Goal: Task Accomplishment & Management: Manage account settings

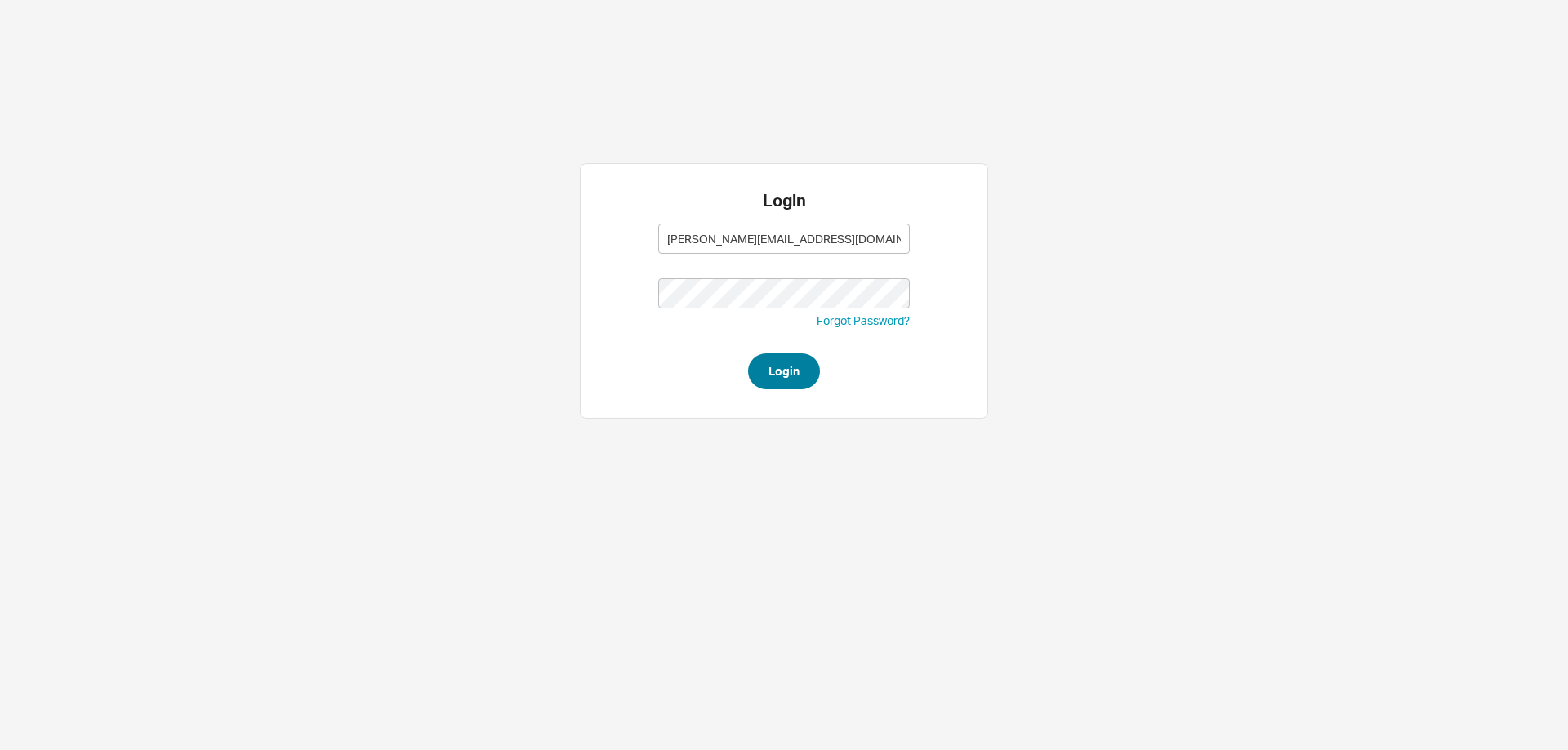
type input "Rachellis@homeandstone.com"
click at [749, 371] on button "Login" at bounding box center [784, 371] width 72 height 36
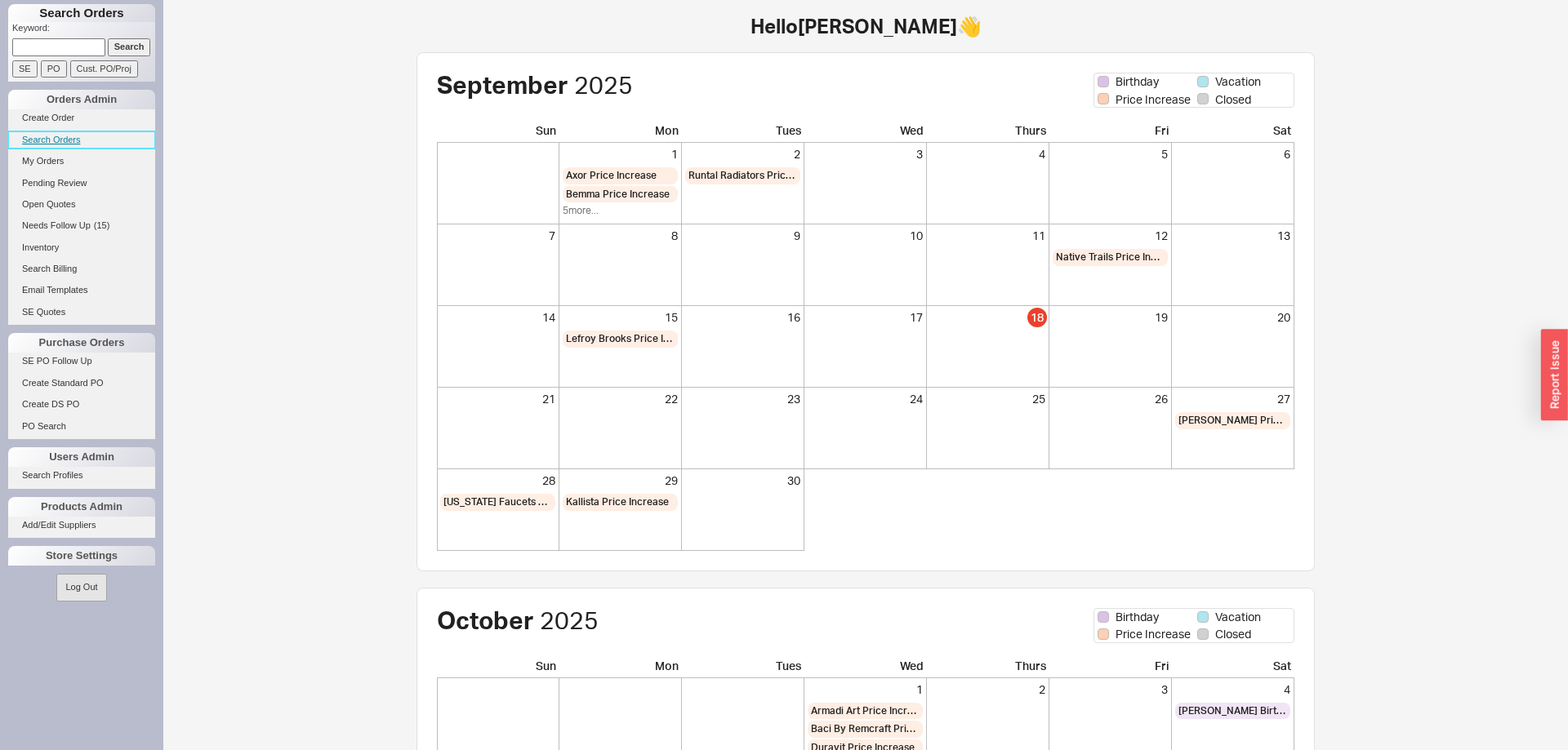
click at [48, 143] on link "Search Orders" at bounding box center [81, 140] width 147 height 17
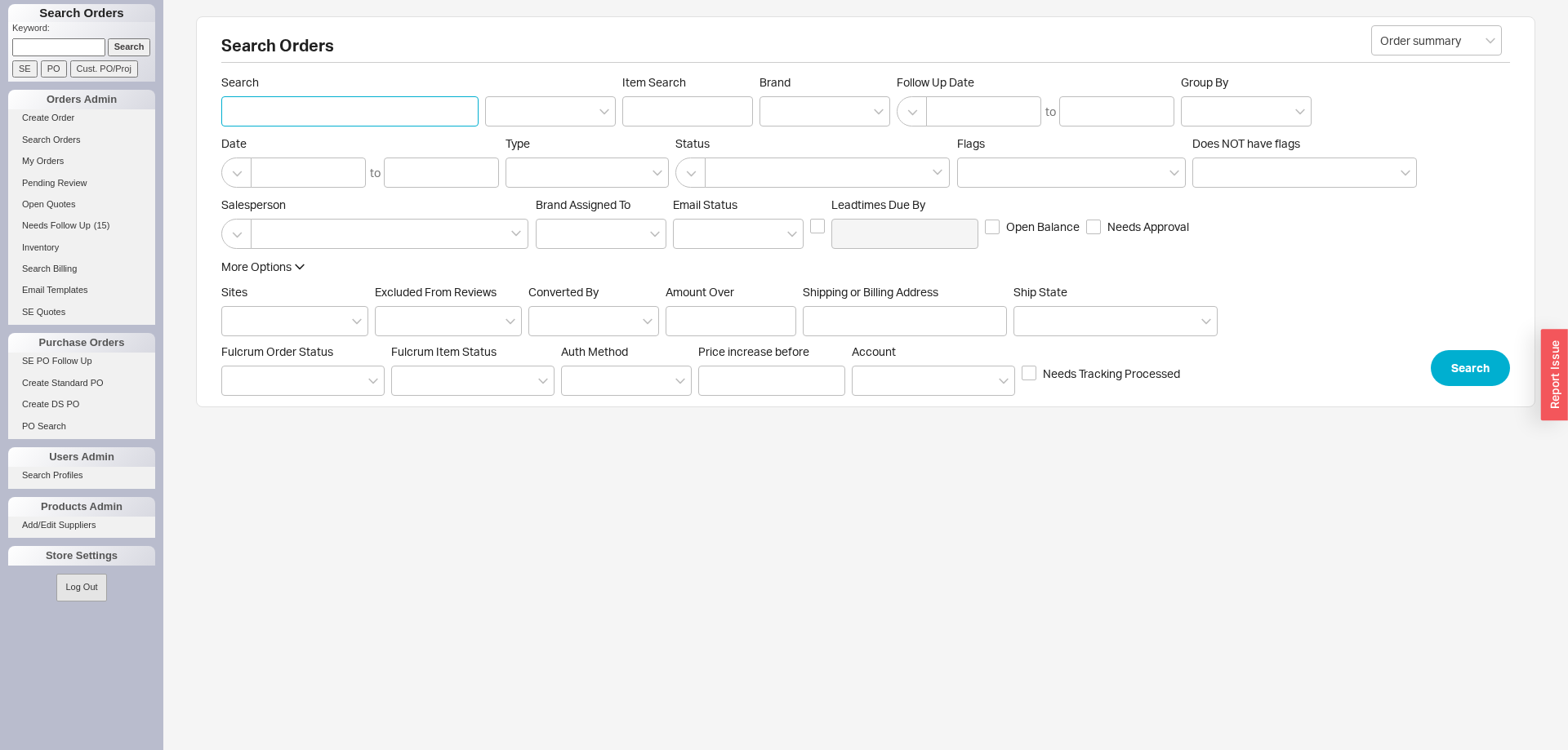
paste input "14 Astor Place"
type input "14 Astor Place"
drag, startPoint x: 325, startPoint y: 125, endPoint x: 138, endPoint y: 137, distance: 187.4
click at [138, 137] on div "Search Orders Keyword: Search SE PO Cust. PO/Proj Orders Admin Create Order Sea…" at bounding box center [784, 213] width 1568 height 427
drag, startPoint x: 315, startPoint y: 108, endPoint x: 328, endPoint y: 113, distance: 13.9
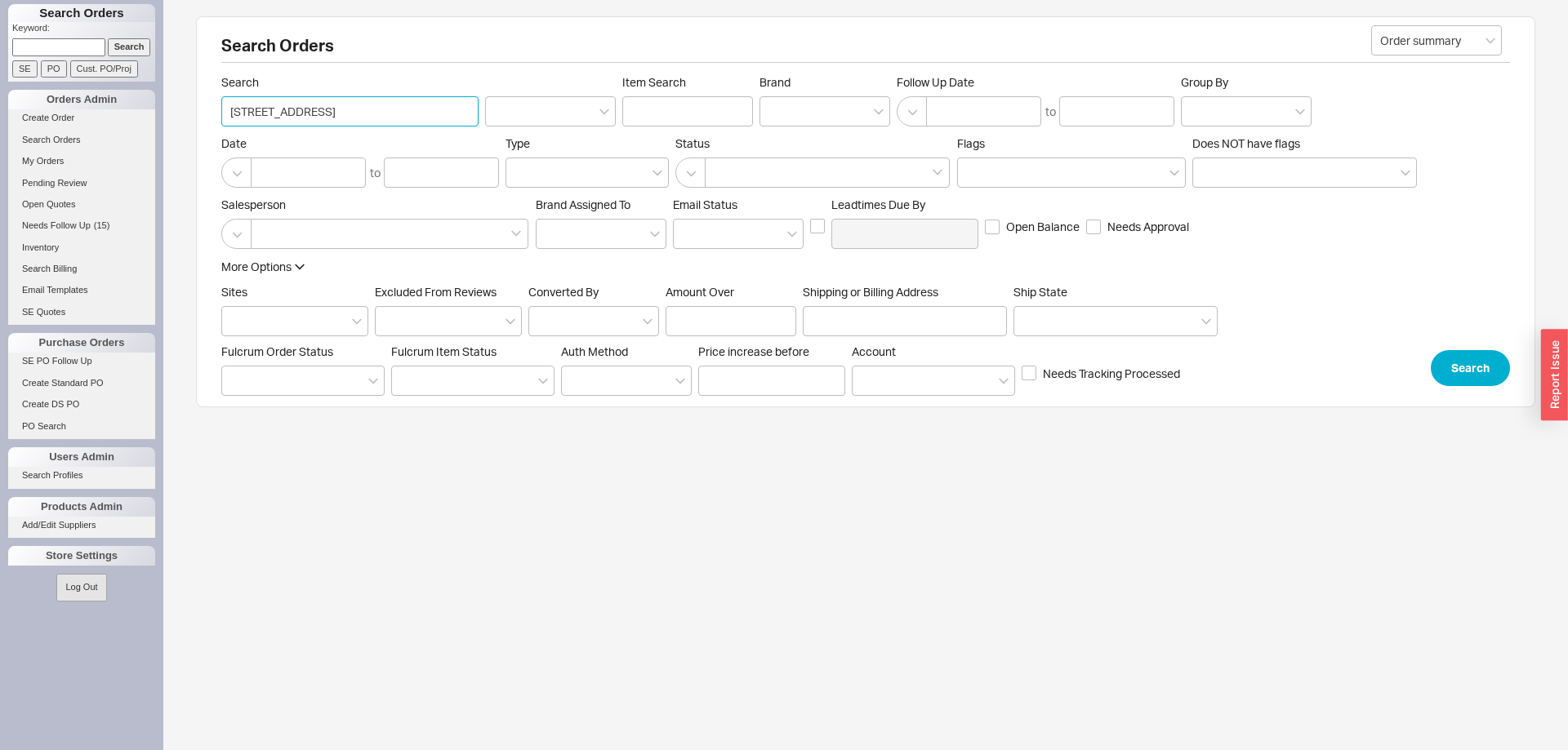
click at [316, 112] on input "14 Astor Place" at bounding box center [349, 111] width 257 height 30
drag, startPoint x: 317, startPoint y: 113, endPoint x: 144, endPoint y: 119, distance: 173.1
click at [221, 119] on input "14 Astor Place" at bounding box center [349, 111] width 257 height 30
paste input "[STREET_ADDRESS]"
type input "[STREET_ADDRESS]"
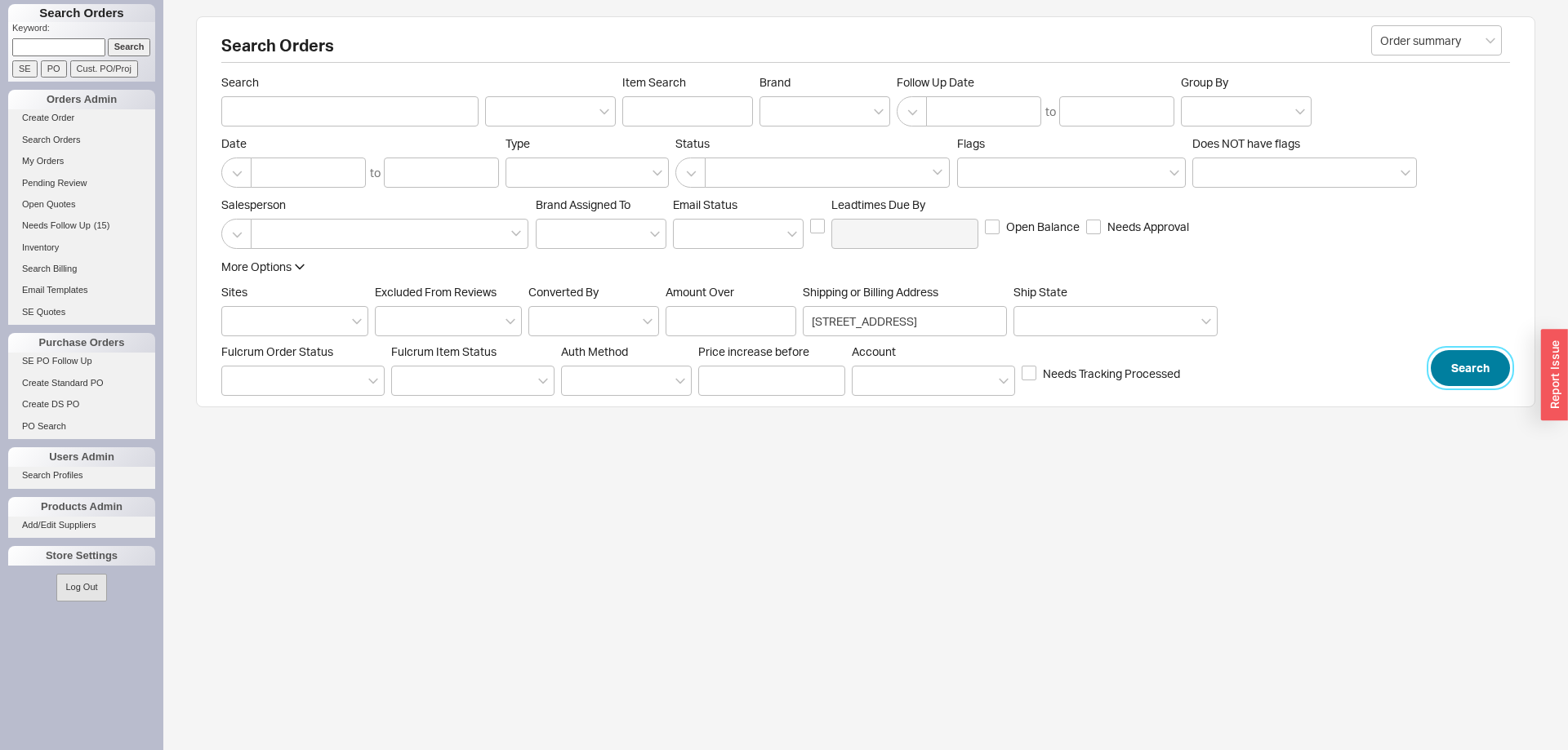
click at [1475, 361] on button "Search" at bounding box center [1470, 368] width 79 height 36
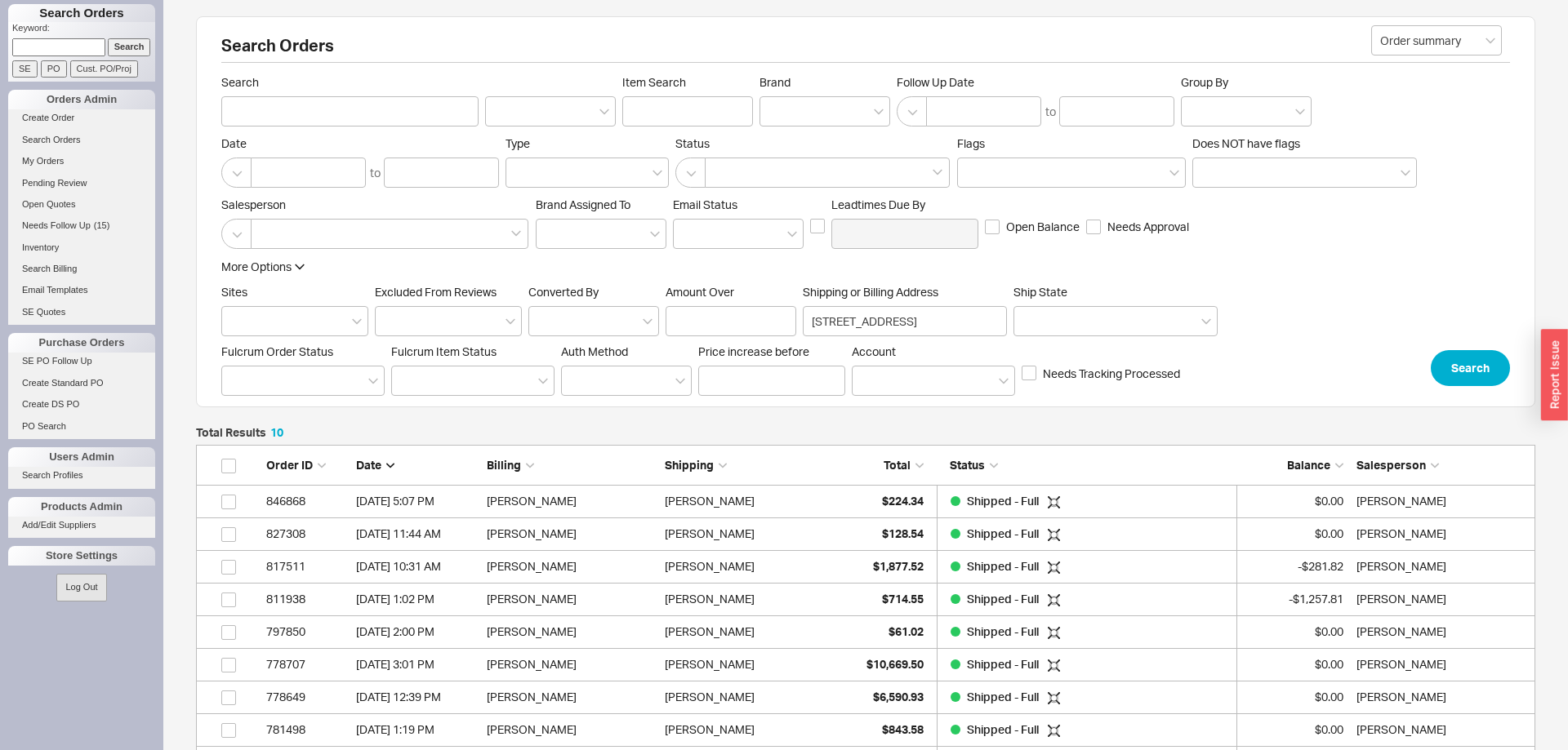
scroll to position [1, 1]
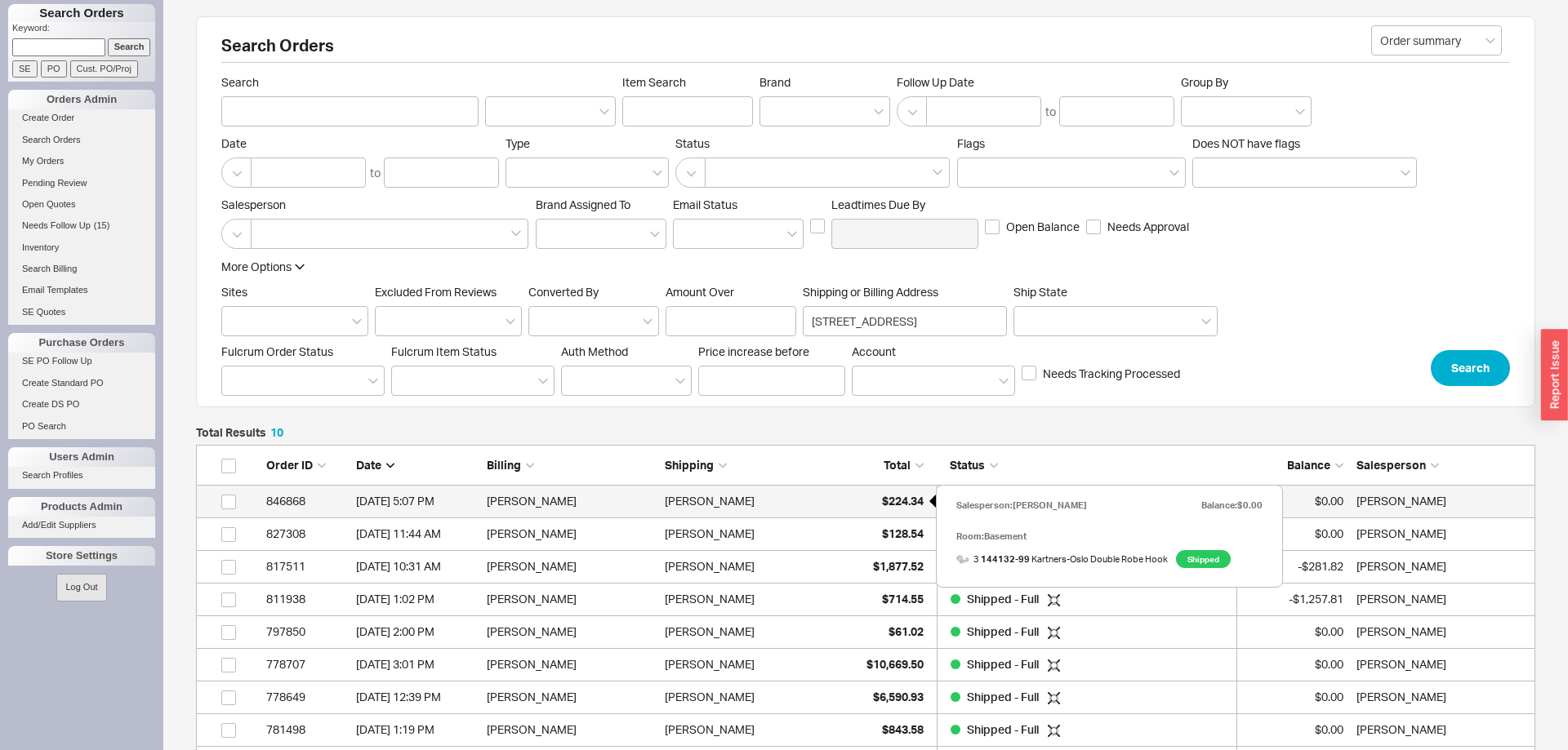
click at [888, 500] on span "$224.34" at bounding box center [903, 501] width 41 height 14
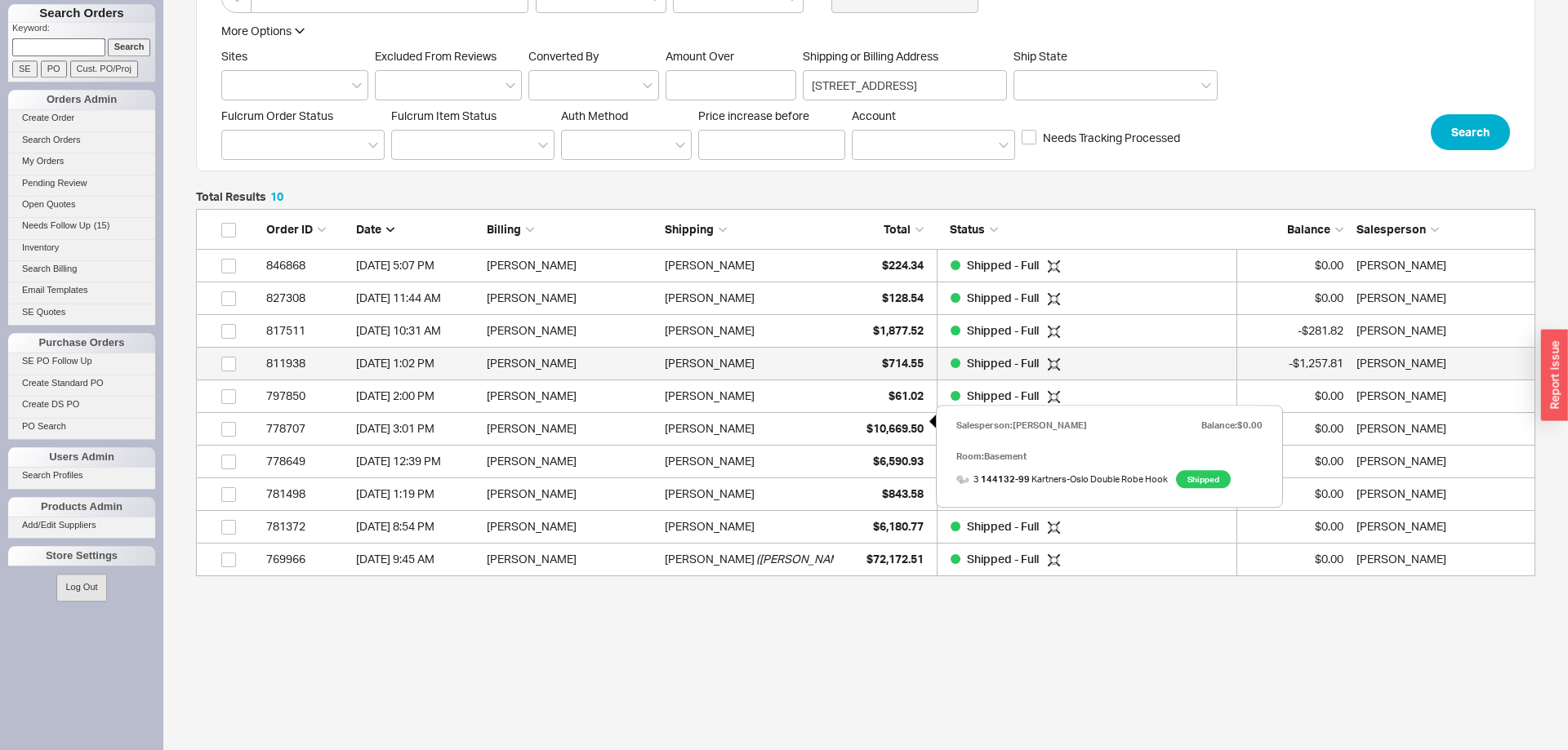
scroll to position [251, 0]
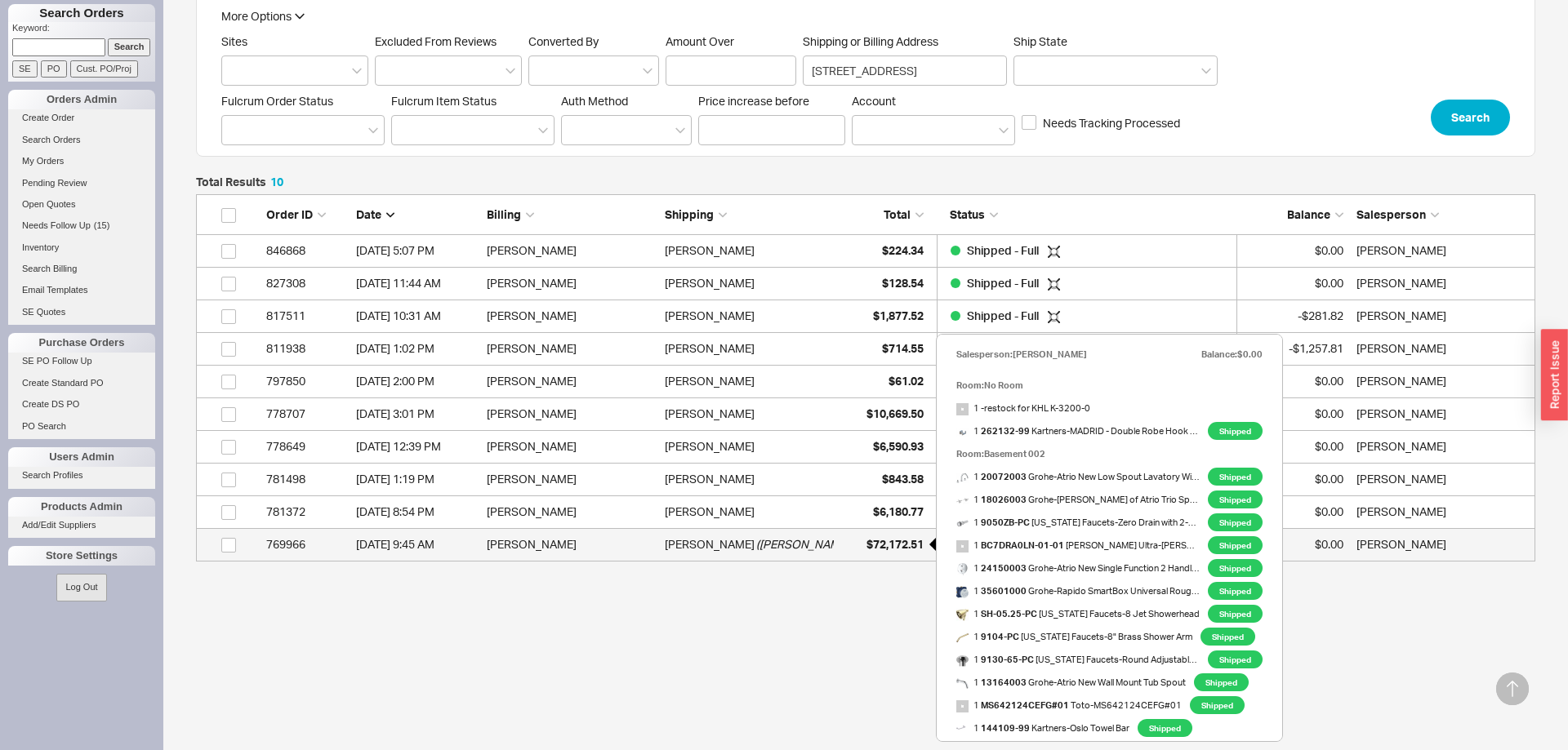
click at [880, 542] on span "$72,172.51" at bounding box center [895, 544] width 57 height 14
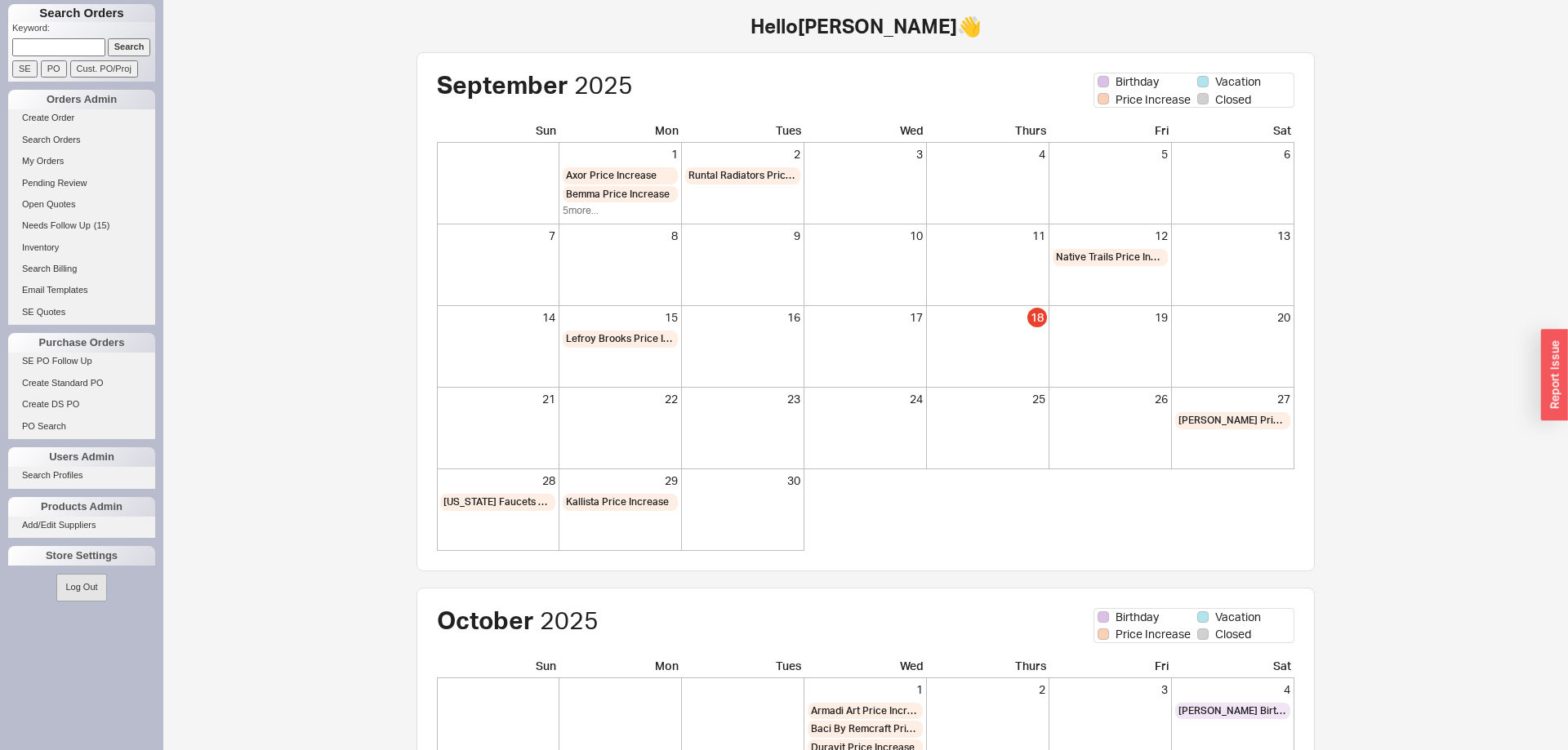
click at [55, 52] on input at bounding box center [58, 47] width 93 height 17
type input "Gorelick"
click at [60, 89] on div "Search Orders Keyword: Gorelick Search SE PO Cust. PO/Proj Orders Admin Create …" at bounding box center [82, 375] width 163 height 750
click at [131, 50] on input "Search" at bounding box center [129, 47] width 43 height 17
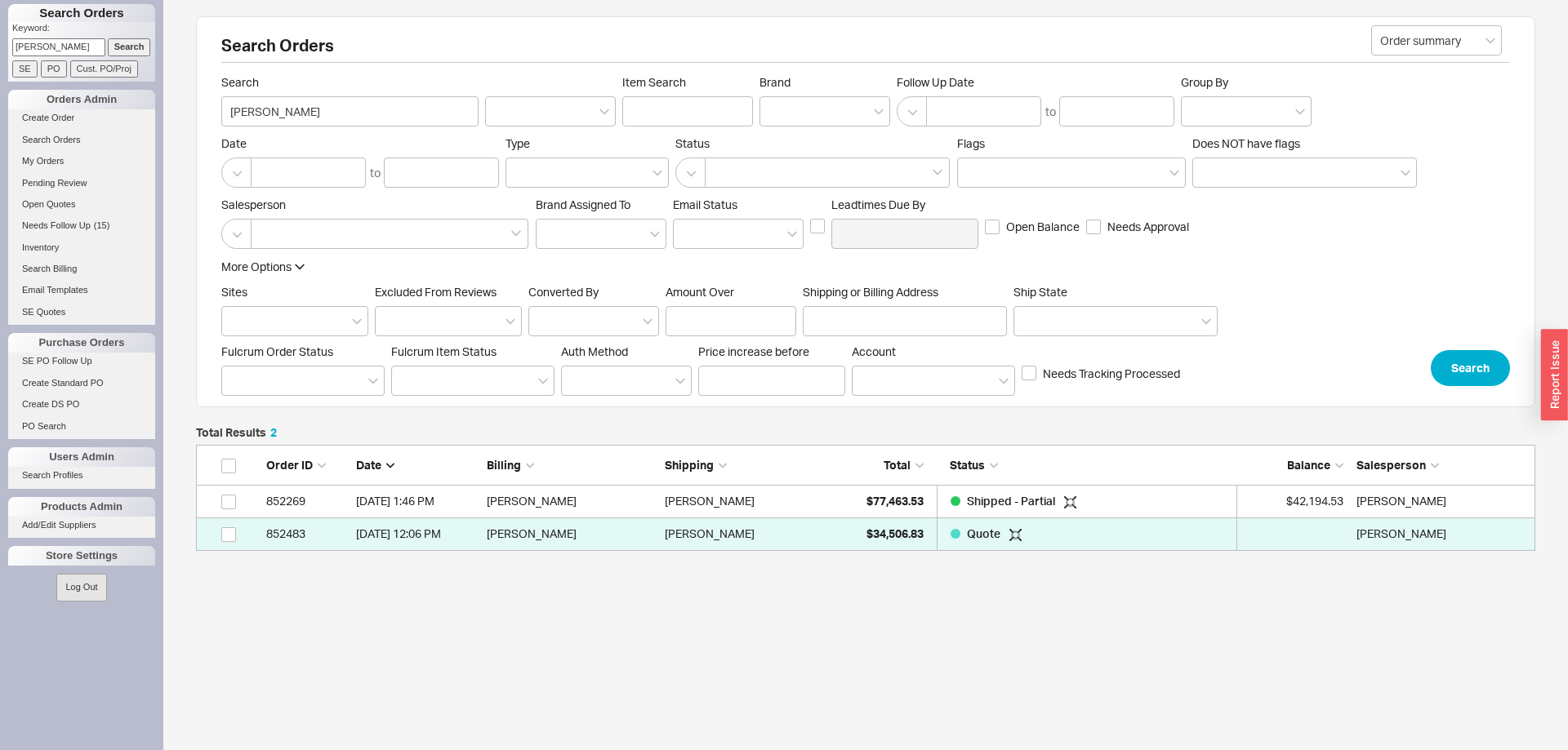
scroll to position [1, 1]
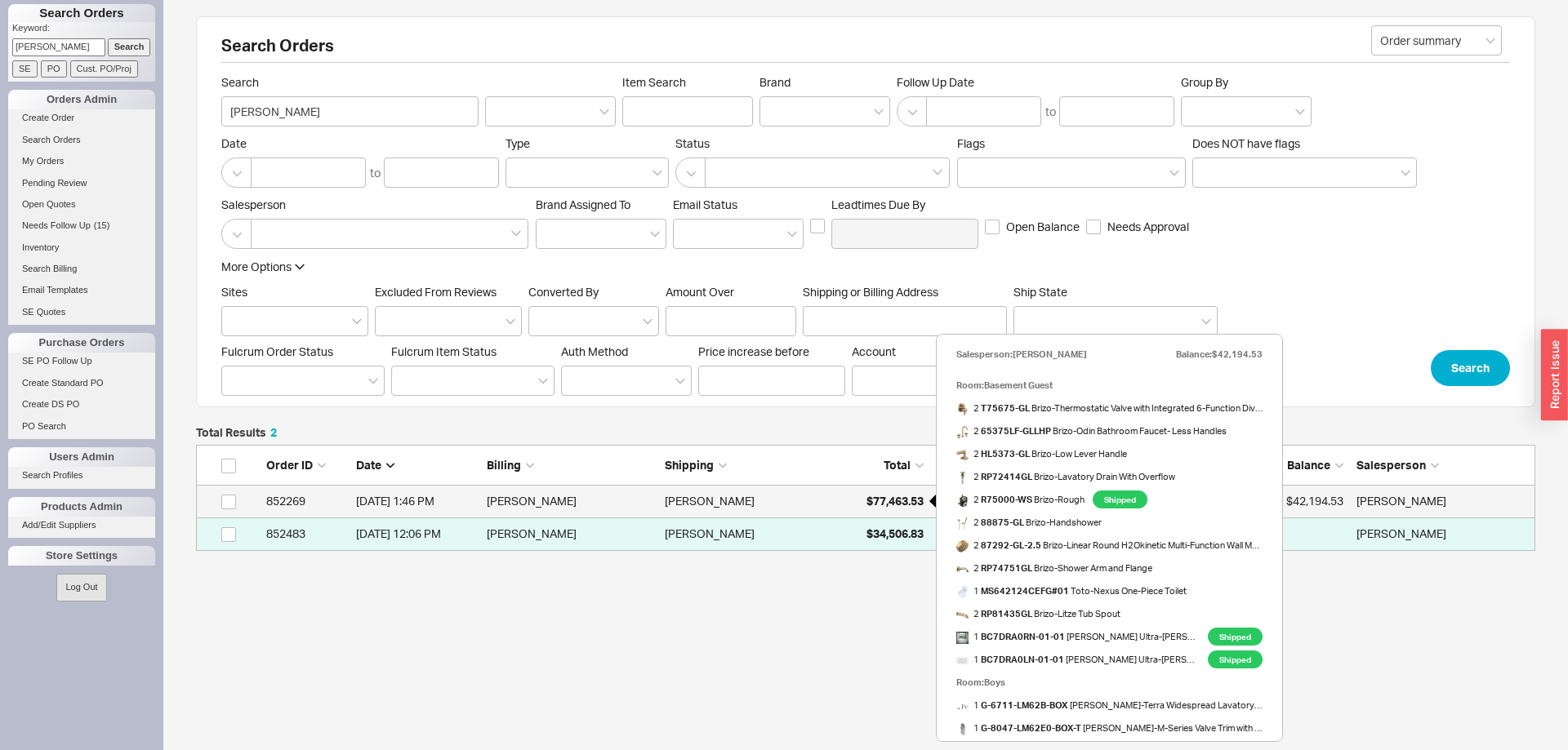
click at [902, 502] on span "$77,463.53" at bounding box center [895, 501] width 57 height 14
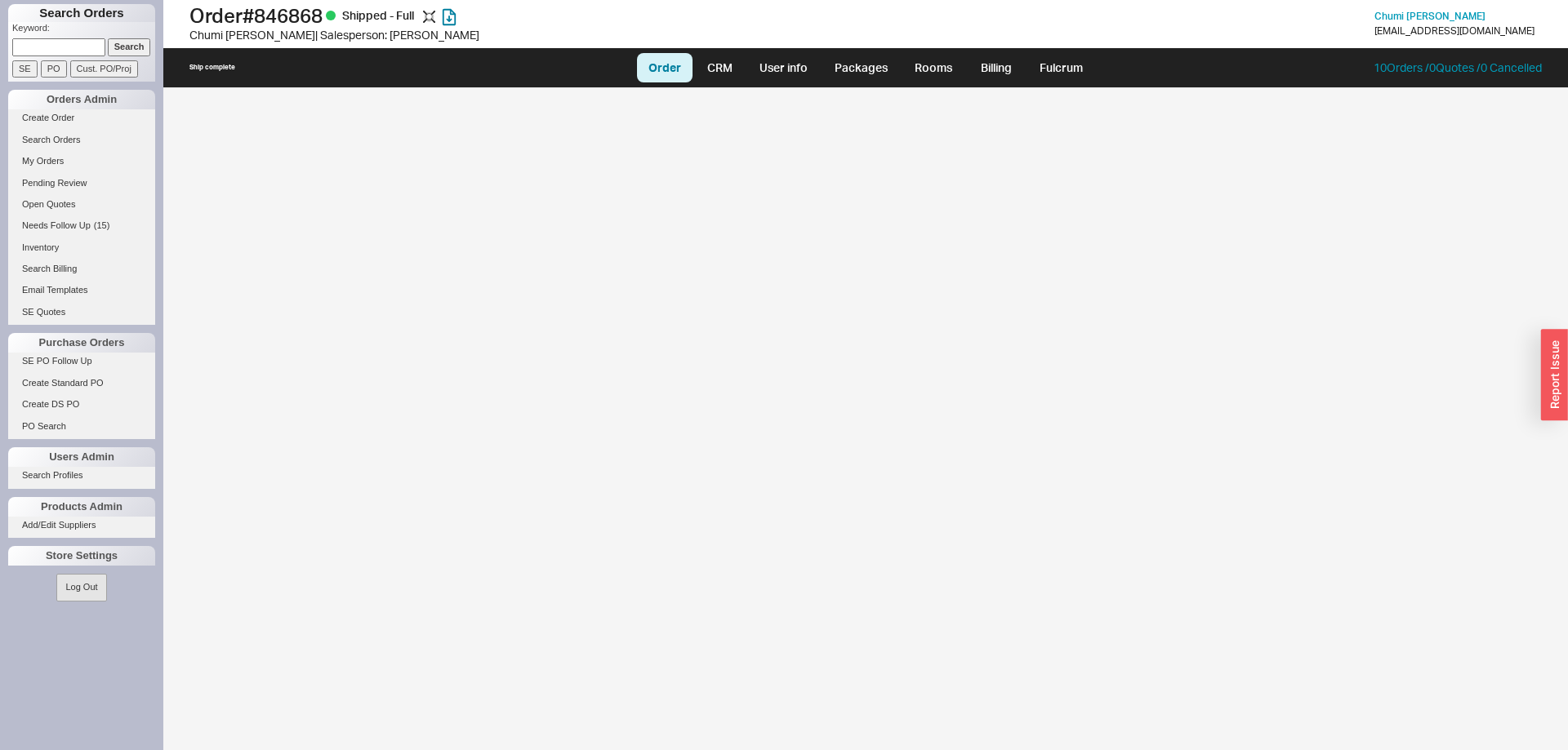
select select "LOW"
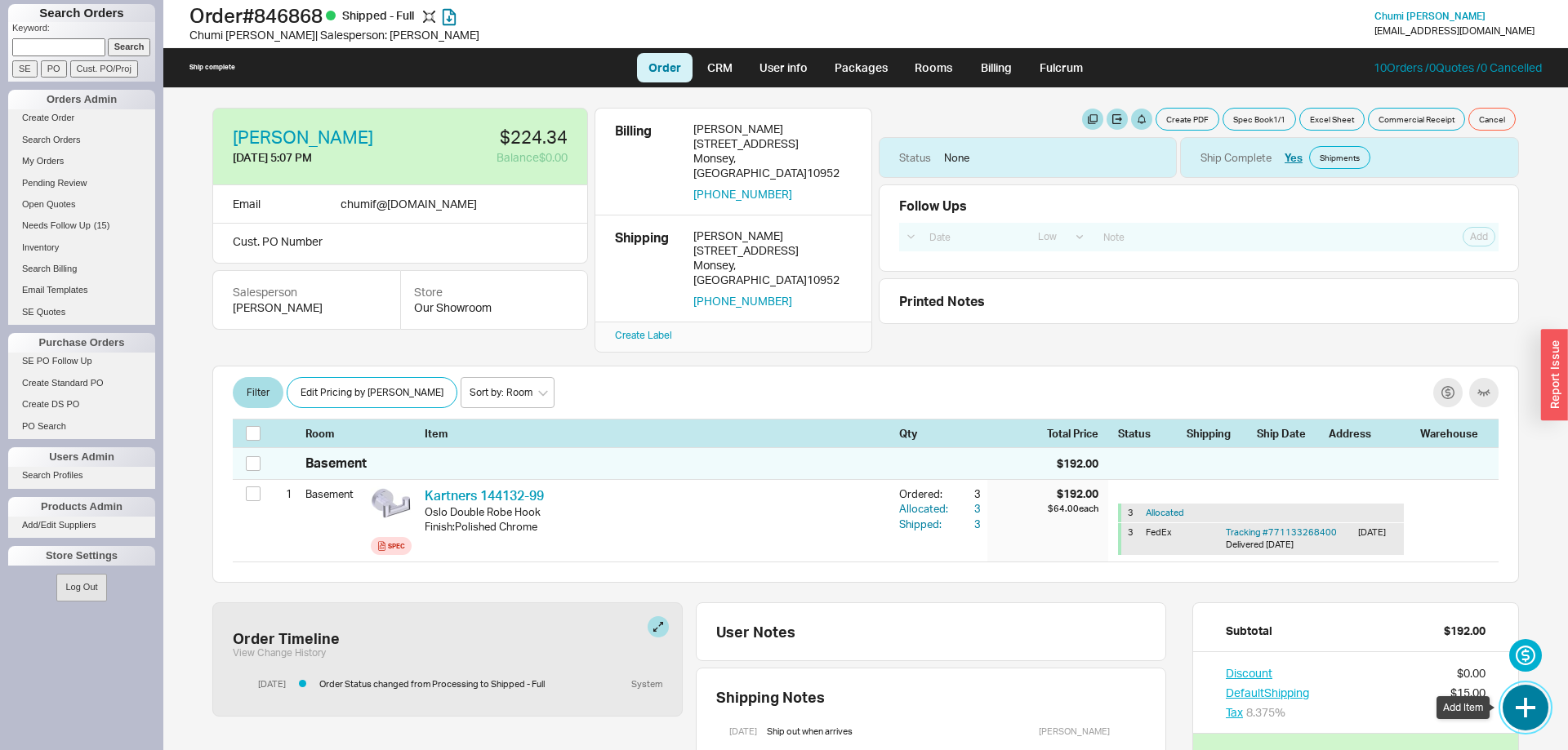
click at [1524, 714] on button "button" at bounding box center [1525, 707] width 46 height 46
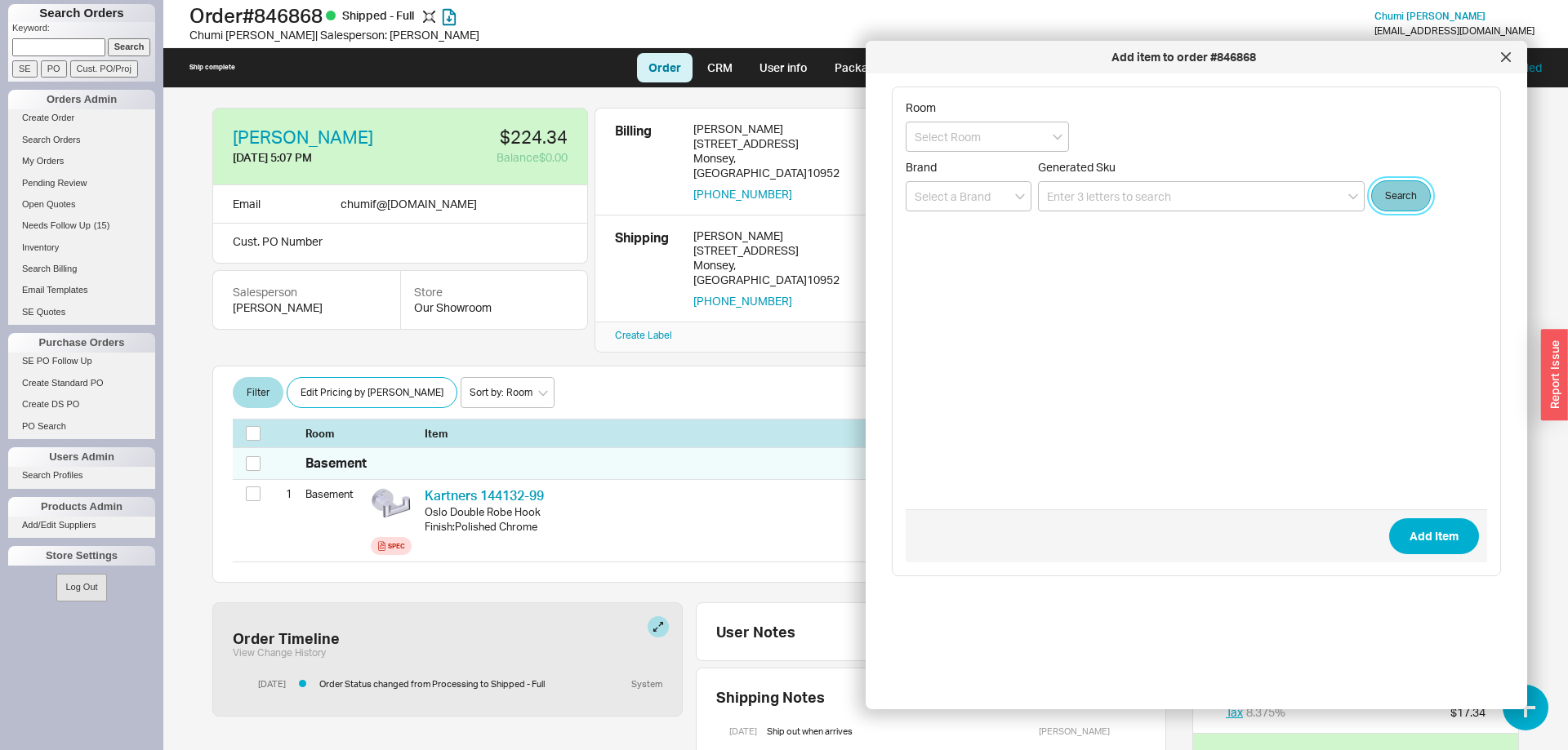
click at [1410, 198] on button "Search" at bounding box center [1400, 196] width 59 height 31
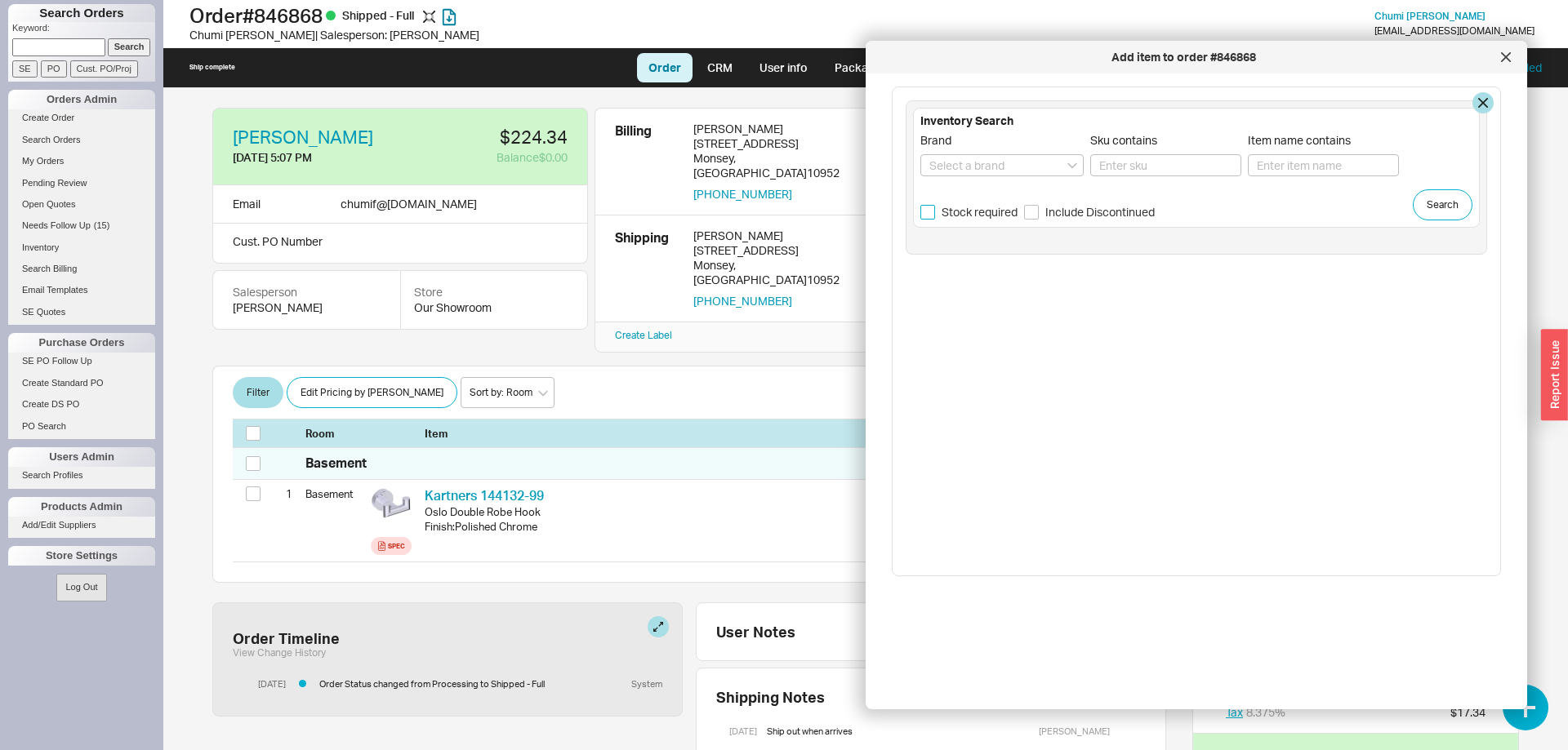
click at [931, 215] on input "Stock required" at bounding box center [927, 211] width 15 height 15
checkbox input "true"
click at [1168, 168] on input "Sku contains" at bounding box center [1166, 166] width 151 height 22
click at [1016, 167] on input at bounding box center [1001, 166] width 163 height 22
click at [1026, 185] on div "JUL - Julien" at bounding box center [1001, 195] width 162 height 29
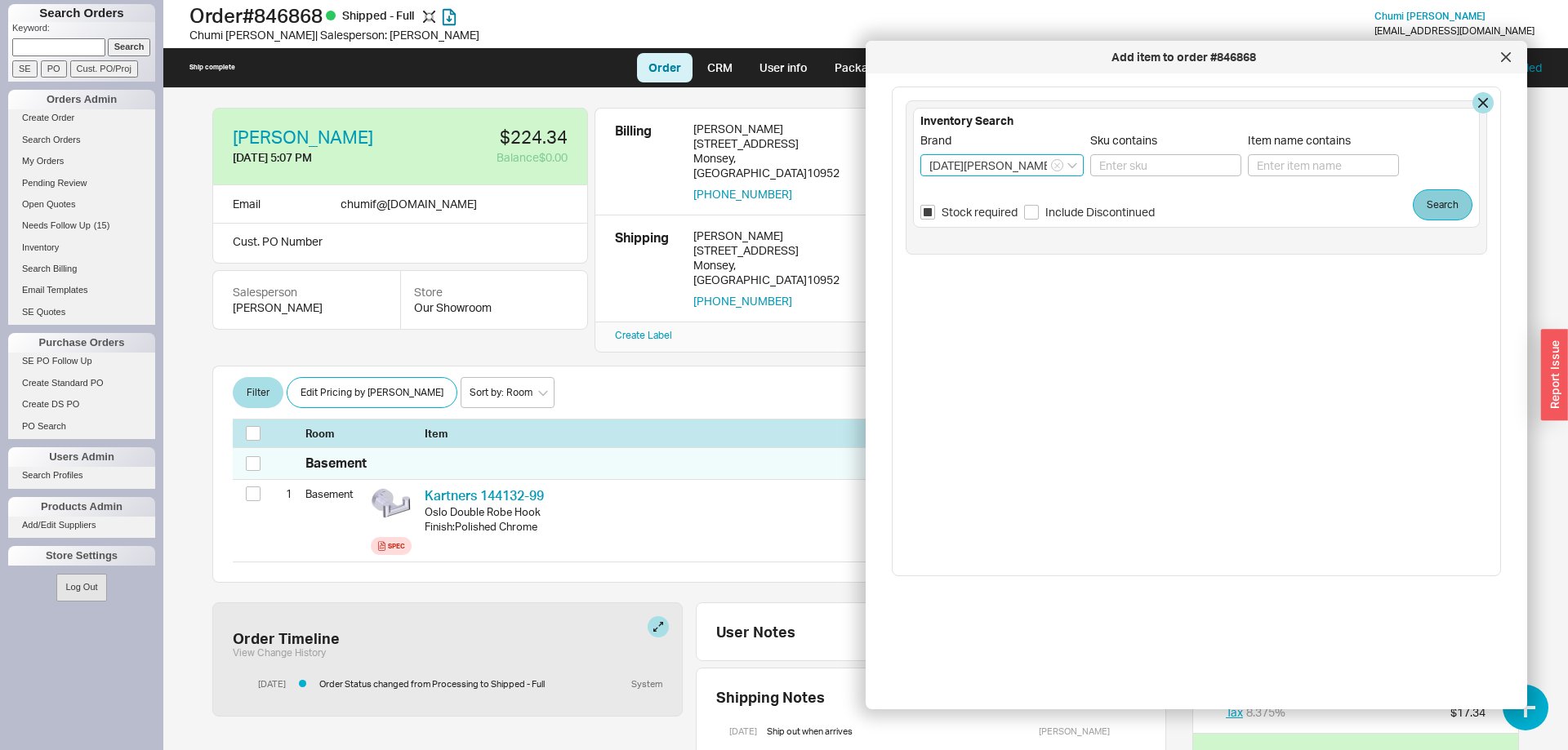
type input "JUL - Julien"
click at [1445, 212] on button "Search" at bounding box center [1442, 204] width 59 height 31
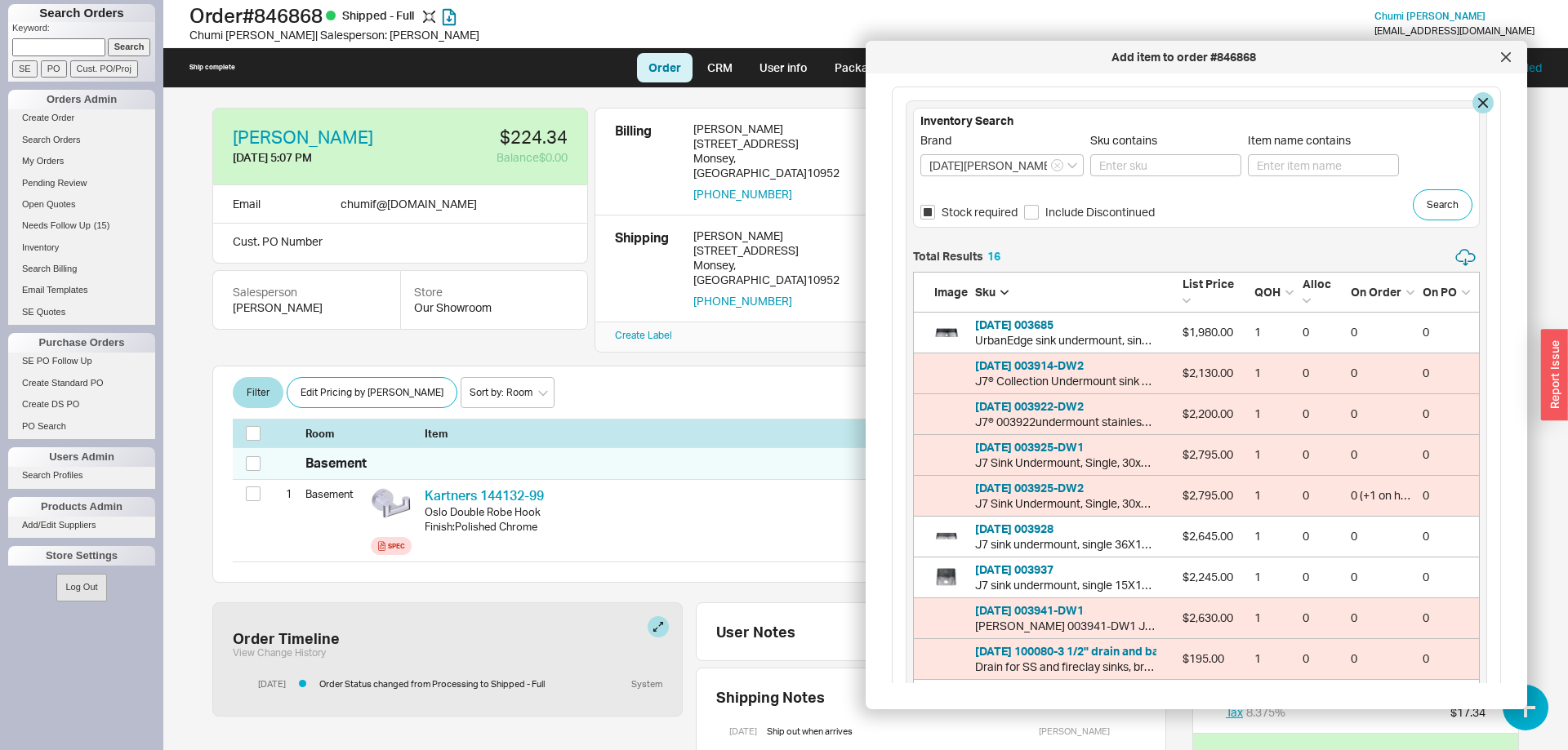
scroll to position [718, 567]
drag, startPoint x: 1011, startPoint y: 257, endPoint x: 916, endPoint y: 109, distance: 175.9
click at [916, 109] on div "Inventory Search Brand JUL - Julien Sku contains Item name contains Stock requi…" at bounding box center [1196, 536] width 581 height 872
click at [916, 109] on div "Inventory Search Brand JUL - Julien Sku contains Item name contains Stock requi…" at bounding box center [1196, 168] width 567 height 120
drag, startPoint x: 916, startPoint y: 109, endPoint x: 1019, endPoint y: 253, distance: 177.0
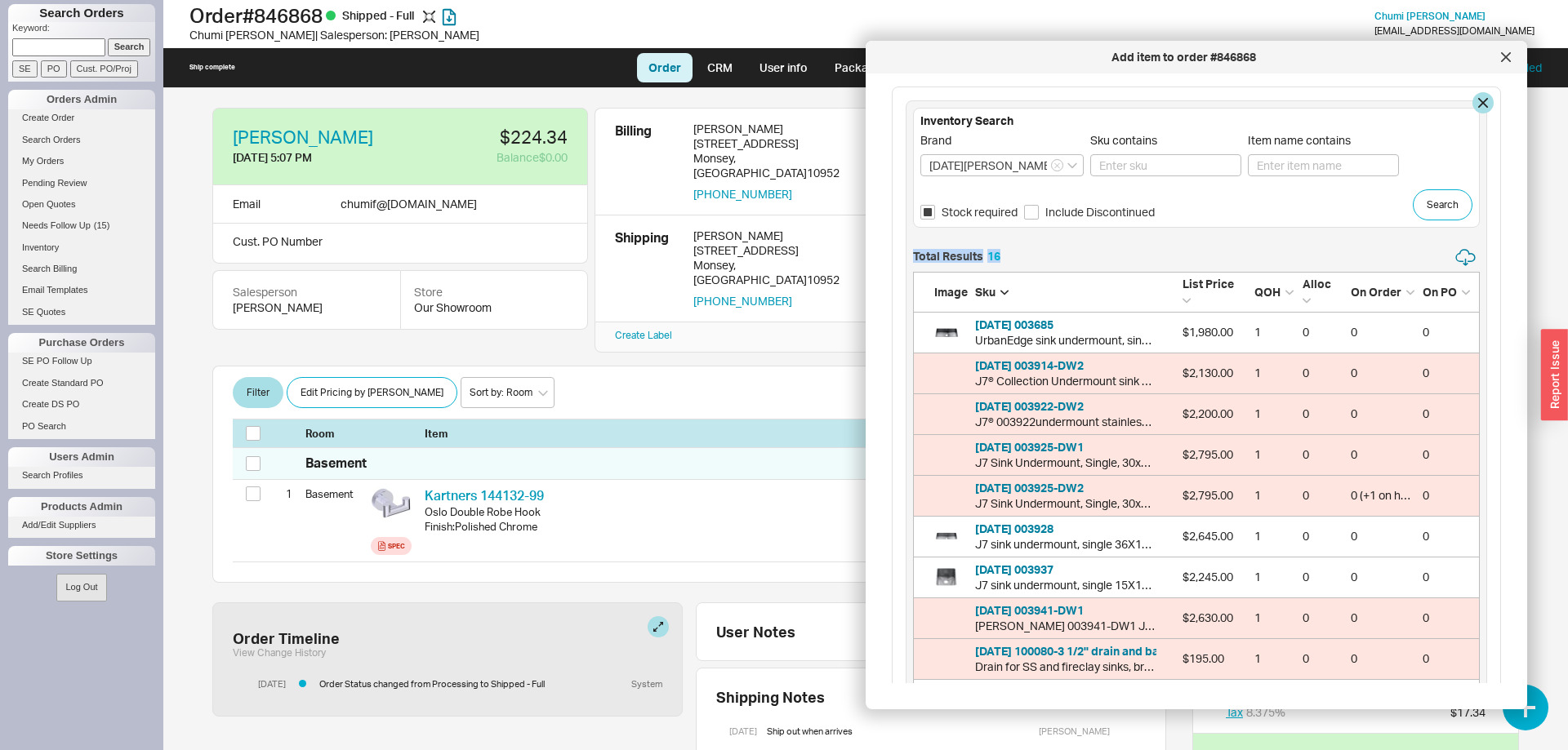
click at [1019, 253] on div "Inventory Search Brand JUL - Julien Sku contains Item name contains Stock requi…" at bounding box center [1196, 536] width 581 height 872
click at [1019, 253] on div "Total Results 16" at bounding box center [1196, 259] width 567 height 24
drag, startPoint x: 1020, startPoint y: 253, endPoint x: 922, endPoint y: 119, distance: 166.0
click at [922, 119] on div "Inventory Search Brand JUL - Julien Sku contains Item name contains Stock requi…" at bounding box center [1196, 536] width 581 height 872
click at [922, 119] on h5 "Inventory Search" at bounding box center [1196, 120] width 552 height 11
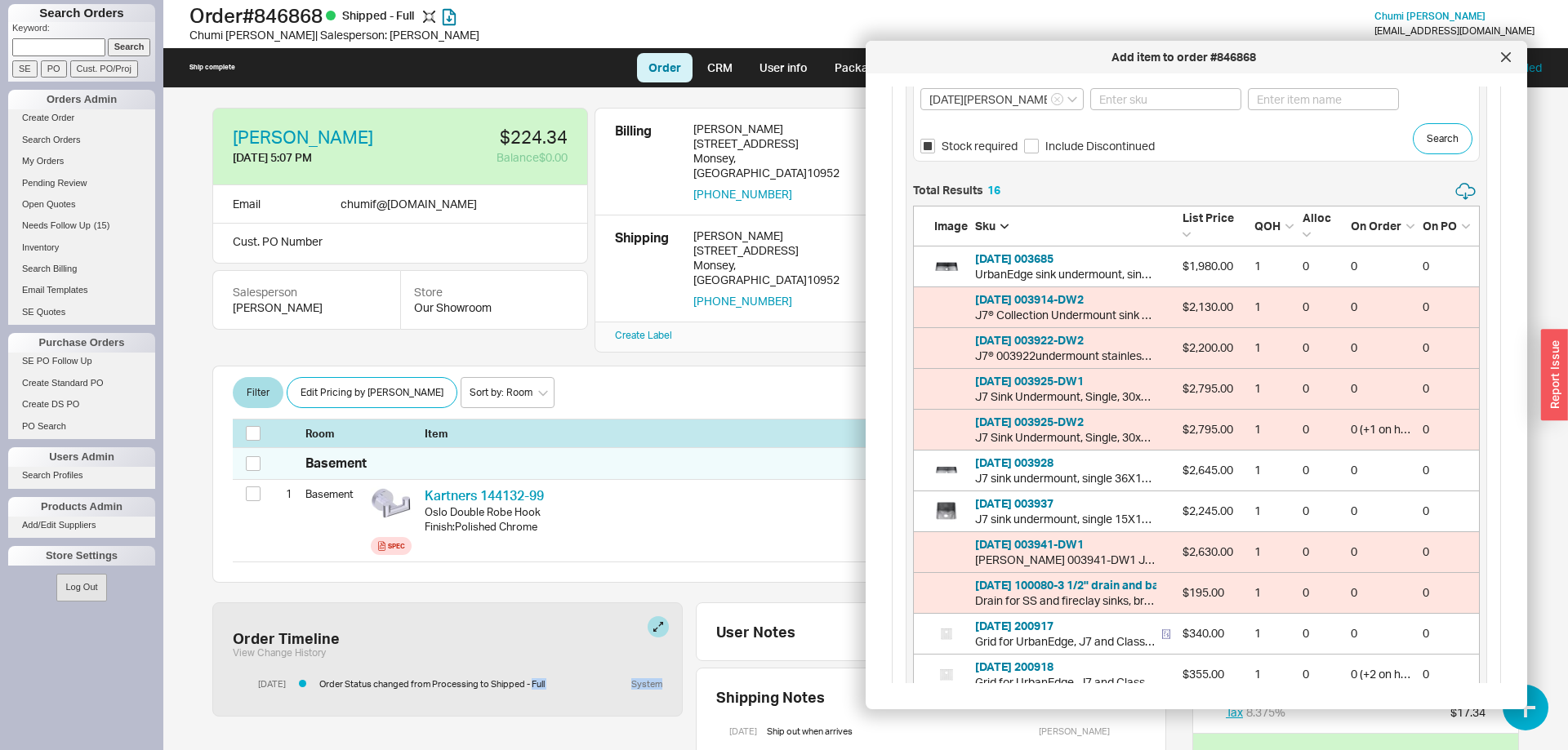
drag, startPoint x: 920, startPoint y: 119, endPoint x: 1457, endPoint y: 686, distance: 780.9
click at [1457, 686] on div "Inventory Search Brand JUL - Julien Sku contains Item name contains Stock requi…" at bounding box center [1196, 470] width 581 height 872
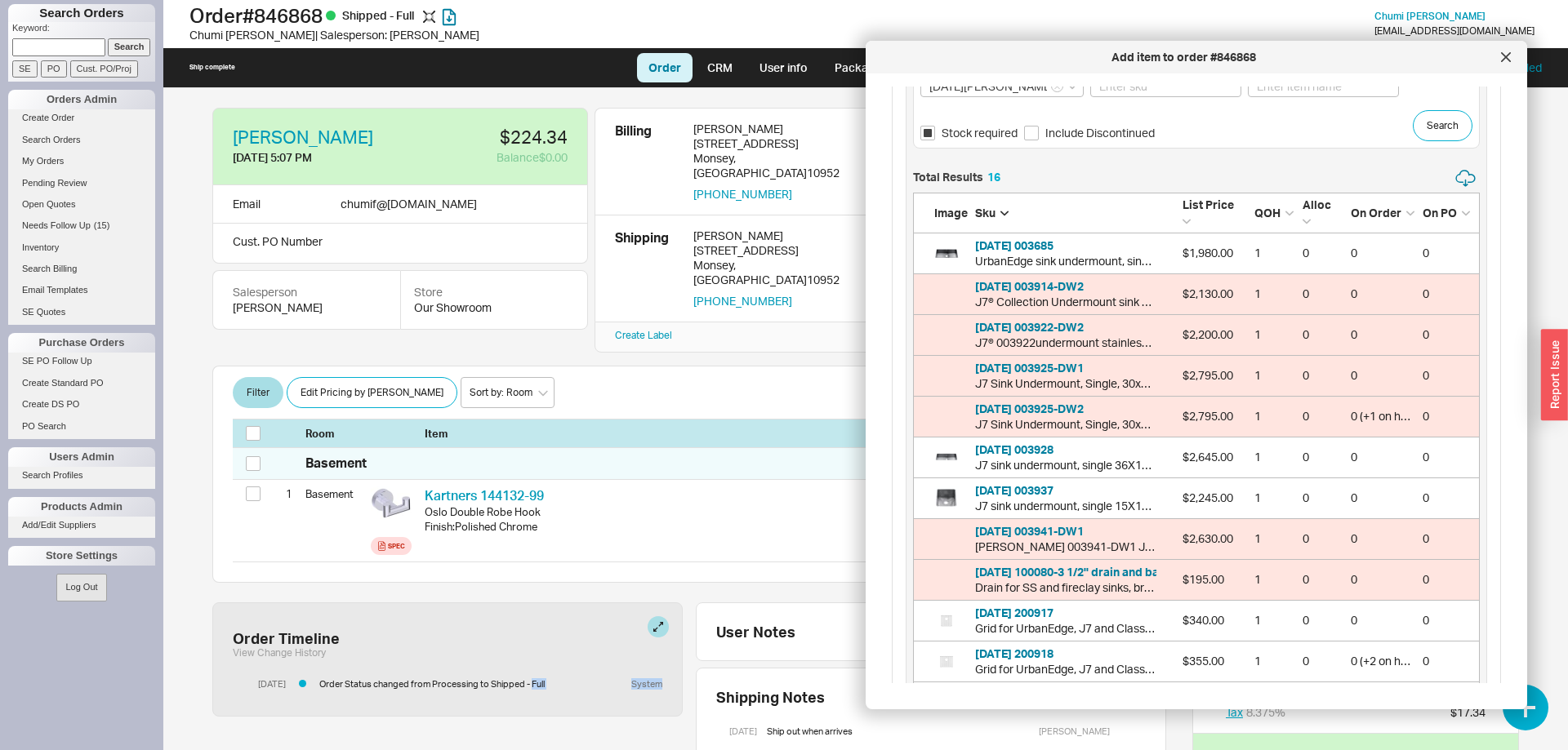
click at [1283, 115] on div "Brand JUL - Julien Sku contains Item name contains Stock required Include Disco…" at bounding box center [1196, 98] width 552 height 88
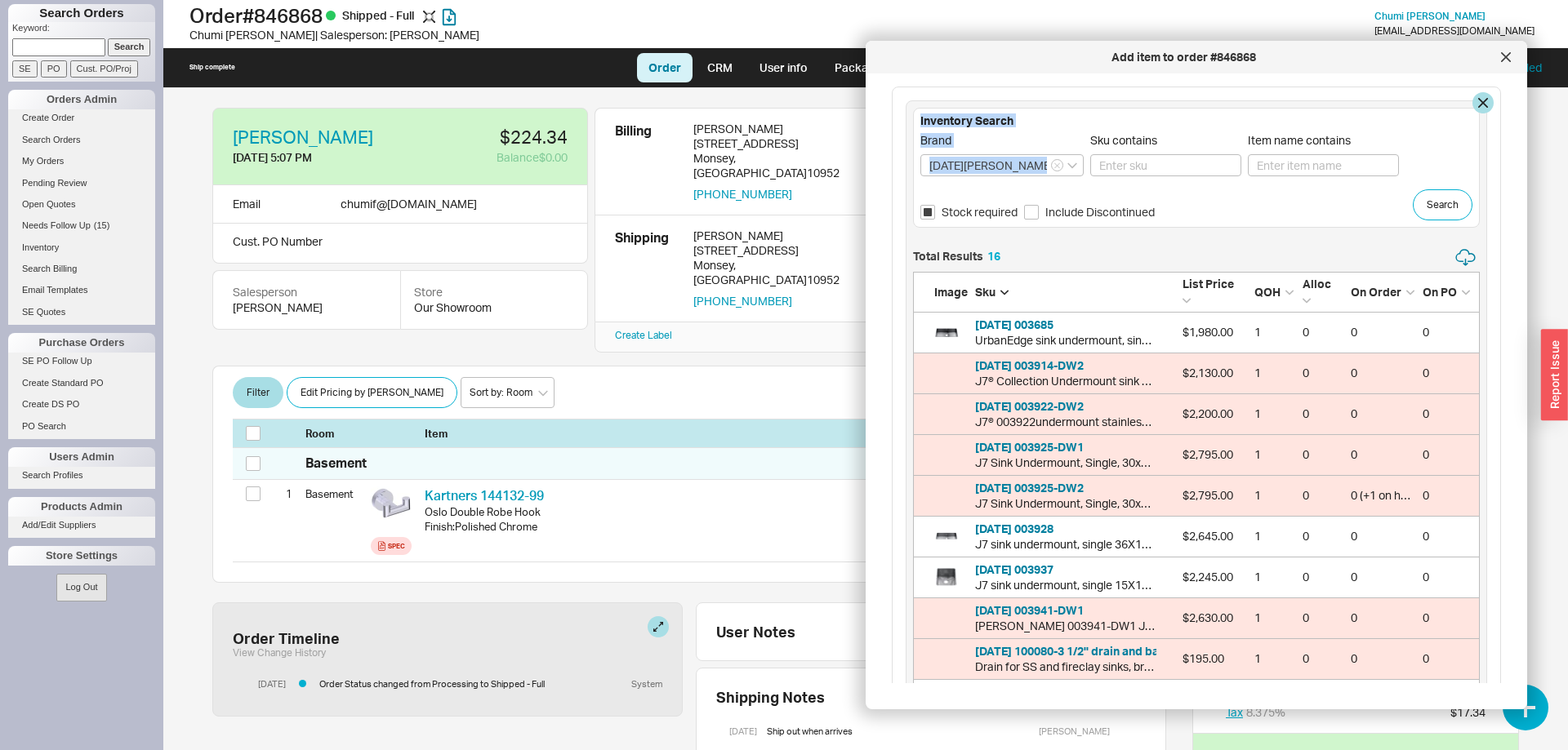
drag, startPoint x: 1181, startPoint y: 220, endPoint x: 909, endPoint y: 117, distance: 290.8
click at [909, 117] on div "Inventory Search Brand JUL - Julien Sku contains Item name contains Stock requi…" at bounding box center [1196, 536] width 581 height 872
click at [924, 117] on h5 "Inventory Search" at bounding box center [1196, 120] width 552 height 11
drag, startPoint x: 920, startPoint y: 120, endPoint x: 1157, endPoint y: 212, distance: 254.2
click at [1157, 212] on div "Inventory Search Brand JUL - Julien Sku contains Item name contains Stock requi…" at bounding box center [1196, 168] width 567 height 120
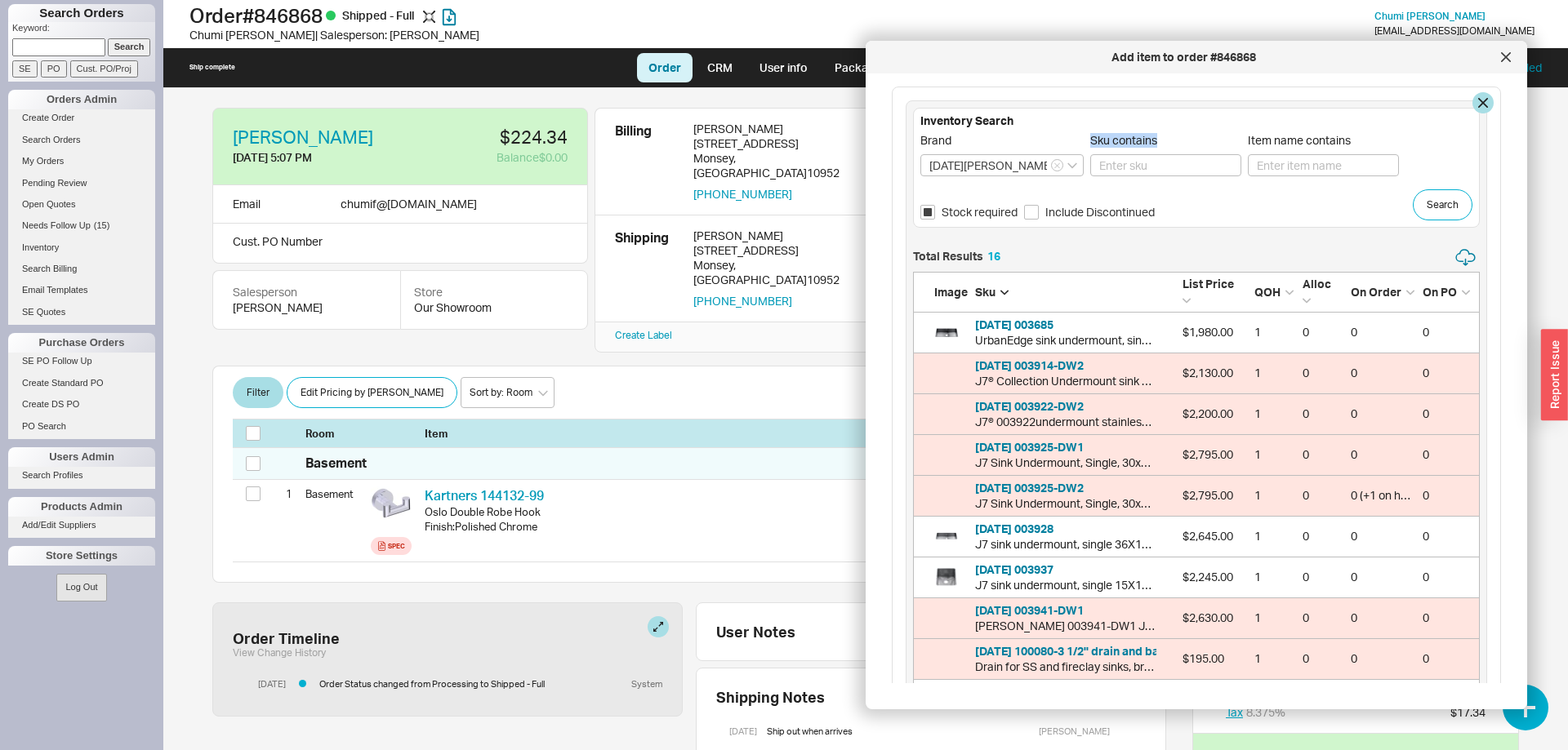
drag, startPoint x: 1157, startPoint y: 212, endPoint x: 929, endPoint y: 138, distance: 239.7
click at [929, 139] on div "Brand JUL - Julien Sku contains Item name contains Stock required Include Disco…" at bounding box center [1196, 177] width 552 height 88
click at [1017, 132] on div "Inventory Search Brand JUL - Julien Sku contains Item name contains Stock requi…" at bounding box center [1196, 168] width 567 height 120
click at [1059, 165] on icon "button" at bounding box center [1057, 165] width 6 height 9
click at [1479, 101] on button "button" at bounding box center [1483, 102] width 21 height 21
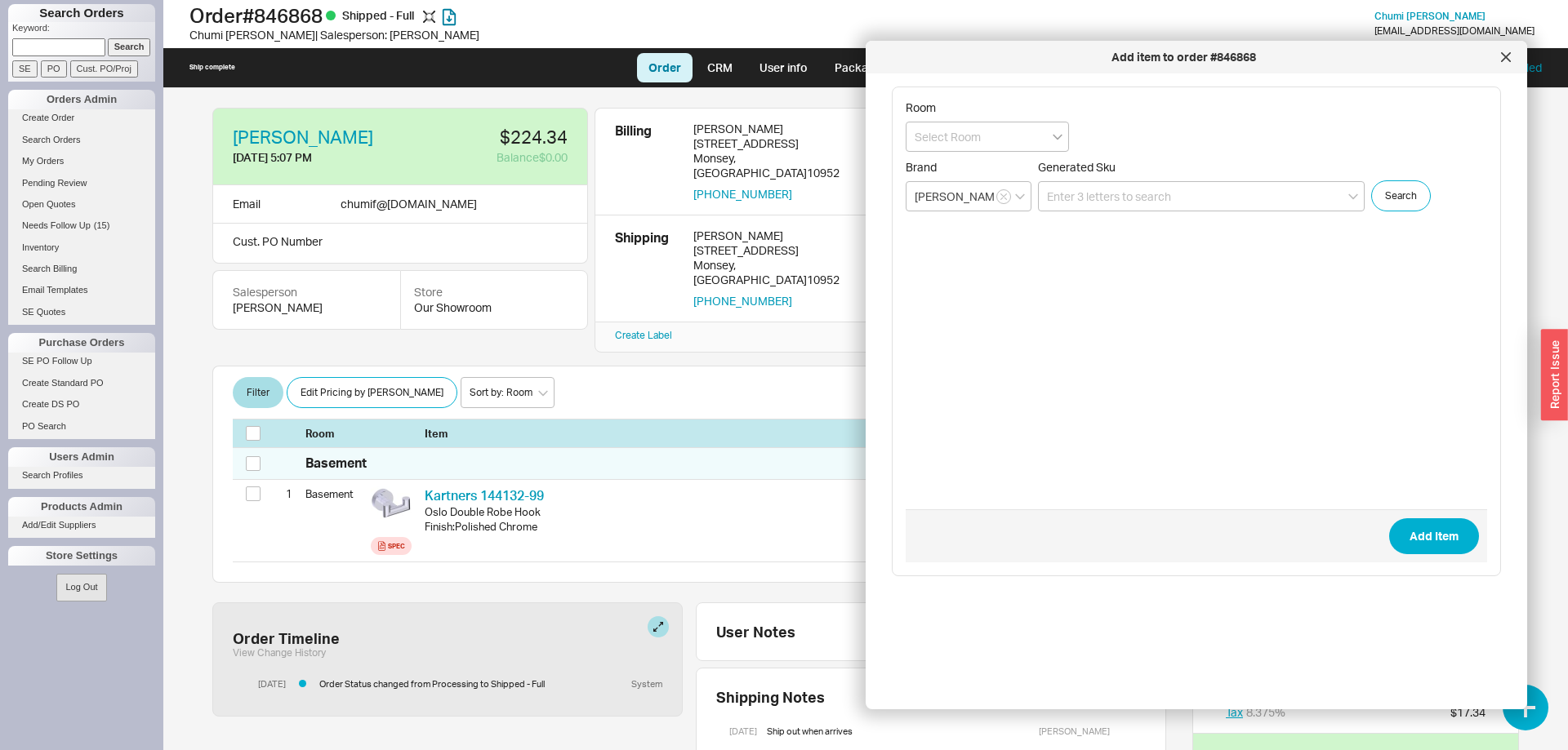
click at [1060, 137] on icon "open menu" at bounding box center [1057, 137] width 9 height 6
click at [1362, 136] on form "Room Basement Brand Julien Generated Sku Search Add Item" at bounding box center [1196, 332] width 581 height 462
click at [1505, 62] on div at bounding box center [1505, 57] width 26 height 26
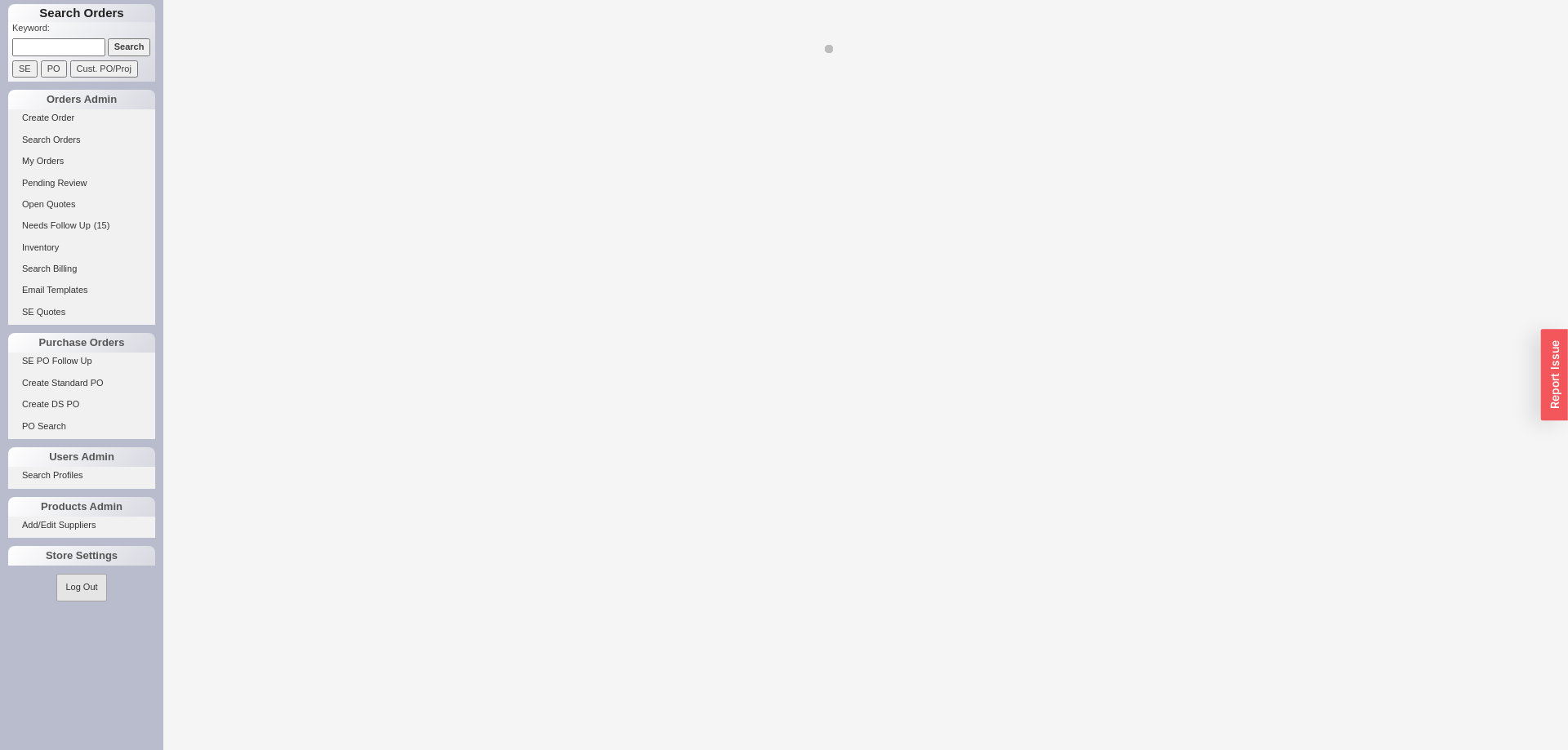
select select "LOW"
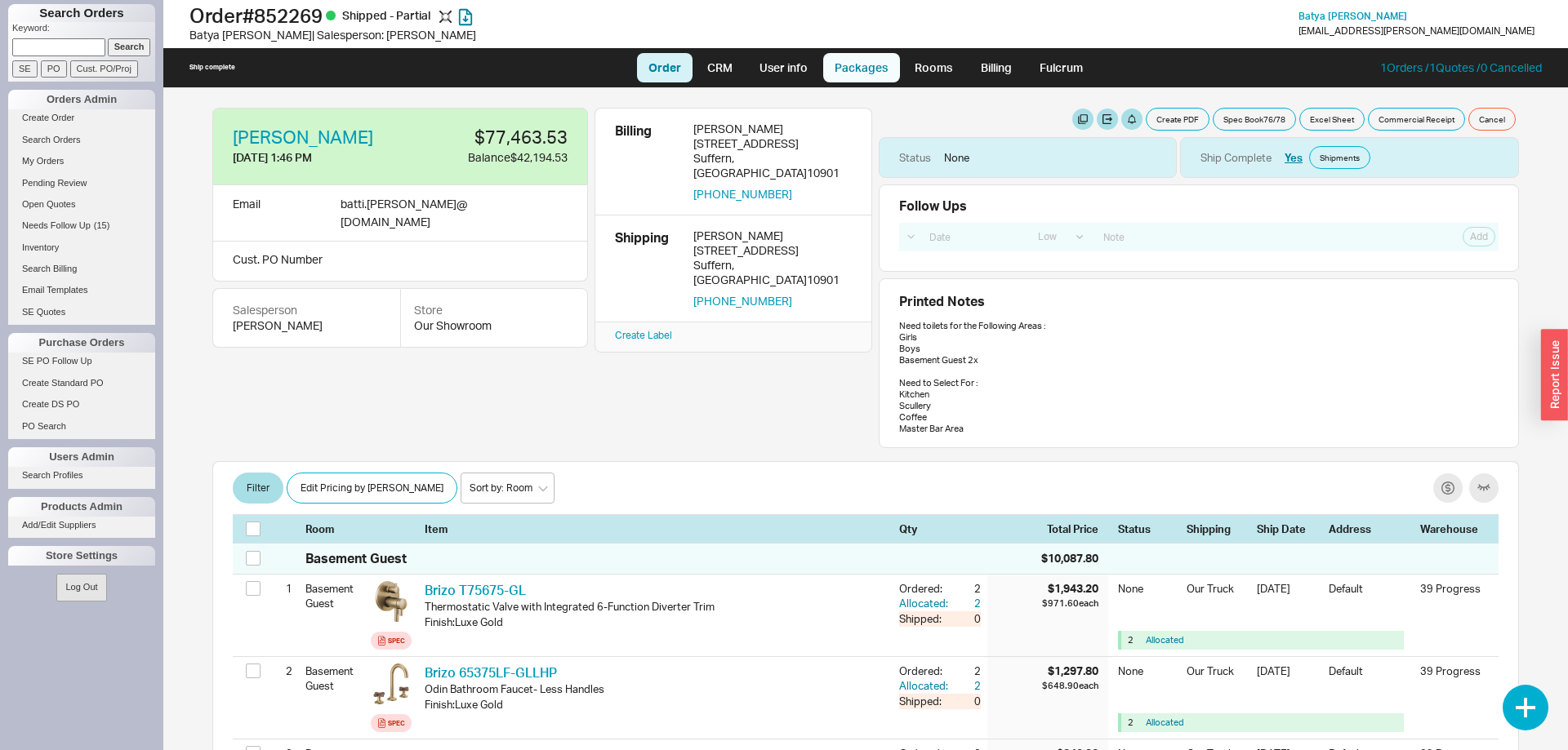
click at [868, 76] on link "Packages" at bounding box center [861, 68] width 77 height 29
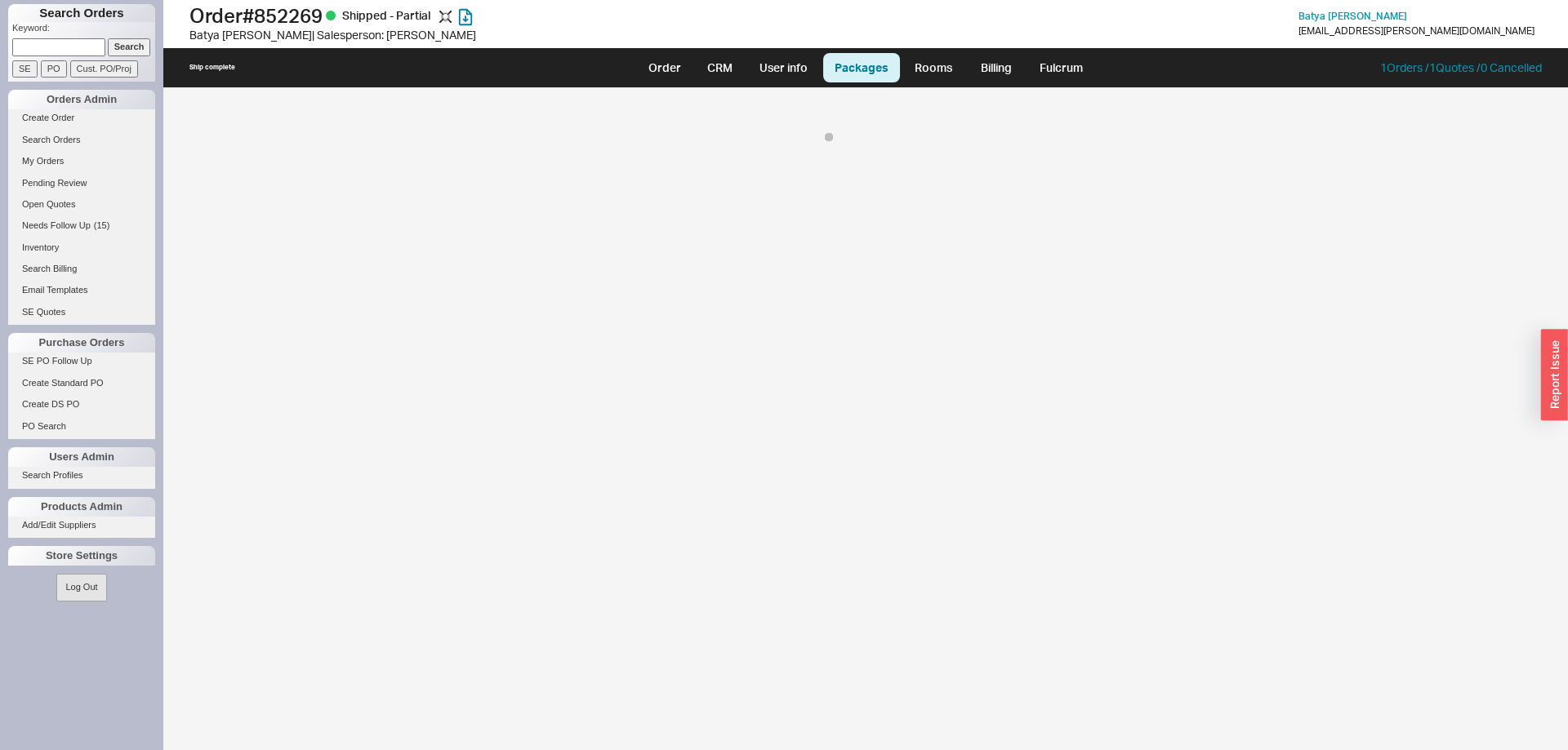
select select "Pending Review"
select select "8"
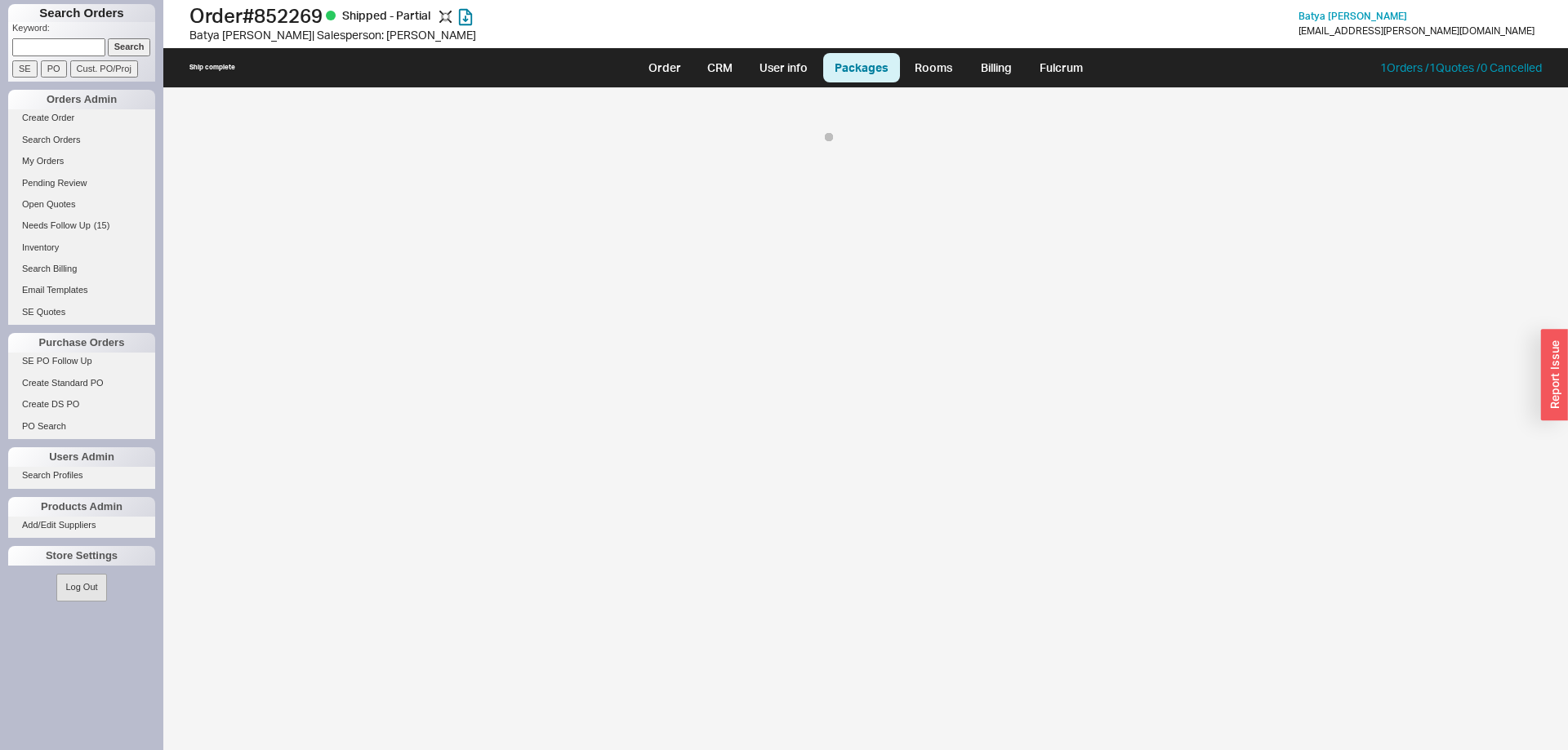
select select "8"
select select "On Hold"
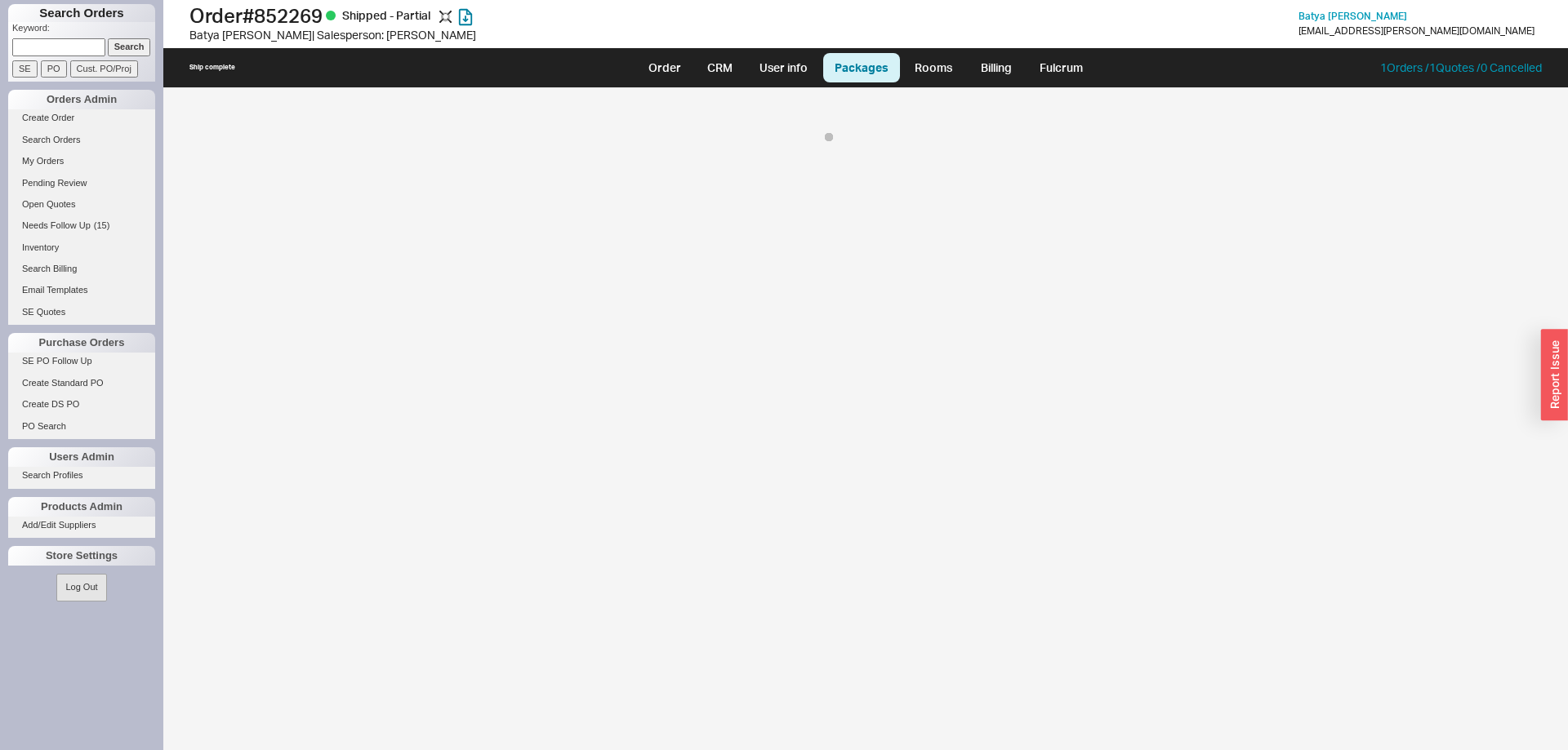
select select "8"
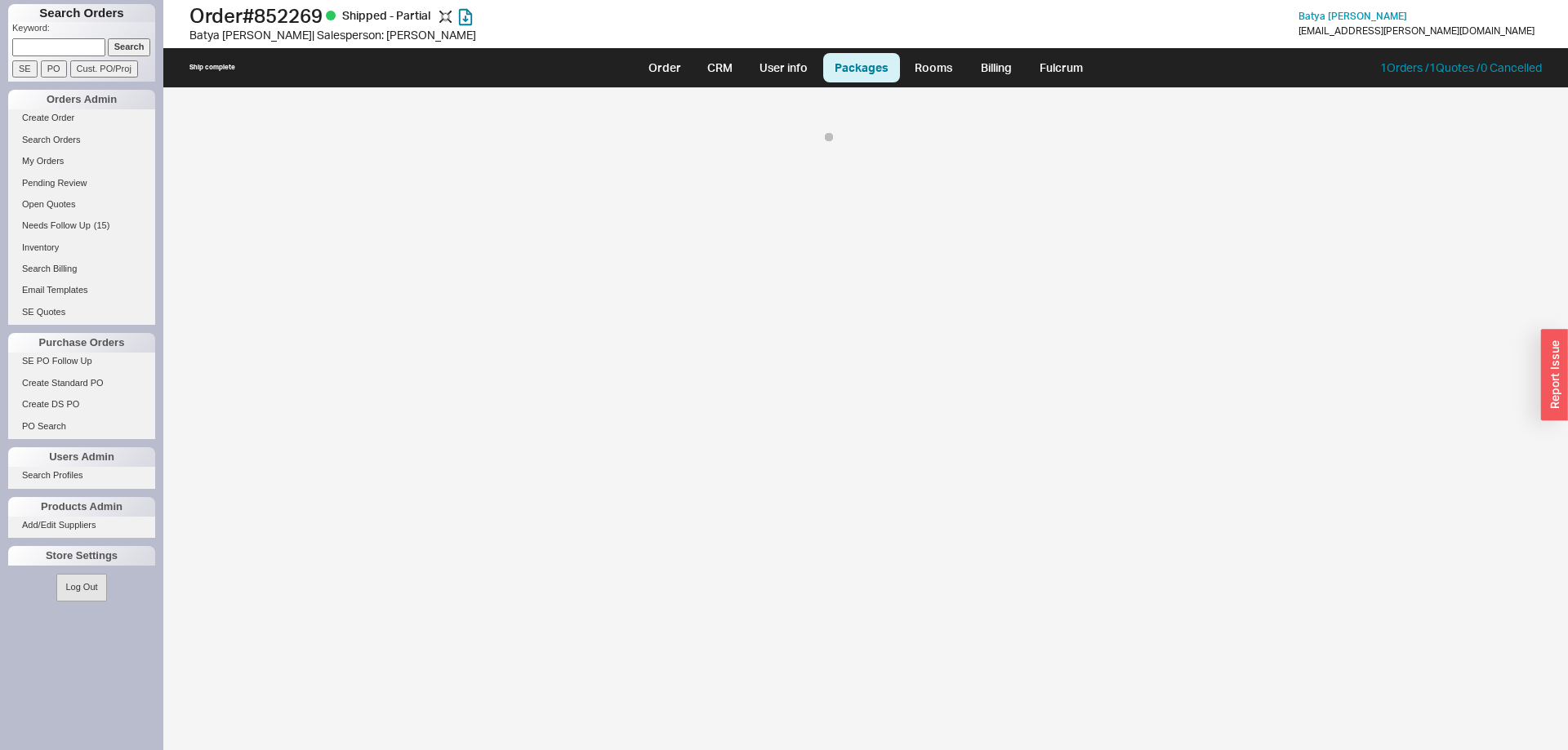
select select "8"
select select "On Hold"
select select "8"
select select "On Hold"
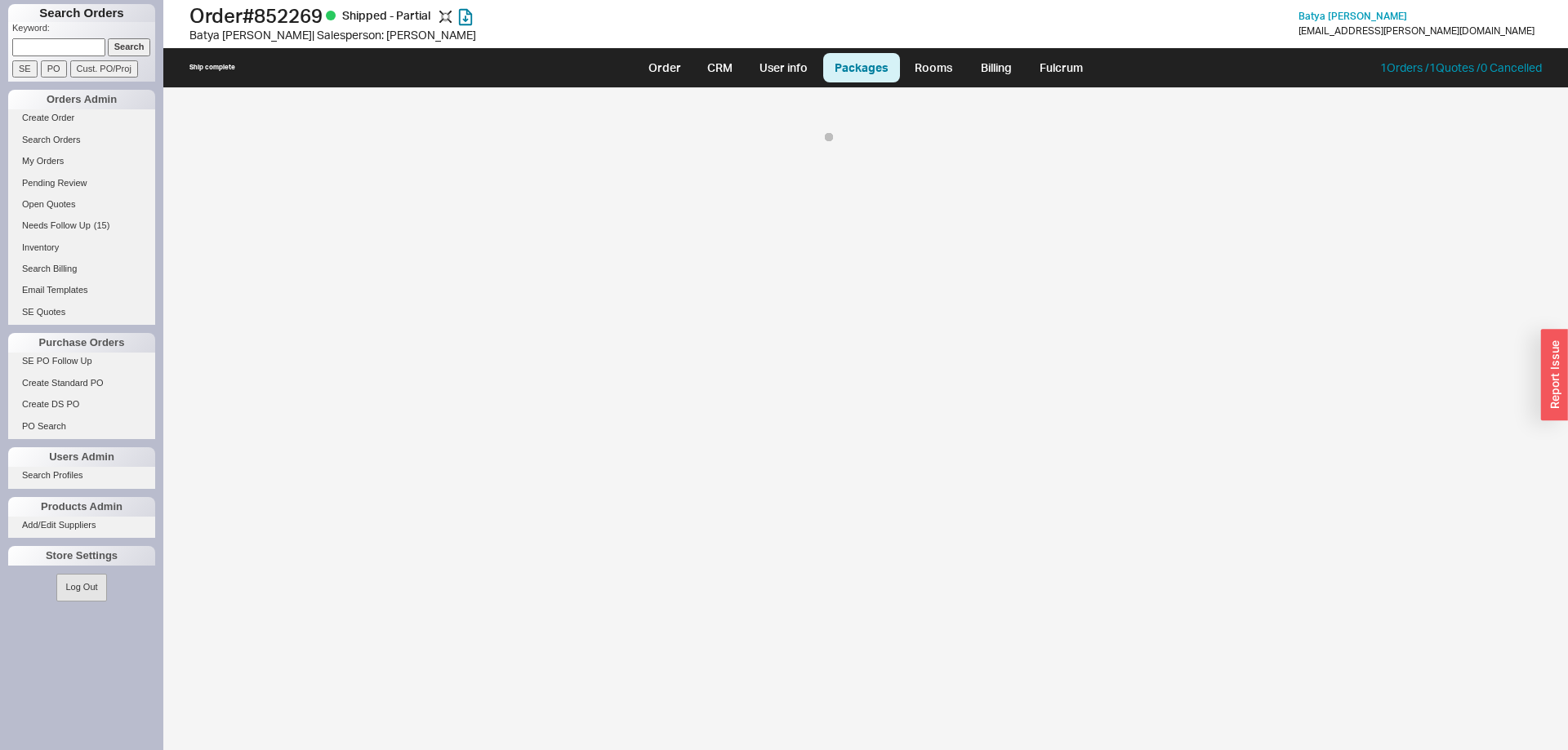
select select "8"
select select "On Hold"
select select "8"
select select "On Hold"
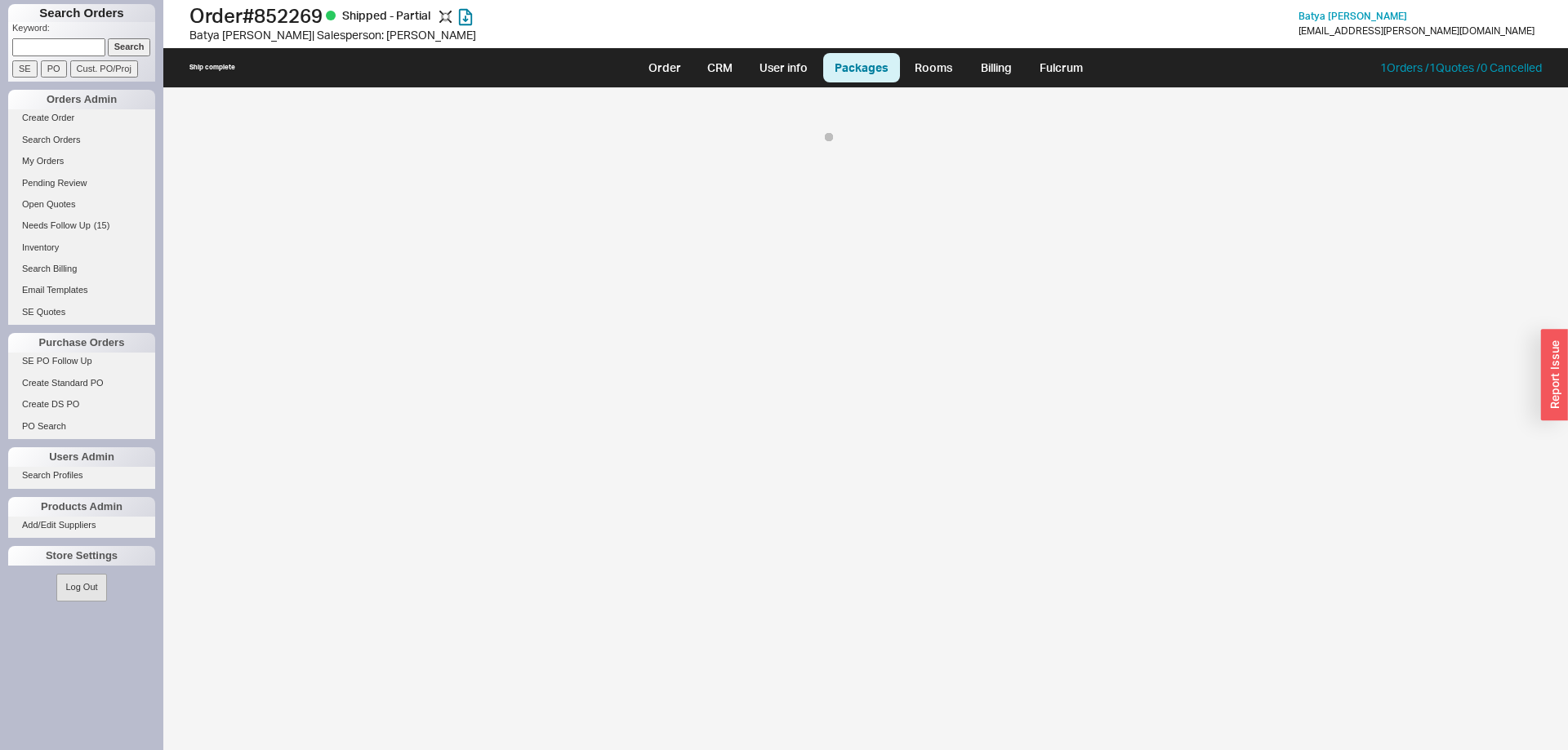
select select "8"
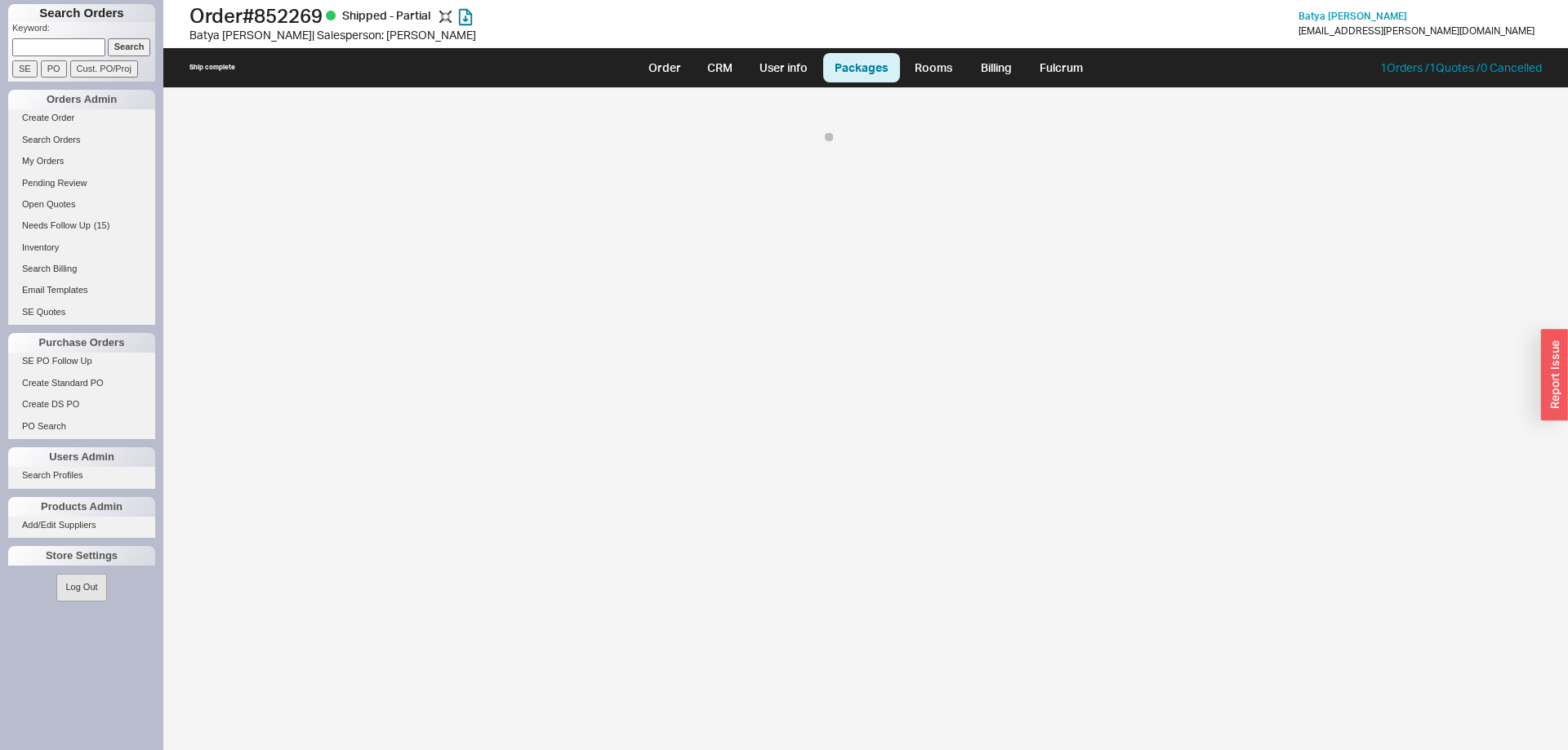
select select "8"
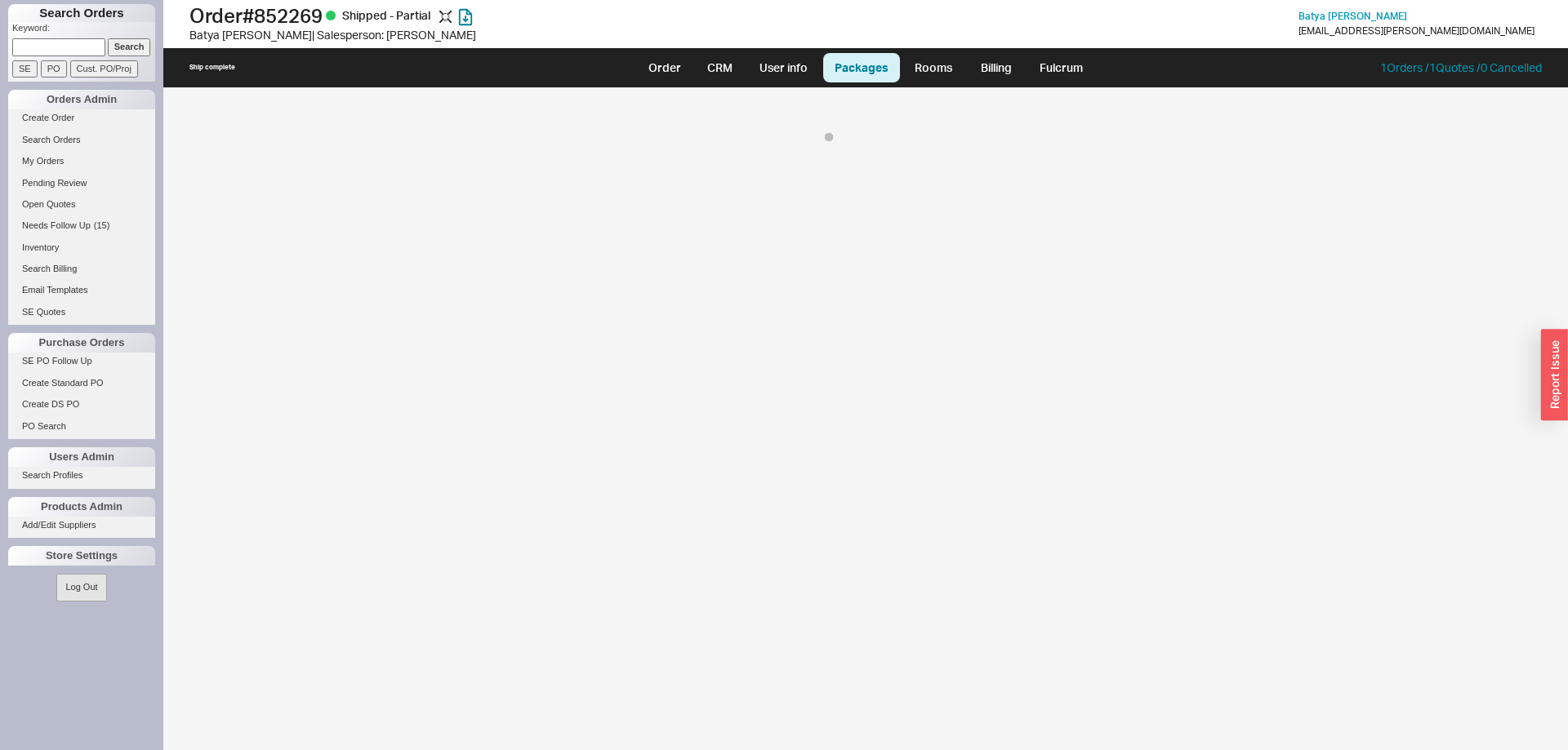
select select "8"
select select "On Hold"
select select "8"
select select "On Hold"
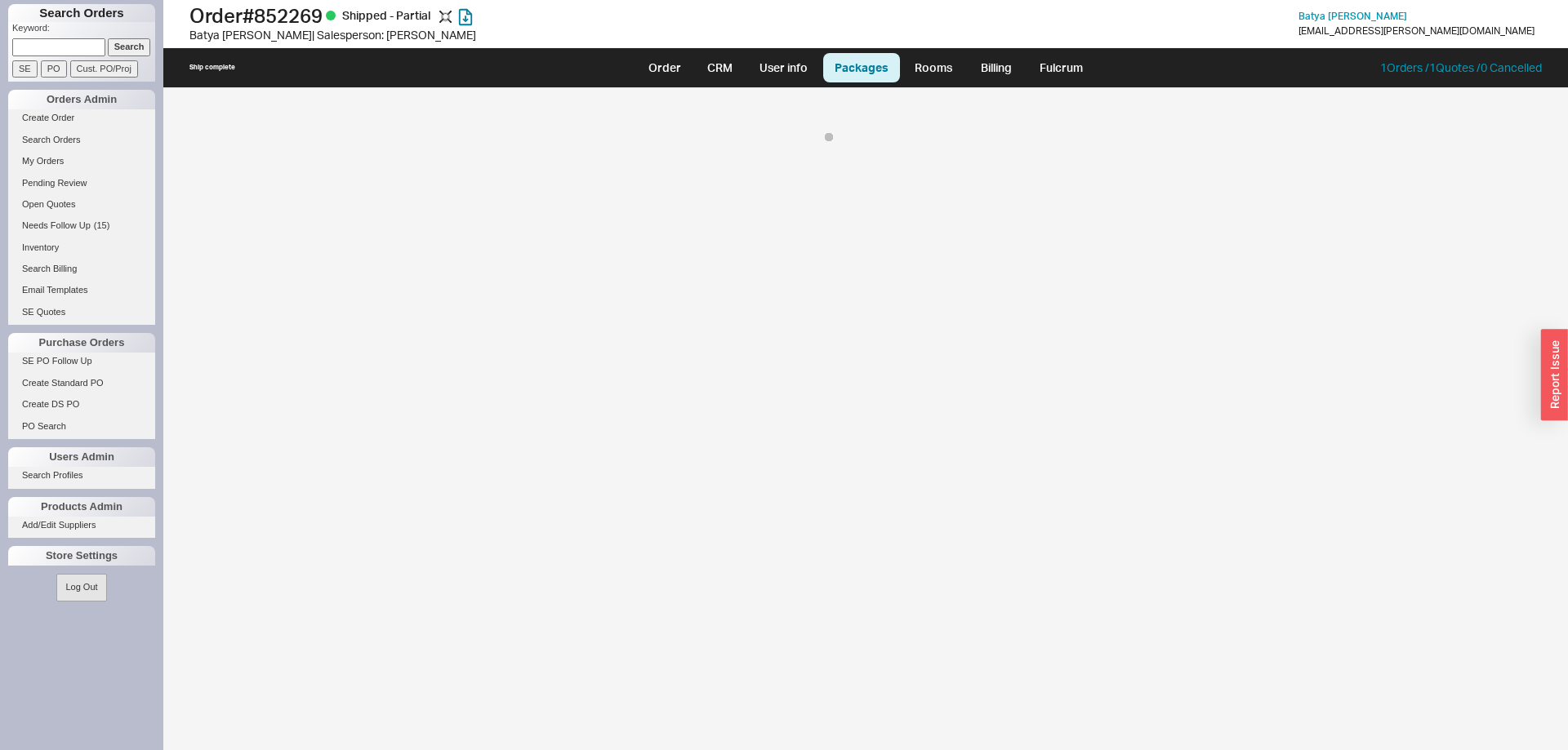
select select "8"
select select "On Hold"
select select "8"
select select "On Hold"
select select "8"
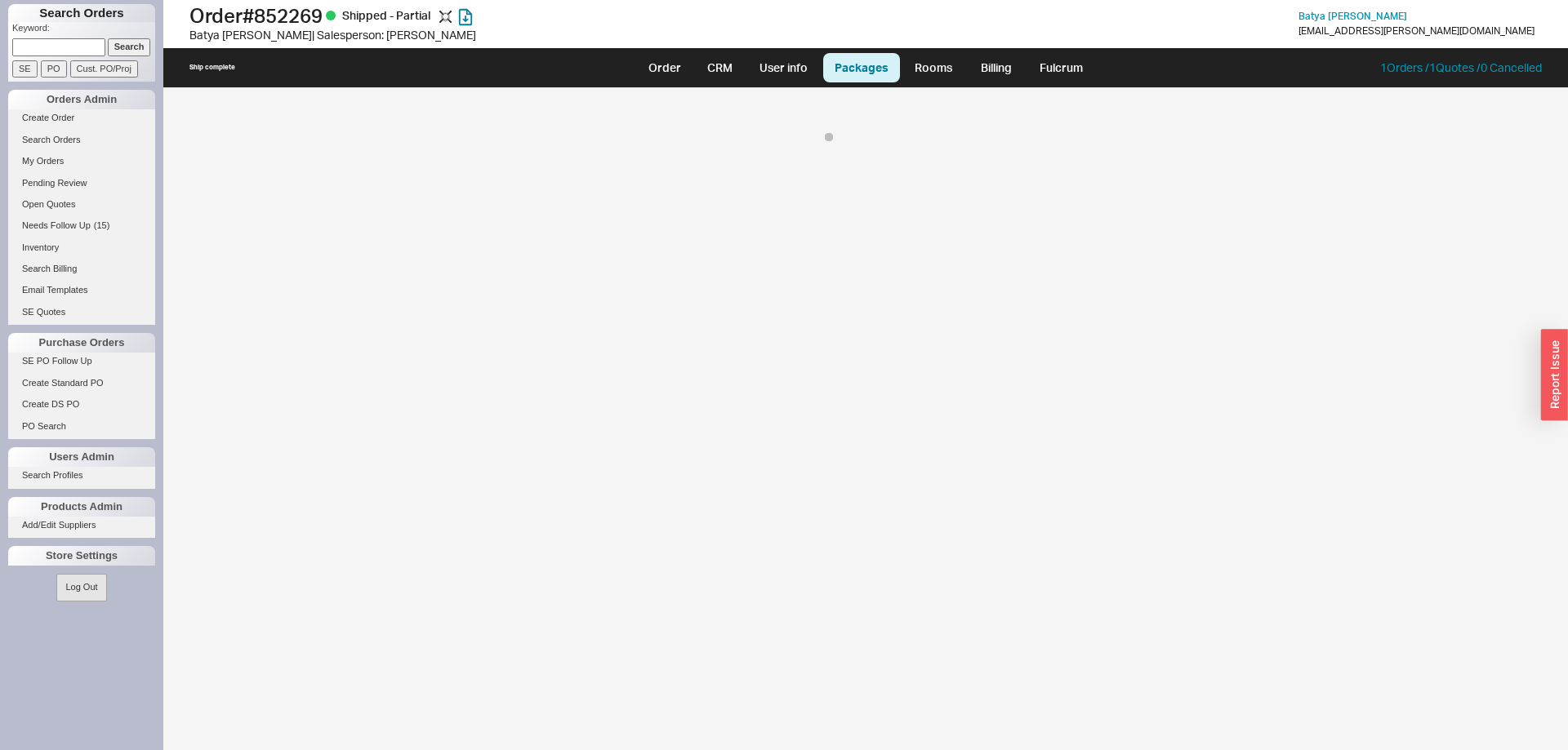
select select "On Hold"
select select "8"
select select "On Hold"
select select "8"
select select "On Hold"
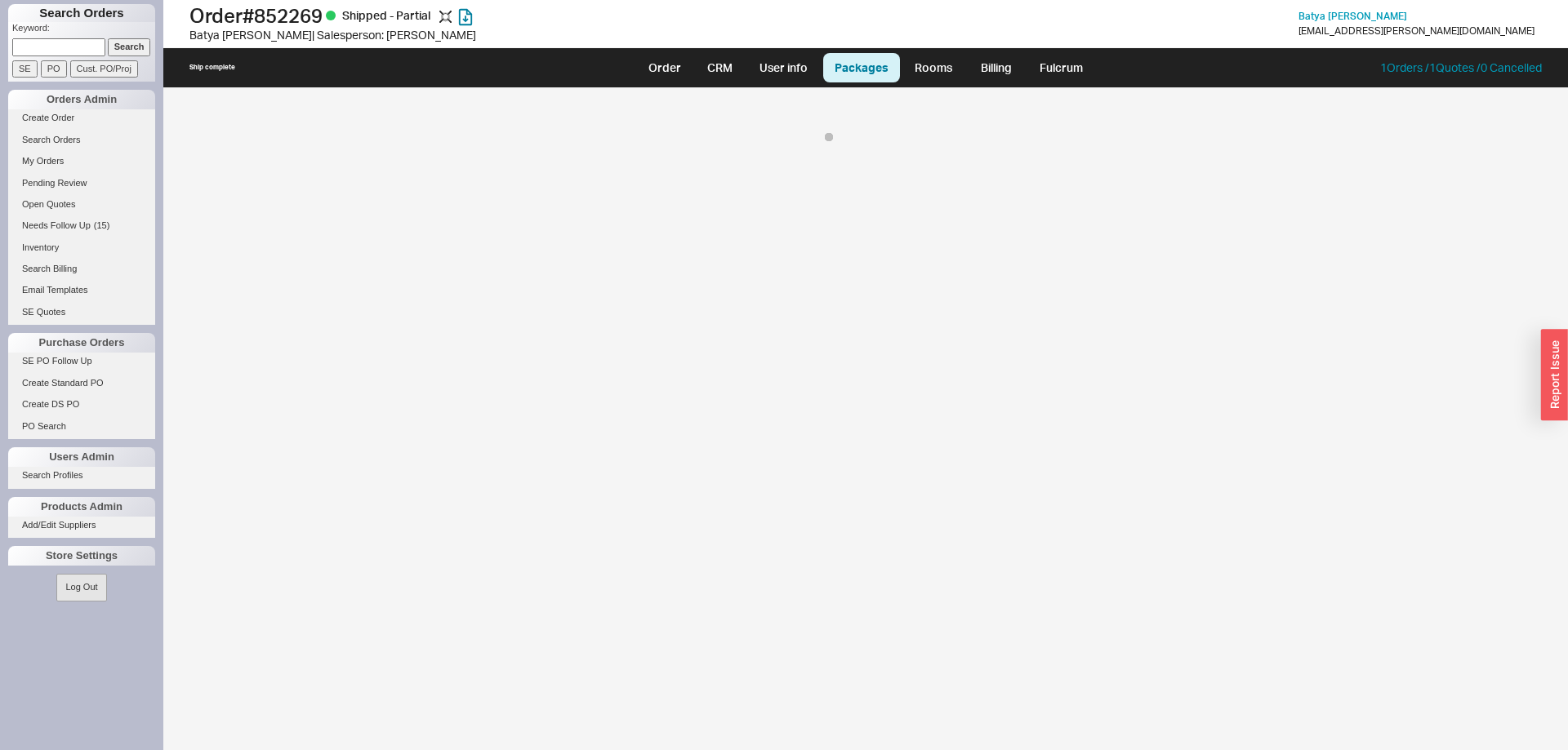
select select "8"
select select "On Hold"
select select "8"
select select "On Hold"
select select "8"
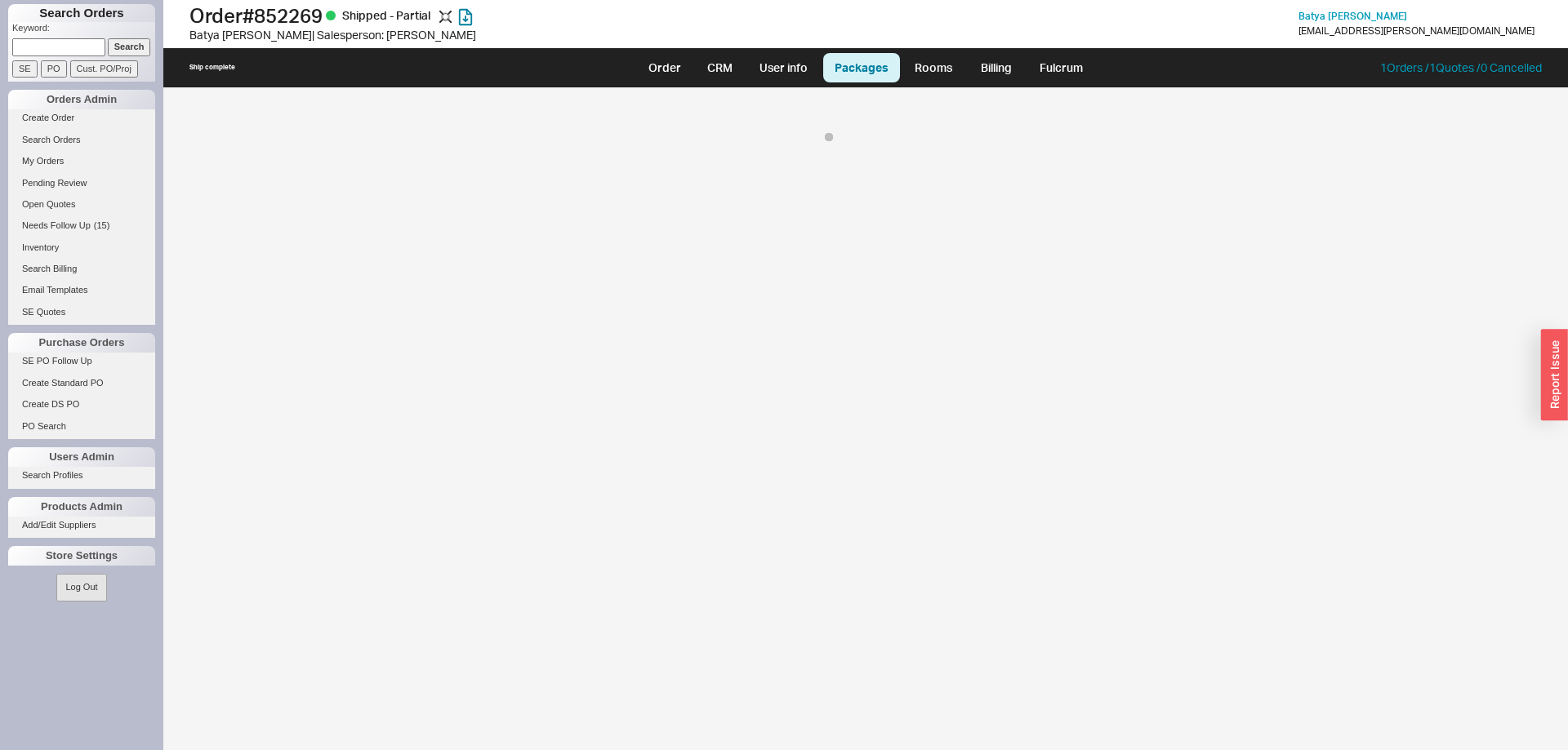
select select "On Hold"
select select "8"
select select "On Hold"
select select "8"
select select "On Hold"
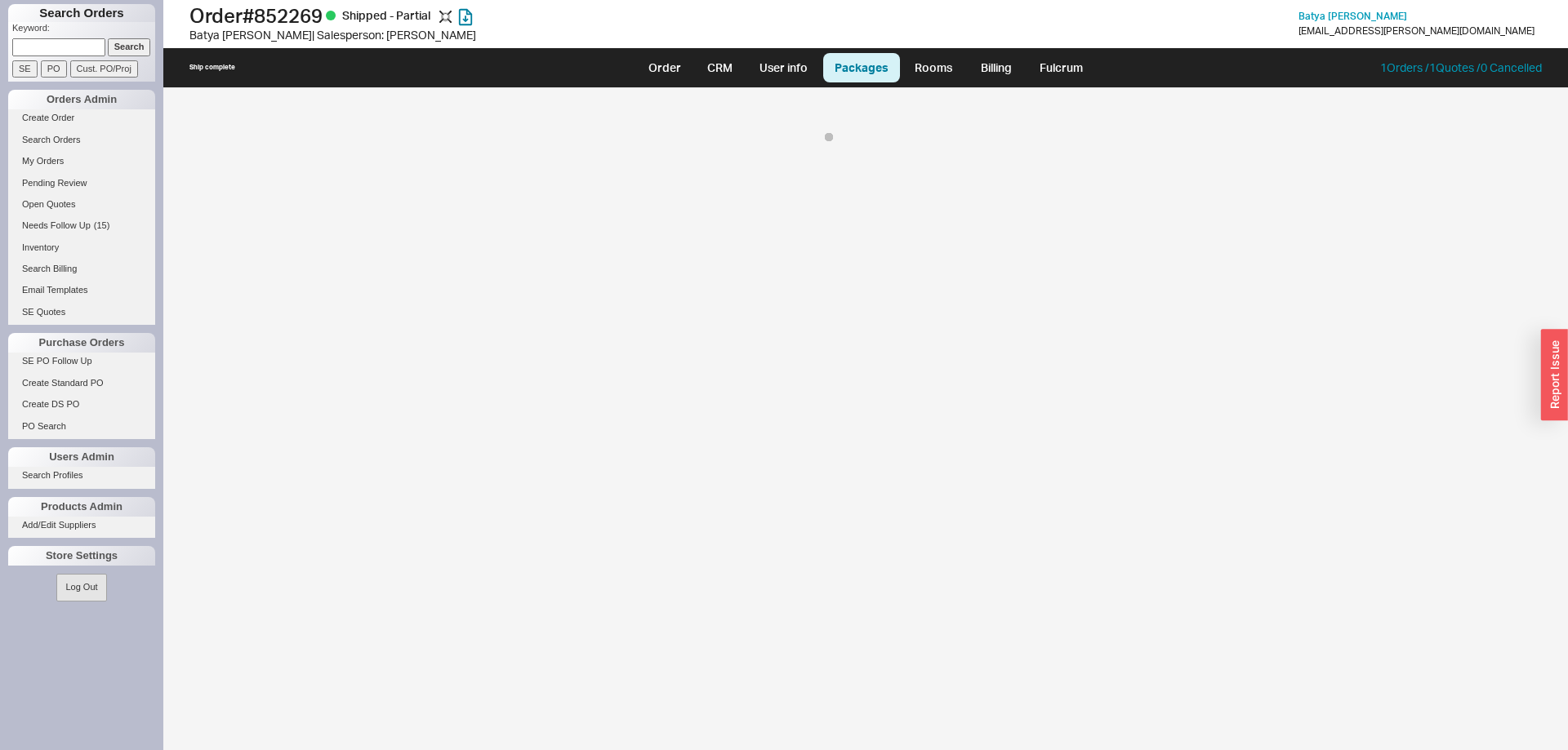
select select "8"
select select "On Hold"
select select "8"
select select "On Hold"
select select "8"
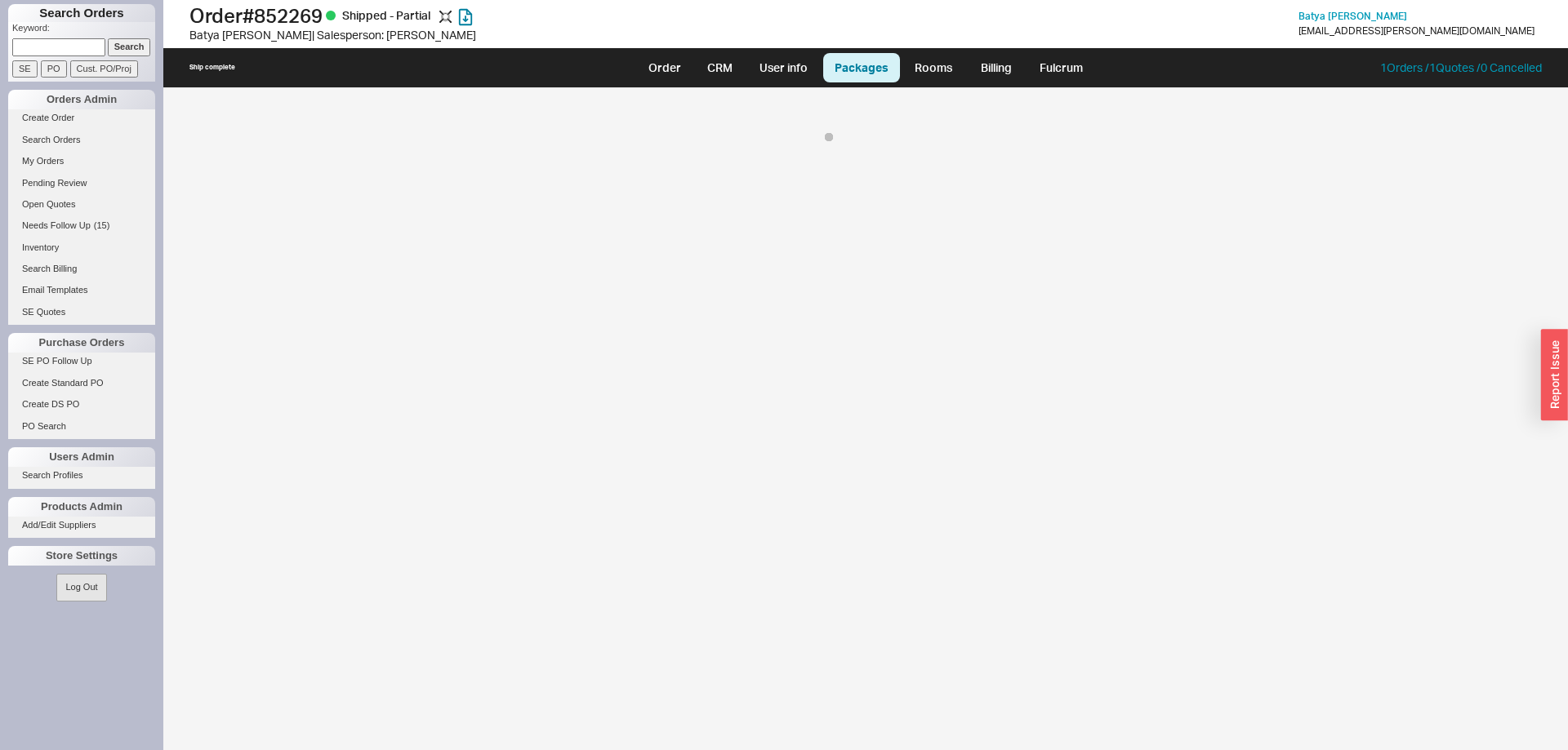
select select "On Hold"
select select "8"
select select "On Hold"
select select "8"
select select "On Hold"
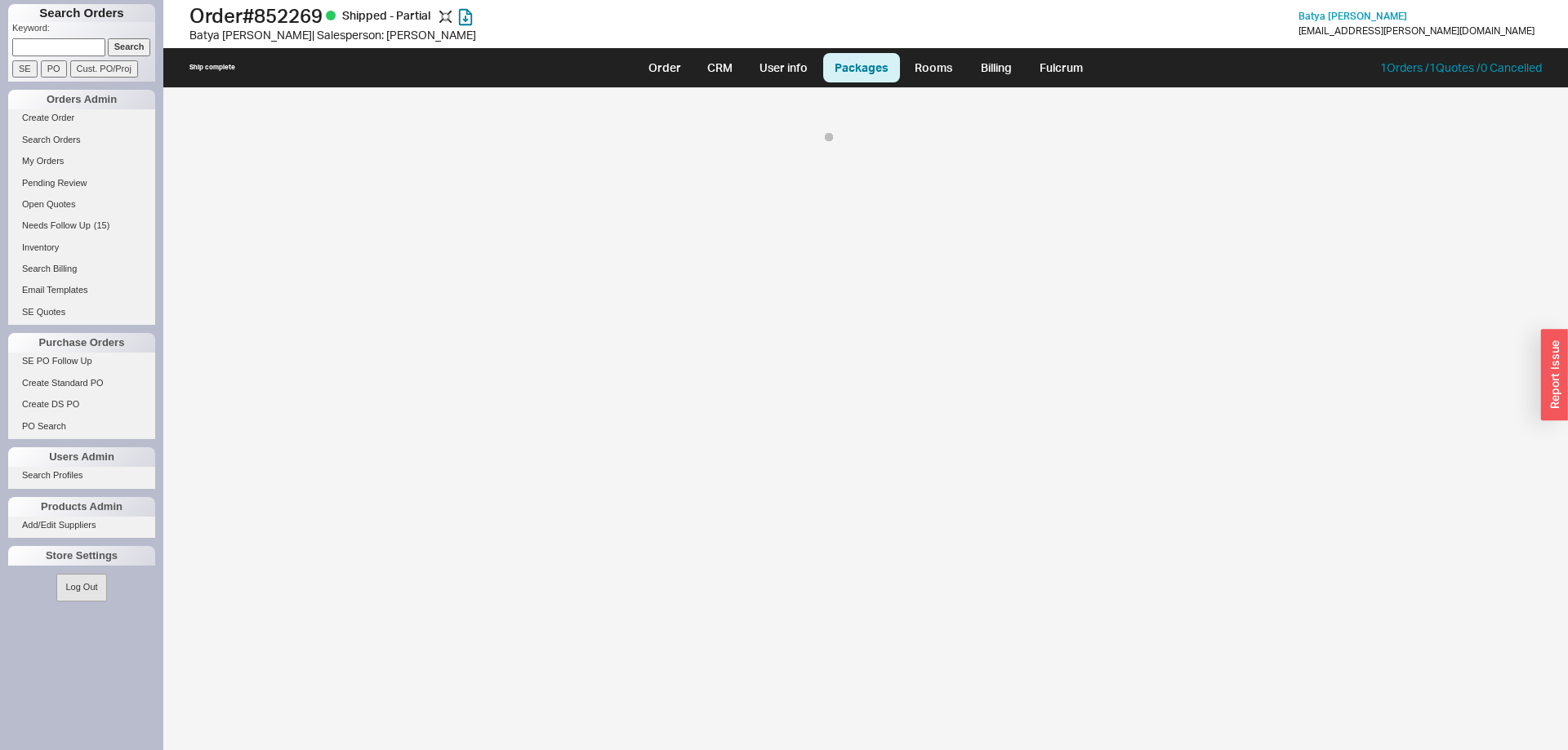
select select "8"
select select "On Hold"
select select "8"
select select "On Hold"
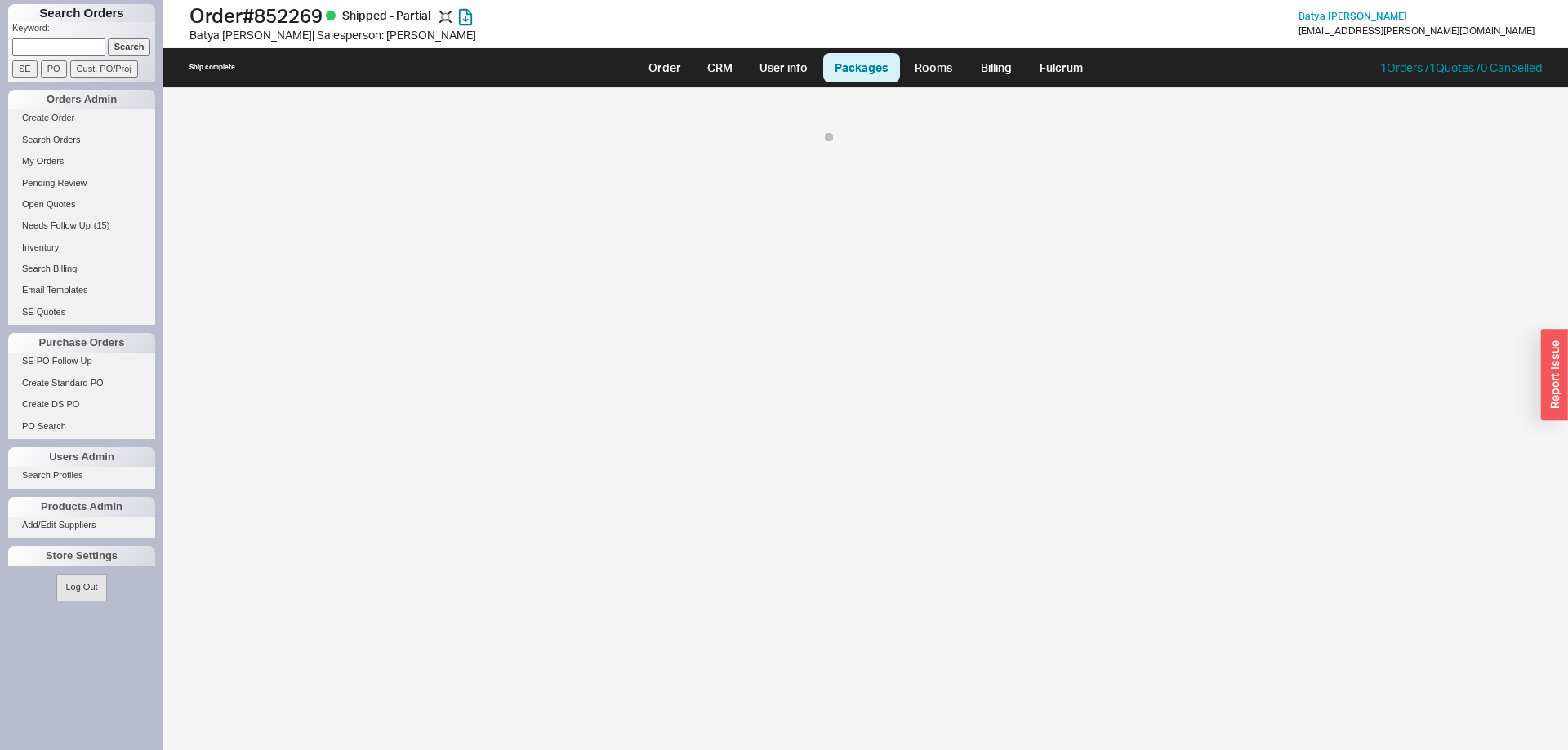
select select "8"
select select "On Hold"
select select "8"
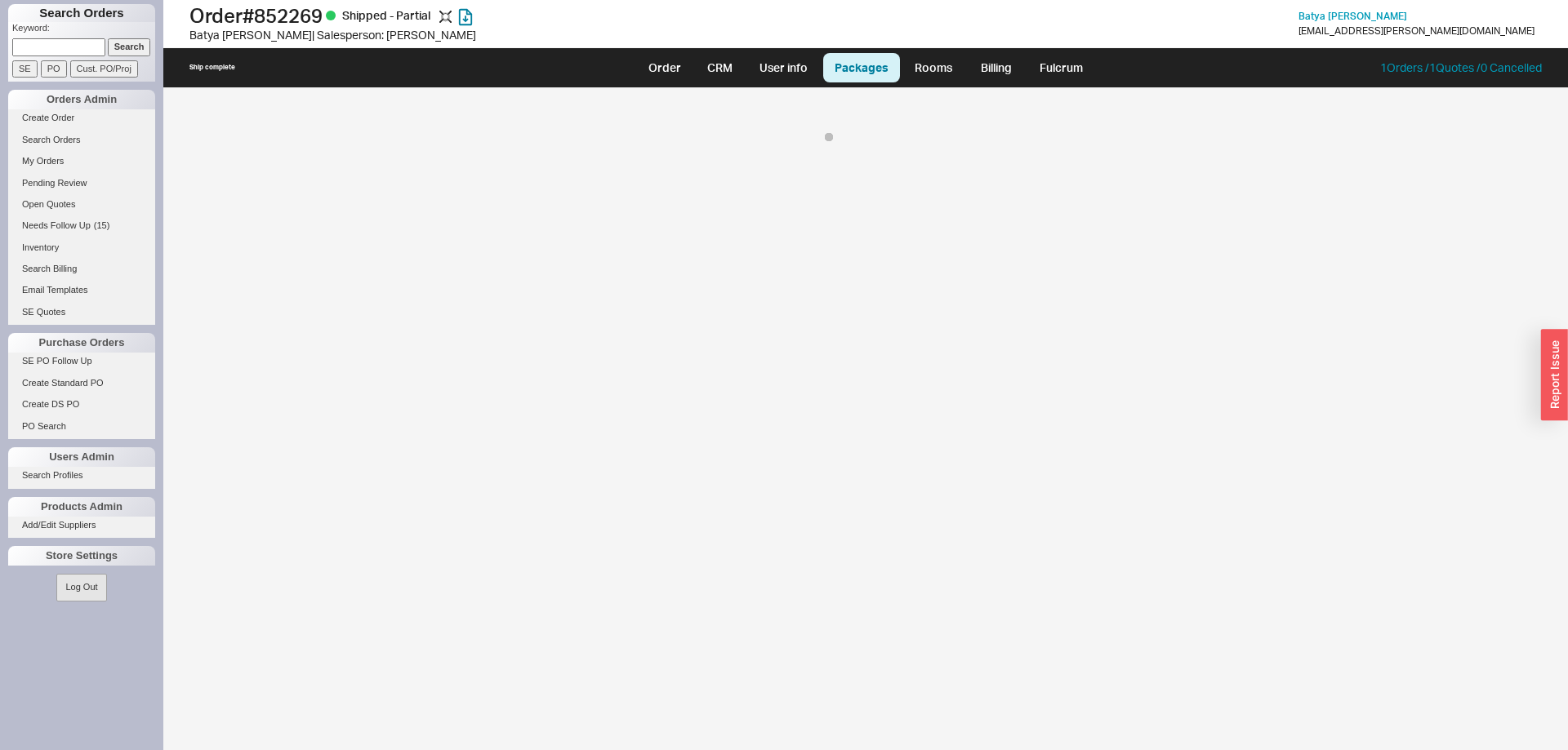
select select "8"
select select "On Hold"
select select "8"
select select "On Hold"
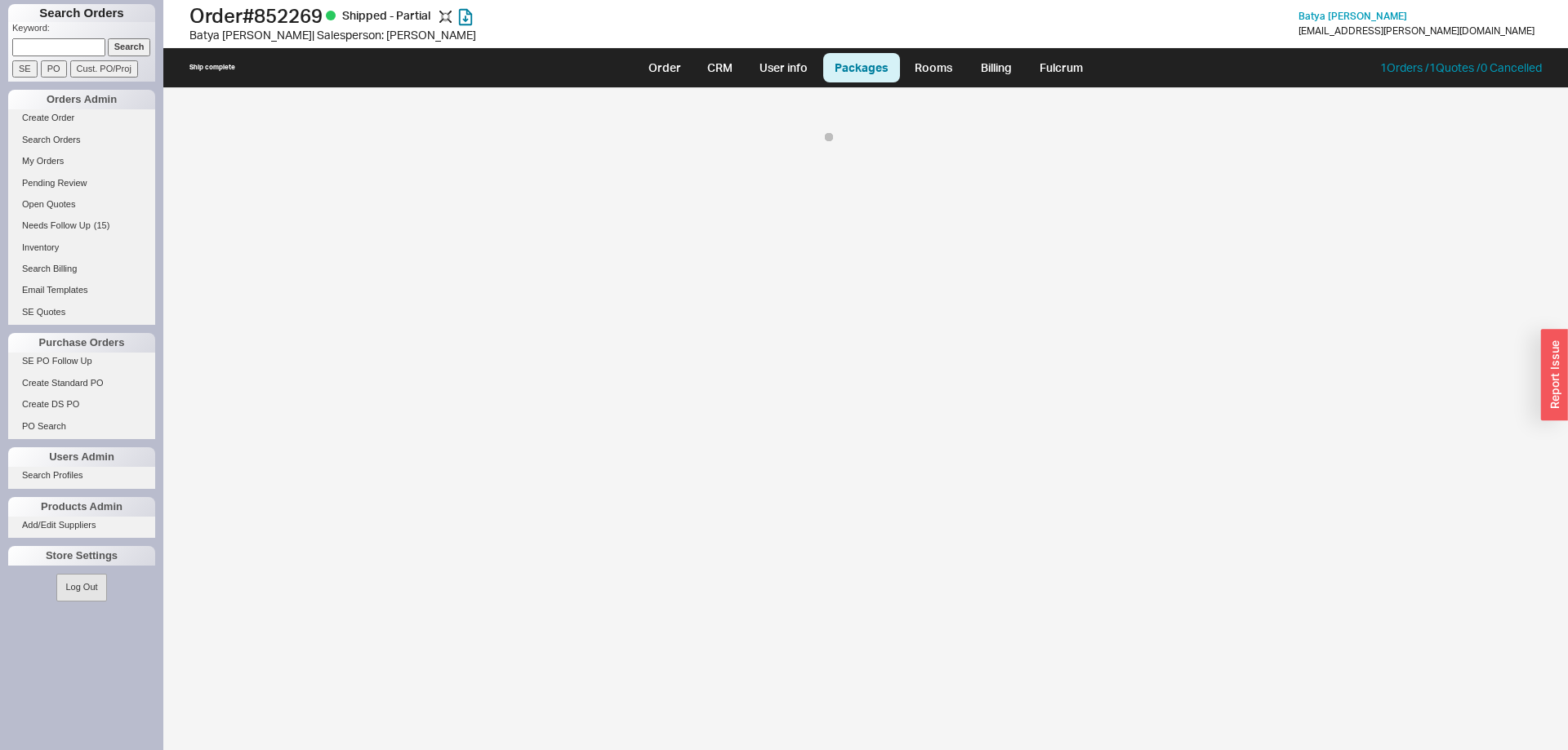
select select "8"
select select "On Hold"
select select "8"
select select "On Hold"
select select "8"
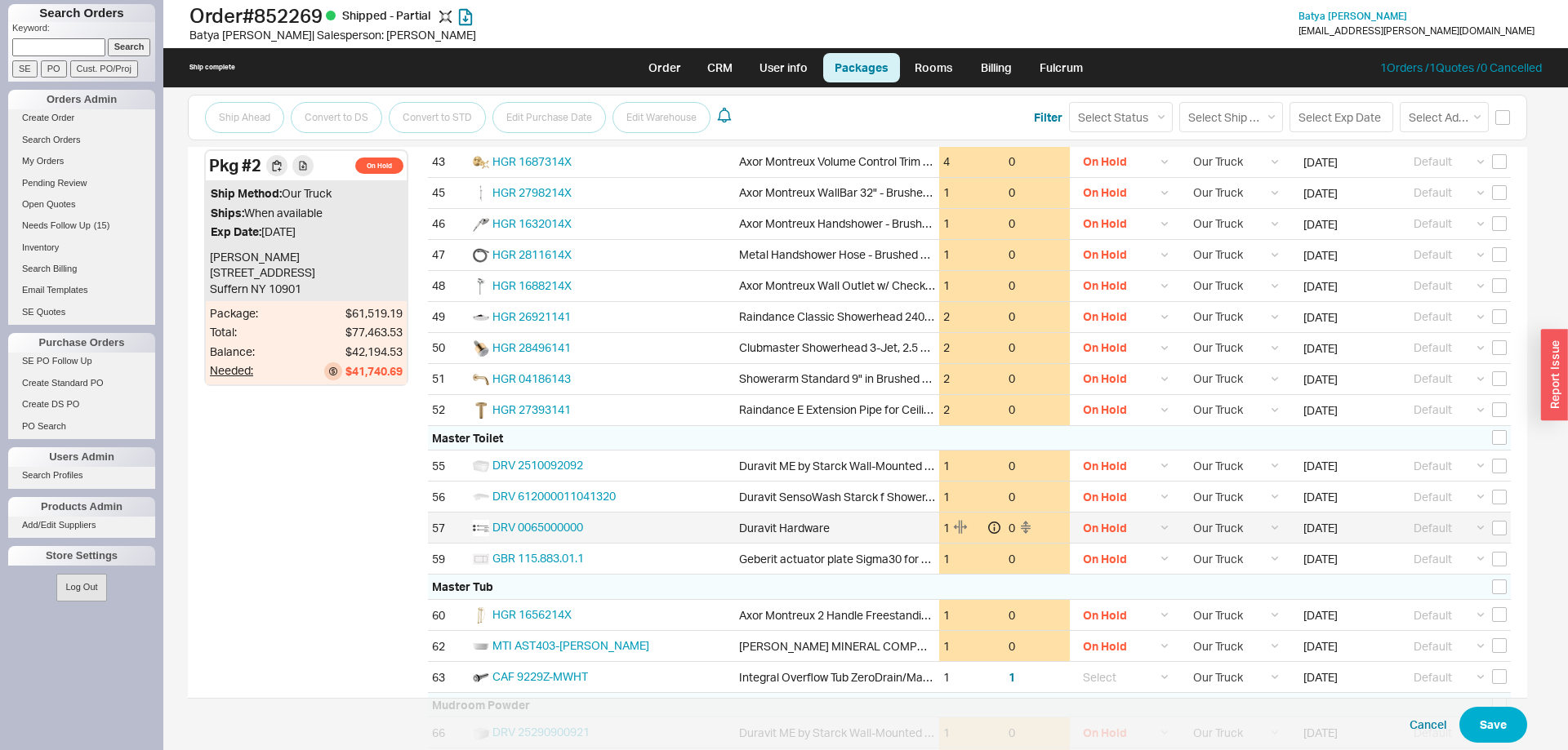
scroll to position [1737, 0]
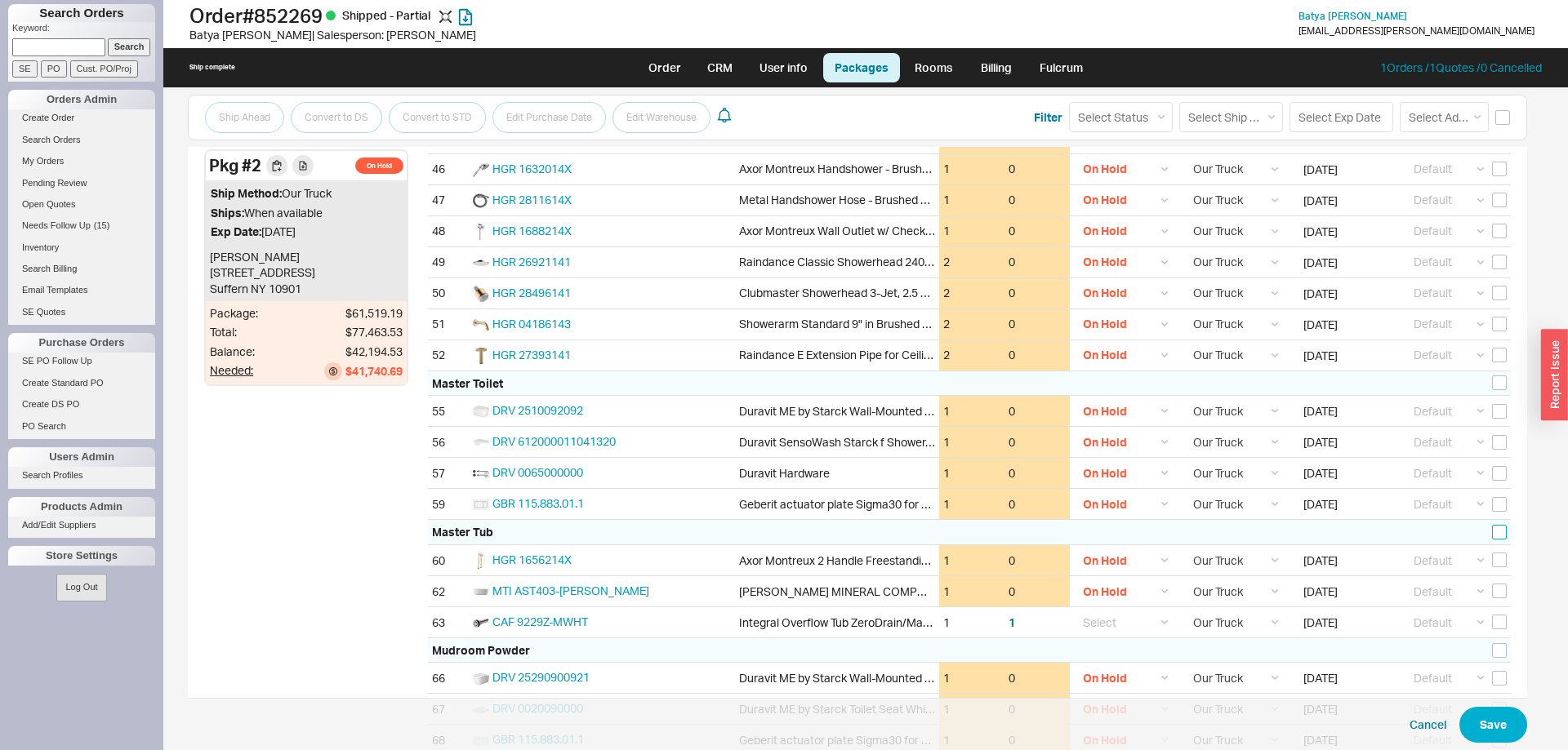
click at [1502, 527] on input "checkbox" at bounding box center [1498, 532] width 15 height 15
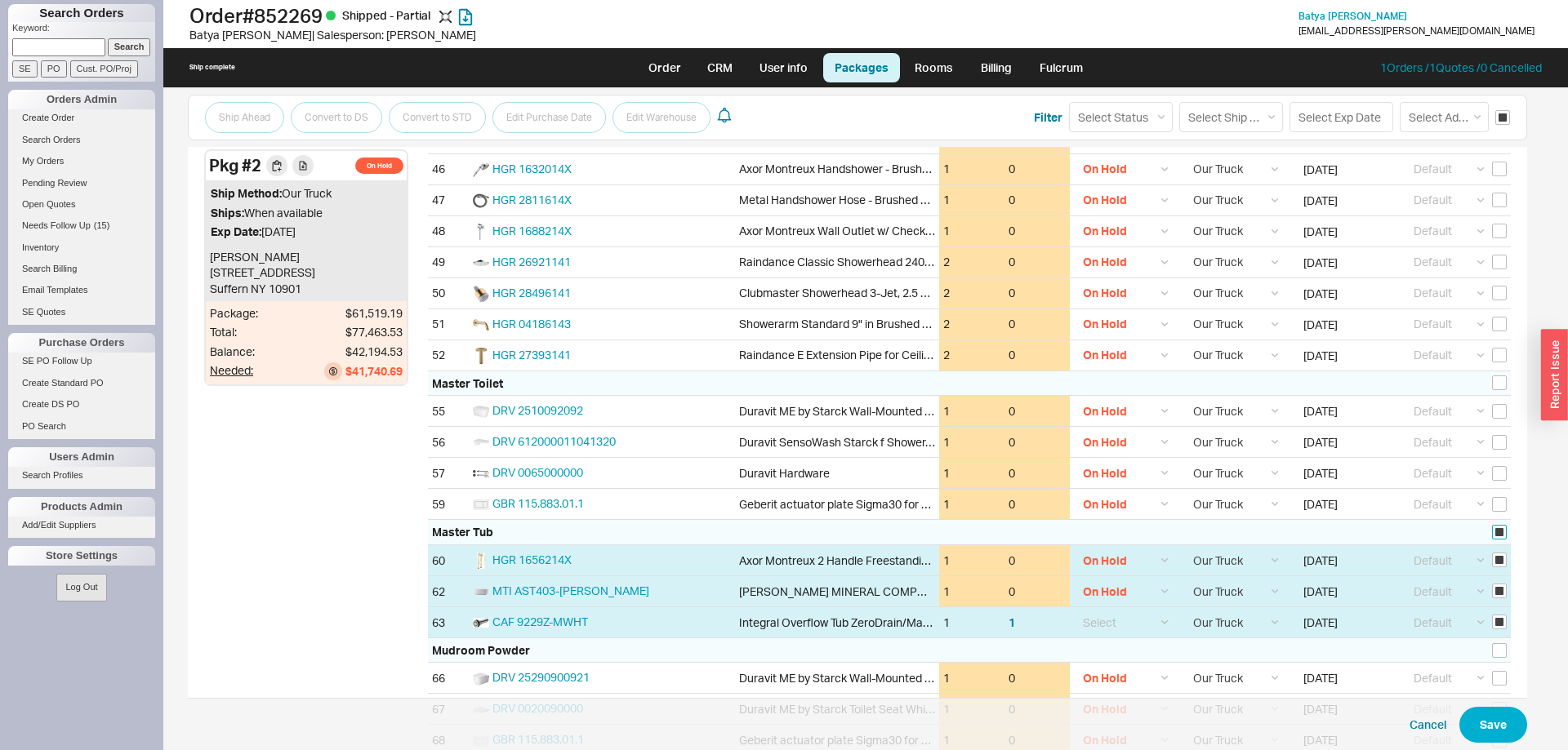
checkbox input "true"
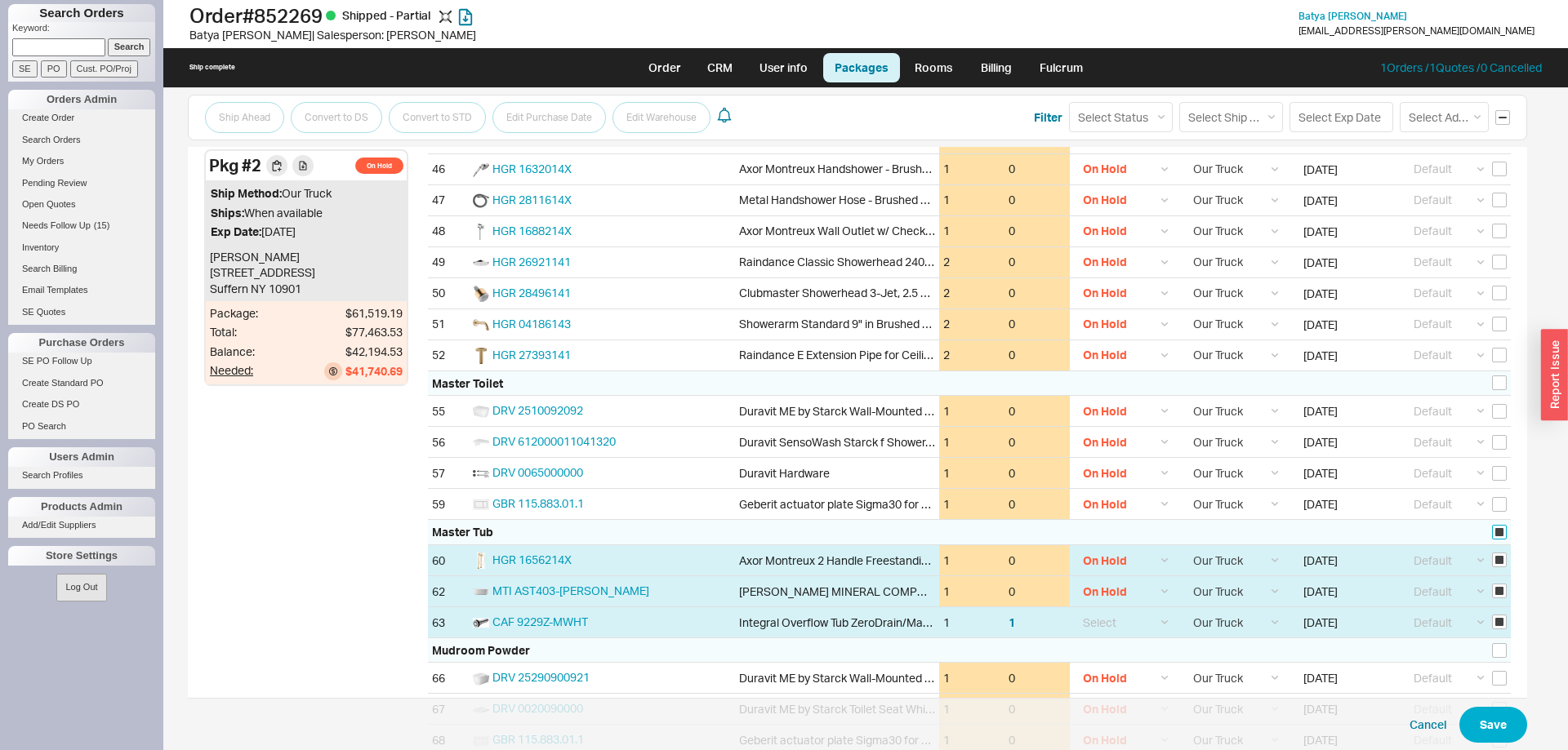
checkbox input "true"
click at [1498, 385] on input "checkbox" at bounding box center [1498, 382] width 15 height 15
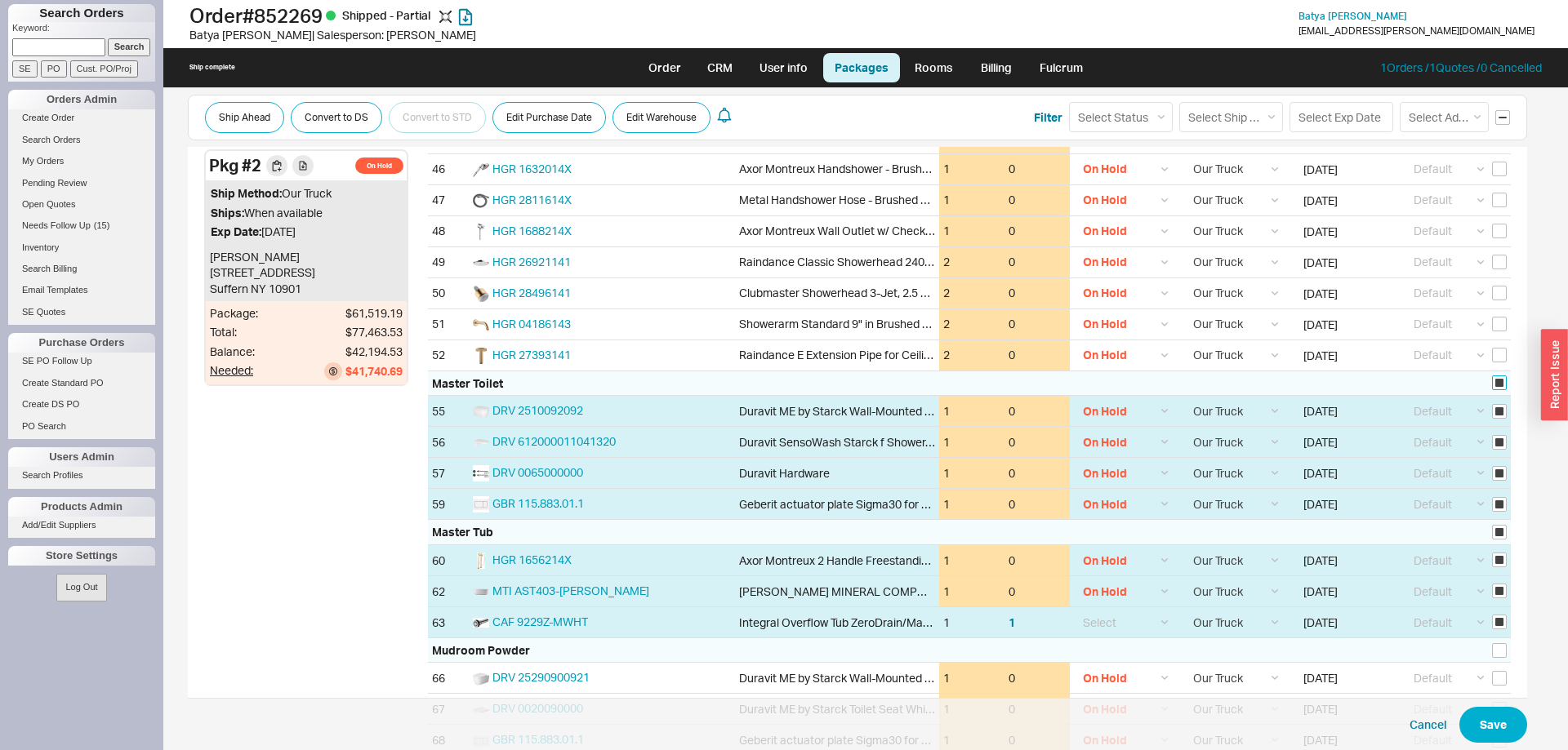
checkbox input "true"
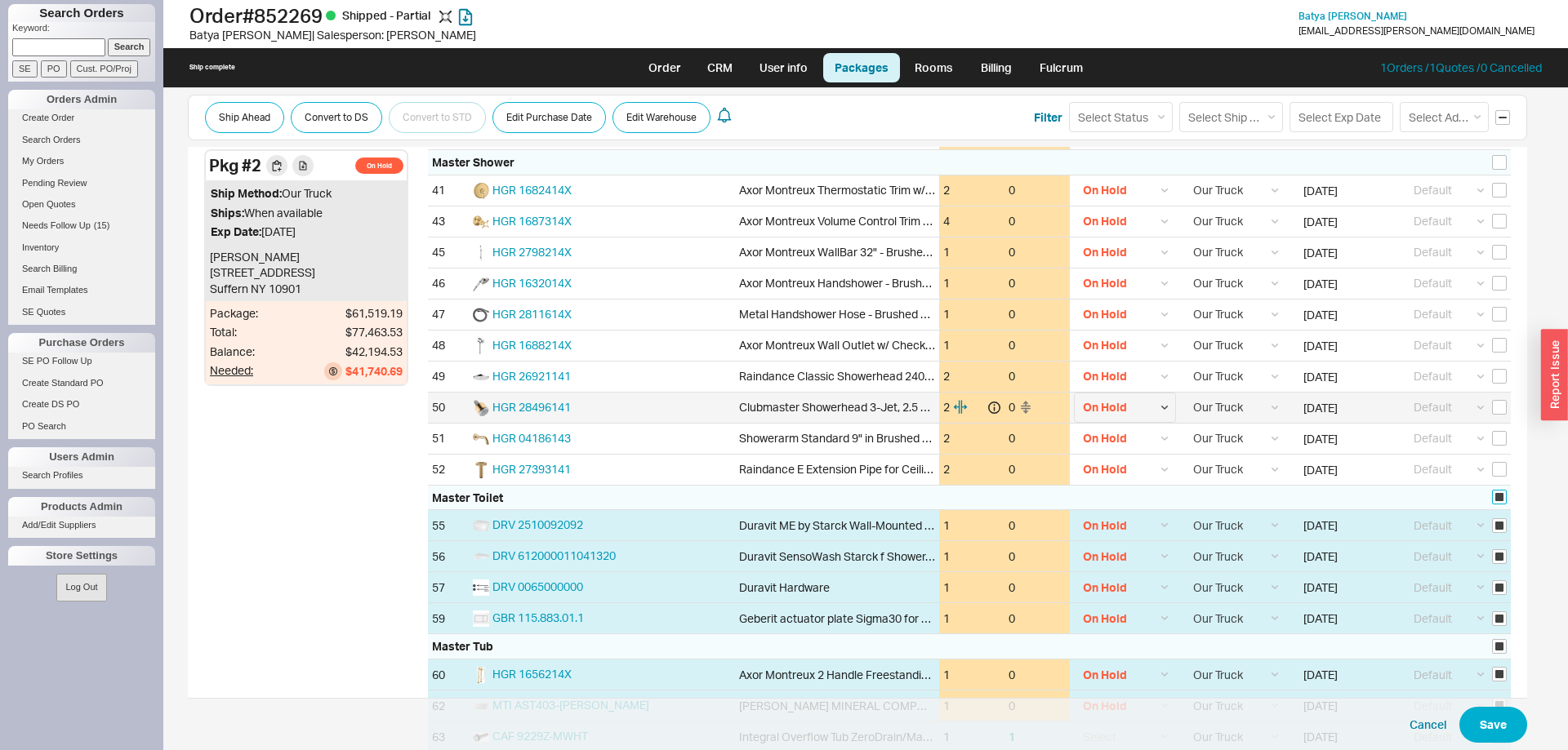
scroll to position [1570, 0]
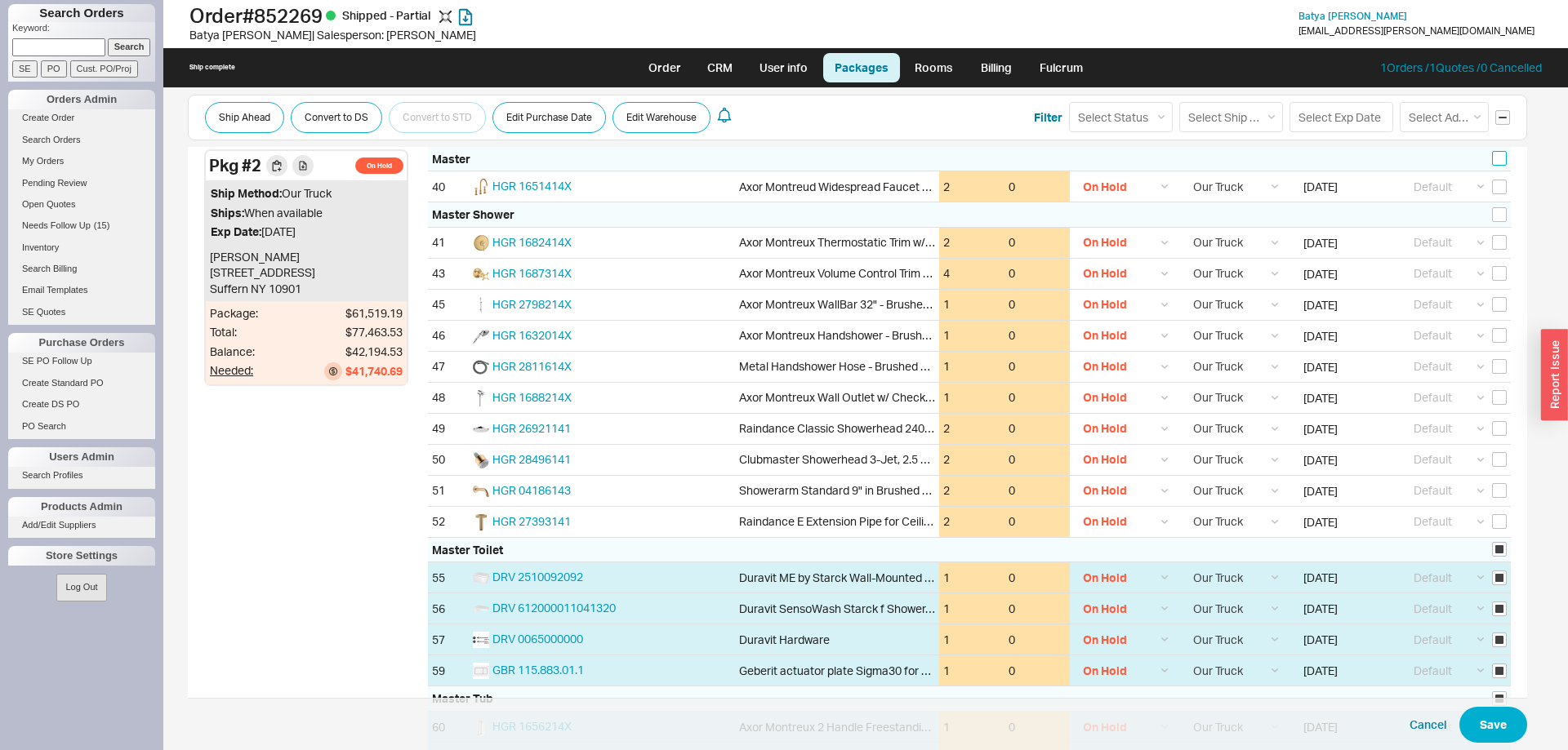
click at [1503, 159] on input "checkbox" at bounding box center [1498, 158] width 15 height 15
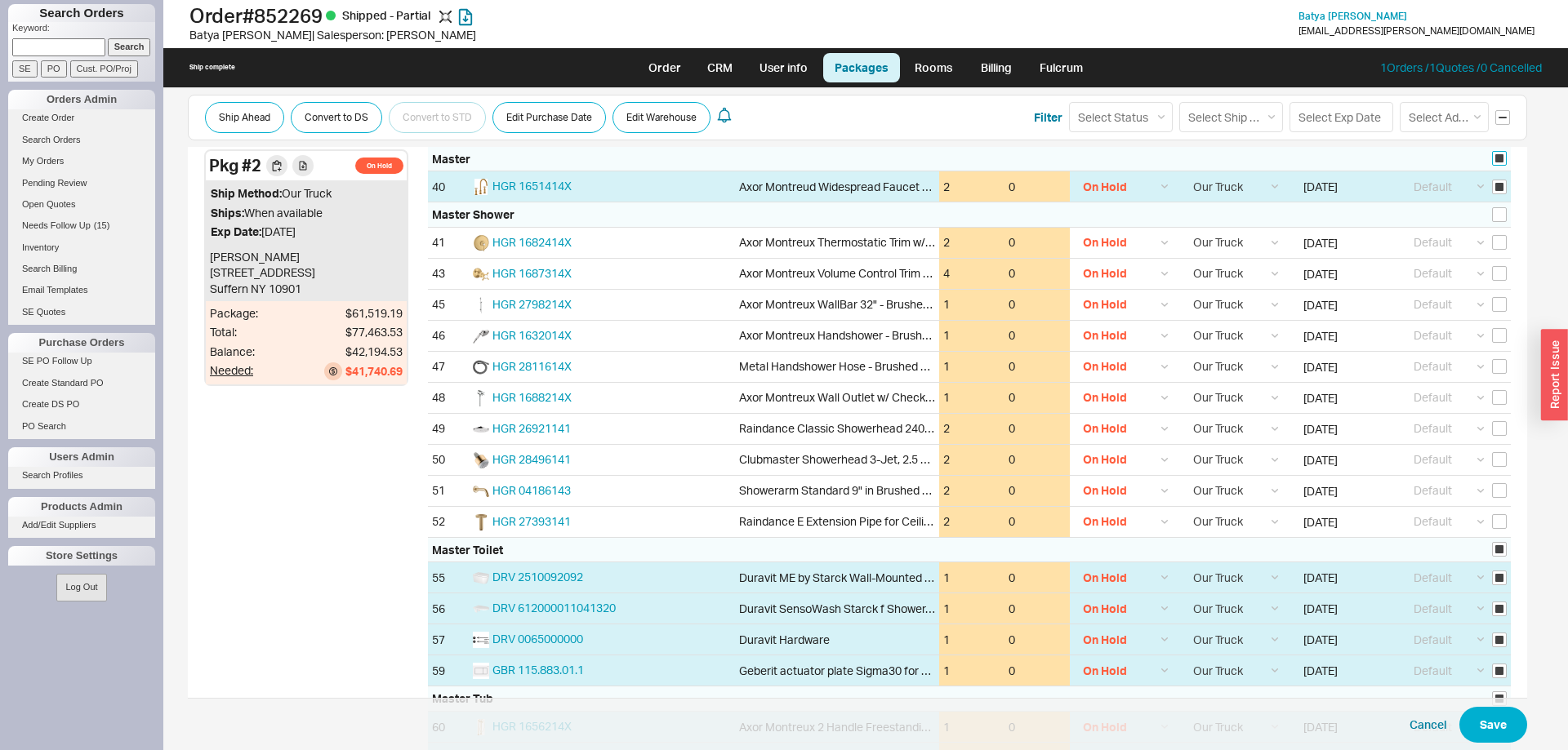
checkbox input "true"
click at [1493, 217] on input "checkbox" at bounding box center [1498, 214] width 15 height 15
checkbox input "true"
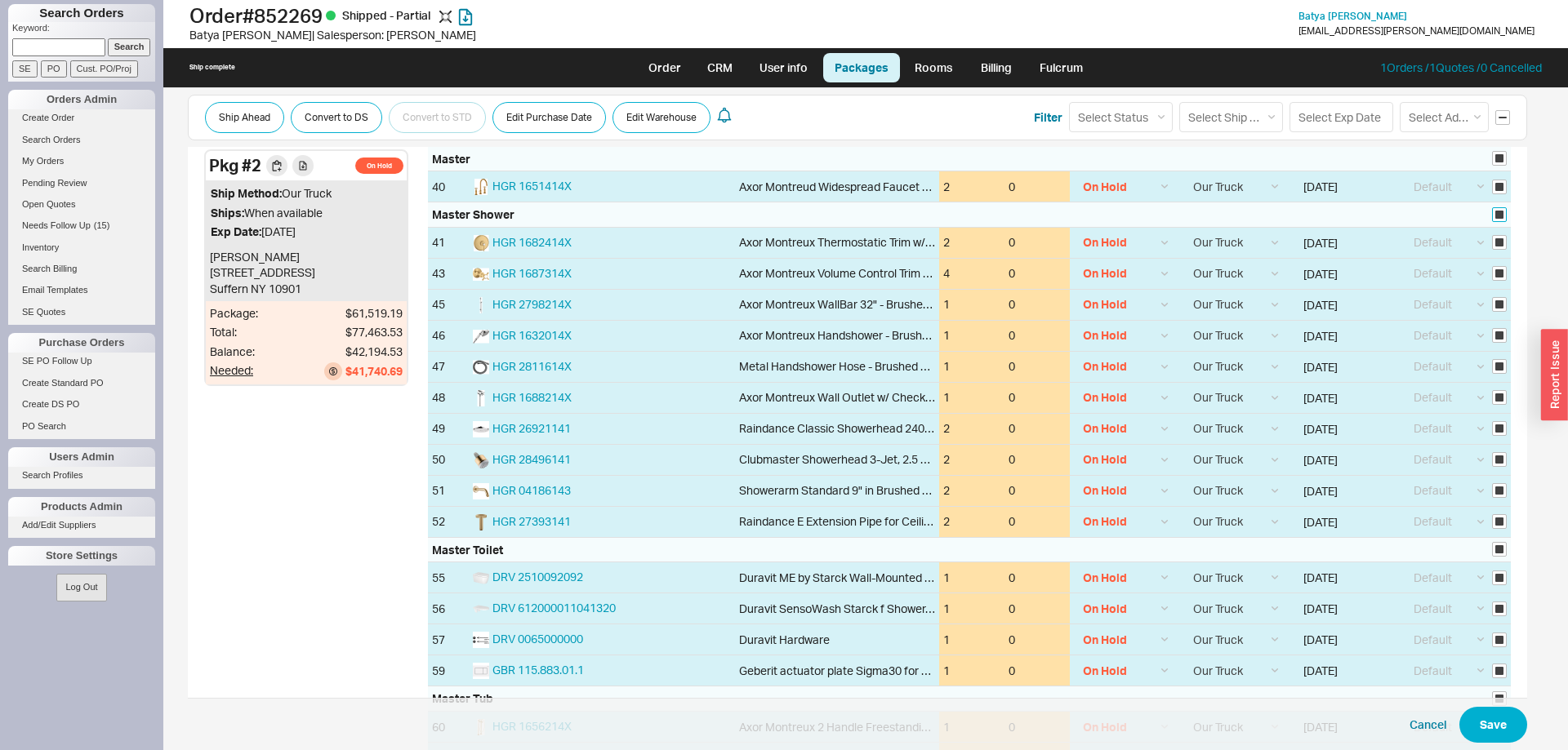
checkbox input "true"
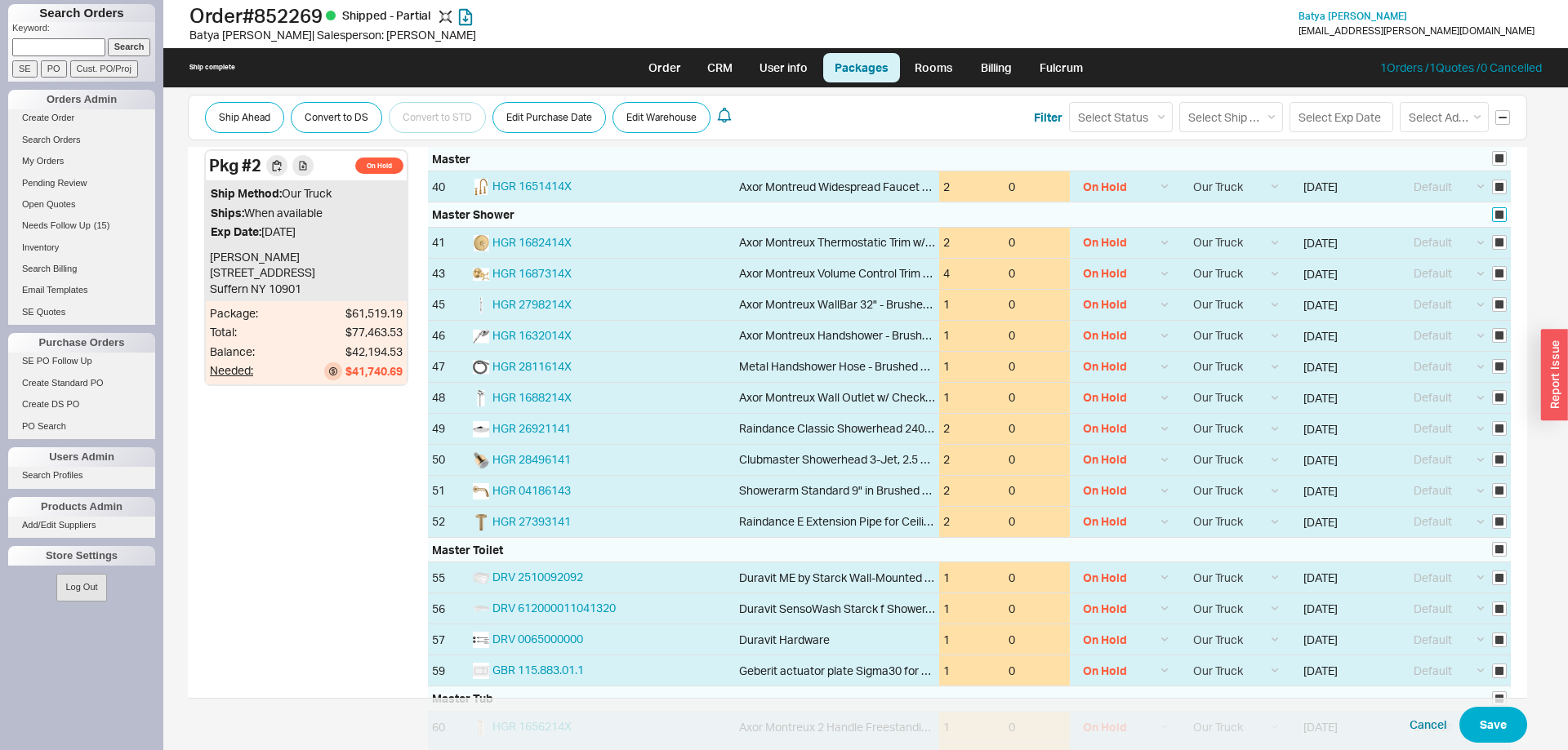
checkbox input "true"
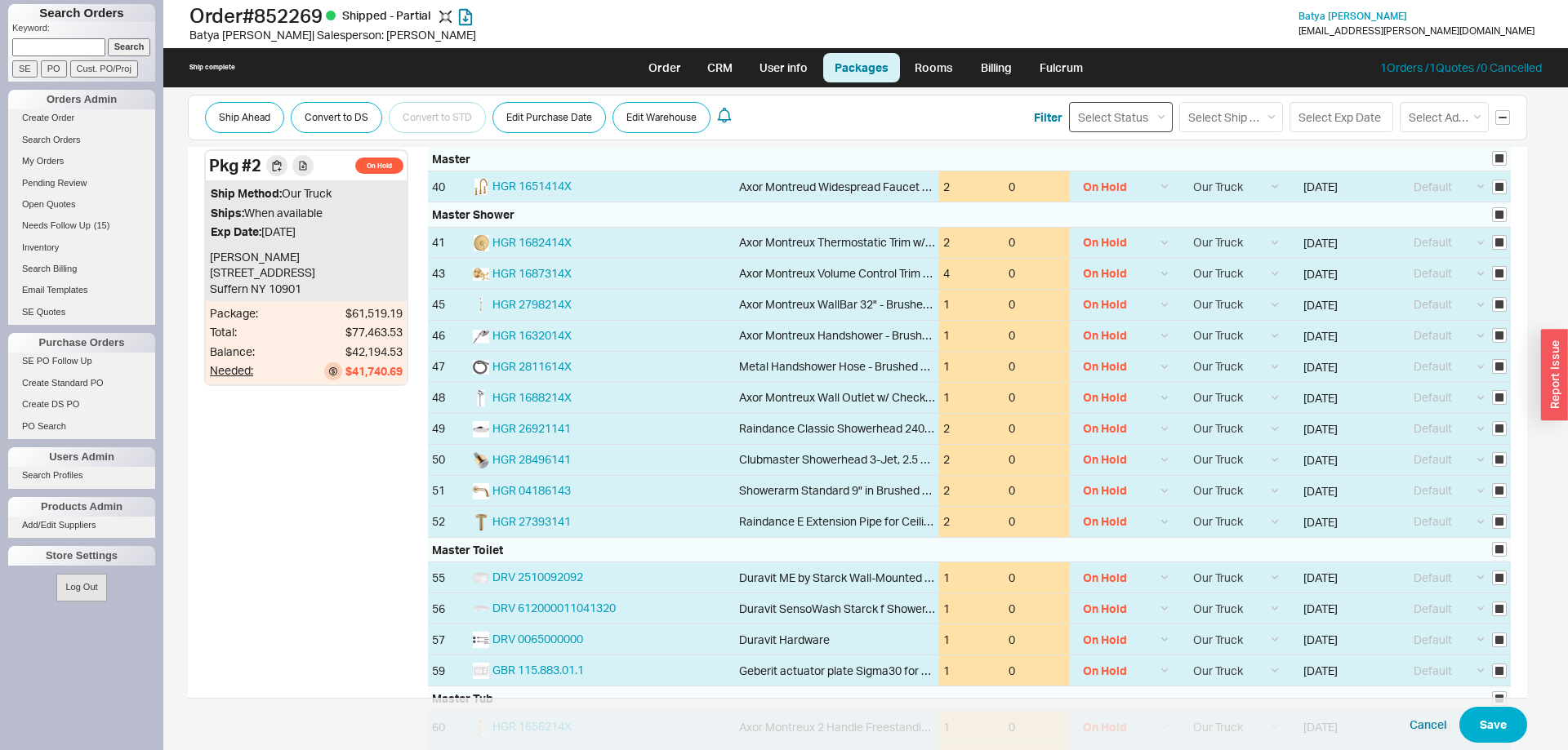
click at [1069, 102] on select "Select Status (none) On Hold Call Before Ship Hold for Balance Wait For Cust. C…" at bounding box center [1120, 117] width 104 height 30
select select
click option "(none)" at bounding box center [0, 0] width 0 height 0
select select
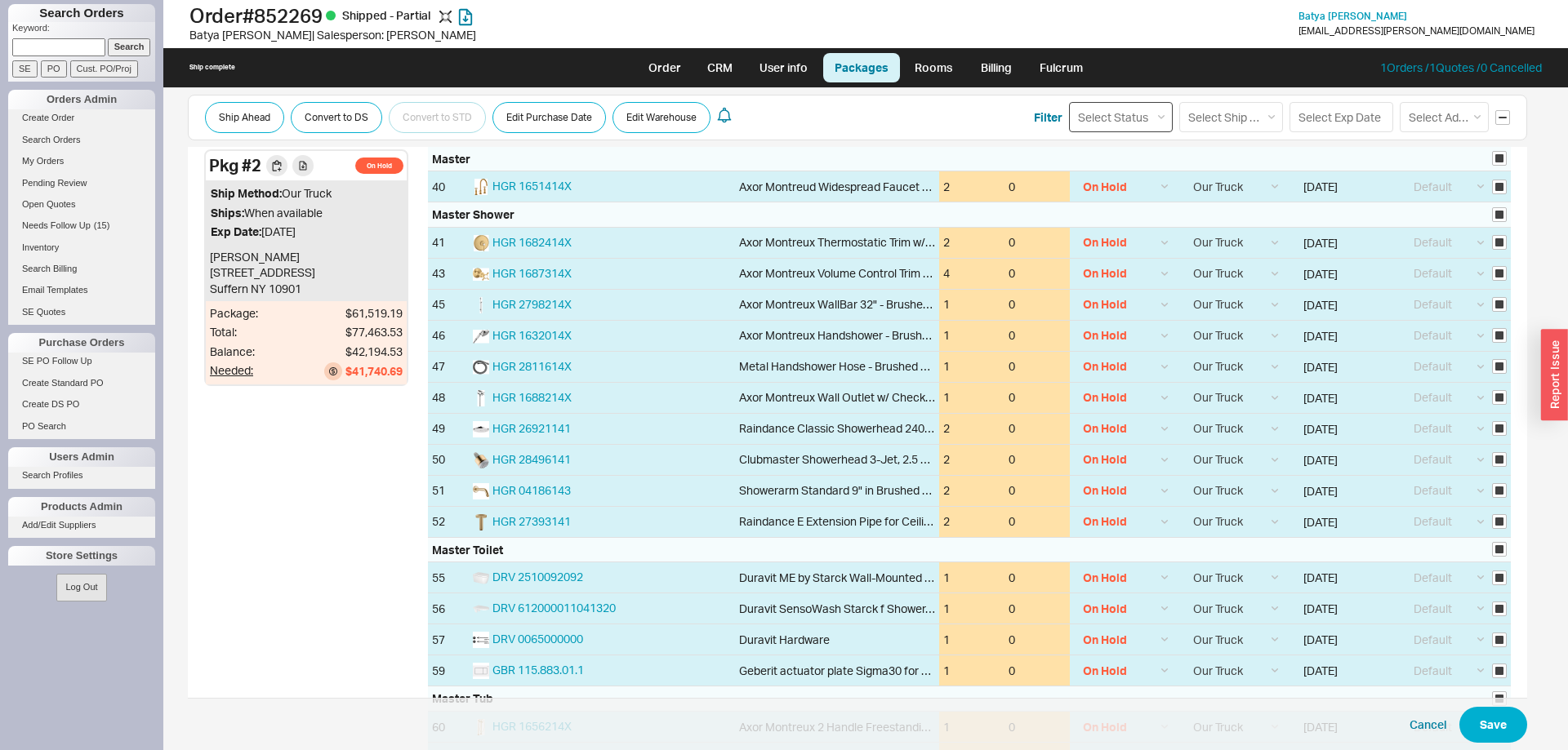
select select
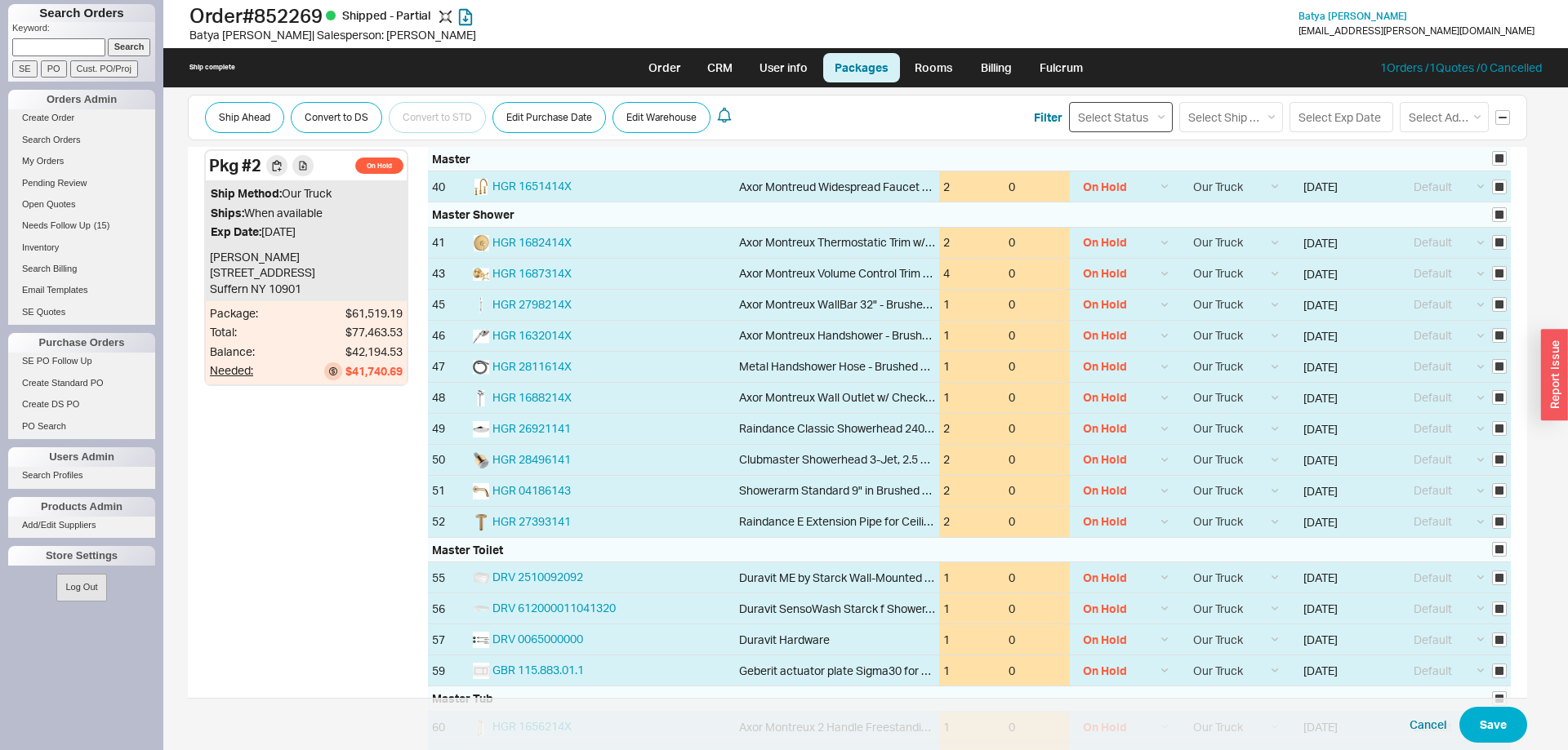
select select
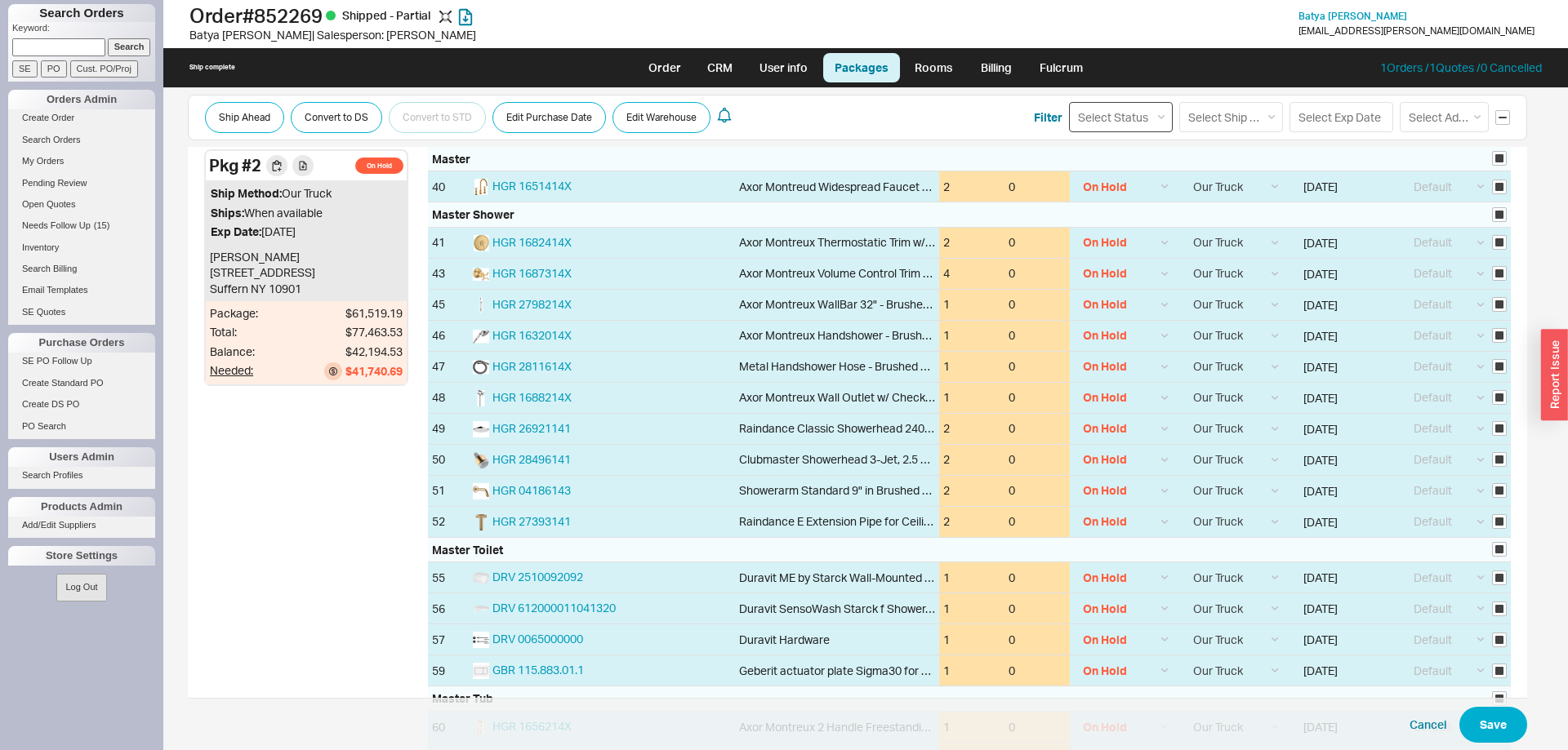
select select
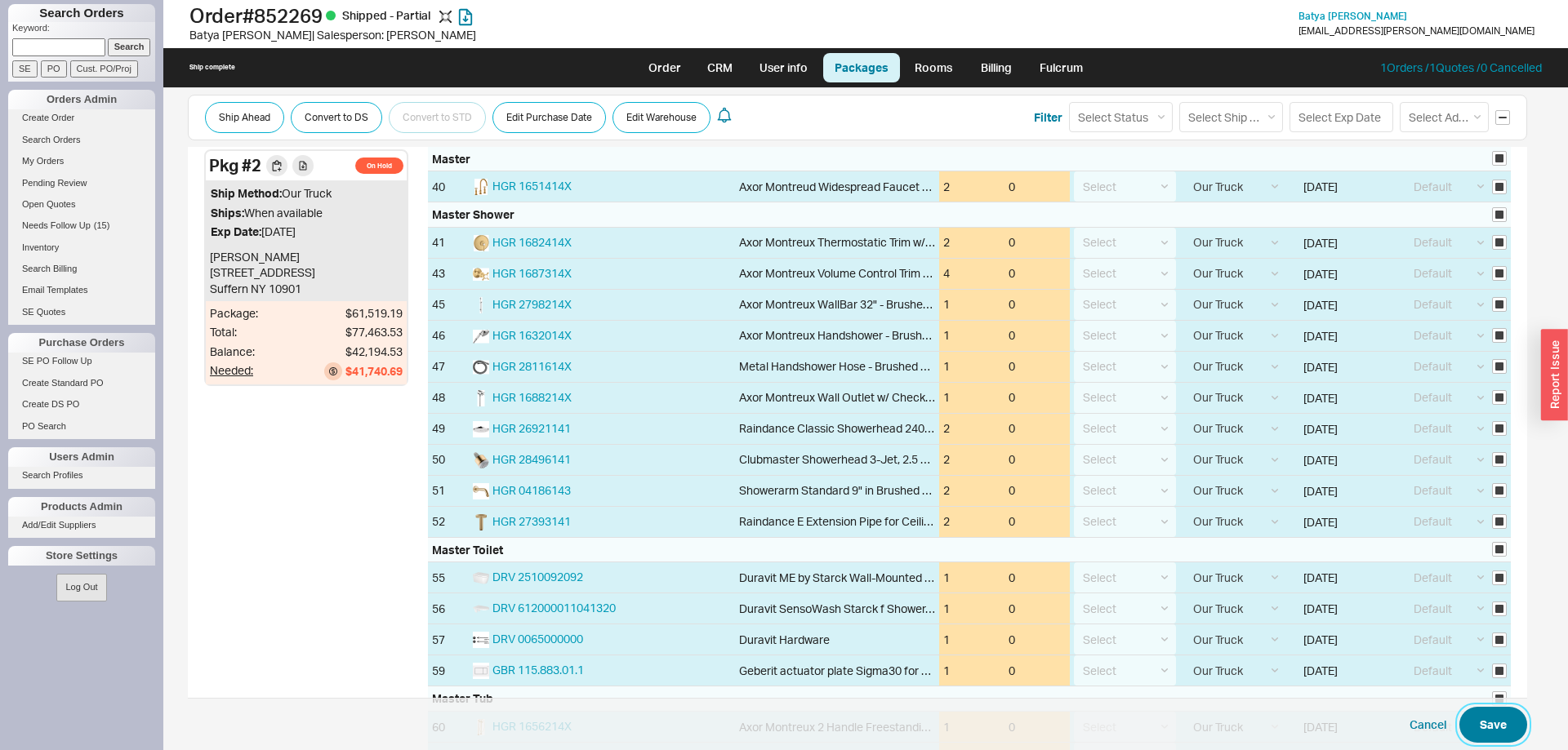
click at [1486, 717] on button "Save" at bounding box center [1492, 725] width 68 height 36
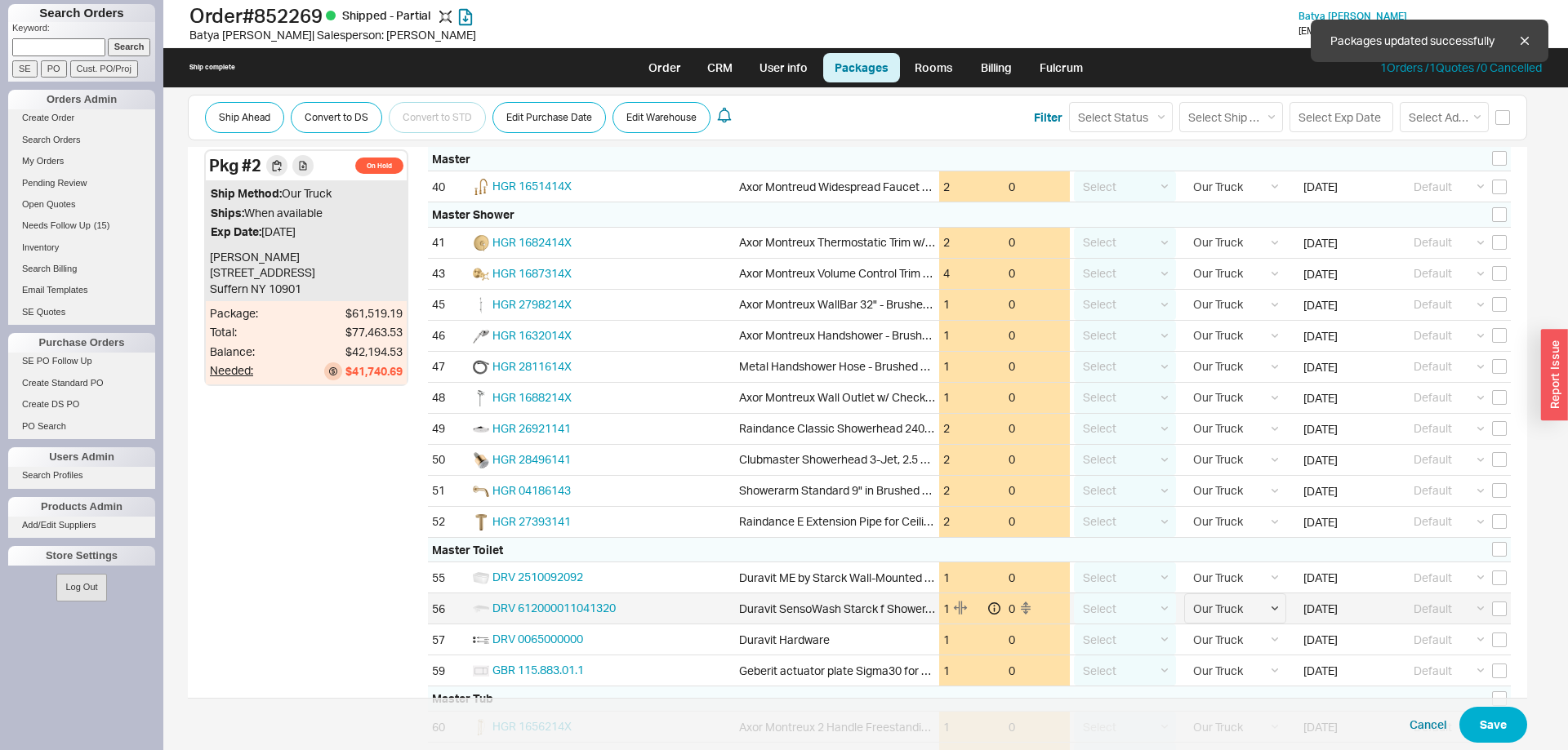
checkbox input "false"
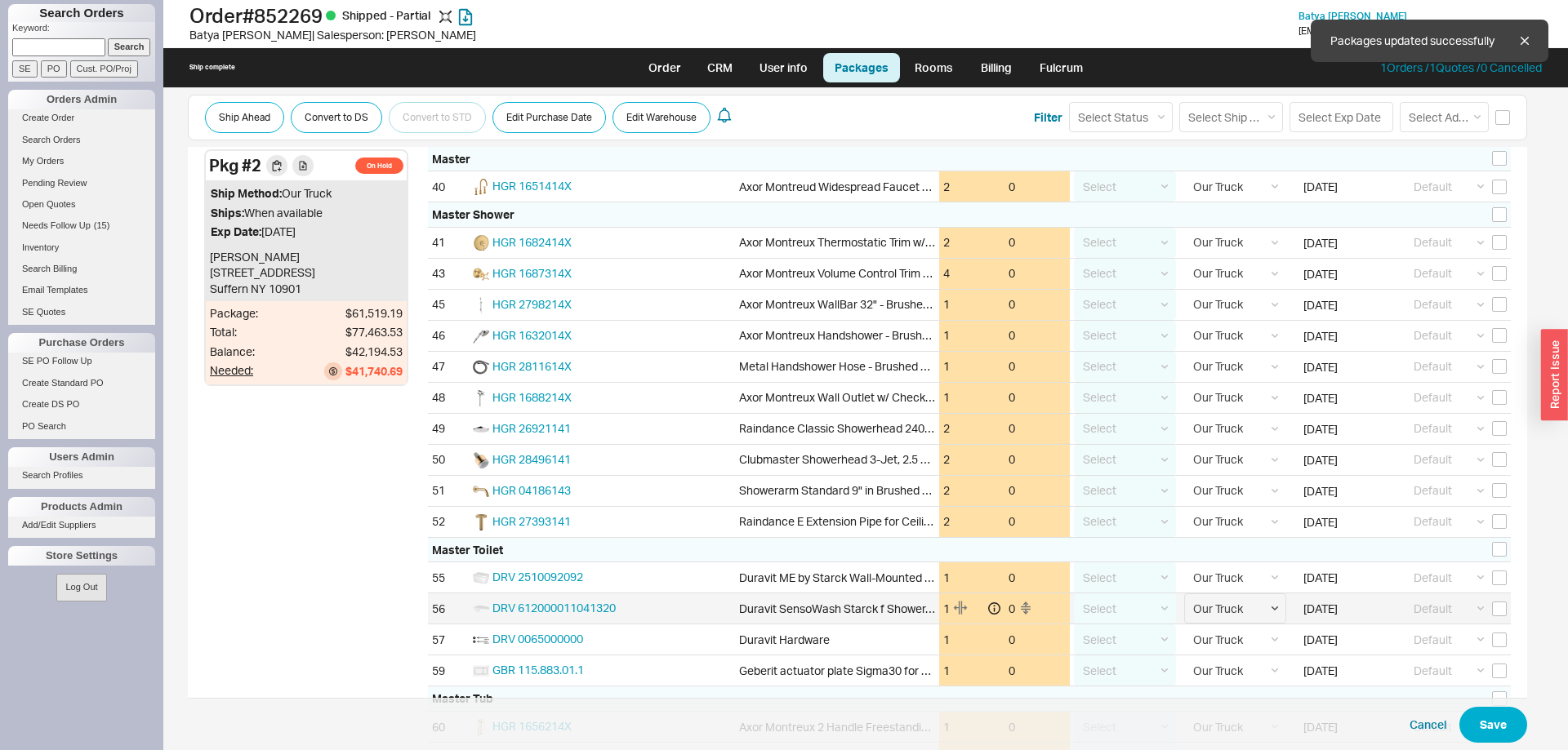
checkbox input "false"
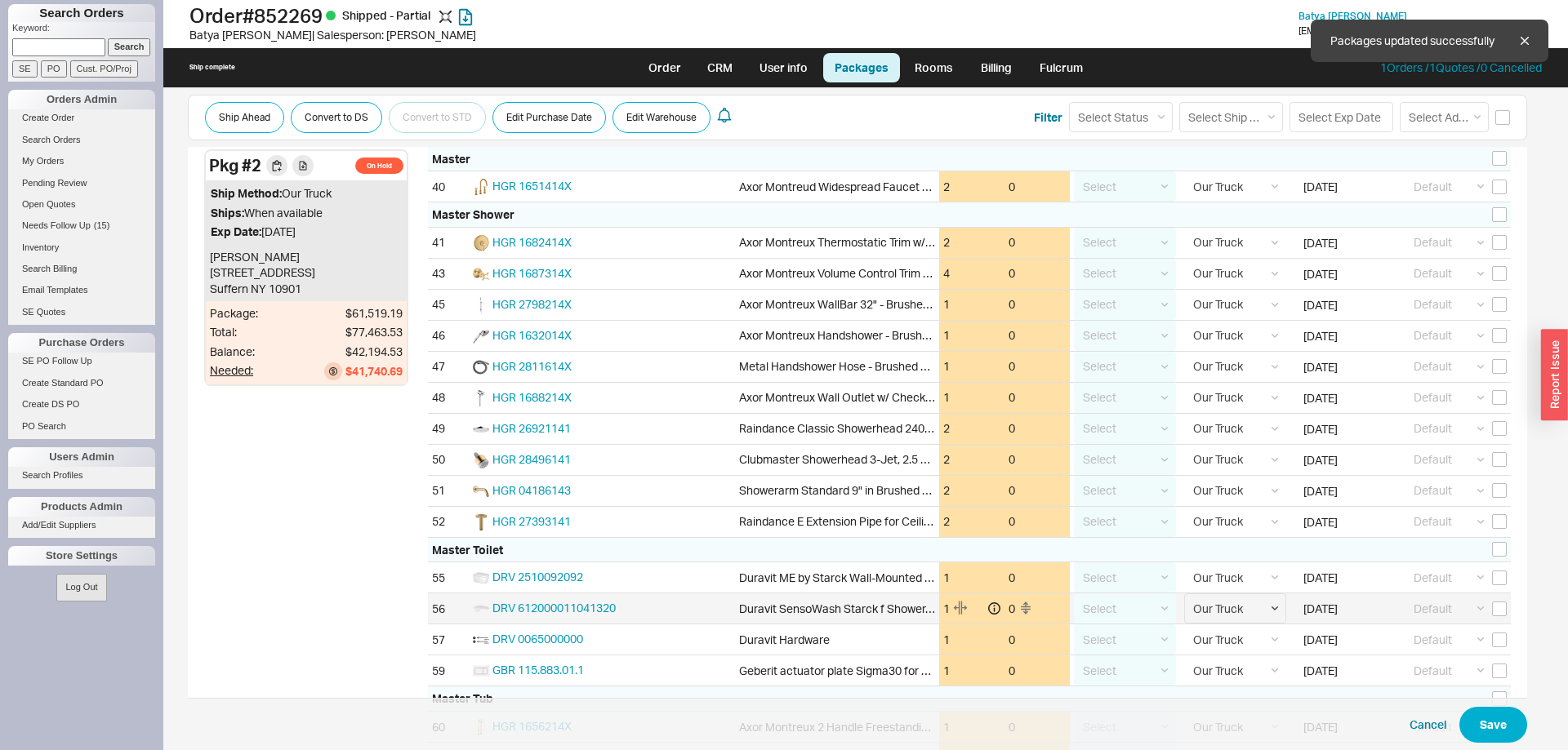
checkbox input "false"
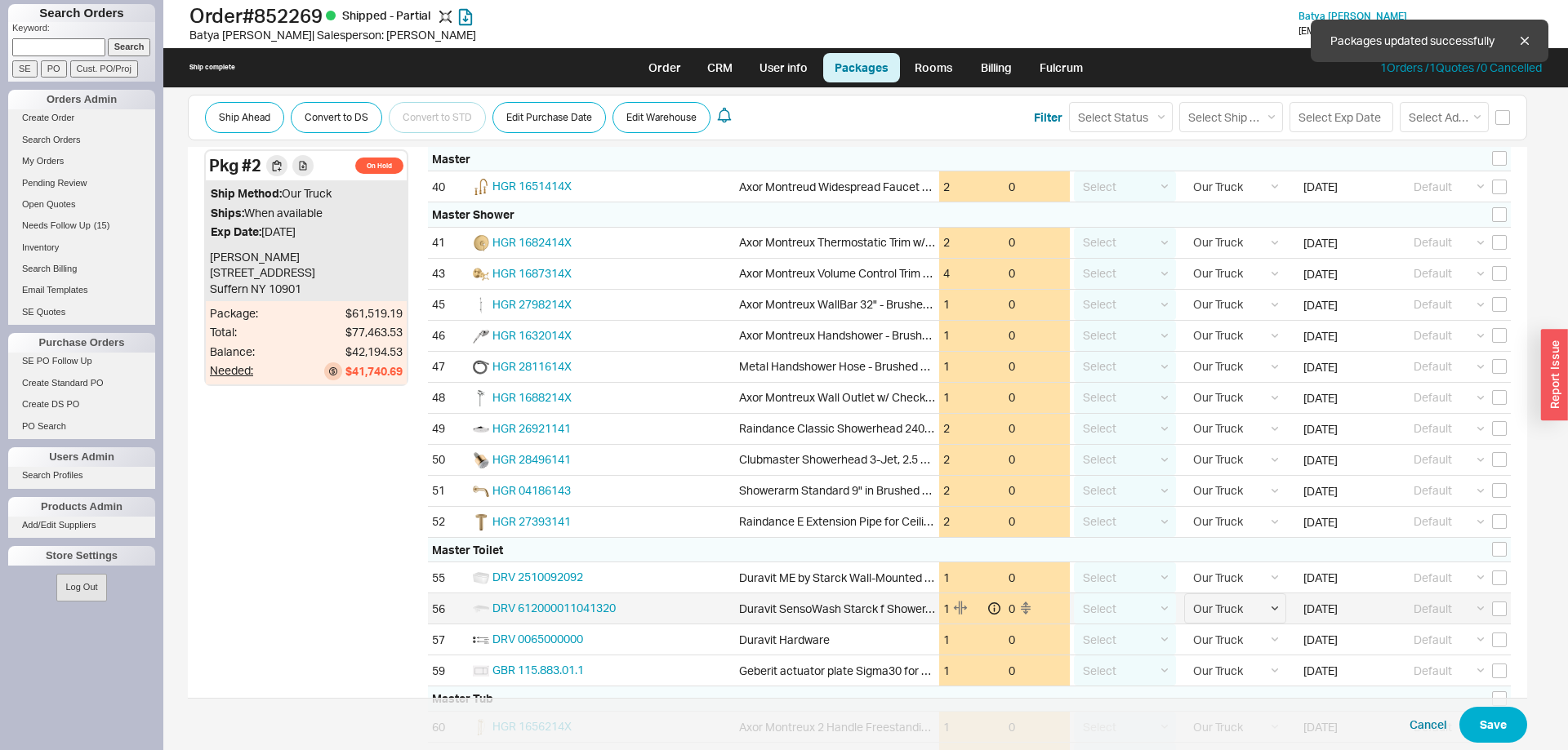
checkbox input "false"
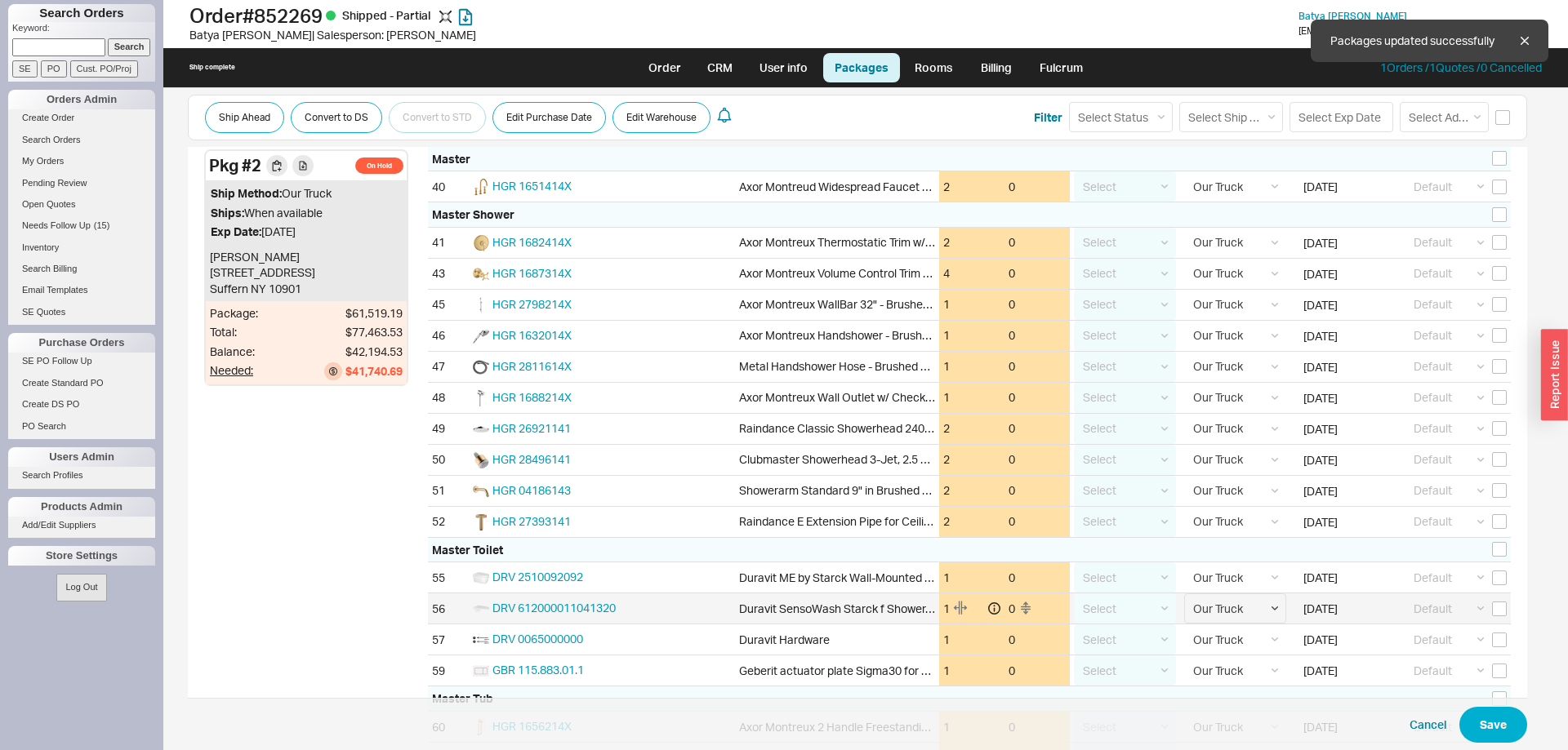
checkbox input "false"
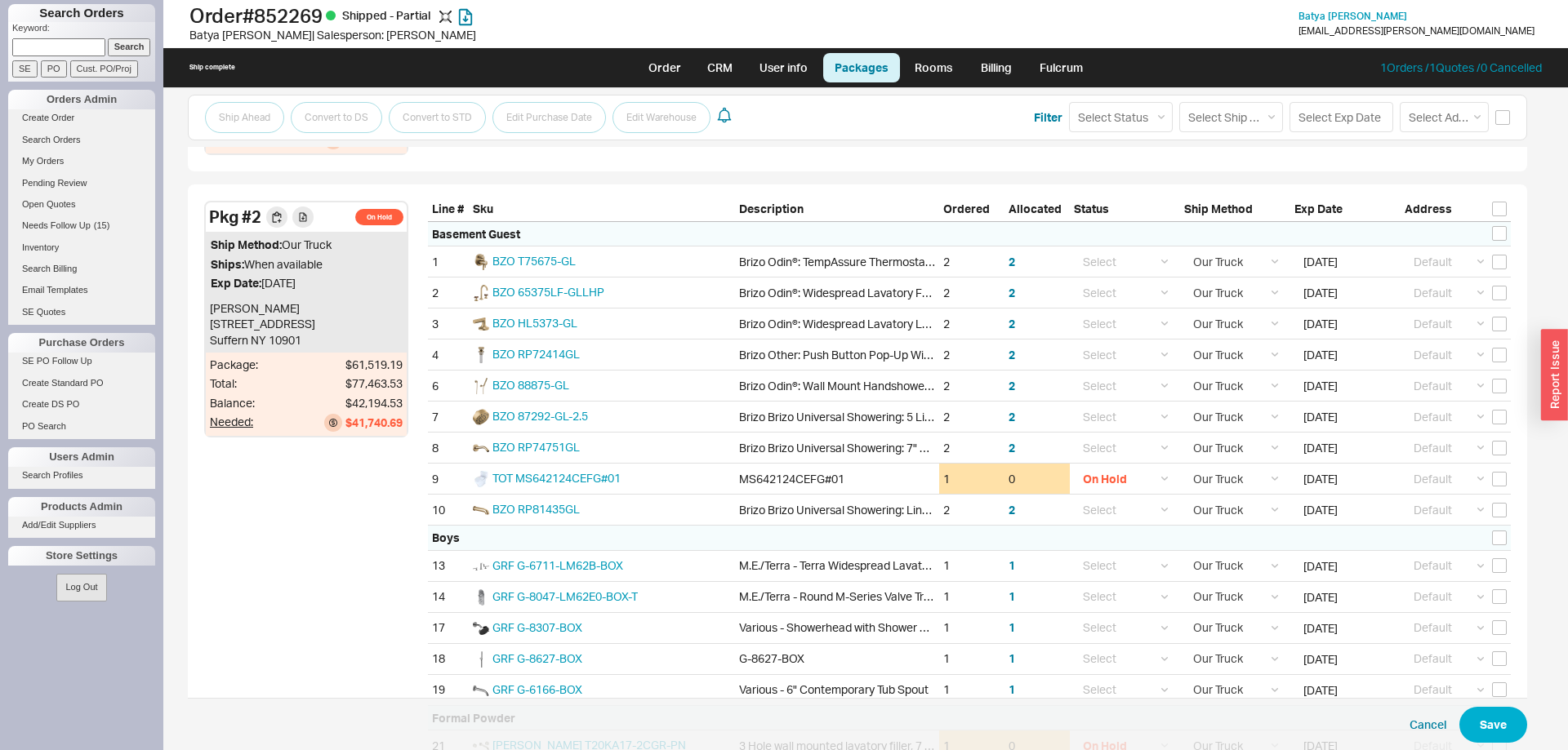
scroll to position [499, 0]
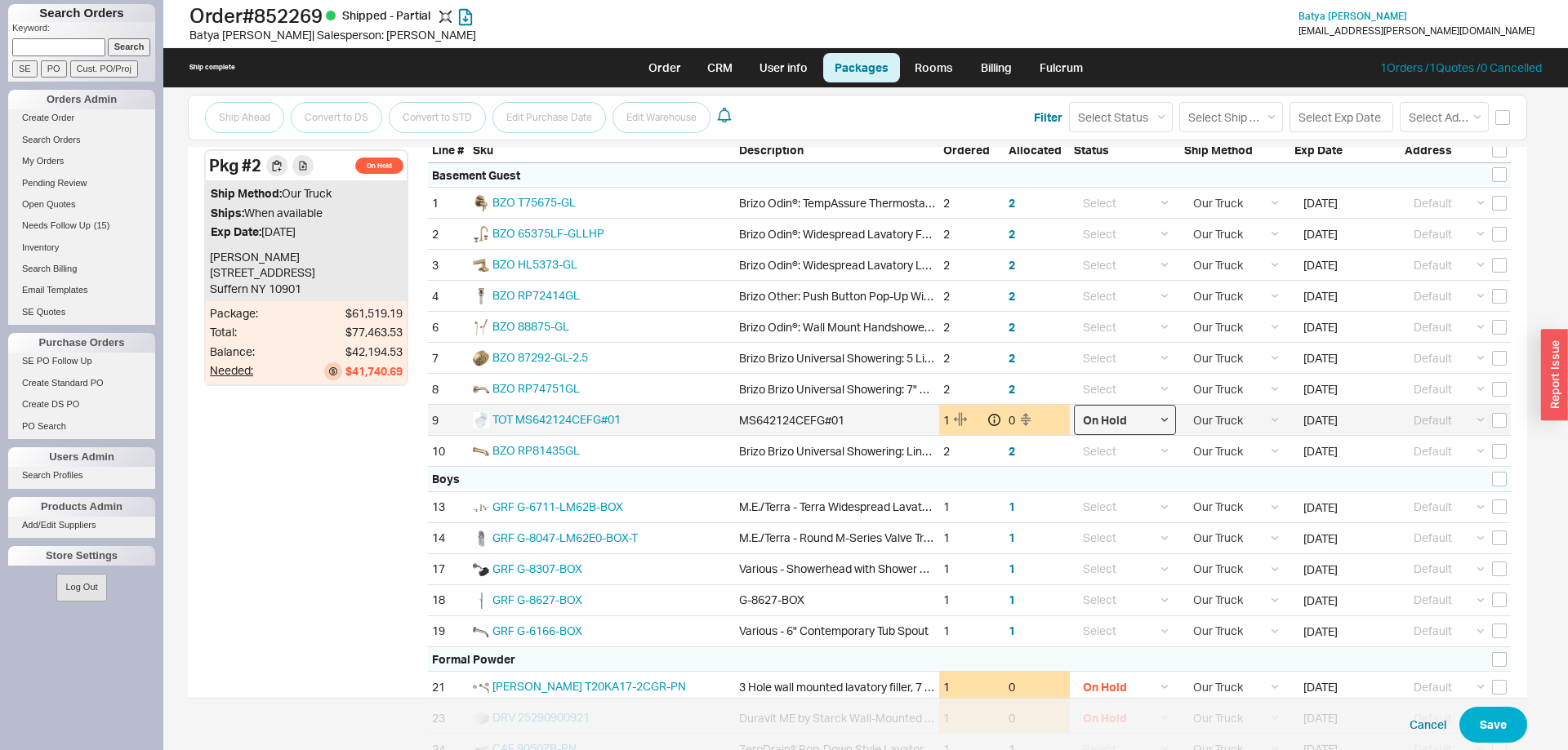
click at [1074, 405] on select "Select On Hold Call Before Ship Hold for Balance Wait For Cust. Call Waiting fo…" at bounding box center [1124, 419] width 102 height 30
select select
click option "Select" at bounding box center [0, 0] width 0 height 0
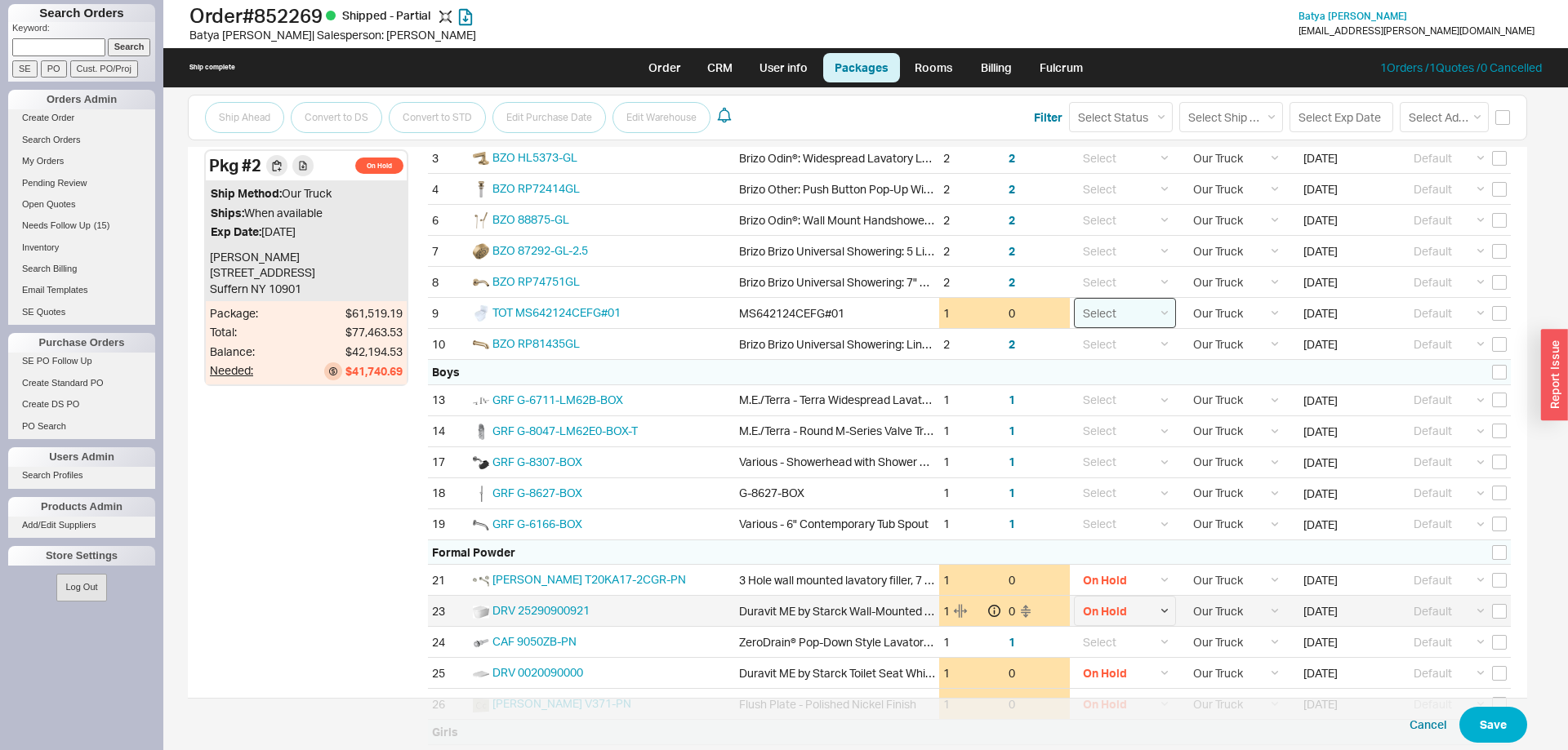
scroll to position [749, 0]
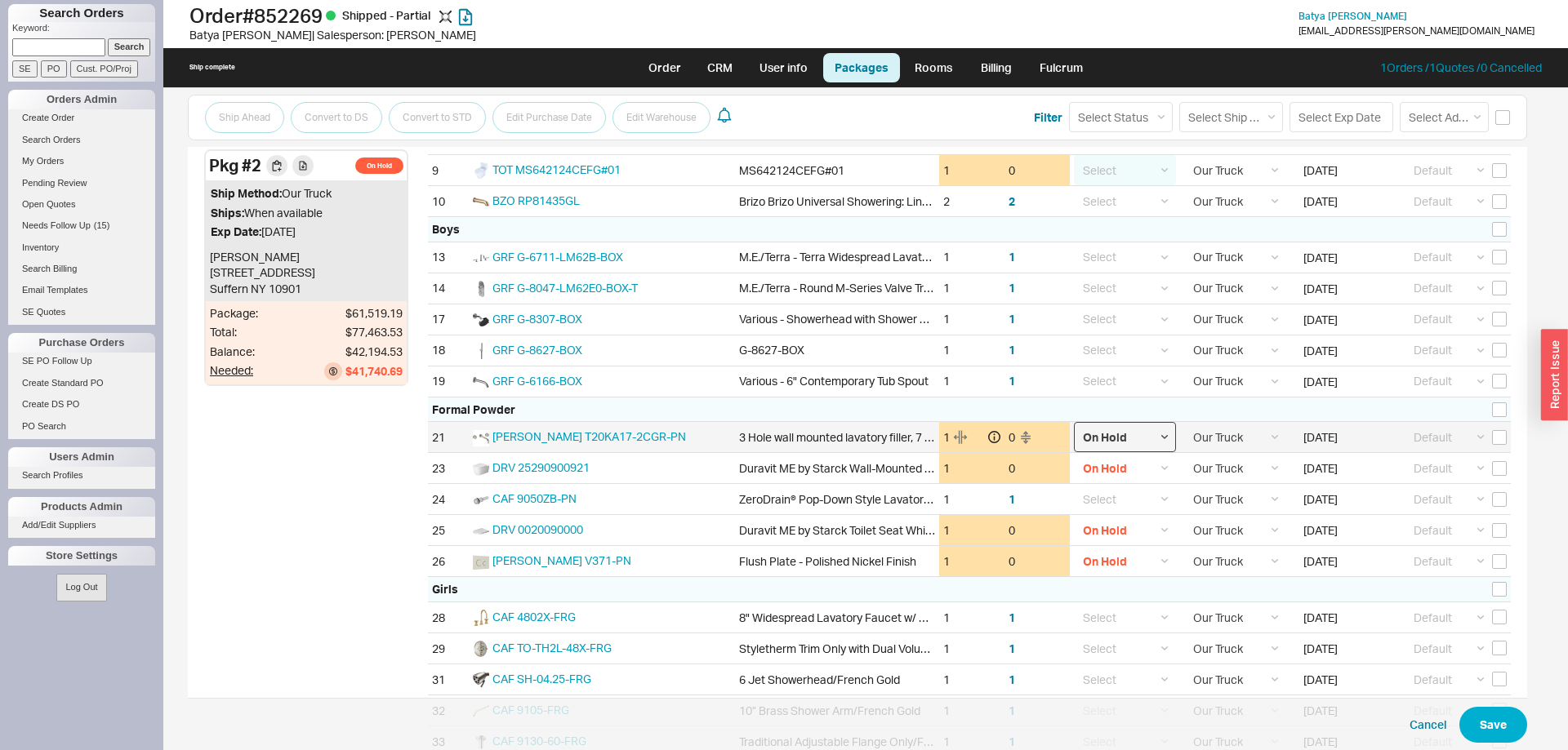
click at [1074, 422] on select "Select On Hold Call Before Ship Hold for Balance Wait For Cust. Call Waiting fo…" at bounding box center [1124, 436] width 102 height 30
select select
click option "Select" at bounding box center [0, 0] width 0 height 0
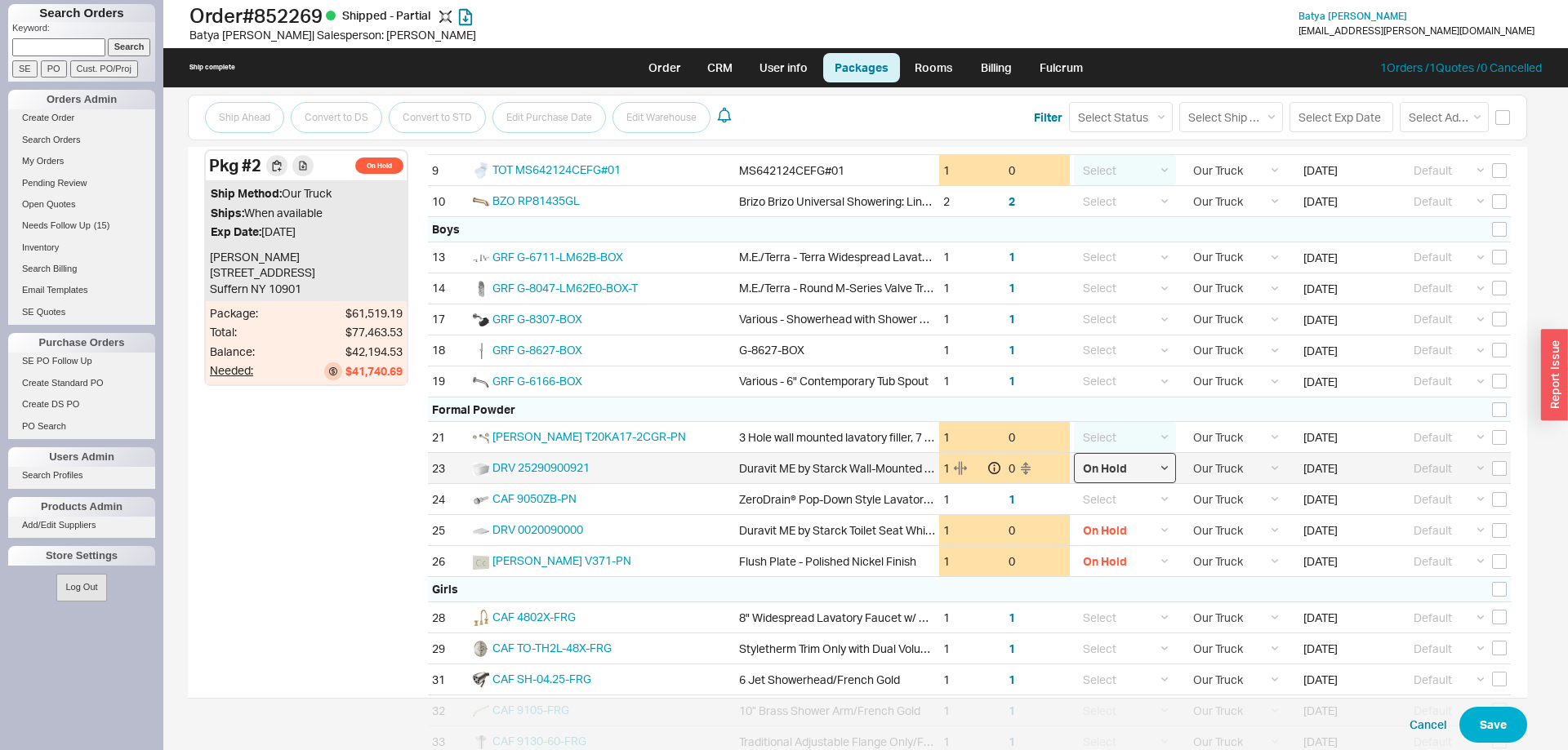
click at [1074, 453] on select "Select On Hold Call Before Ship Hold for Balance Wait For Cust. Call Waiting fo…" at bounding box center [1124, 467] width 102 height 30
select select
click option "Select" at bounding box center [0, 0] width 0 height 0
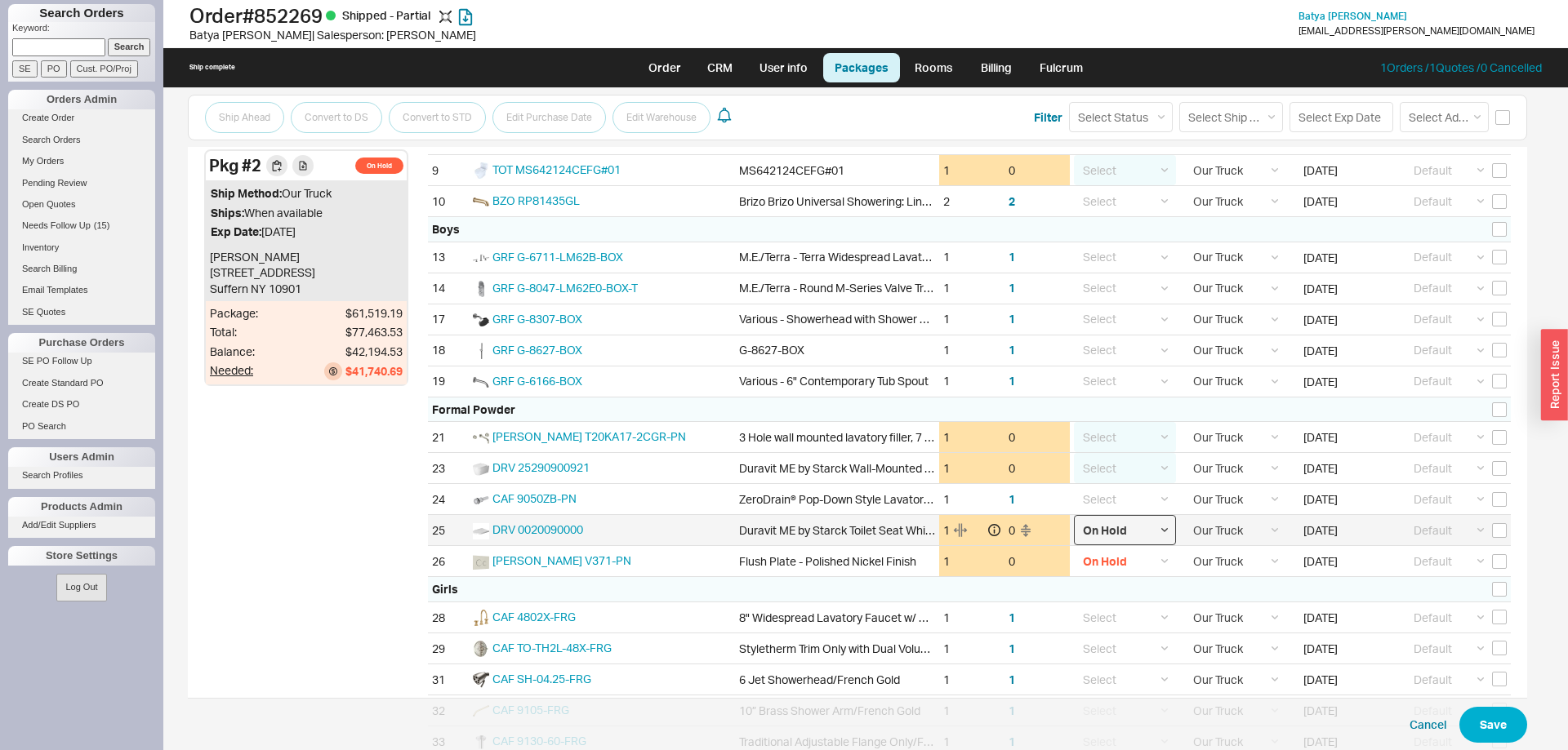
click at [1074, 515] on select "Select On Hold Call Before Ship Hold for Balance Wait For Cust. Call Waiting fo…" at bounding box center [1124, 529] width 102 height 30
click option "On Hold" at bounding box center [0, 0] width 0 height 0
click at [1074, 515] on select "Select On Hold Call Before Ship Hold for Balance Wait For Cust. Call Waiting fo…" at bounding box center [1124, 529] width 102 height 30
select select
click option "Select" at bounding box center [0, 0] width 0 height 0
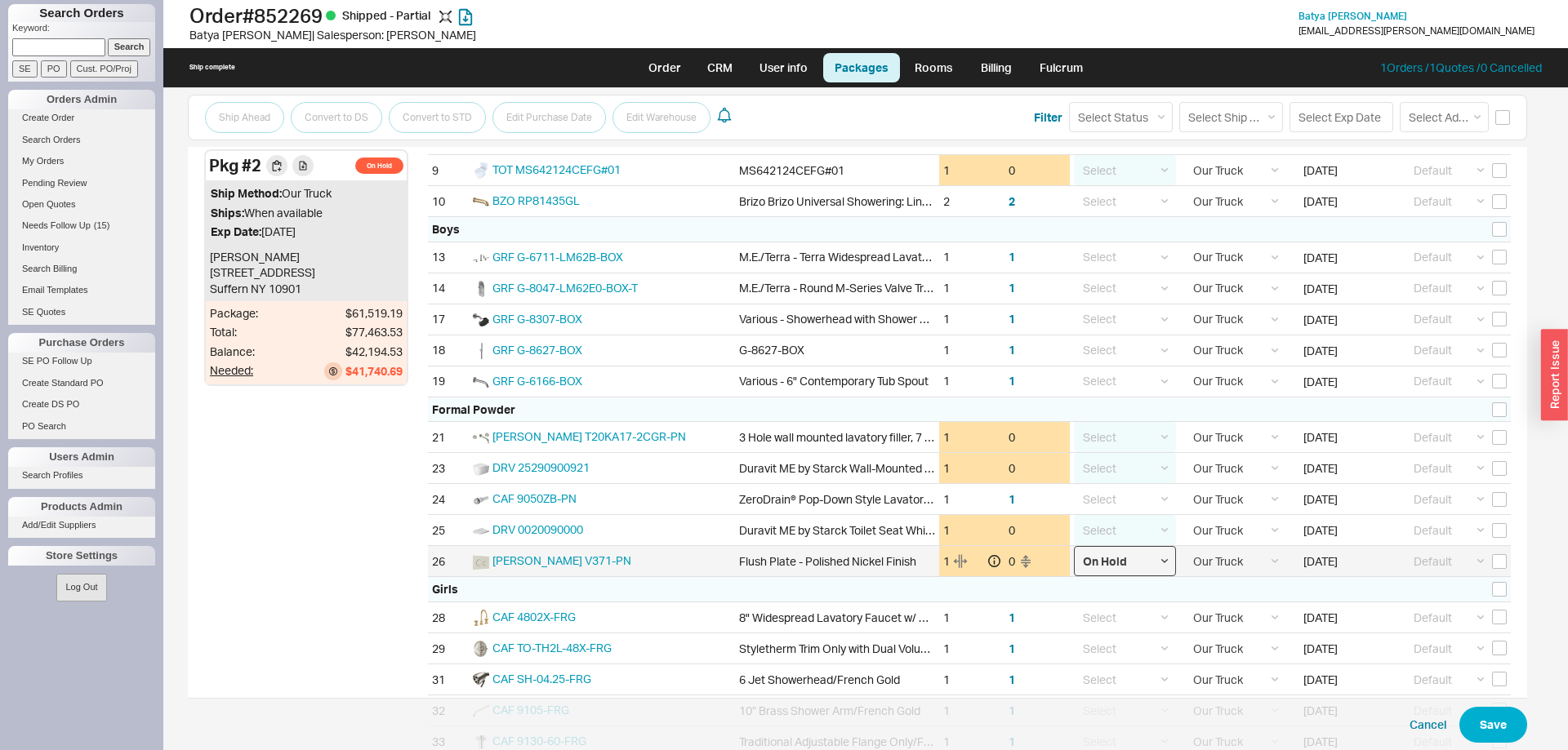
click at [1074, 546] on select "Select On Hold Call Before Ship Hold for Balance Wait For Cust. Call Waiting fo…" at bounding box center [1124, 560] width 102 height 30
select select
click option "Select" at bounding box center [0, 0] width 0 height 0
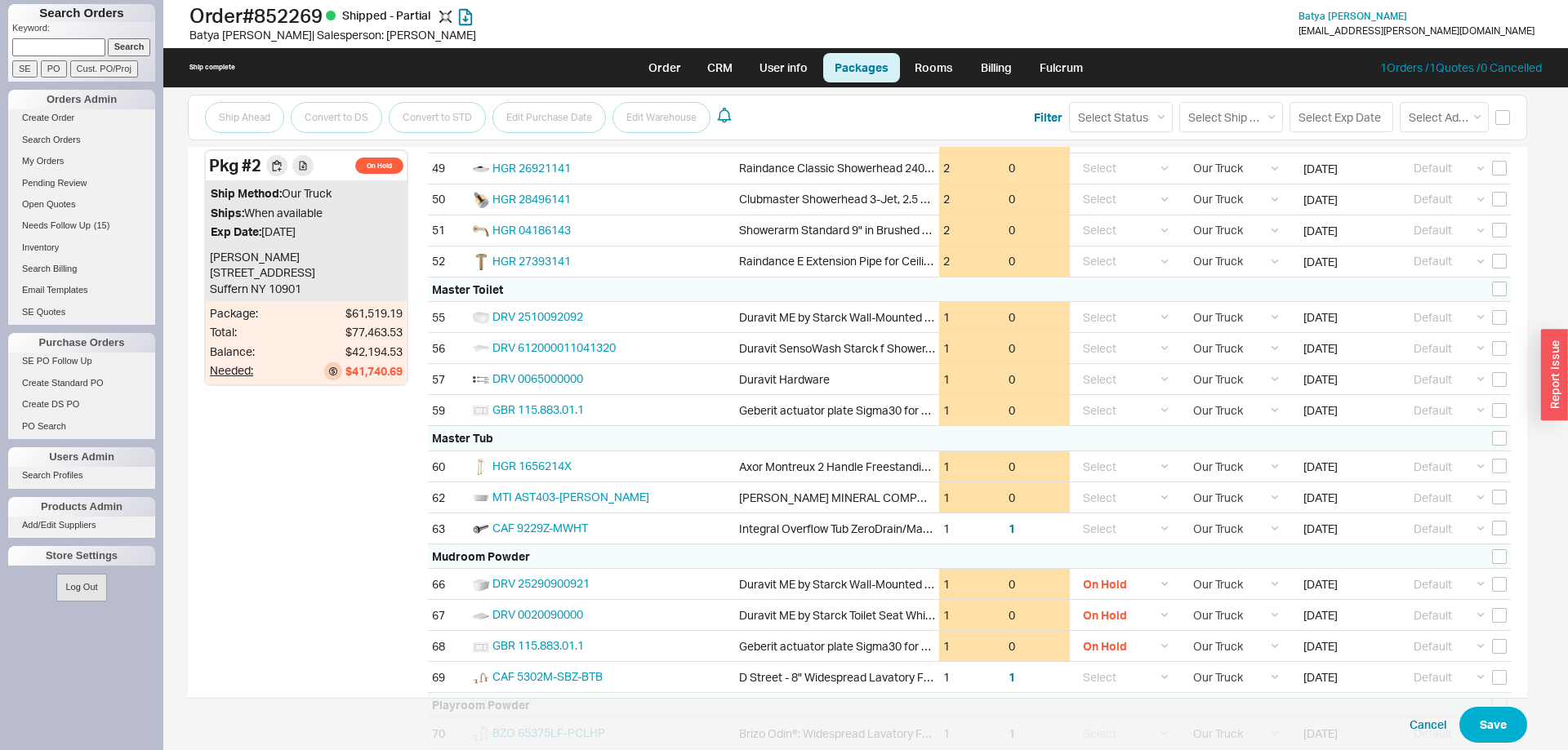
scroll to position [2154, 0]
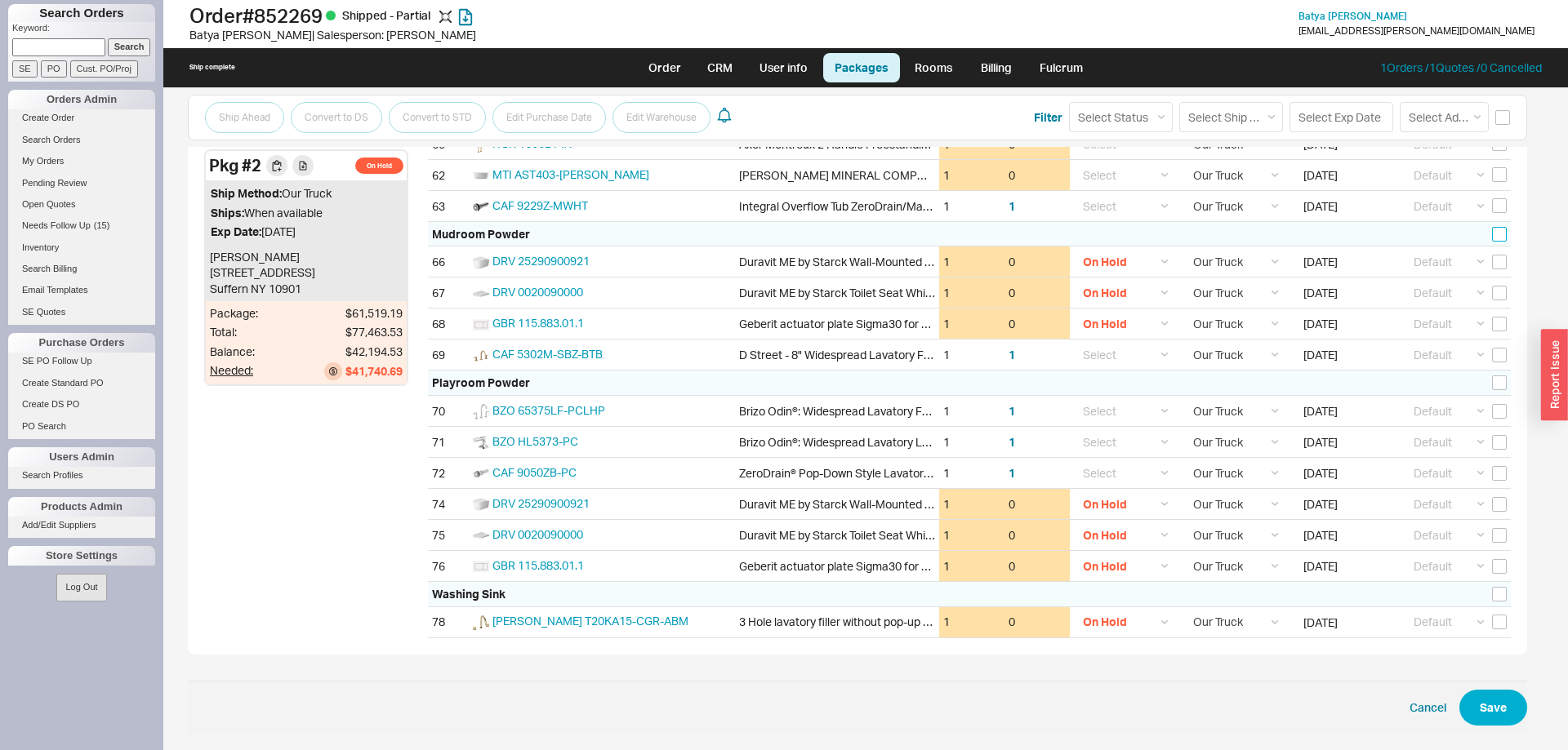
click at [1501, 231] on input "checkbox" at bounding box center [1498, 234] width 15 height 15
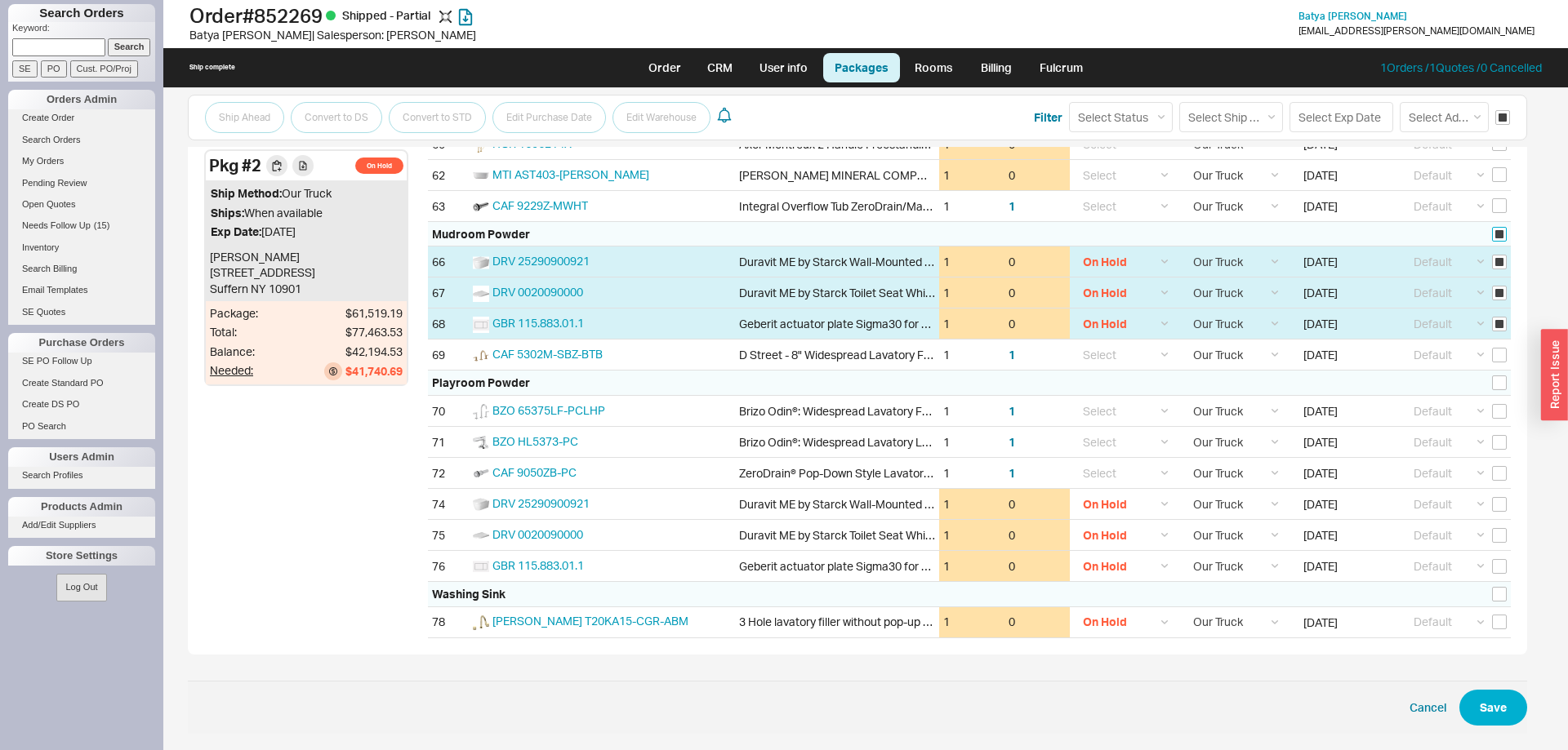
checkbox input "true"
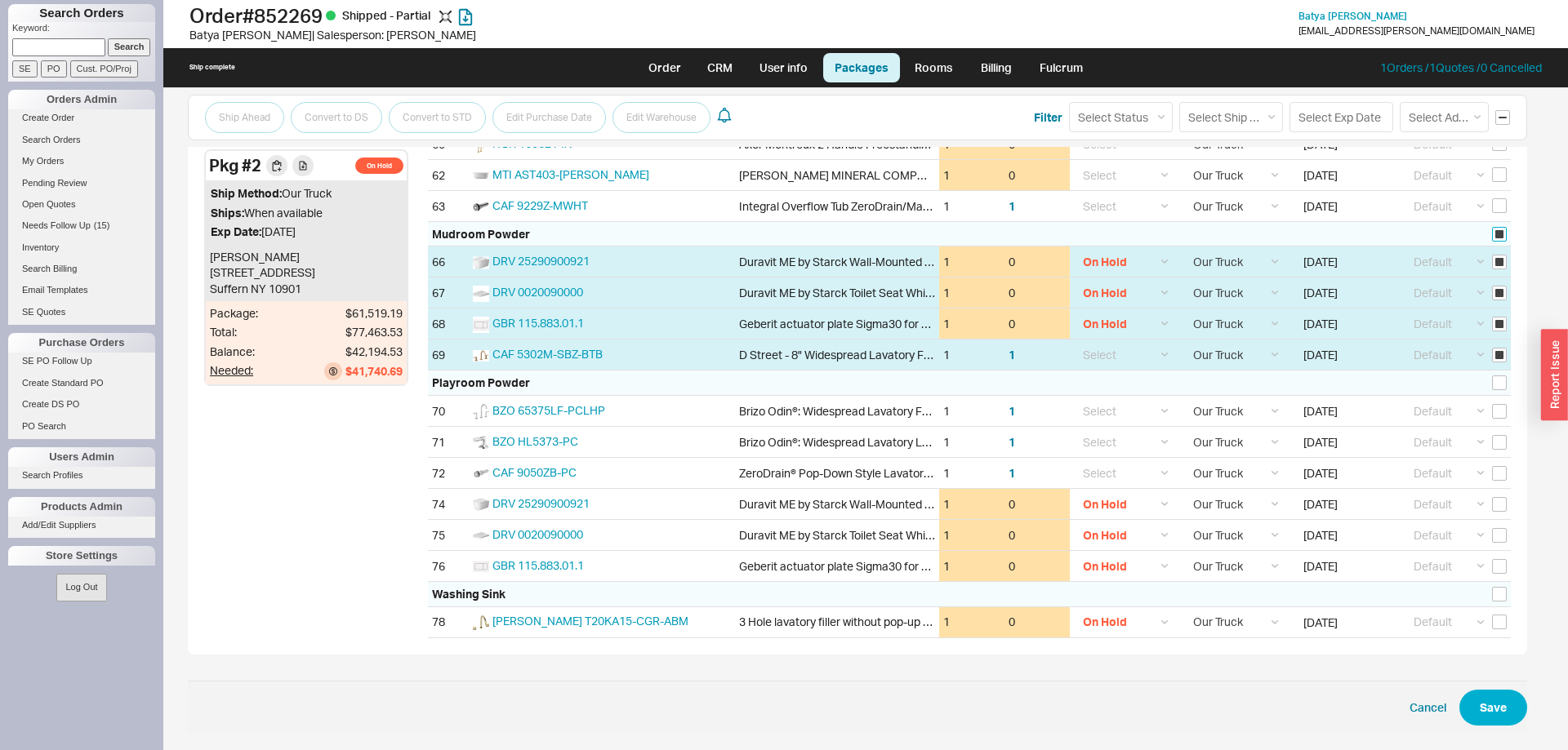
checkbox input "true"
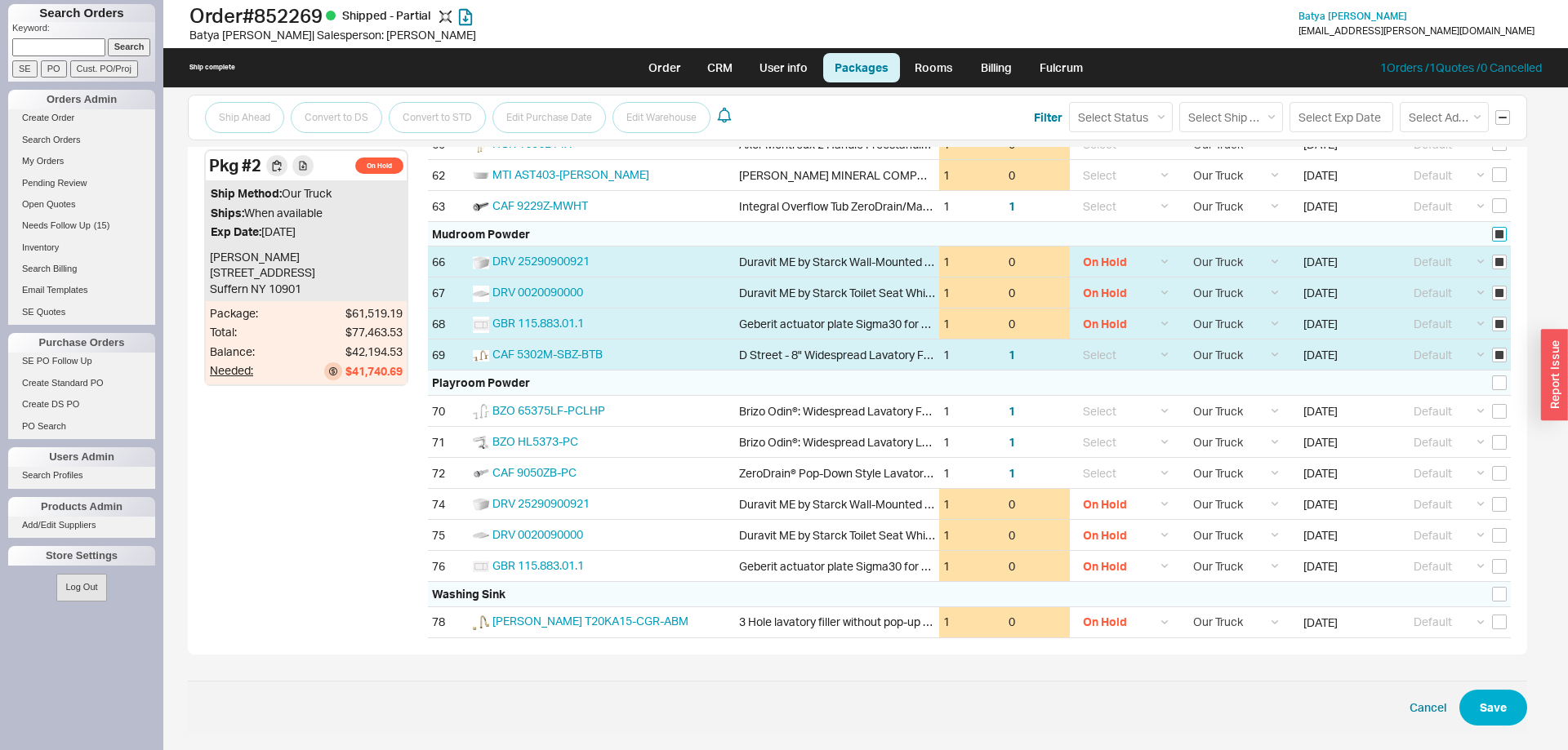
checkbox input "true"
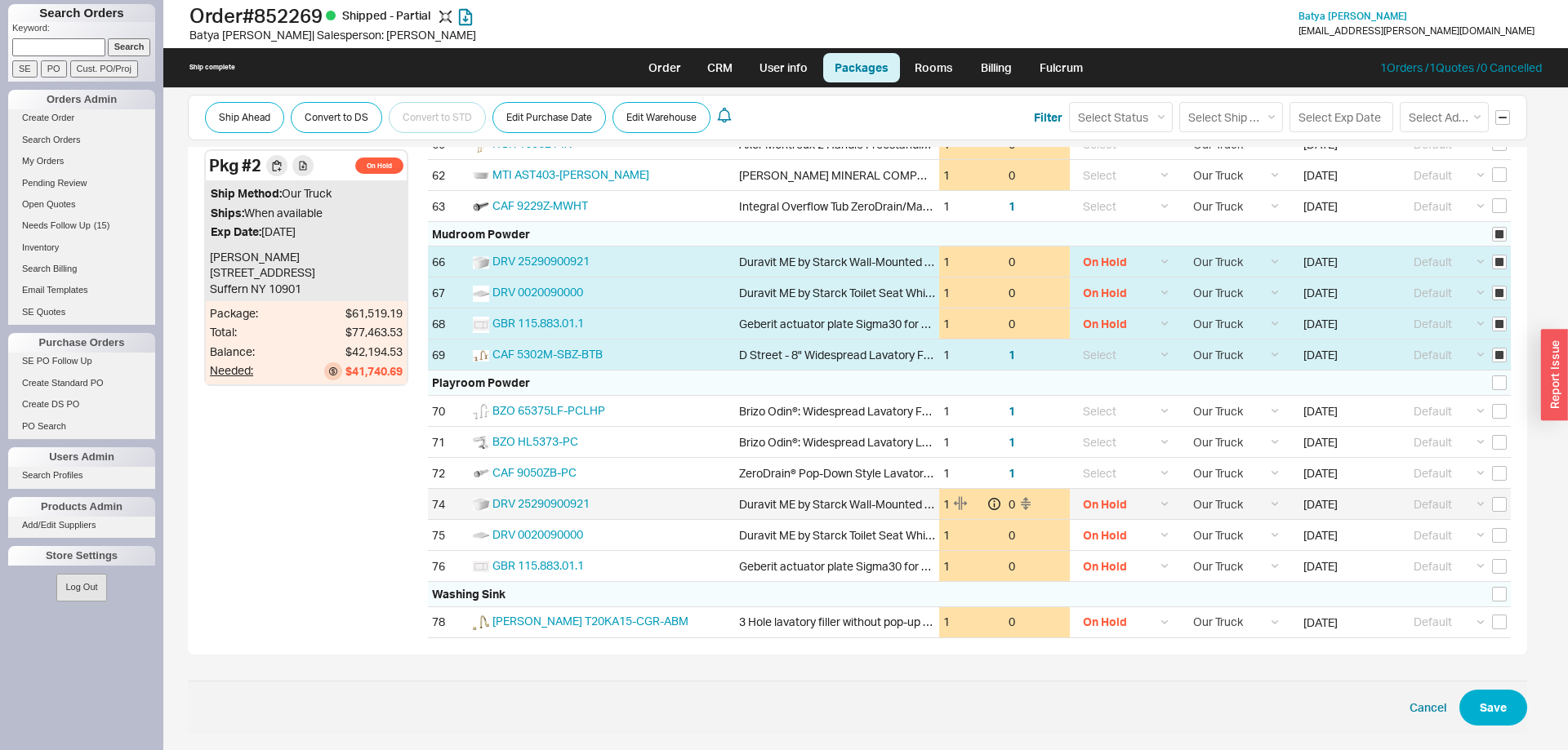
click at [1506, 509] on div "Default ----- Add New Address Select" at bounding box center [1455, 503] width 110 height 30
click at [1502, 505] on input "checkbox" at bounding box center [1498, 503] width 15 height 15
checkbox input "true"
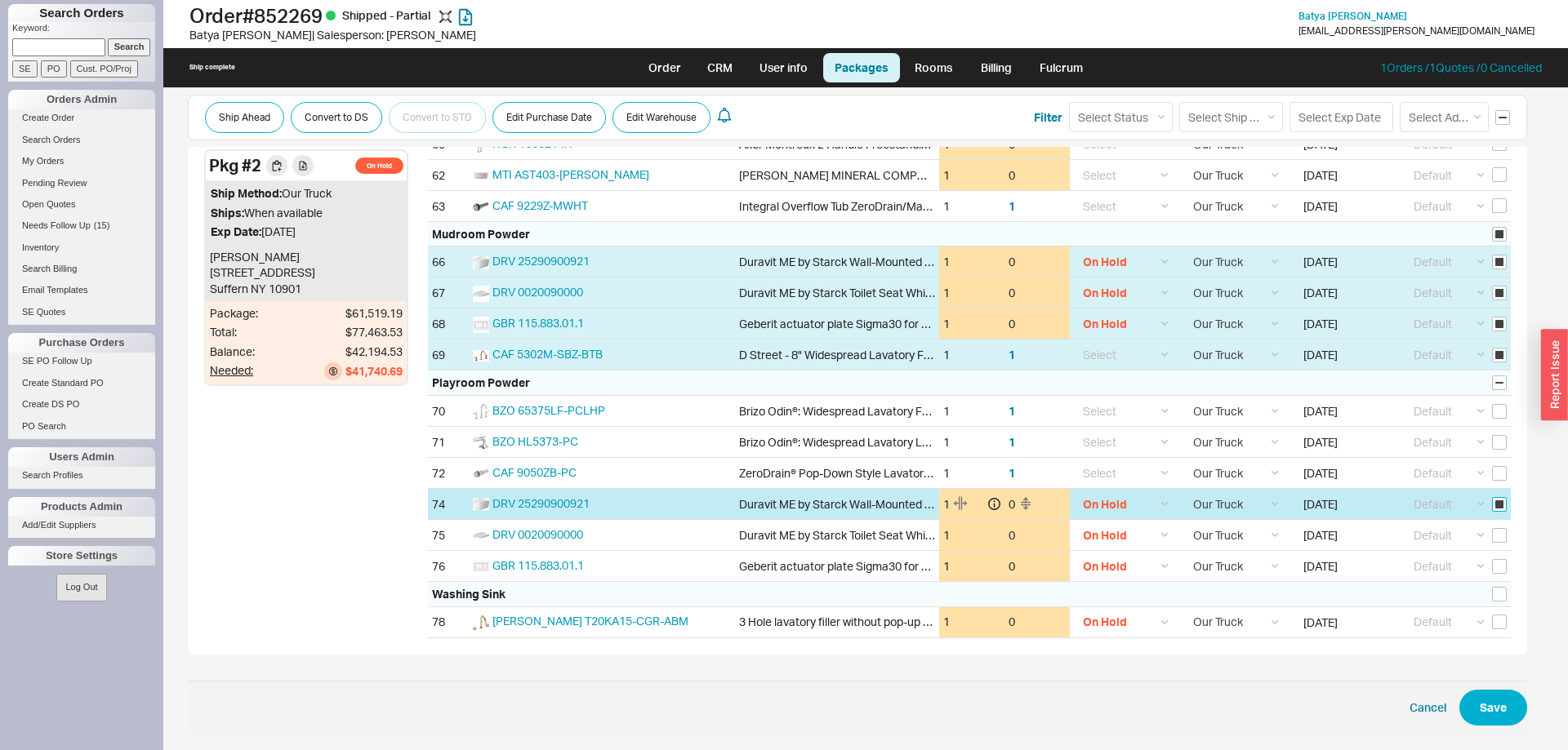
checkbox input "true"
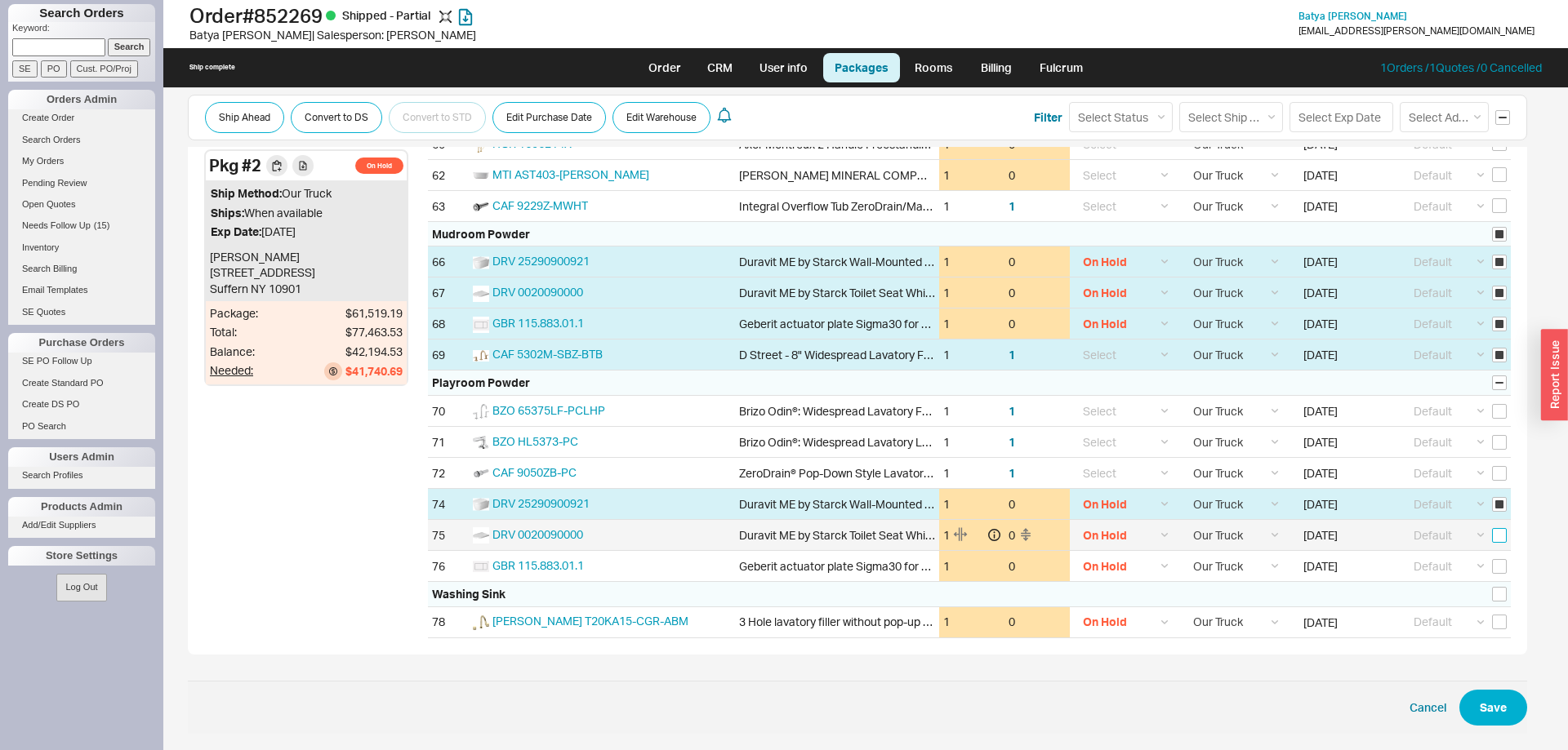
drag, startPoint x: 1500, startPoint y: 531, endPoint x: 1500, endPoint y: 545, distance: 14.0
click at [1500, 534] on input "checkbox" at bounding box center [1498, 535] width 15 height 15
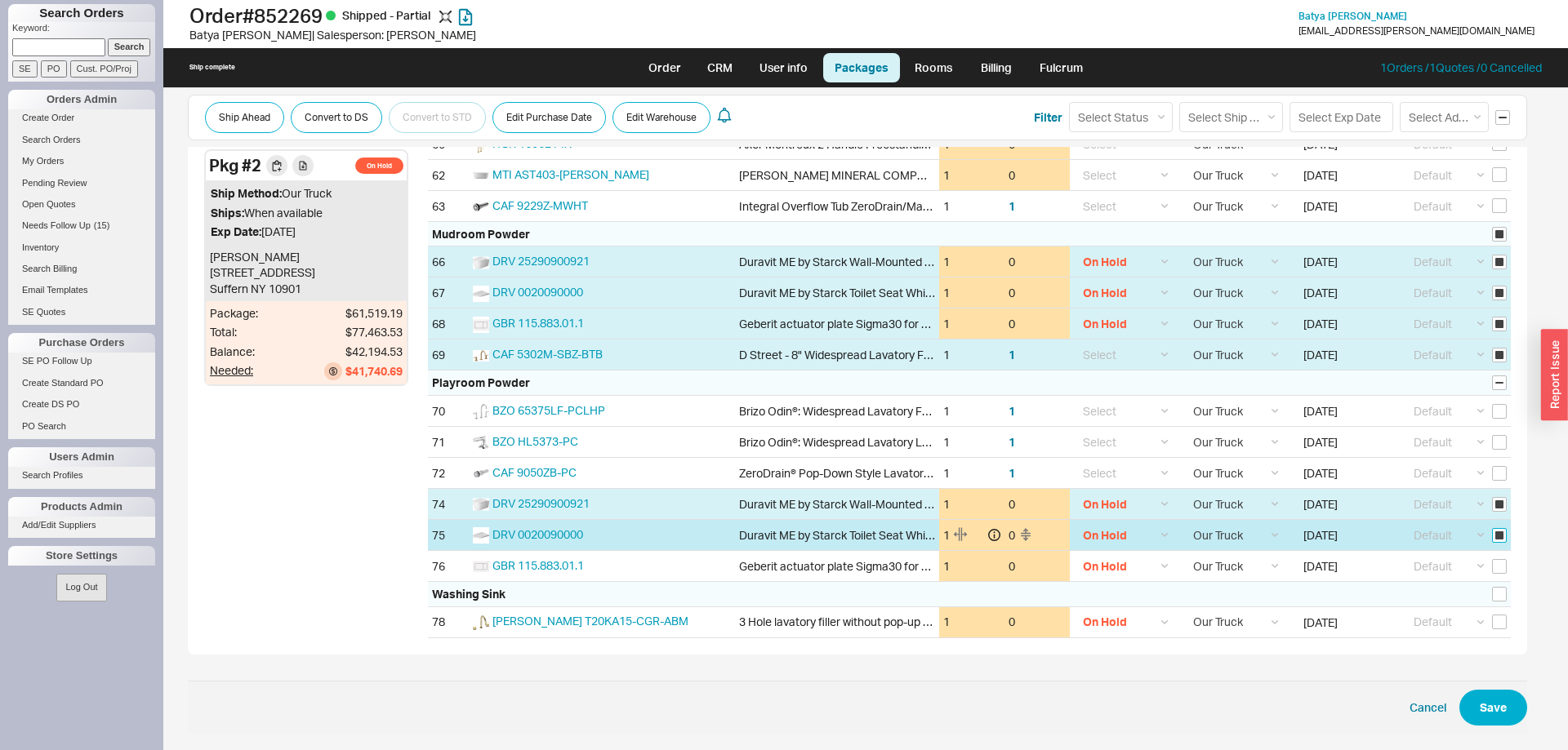
checkbox input "true"
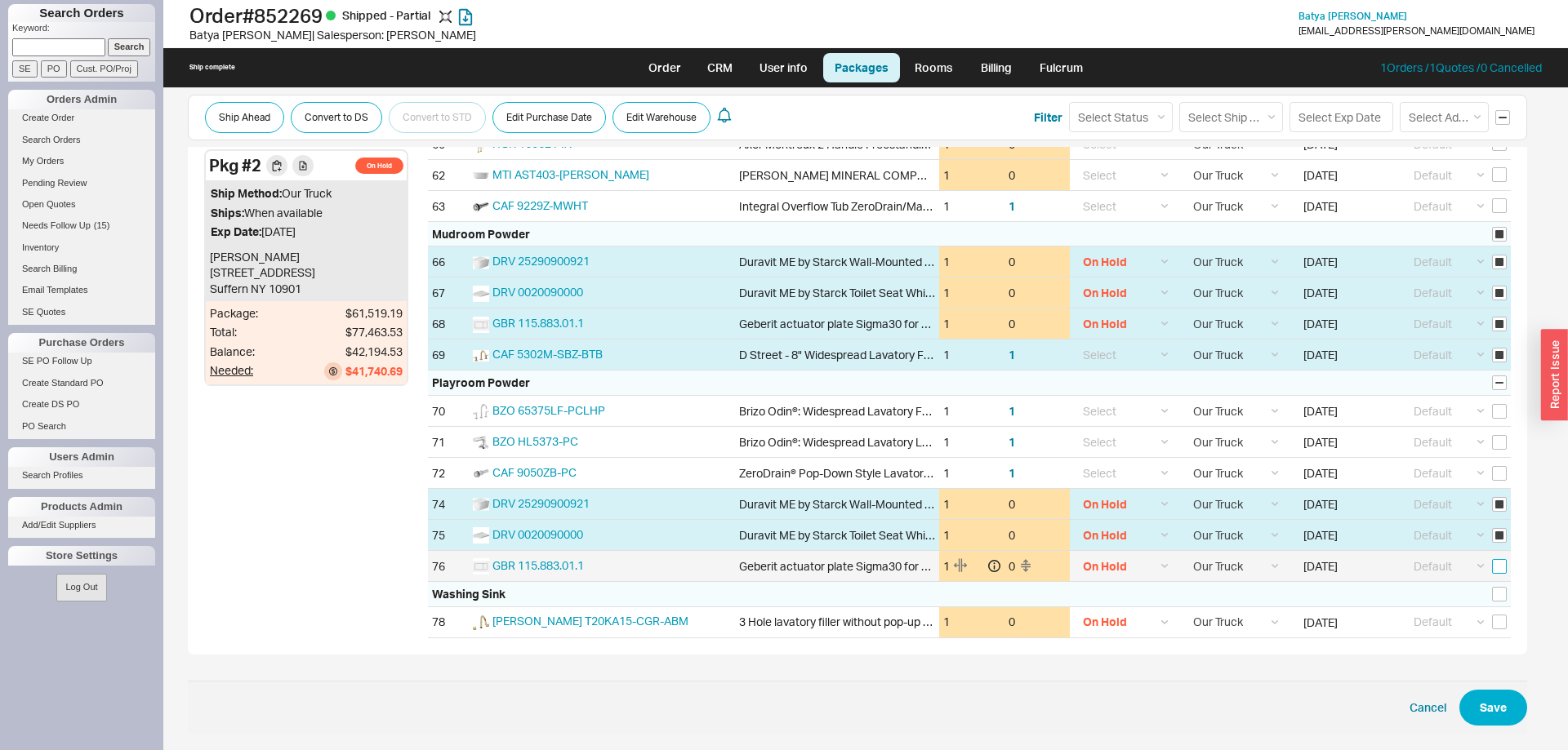
click at [1500, 564] on input "checkbox" at bounding box center [1498, 566] width 15 height 15
checkbox input "true"
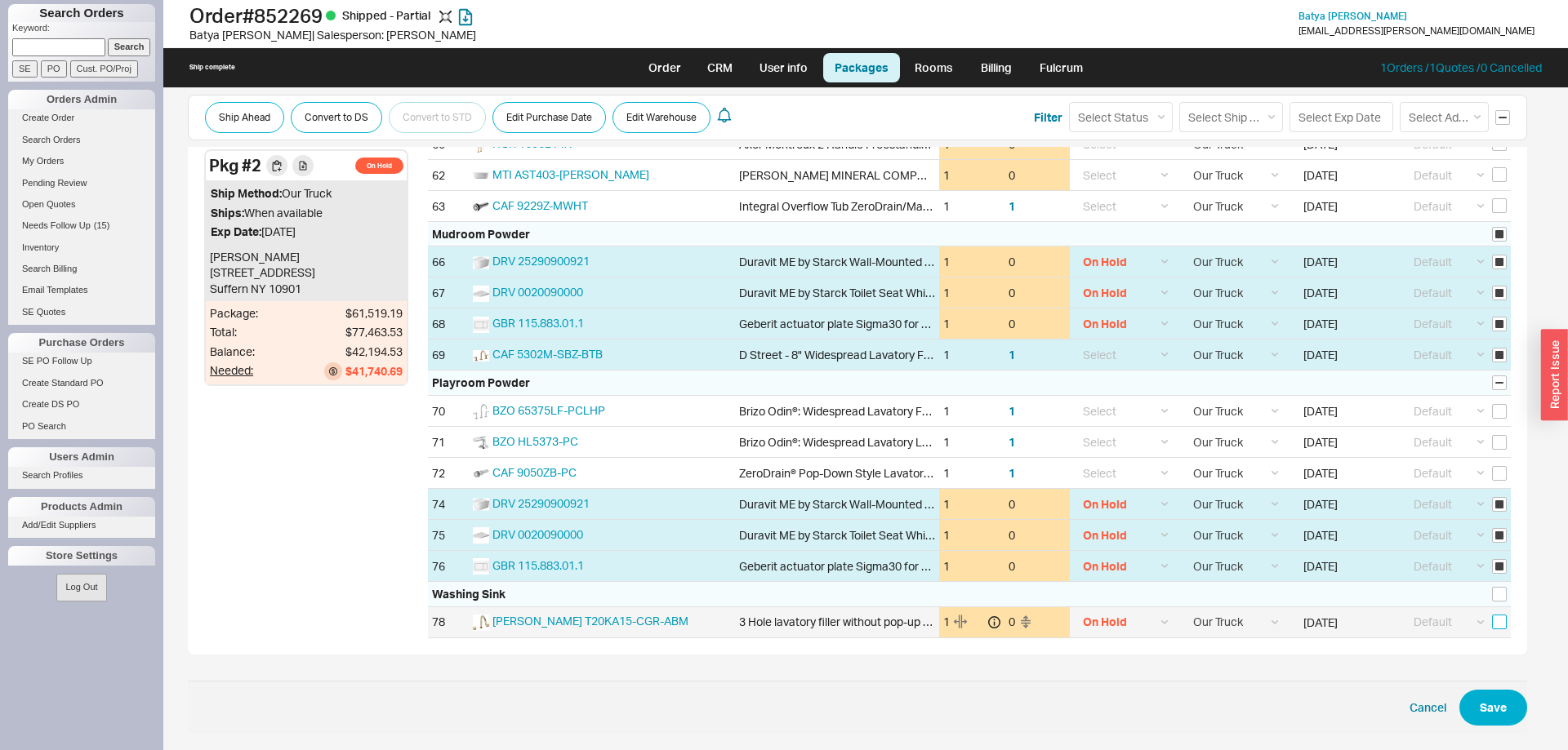
click at [1501, 620] on input "checkbox" at bounding box center [1498, 621] width 15 height 15
checkbox input "true"
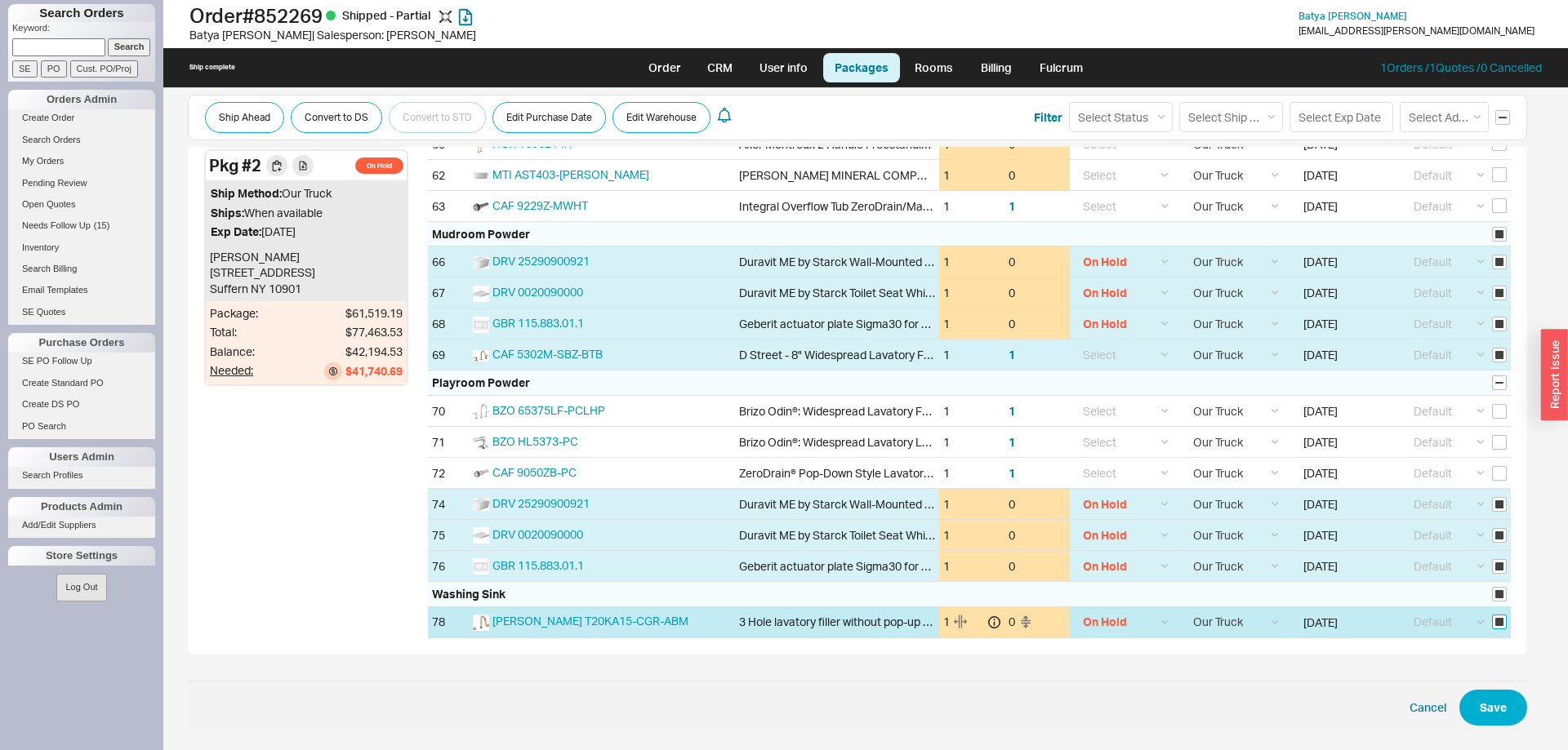
checkbox input "true"
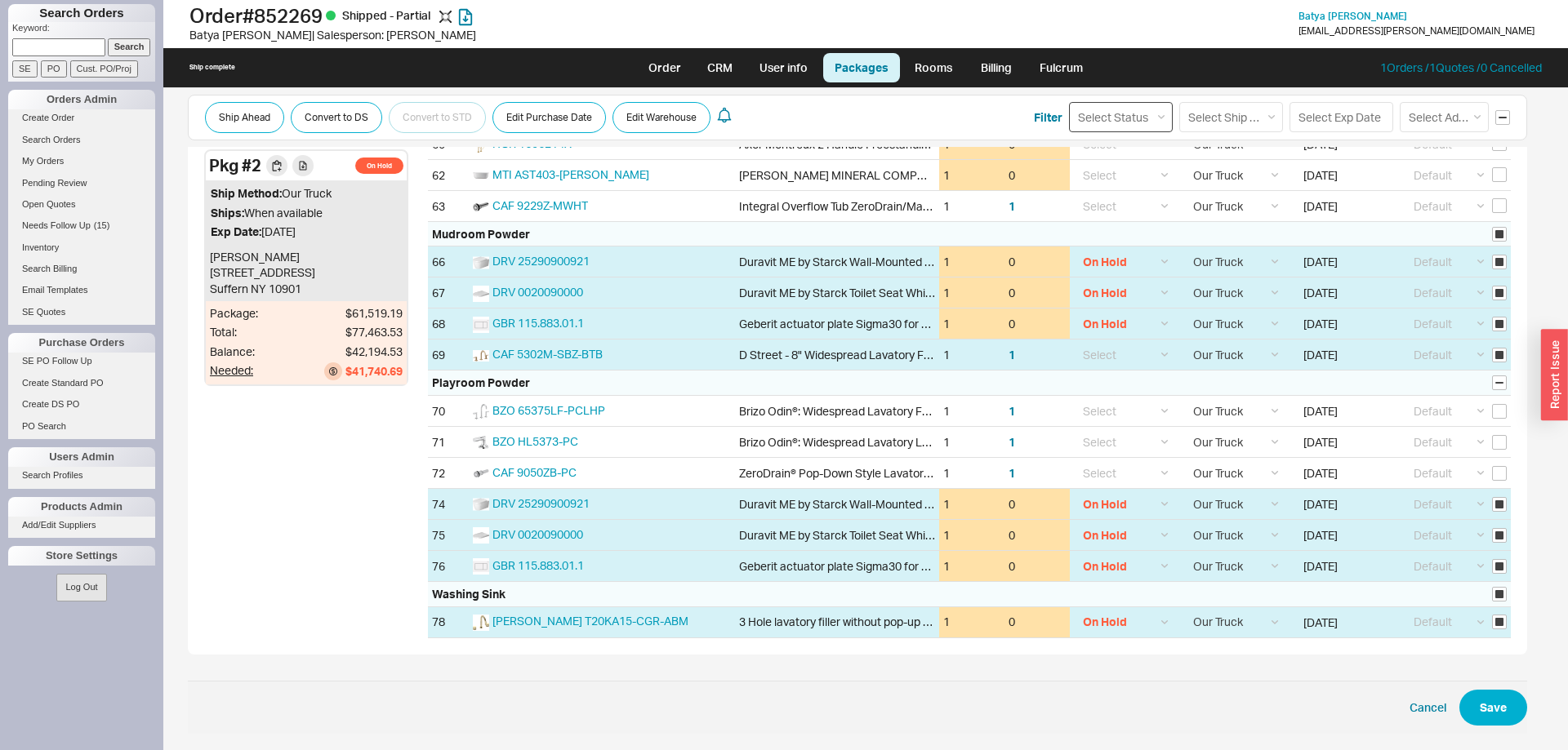
click at [1069, 102] on select "Select Status (none) On Hold Call Before Ship Hold for Balance Wait For Cust. C…" at bounding box center [1120, 117] width 104 height 30
select select
click option "(none)" at bounding box center [0, 0] width 0 height 0
select select
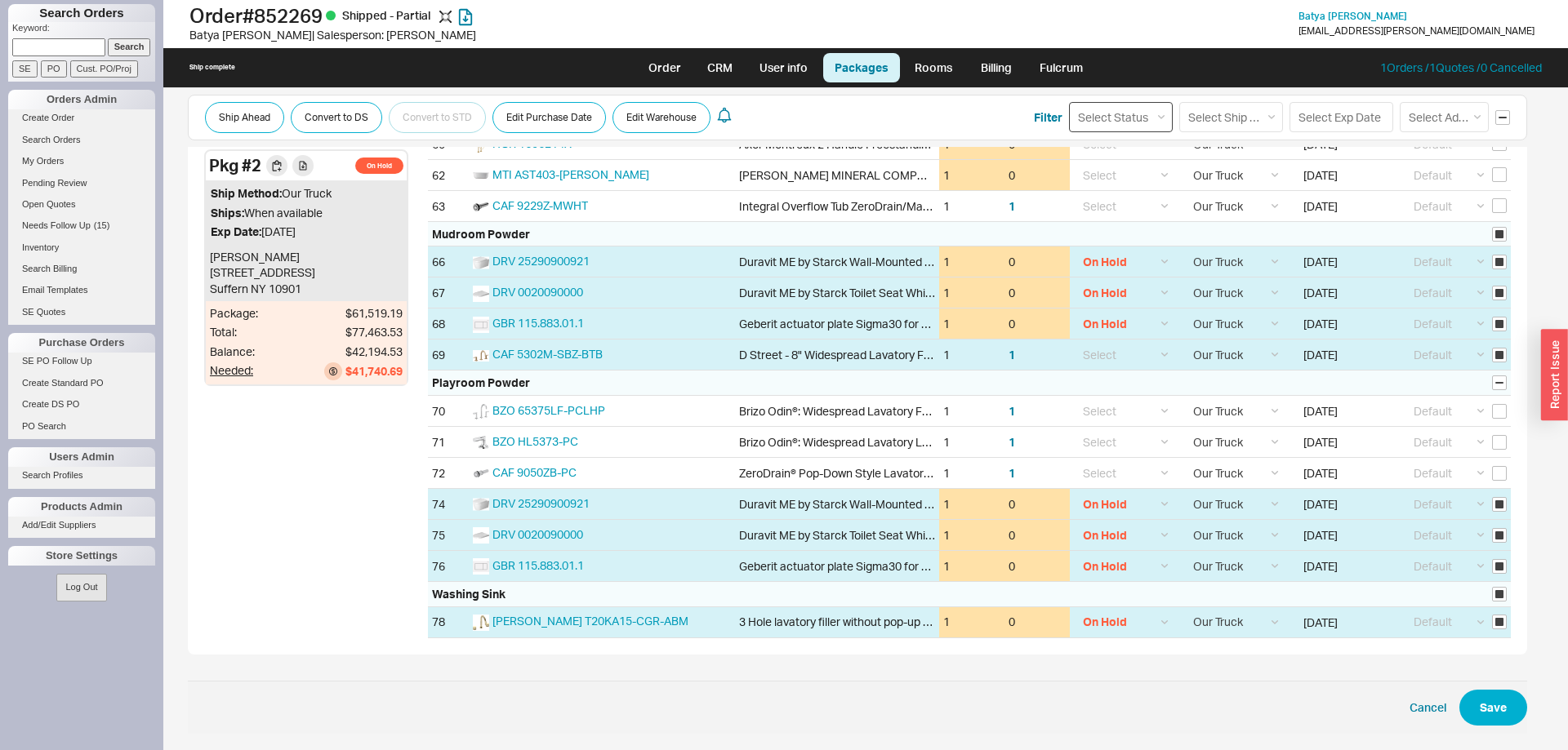
select select
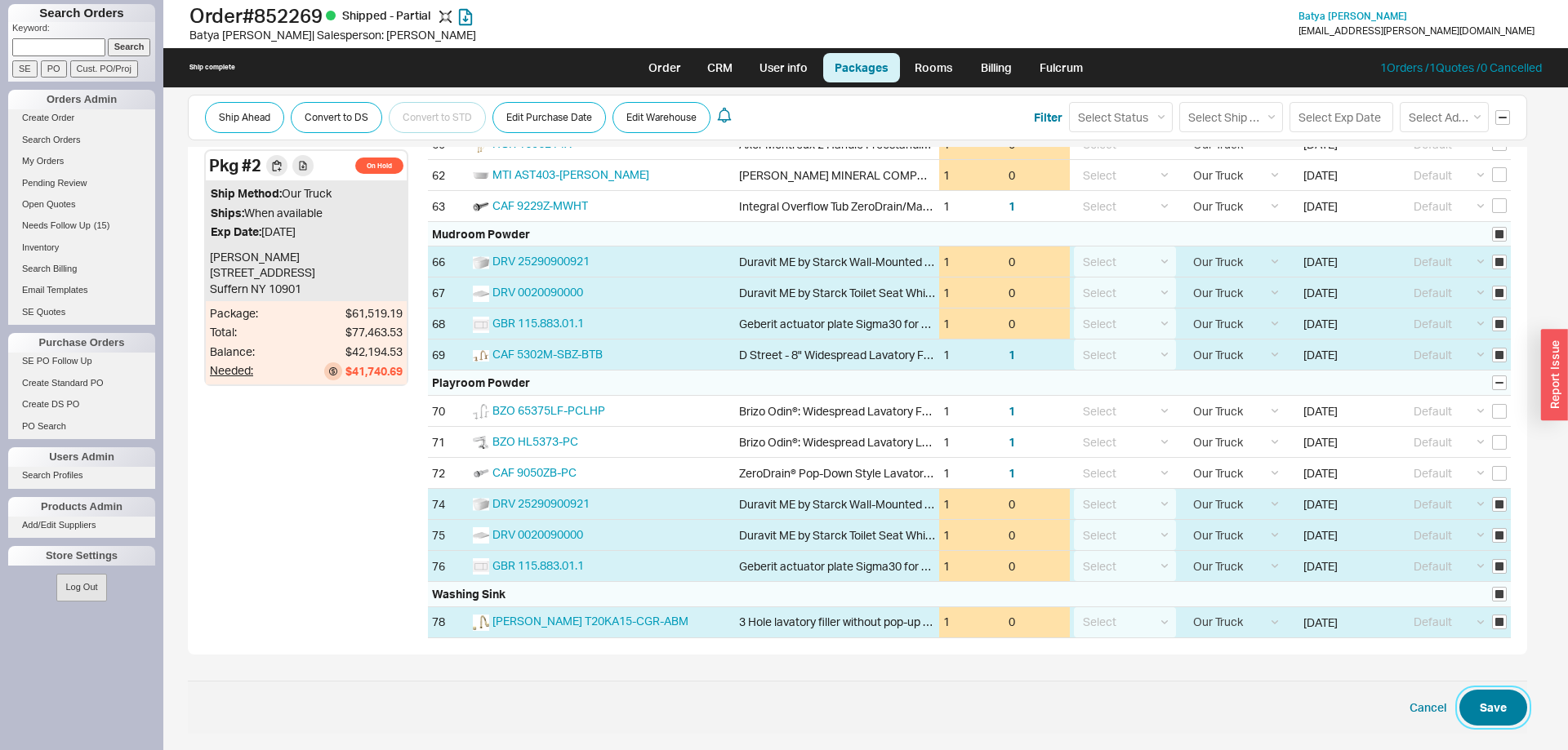
click at [1500, 705] on button "Save" at bounding box center [1492, 708] width 68 height 36
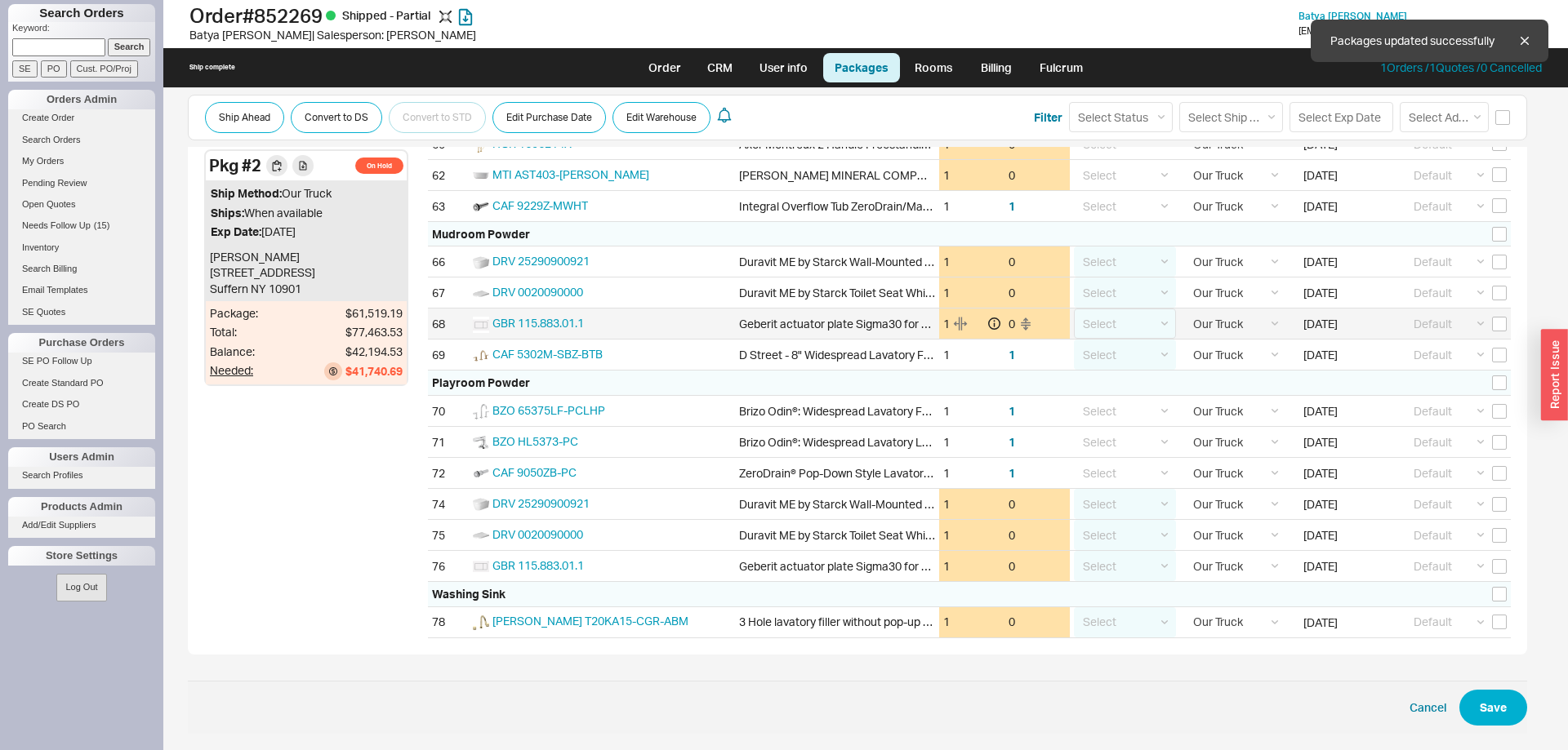
checkbox input "false"
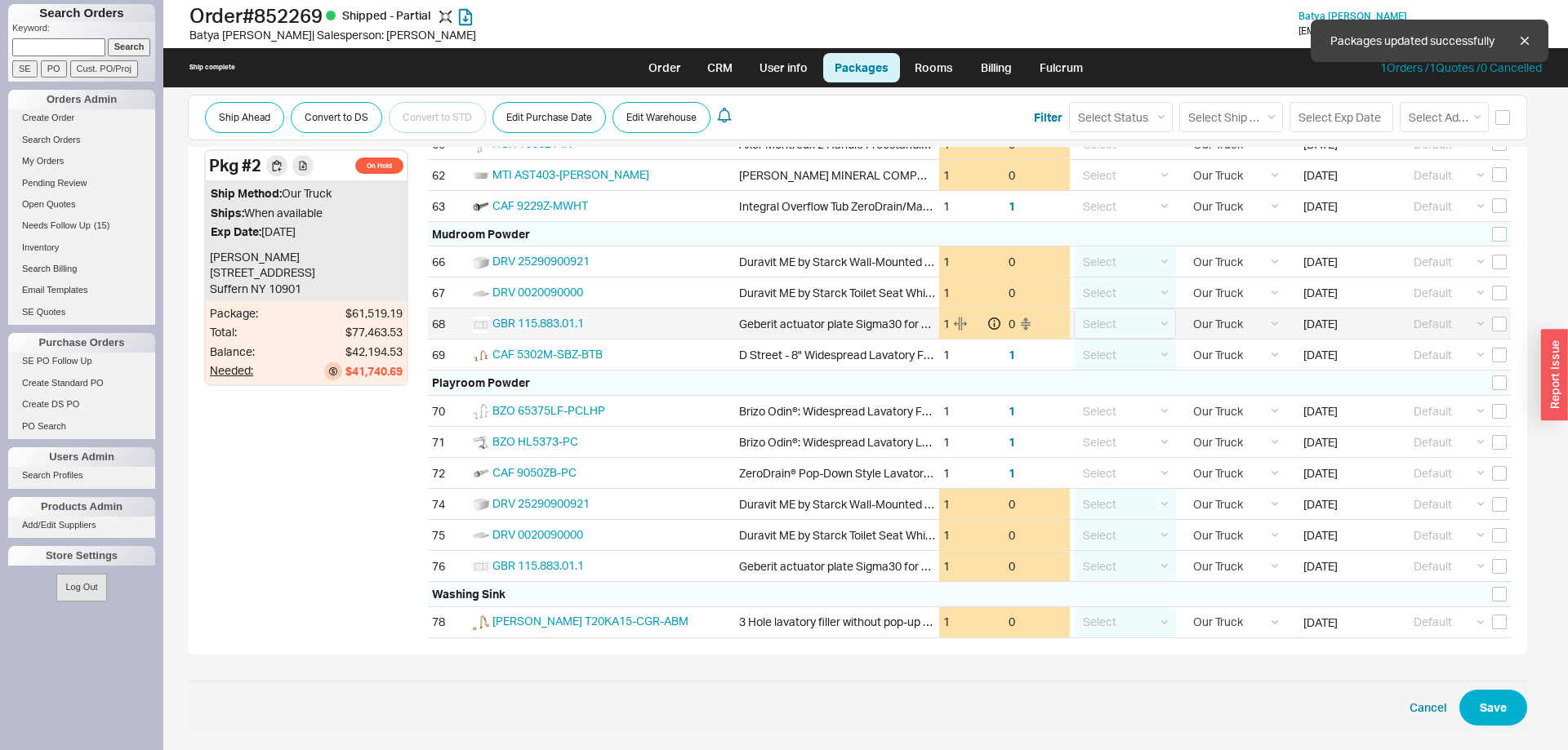
checkbox input "false"
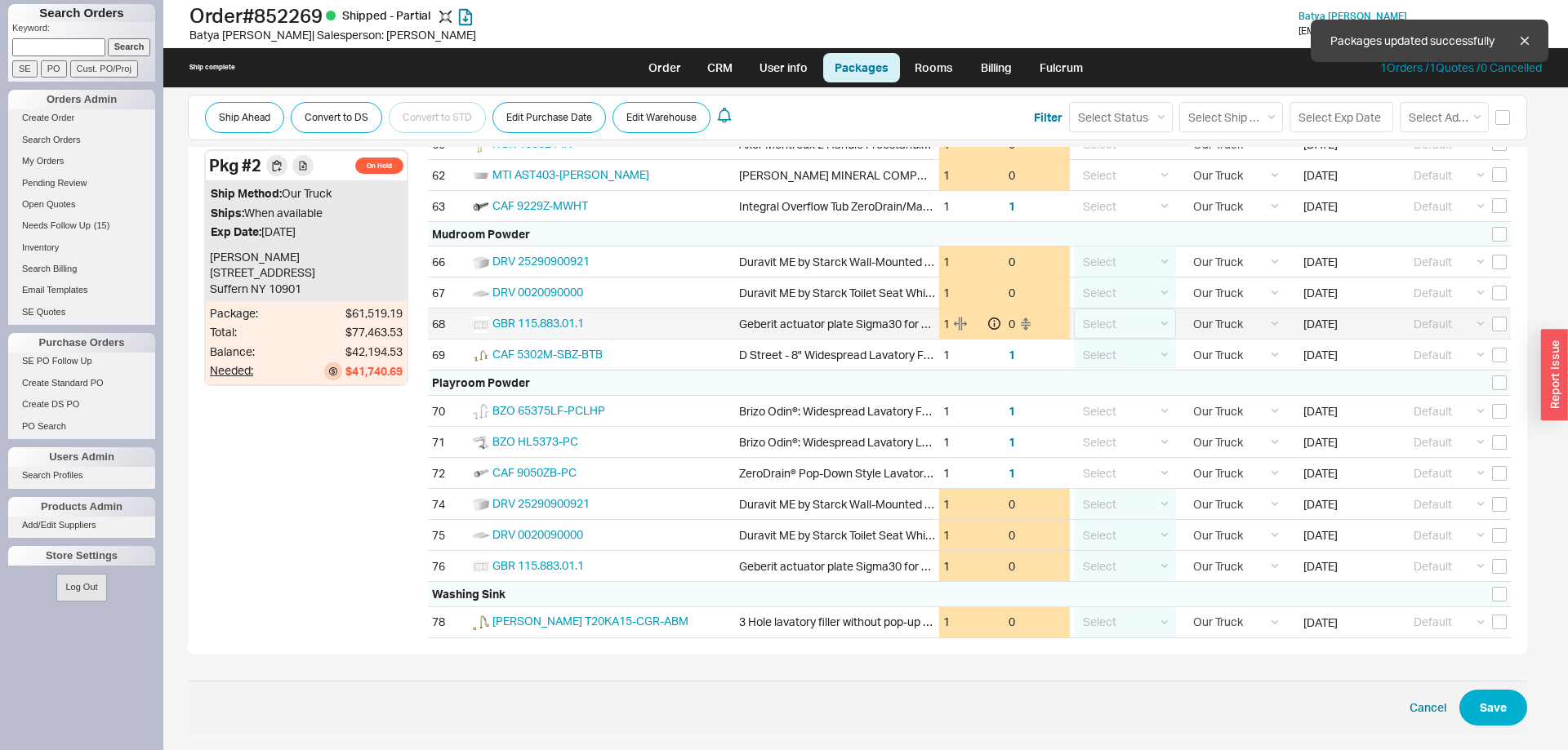
checkbox input "false"
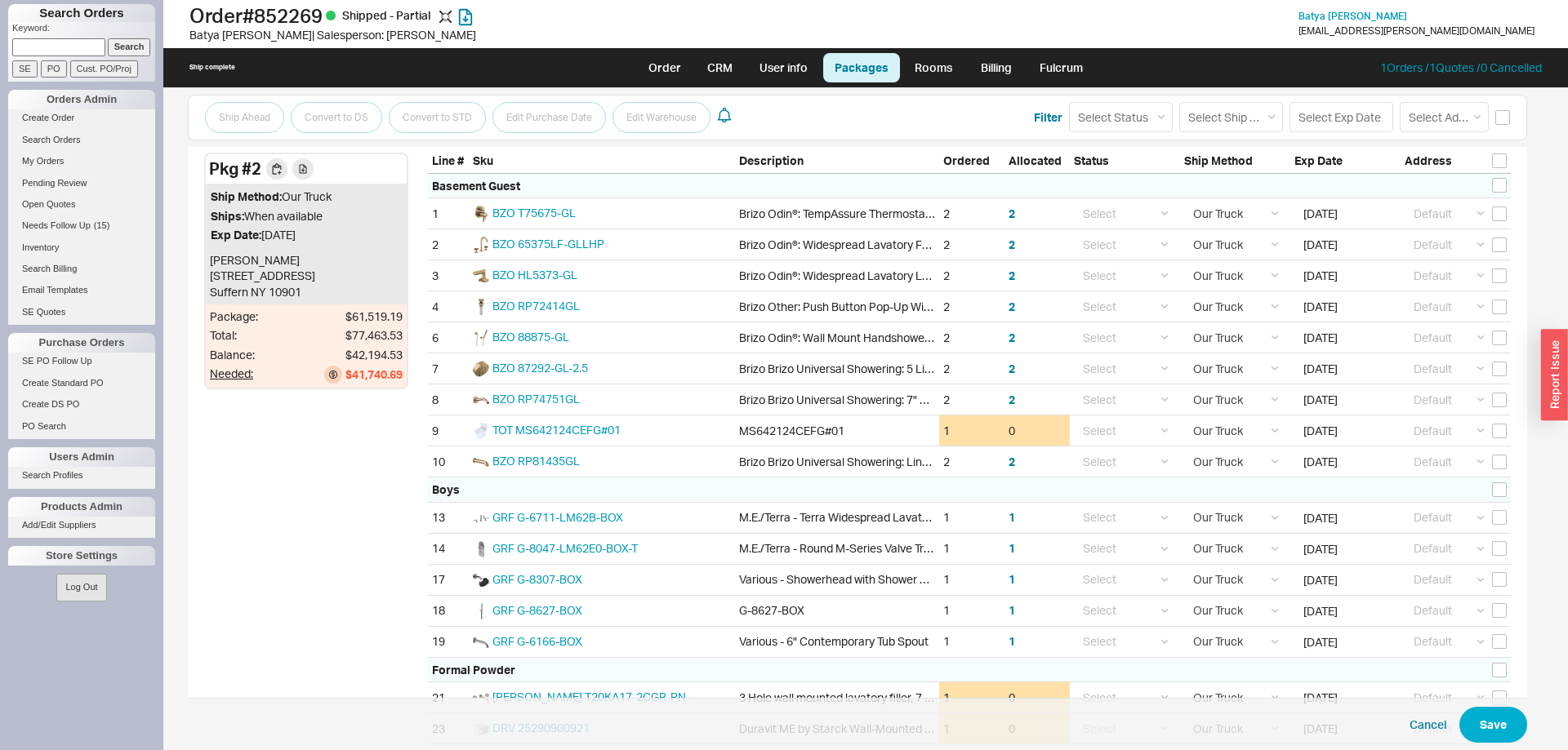
scroll to position [582, 0]
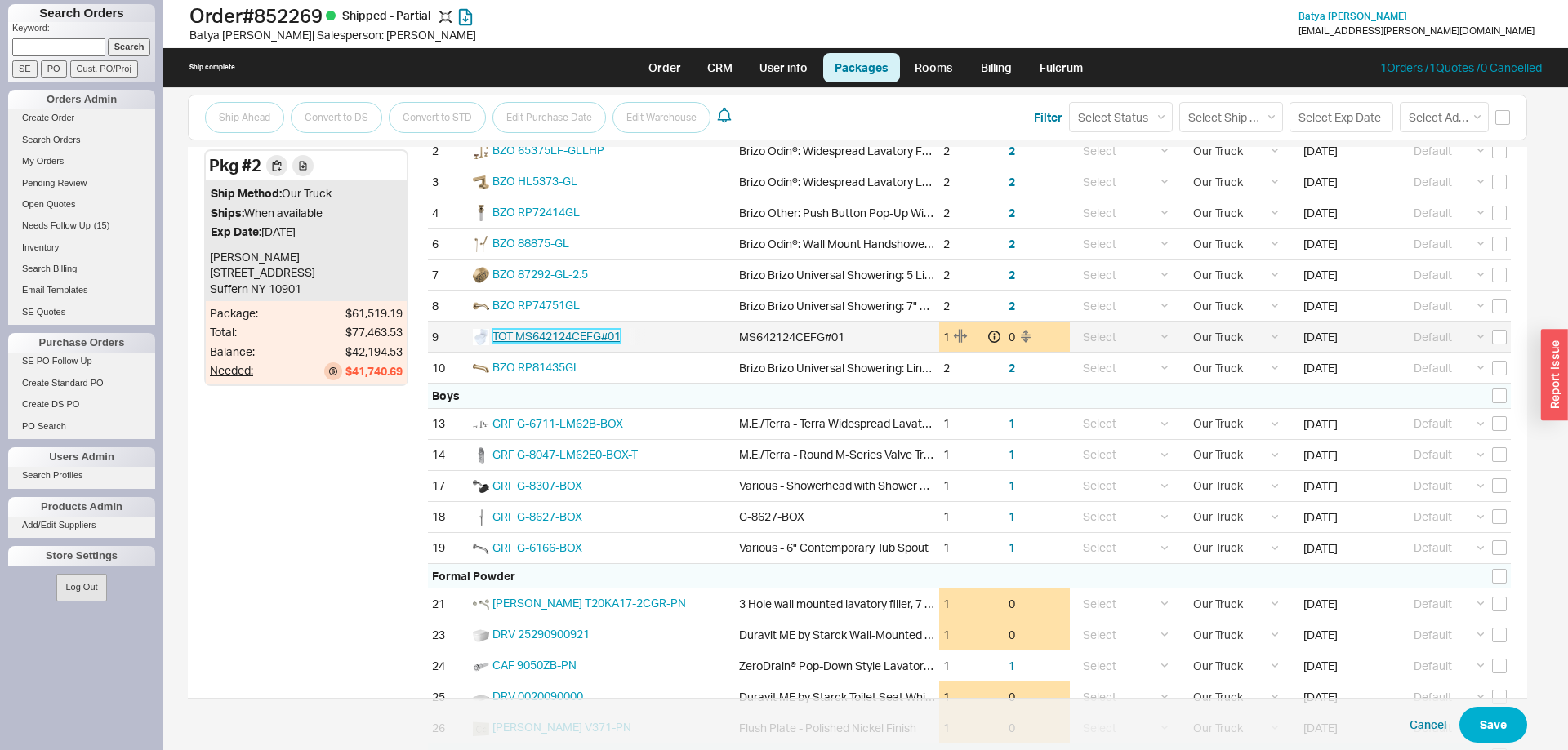
click at [609, 342] on span "TOT MS642124CEFG#01" at bounding box center [556, 336] width 128 height 14
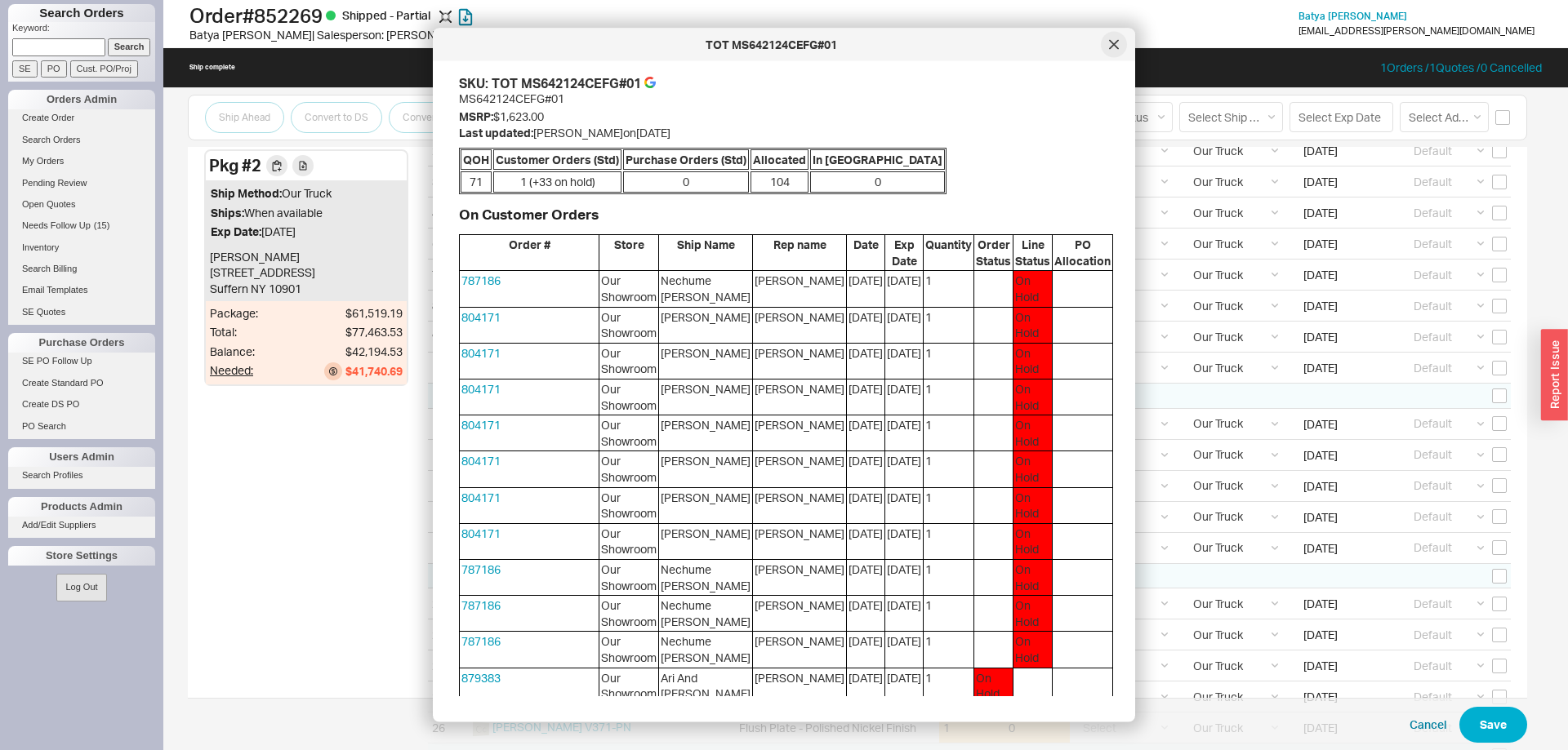
click at [1106, 42] on div at bounding box center [1113, 45] width 26 height 26
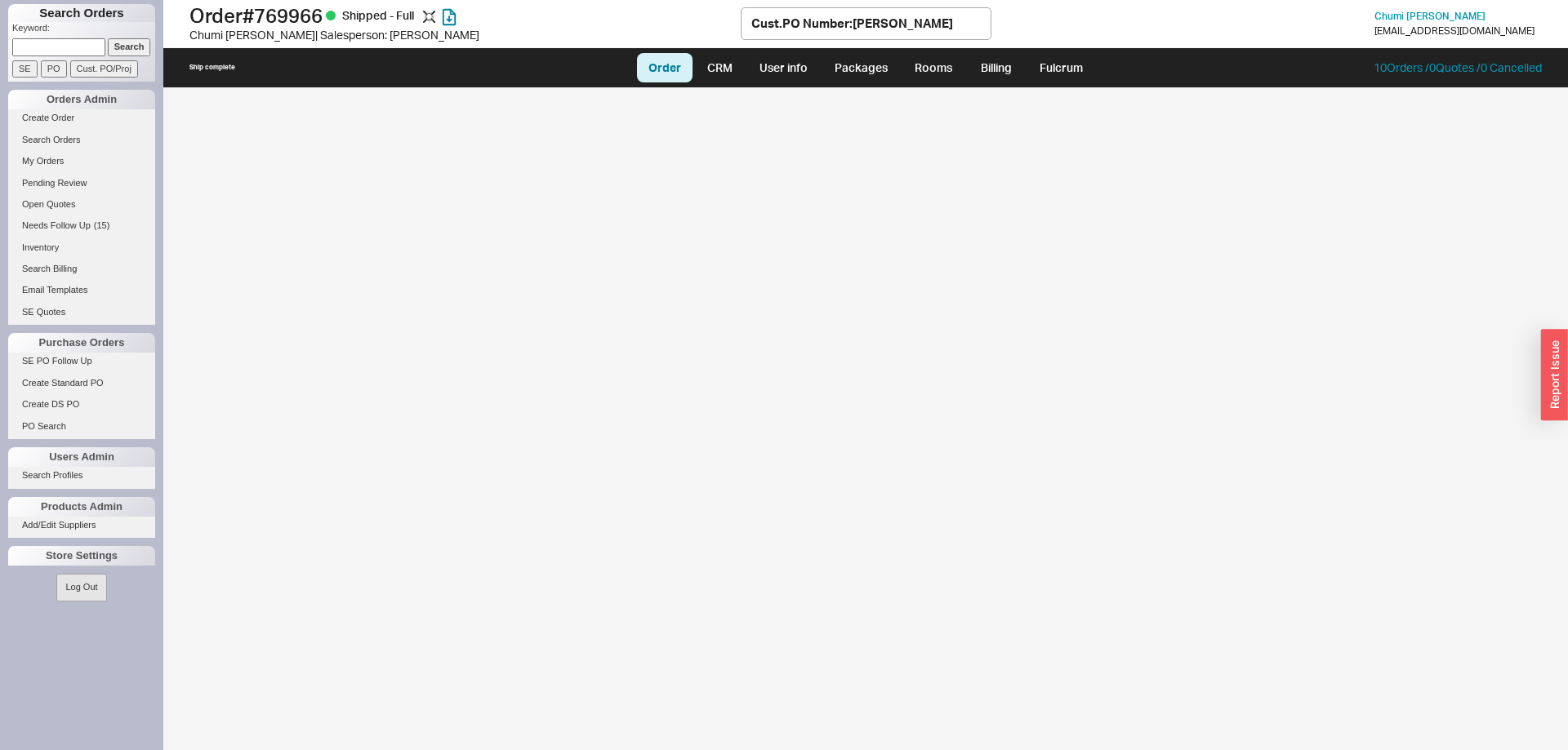
select select "LOW"
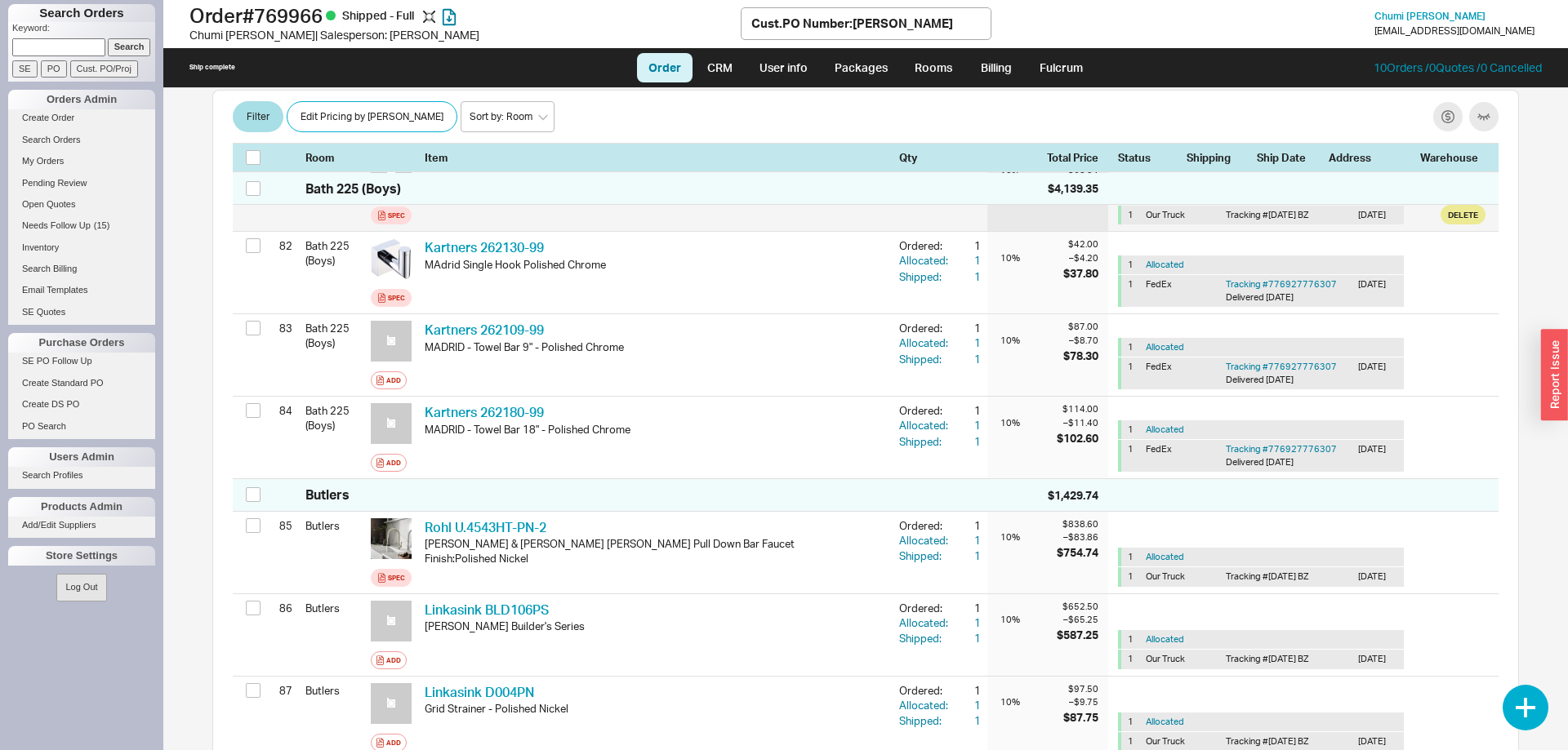
scroll to position [7158, 0]
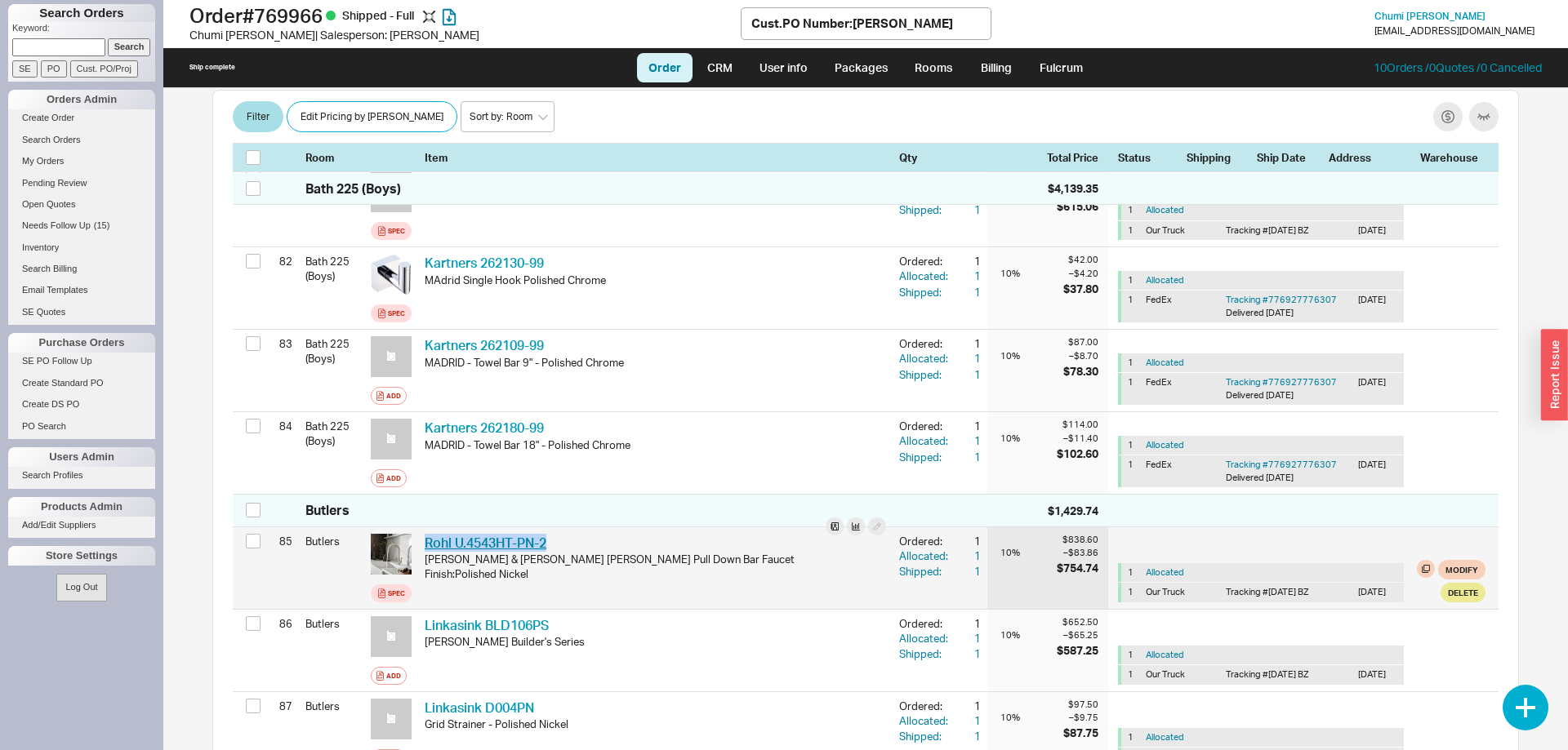
drag, startPoint x: 553, startPoint y: 516, endPoint x: 425, endPoint y: 513, distance: 128.0
click at [425, 534] on div "Rohl U.4543HT-PN-2 RHL U.4543HT-PN-2" at bounding box center [655, 542] width 462 height 18
click at [395, 548] on icon at bounding box center [391, 553] width 10 height 10
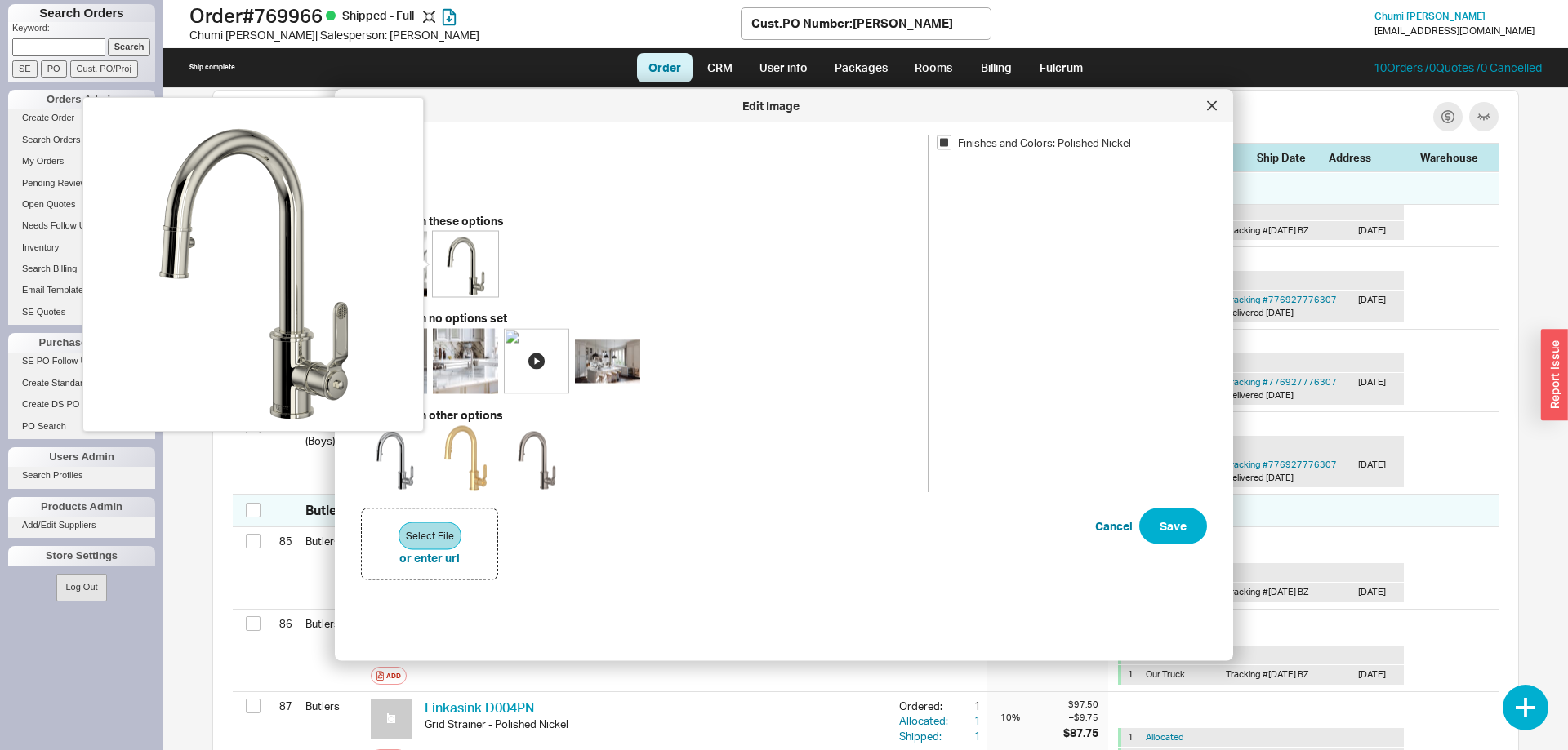
click at [472, 266] on img at bounding box center [465, 265] width 65 height 65
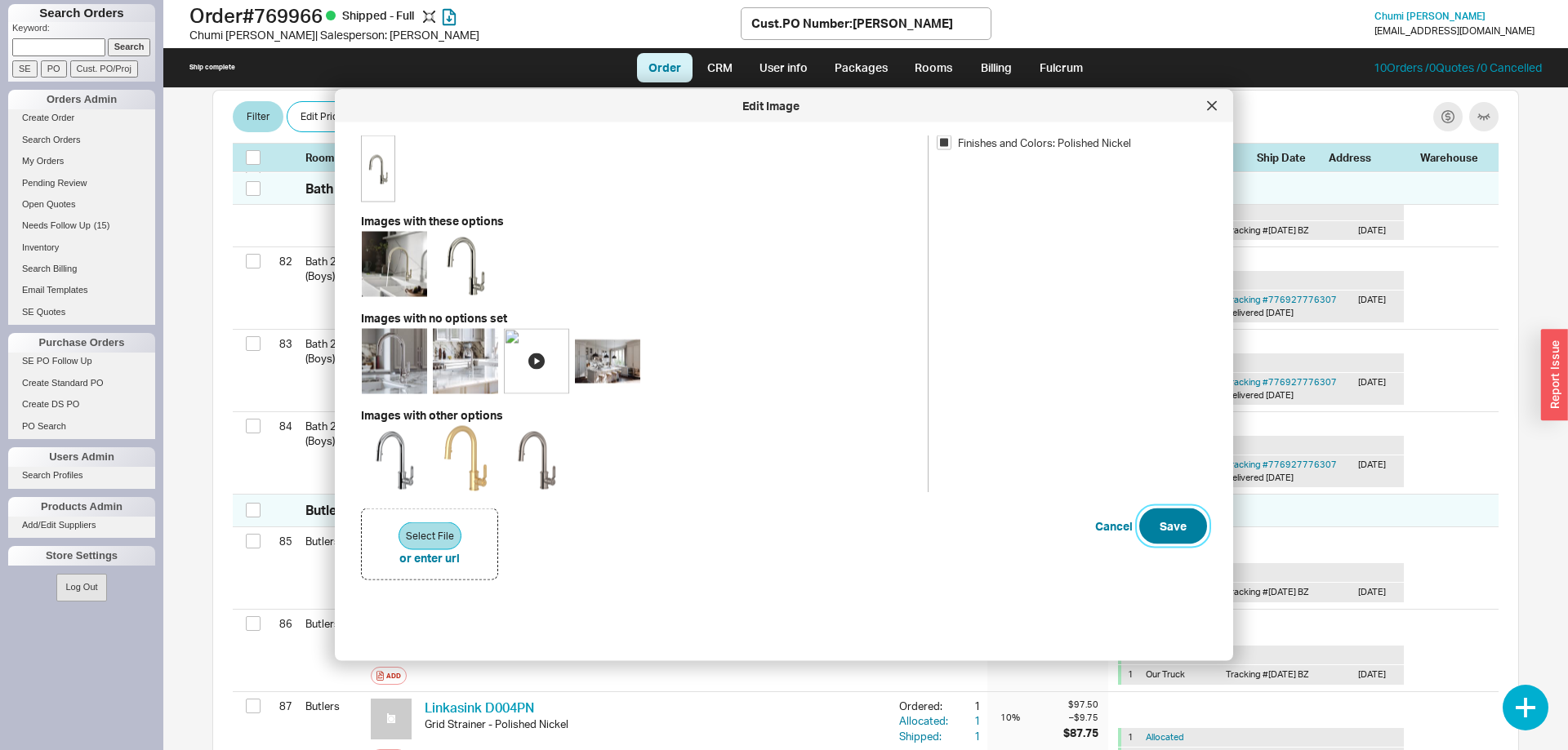
click at [1177, 522] on button "Save" at bounding box center [1173, 527] width 68 height 36
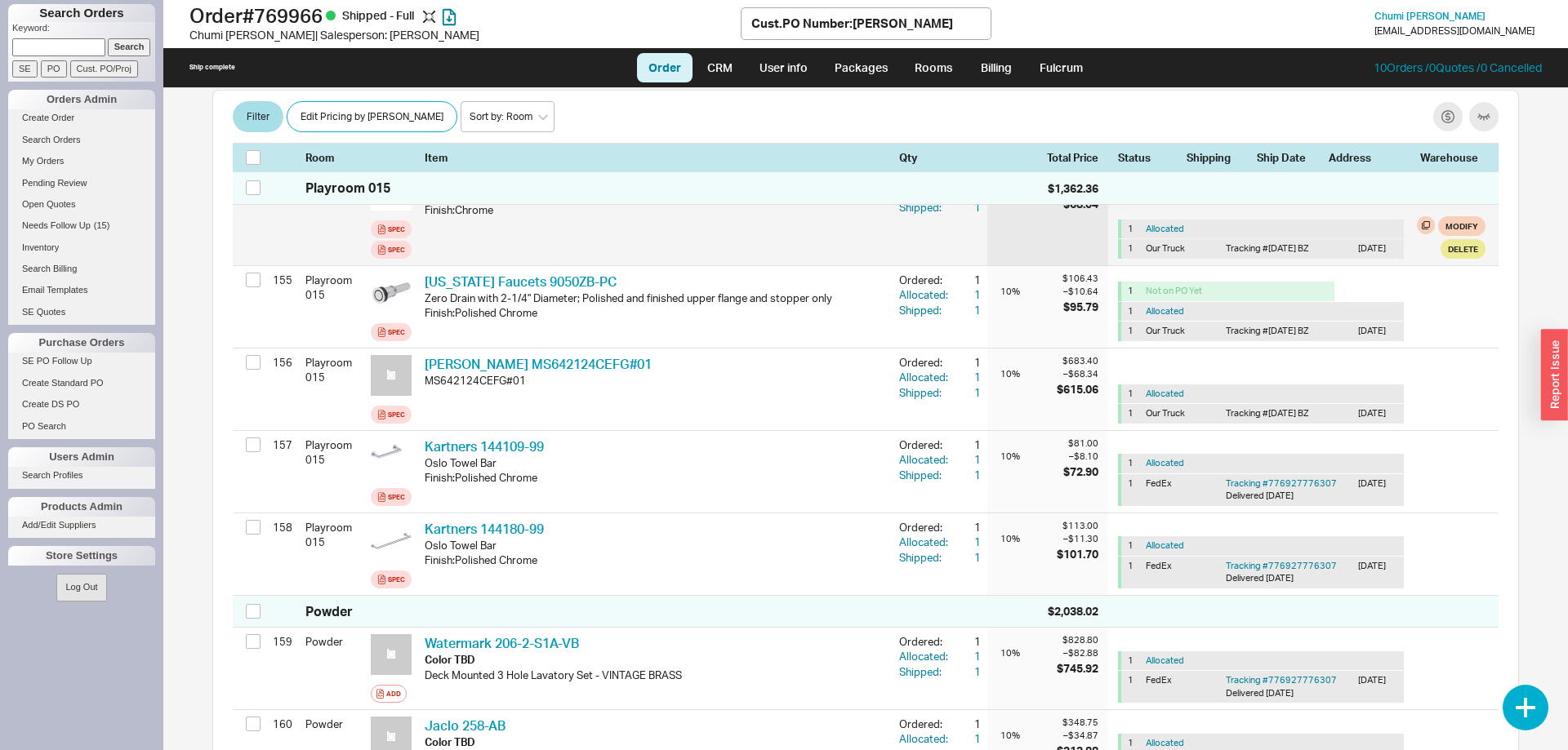
scroll to position [13650, 0]
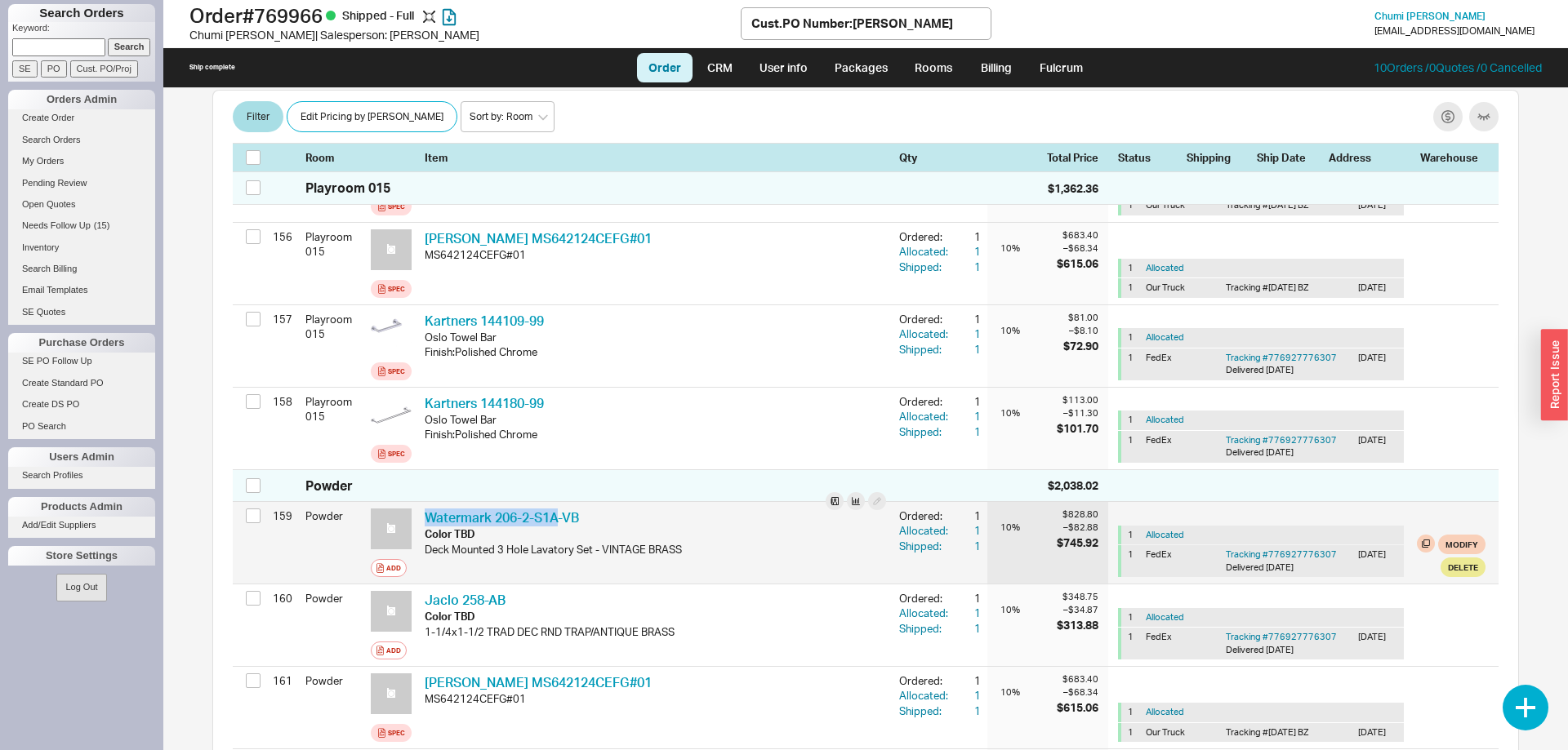
drag, startPoint x: 560, startPoint y: 485, endPoint x: 422, endPoint y: 496, distance: 138.4
click at [422, 502] on div "Watermark 206-2-S1A-VB WTM 206-2-S1A-VB-Color TBD Color TBD Deck Mounted 3 Hole…" at bounding box center [655, 542] width 475 height 82
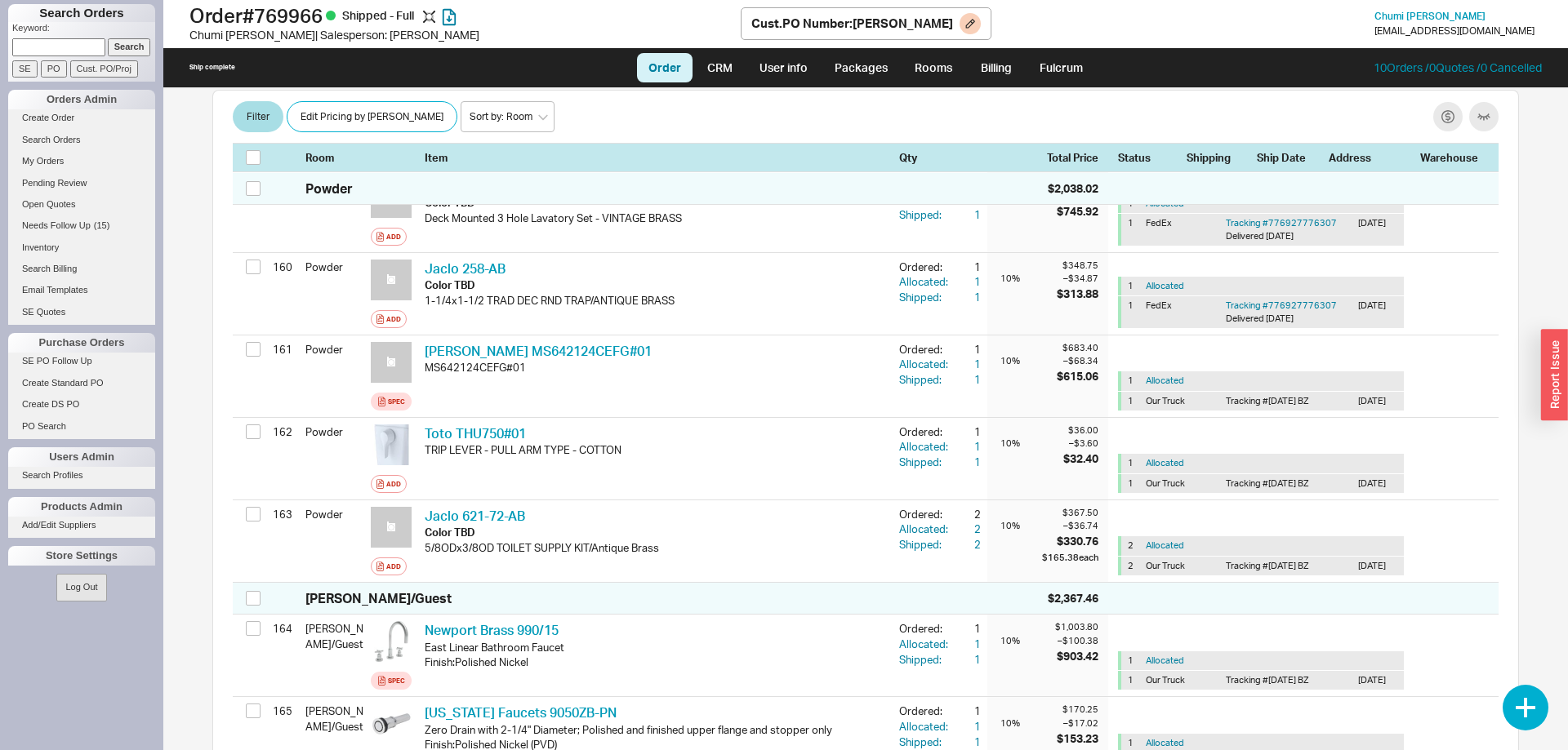
scroll to position [13983, 0]
click at [287, 16] on h1 "Order # 769966 Shipped - Full" at bounding box center [464, 15] width 551 height 23
copy h1 "769966"
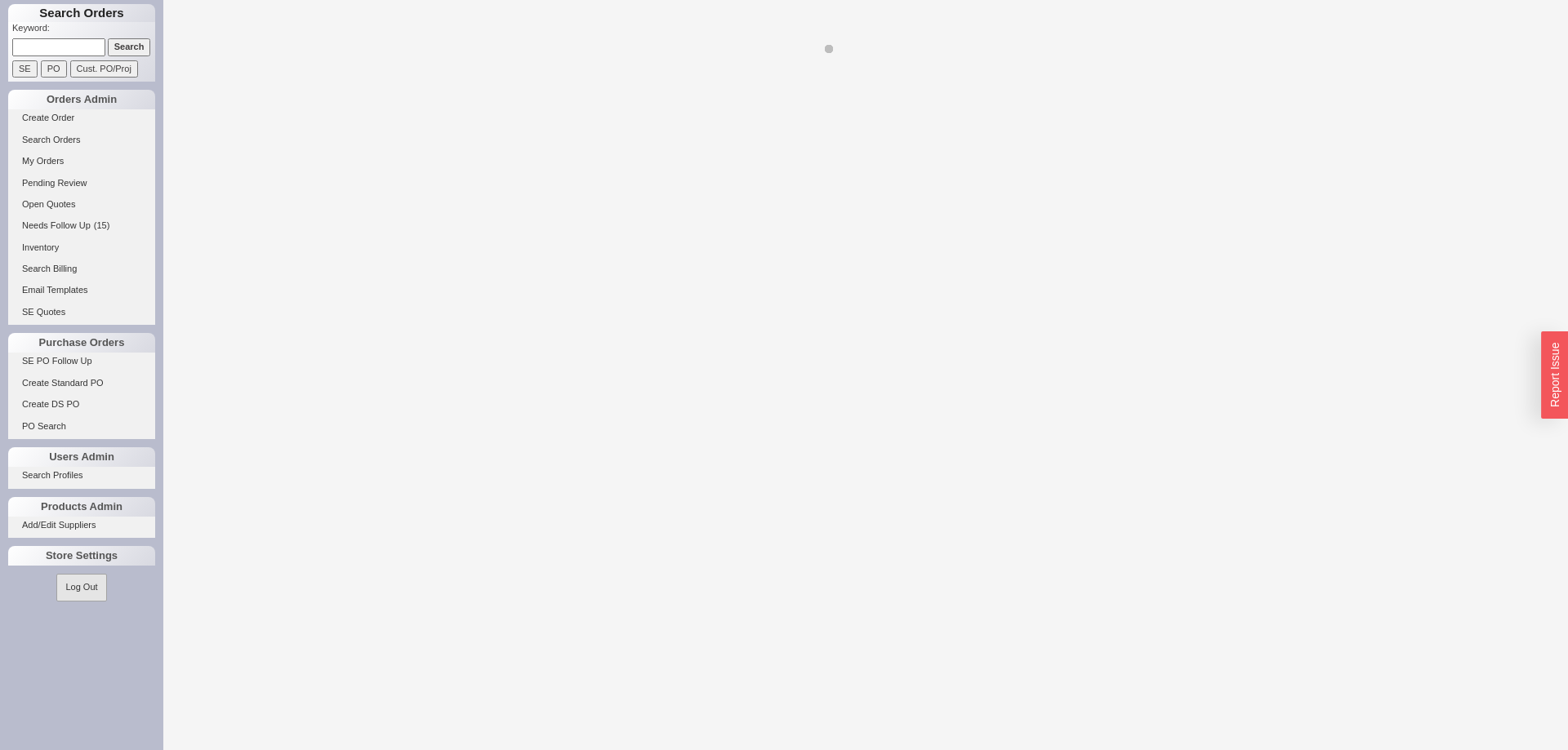
select select "Pending Review"
select select "8"
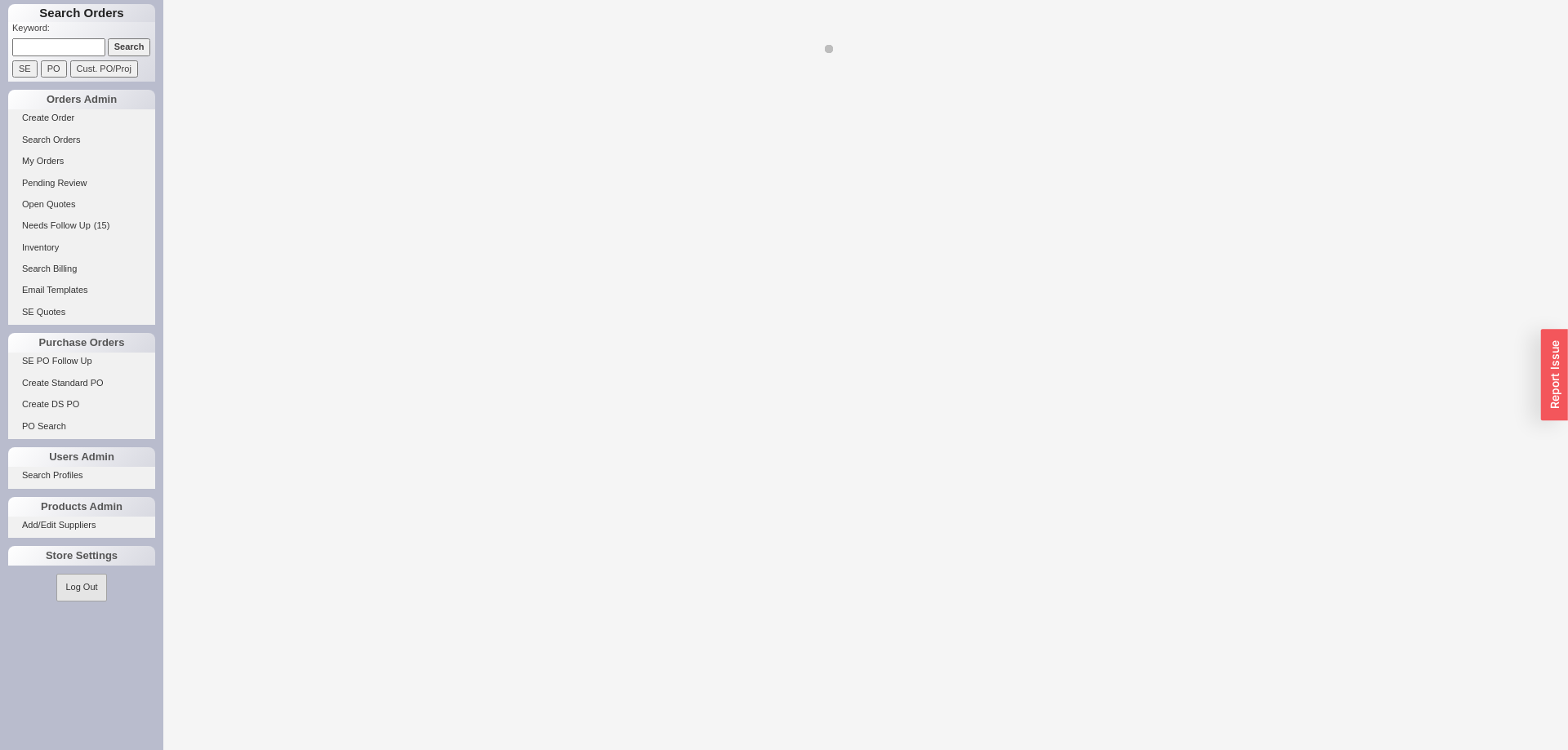
select select "8"
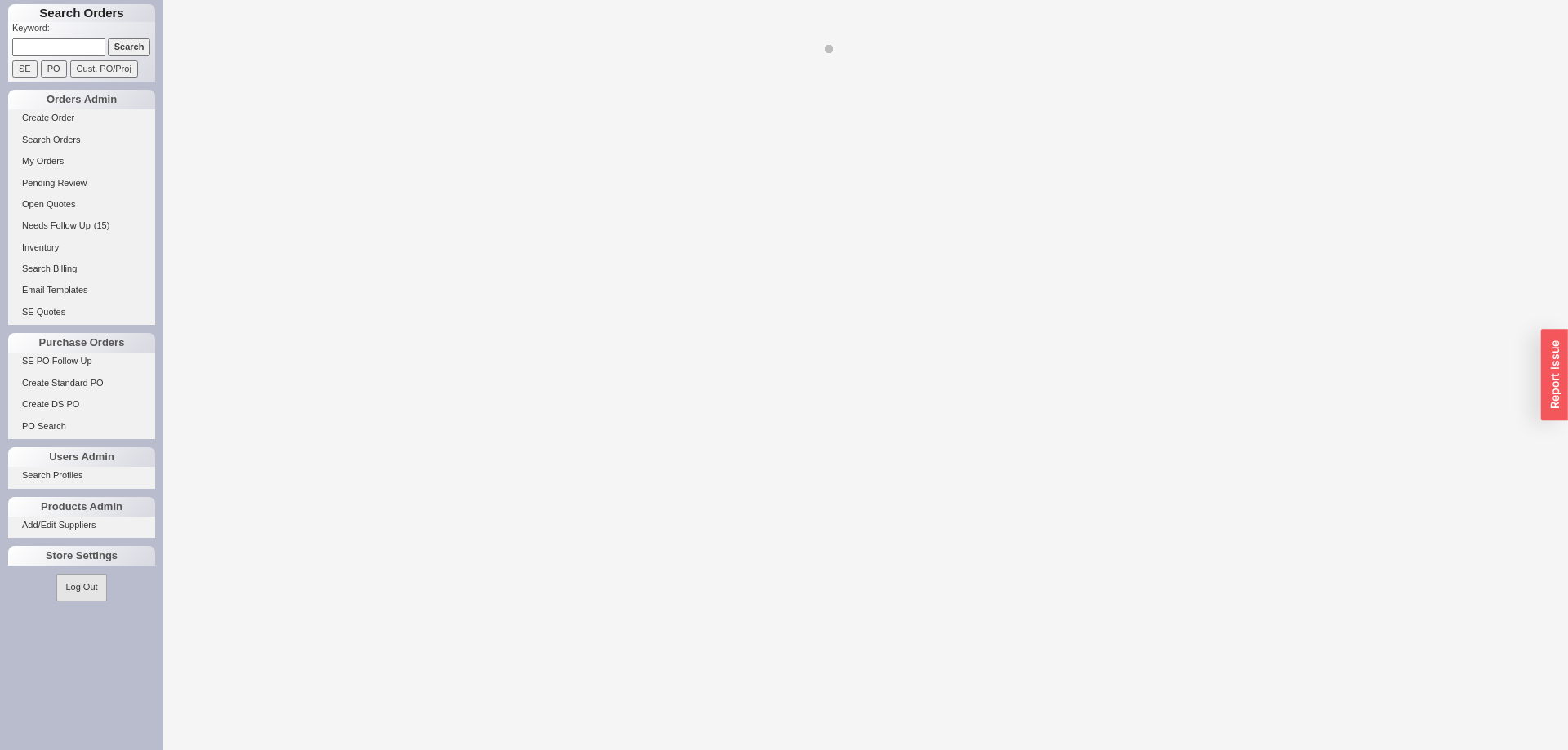
select select "8"
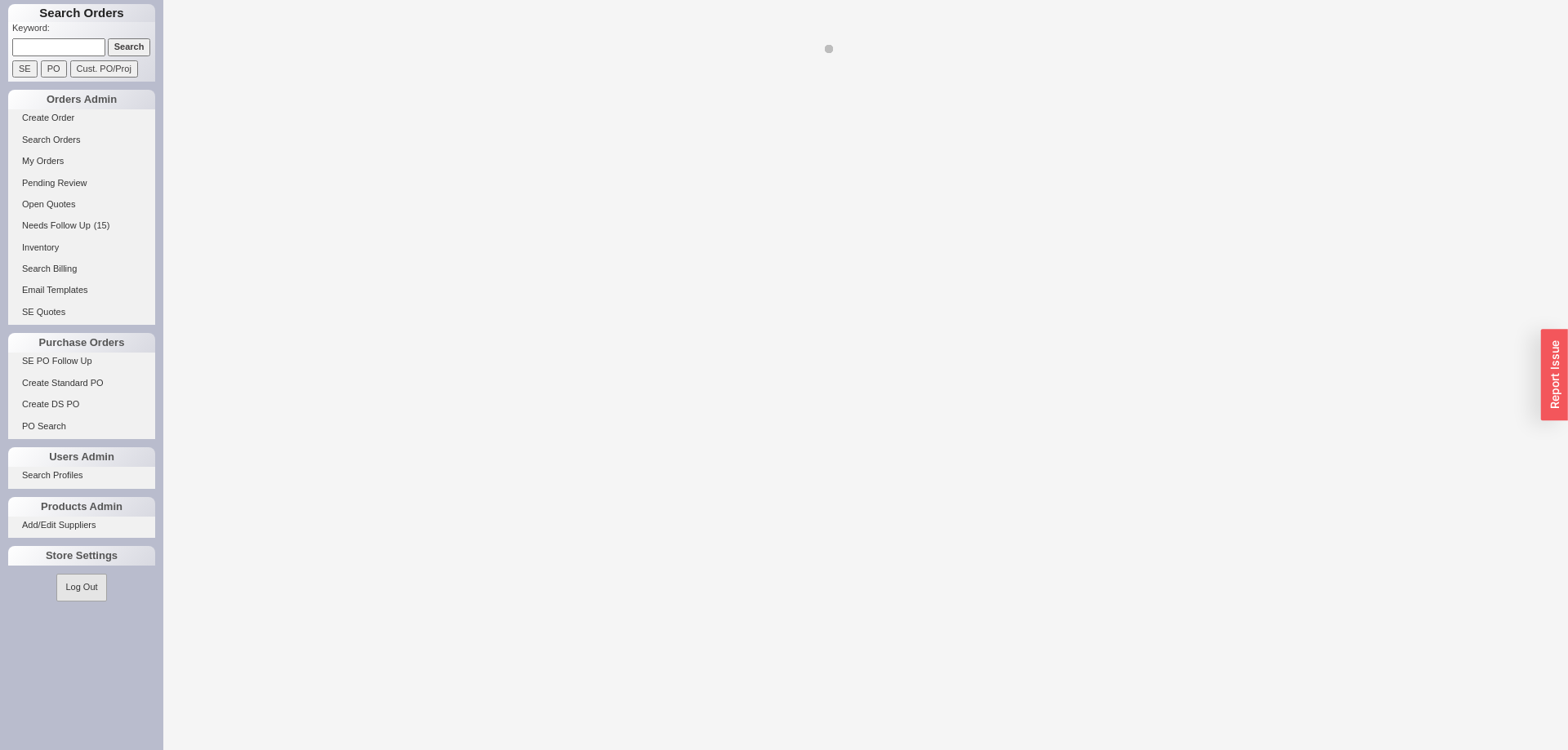
select select "8"
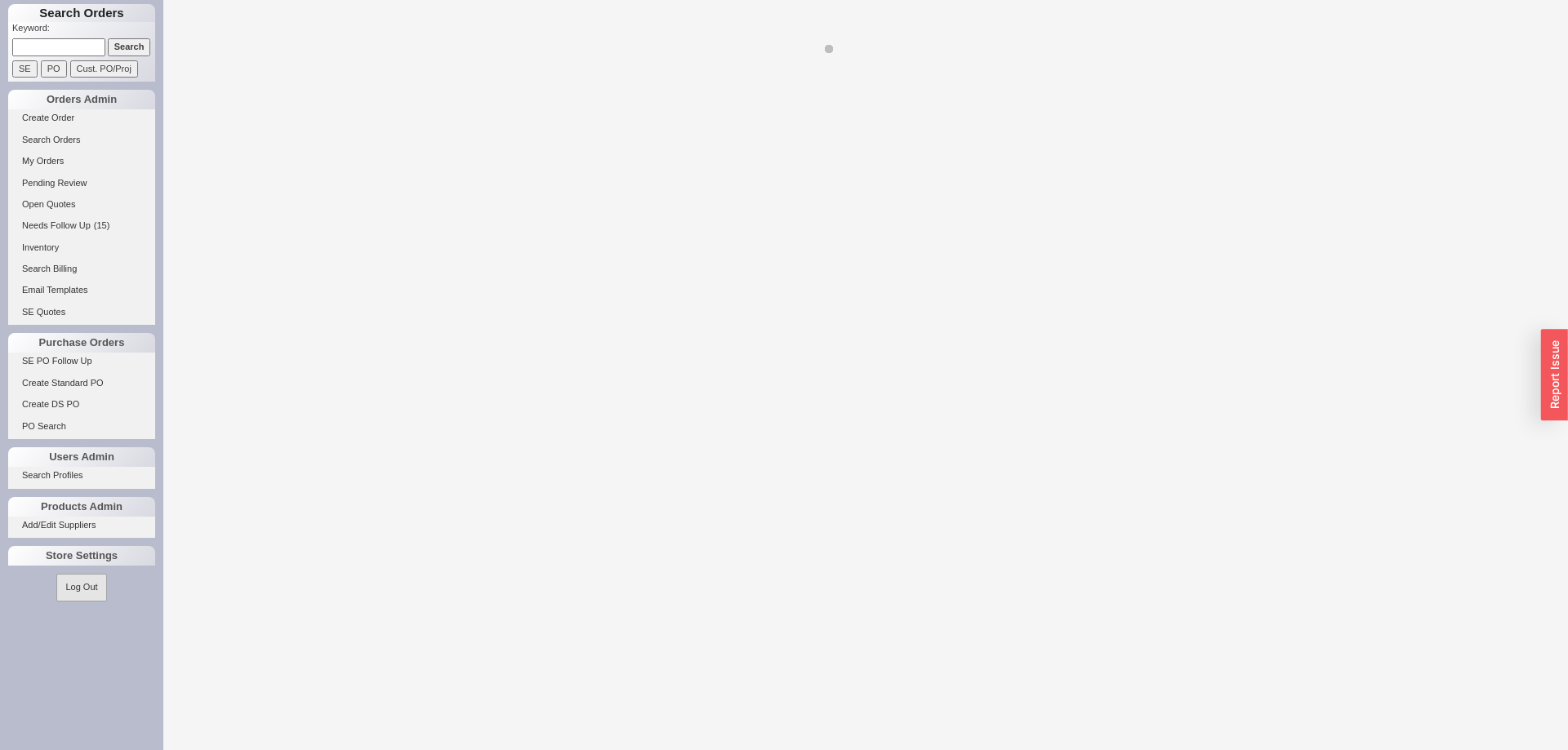
select select "8"
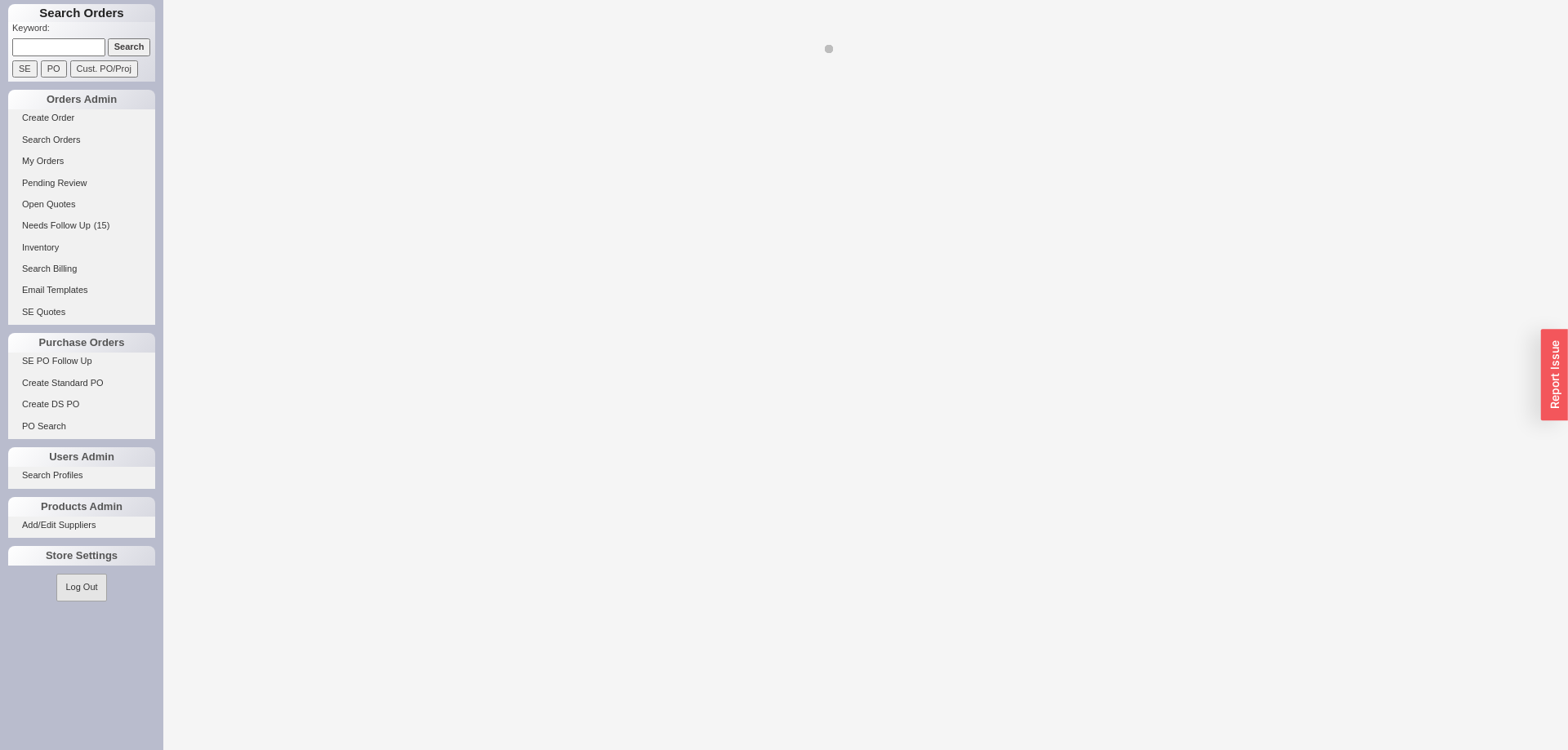
select select "8"
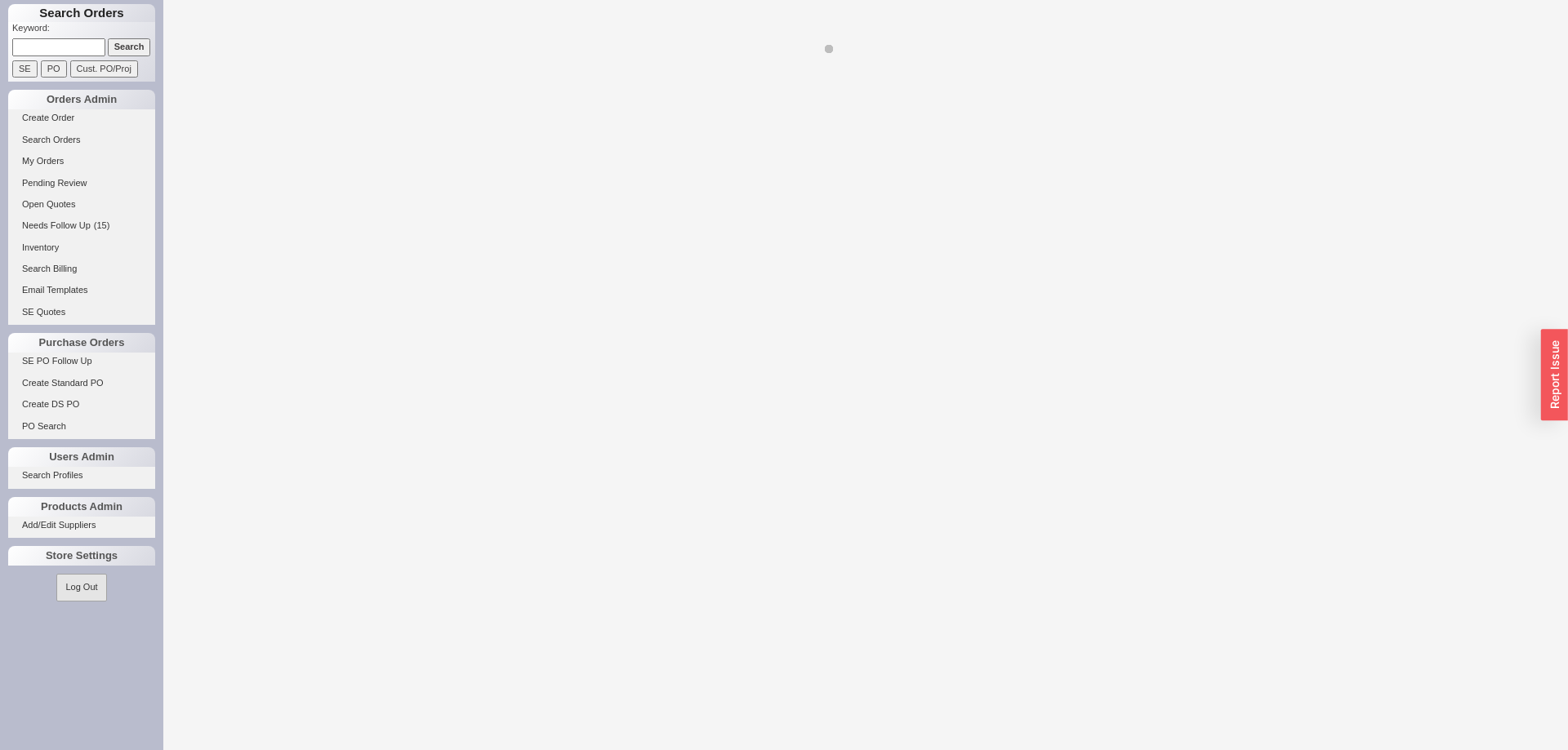
select select "8"
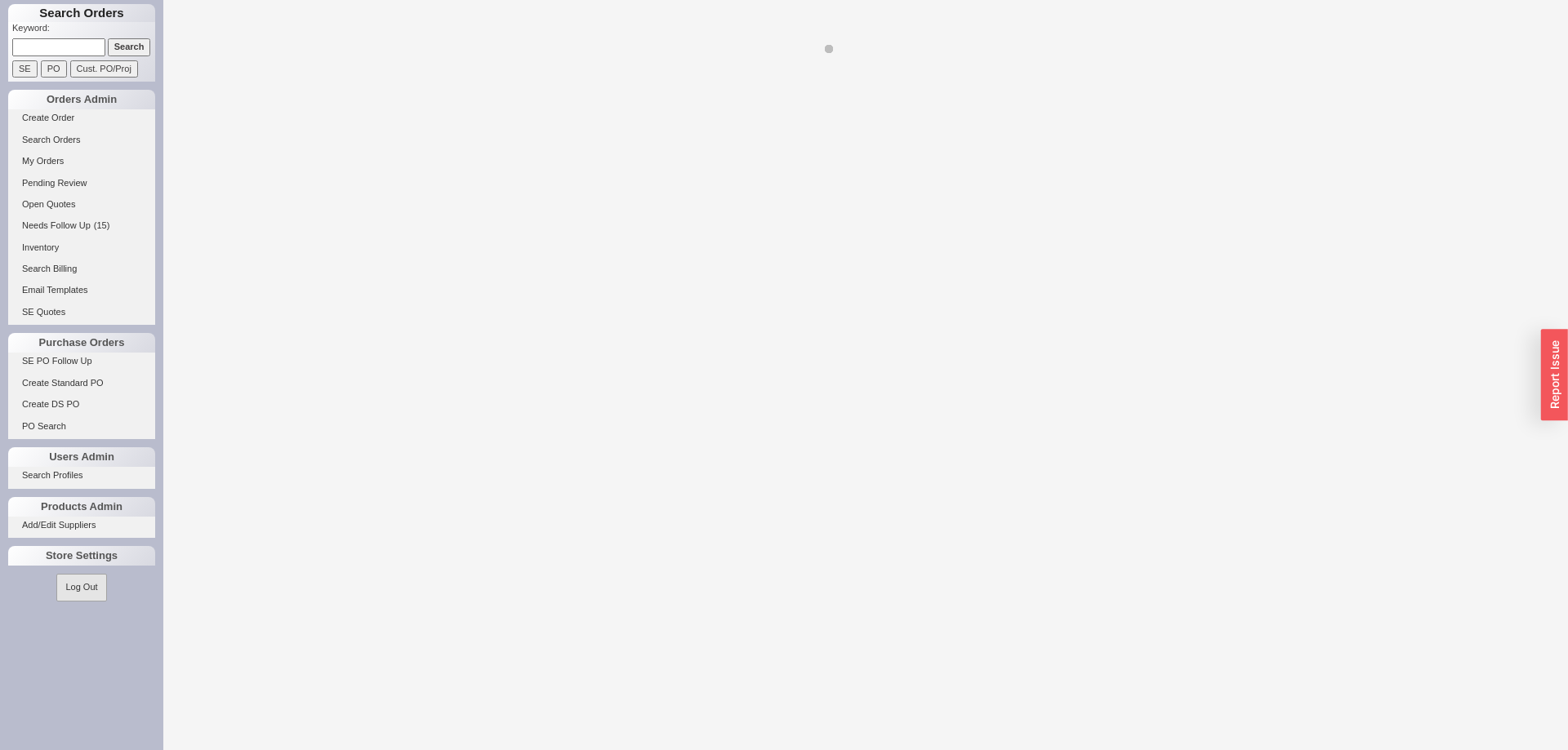
select select "8"
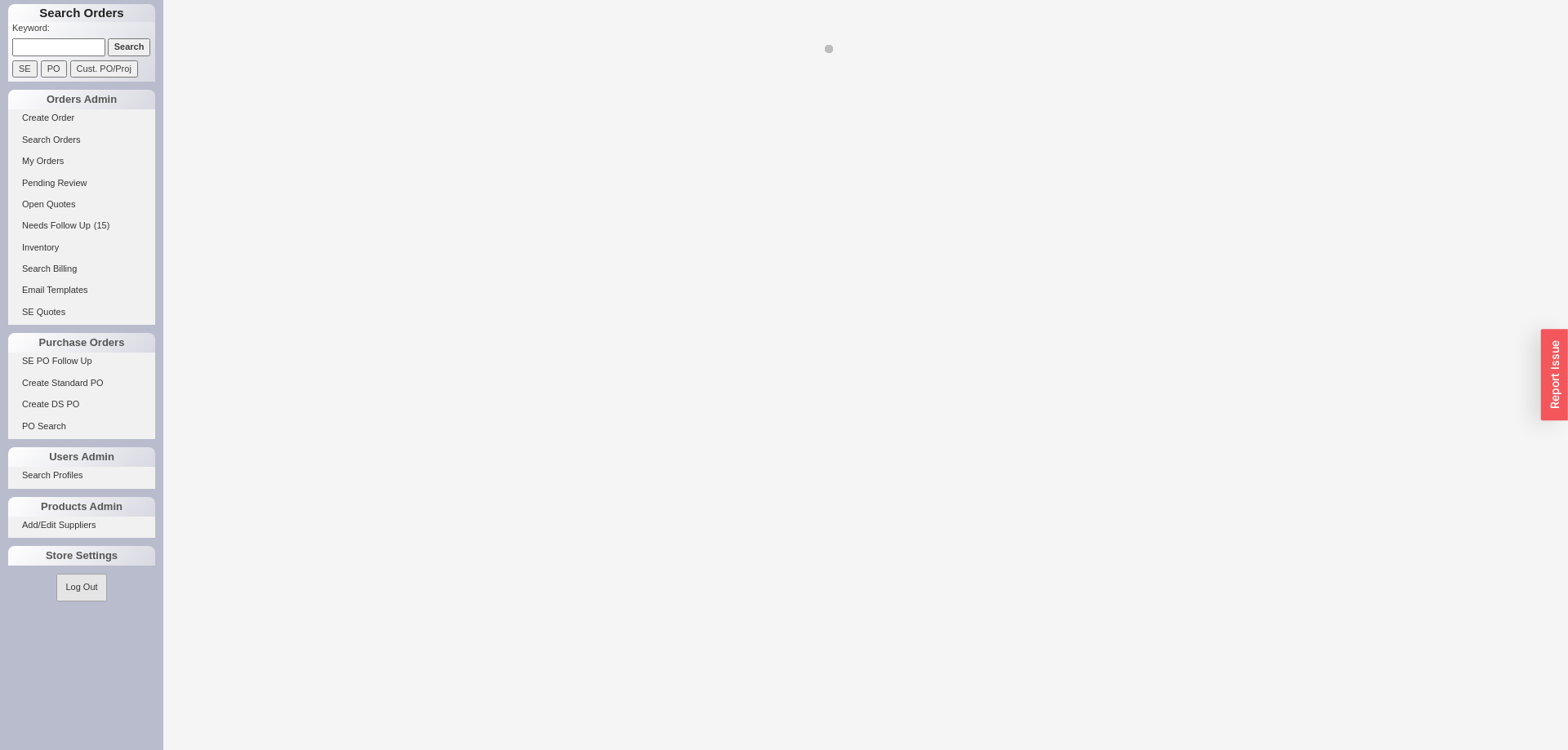
select select "8"
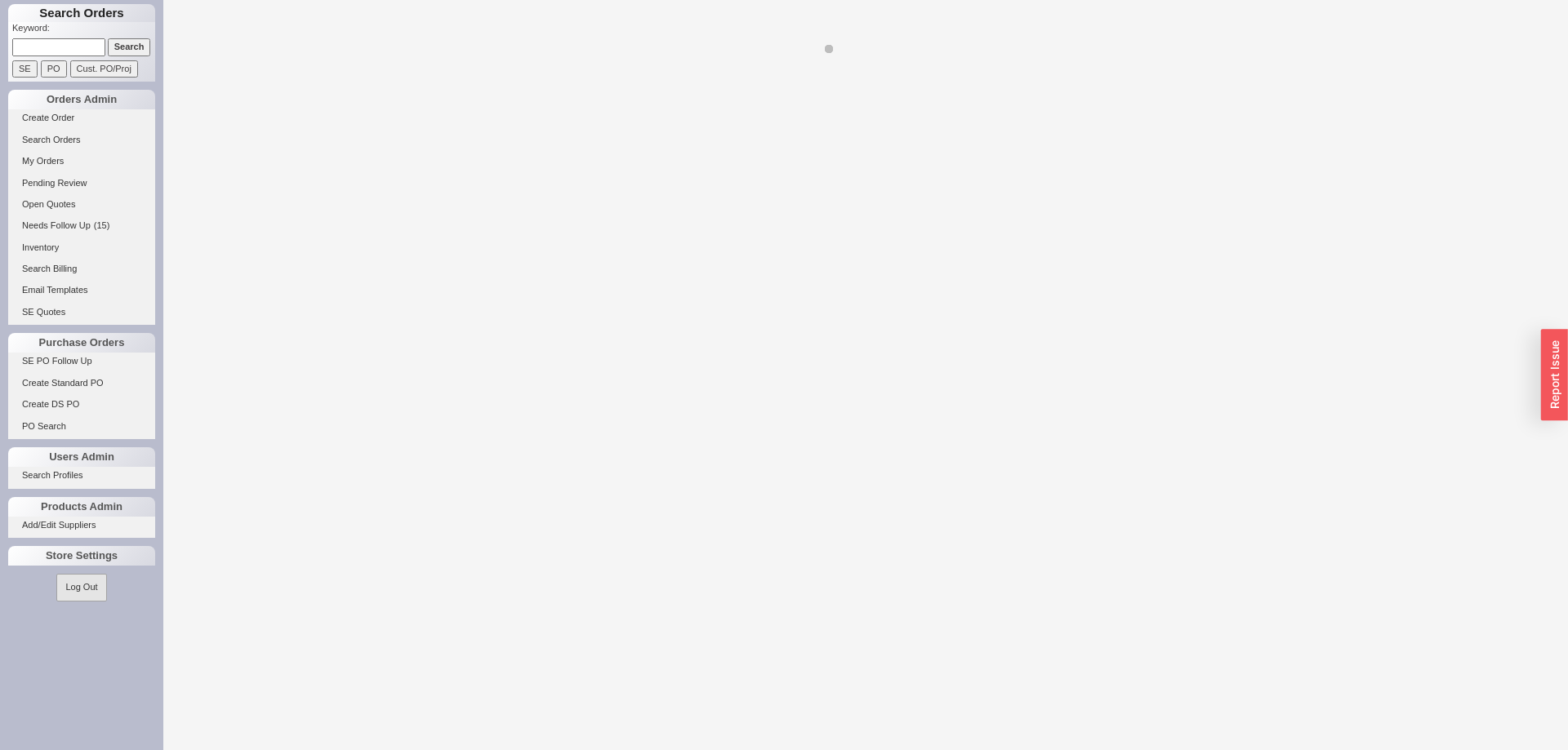
select select "8"
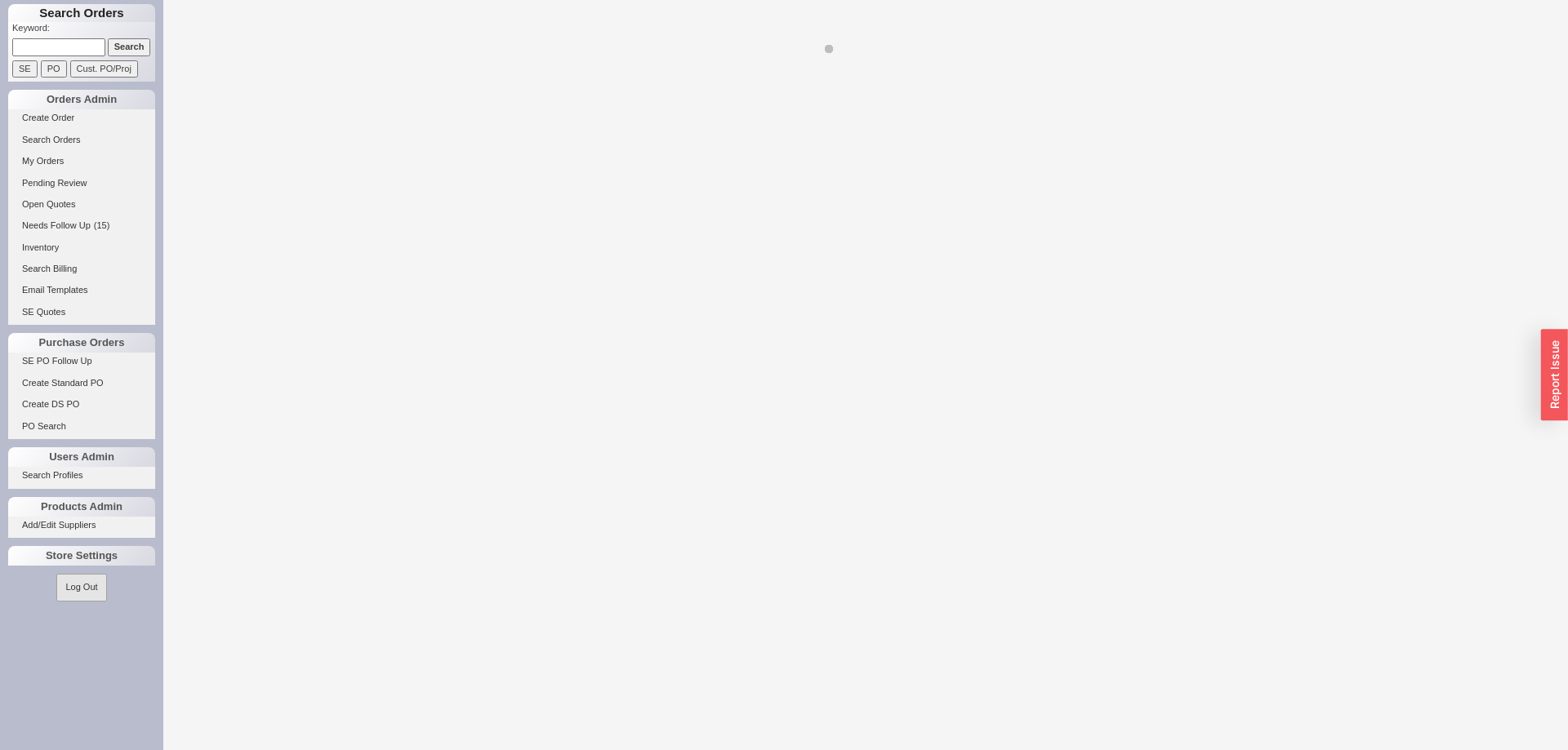
select select "8"
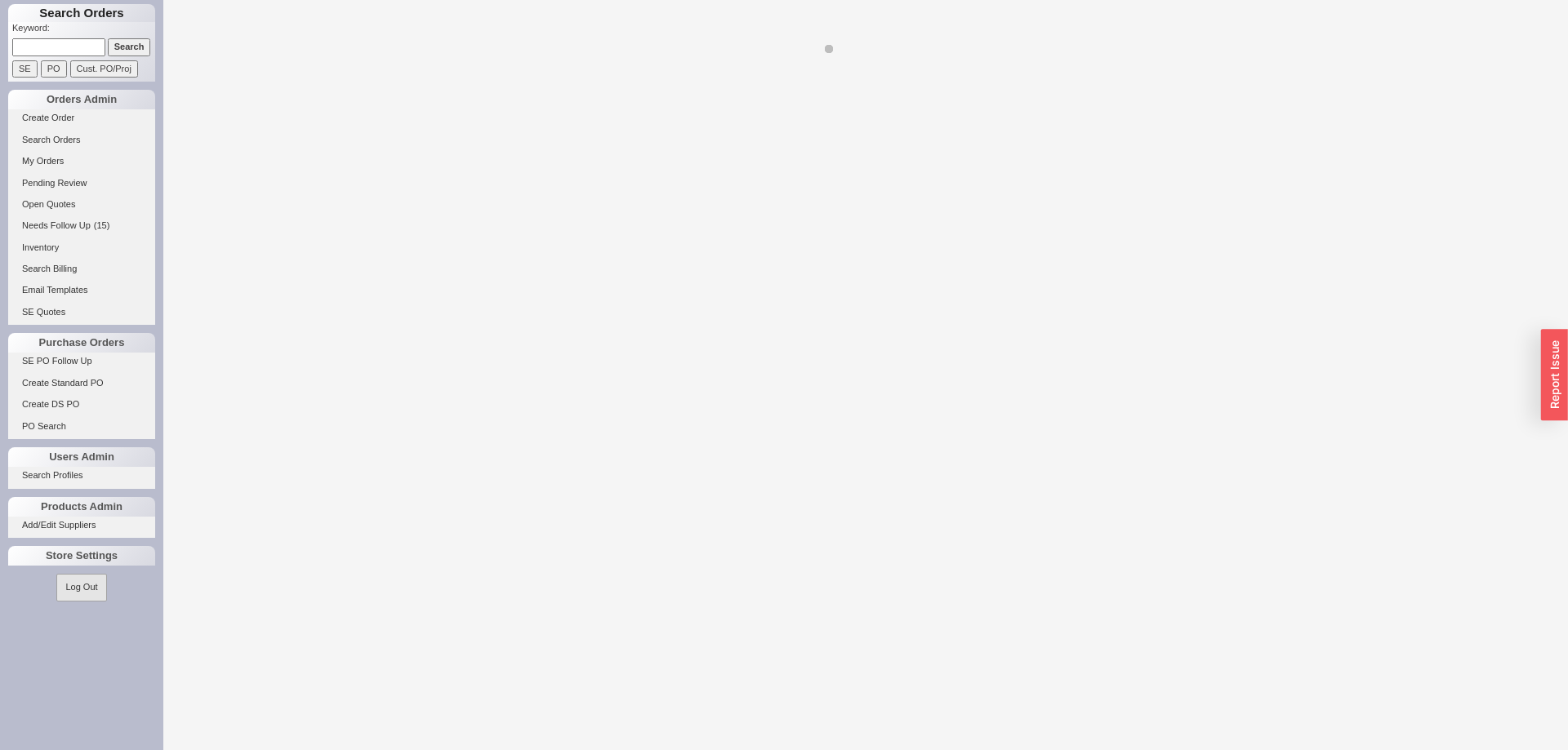
select select "8"
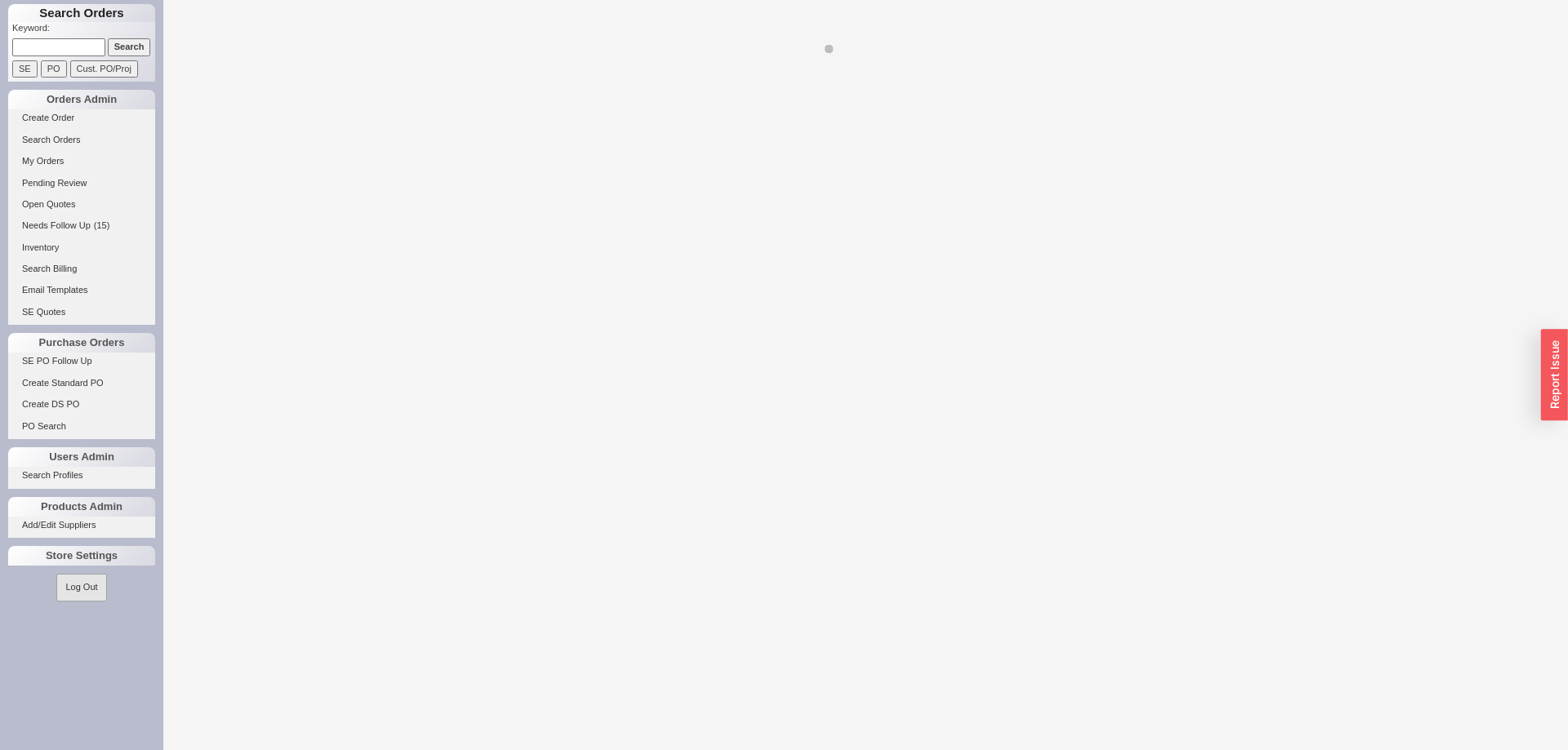
select select "8"
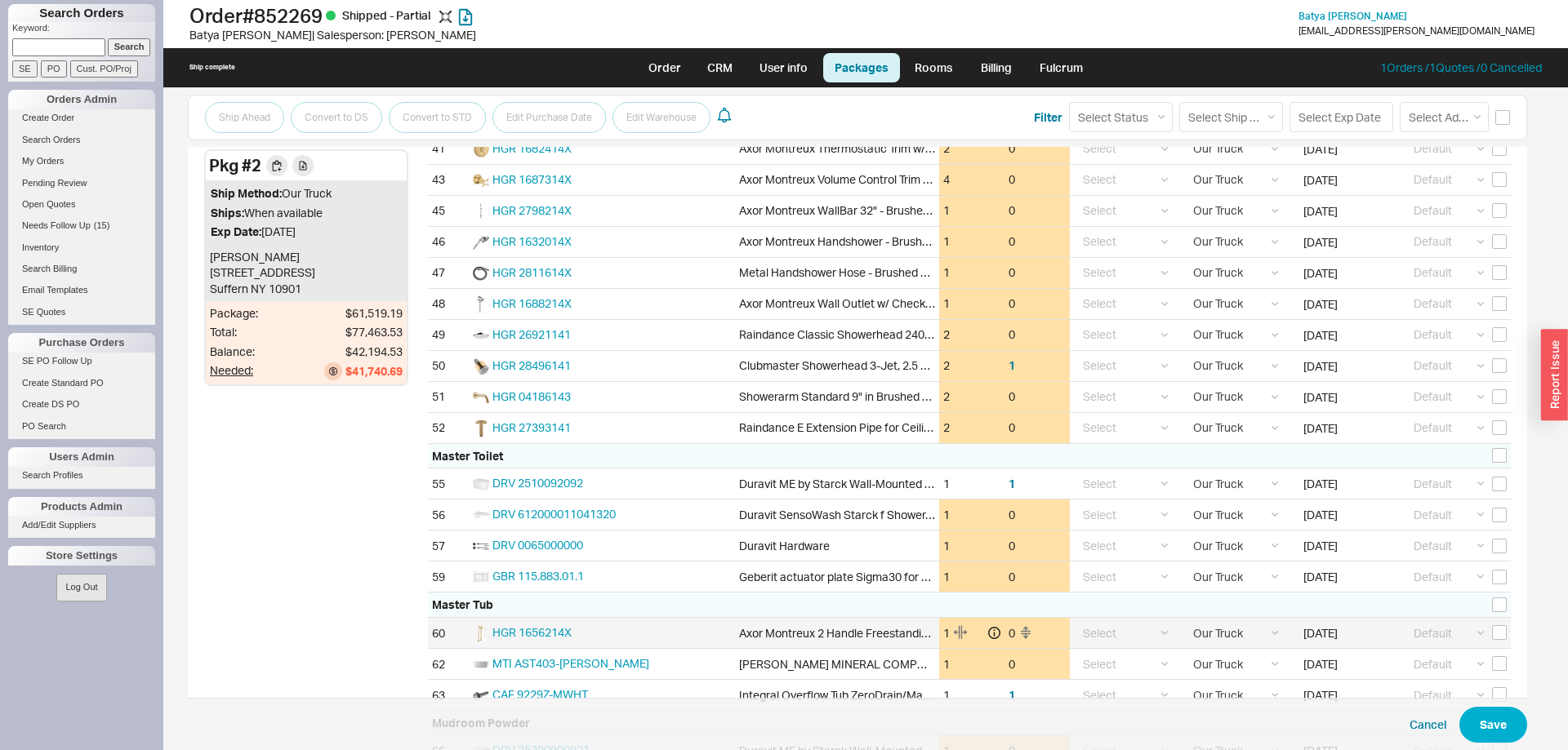
scroll to position [2154, 0]
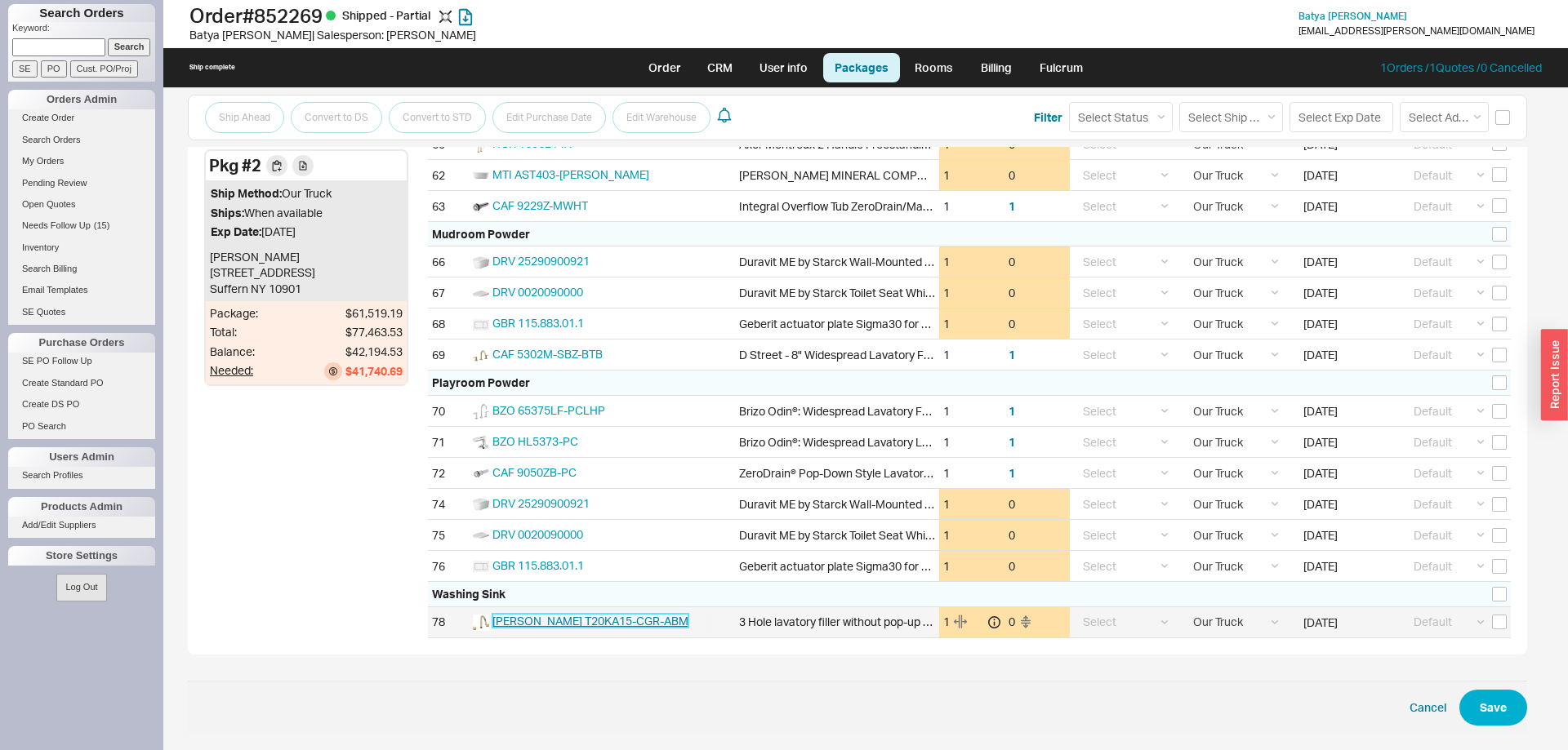
click at [597, 625] on span "SAM T20KA15-CGR-ABM" at bounding box center [591, 620] width 196 height 14
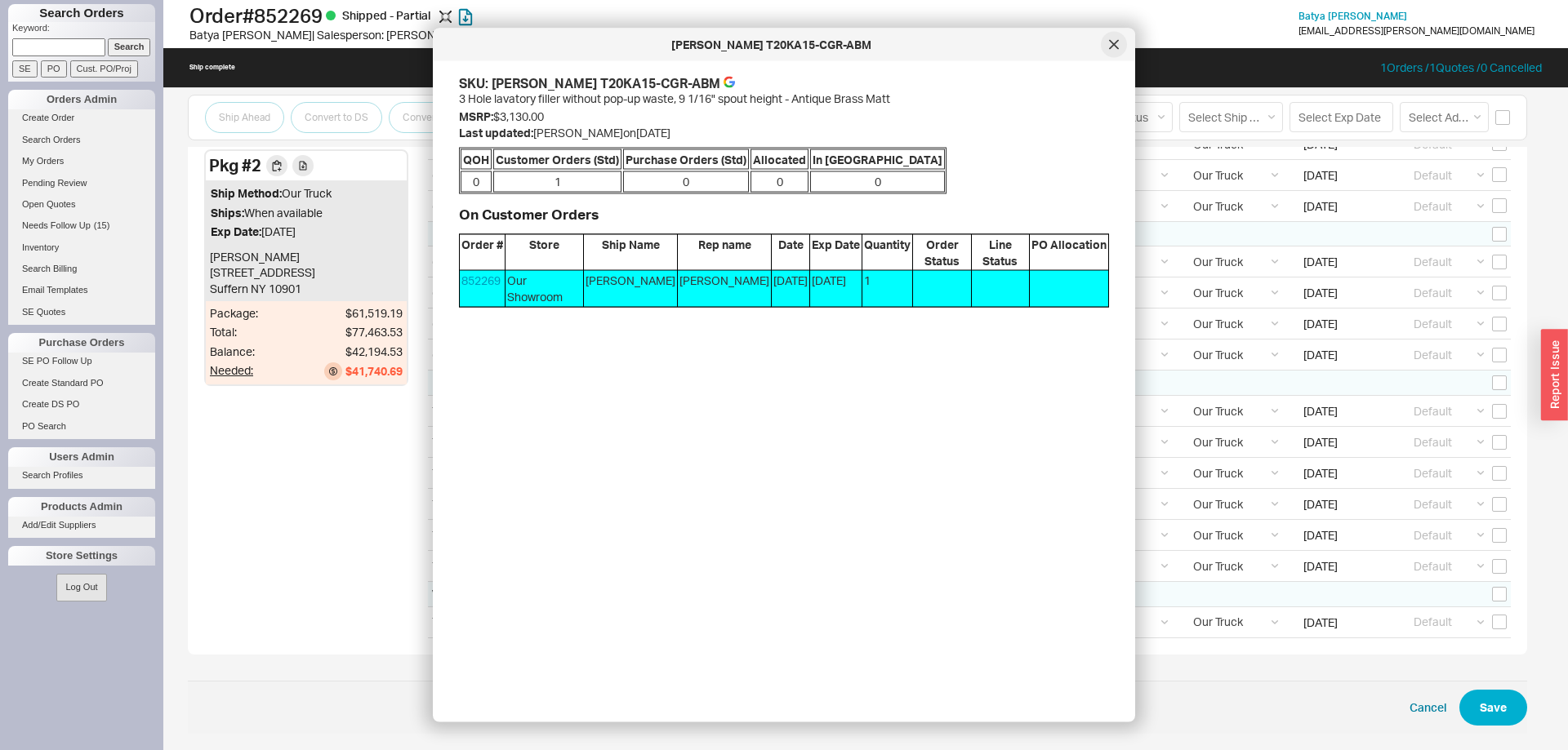
click at [1114, 47] on icon at bounding box center [1113, 45] width 9 height 9
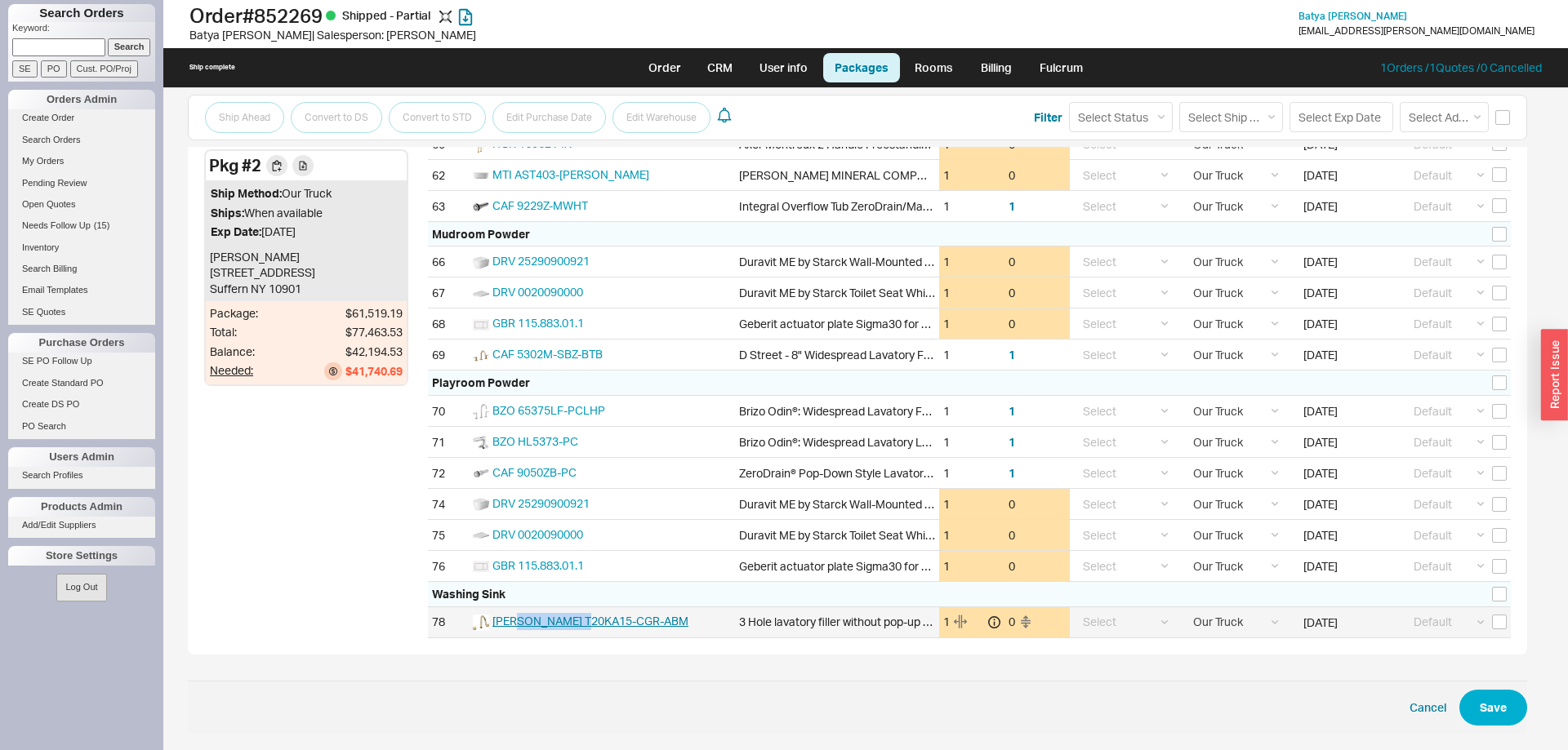
drag, startPoint x: 593, startPoint y: 612, endPoint x: 522, endPoint y: 619, distance: 71.3
click at [522, 619] on div "SAM T20KA15-CGR-ABM" at bounding box center [602, 622] width 266 height 30
click at [660, 62] on link "Order" at bounding box center [665, 68] width 56 height 29
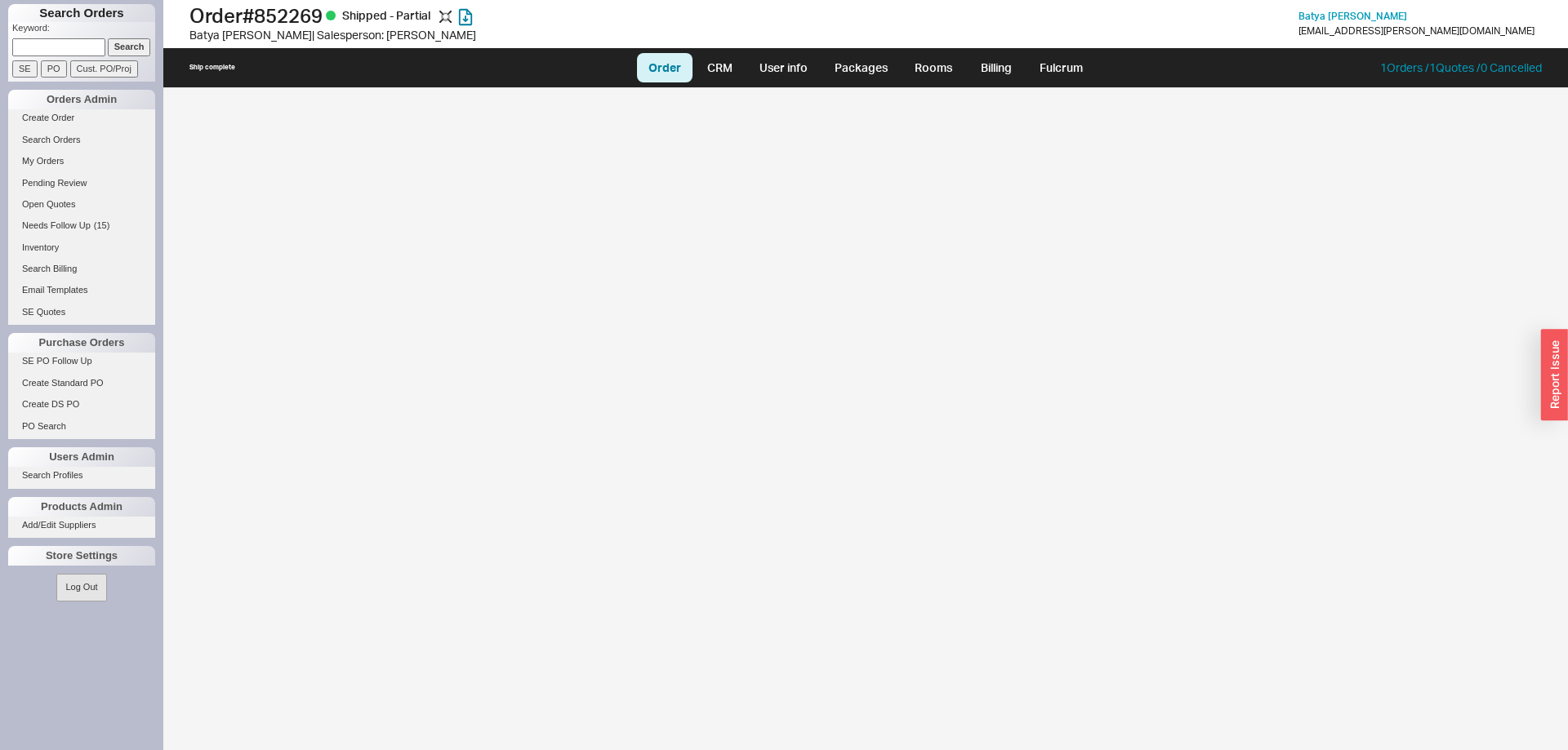
select select "LOW"
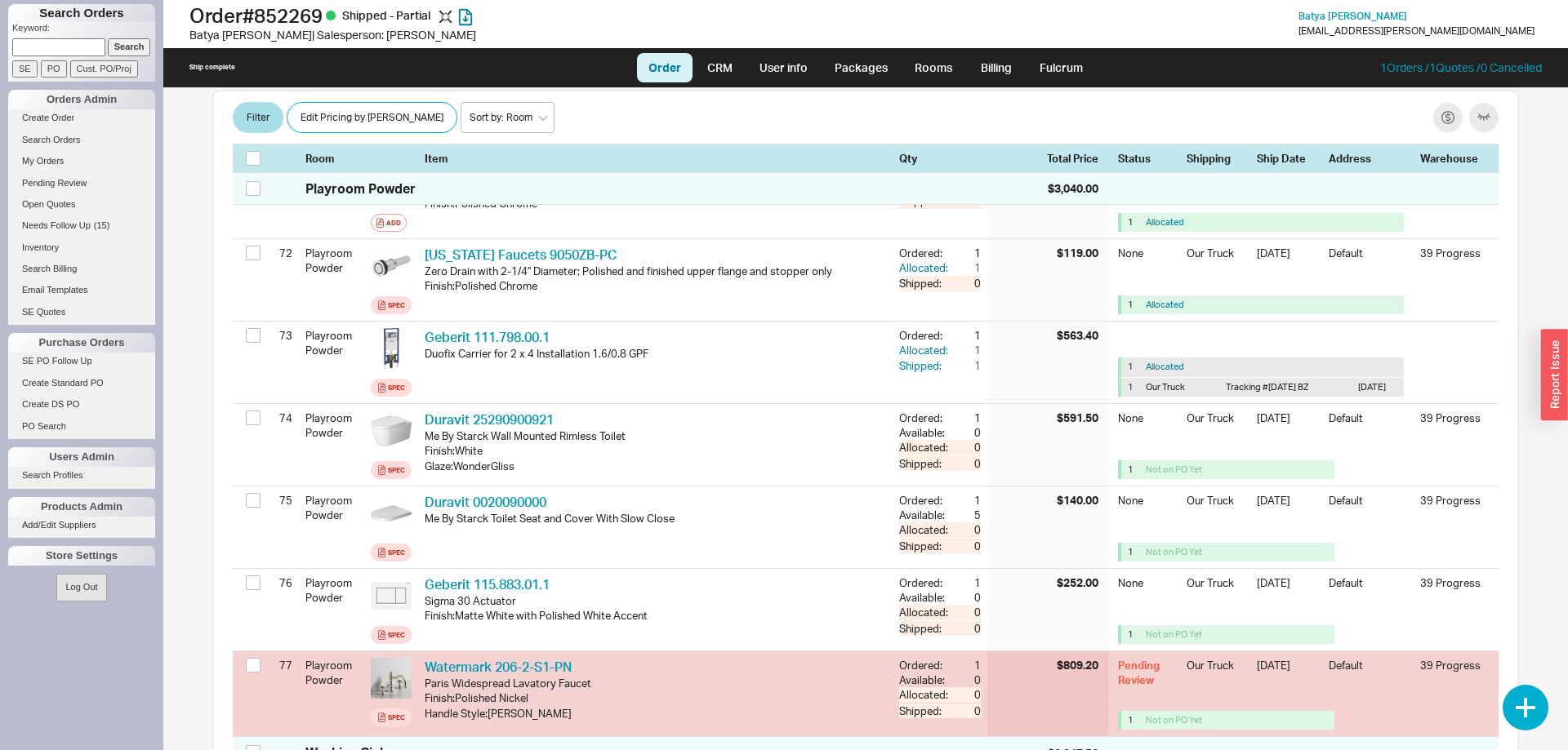
scroll to position [6800, 0]
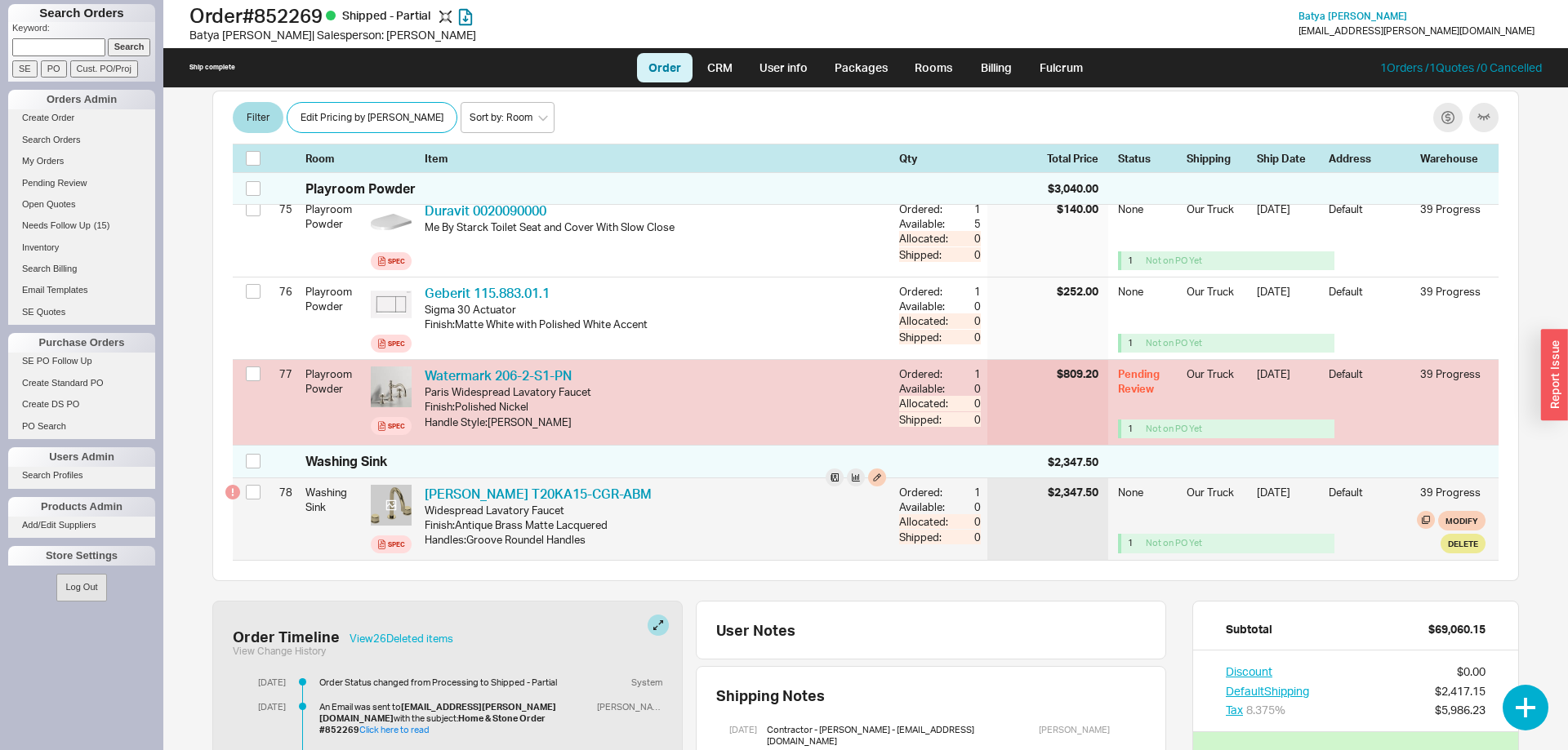
click at [389, 511] on icon at bounding box center [391, 504] width 12 height 12
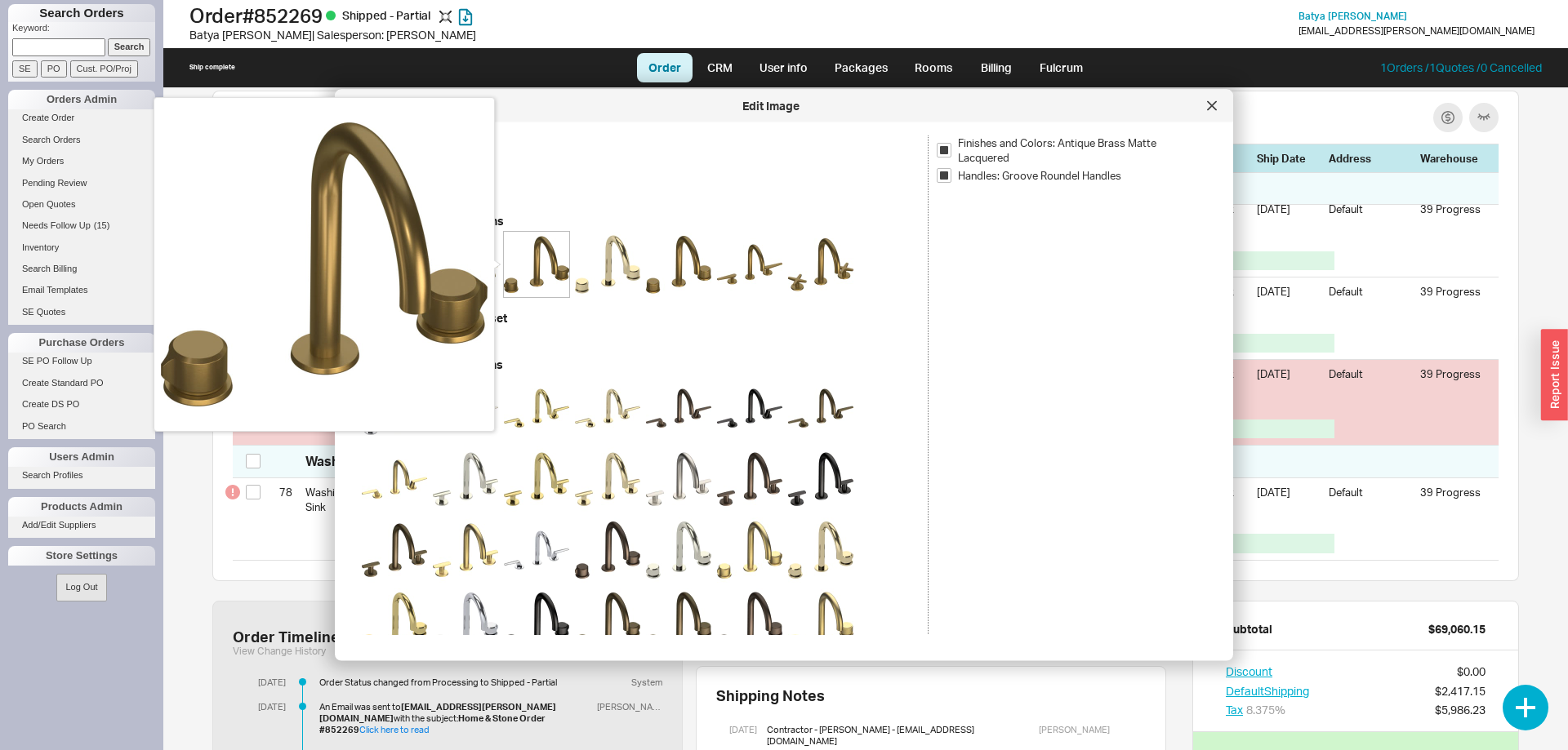
click at [533, 262] on img at bounding box center [536, 265] width 65 height 65
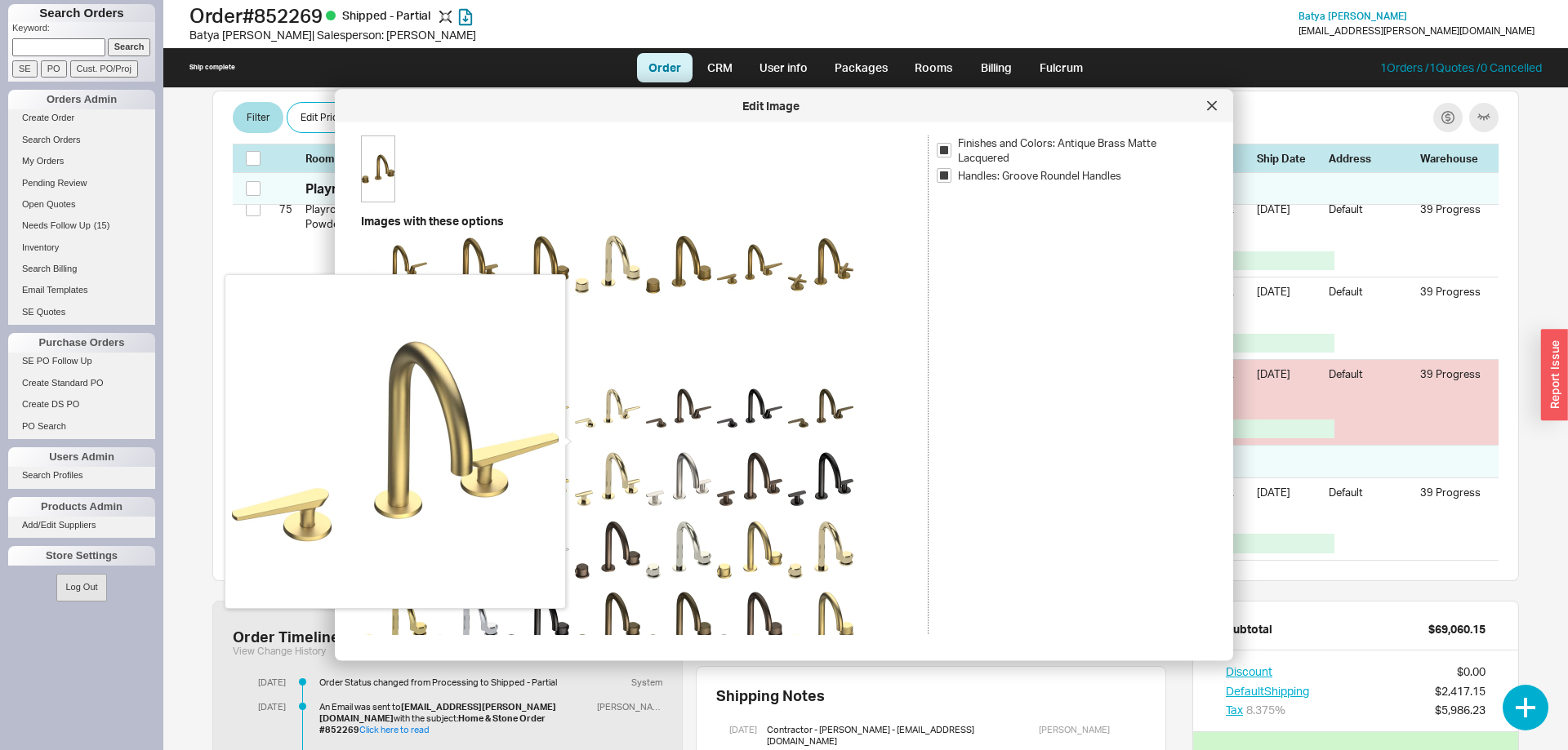
scroll to position [320, 0]
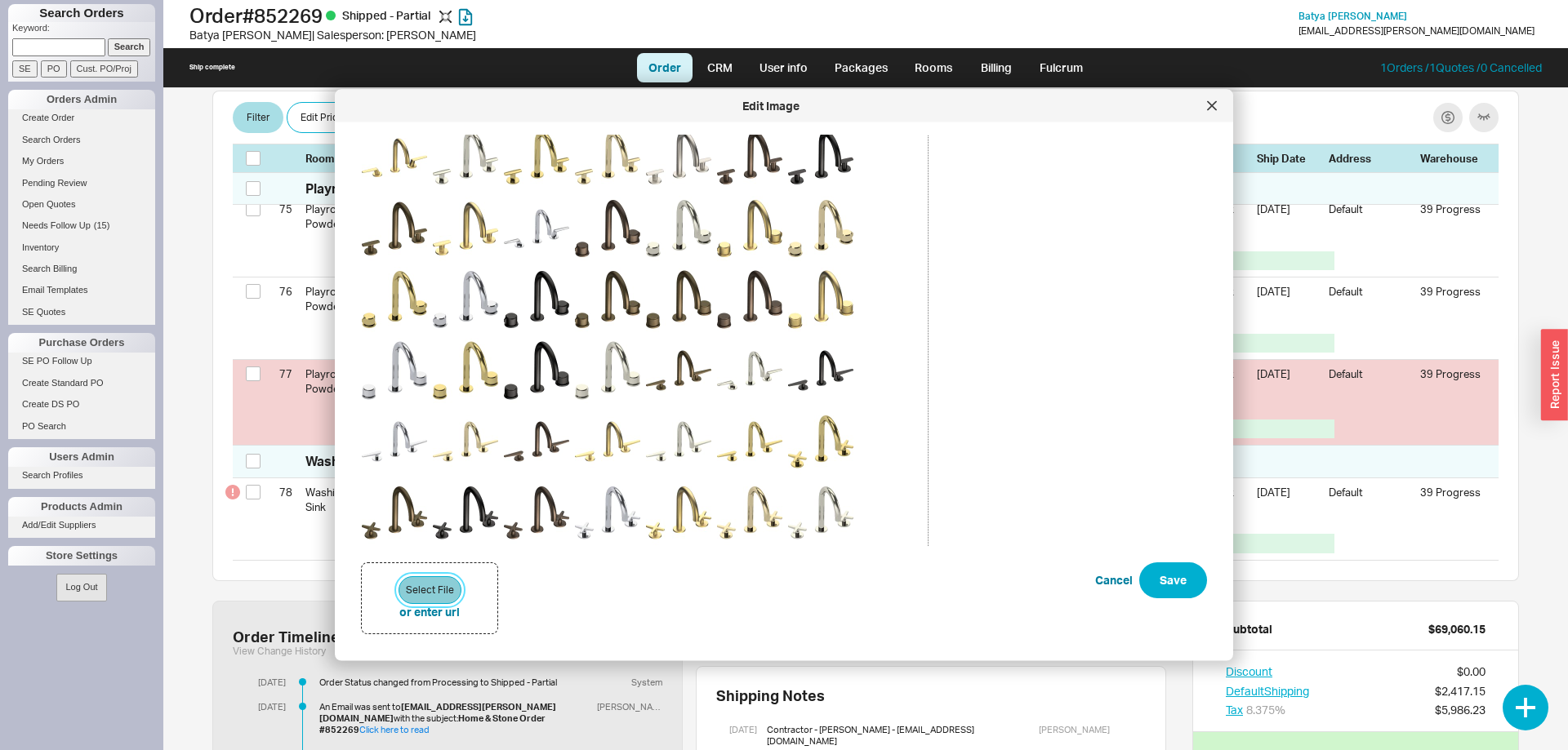
click at [414, 594] on button "Select File" at bounding box center [430, 590] width 63 height 27
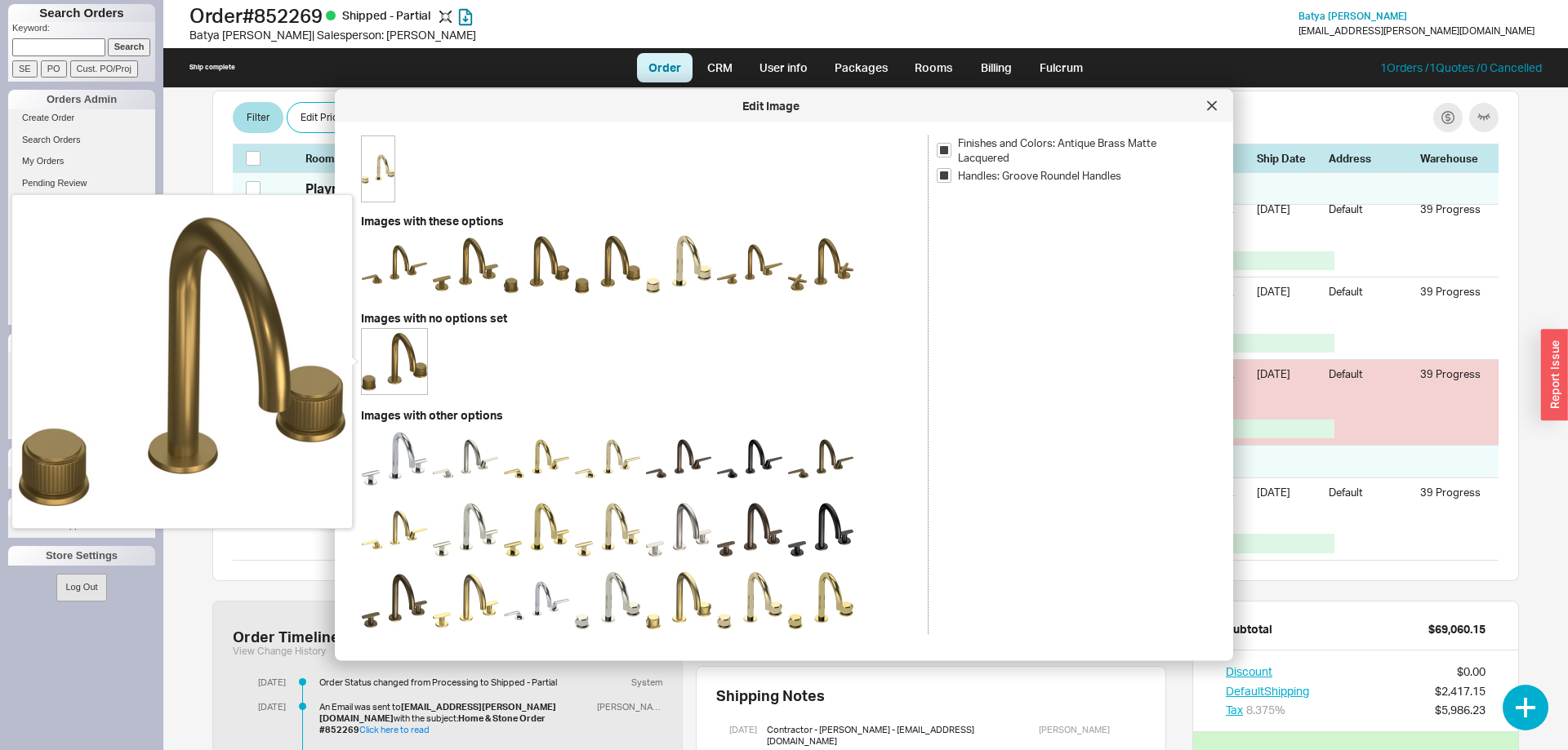
click at [422, 360] on img at bounding box center [395, 362] width 65 height 65
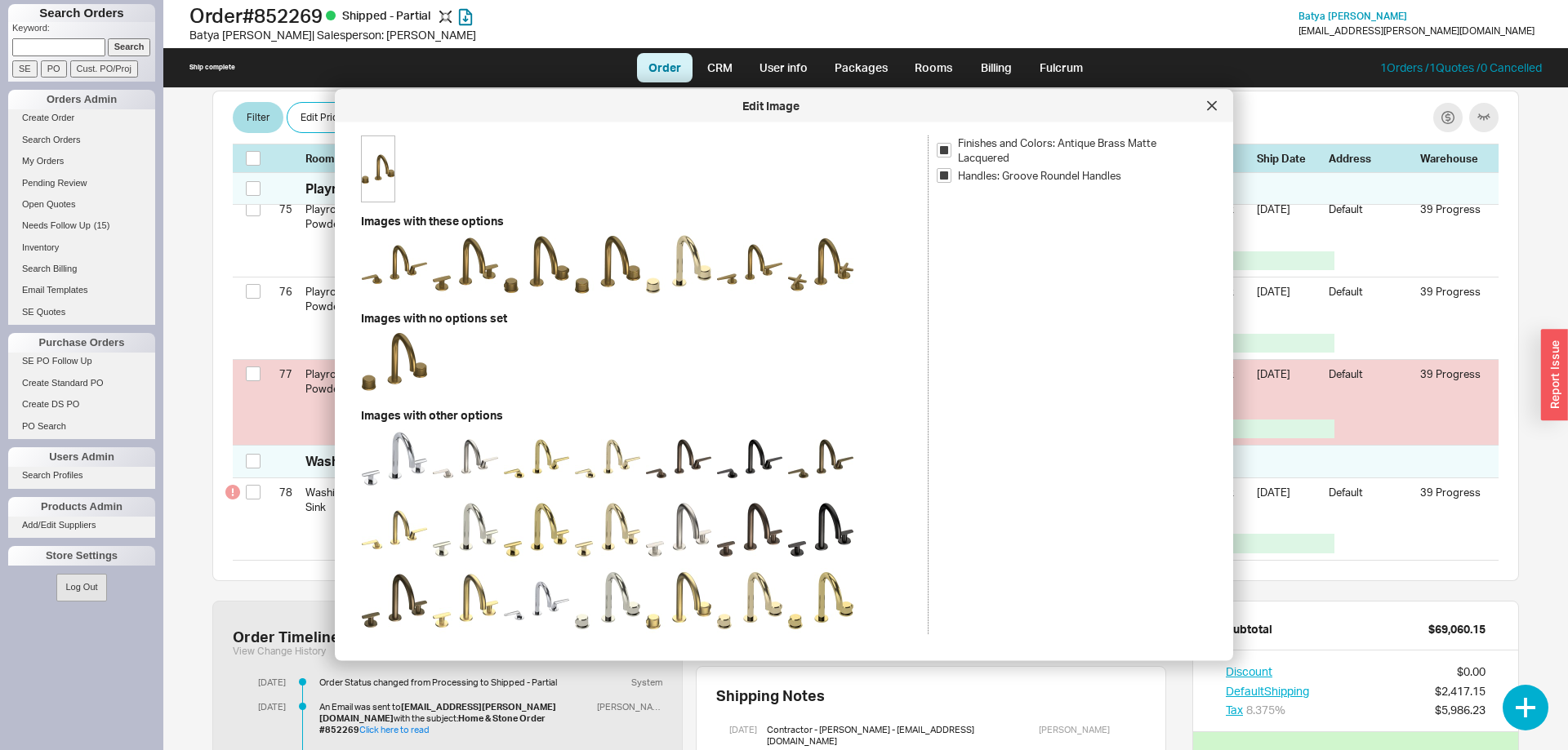
scroll to position [371, 0]
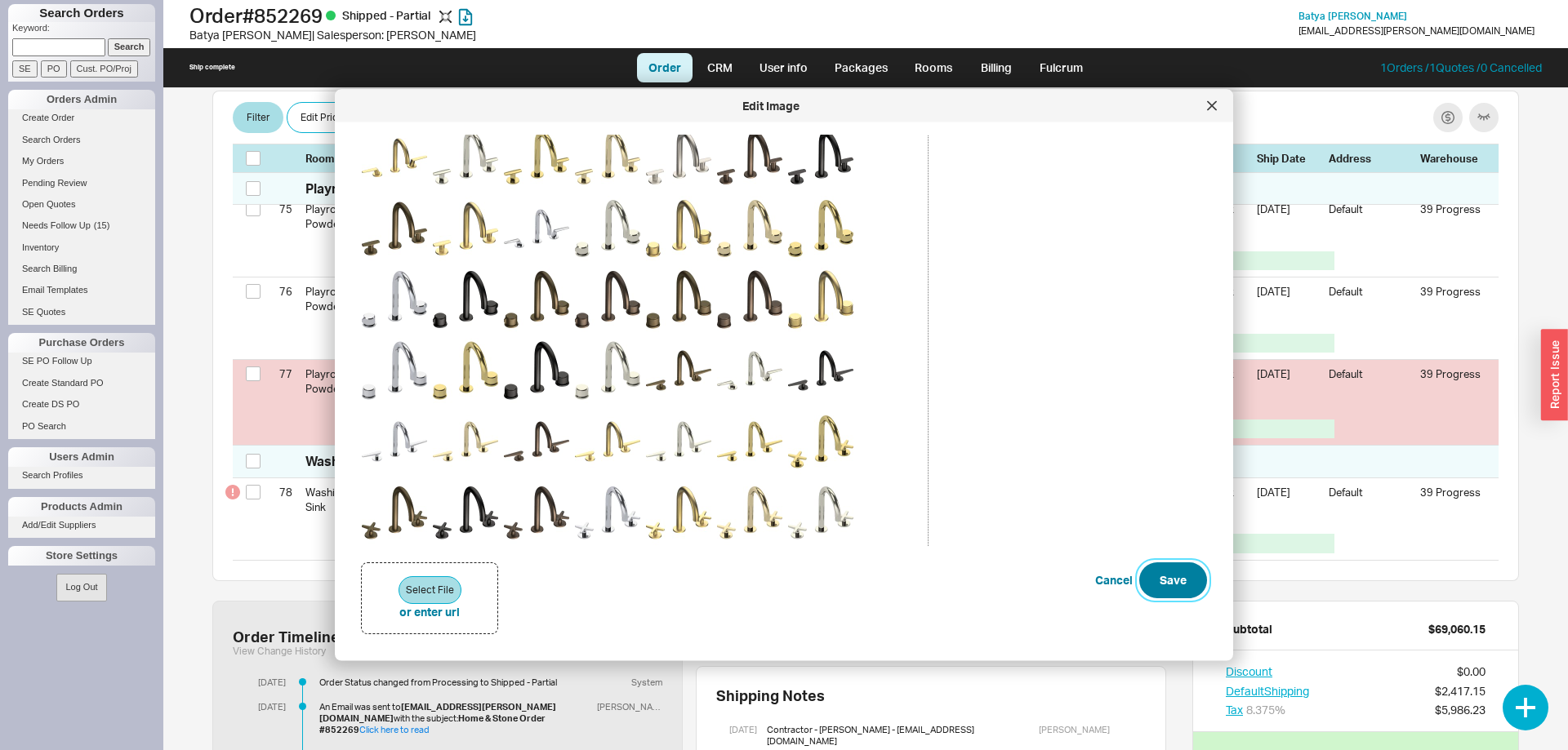
click at [1149, 577] on button "Save" at bounding box center [1173, 581] width 68 height 36
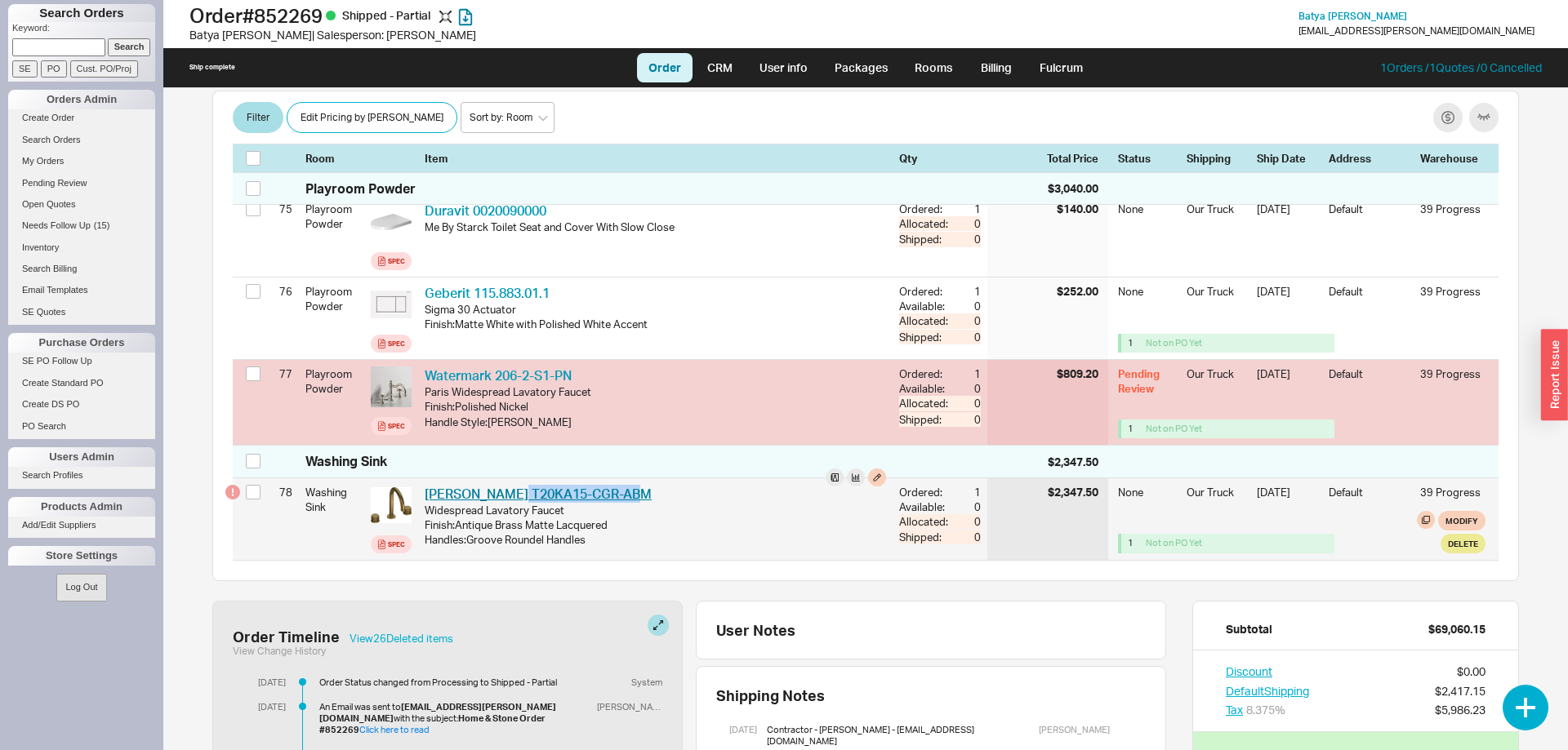
drag, startPoint x: 643, startPoint y: 503, endPoint x: 512, endPoint y: 503, distance: 131.0
click at [512, 503] on div "Samuel Heath T20KA15-CGR-ABM SAM T20KA15-CGR-ABM" at bounding box center [655, 493] width 462 height 18
copy link "T20KA15-CGR-ABM"
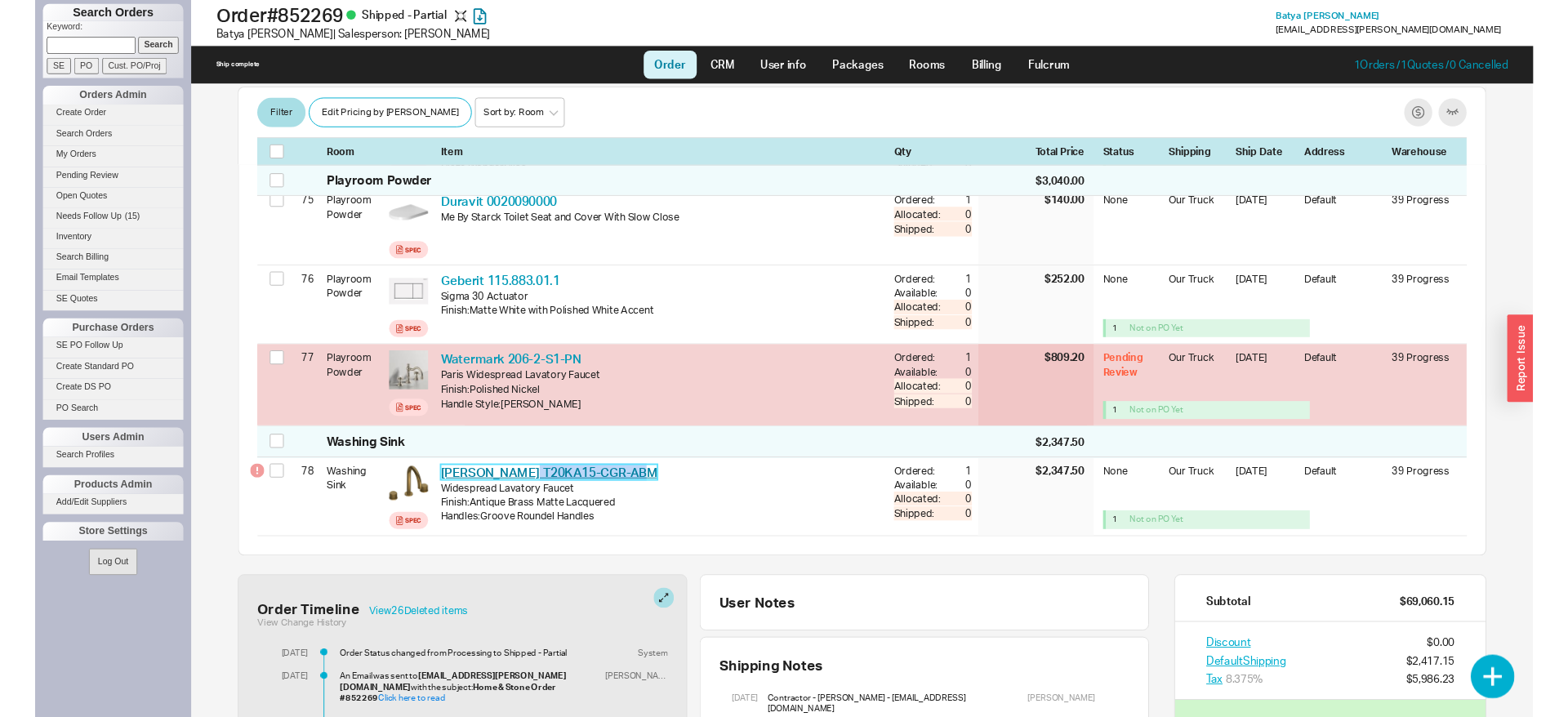
scroll to position [7032, 0]
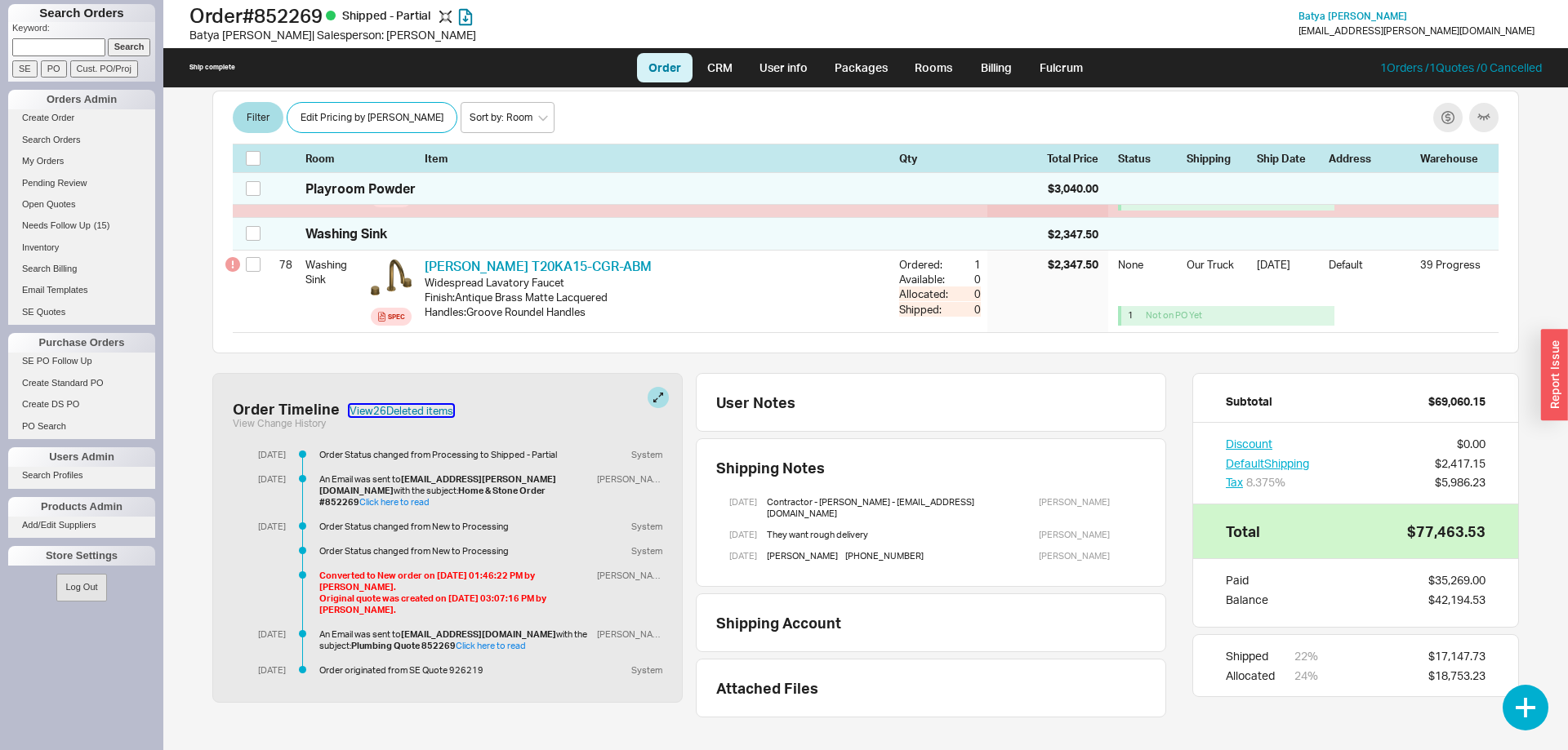
click at [415, 416] on button "View 26 Deleted item s" at bounding box center [401, 410] width 104 height 11
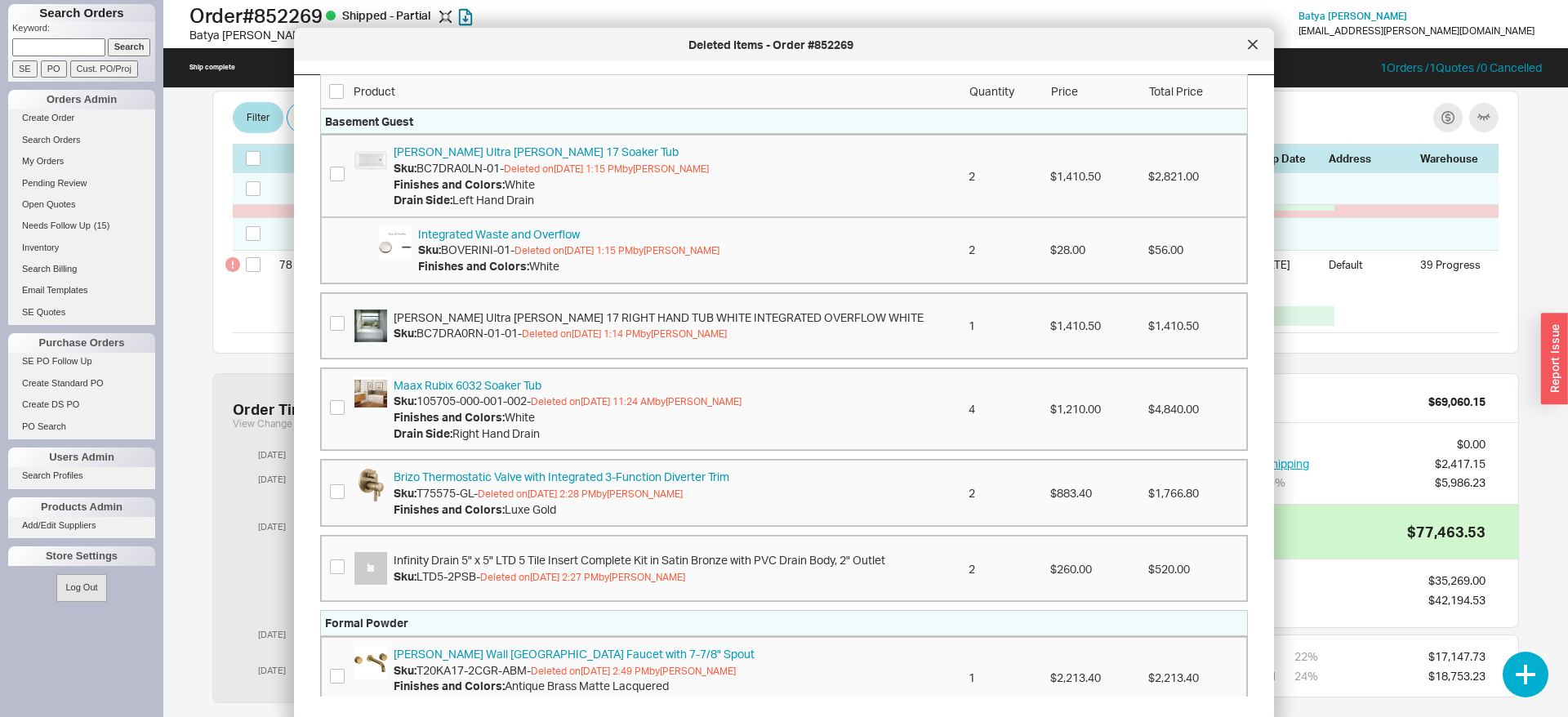
scroll to position [1214, 0]
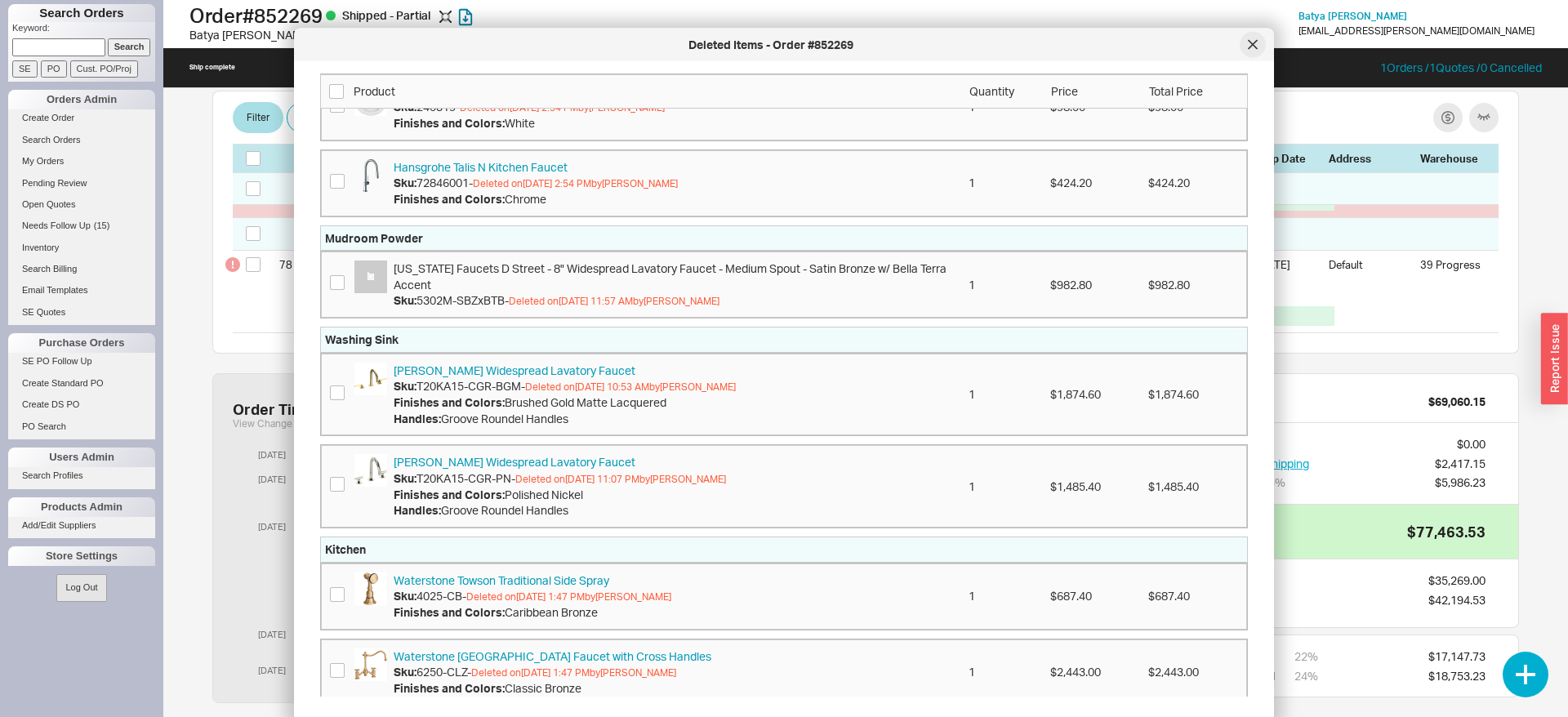
click at [1256, 55] on div at bounding box center [1253, 45] width 26 height 26
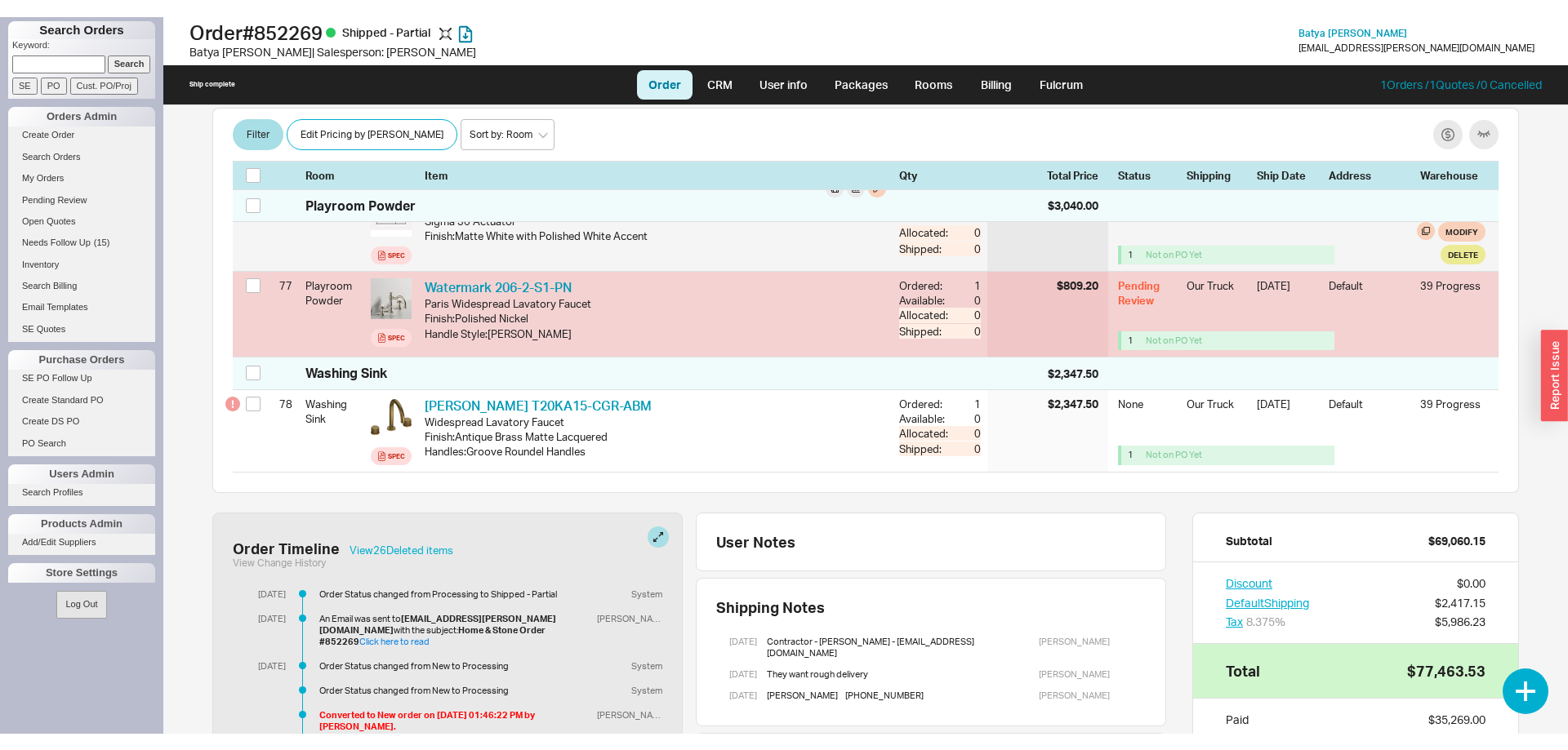
scroll to position [6894, 0]
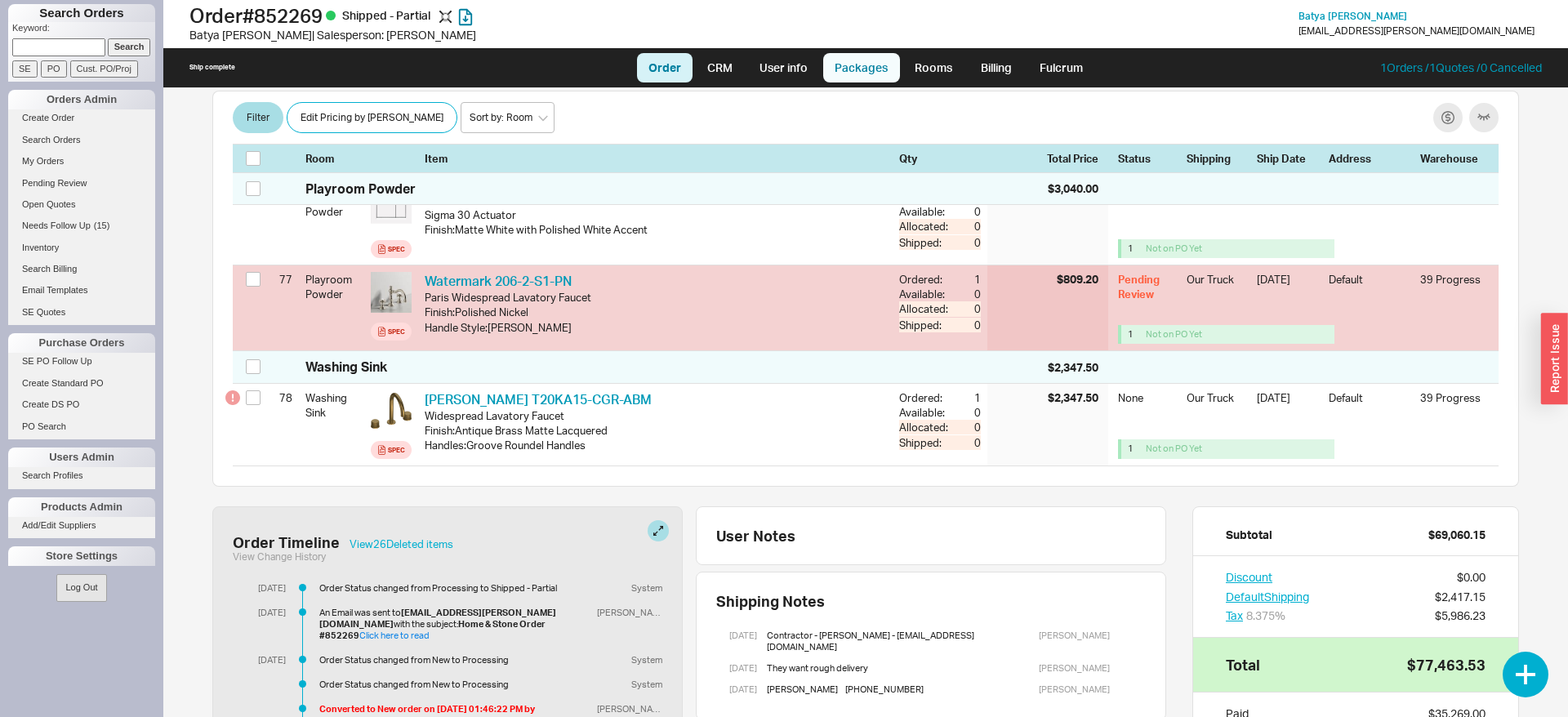
click at [871, 60] on link "Packages" at bounding box center [861, 68] width 77 height 29
select select "Pending Review"
select select "8"
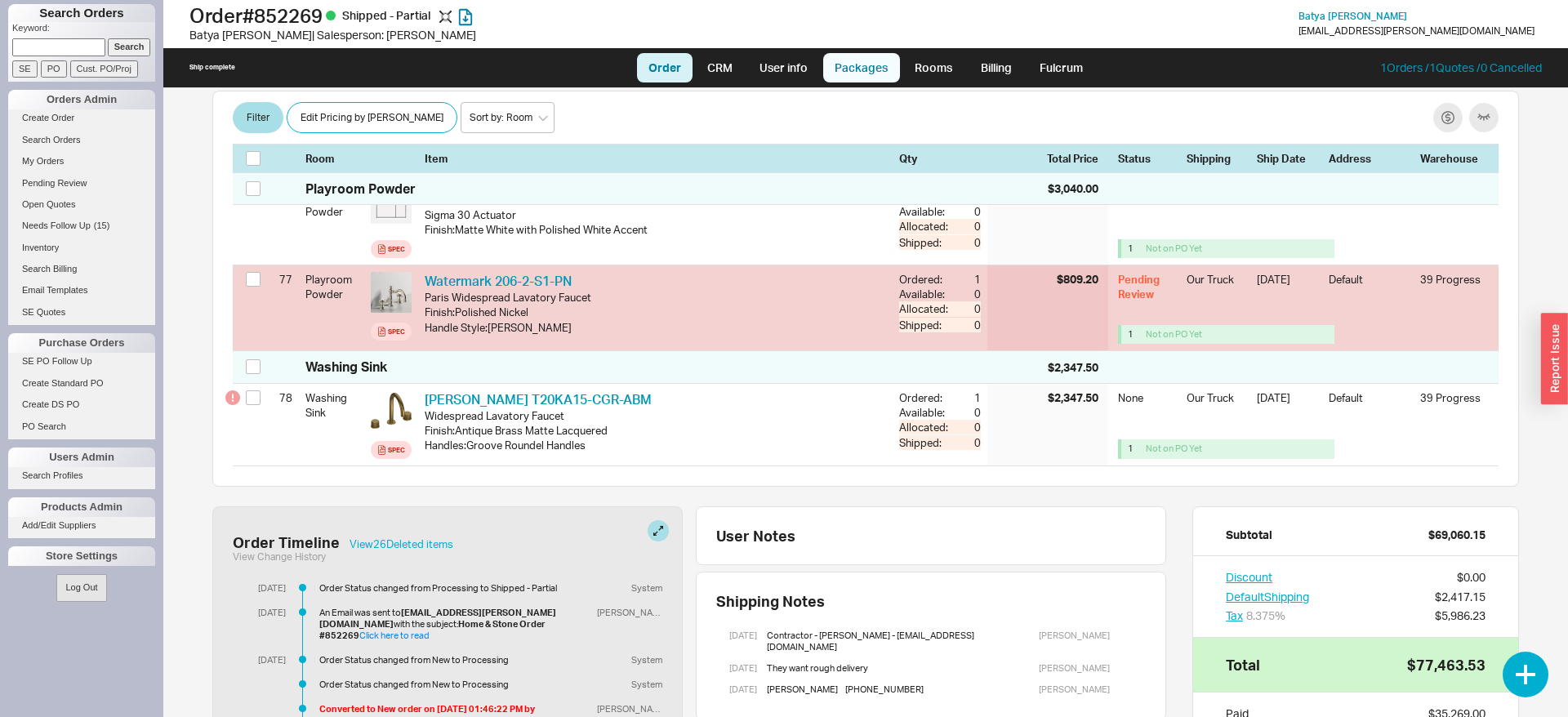
select select "8"
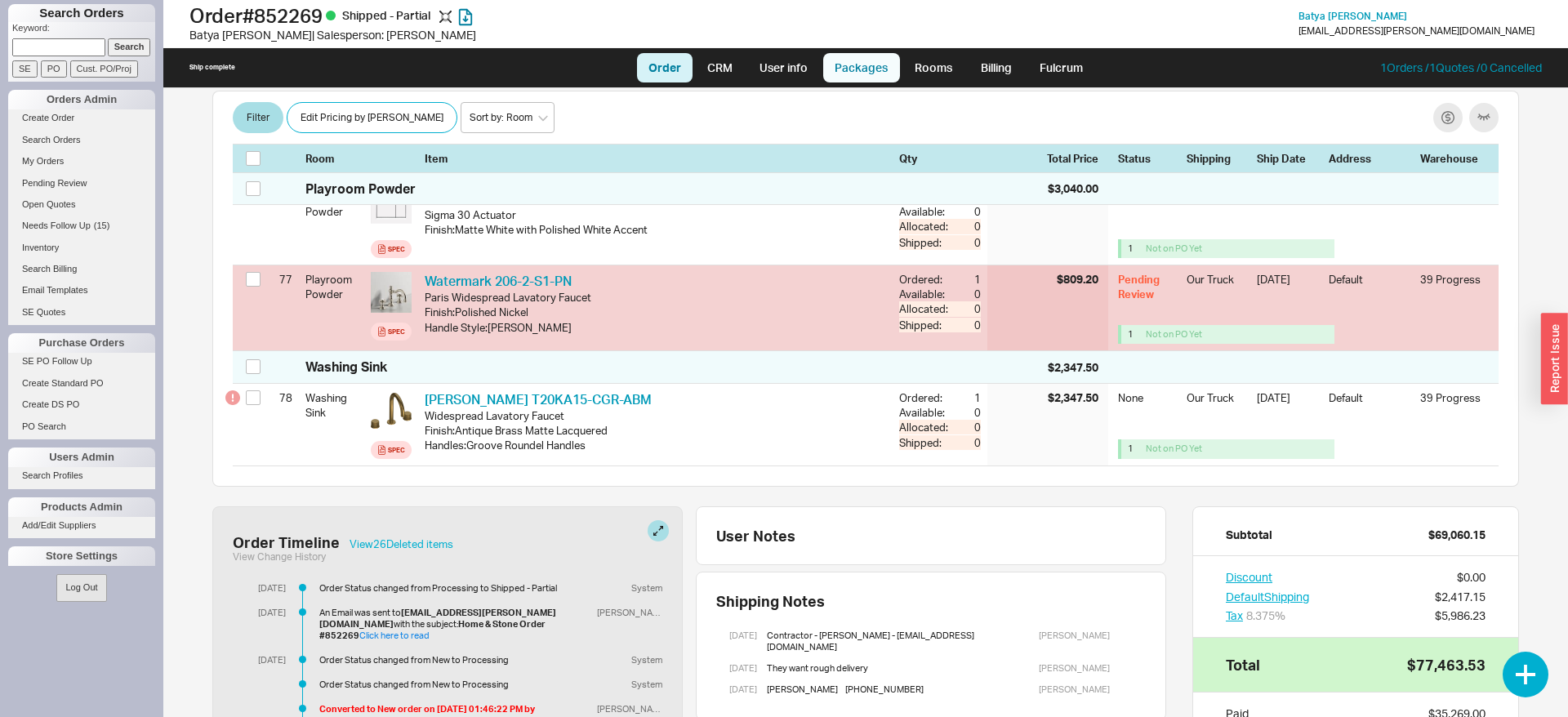
select select "8"
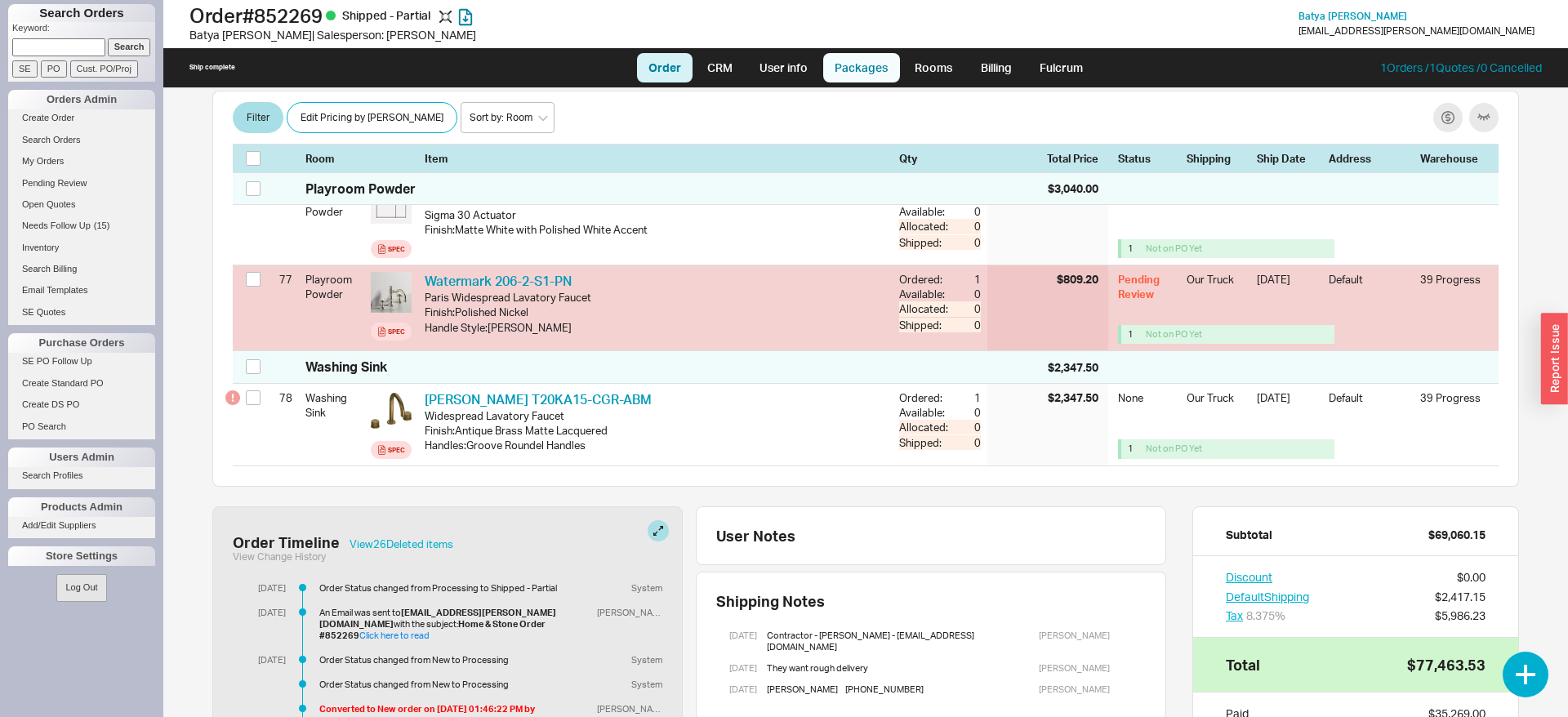
select select "8"
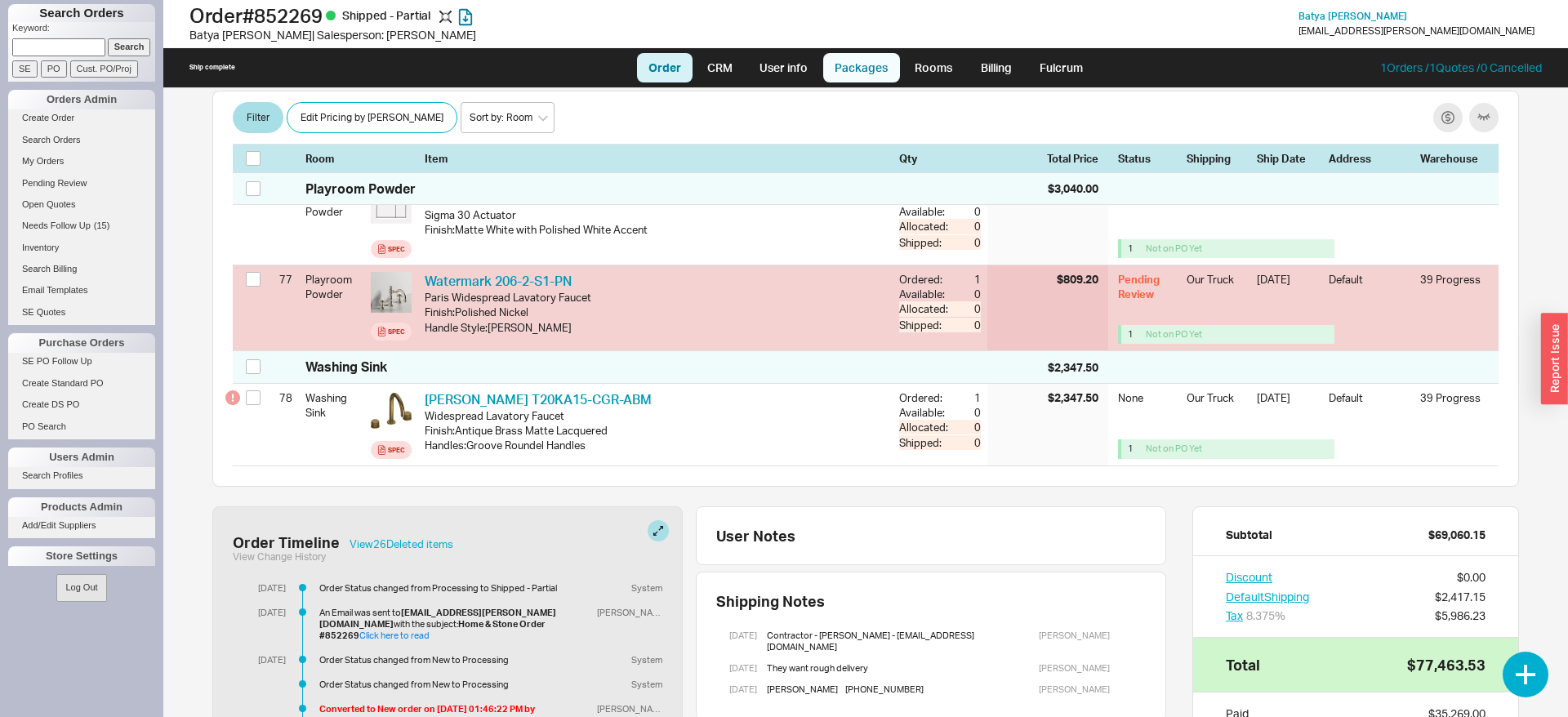
select select "8"
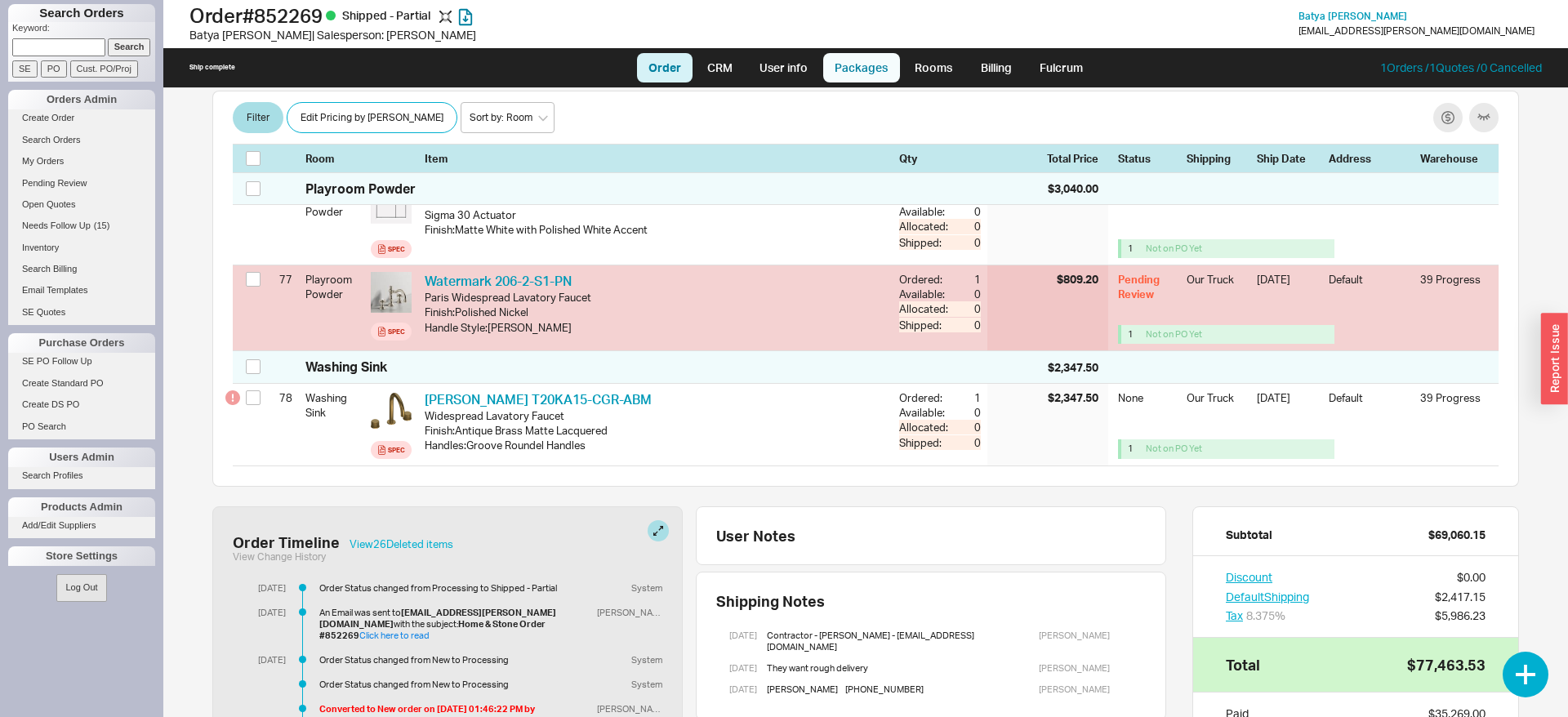
select select "8"
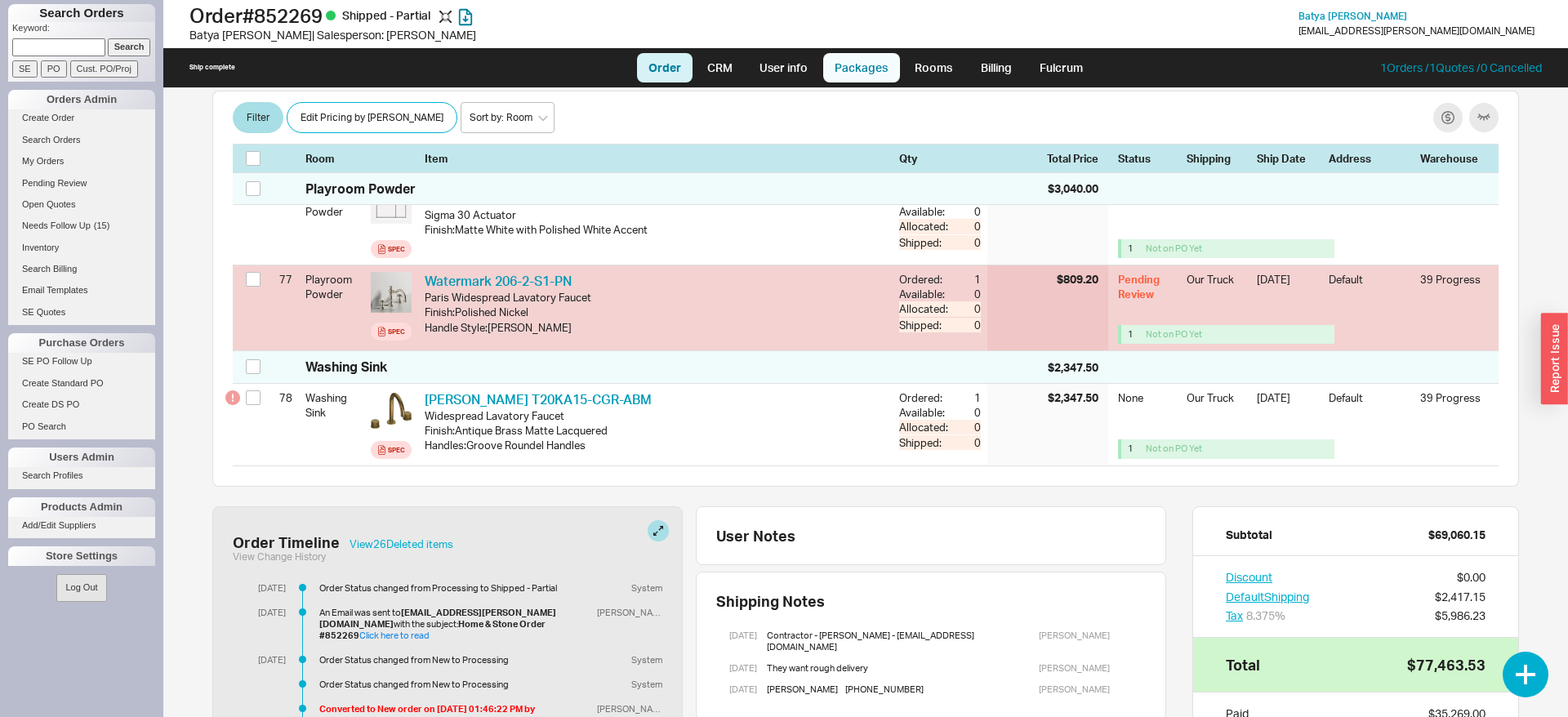
select select "8"
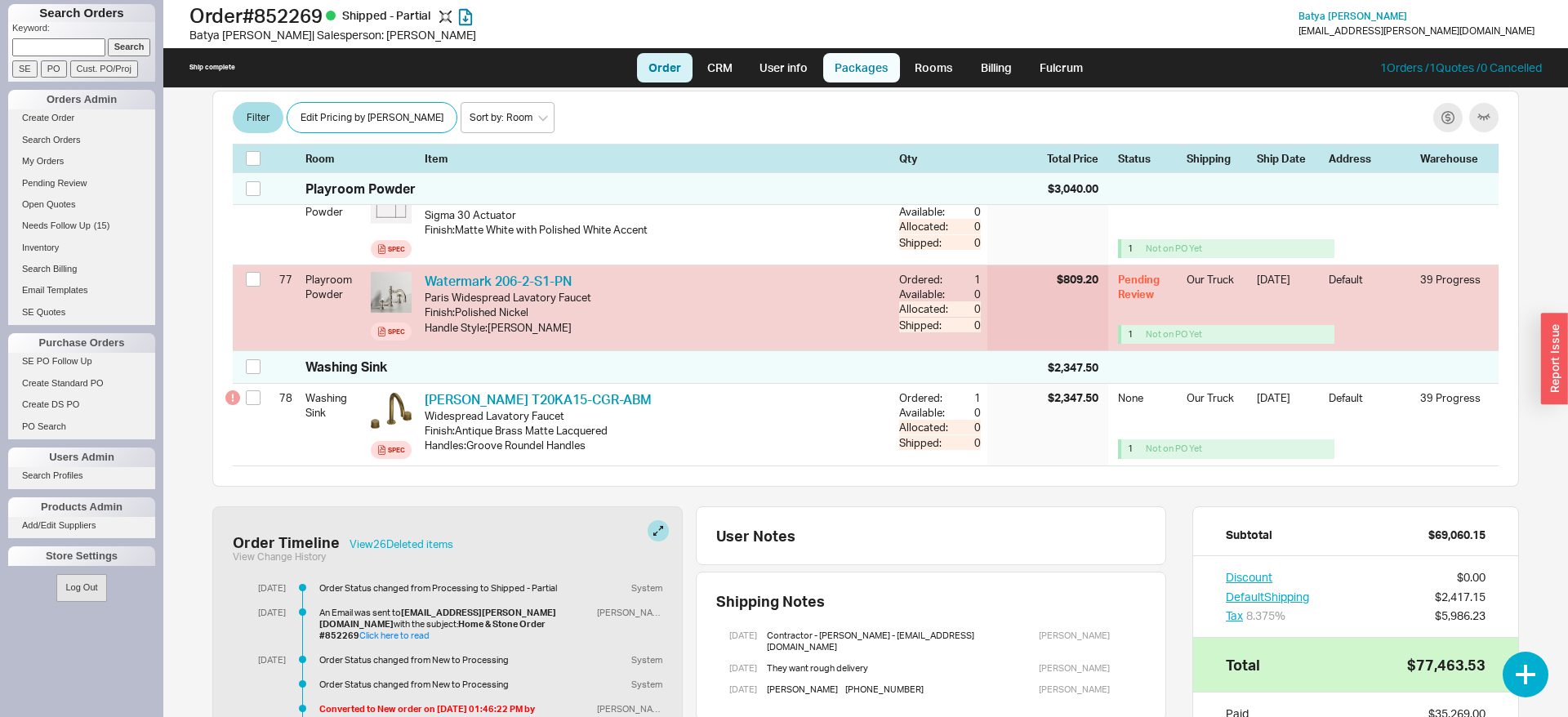
select select "8"
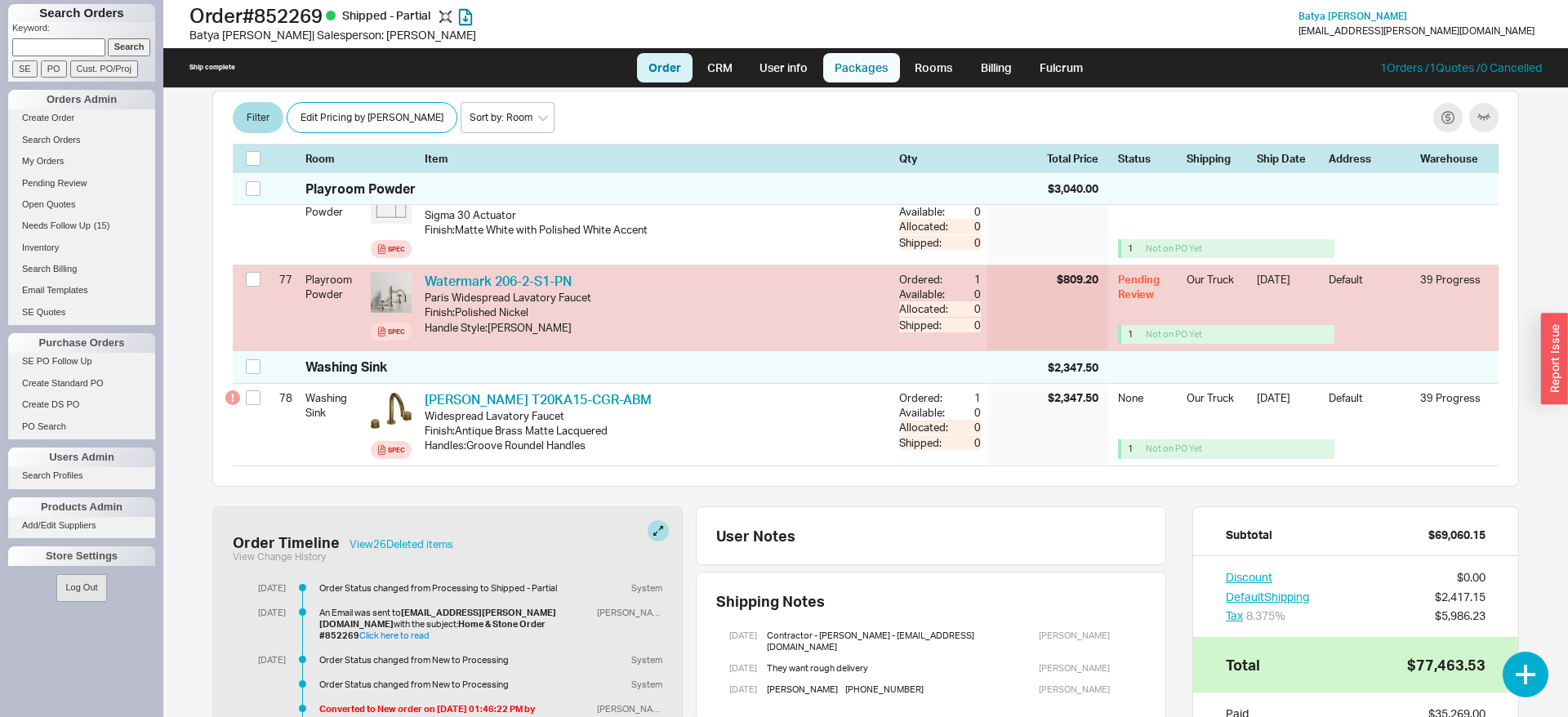
select select "8"
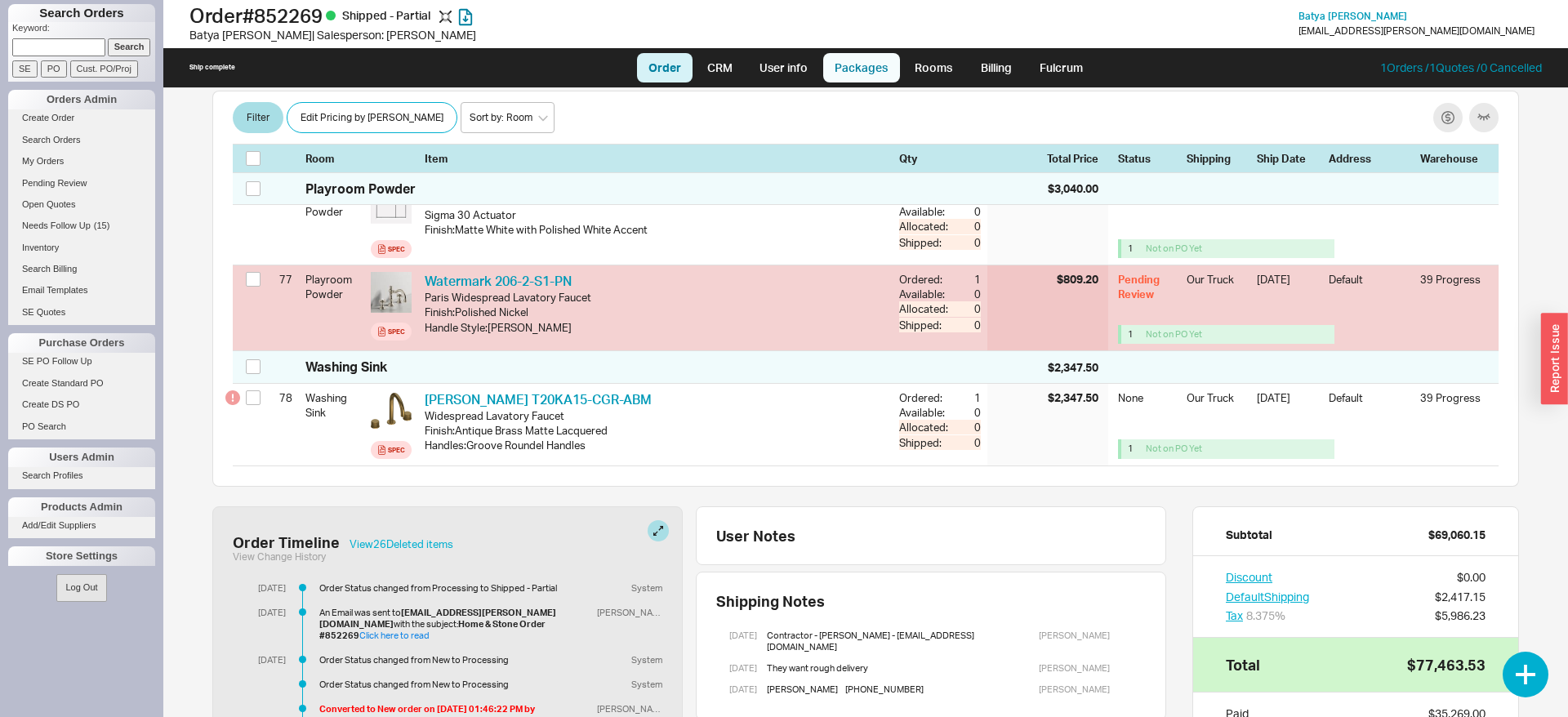
select select "8"
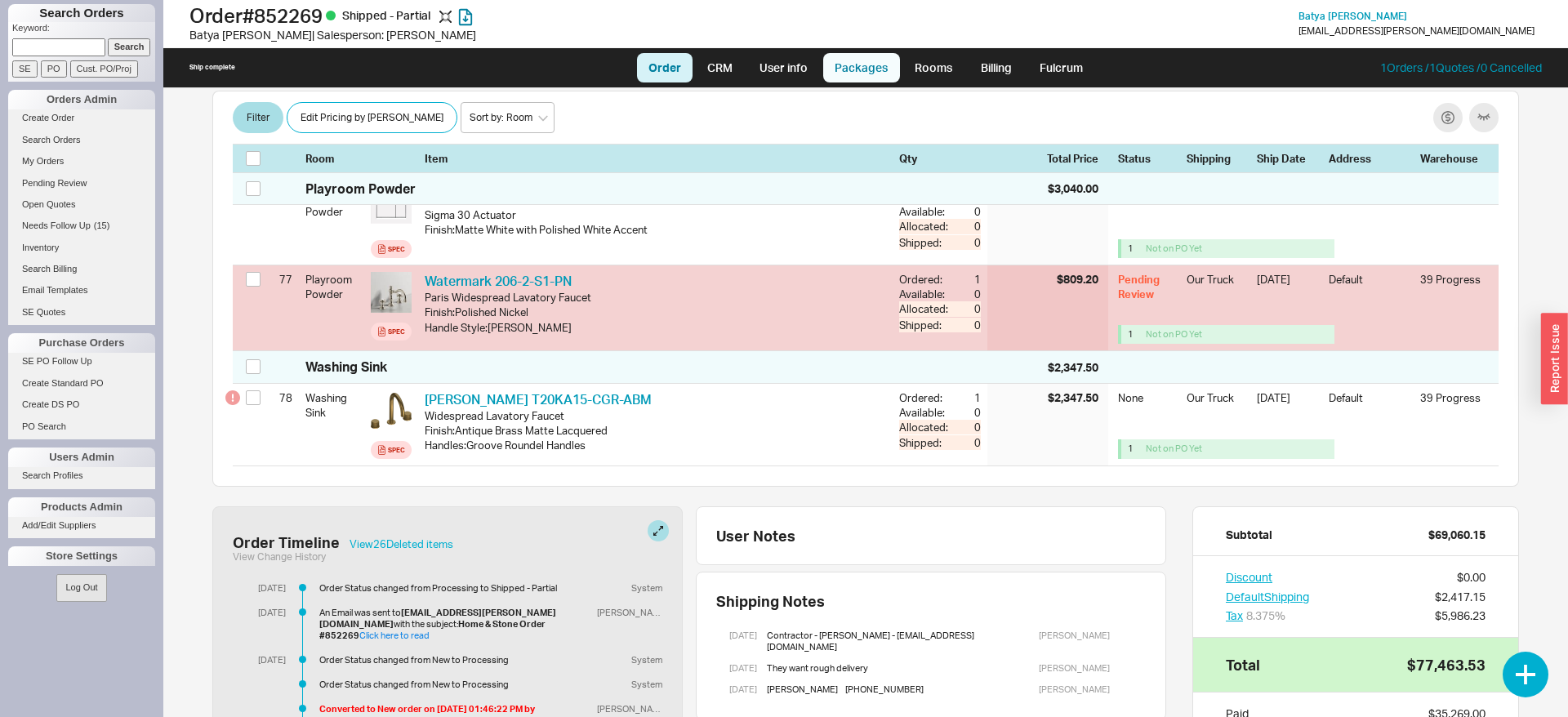
select select "8"
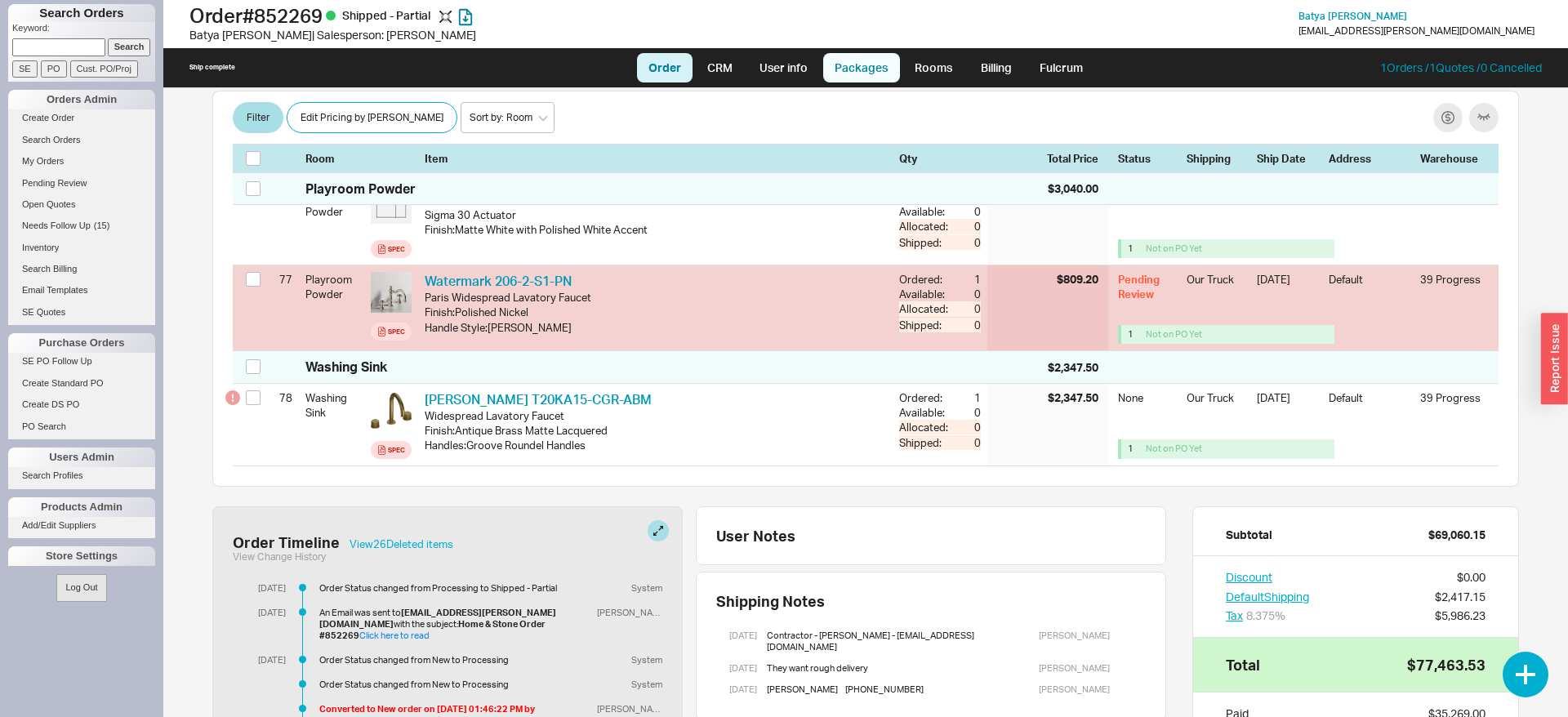
select select "8"
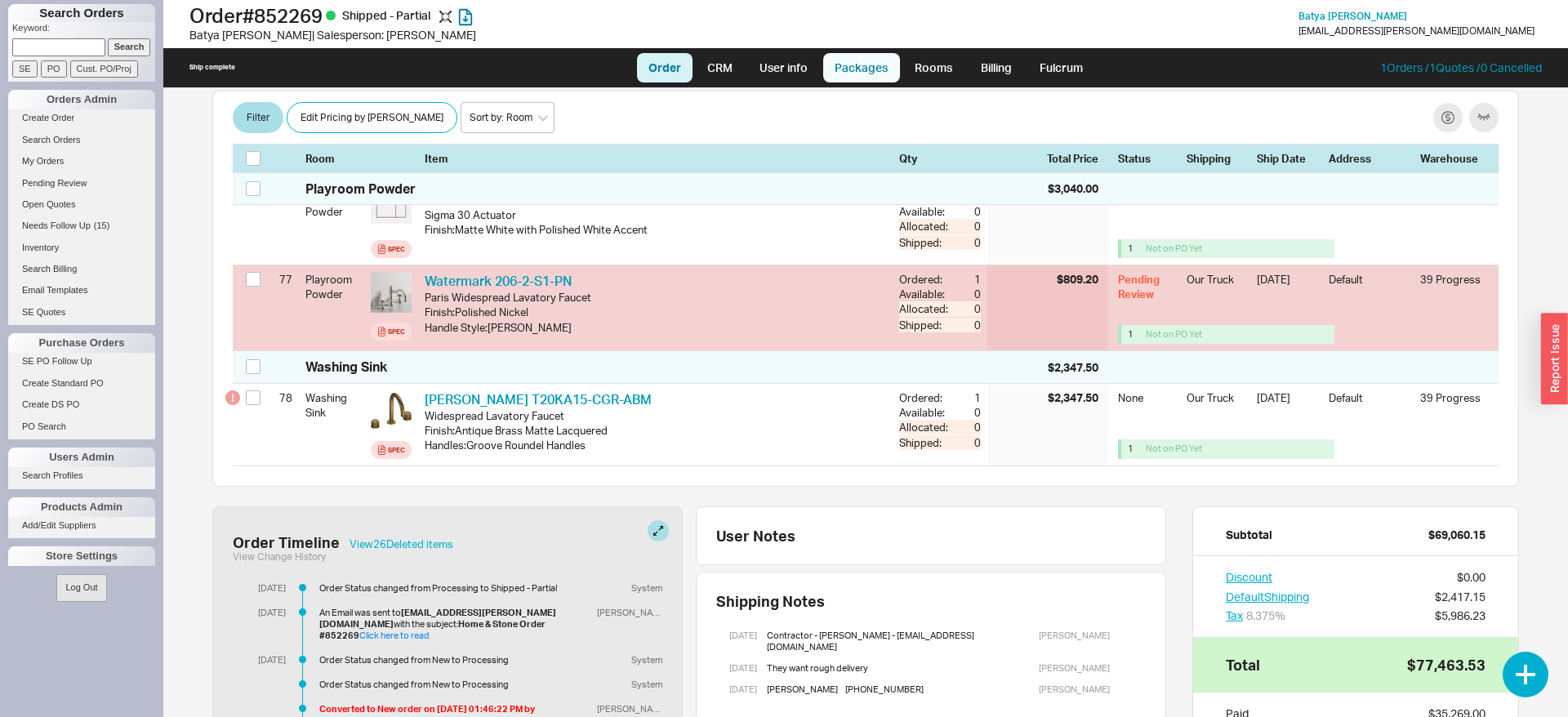
select select "8"
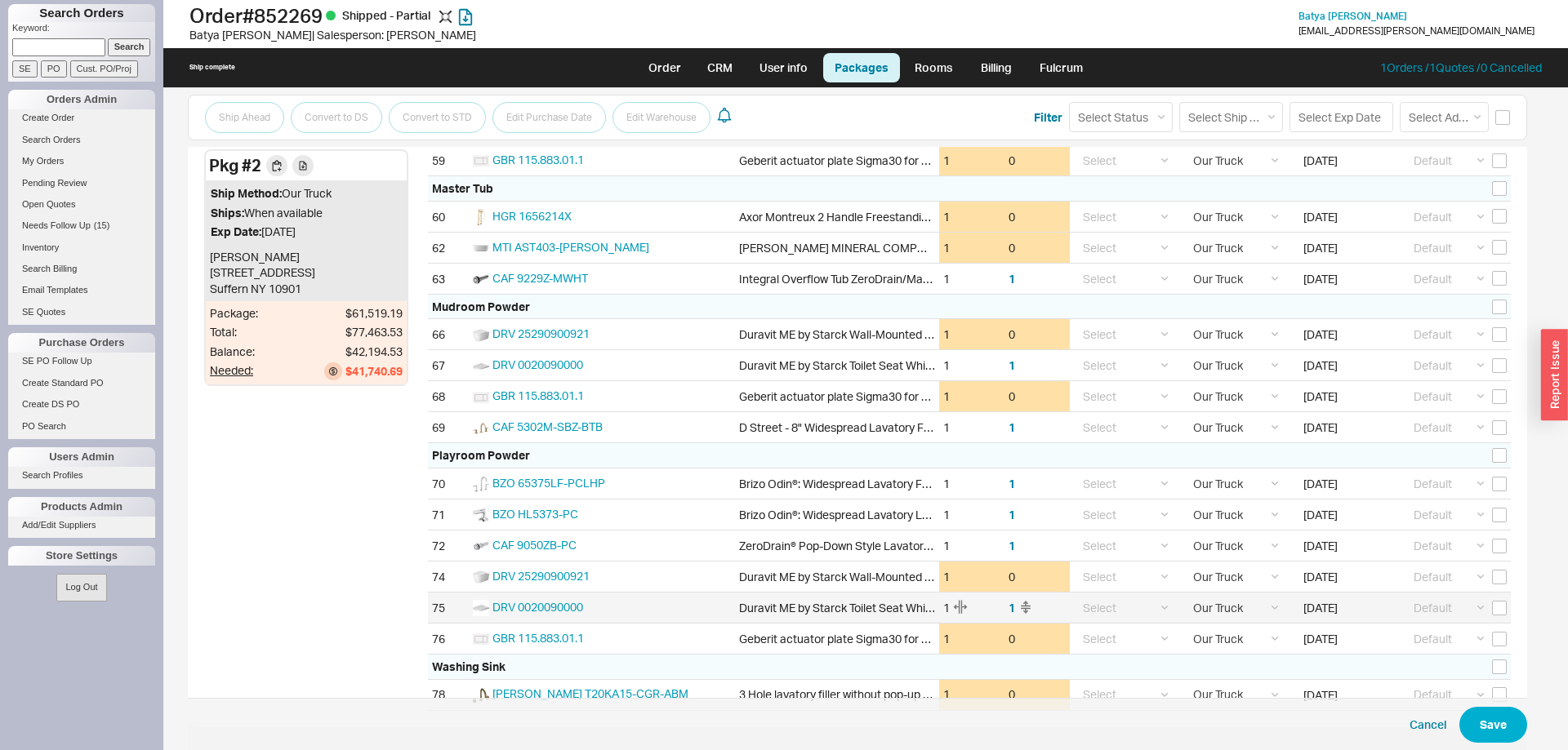
scroll to position [2154, 0]
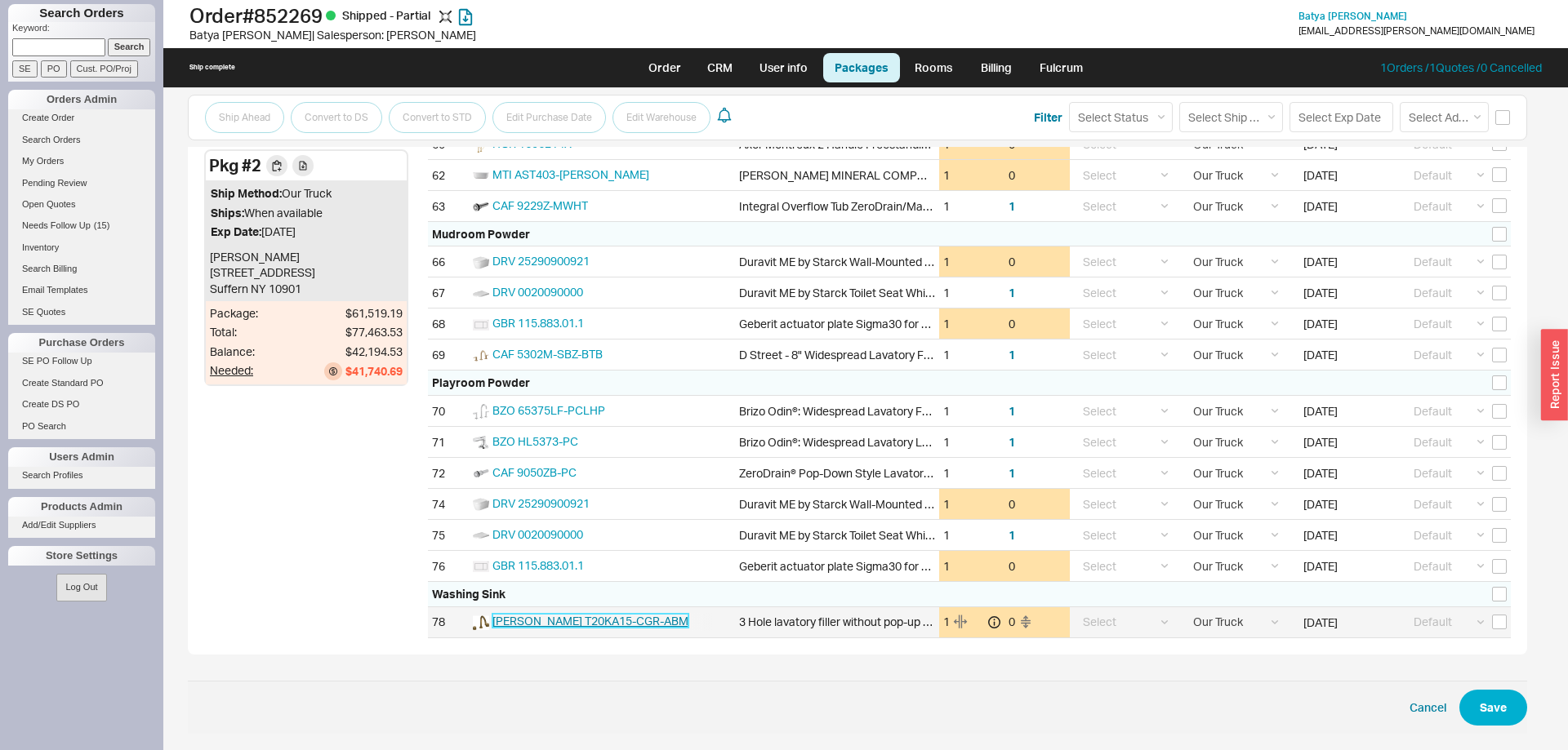
click at [548, 621] on span "SAM T20KA15-CGR-ABM" at bounding box center [591, 620] width 196 height 14
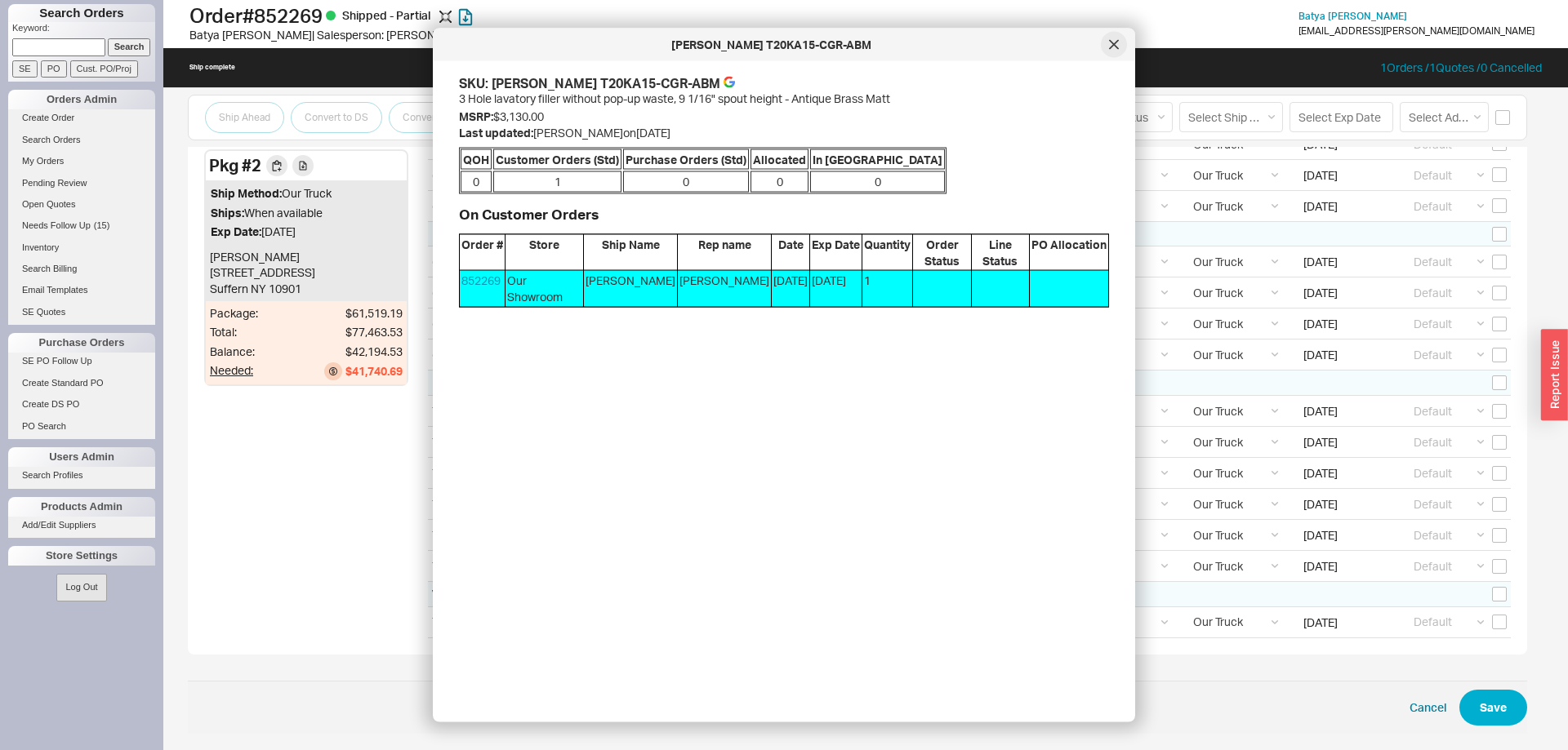
click at [1115, 41] on icon at bounding box center [1113, 45] width 9 height 9
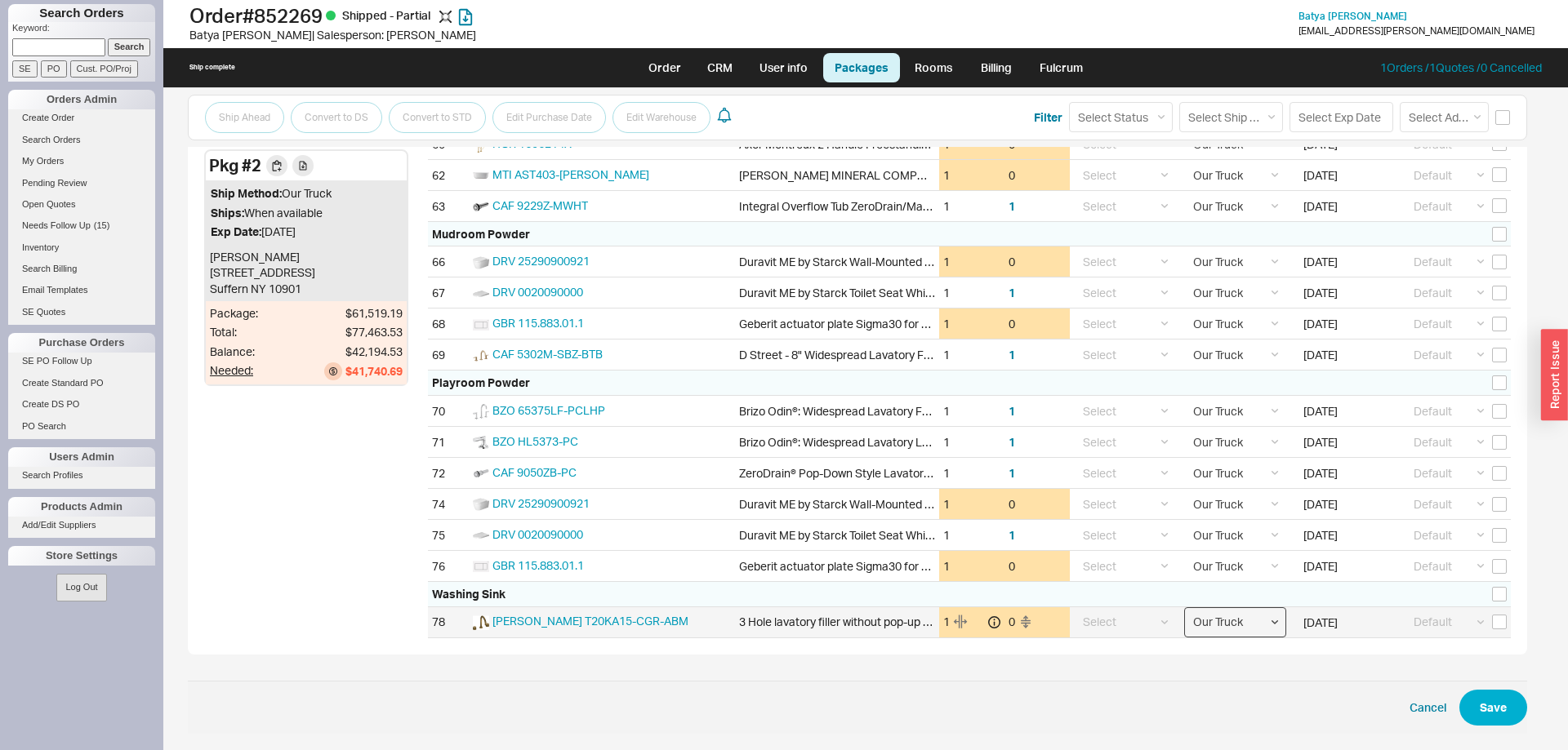
click at [1184, 607] on select "Select Ground LTL Our Truck --------------- Customer Pickup - Showroom Customer…" at bounding box center [1234, 622] width 102 height 30
drag, startPoint x: 1209, startPoint y: 626, endPoint x: 1122, endPoint y: 624, distance: 87.0
click at [1122, 625] on select "Select On Hold Call Before Ship Hold for Balance Wait For Cust. Call Waiting fo…" at bounding box center [1124, 622] width 102 height 30
click at [1074, 607] on select "Select On Hold Call Before Ship Hold for Balance Wait For Cust. Call Waiting fo…" at bounding box center [1124, 622] width 102 height 30
select select "On Hold"
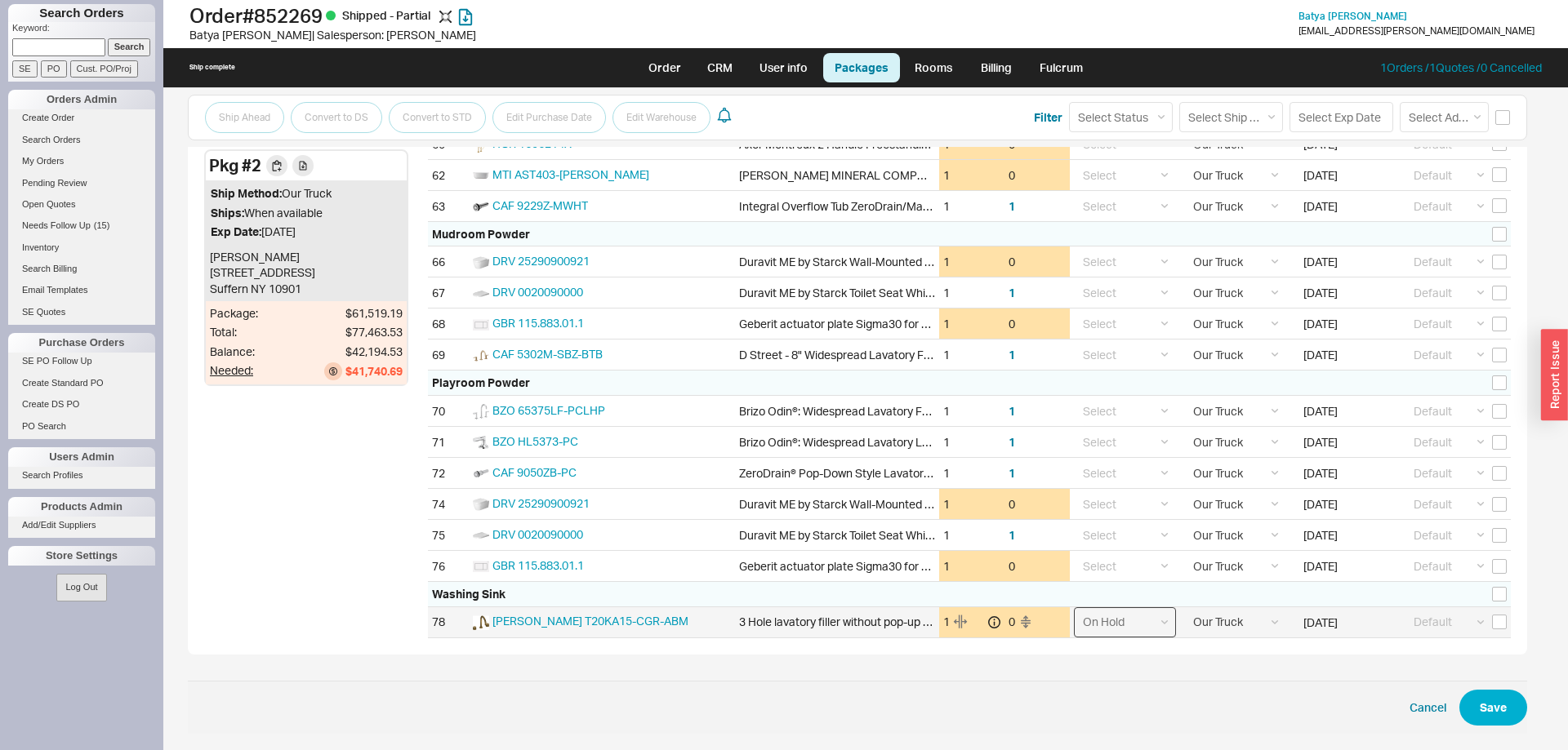
click option "On Hold" at bounding box center [0, 0] width 0 height 0
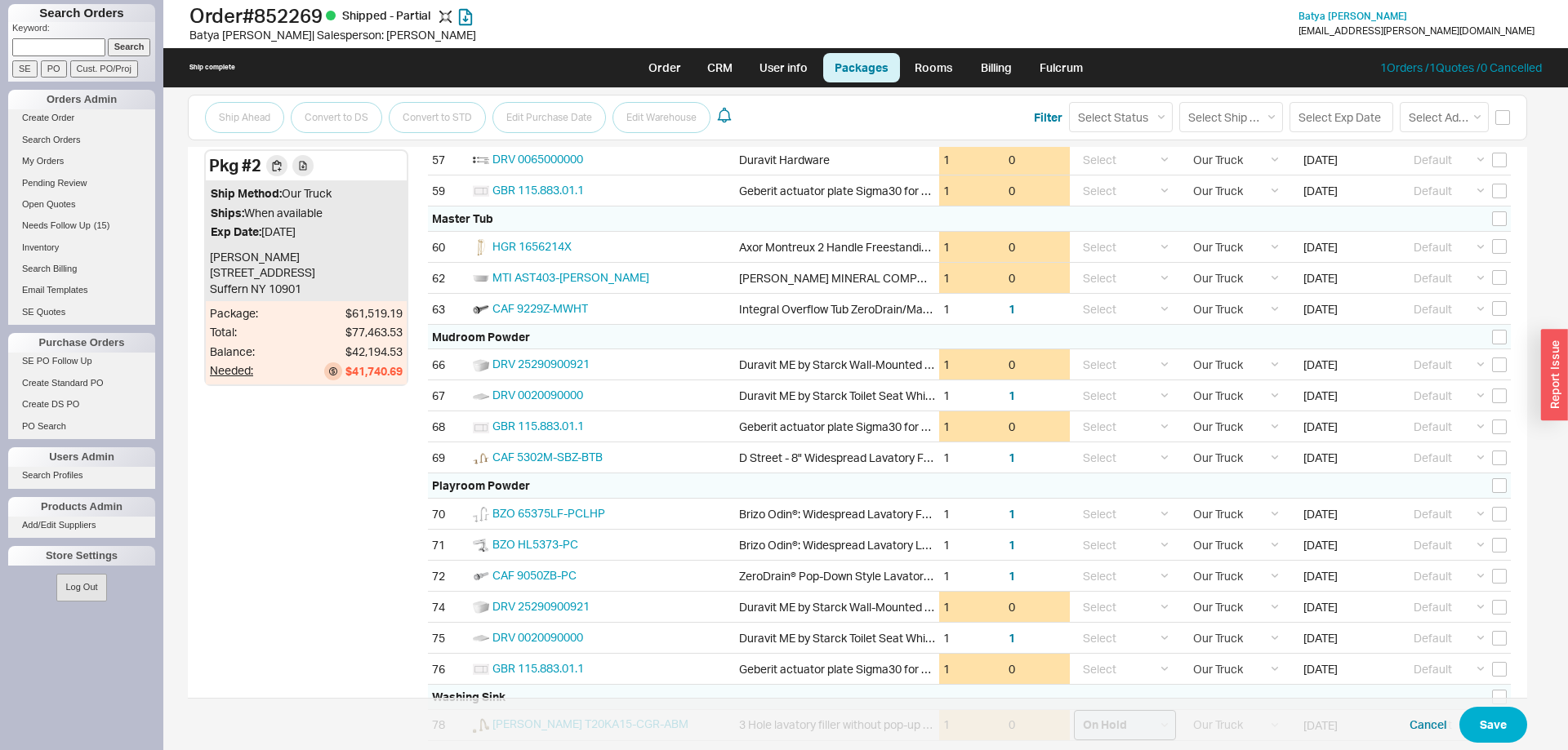
scroll to position [2070, 0]
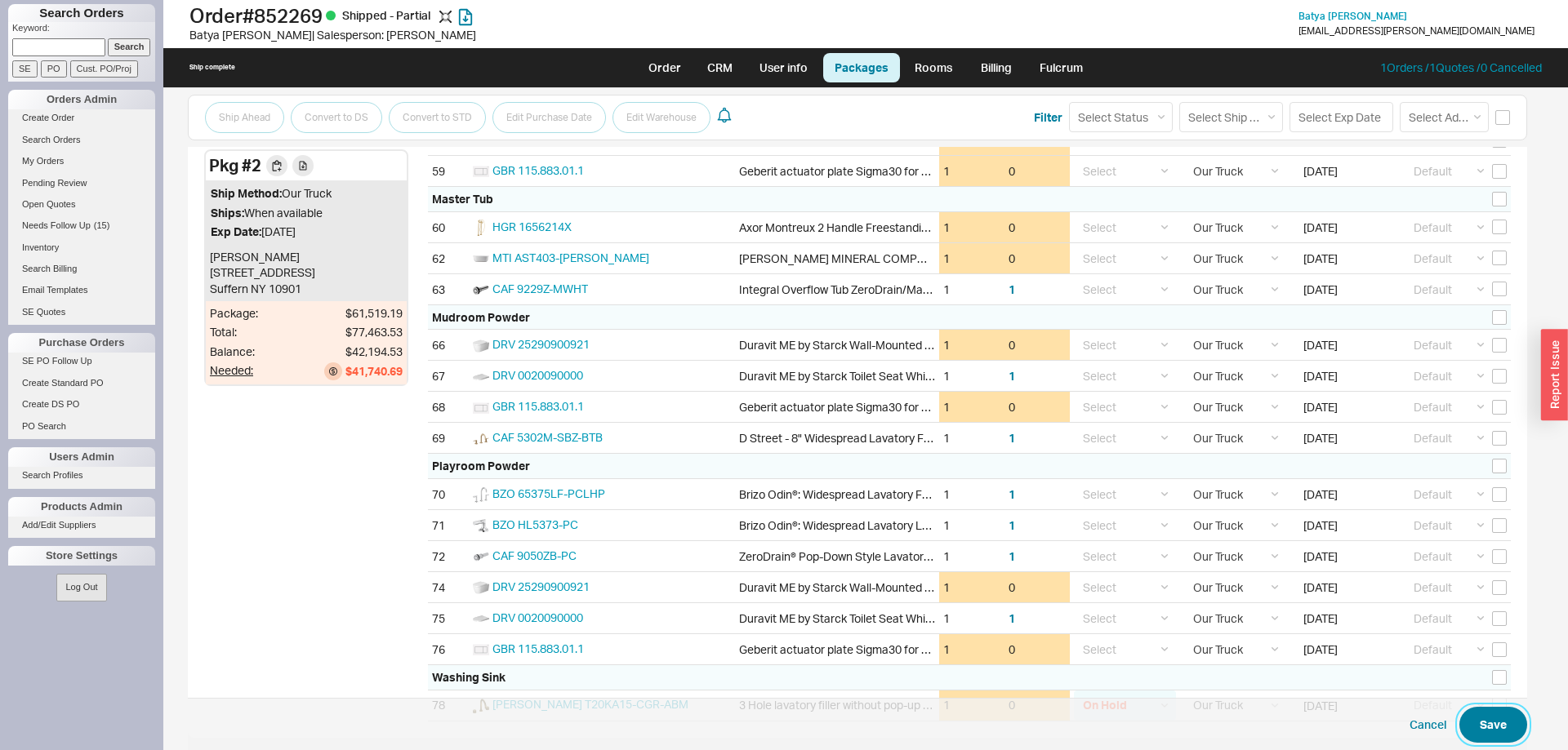
click at [1479, 725] on button "Save" at bounding box center [1492, 725] width 68 height 36
click at [986, 65] on link "Billing" at bounding box center [996, 68] width 57 height 29
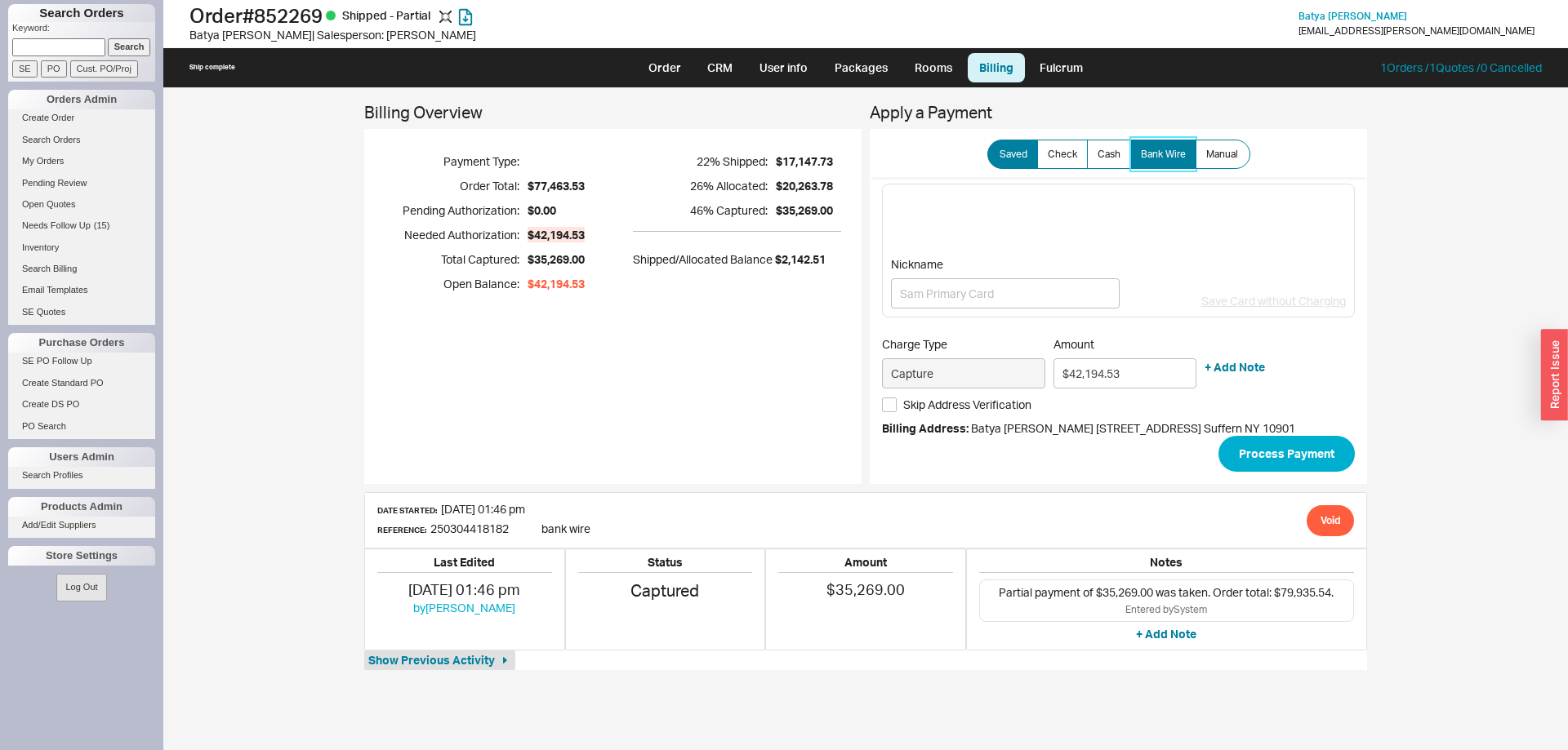
click at [1155, 160] on span "Bank Wire" at bounding box center [1163, 154] width 45 height 13
click at [0, 0] on input "Bank Wire" at bounding box center [0, 0] width 0 height 0
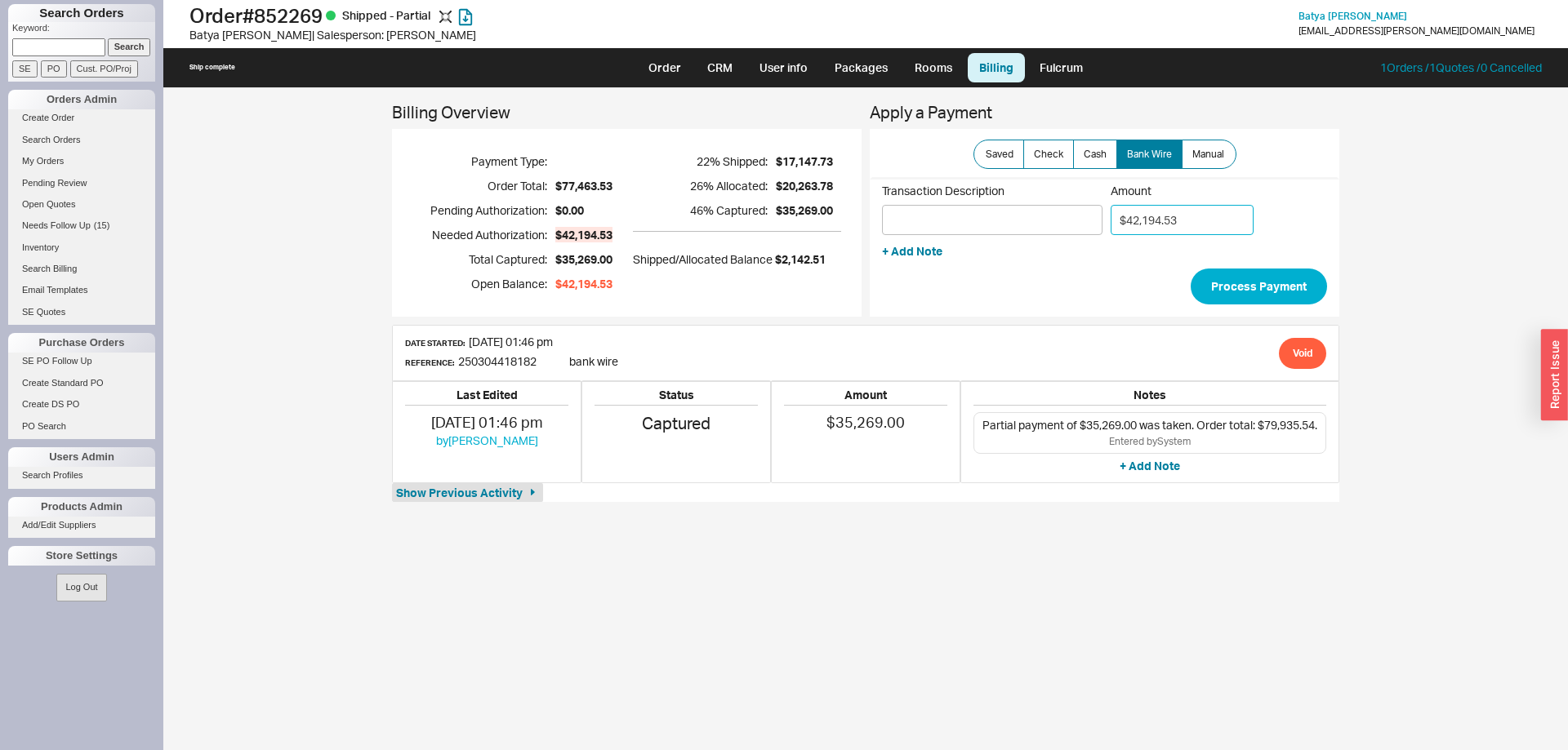
drag, startPoint x: 1129, startPoint y: 223, endPoint x: 1246, endPoint y: 222, distance: 117.0
click at [1245, 222] on input "$42,194.53" at bounding box center [1182, 219] width 143 height 30
type input "$10,000.00"
paste input "903709170425597"
type input "903709170425597"
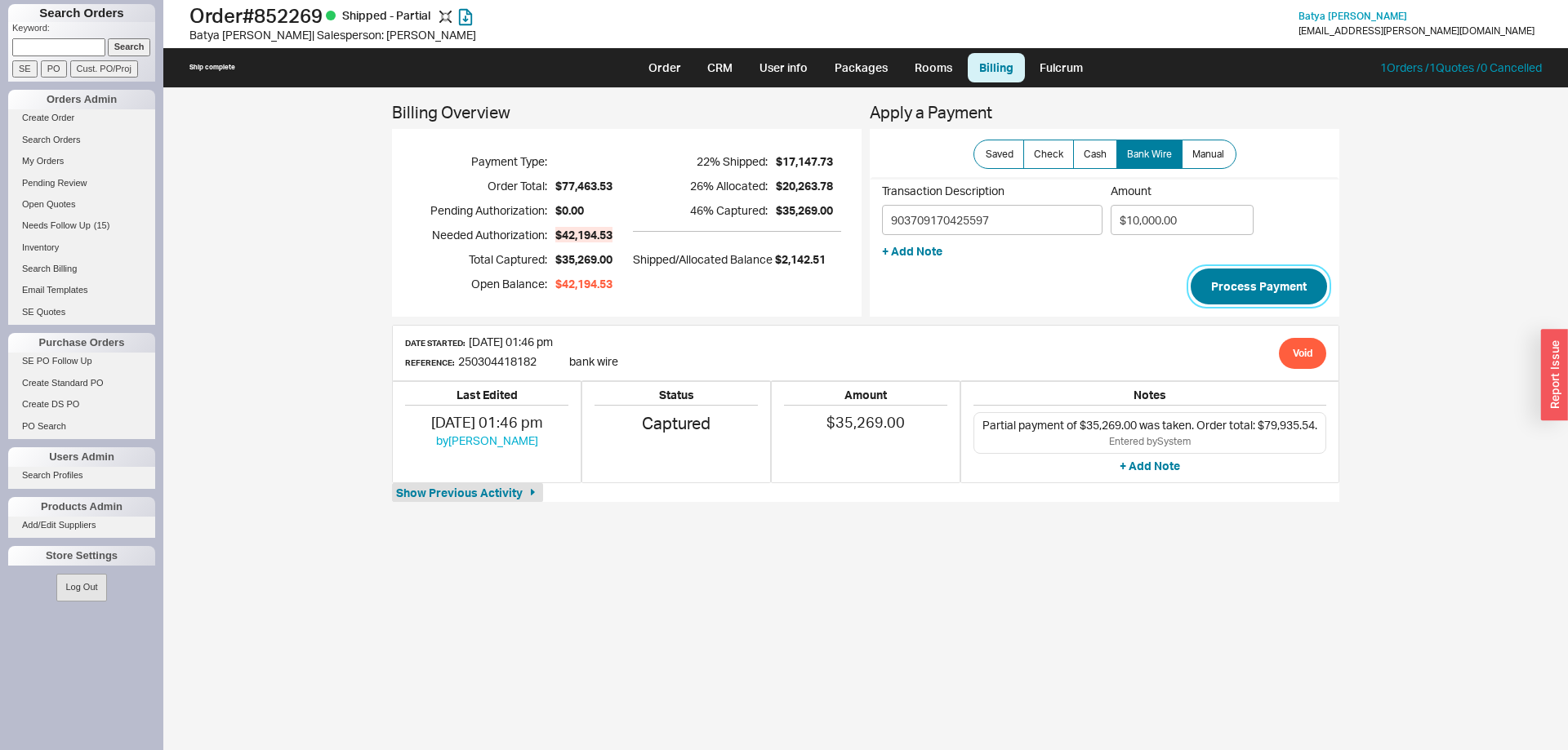
click at [1258, 284] on button "Process Payment" at bounding box center [1259, 286] width 137 height 36
type input "$32,194.53"
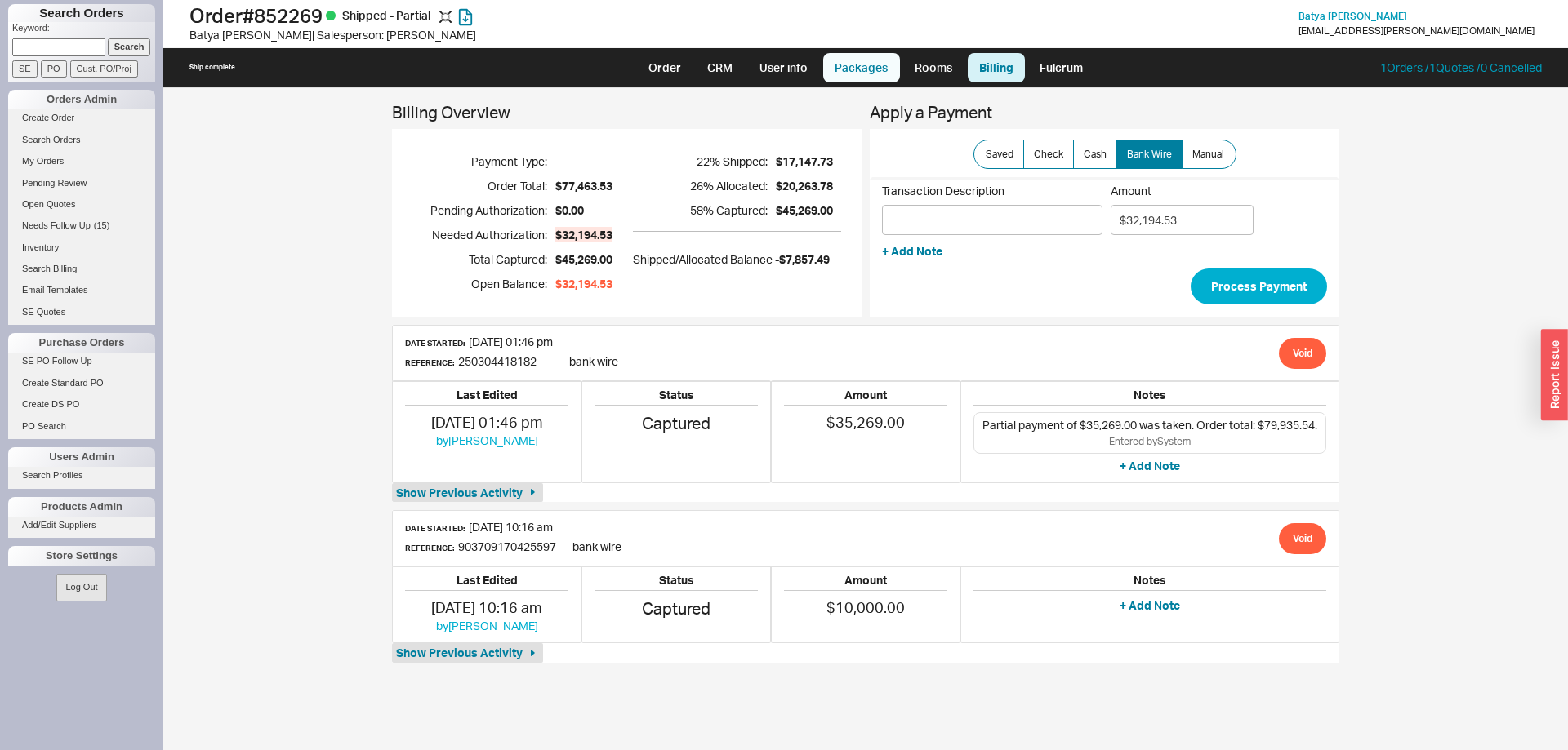
drag, startPoint x: 847, startPoint y: 58, endPoint x: 846, endPoint y: 70, distance: 12.0
click at [847, 58] on link "Packages" at bounding box center [861, 68] width 77 height 29
select select "Pending Review"
select select "8"
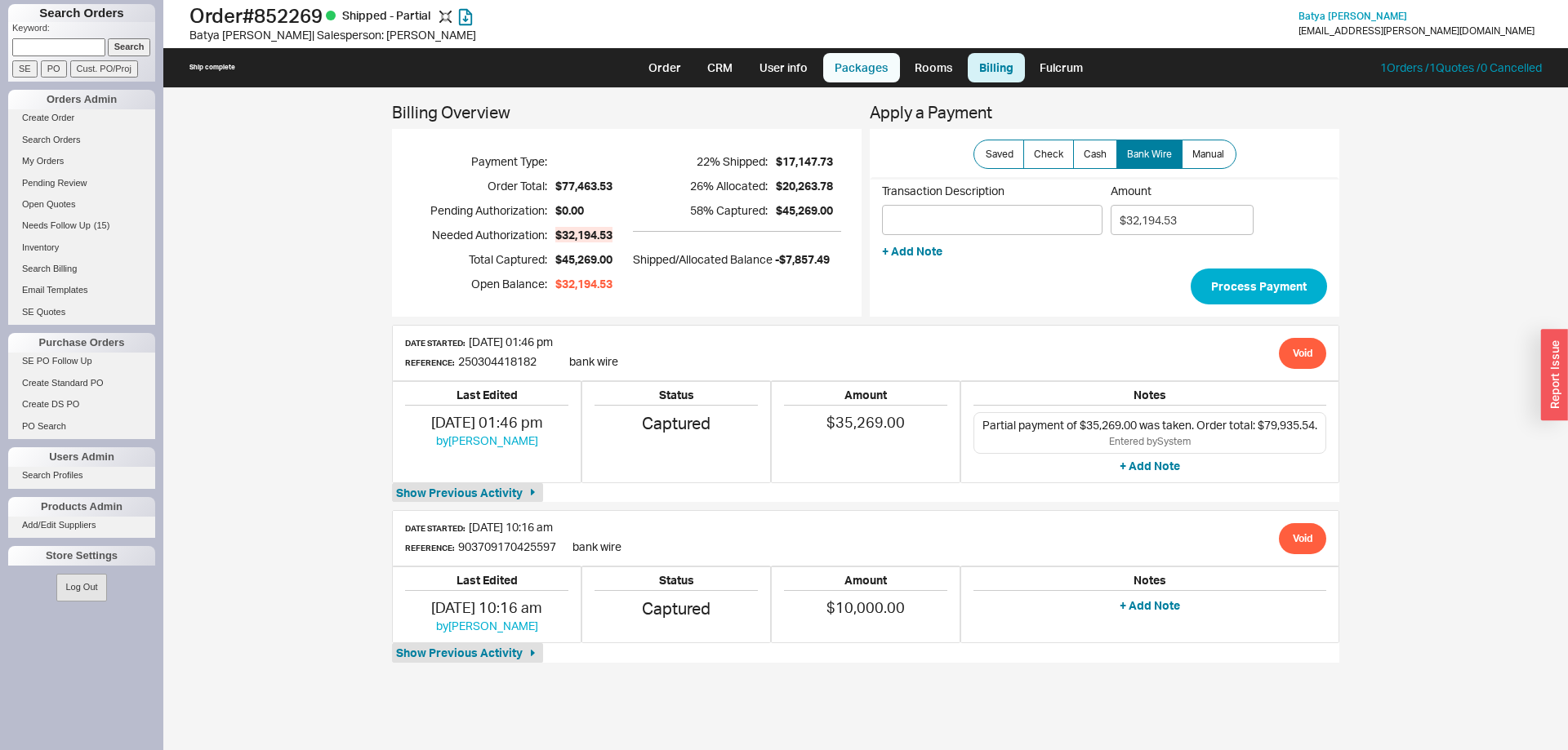
select select "8"
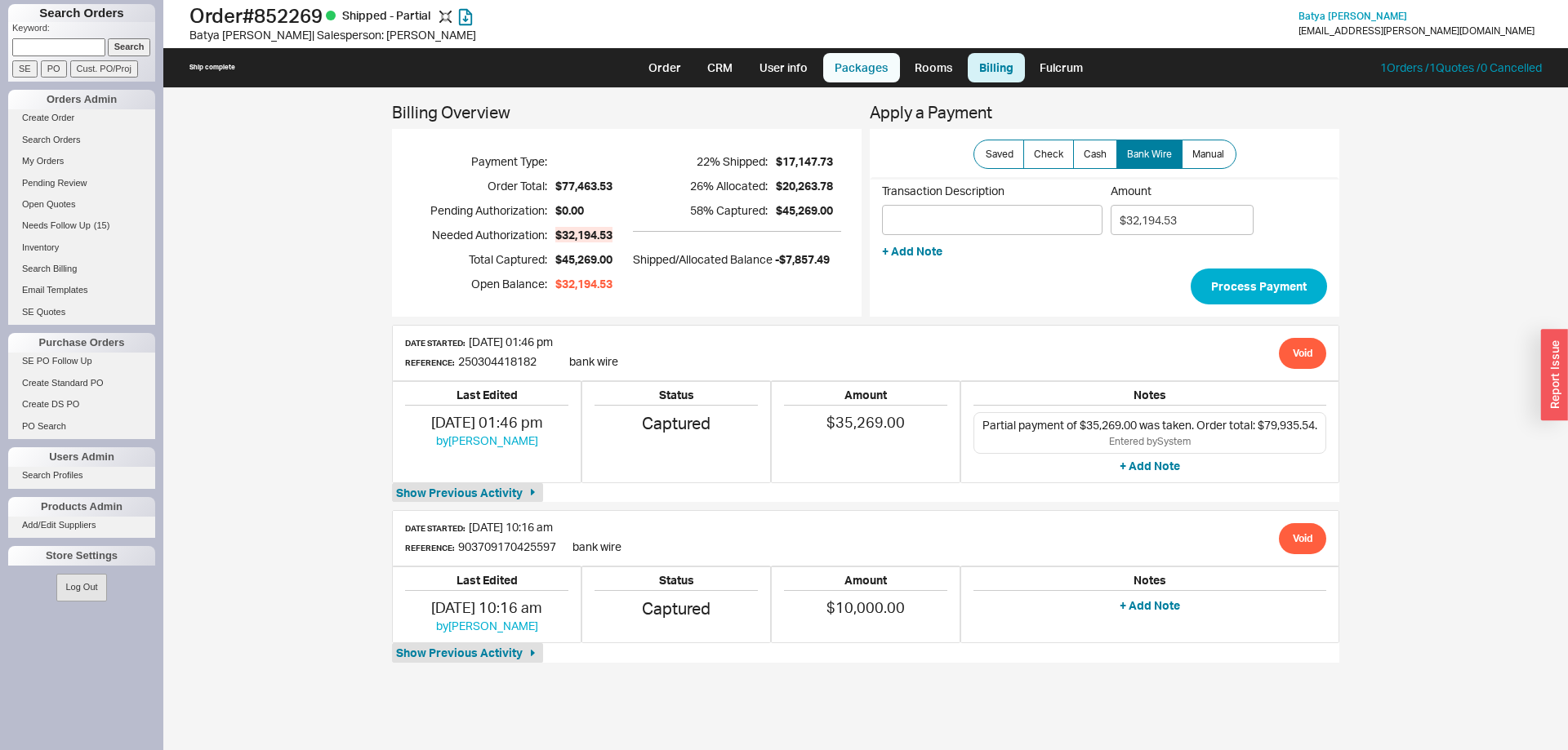
select select "8"
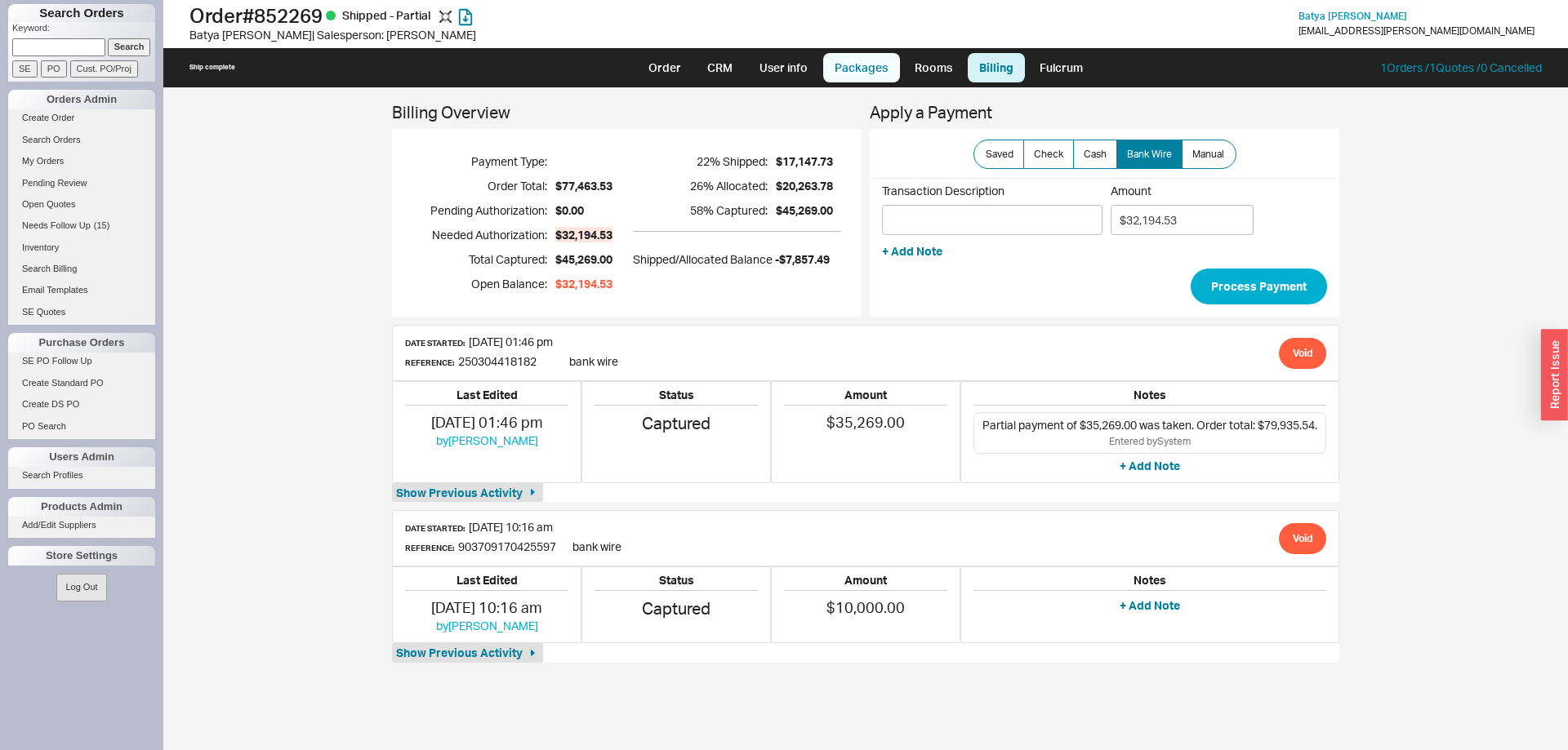
select select "8"
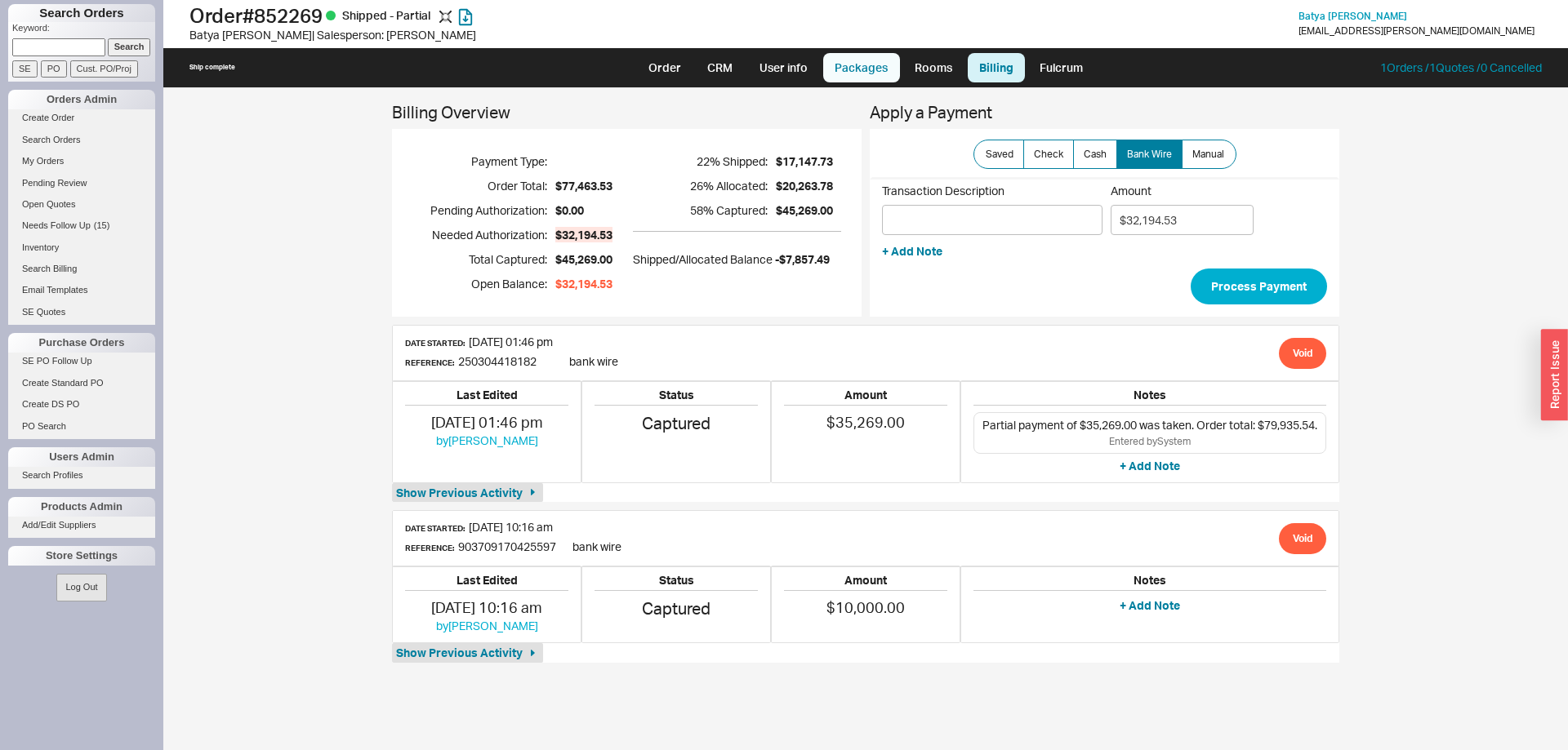
select select "8"
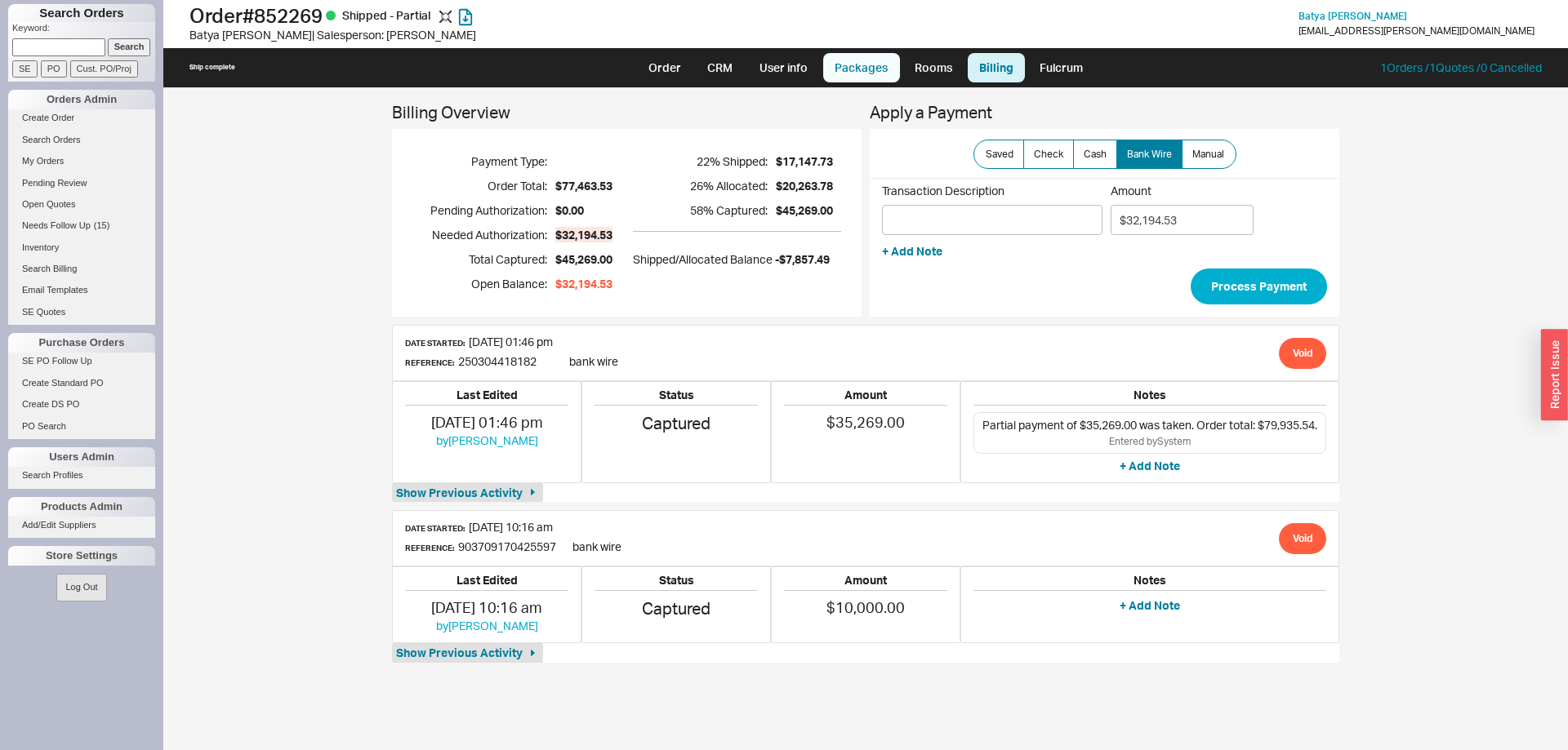
select select "8"
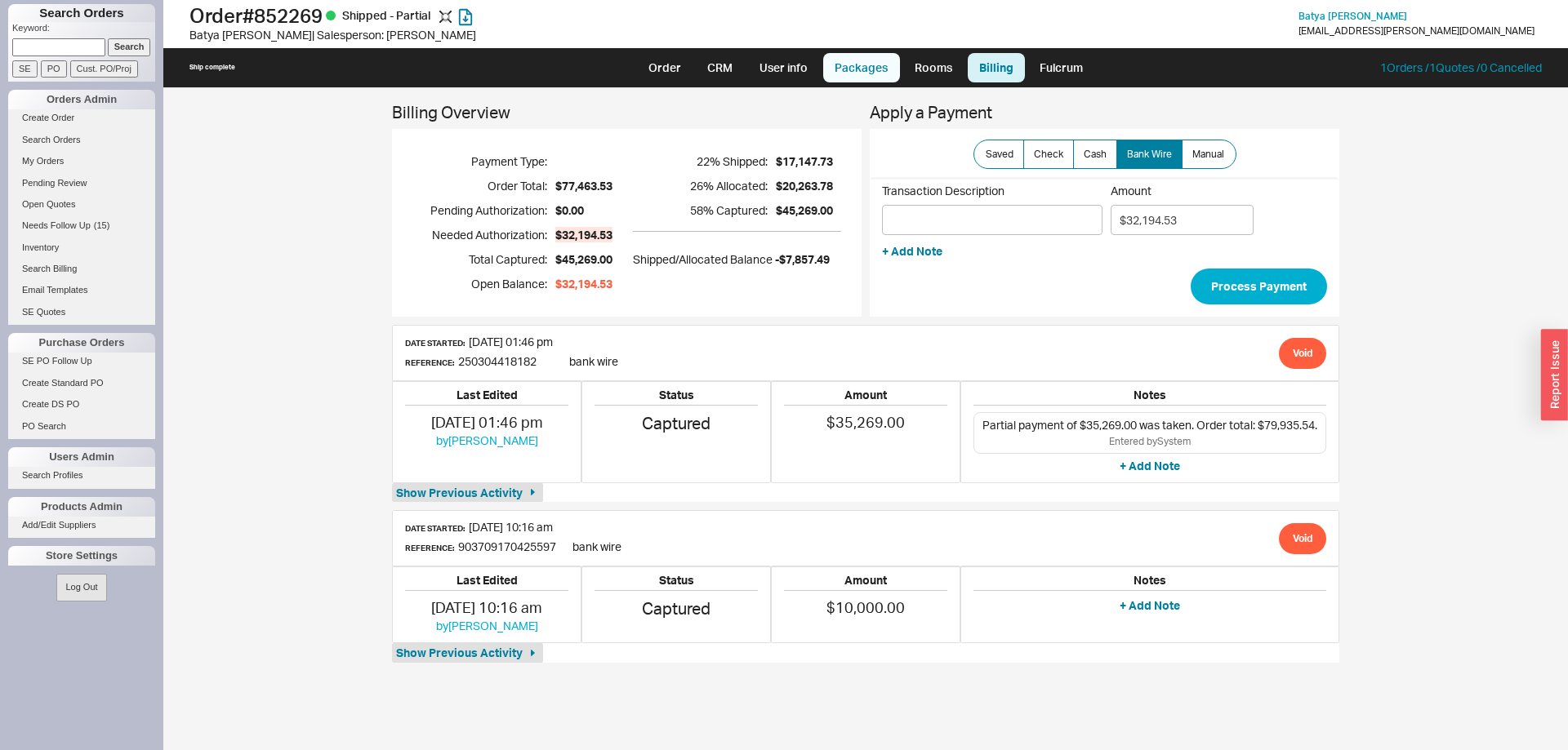
select select "8"
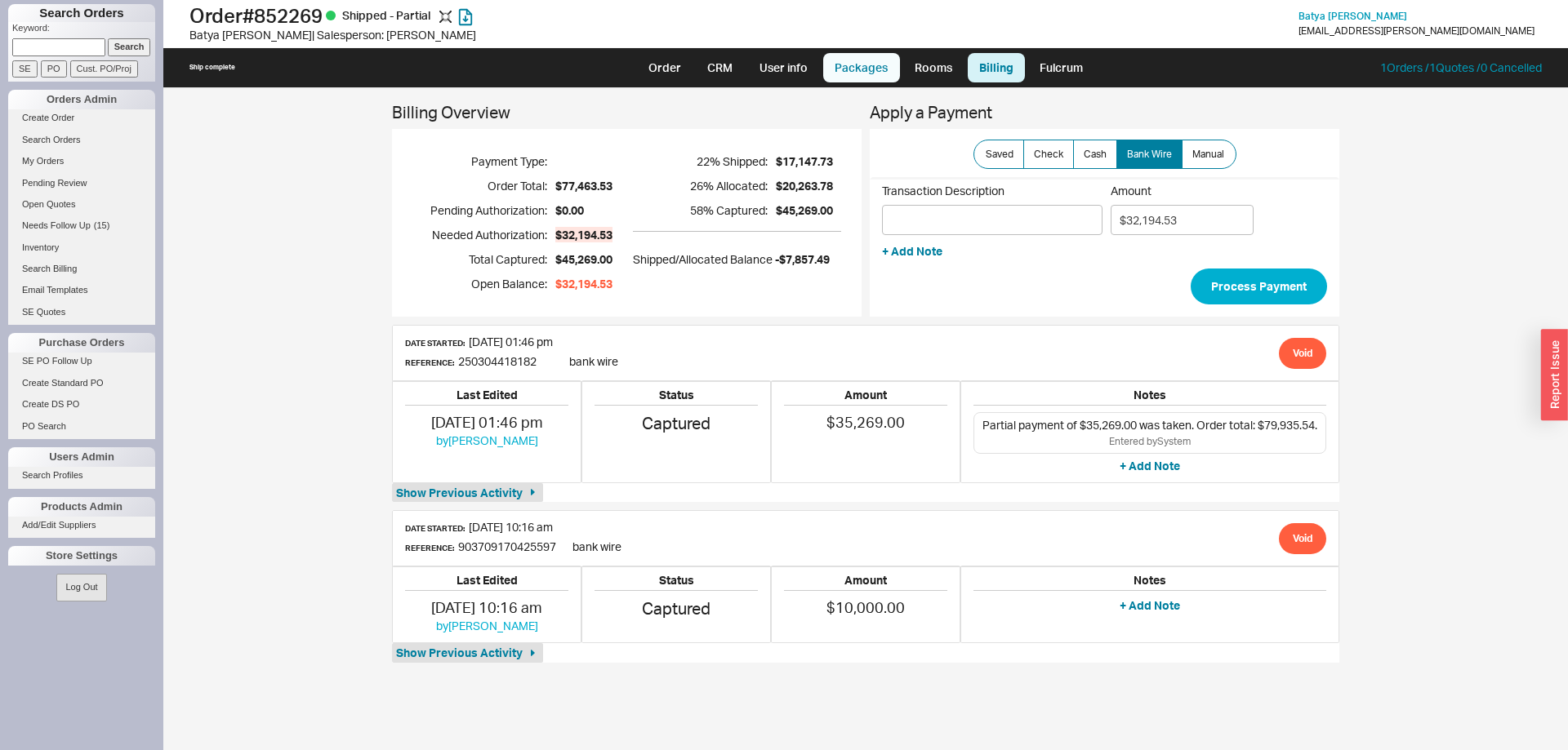
select select "8"
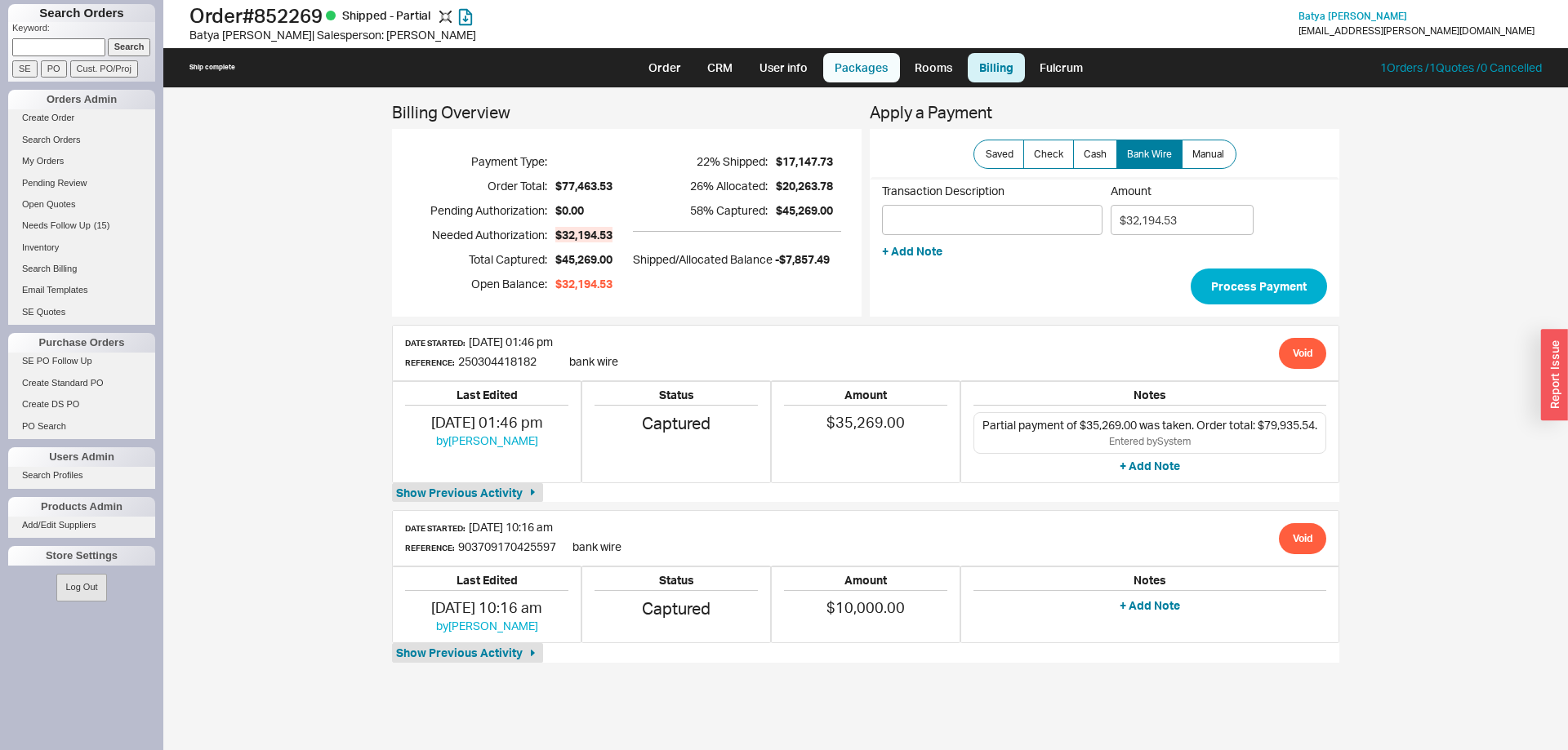
select select "8"
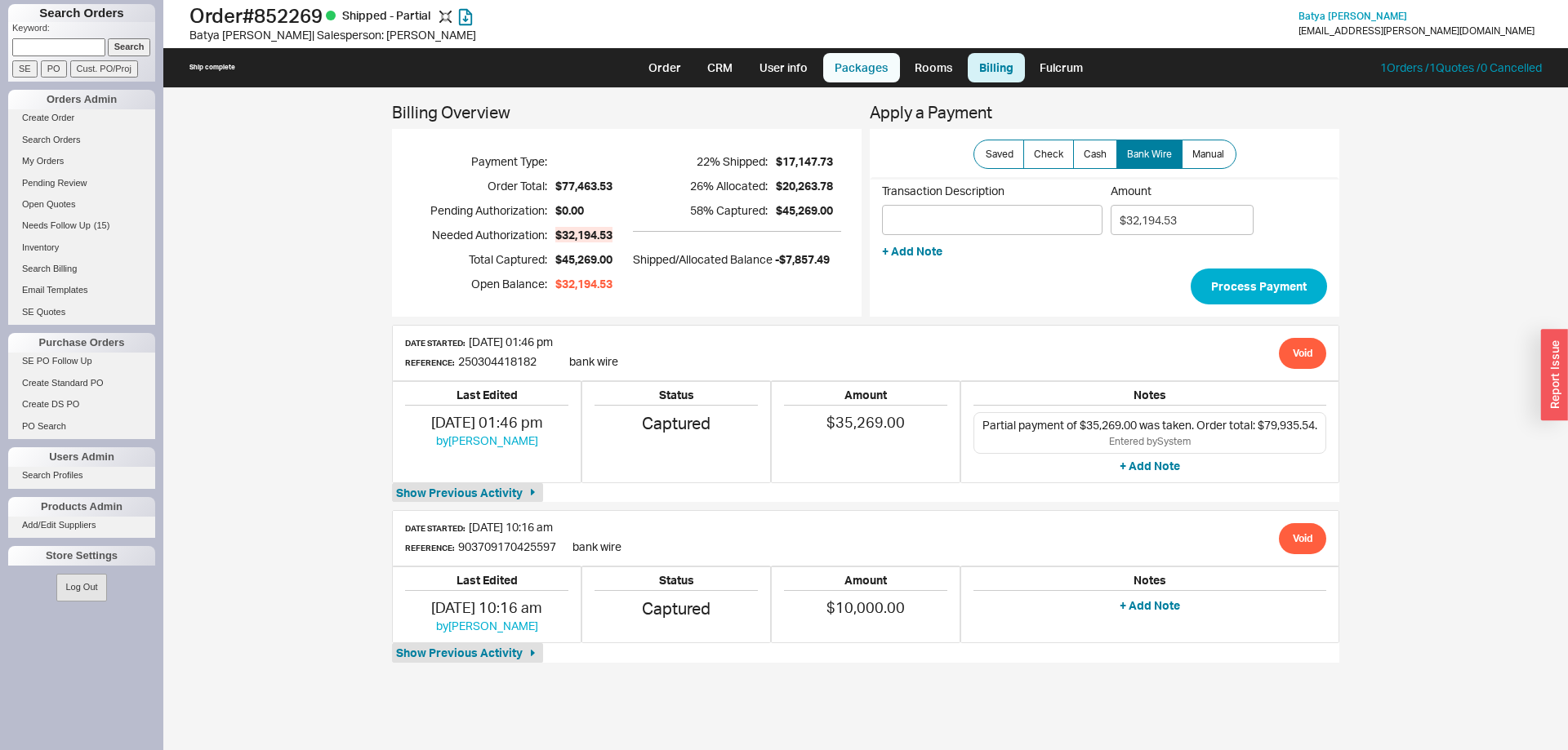
select select "8"
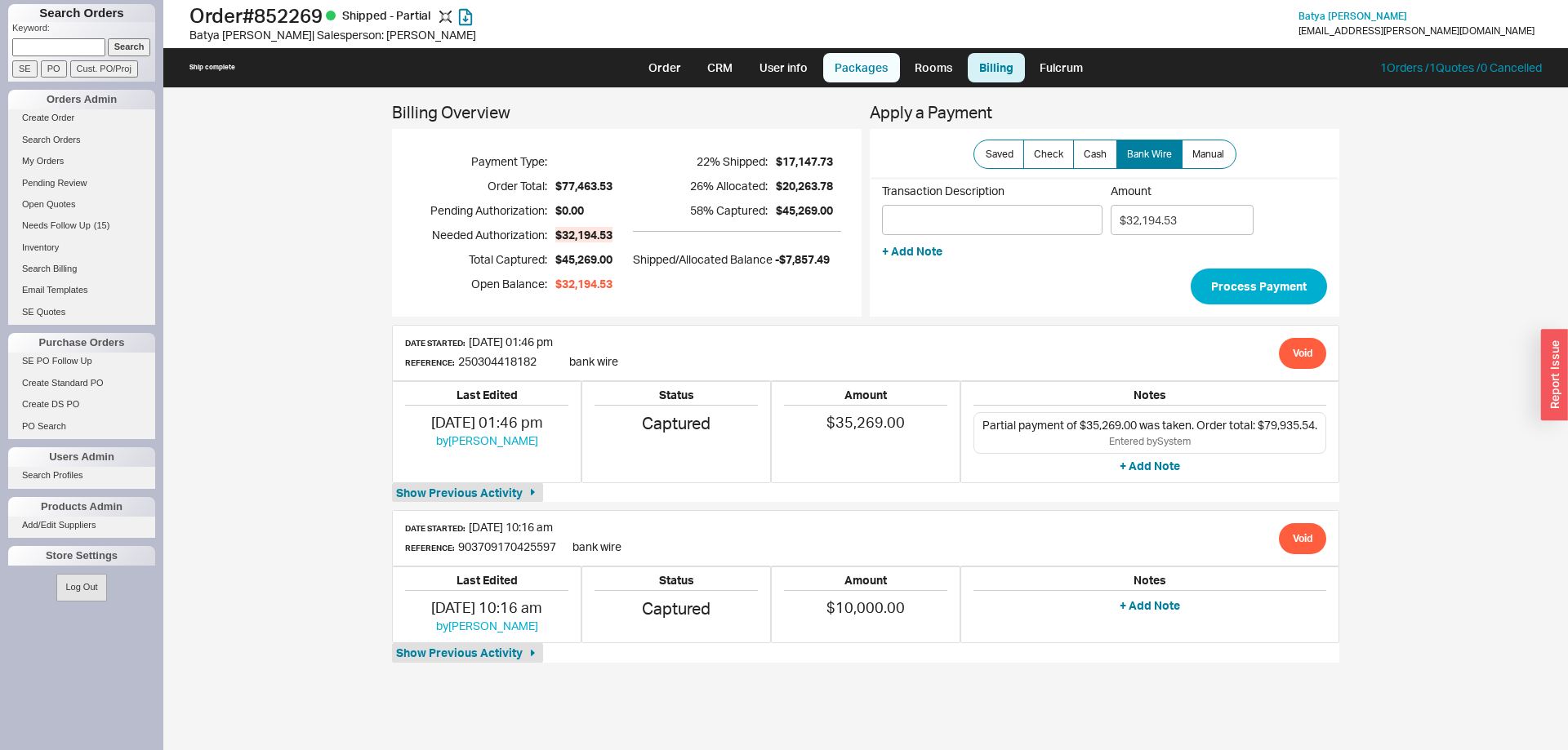
select select "8"
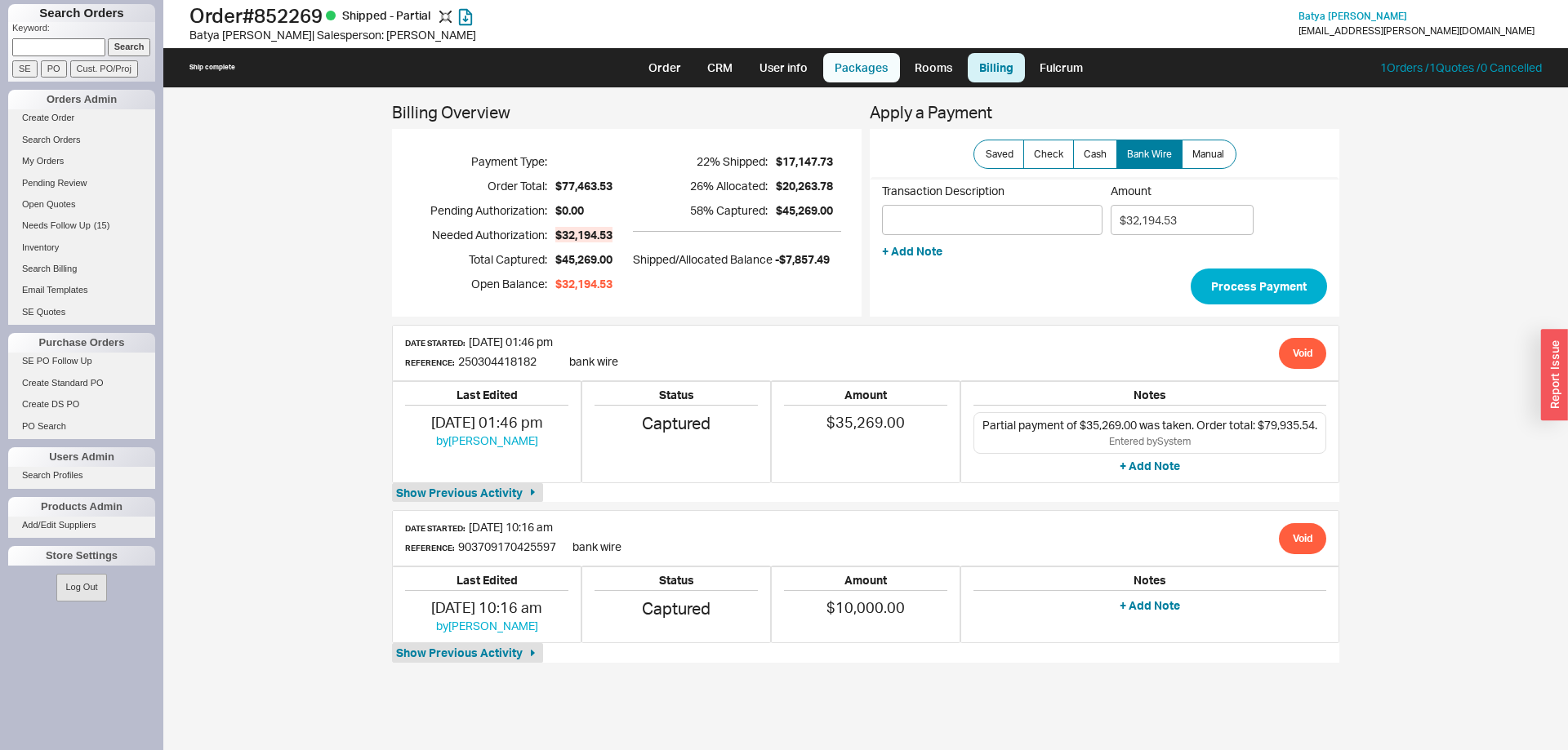
select select "8"
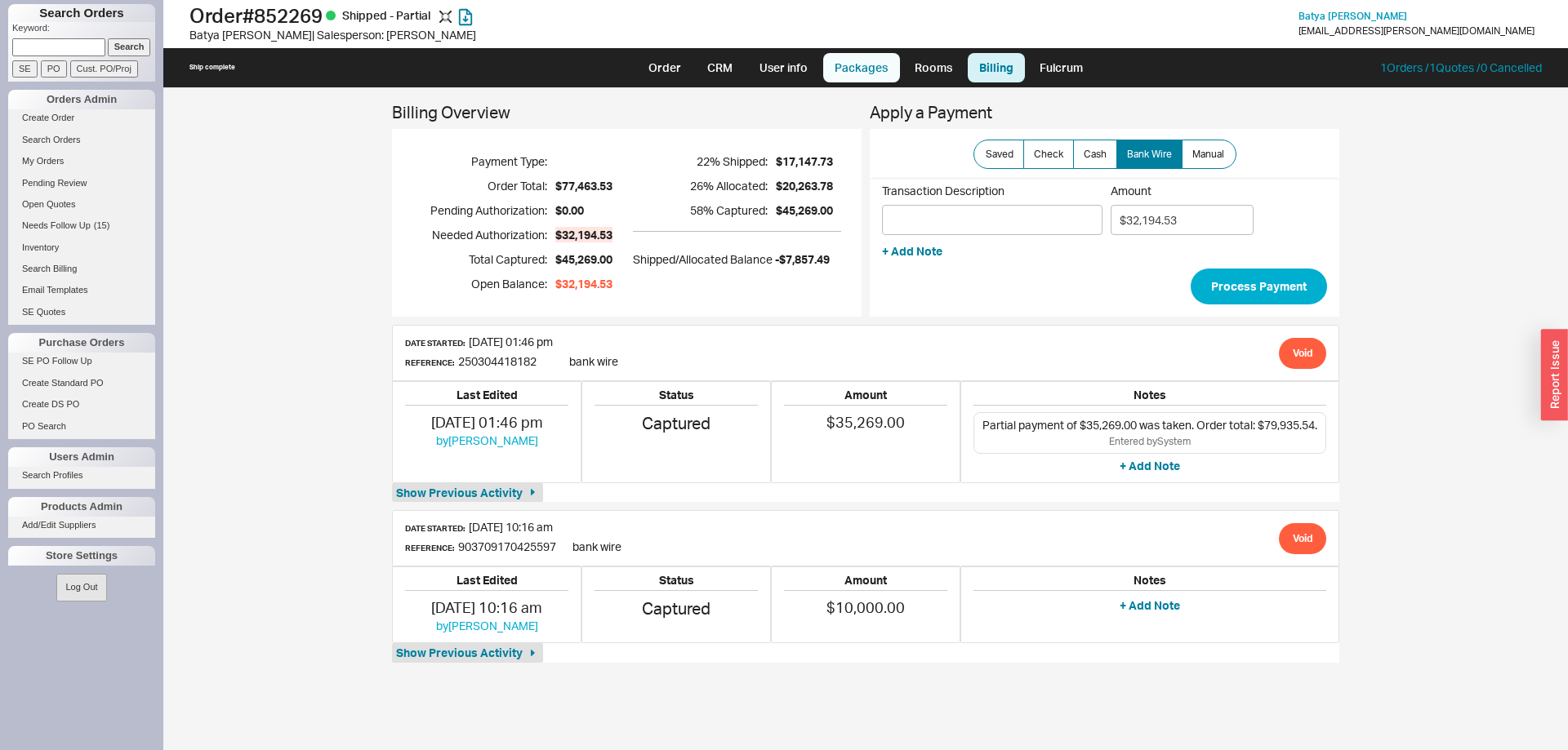
select select "8"
select select "On Hold"
select select "8"
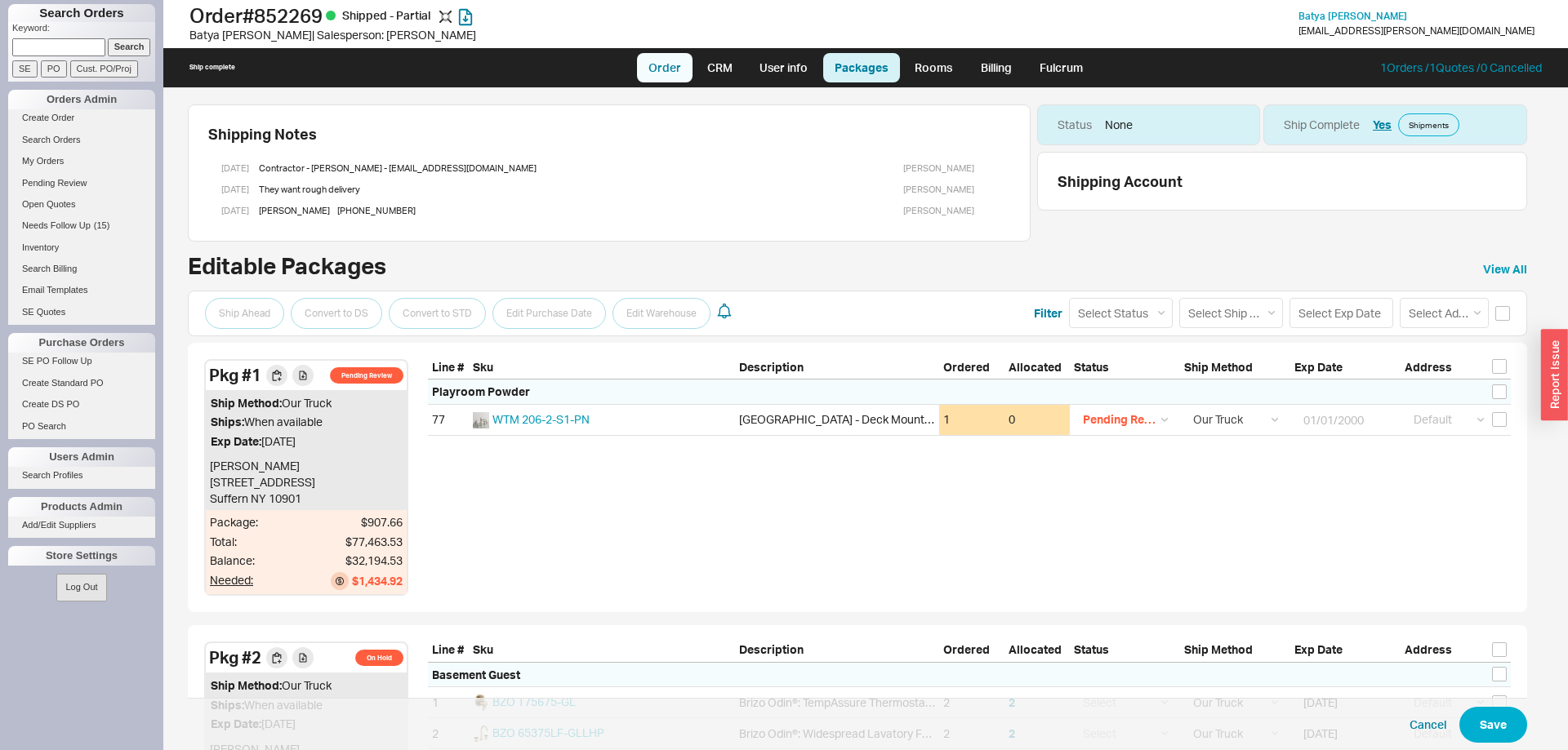
click at [676, 74] on link "Order" at bounding box center [665, 68] width 56 height 29
select select "LOW"
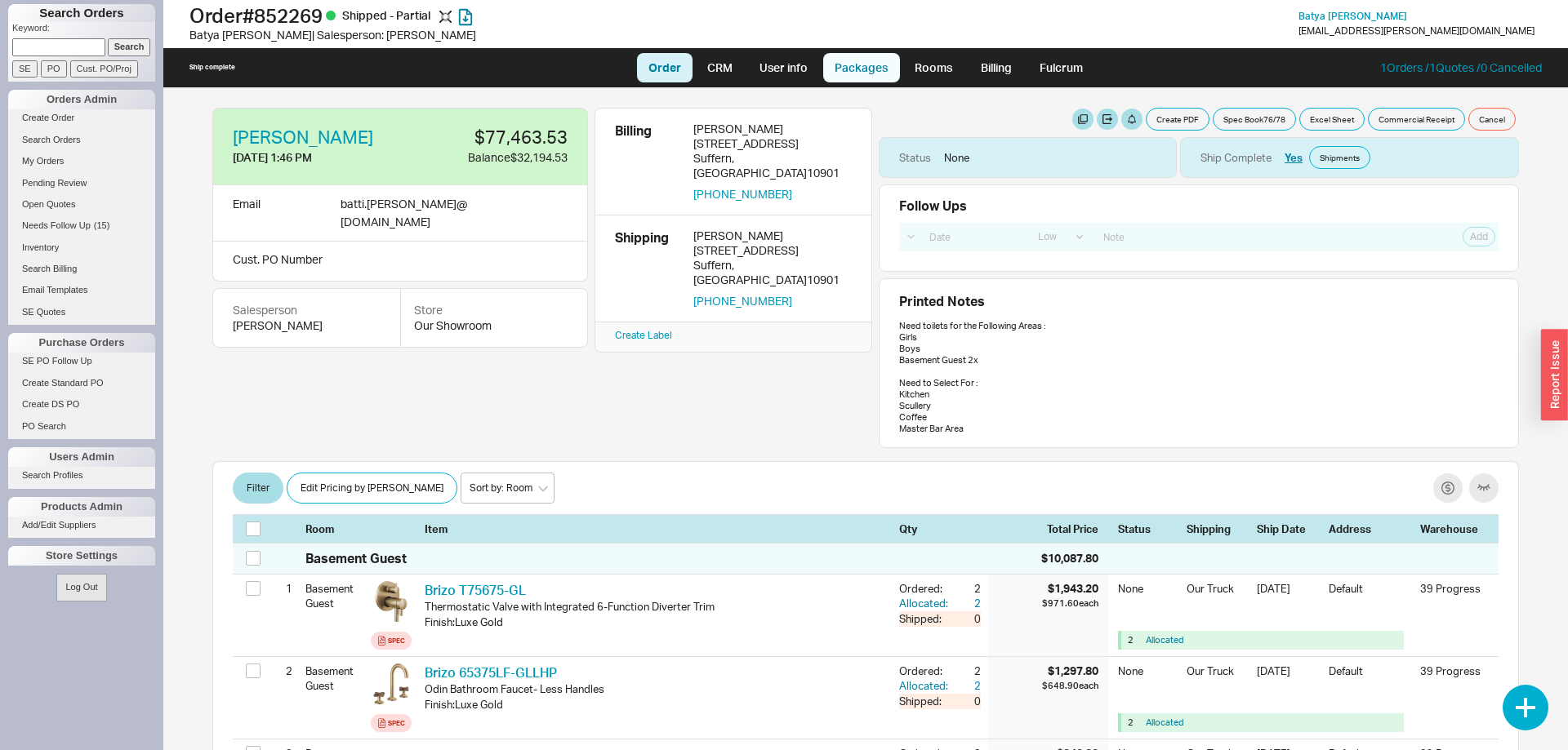
click at [866, 70] on link "Packages" at bounding box center [861, 68] width 77 height 29
select select "Pending Review"
select select "8"
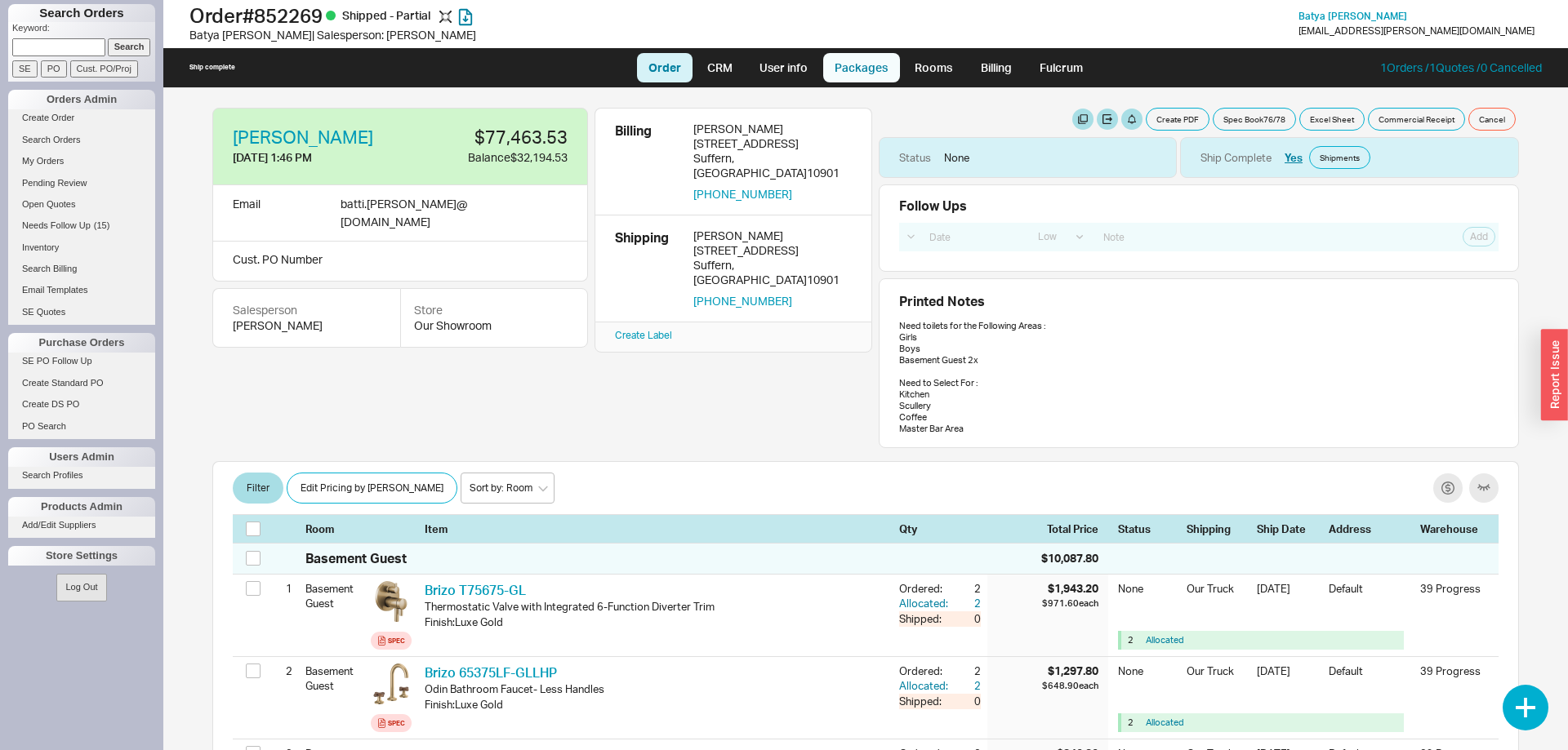
select select "8"
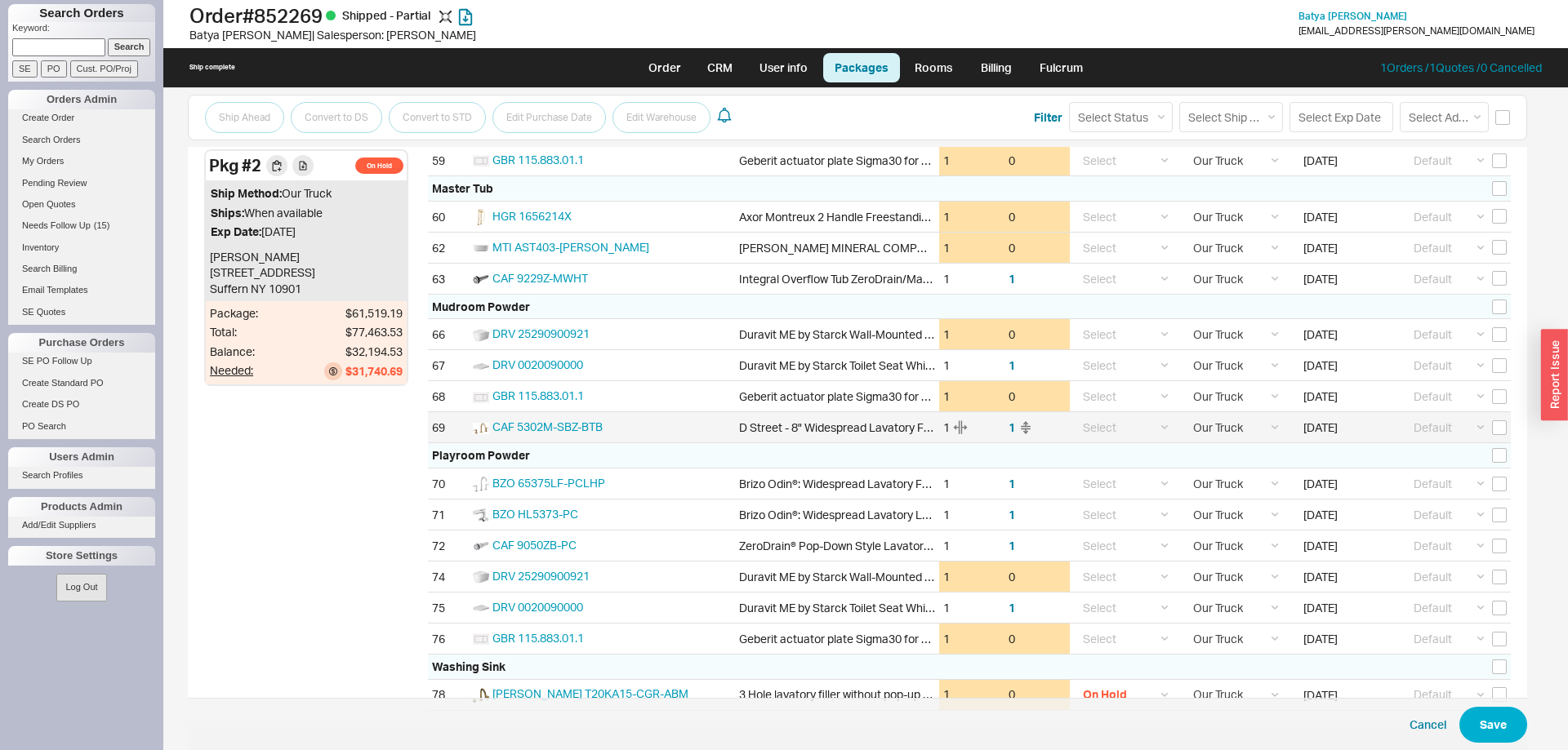
scroll to position [2154, 0]
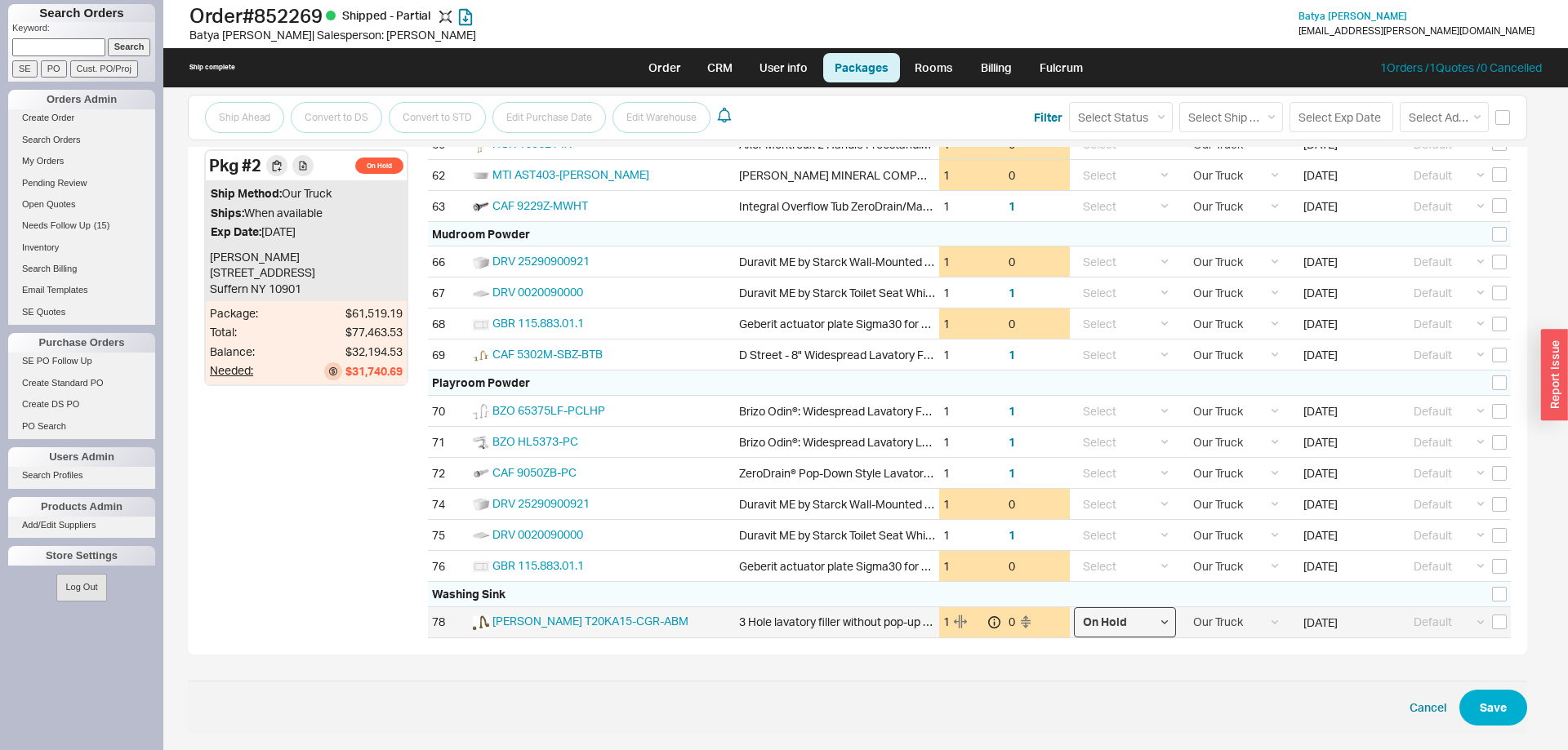
click at [1074, 607] on select "Select On Hold Call Before Ship Hold for Balance Wait For Cust. Call Waiting fo…" at bounding box center [1124, 622] width 102 height 30
click option "Select" at bounding box center [0, 0] width 0 height 0
click at [668, 68] on link "Order" at bounding box center [665, 68] width 56 height 29
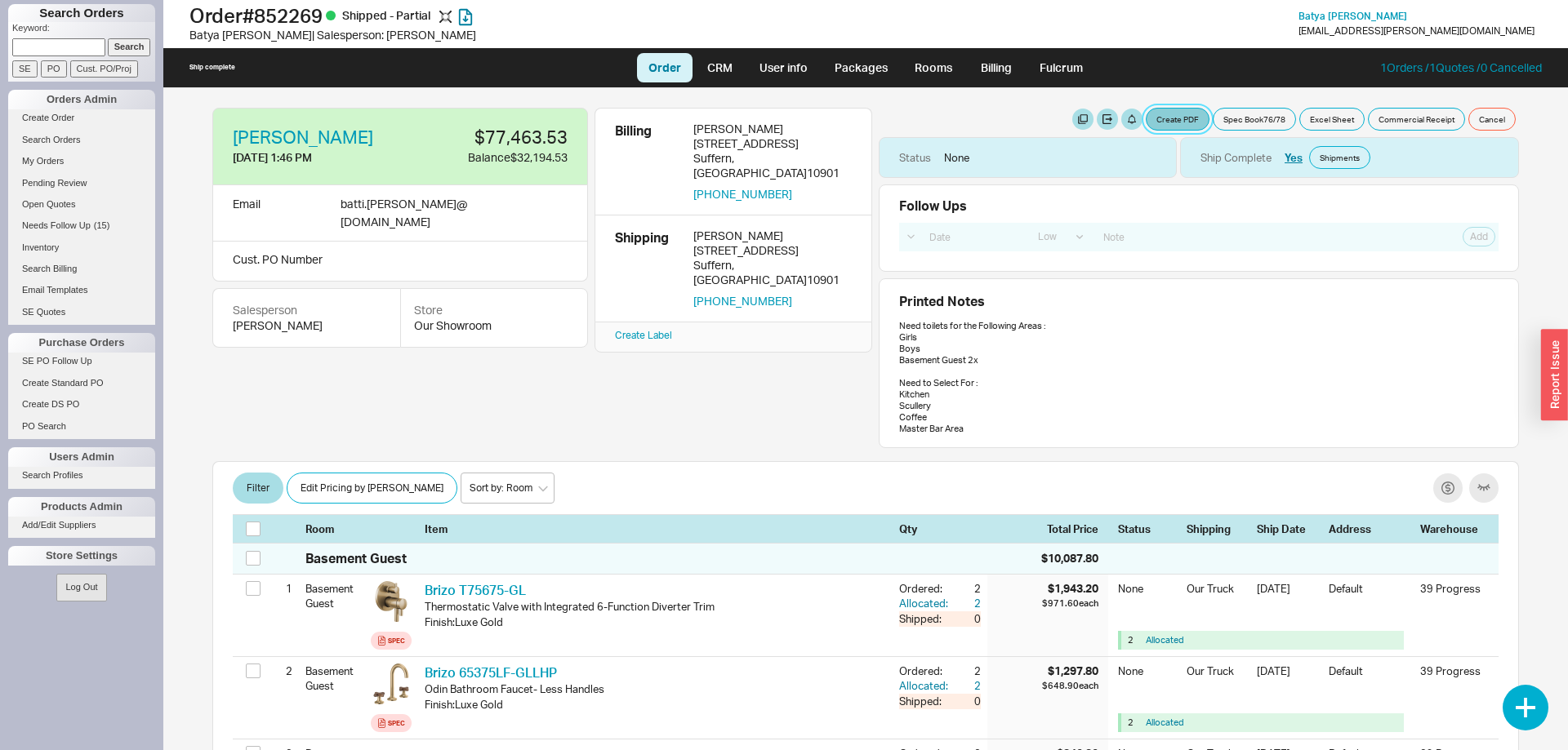
click at [1186, 124] on button "Create PDF" at bounding box center [1178, 119] width 64 height 23
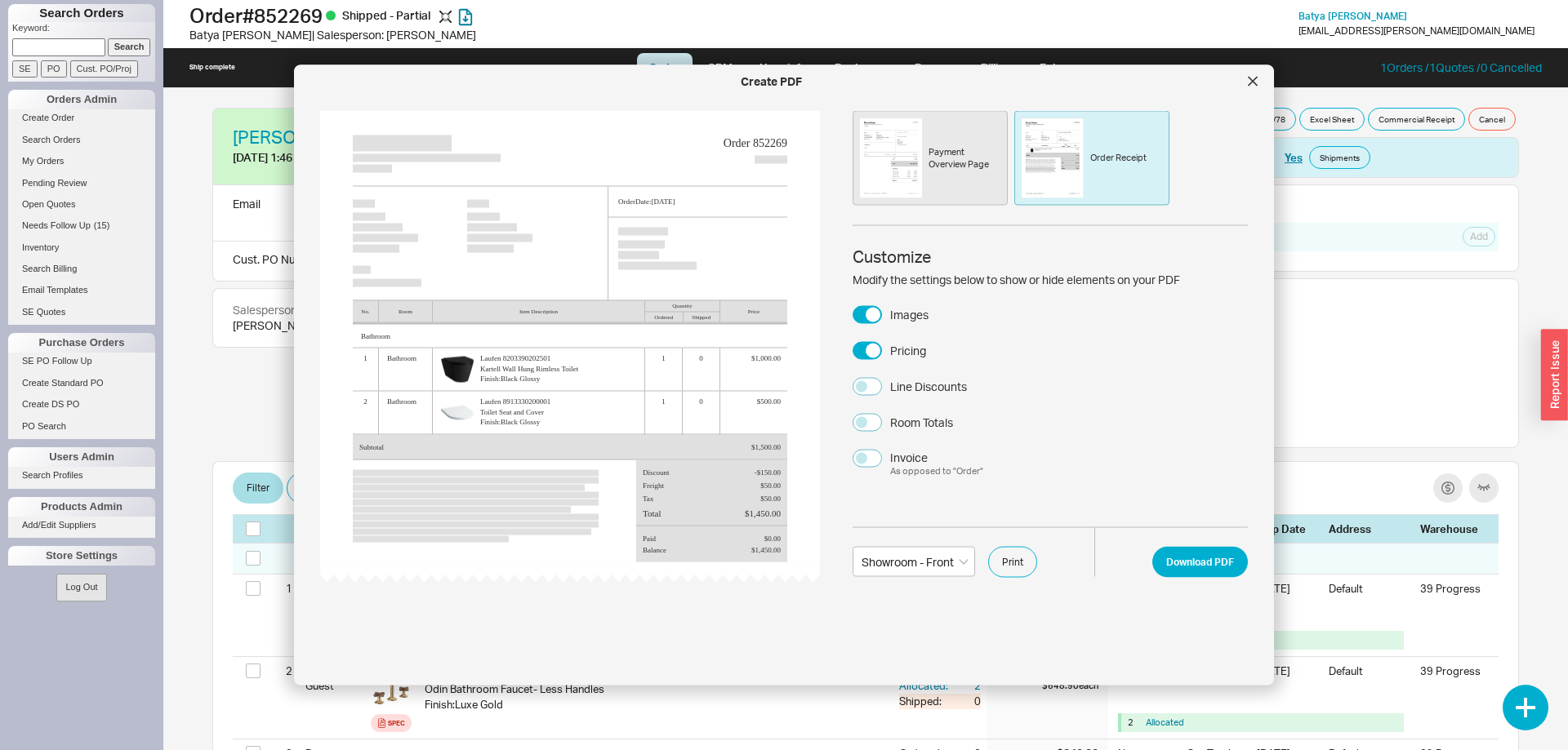
click at [929, 174] on div "Payment Overview Page" at bounding box center [930, 158] width 155 height 95
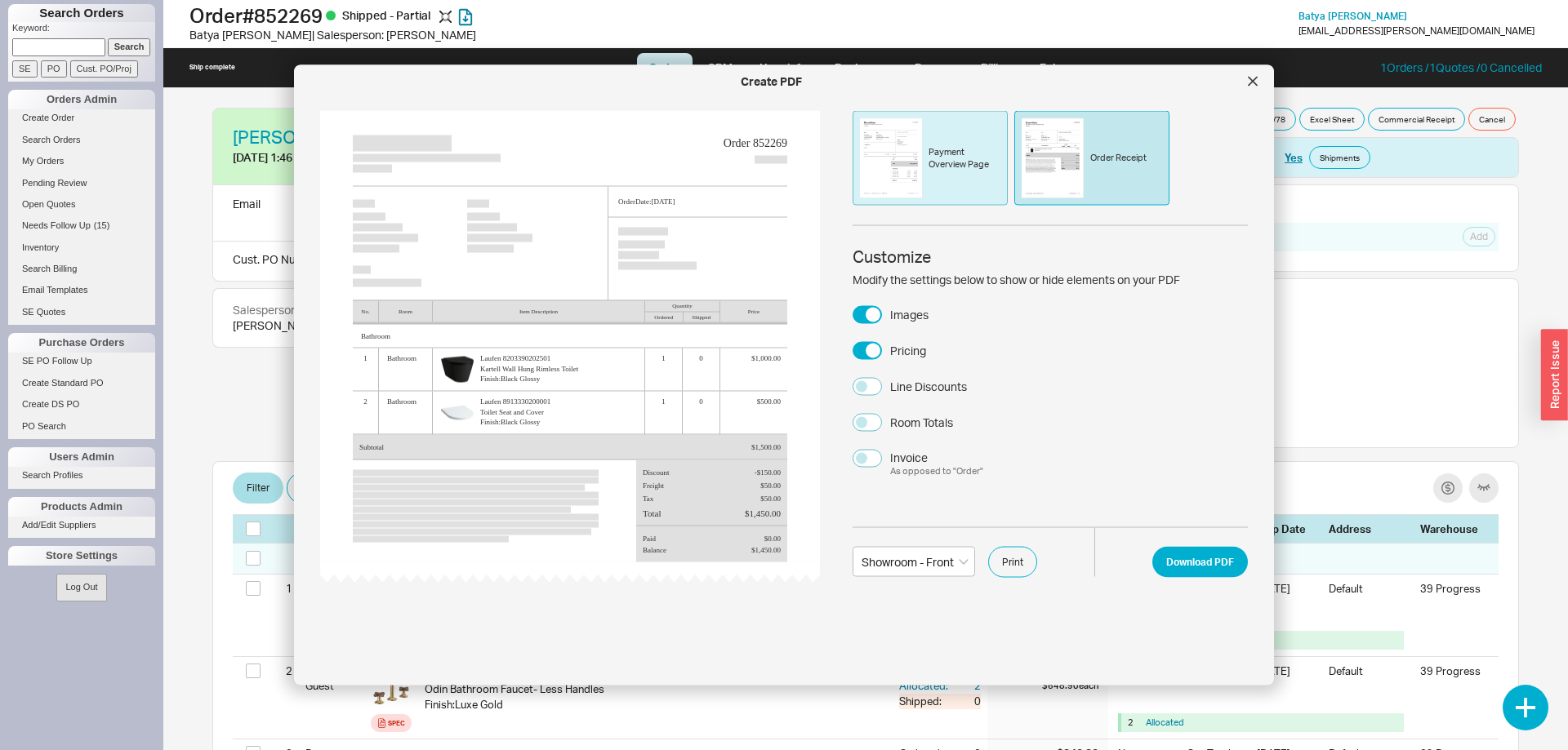
click at [1069, 163] on img at bounding box center [1052, 158] width 62 height 80
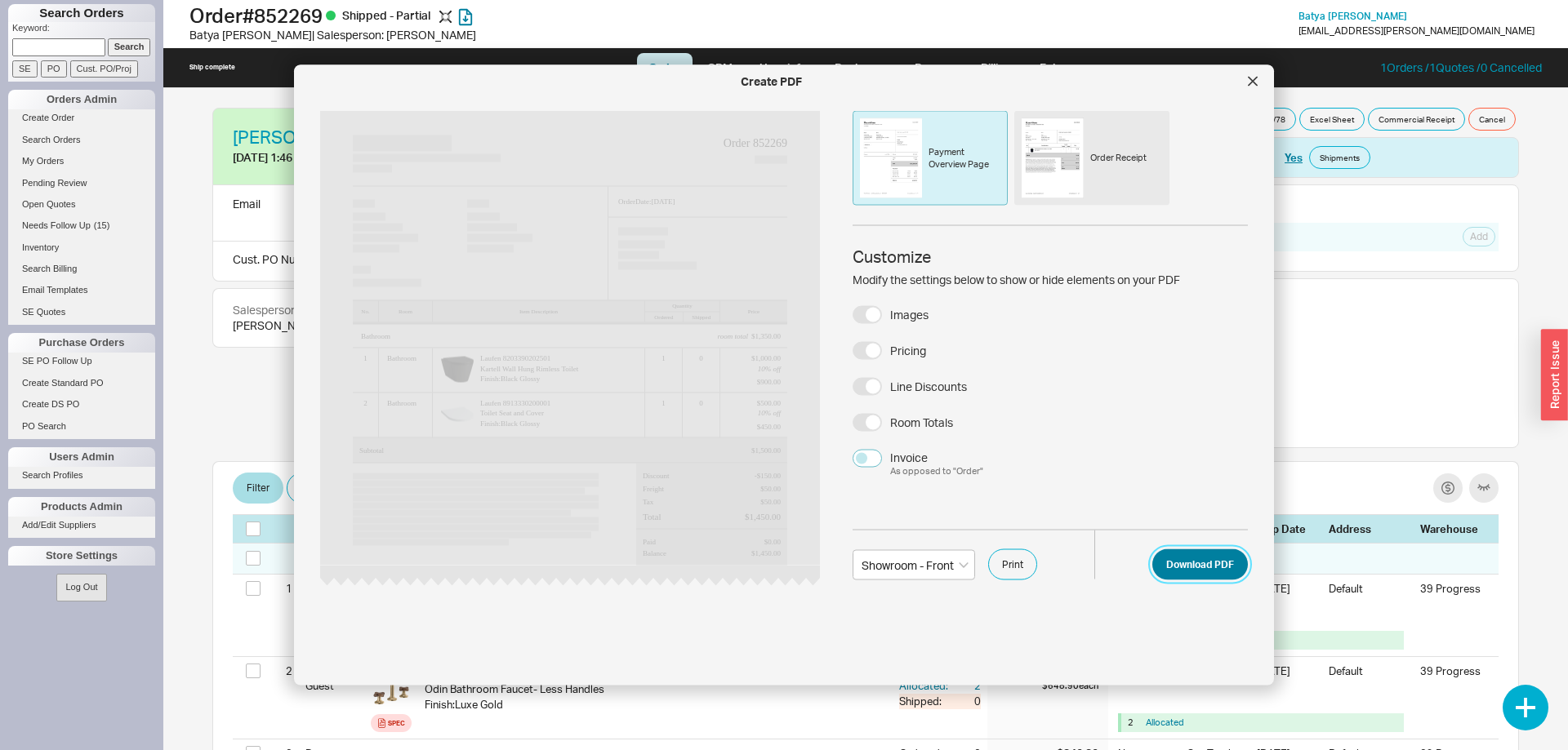
click at [1210, 564] on button "Download PDF" at bounding box center [1199, 564] width 95 height 31
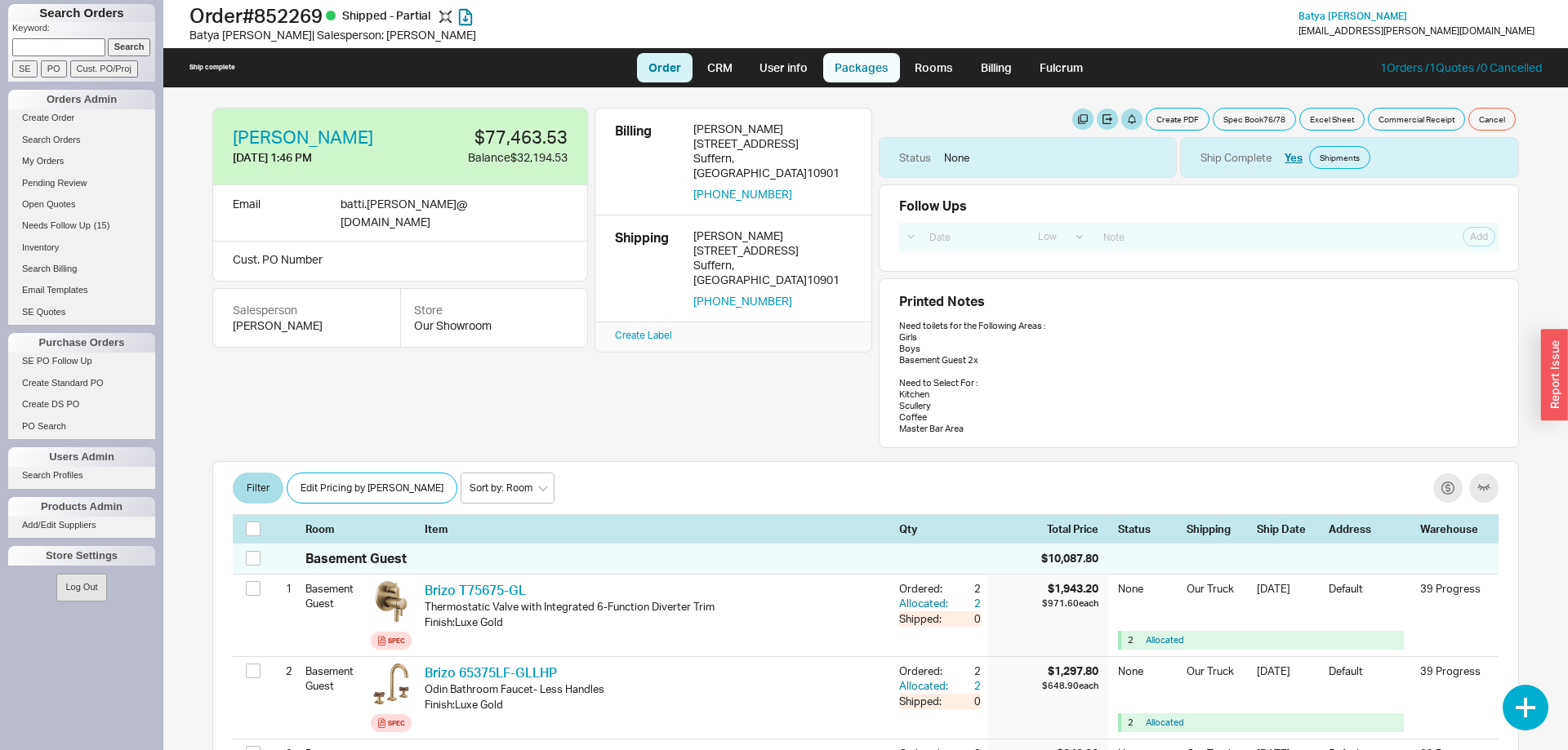
click at [867, 71] on link "Packages" at bounding box center [861, 68] width 77 height 29
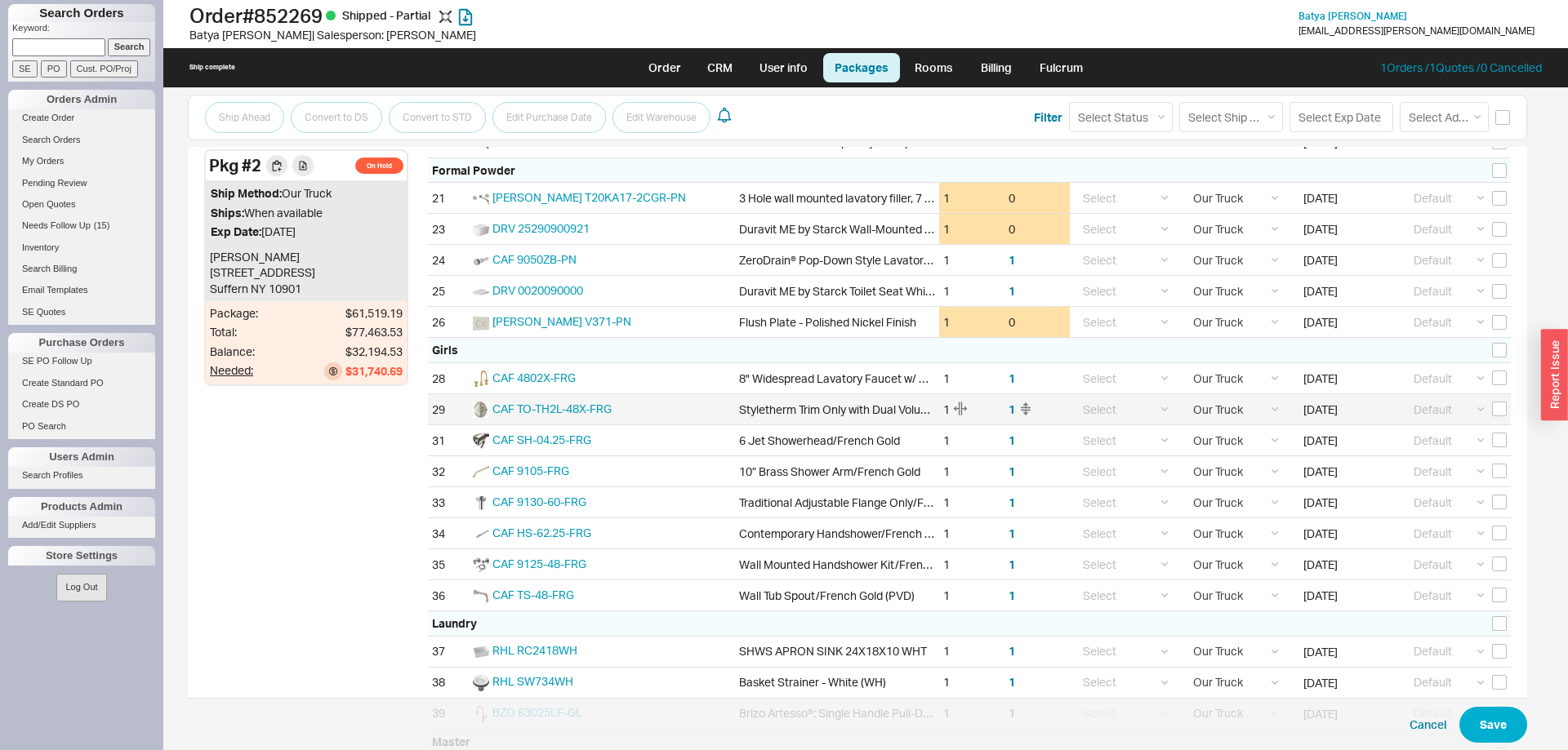
scroll to position [905, 0]
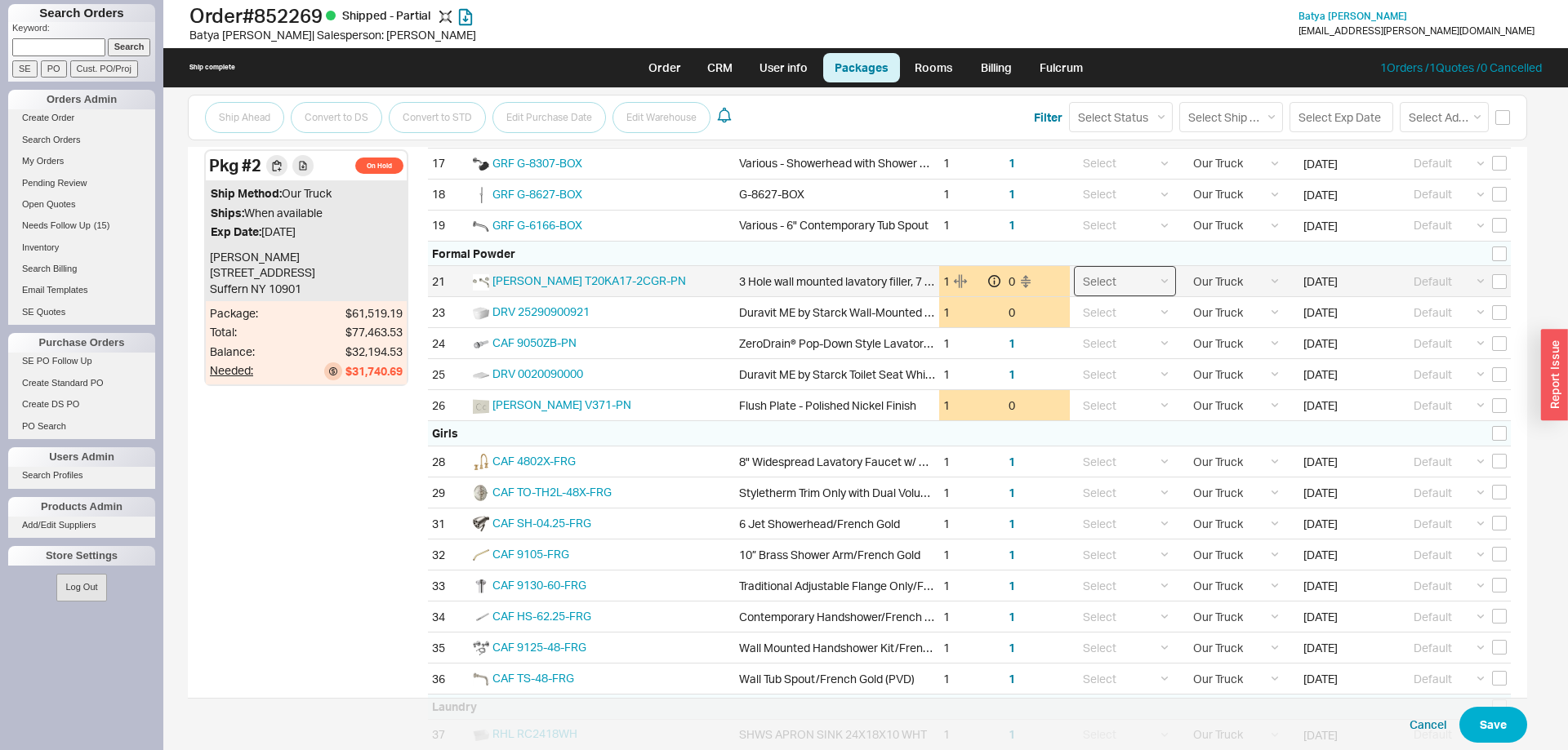
click at [1074, 266] on select "Select On Hold Call Before Ship Hold for Balance Wait For Cust. Call Waiting fo…" at bounding box center [1124, 281] width 102 height 30
click option "On Hold" at bounding box center [0, 0] width 0 height 0
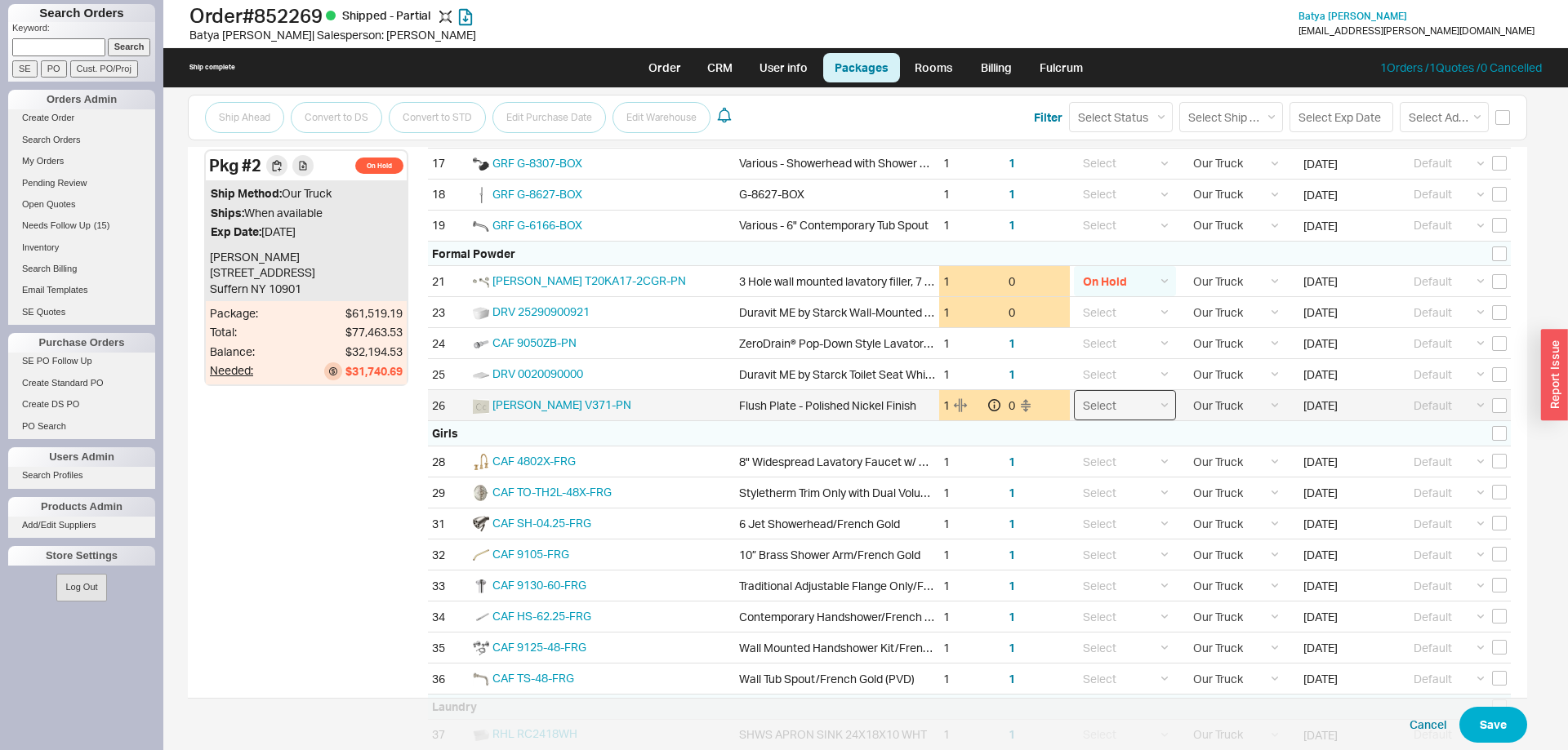
click at [1074, 390] on select "Select On Hold Call Before Ship Hold for Balance Wait For Cust. Call Waiting fo…" at bounding box center [1124, 405] width 102 height 30
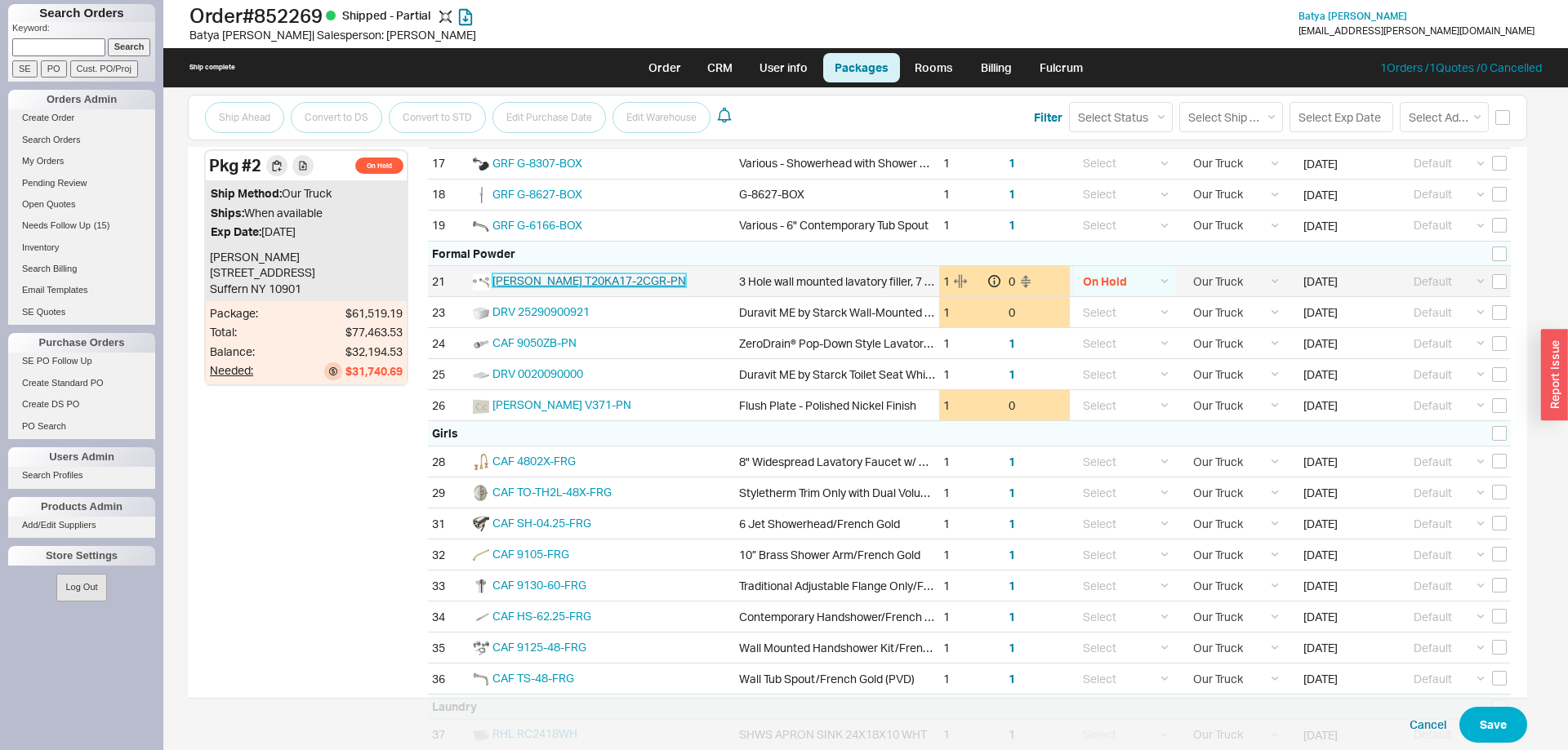
drag, startPoint x: 1116, startPoint y: 400, endPoint x: 617, endPoint y: 280, distance: 513.2
click at [617, 280] on span "SAM T20KA17-2CGR-PN" at bounding box center [589, 280] width 193 height 14
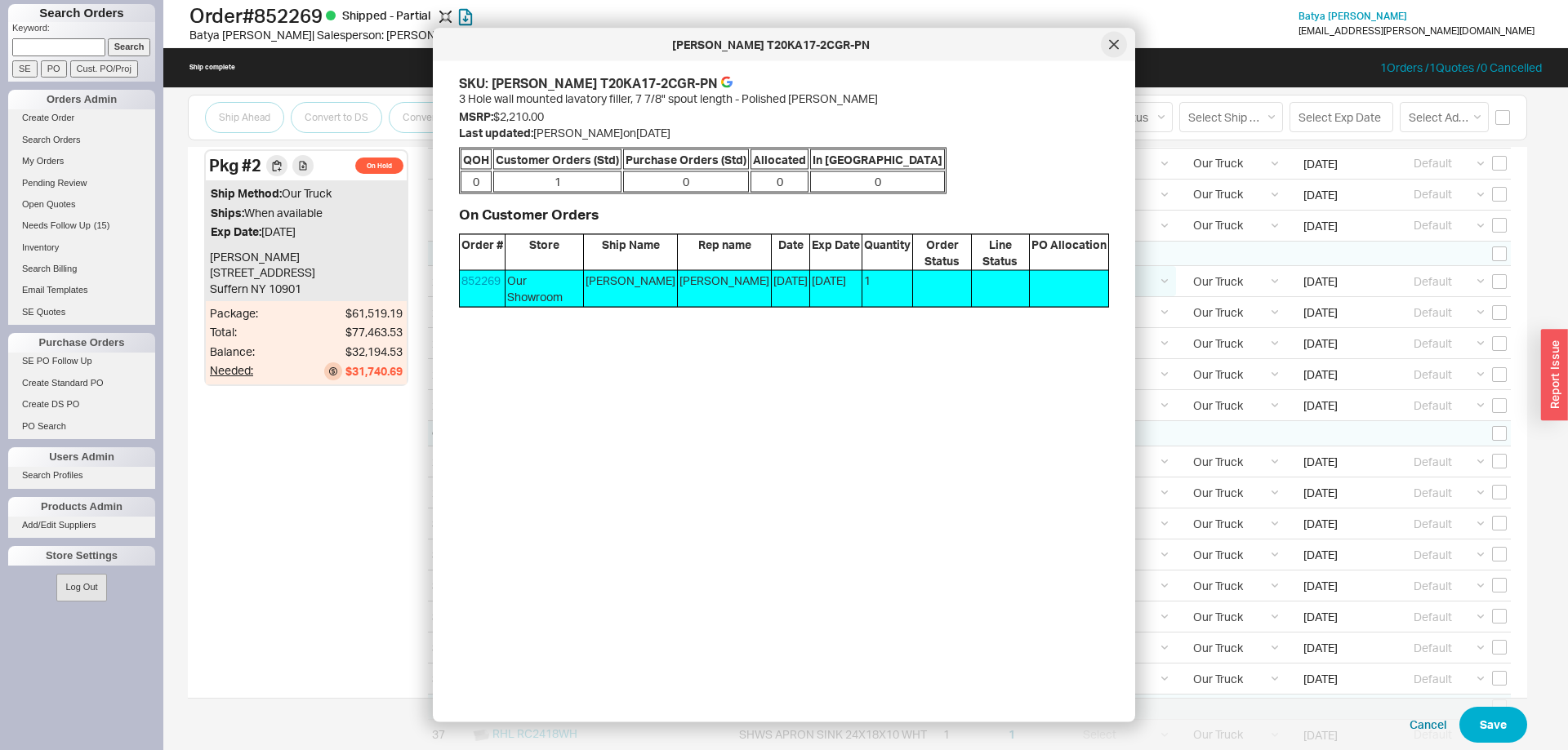
click at [1124, 44] on div at bounding box center [1113, 45] width 26 height 26
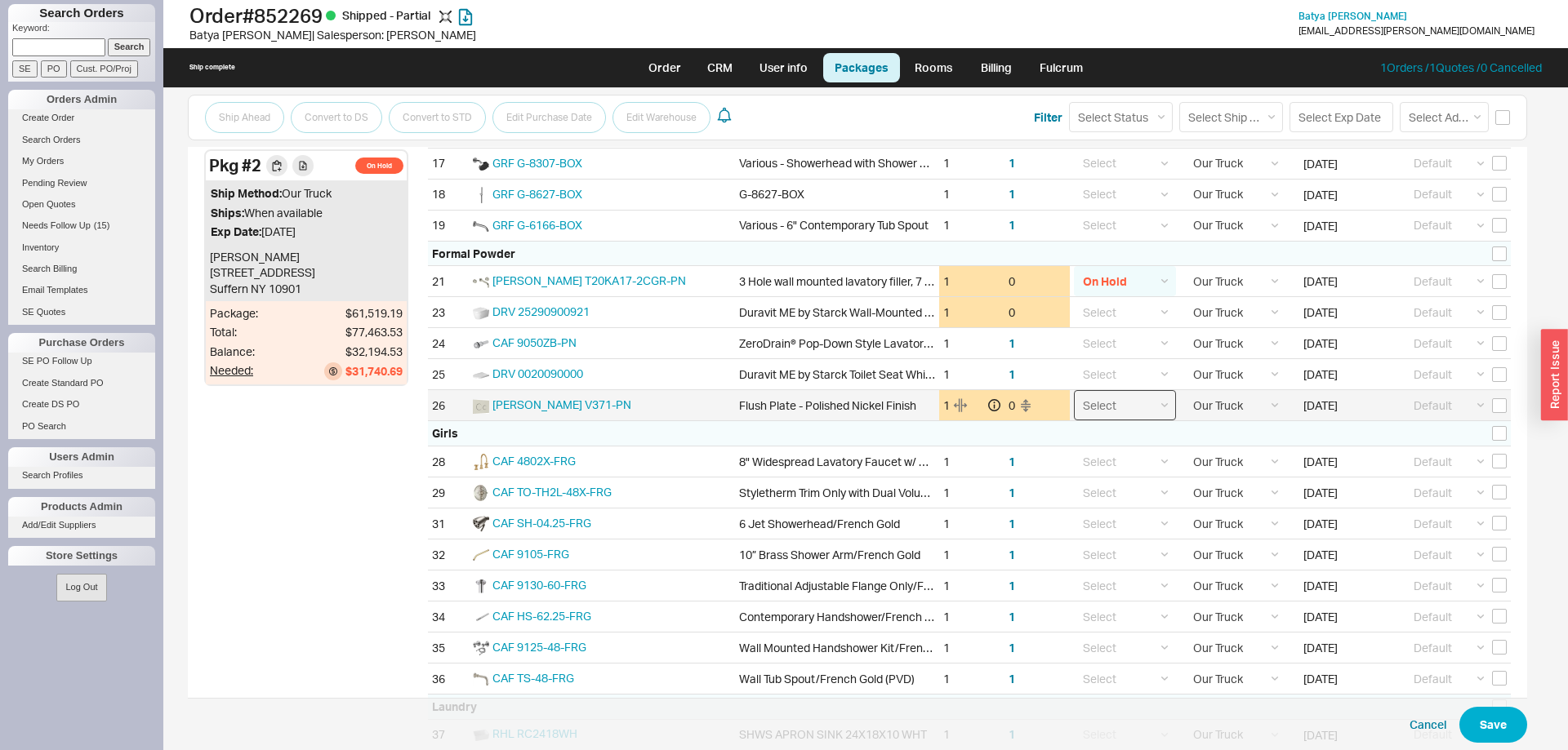
click at [1074, 390] on select "Select On Hold Call Before Ship Hold for Balance Wait For Cust. Call Waiting fo…" at bounding box center [1124, 405] width 102 height 30
click option "On Hold" at bounding box center [0, 0] width 0 height 0
click at [1485, 708] on button "Save" at bounding box center [1492, 725] width 68 height 36
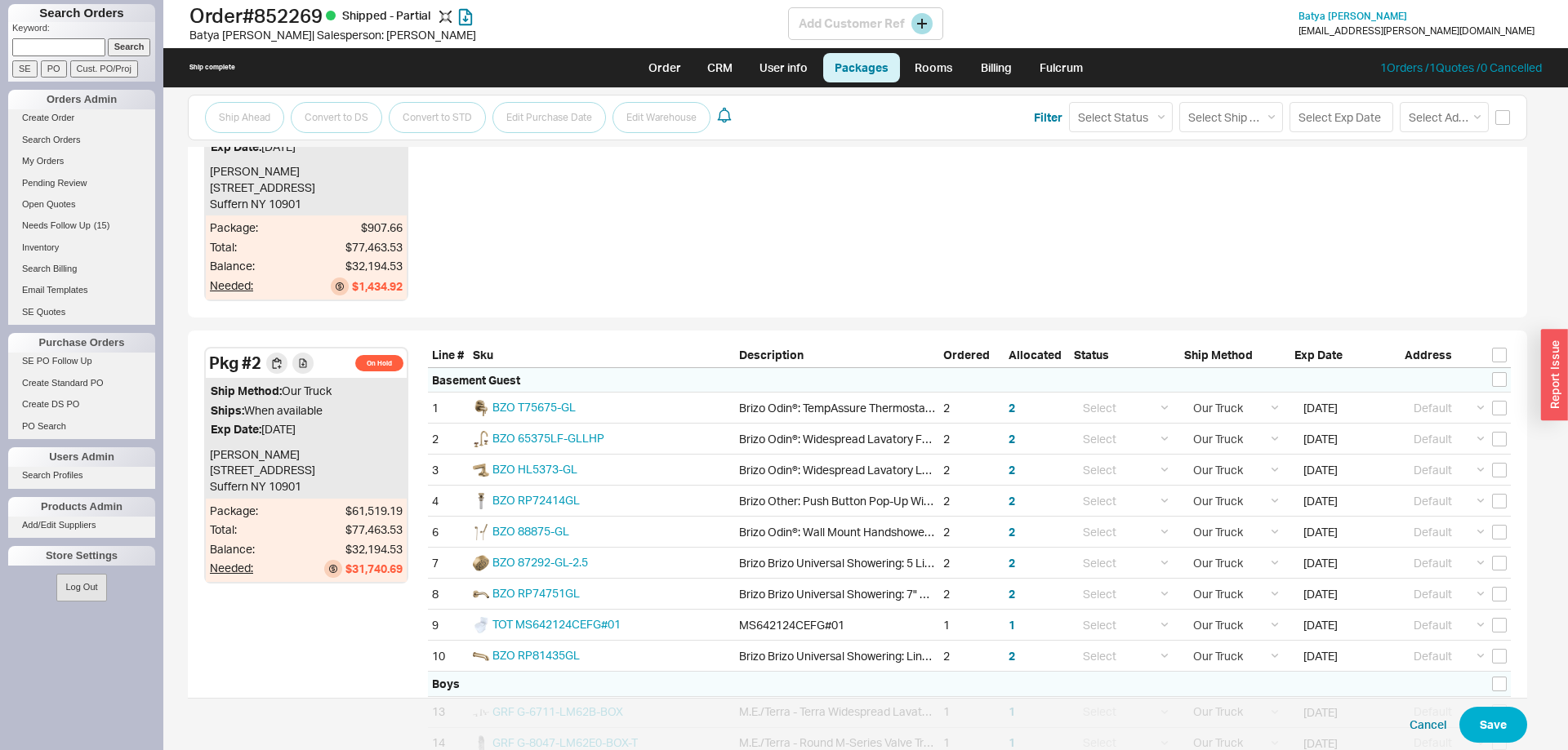
scroll to position [155, 0]
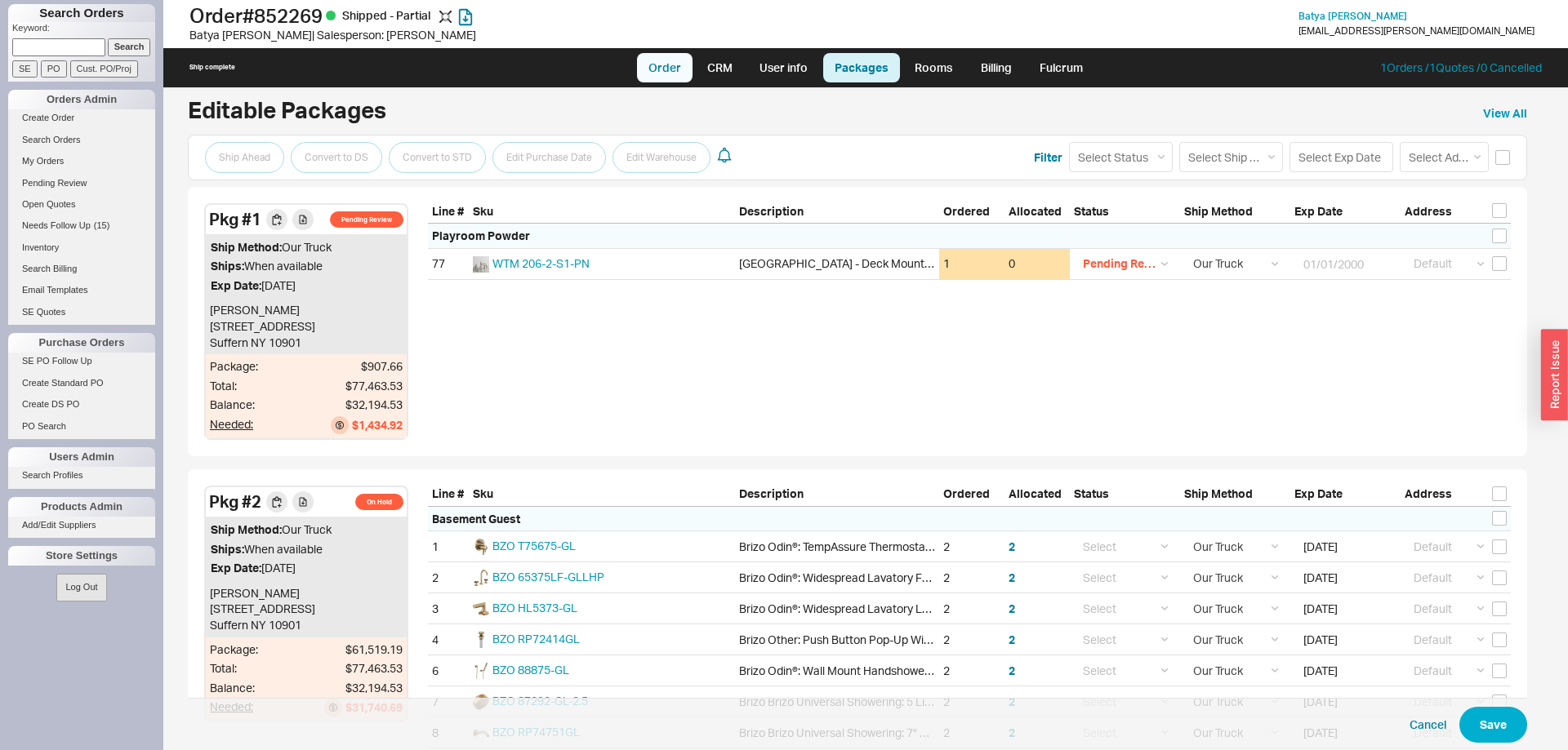
click at [675, 66] on link "Order" at bounding box center [665, 68] width 56 height 29
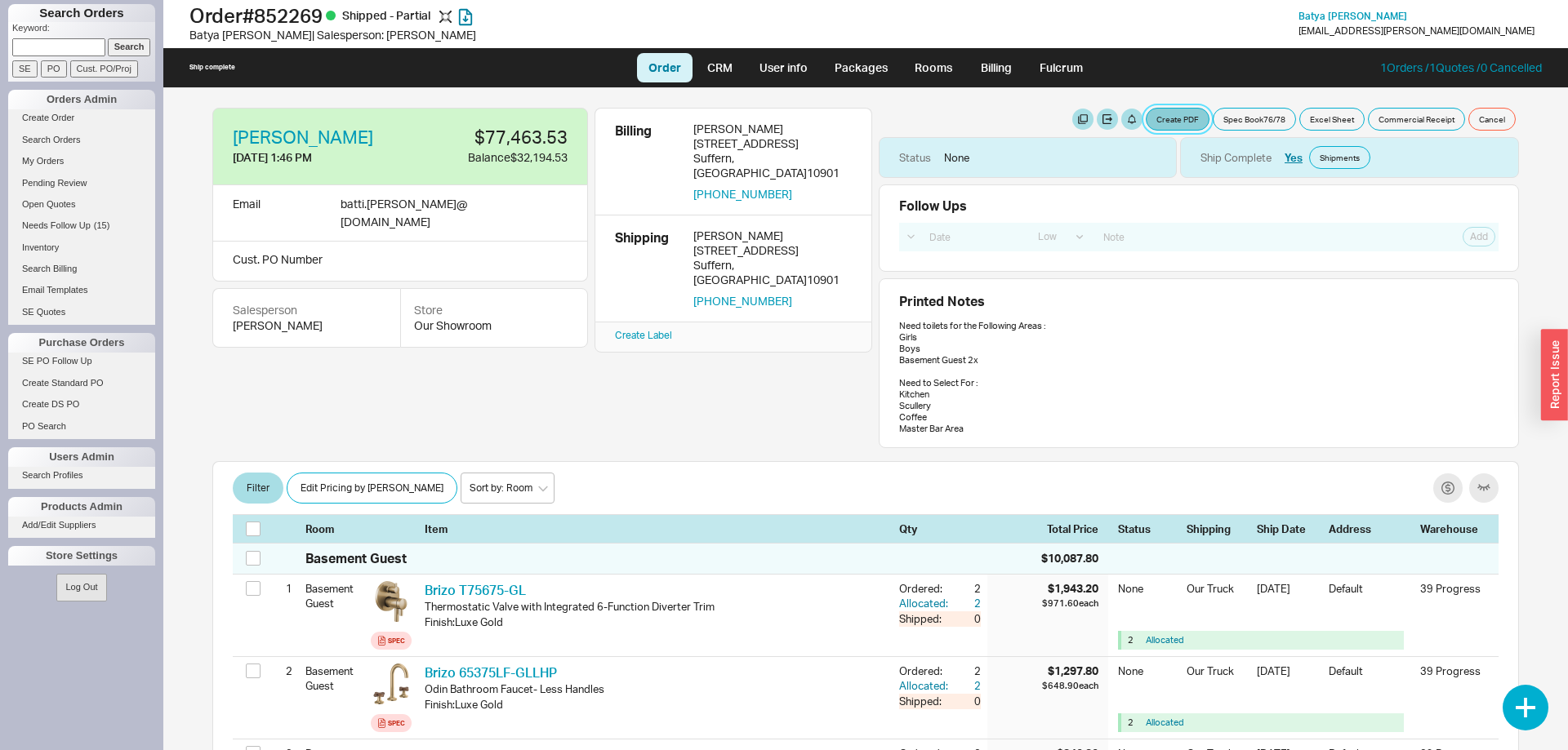
click at [1181, 123] on button "Create PDF" at bounding box center [1178, 119] width 64 height 23
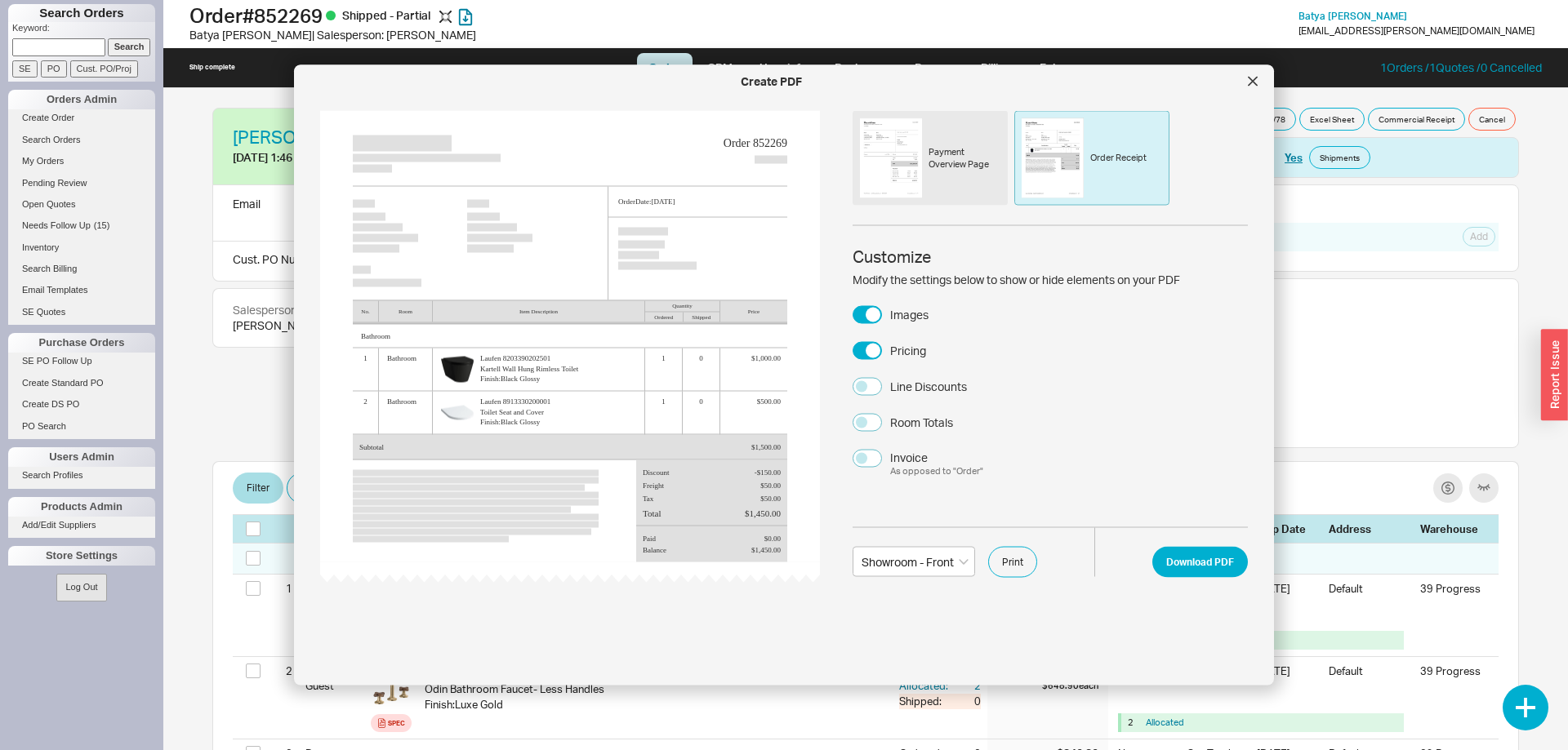
drag, startPoint x: 948, startPoint y: 134, endPoint x: 983, endPoint y: 205, distance: 79.2
click at [948, 133] on div "Payment Overview Page" at bounding box center [930, 158] width 155 height 95
click at [1212, 561] on button "Download PDF" at bounding box center [1199, 561] width 95 height 31
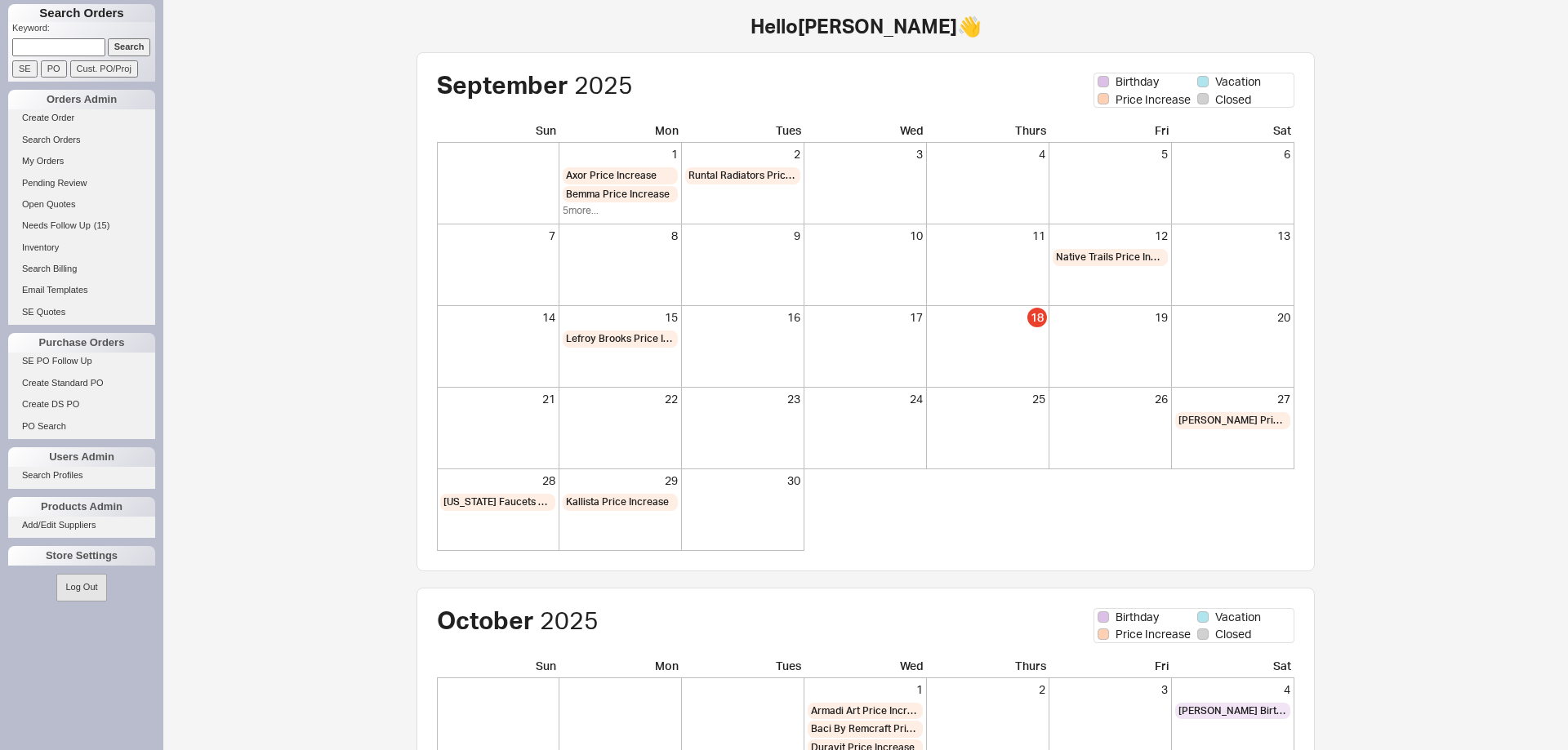
click at [75, 52] on input at bounding box center [58, 47] width 93 height 17
type input "[PERSON_NAME]"
click at [114, 47] on input "Search" at bounding box center [129, 47] width 43 height 17
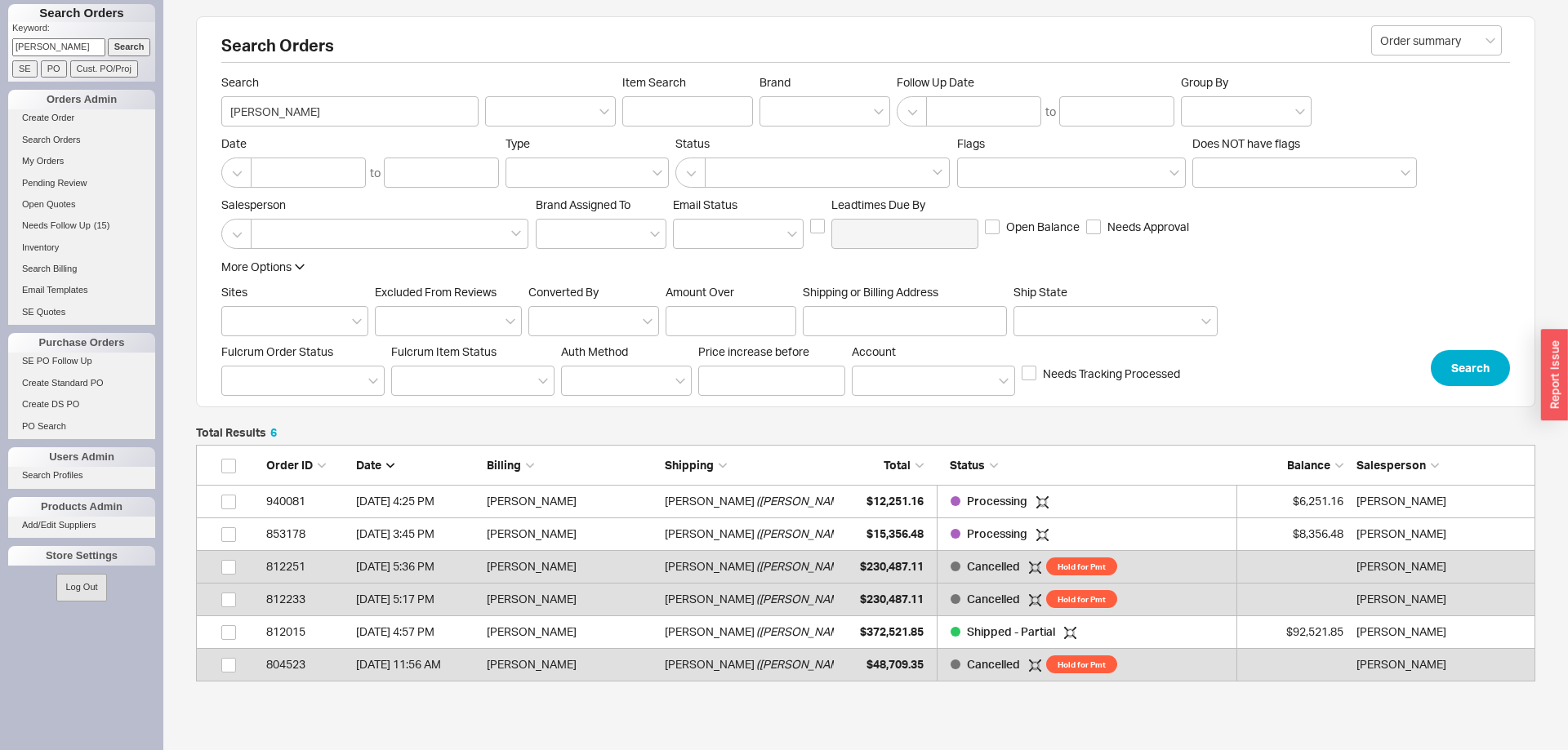
scroll to position [236, 1339]
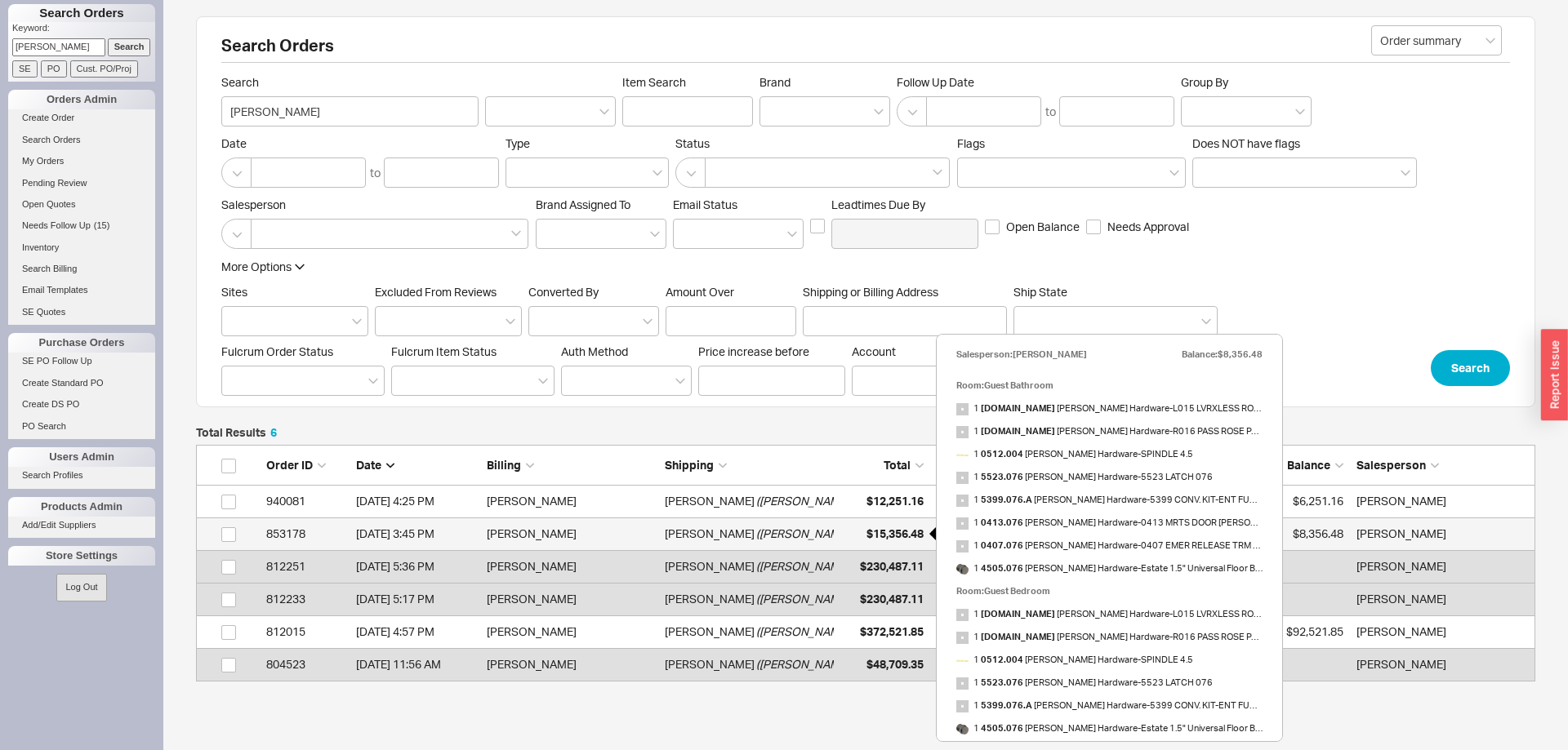
click at [869, 524] on div "$15,356.48" at bounding box center [882, 534] width 82 height 33
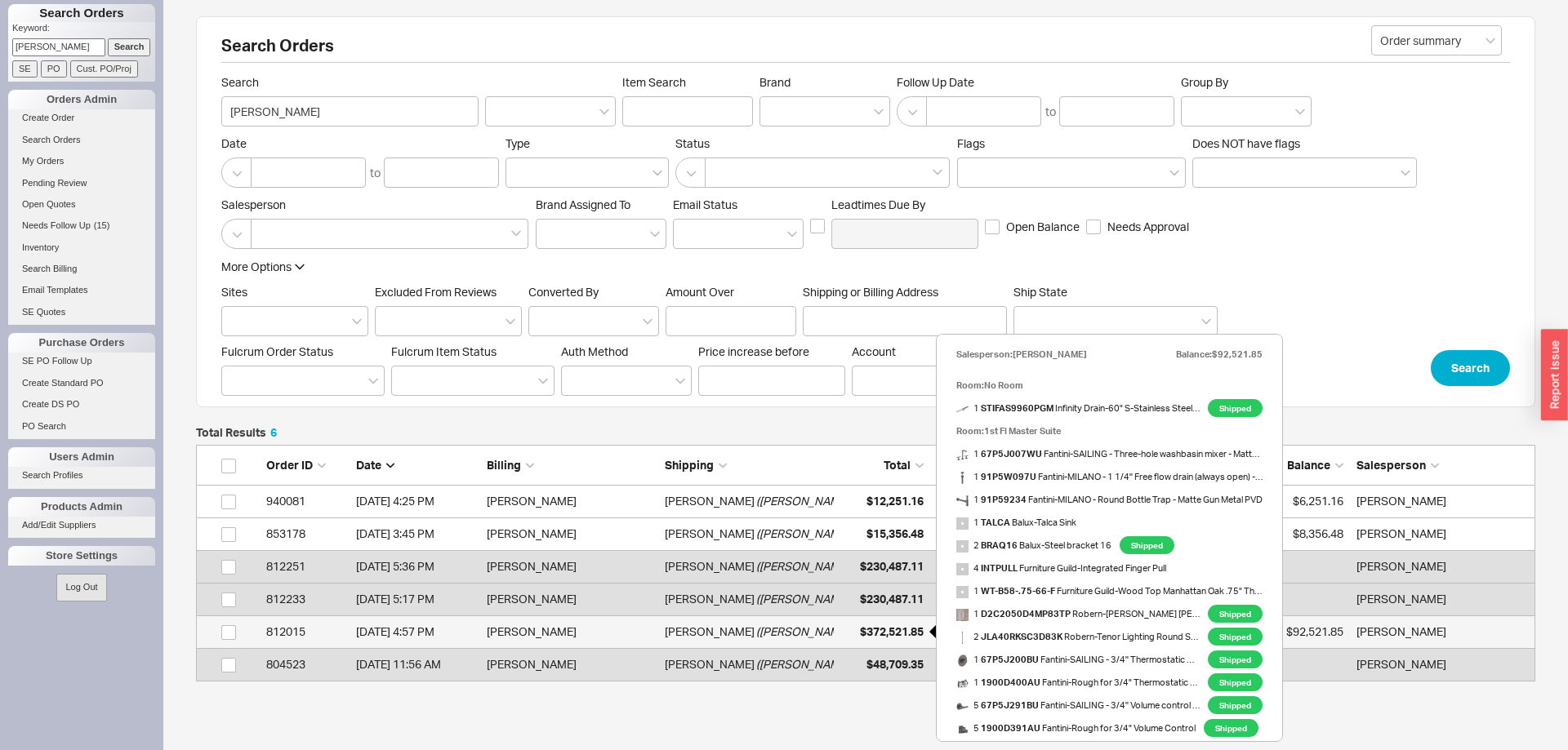
click at [883, 633] on span "$372,521.85" at bounding box center [891, 631] width 64 height 14
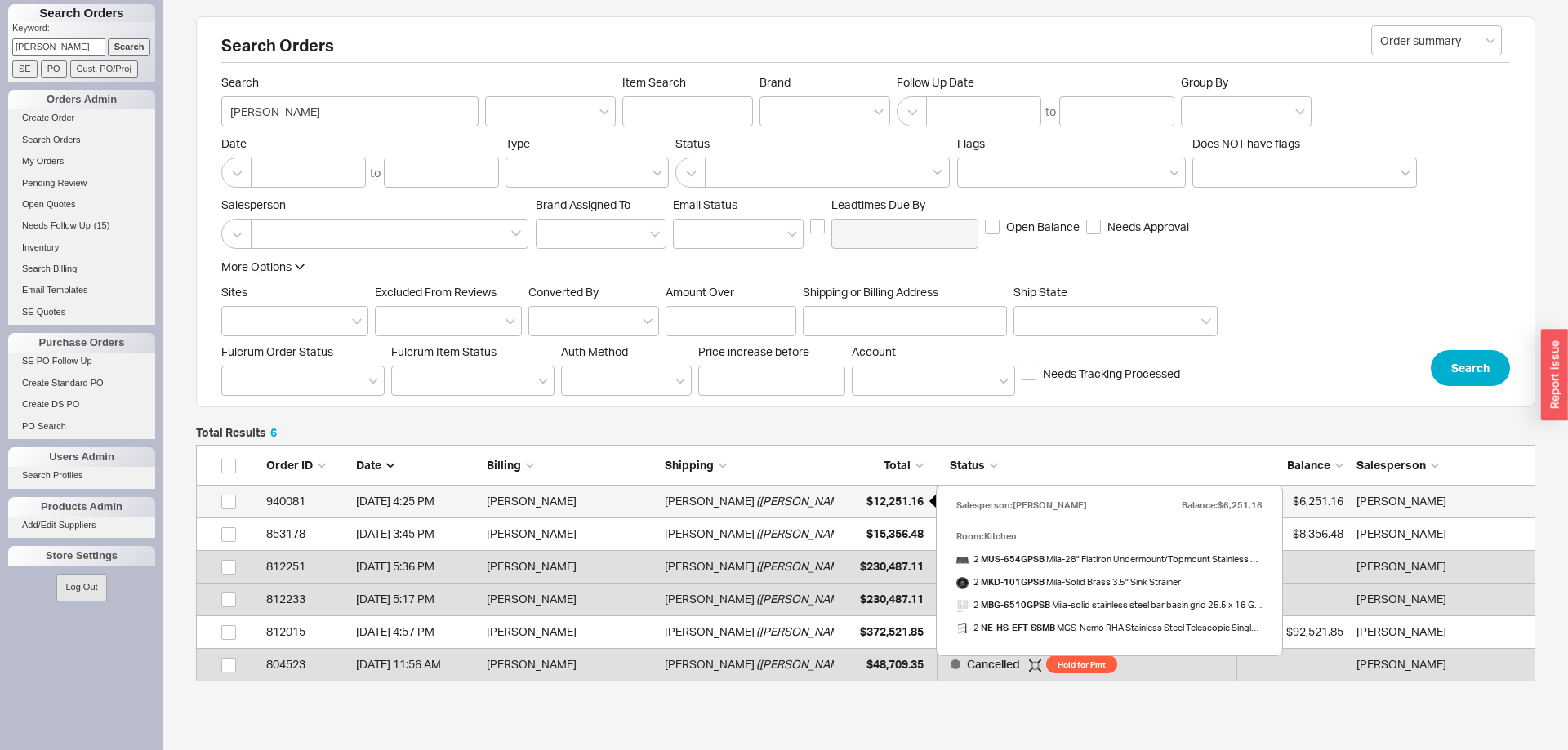
click at [886, 498] on span "$12,251.16" at bounding box center [895, 501] width 57 height 14
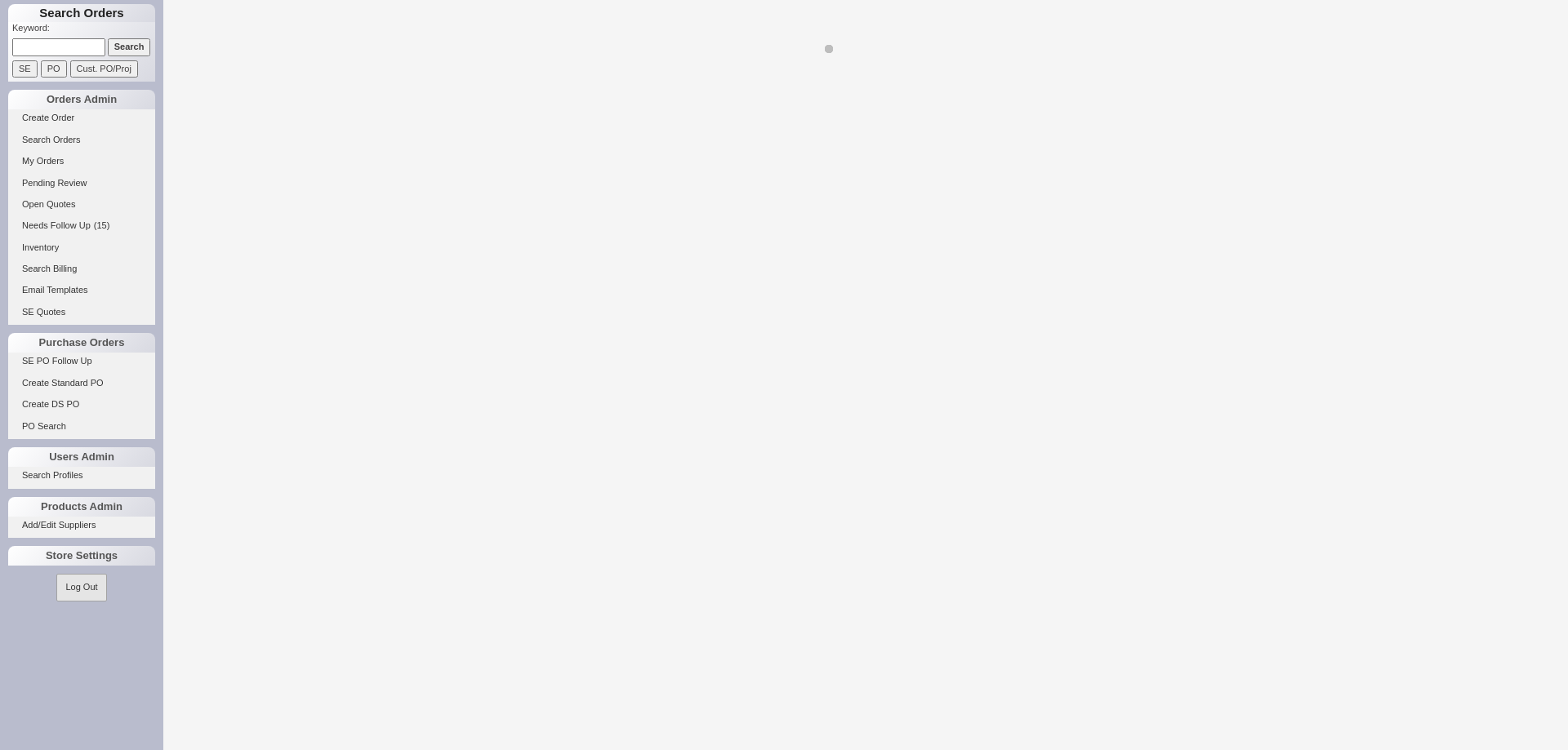
select select "LOW"
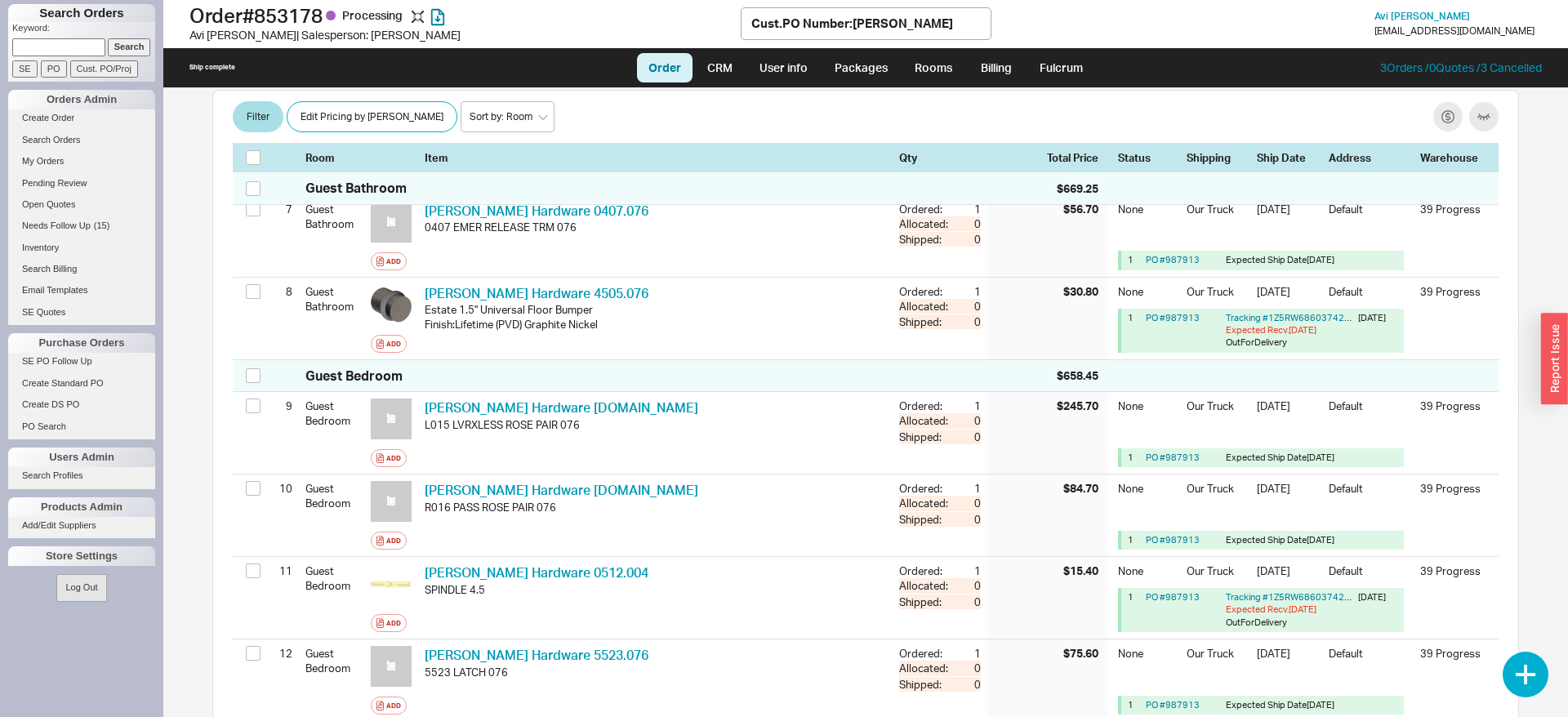
scroll to position [1783, 0]
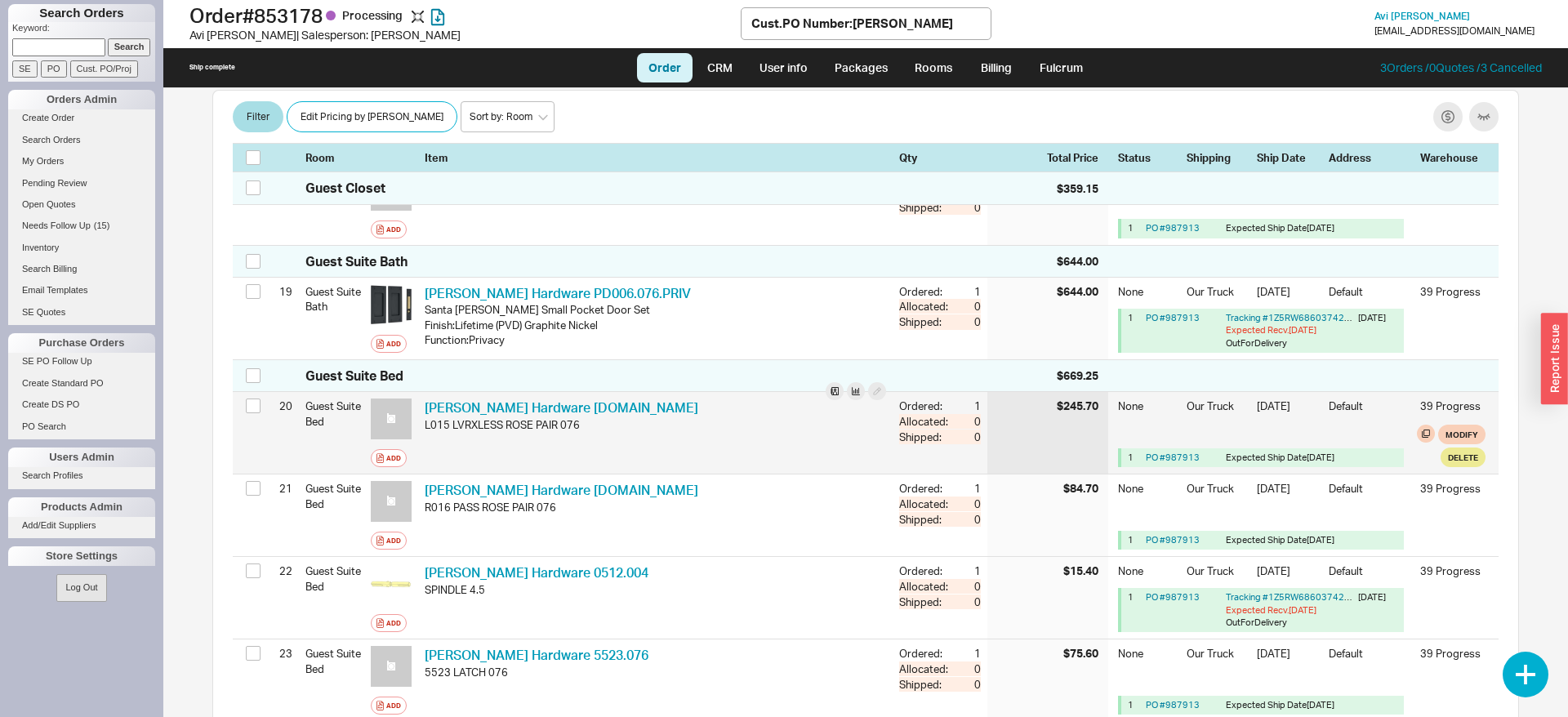
click at [632, 417] on div "L015 LVRXLESS ROSE PAIR 076" at bounding box center [655, 424] width 462 height 15
drag, startPoint x: 618, startPoint y: 402, endPoint x: 426, endPoint y: 404, distance: 192.0
click at [426, 404] on div "[PERSON_NAME] Hardware [DOMAIN_NAME] BLD [DOMAIN_NAME]" at bounding box center [655, 408] width 462 height 18
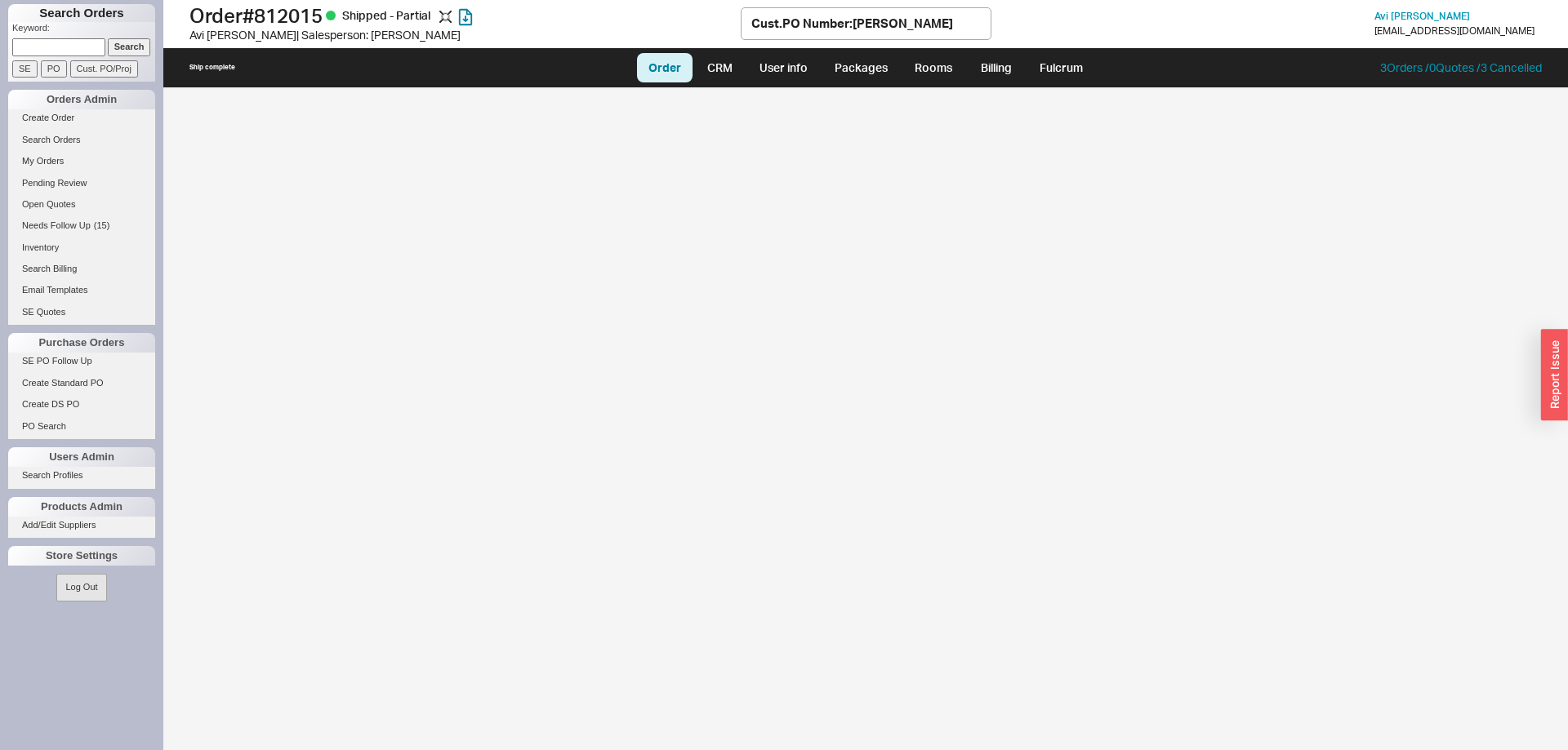
select select "LOW"
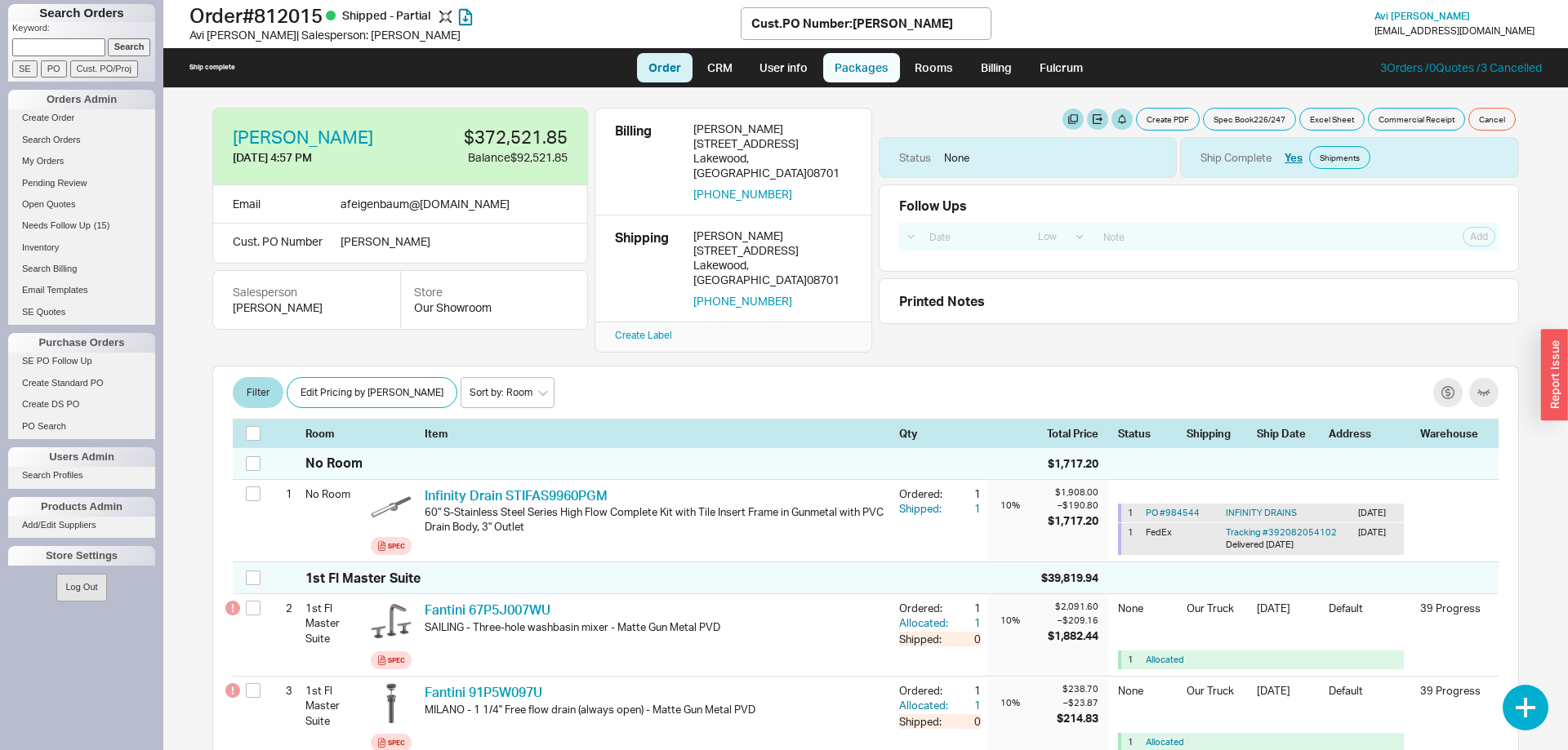
click at [861, 68] on link "Packages" at bounding box center [861, 68] width 77 height 29
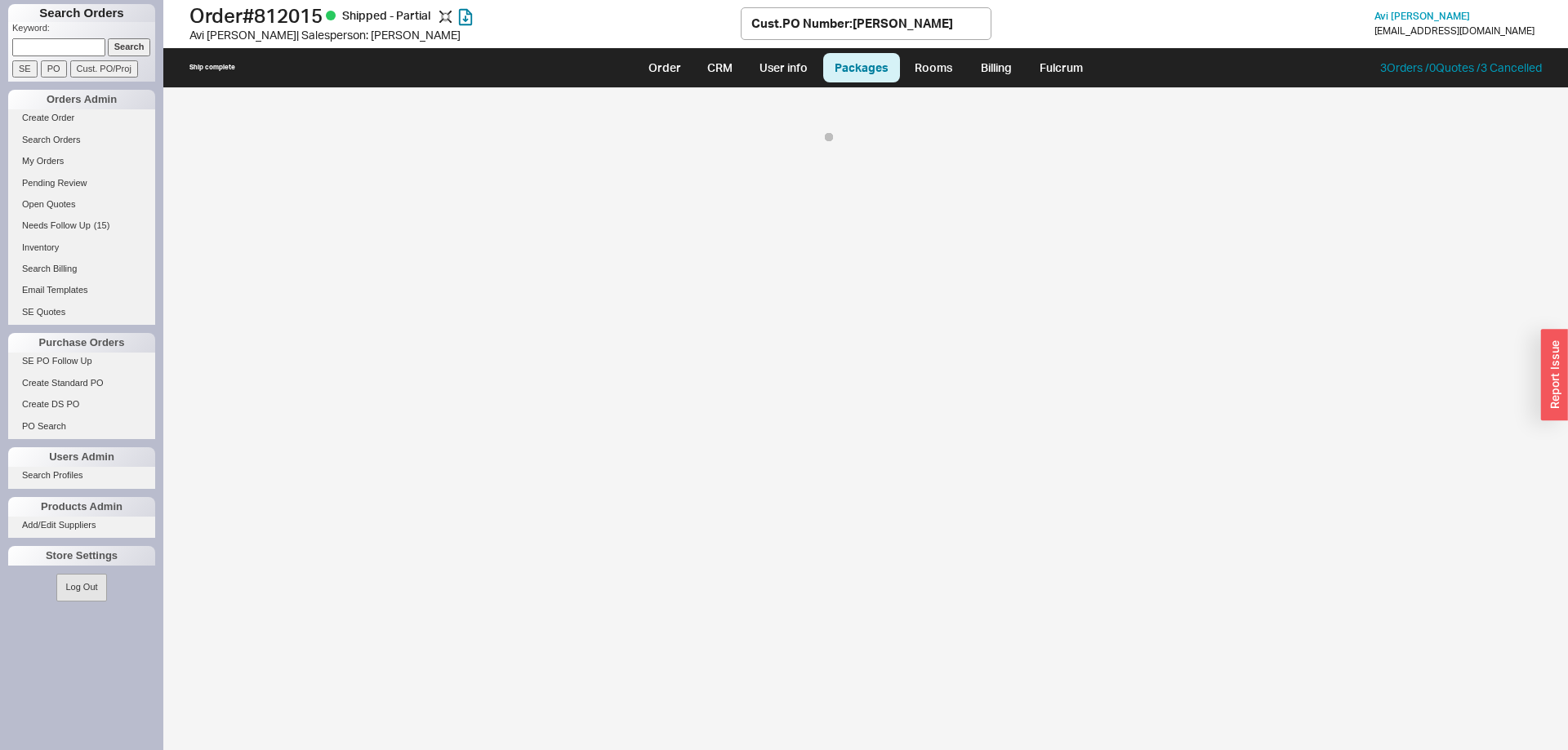
select select "8"
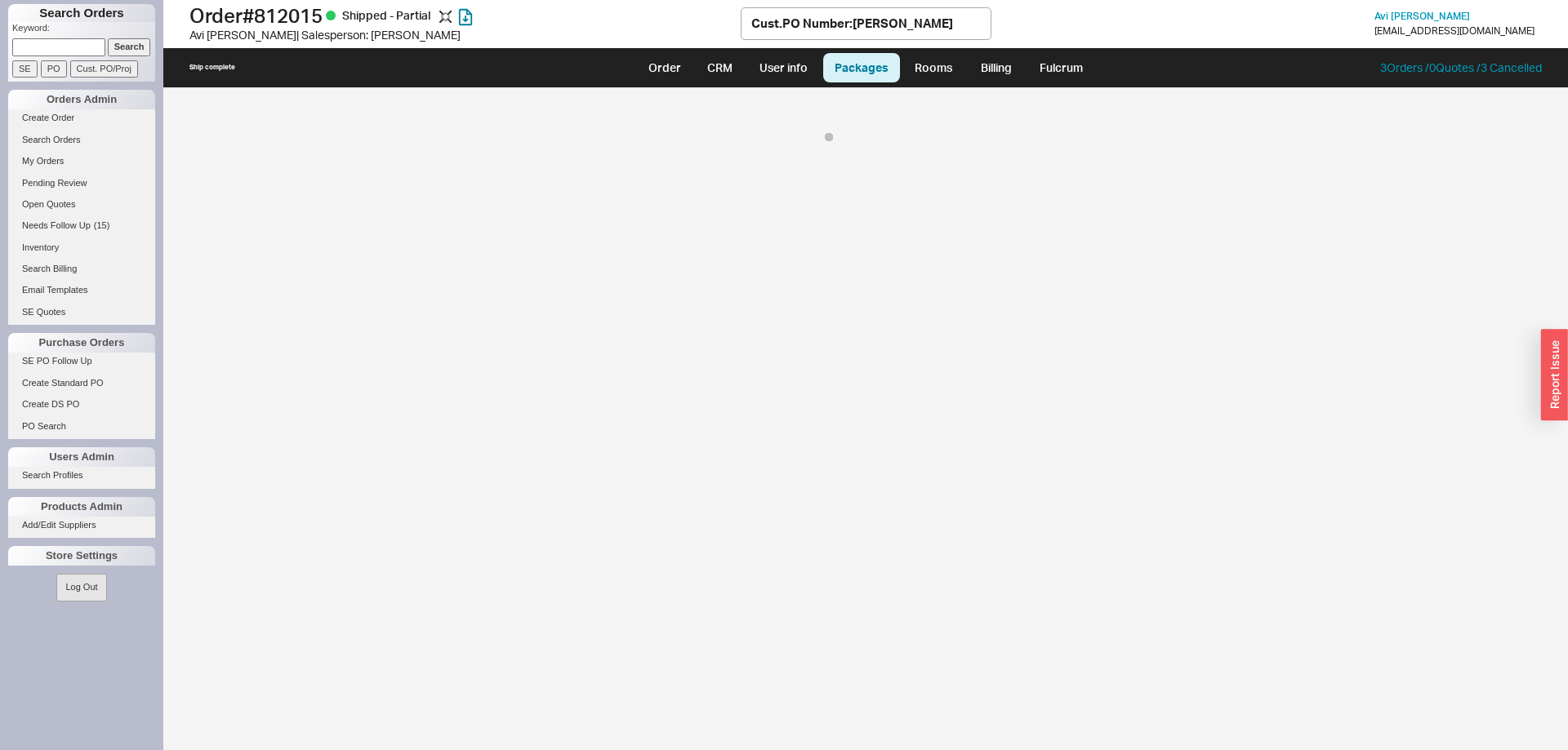
select select "8"
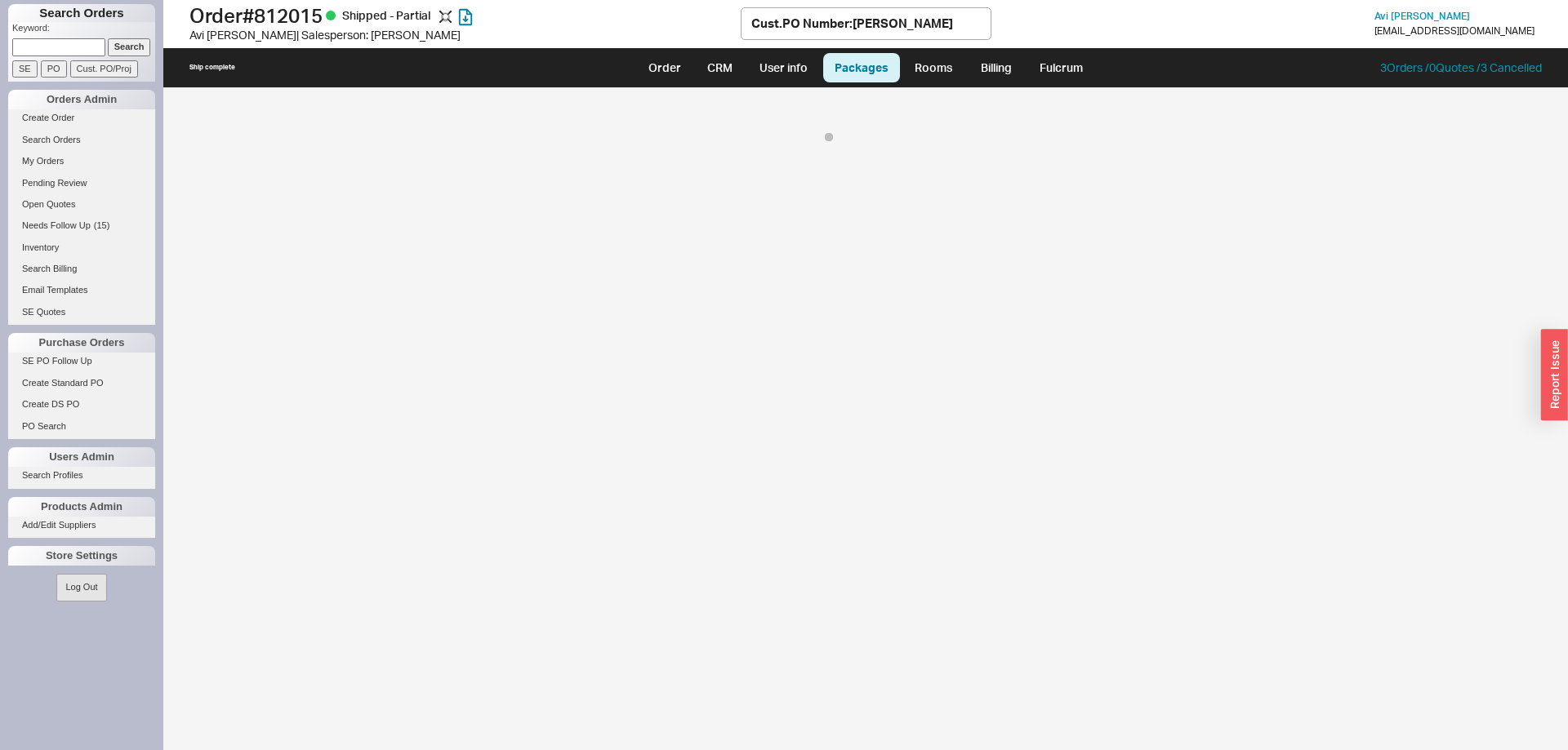
select select "8"
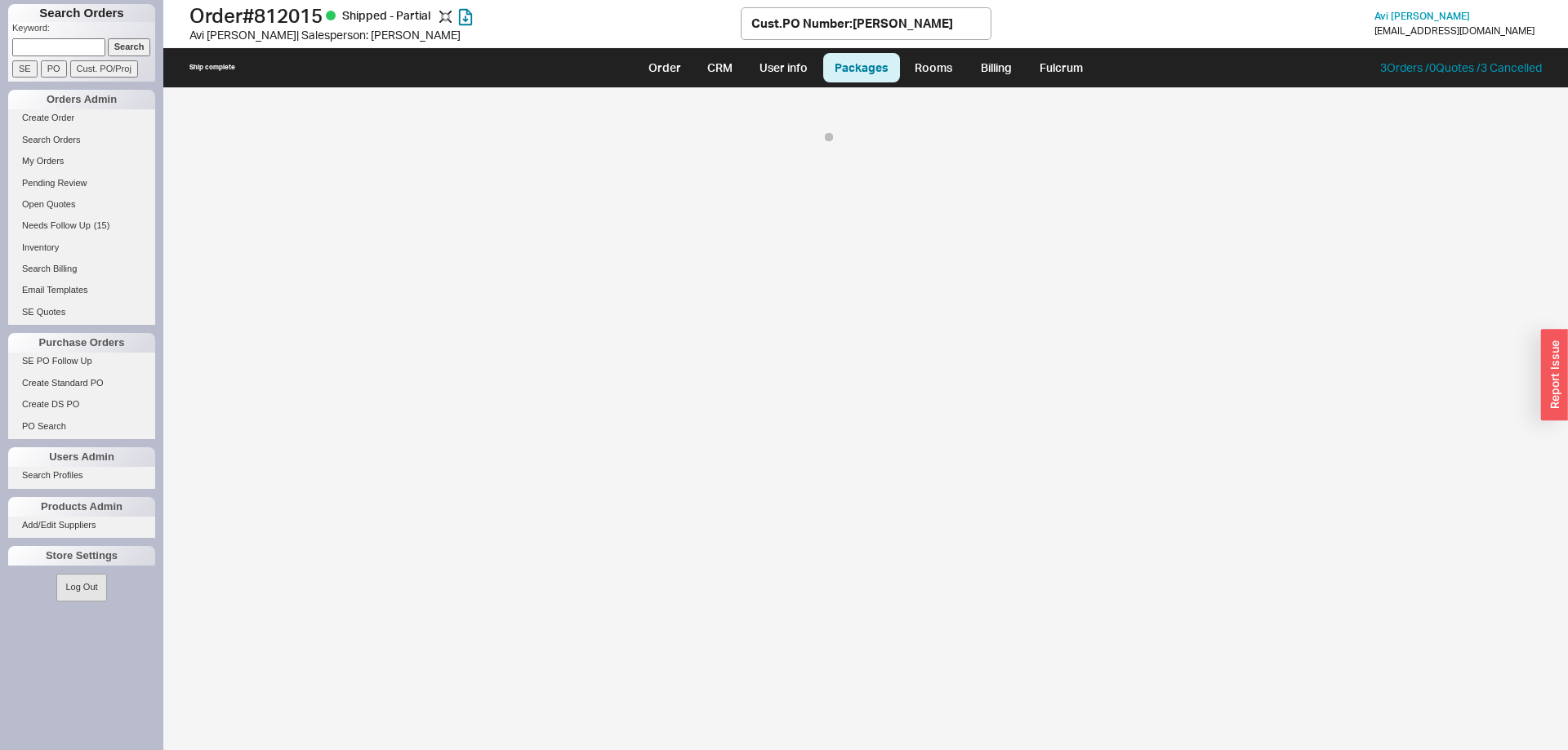
select select "8"
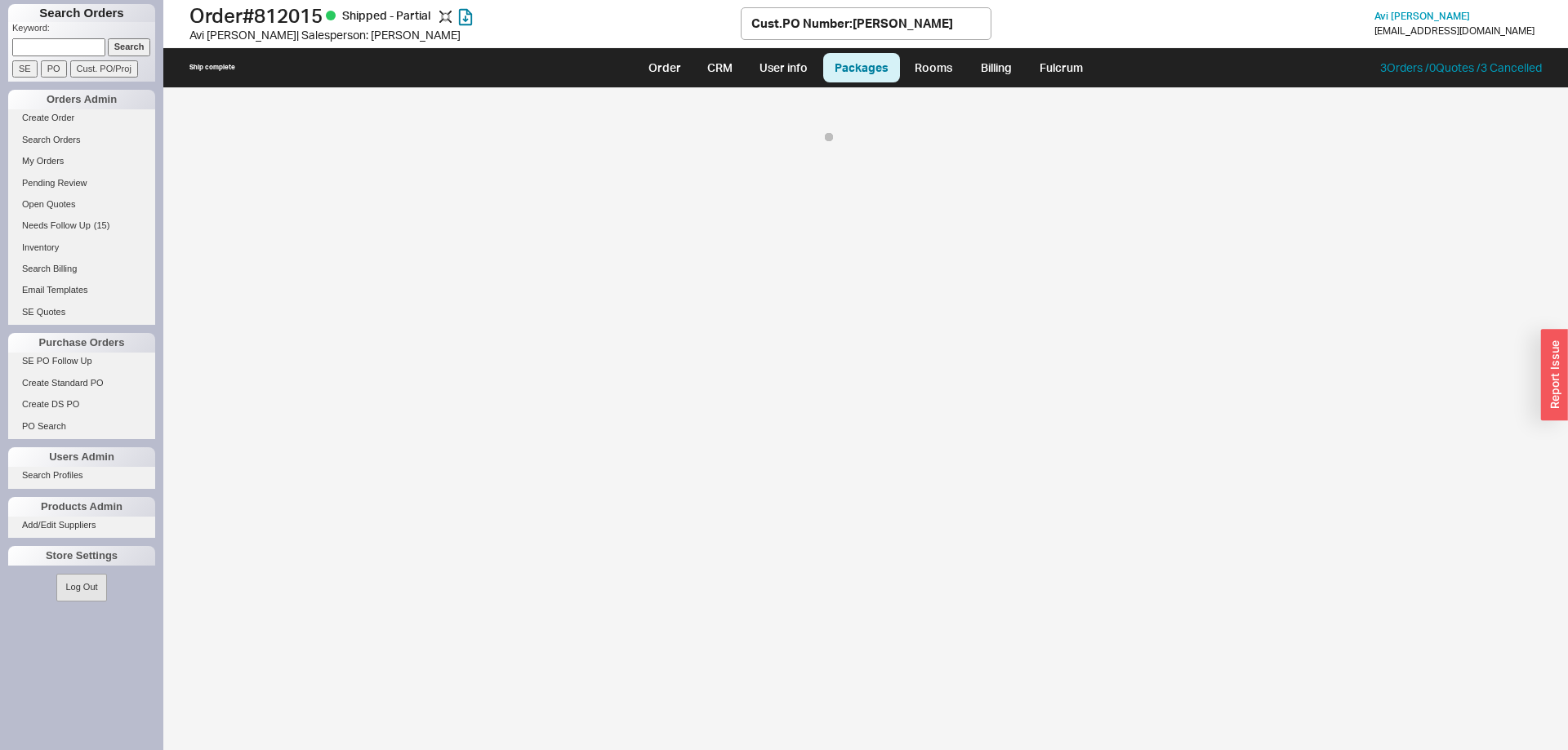
select select "8"
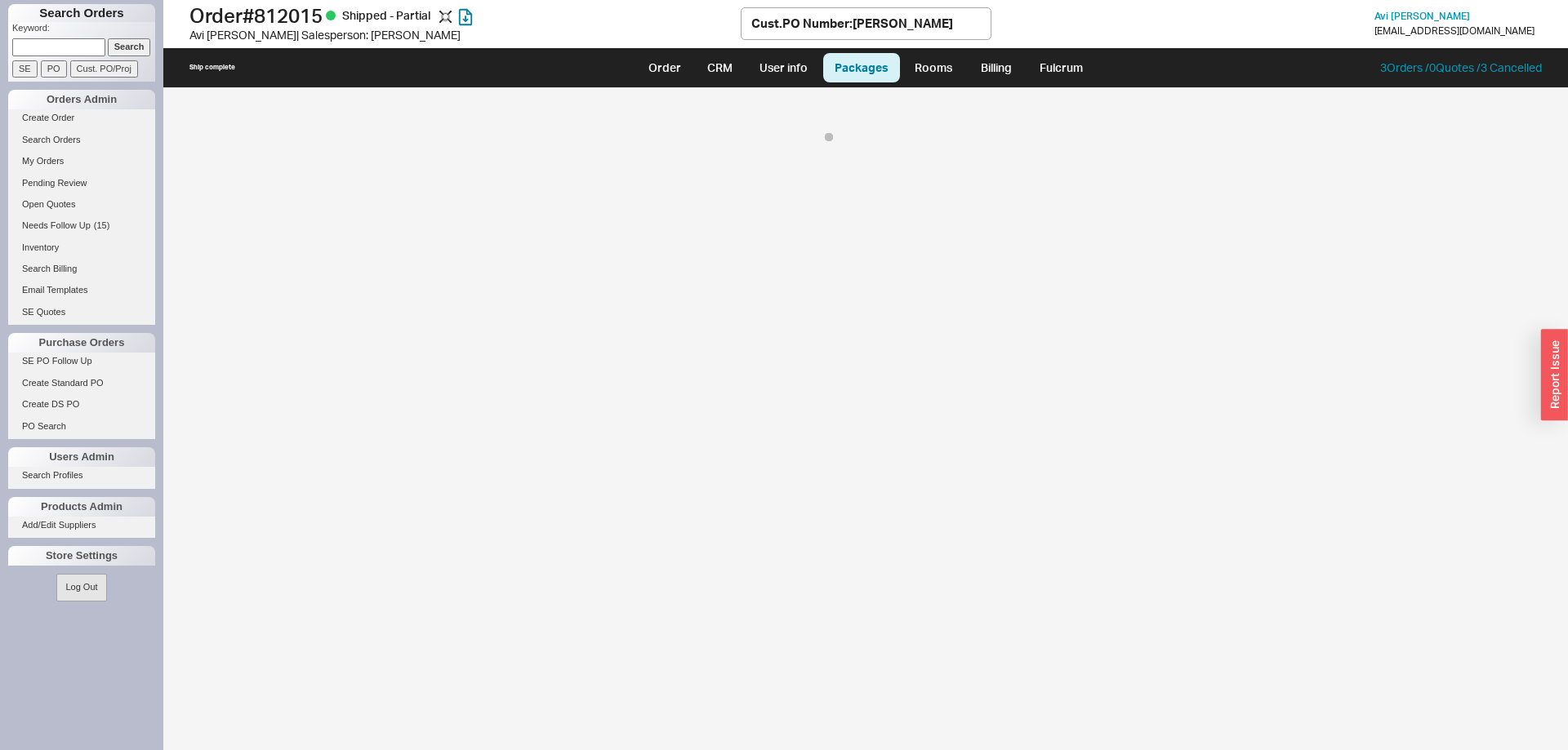
select select "8"
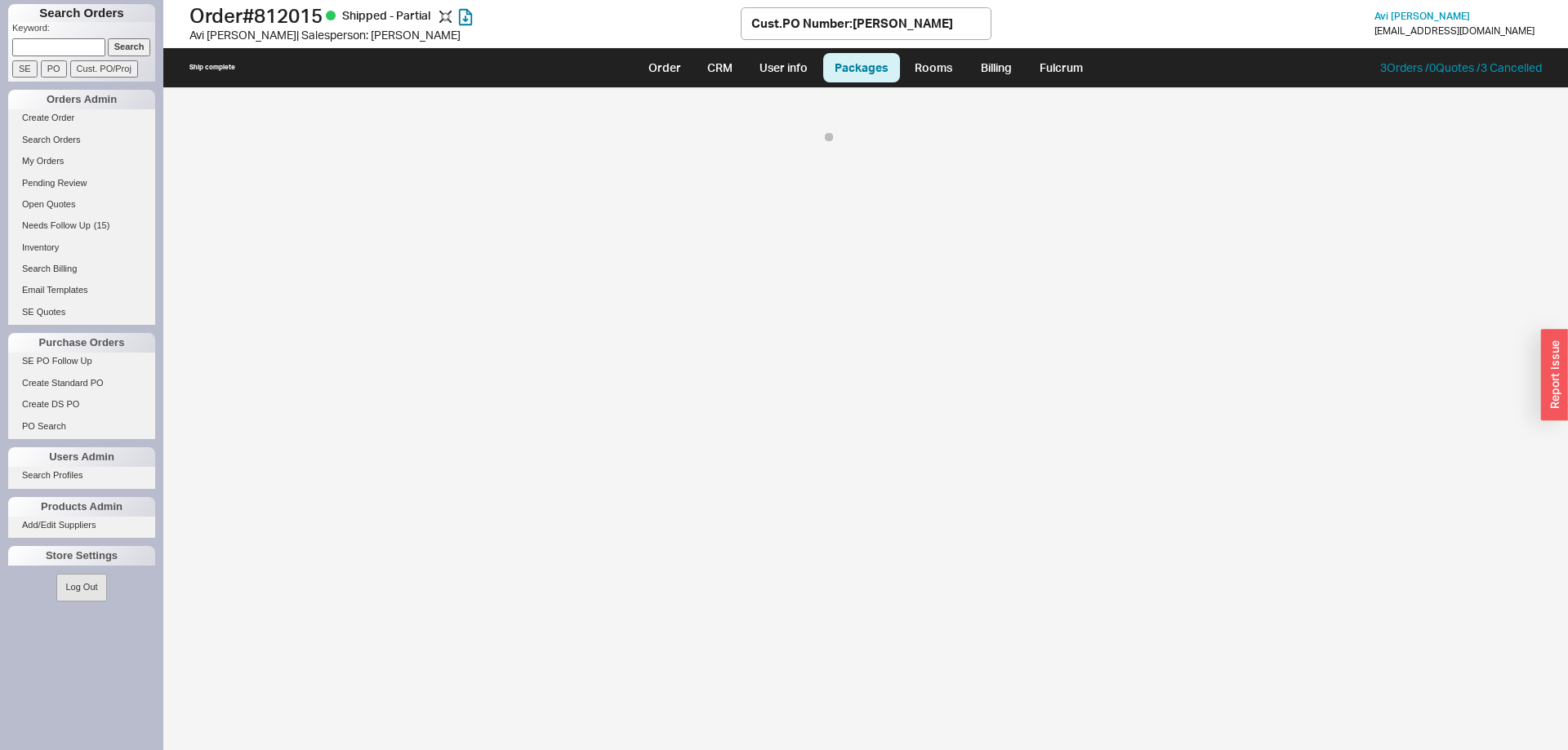
select select "8"
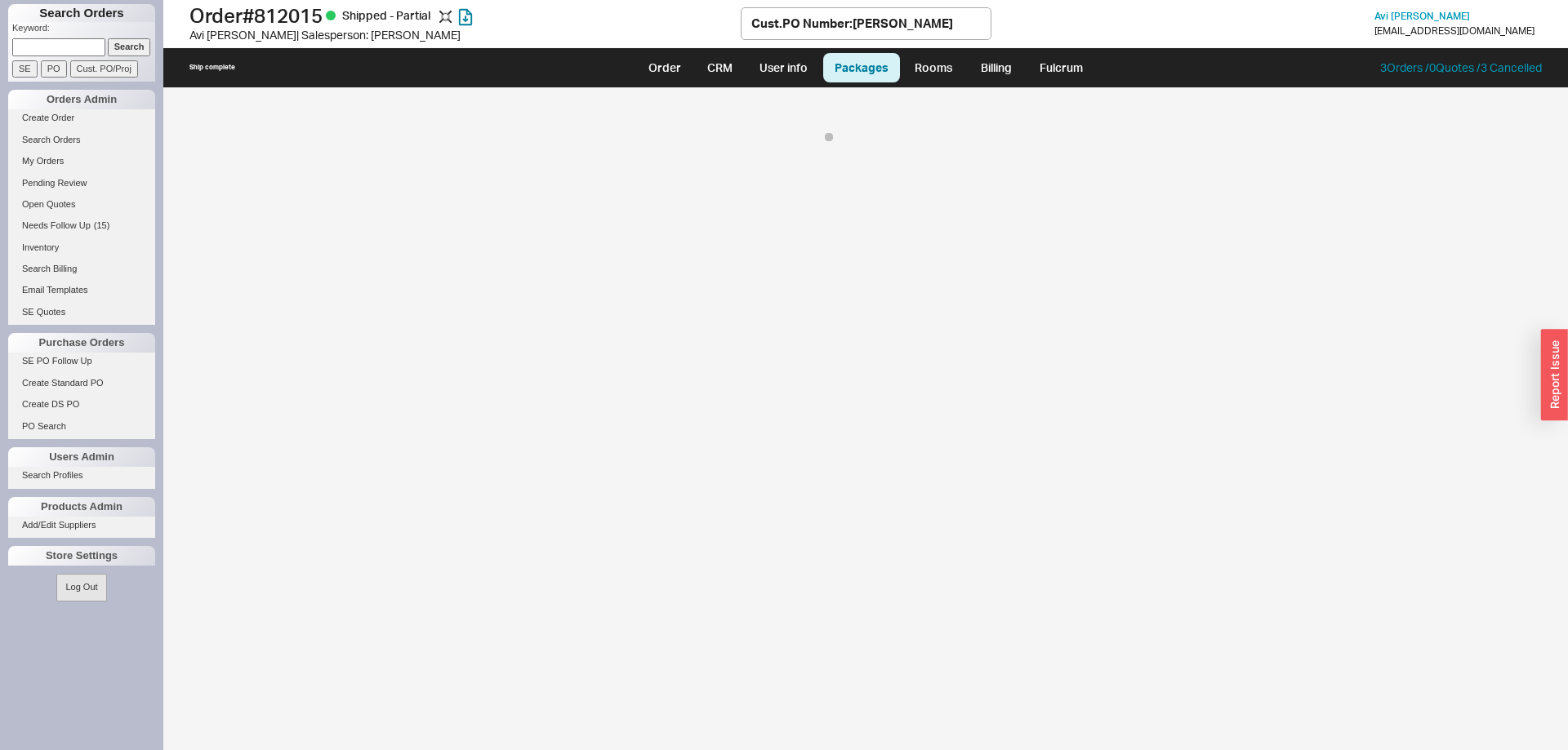
select select "8"
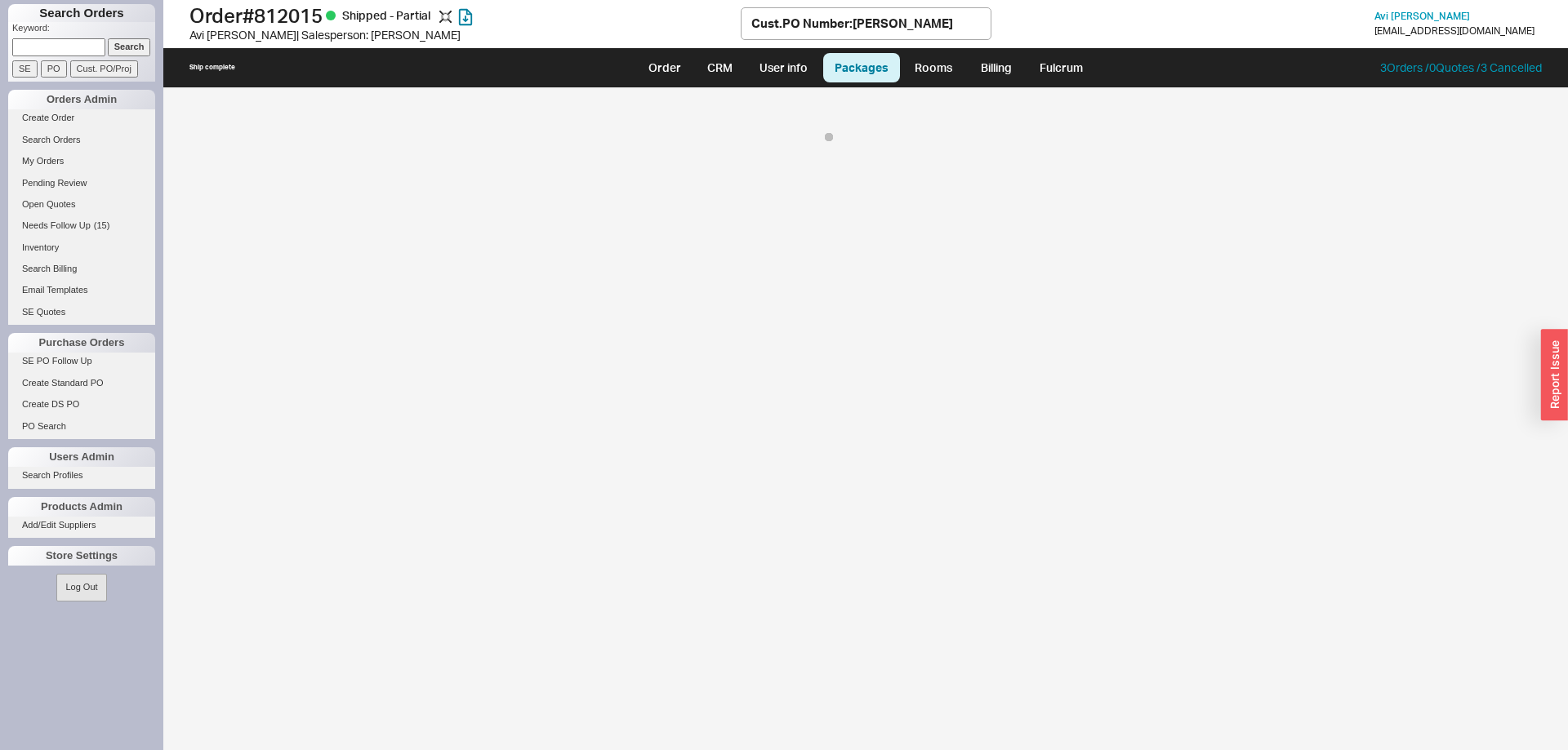
select select "8"
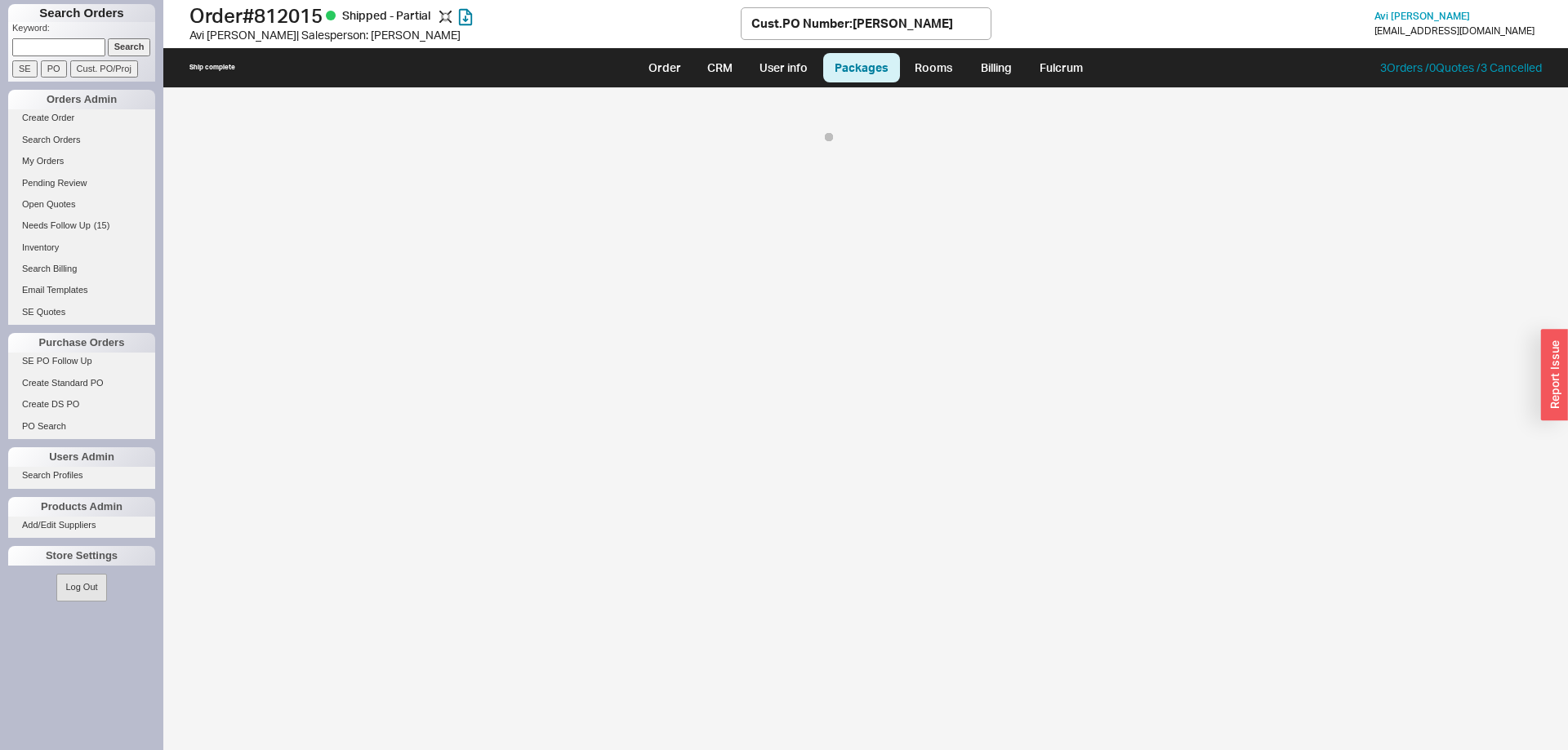
select select "8"
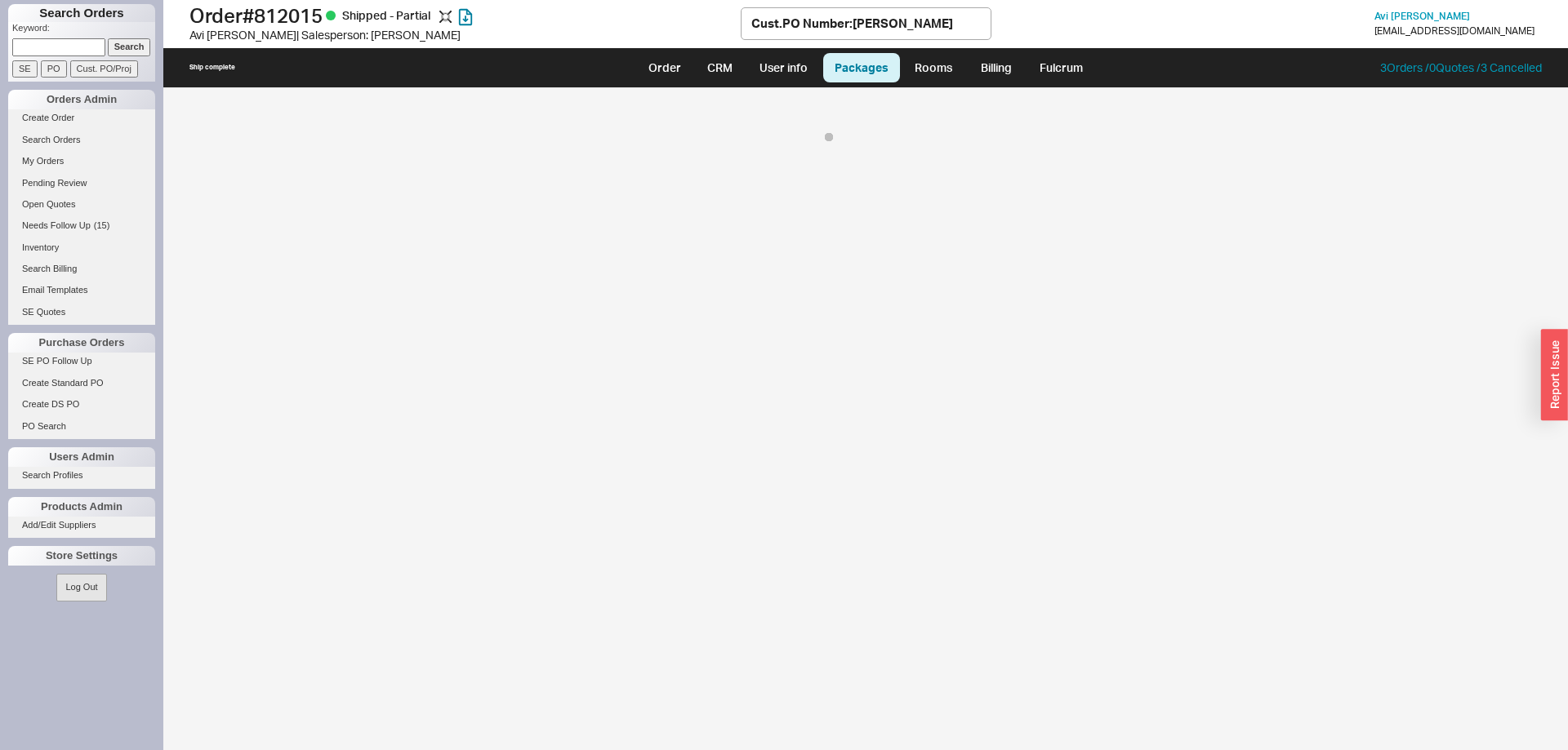
select select "8"
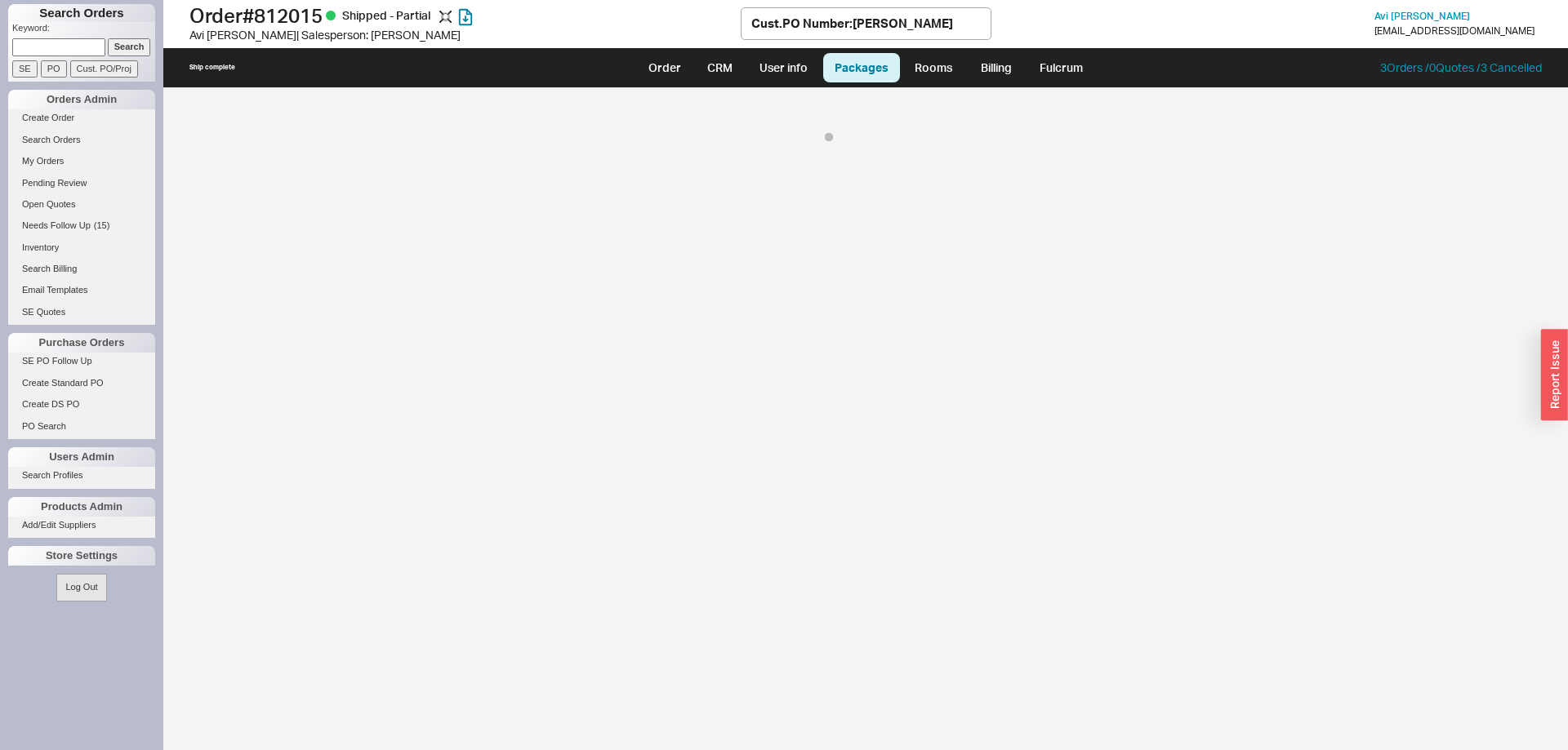
select select "8"
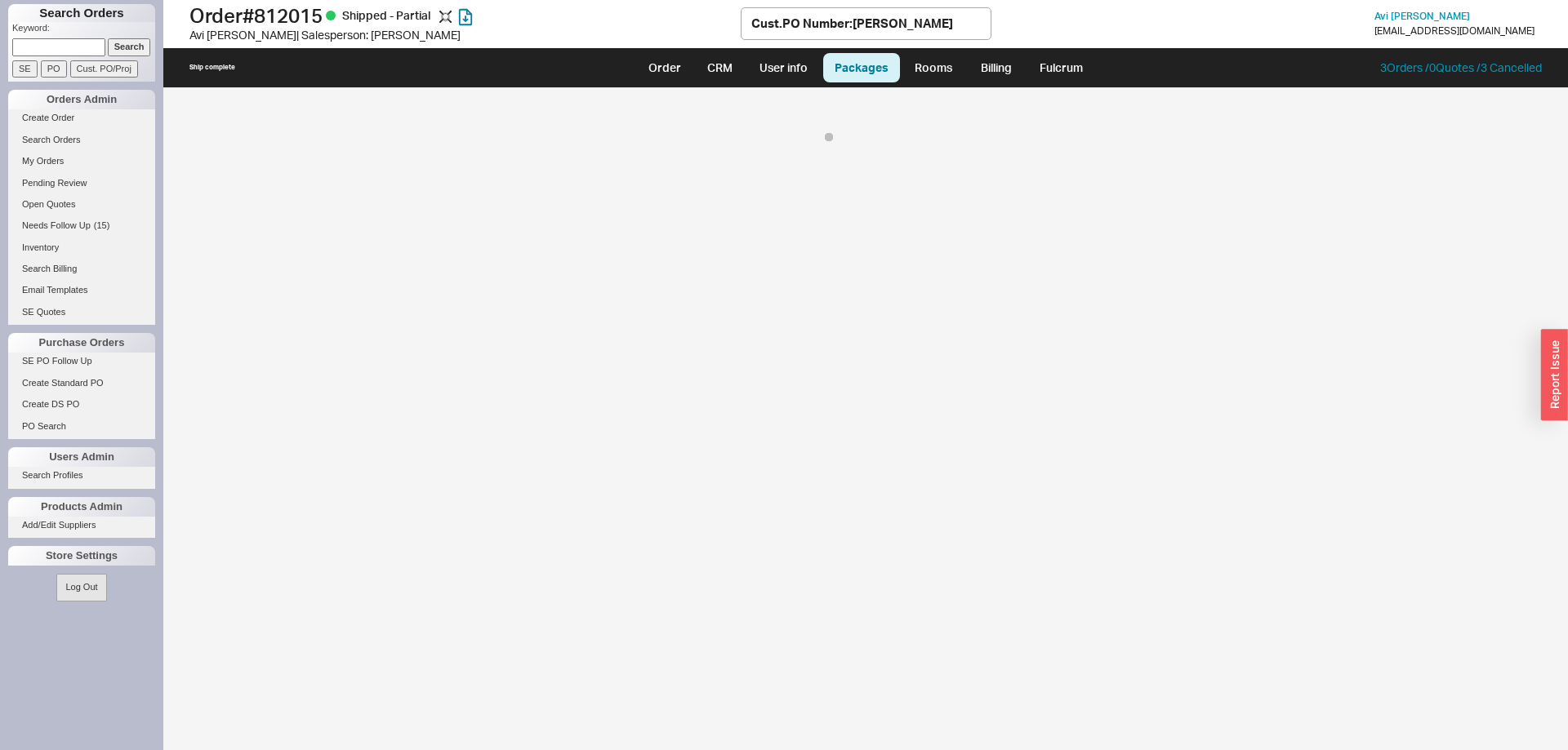
select select "8"
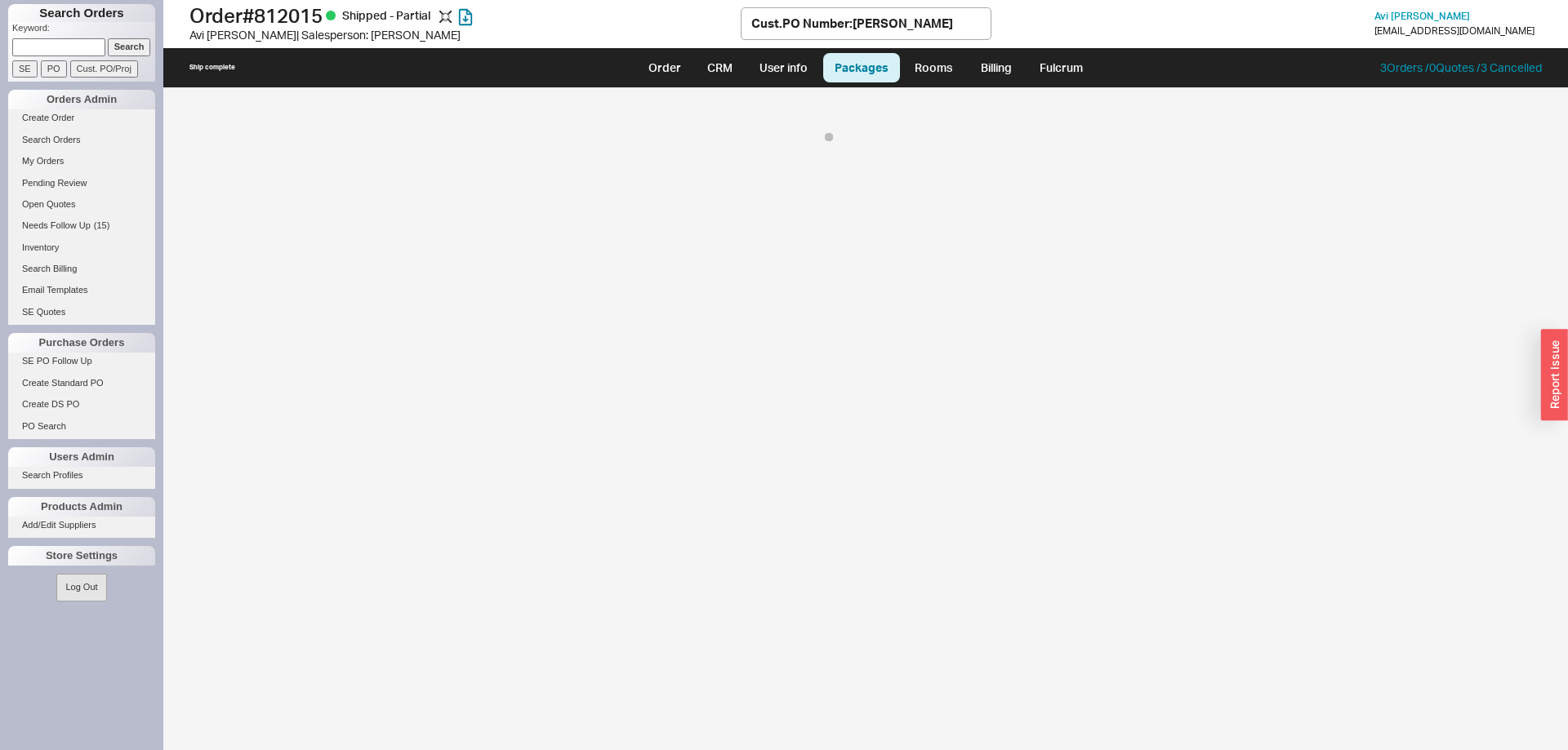
select select "8"
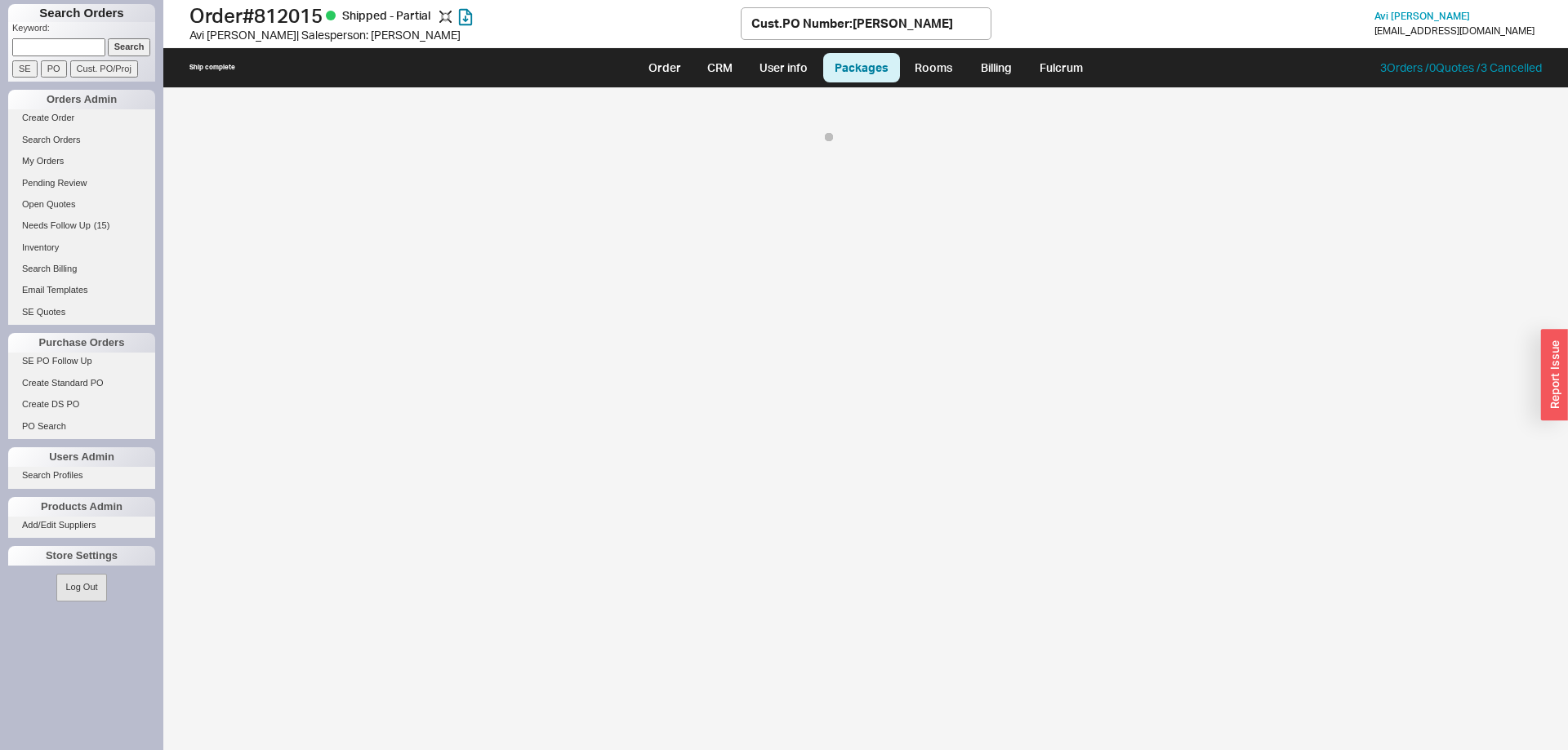
select select "8"
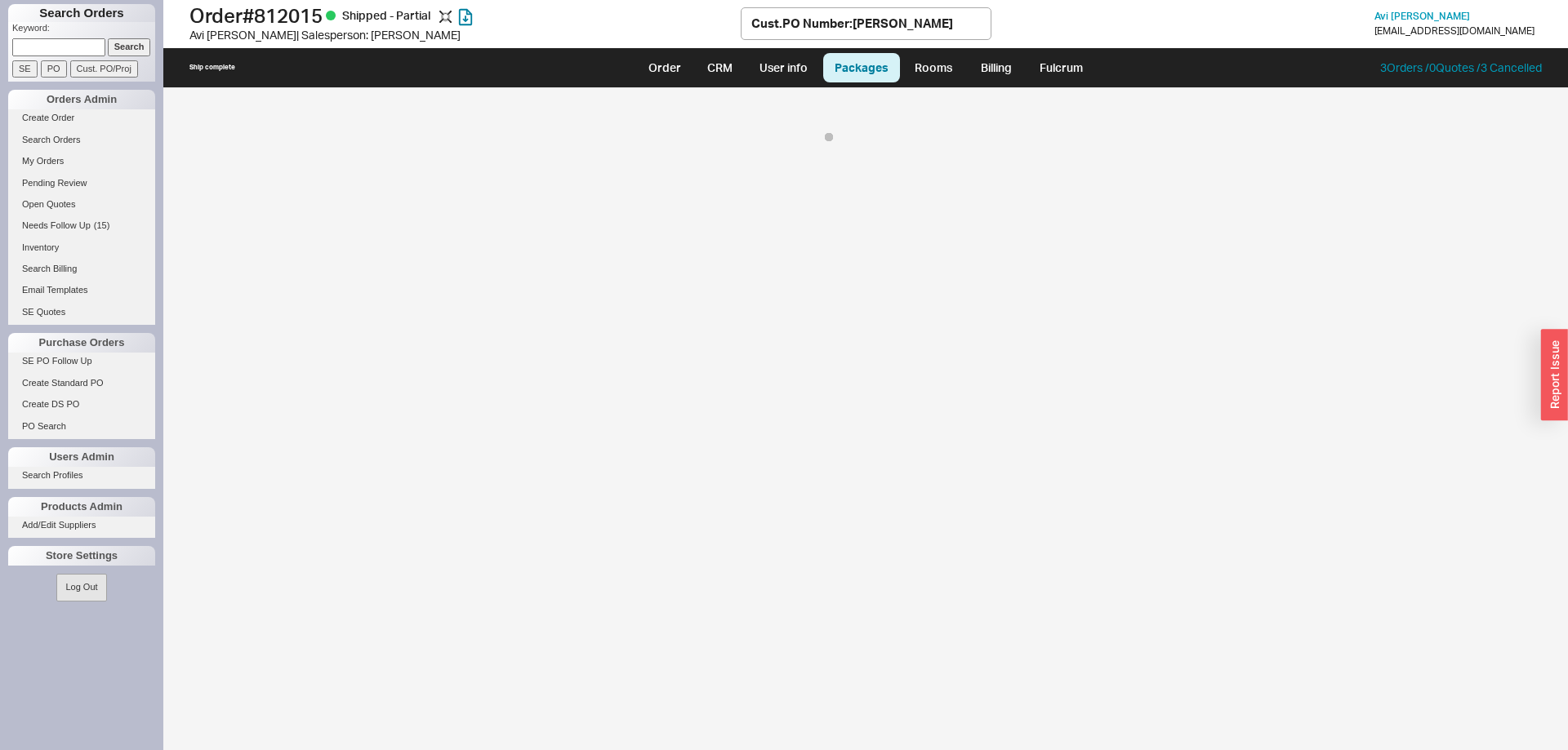
select select "8"
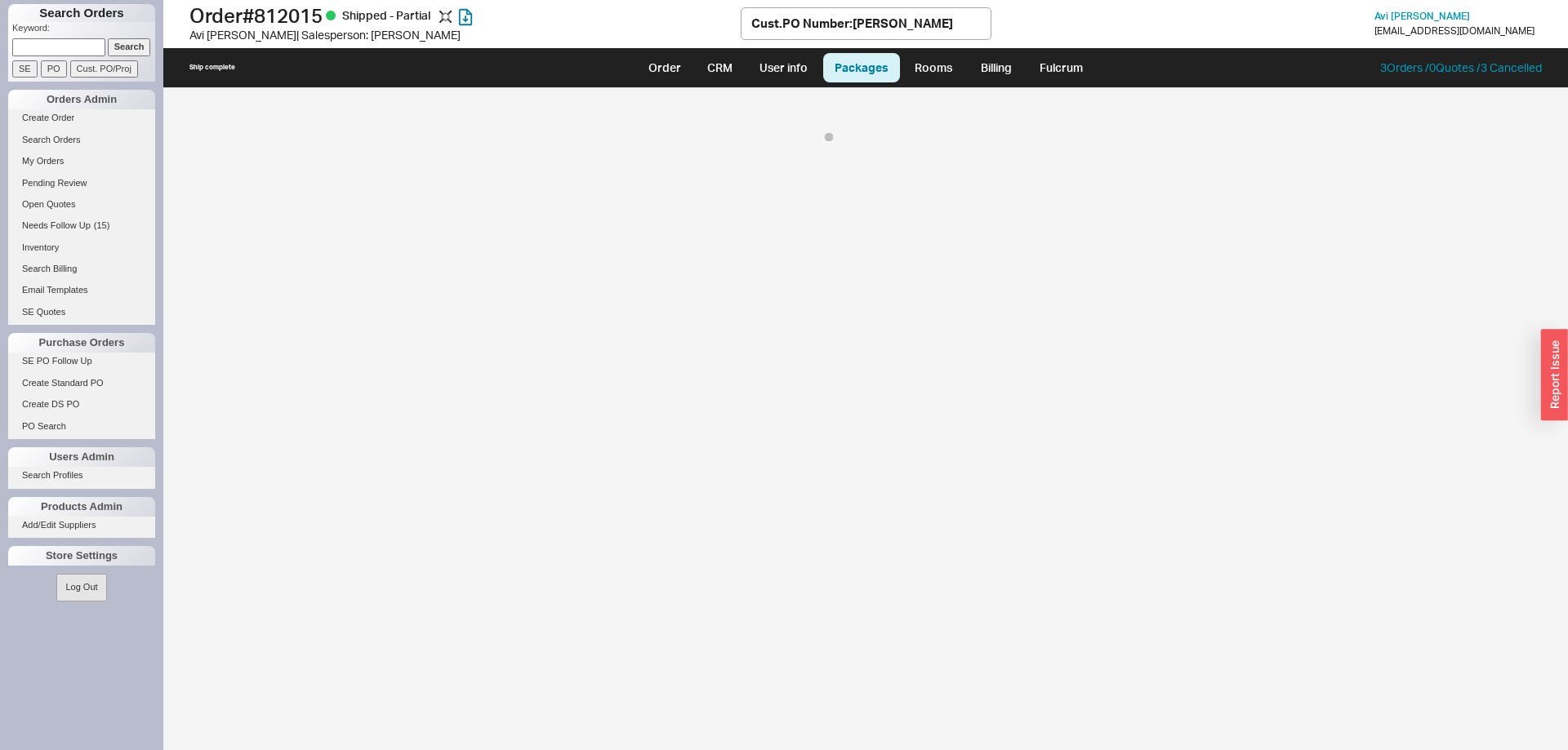
select select "8"
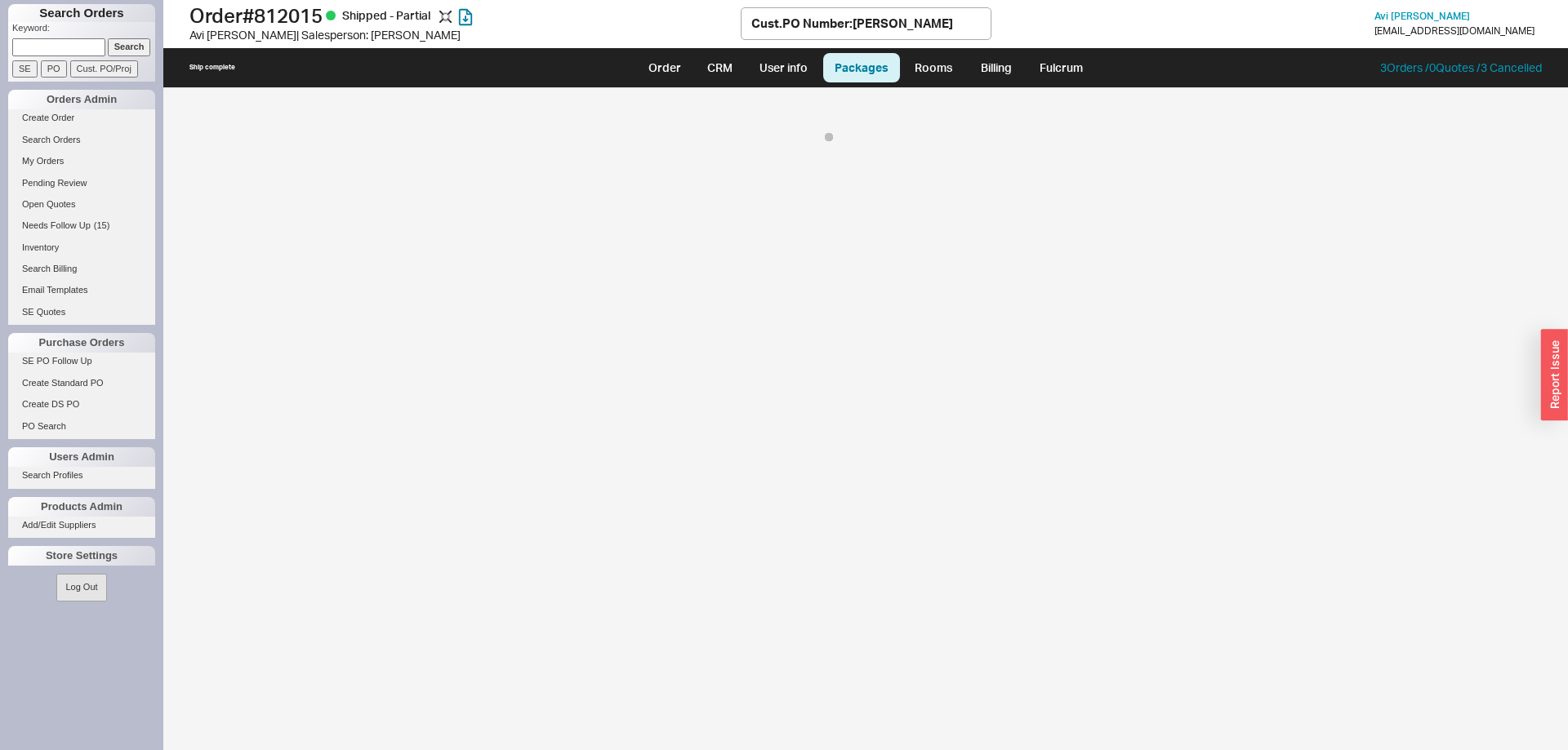
select select "8"
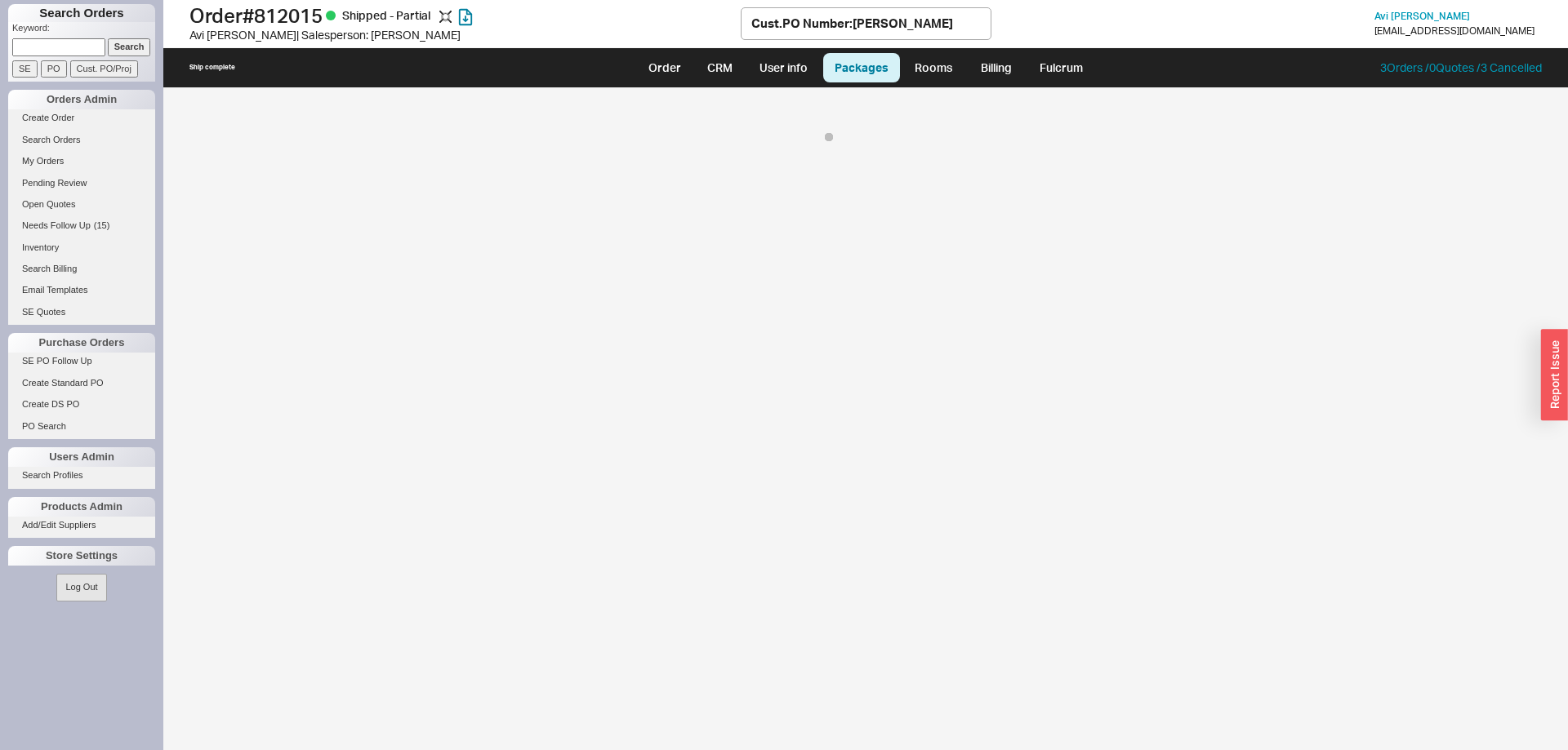
select select "8"
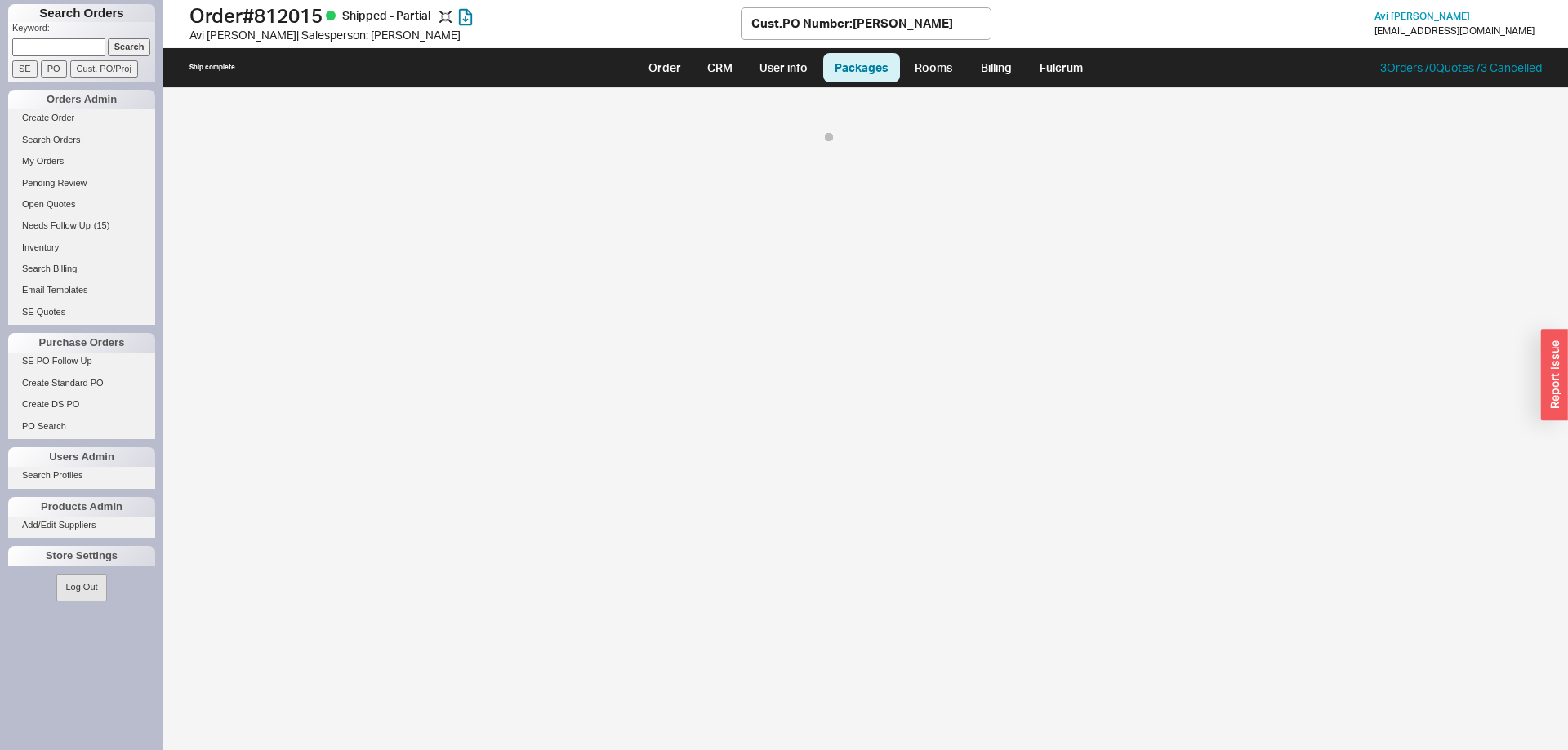
select select "8"
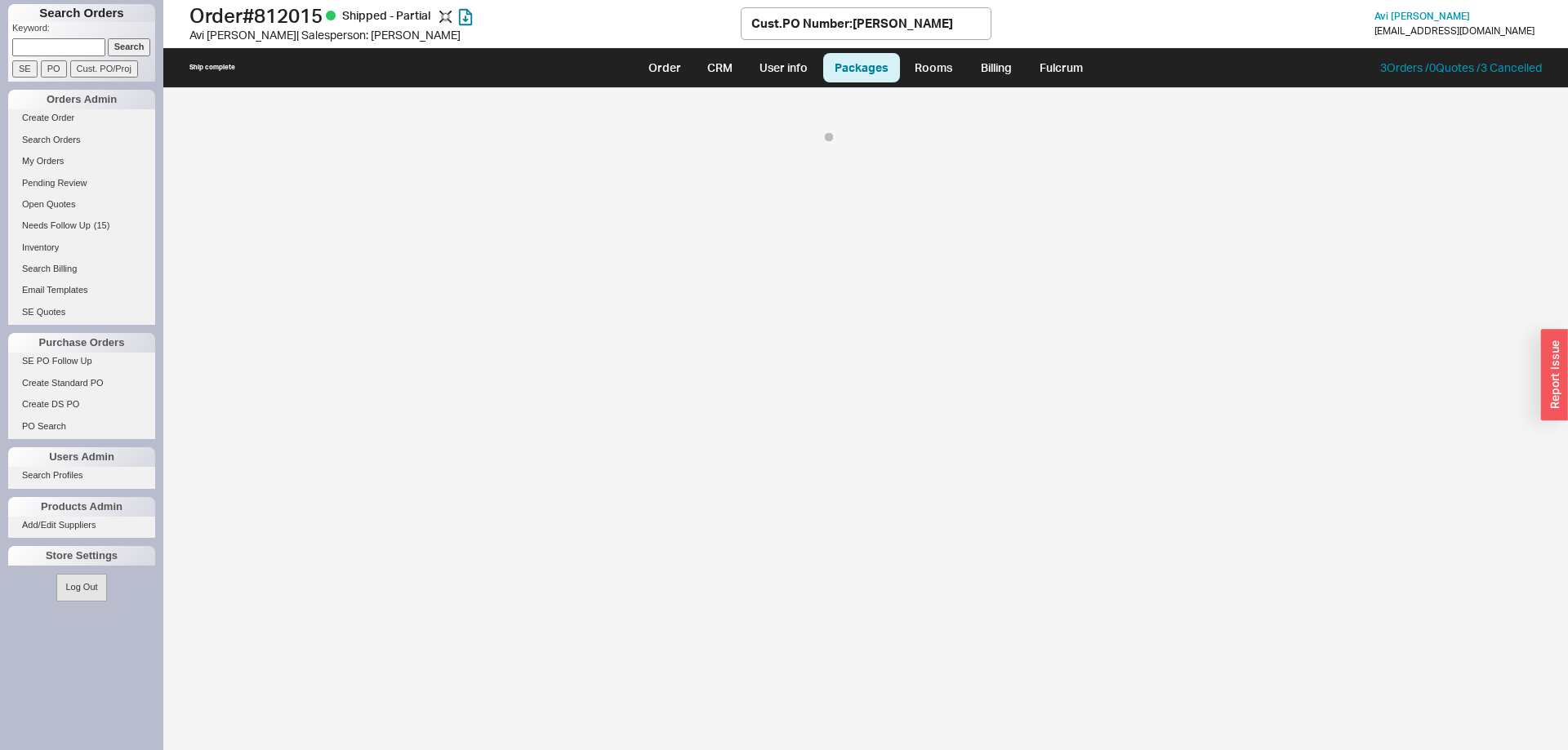
select select "8"
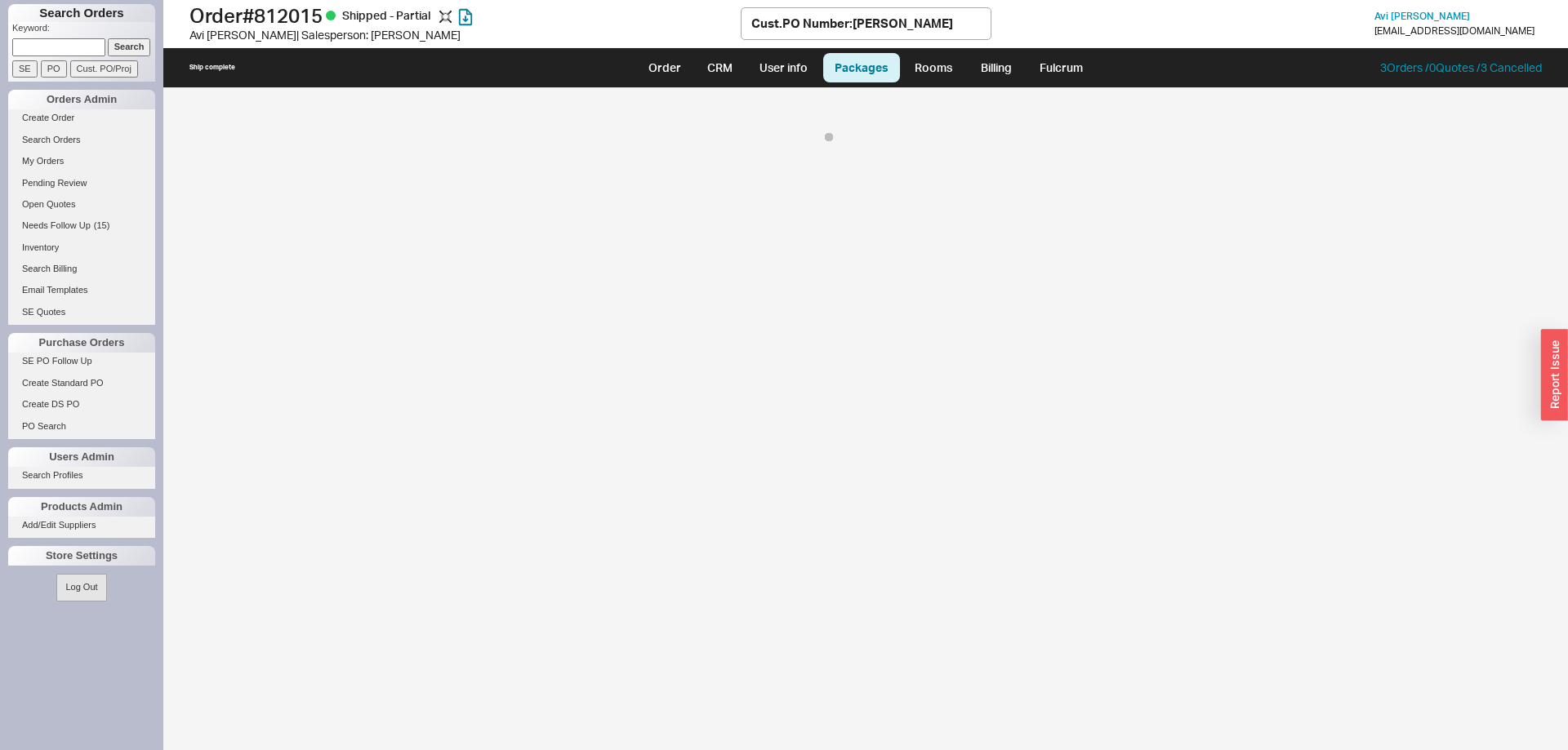
select select "8"
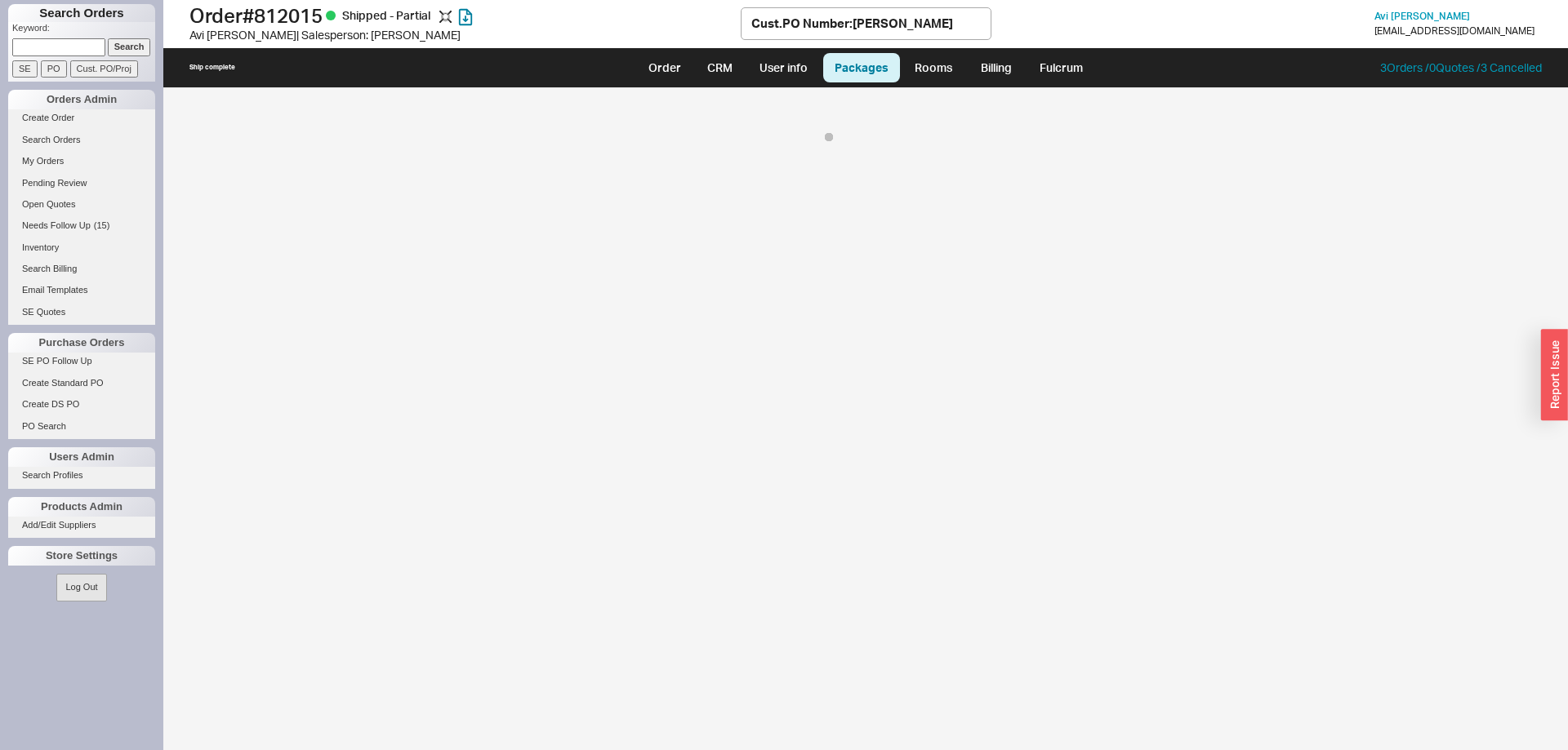
select select "8"
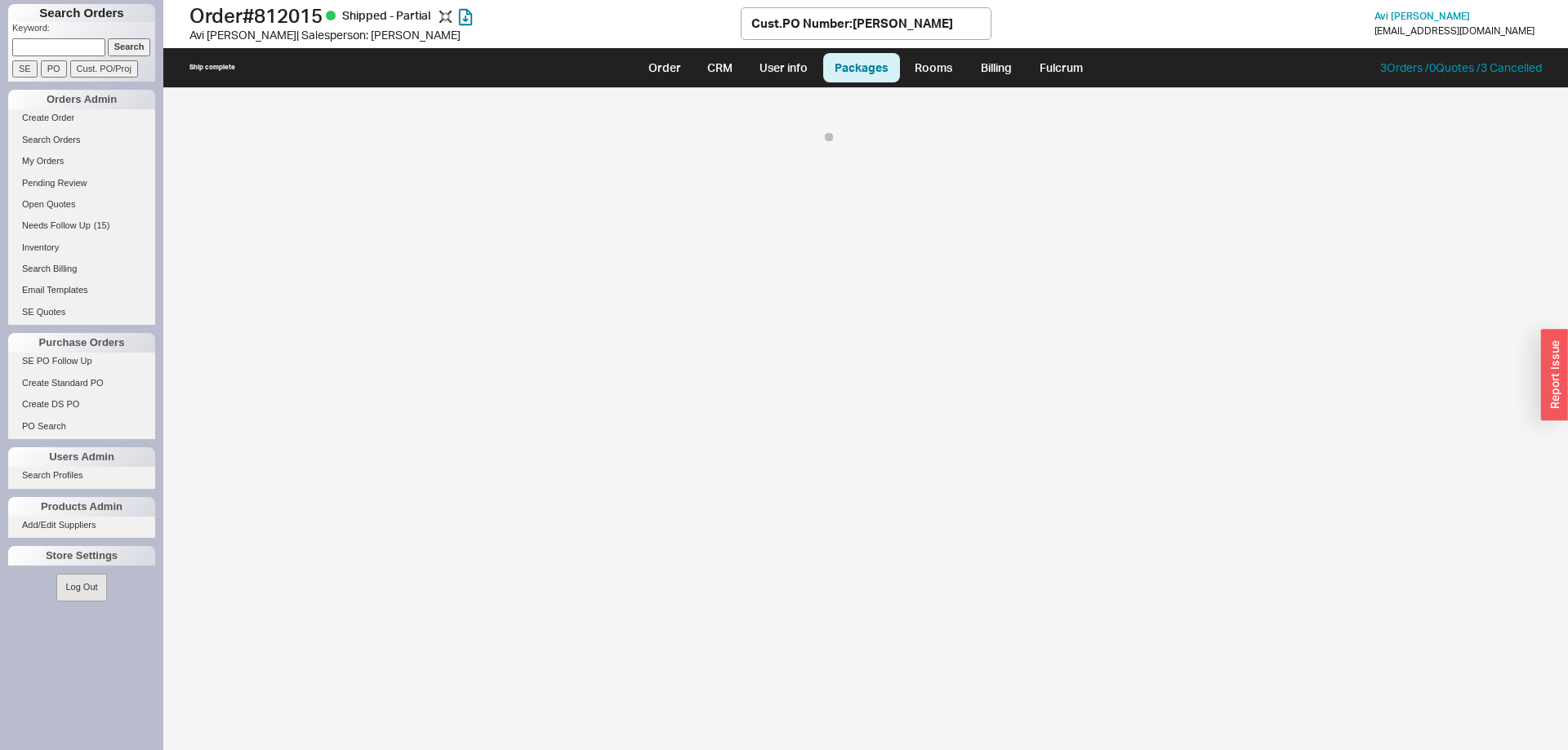
select select "8"
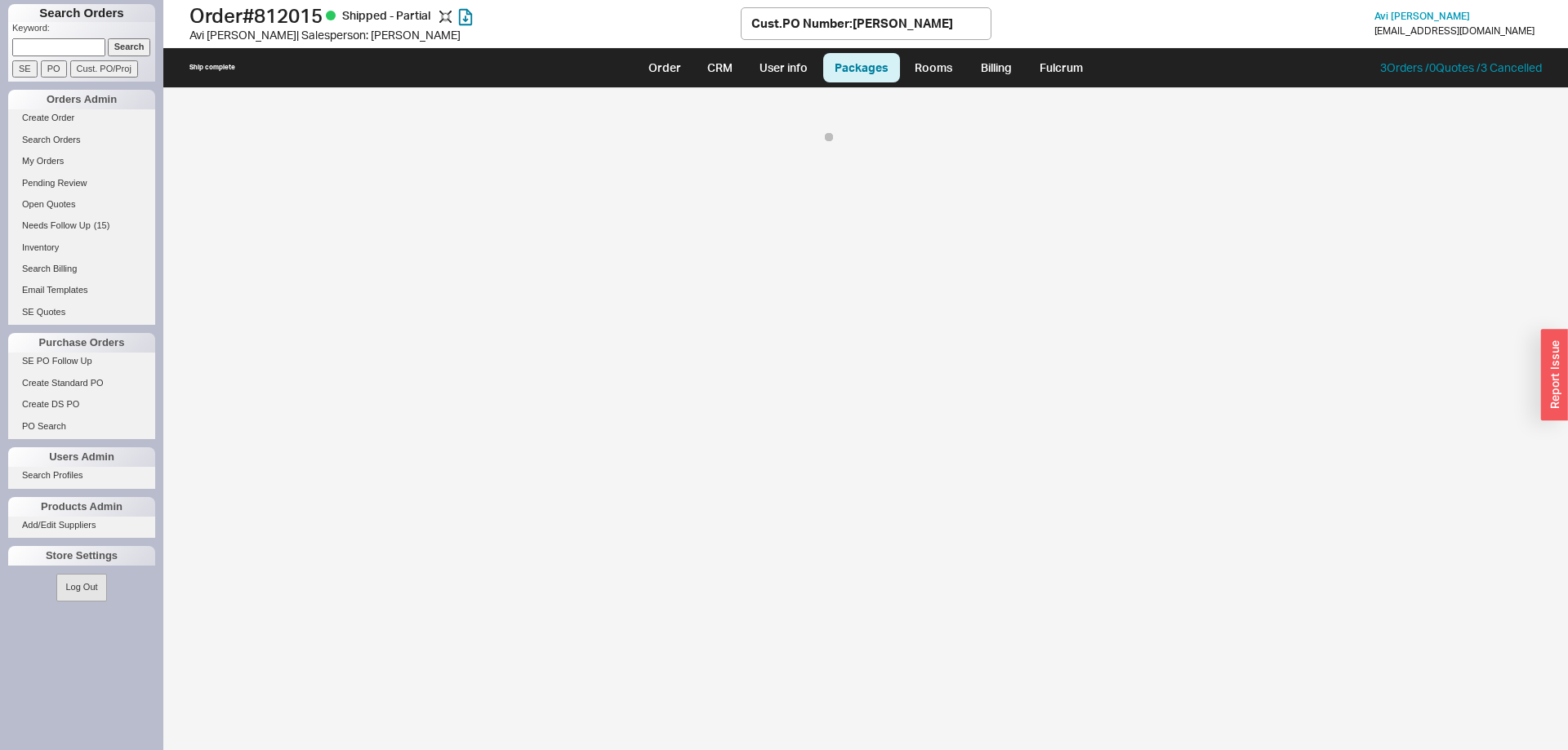
select select "8"
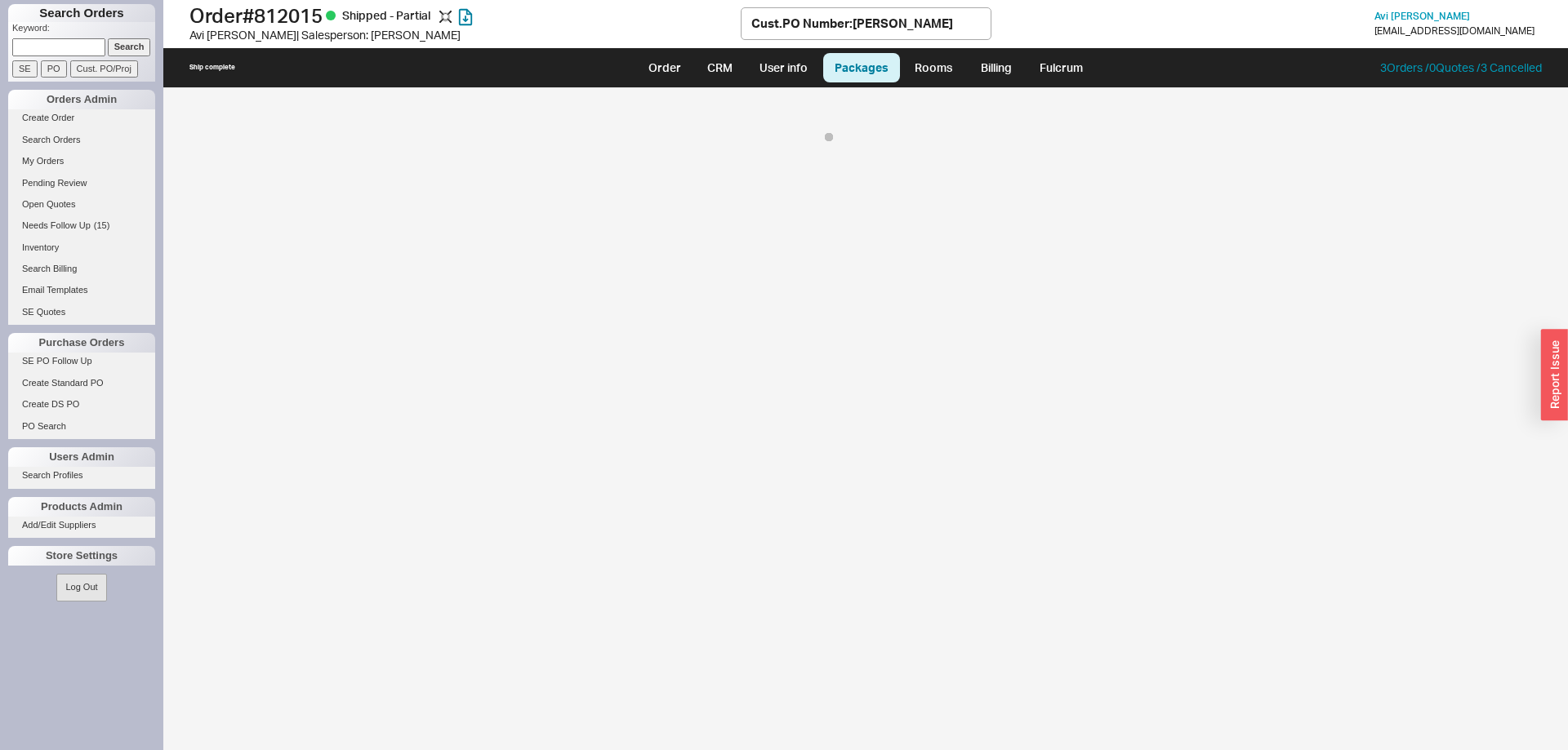
select select "8"
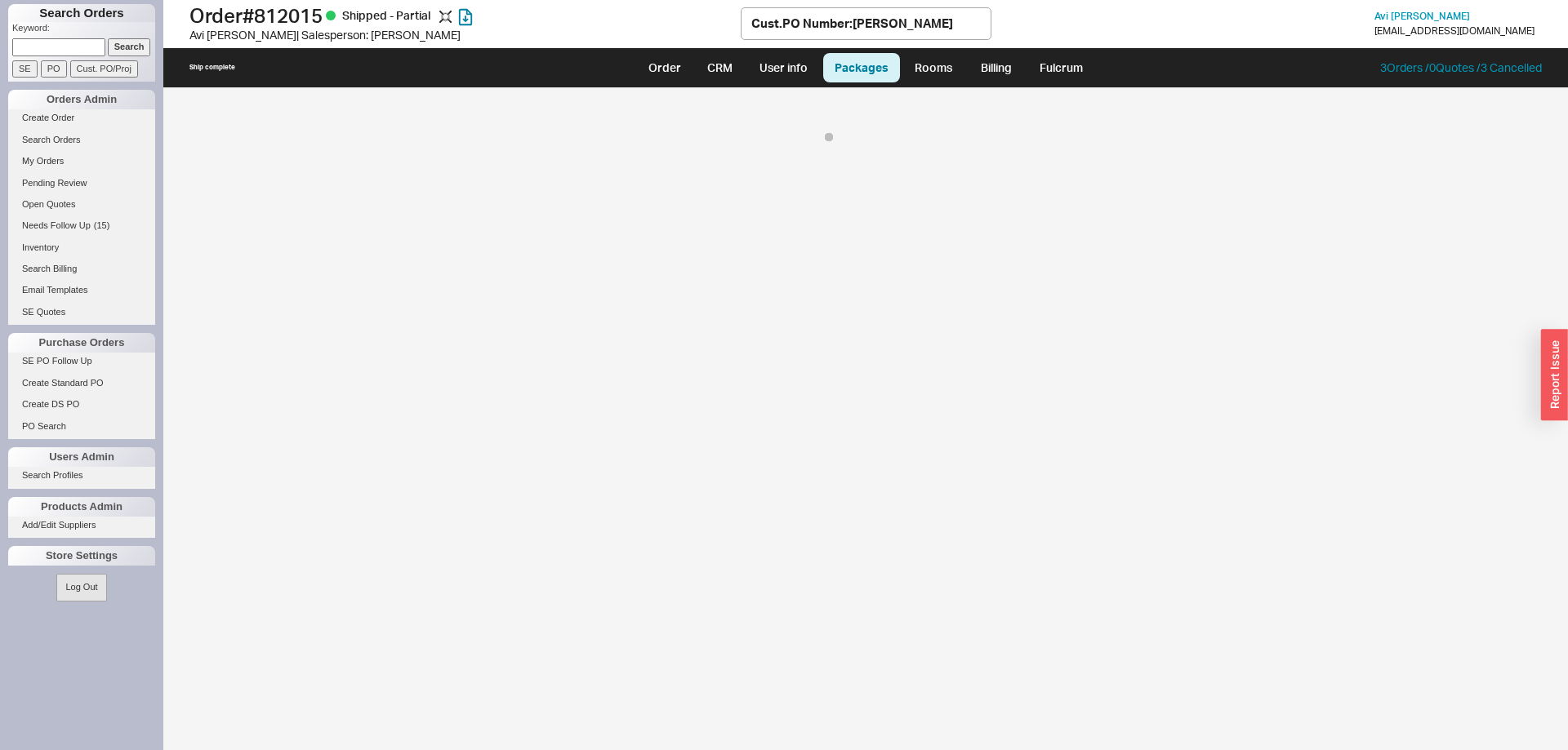
select select "8"
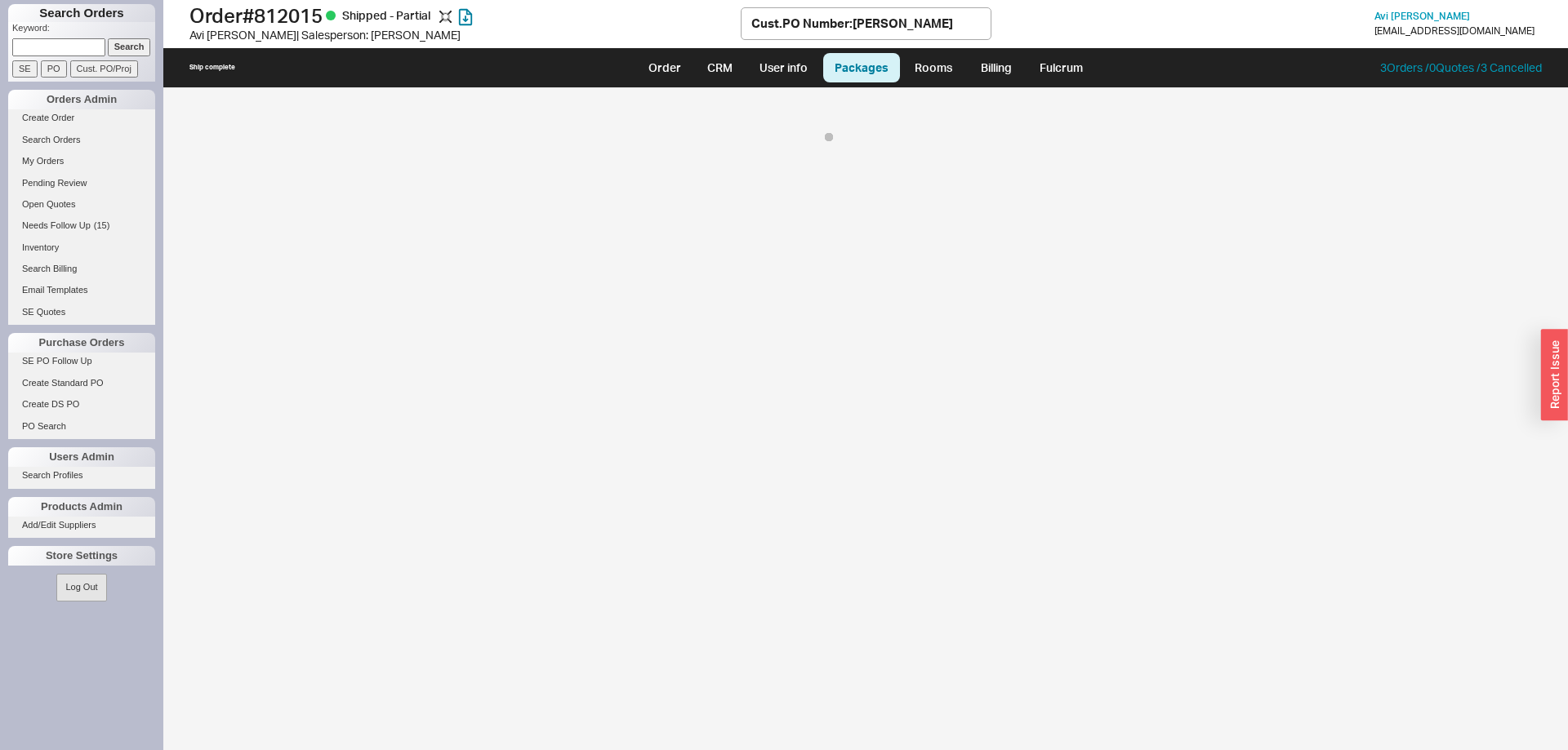
select select "8"
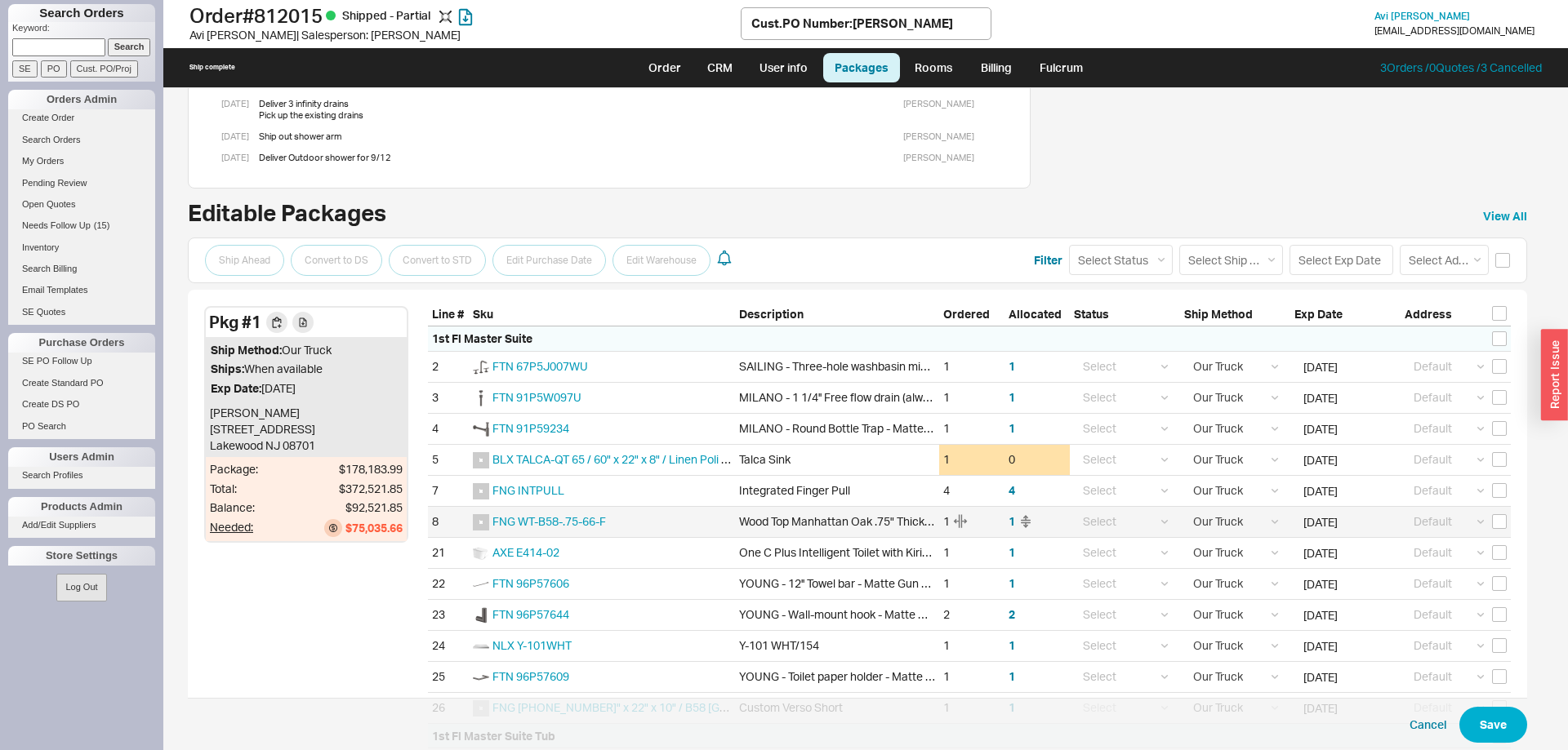
scroll to position [250, 0]
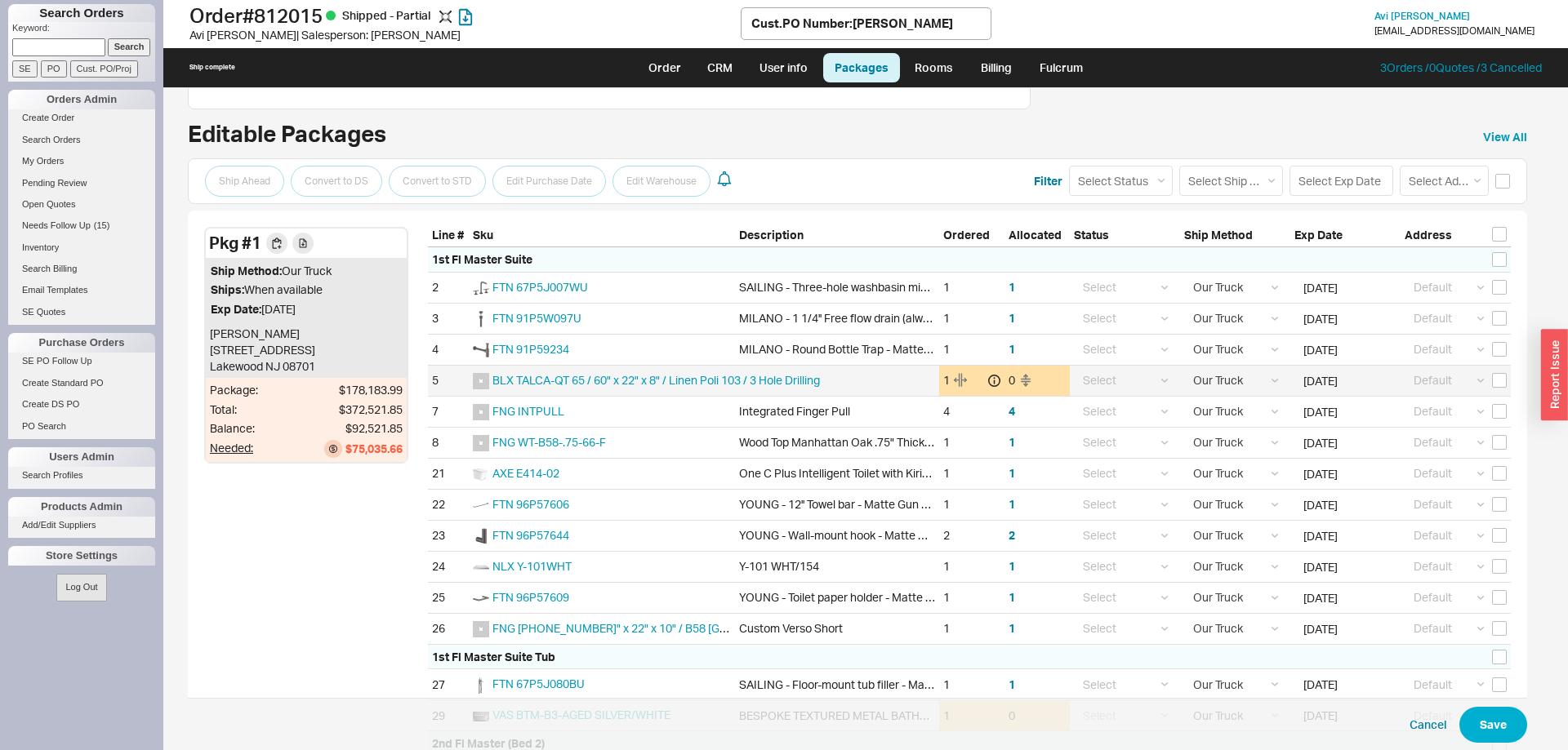
click at [688, 387] on div "BLX TALCA-QT 65 / 60" x 22" x 8" / Linen Poli 103 / 3 Hole Drilling" at bounding box center [658, 381] width 371 height 17
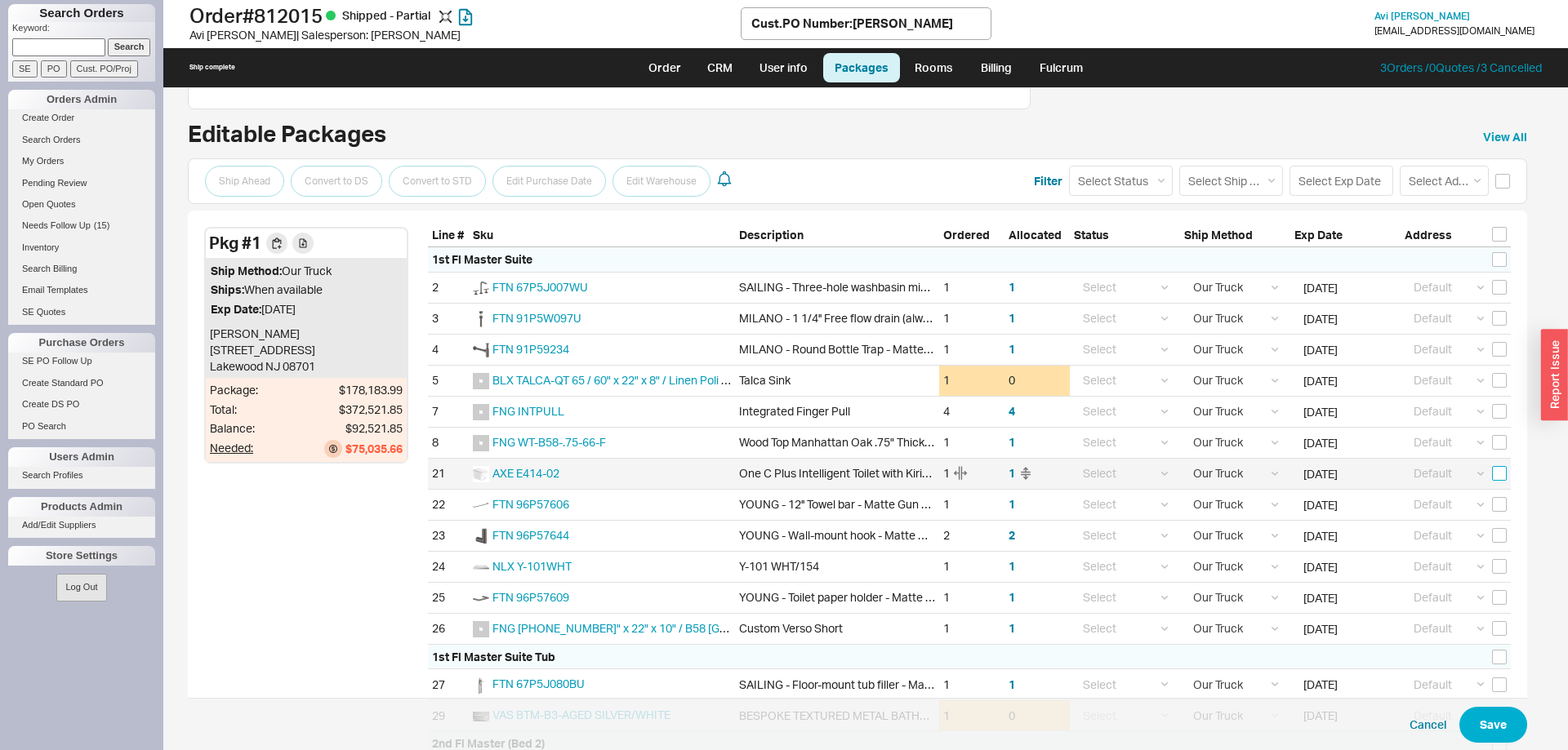
click at [1503, 468] on input "checkbox" at bounding box center [1498, 473] width 15 height 15
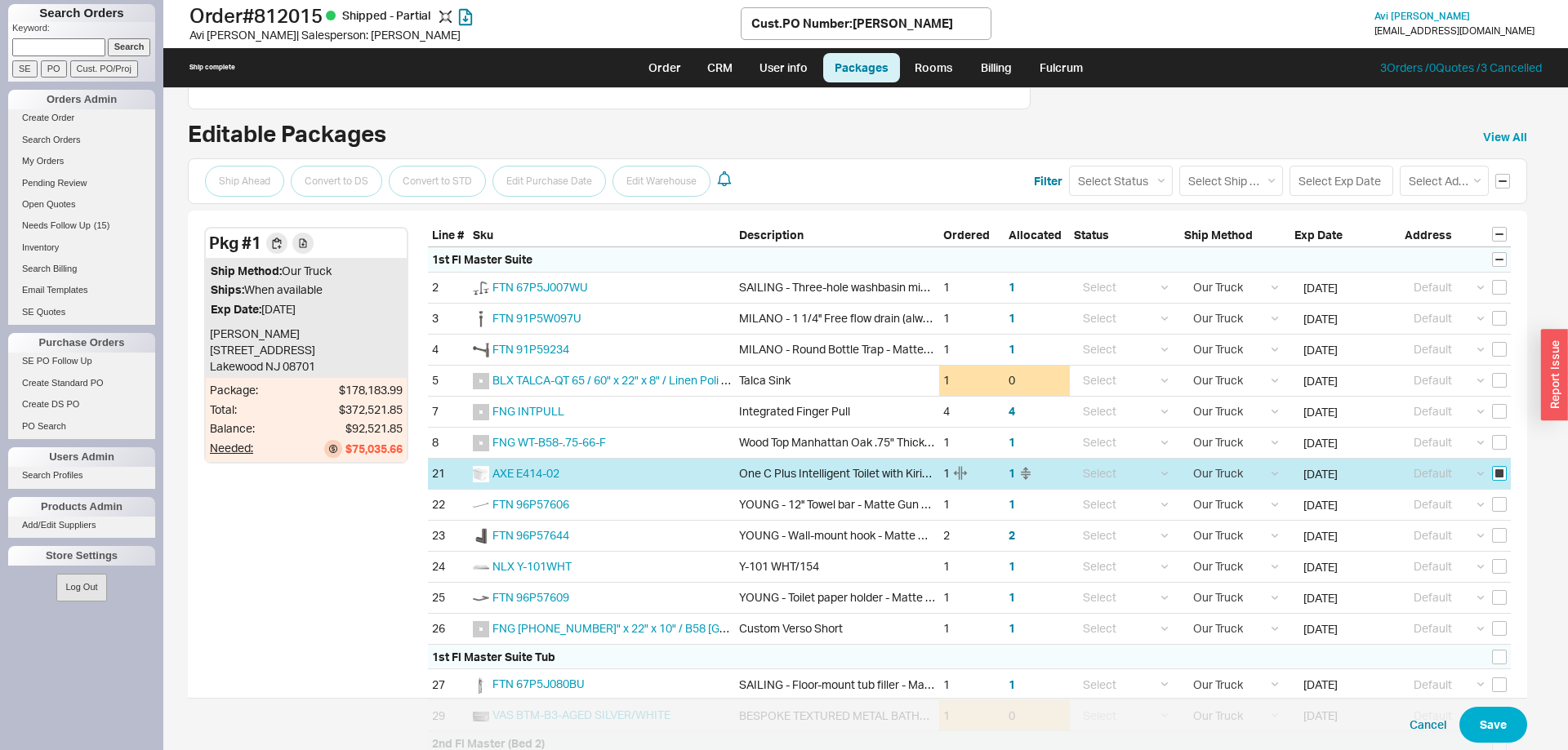
checkbox input "true"
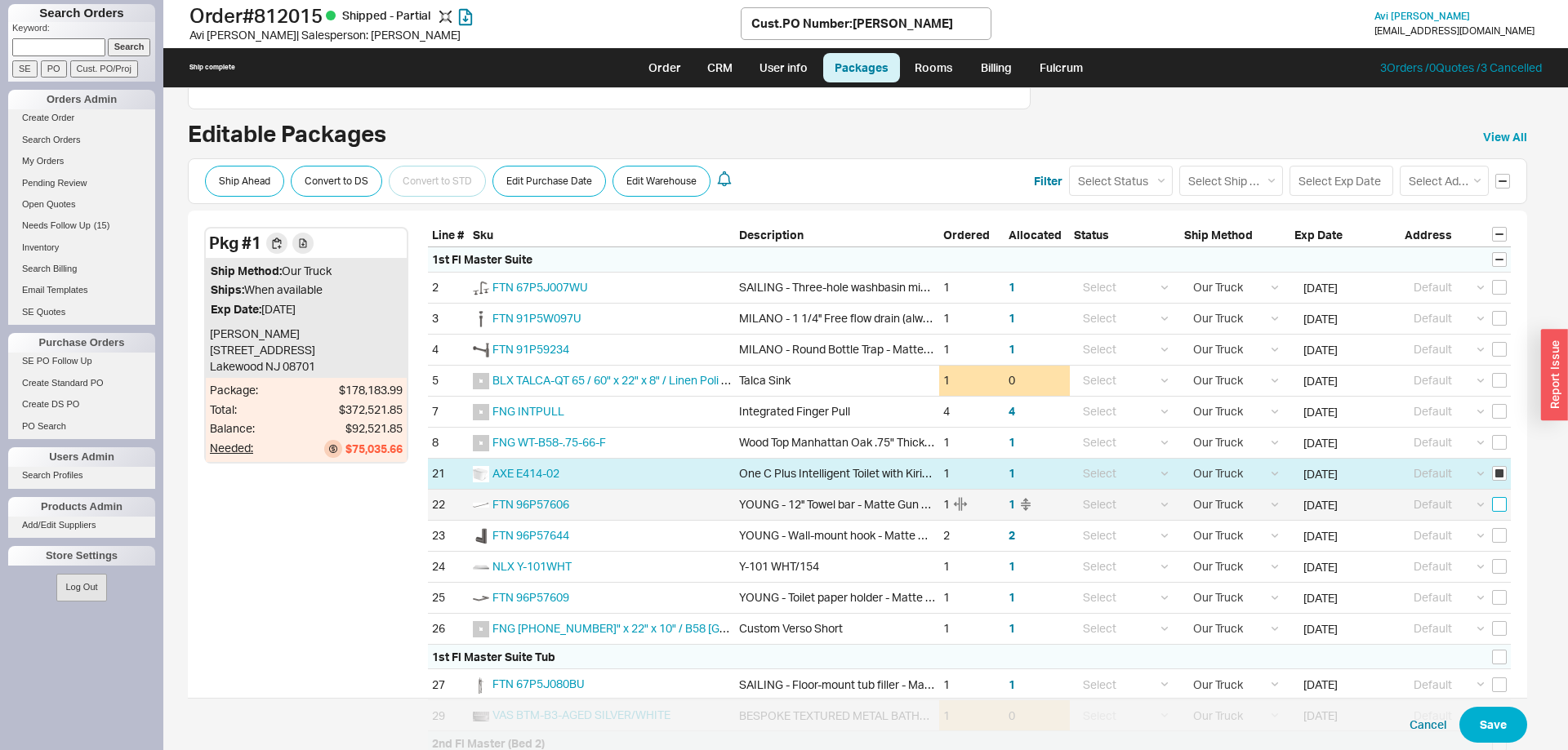
click at [1498, 503] on input "checkbox" at bounding box center [1498, 503] width 15 height 15
checkbox input "true"
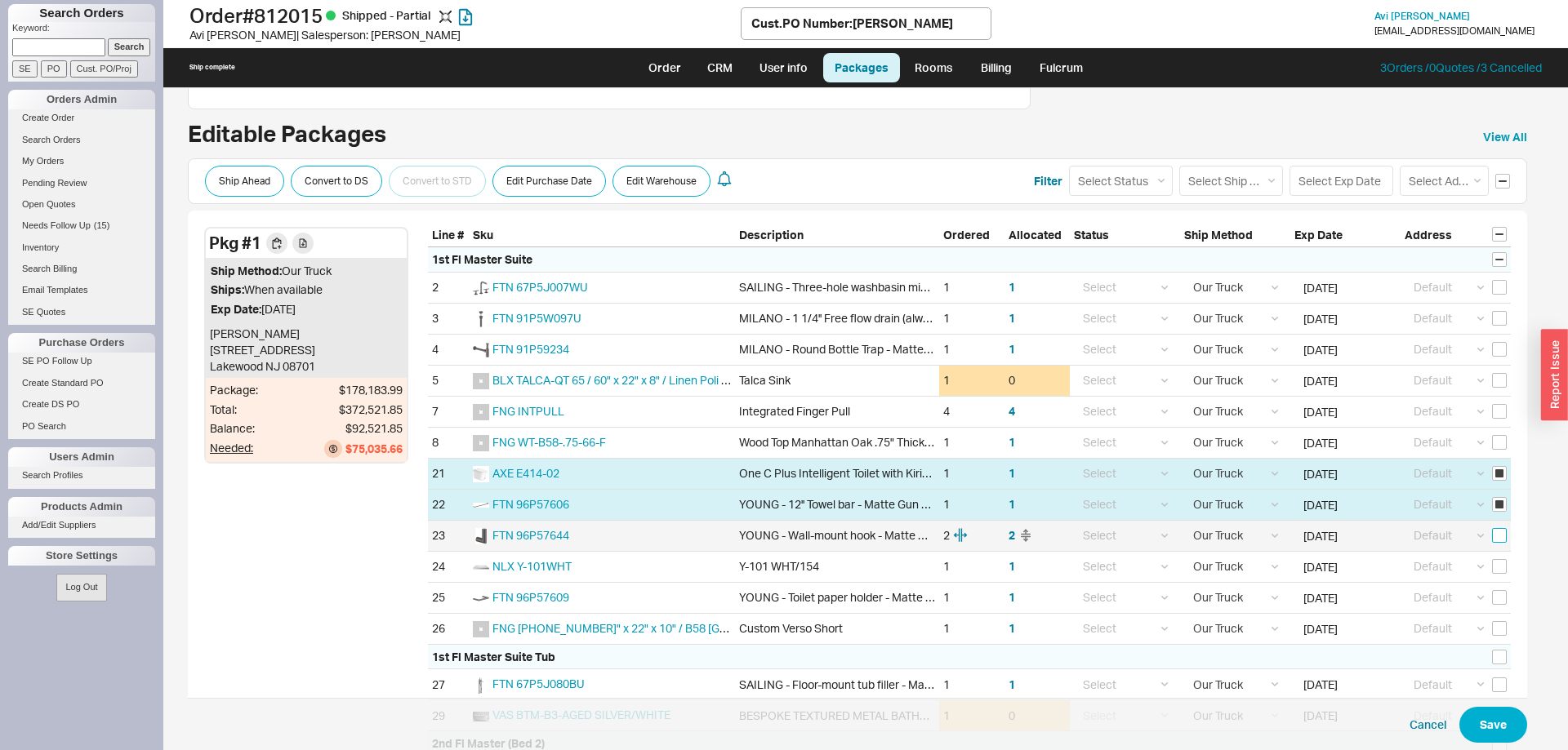
click at [1498, 531] on input "checkbox" at bounding box center [1498, 535] width 15 height 15
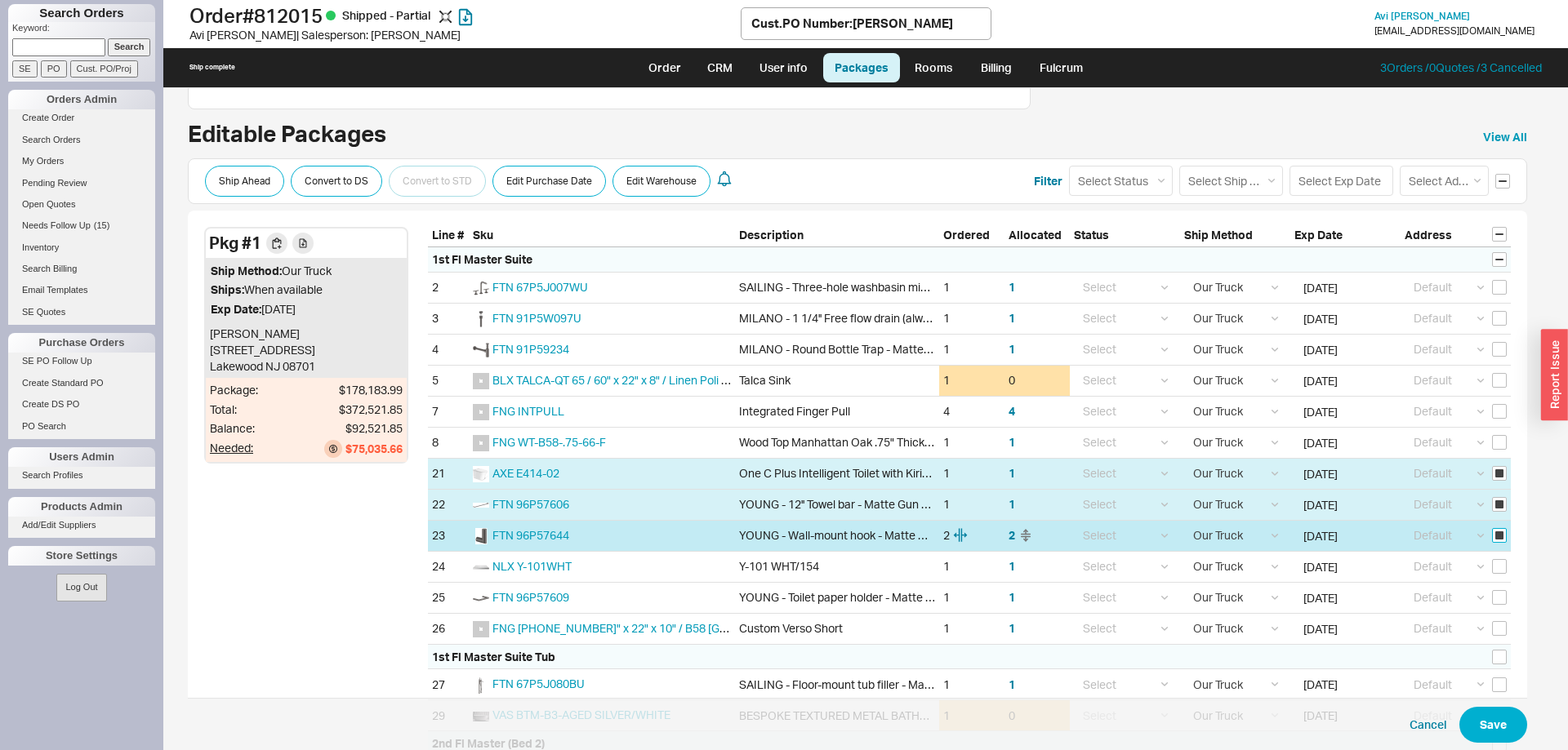
checkbox input "true"
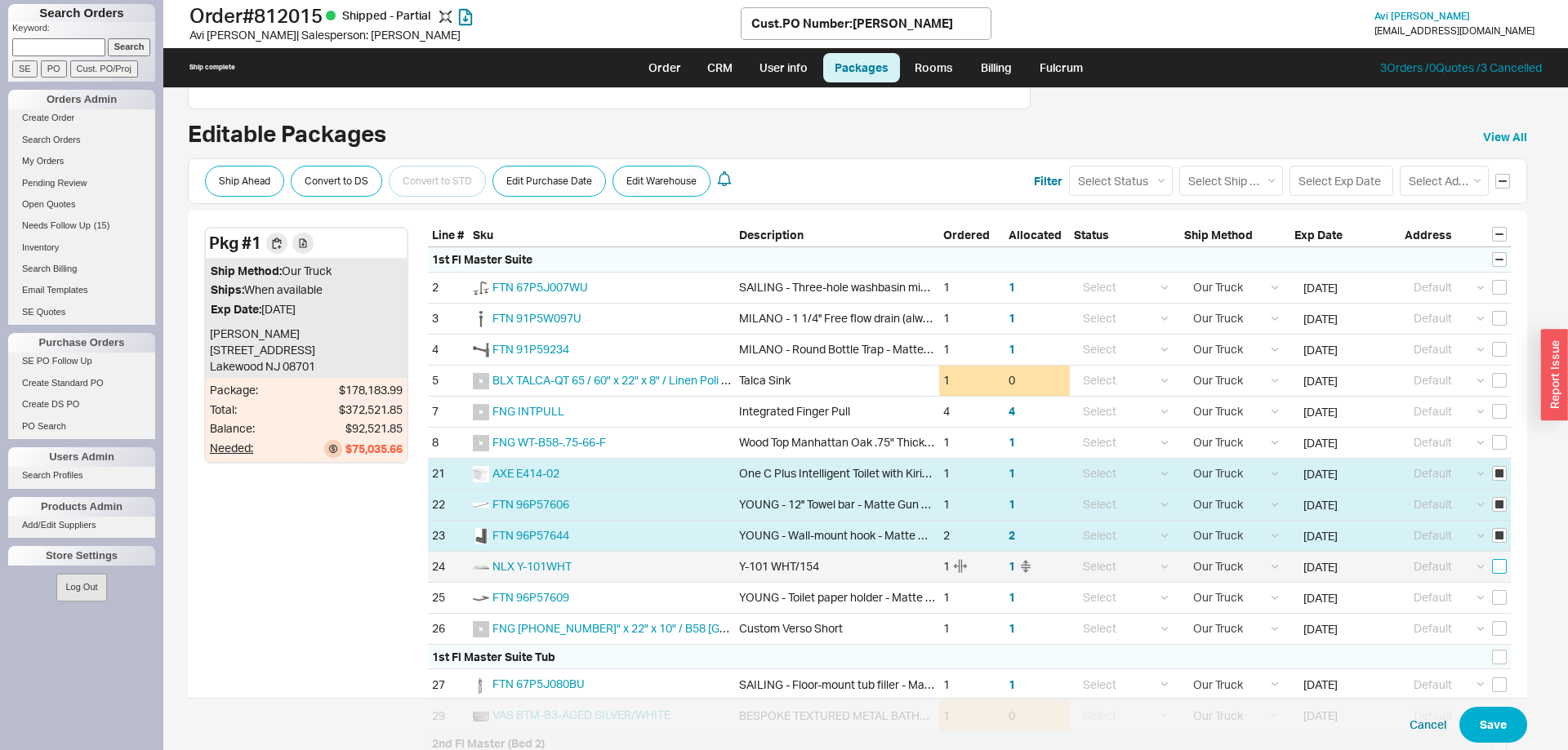
click at [1498, 561] on input "checkbox" at bounding box center [1498, 566] width 15 height 15
checkbox input "true"
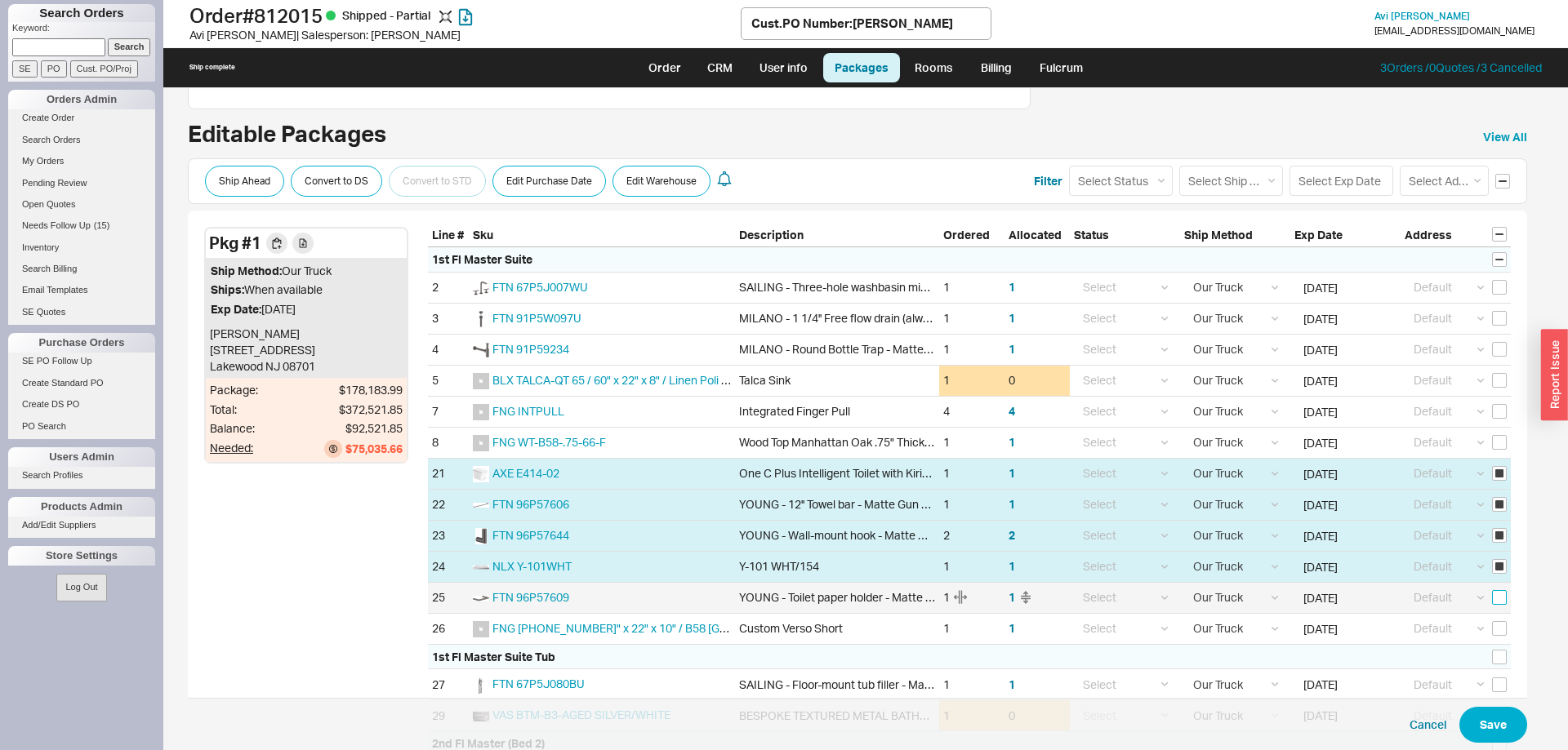
click at [1501, 598] on input "checkbox" at bounding box center [1498, 597] width 15 height 15
checkbox input "true"
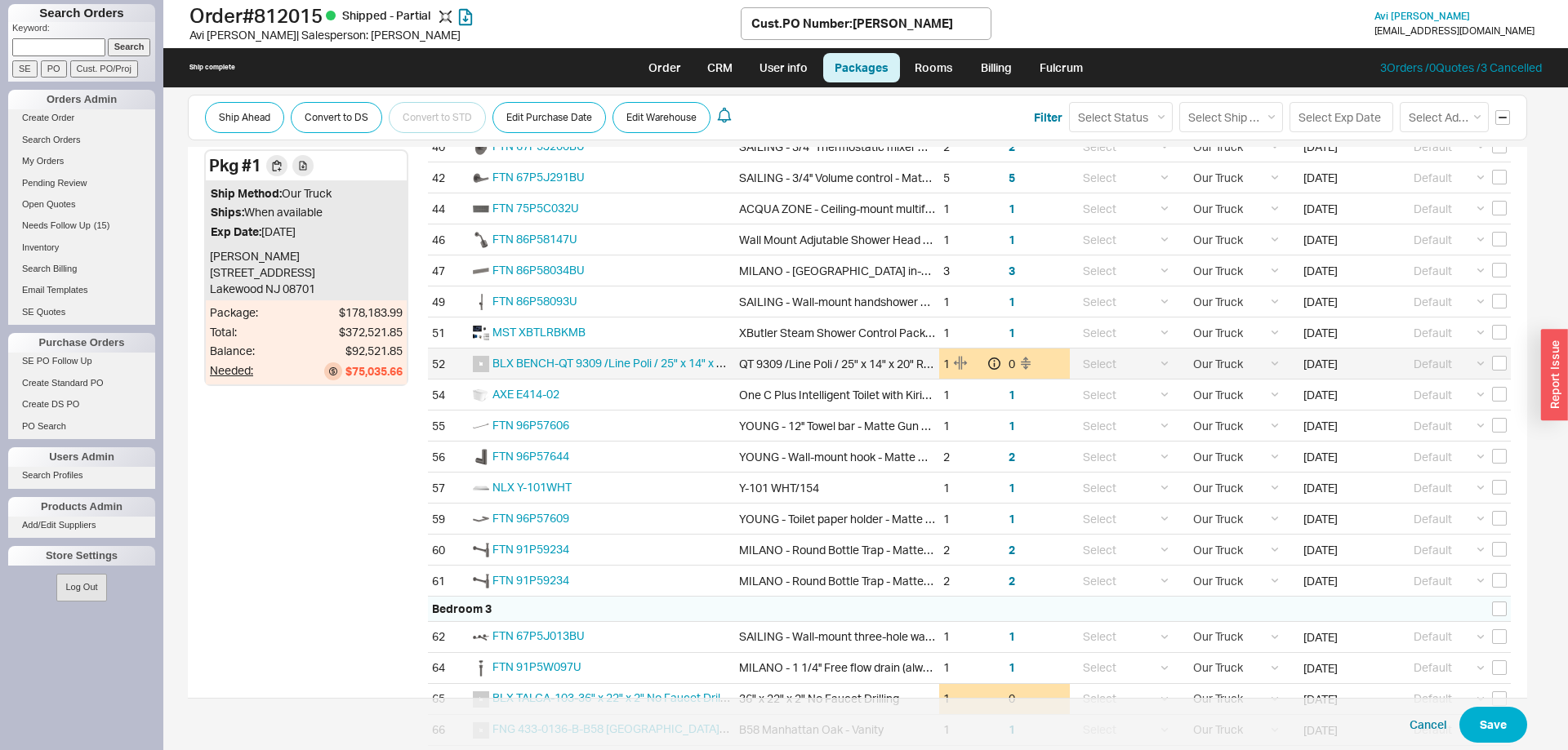
scroll to position [1165, 0]
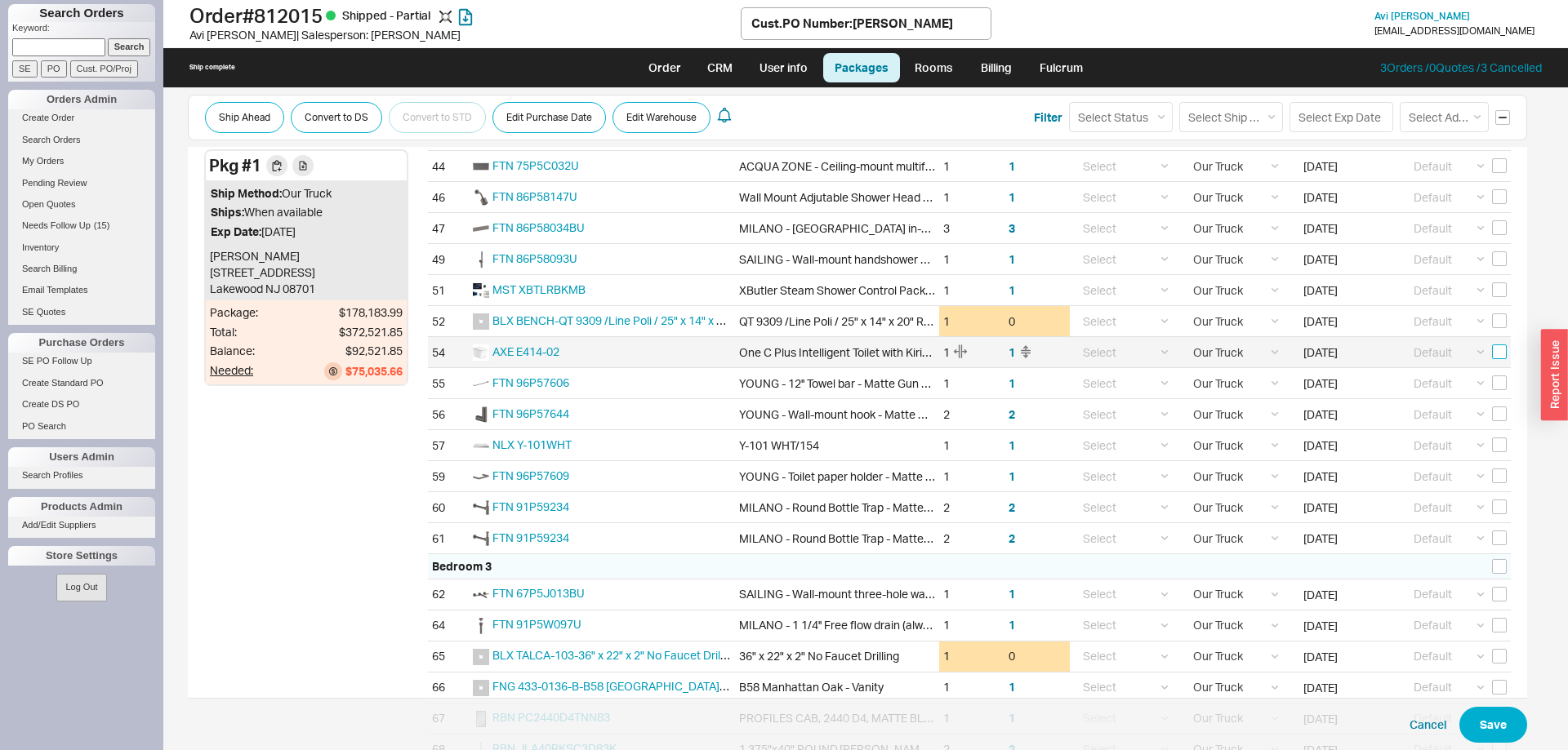
click at [1504, 353] on input "checkbox" at bounding box center [1498, 351] width 15 height 15
checkbox input "true"
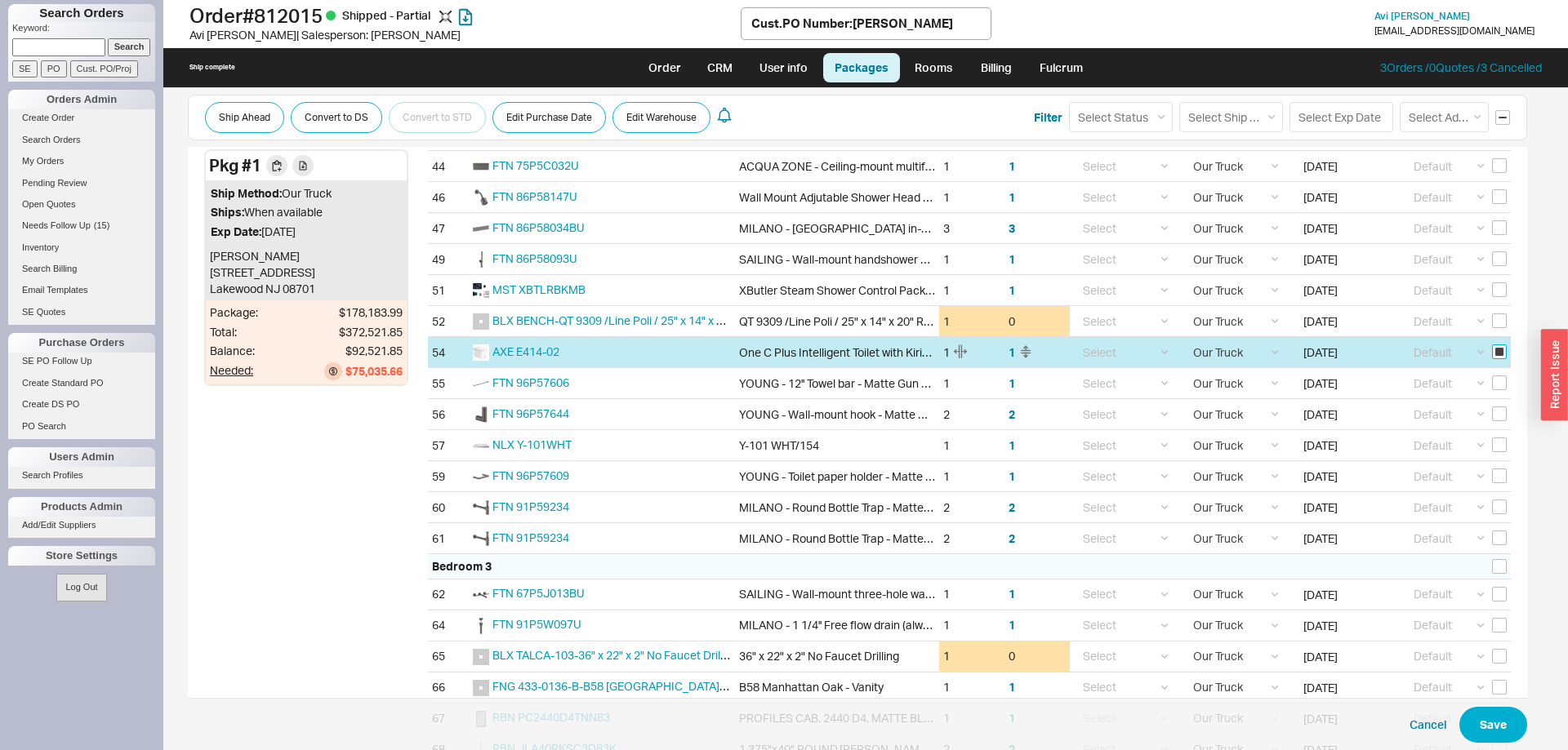
checkbox input "true"
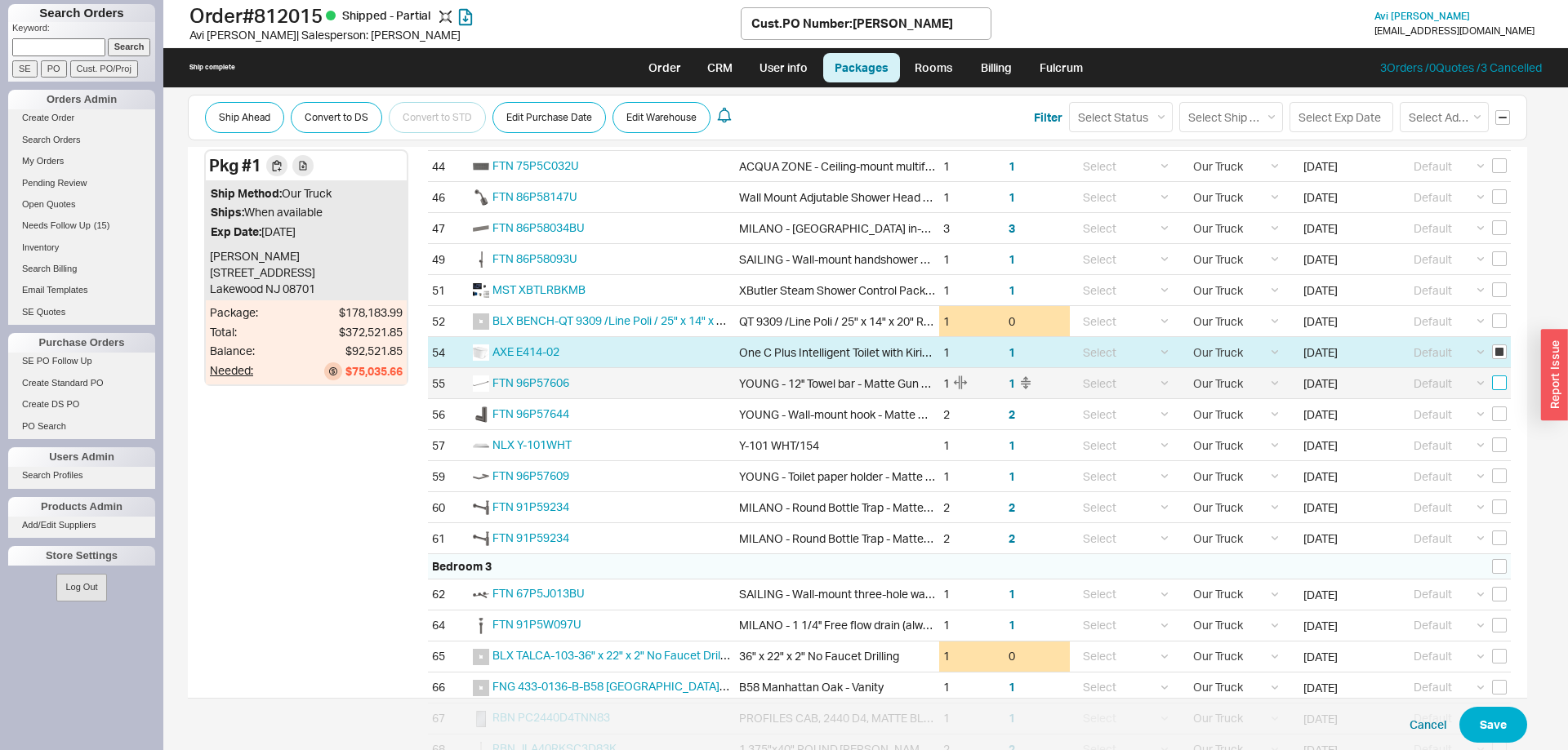
click at [1498, 382] on input "checkbox" at bounding box center [1498, 382] width 15 height 15
checkbox input "true"
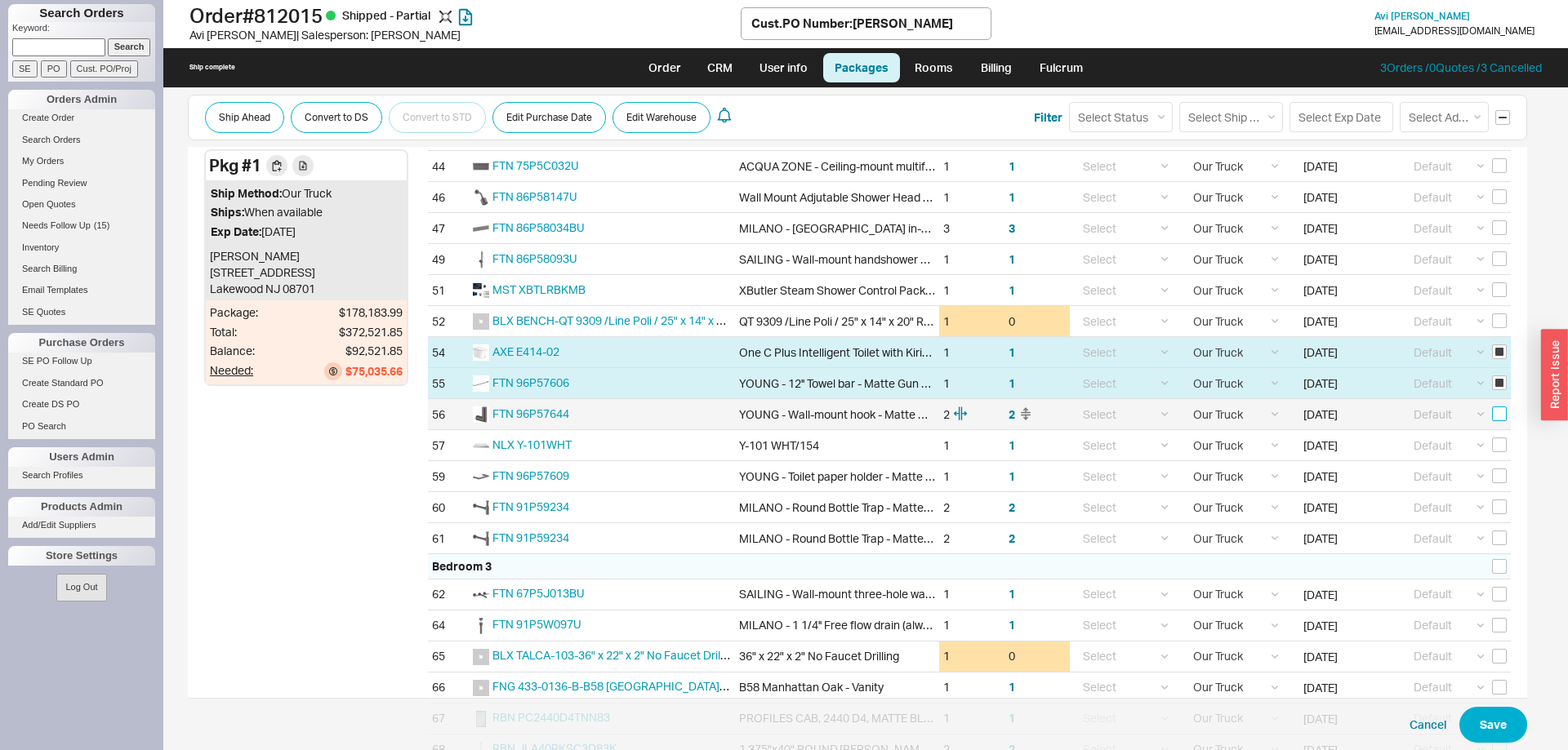
click at [1504, 411] on input "checkbox" at bounding box center [1498, 413] width 15 height 15
checkbox input "true"
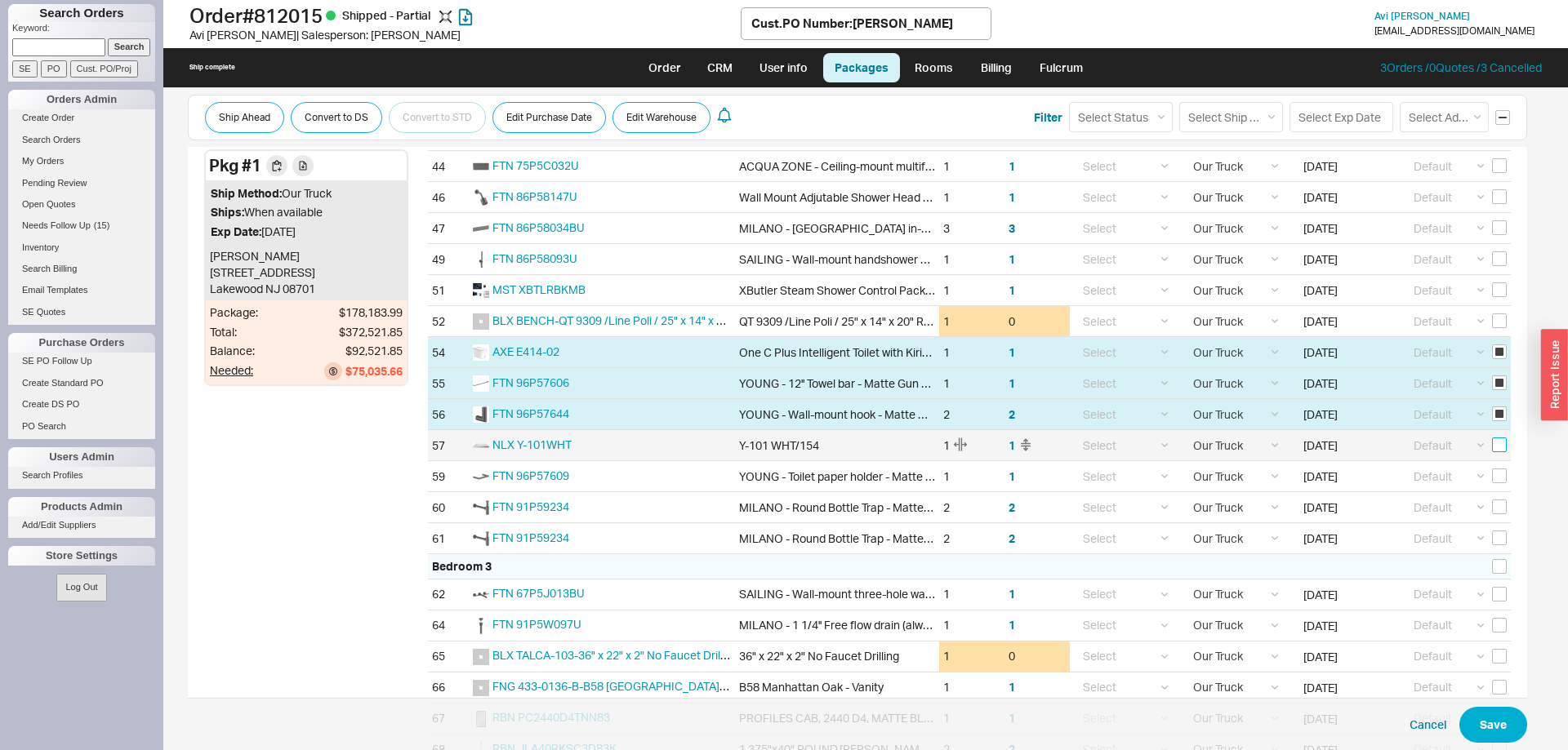
click at [1493, 448] on input "checkbox" at bounding box center [1498, 444] width 15 height 15
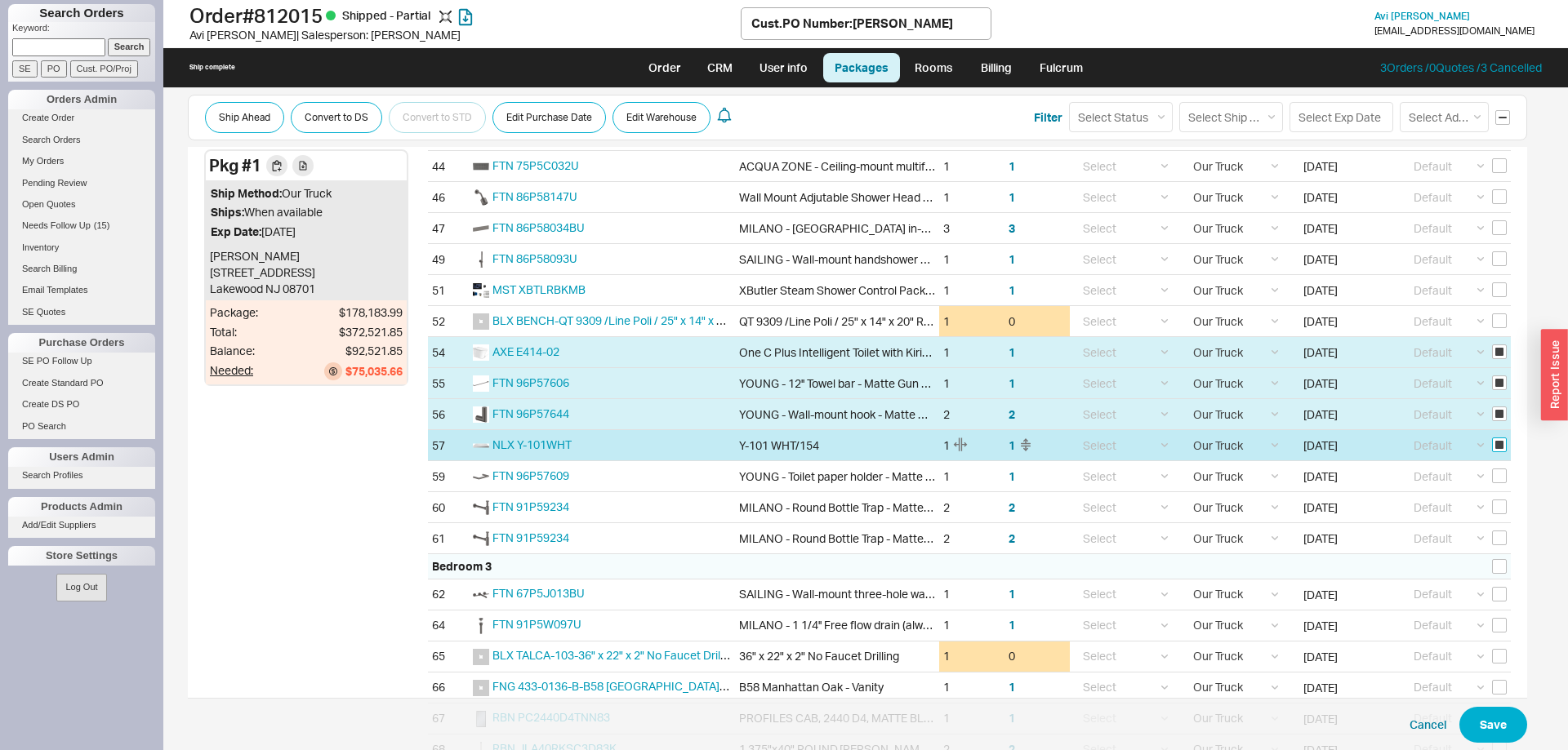
checkbox input "true"
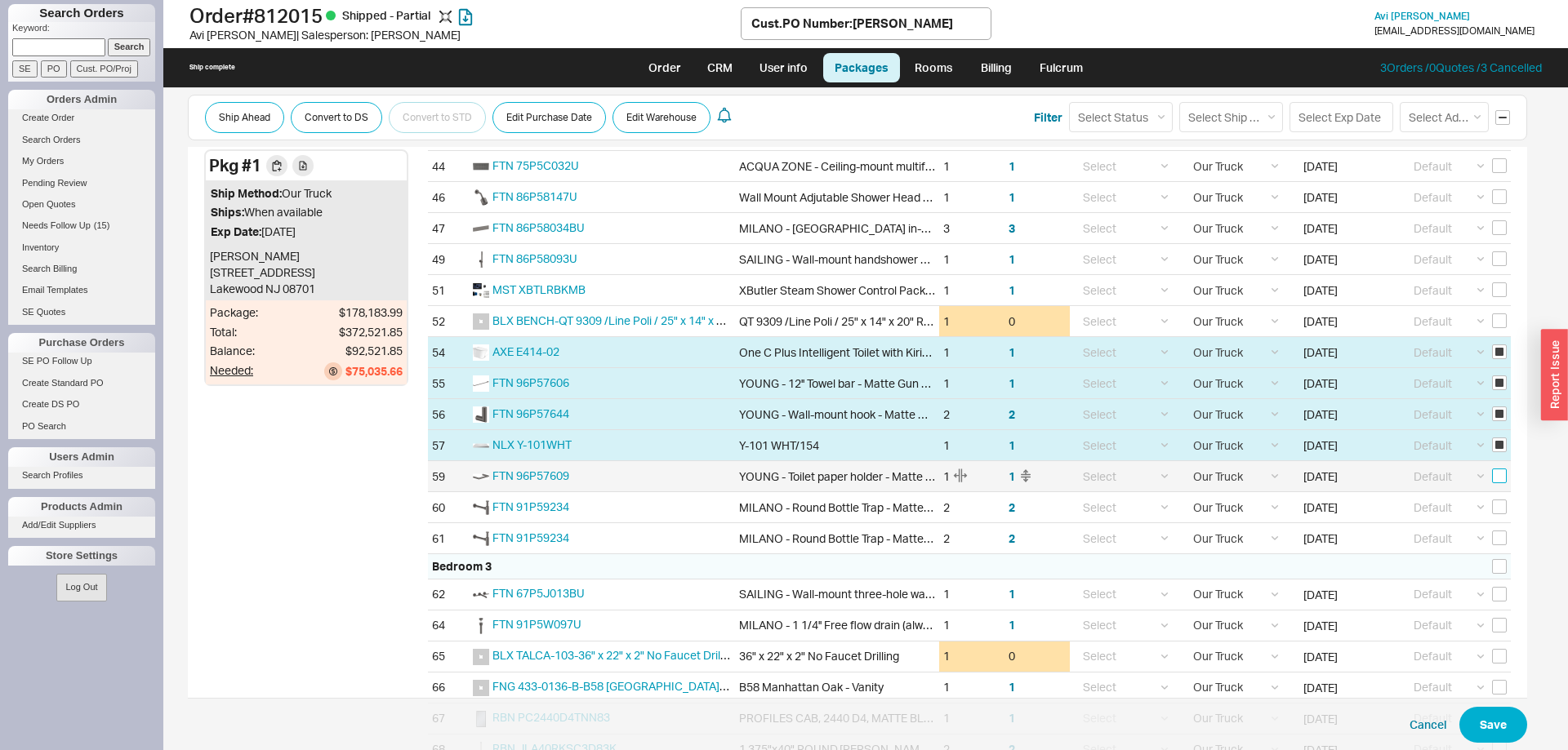
click at [1504, 476] on input "checkbox" at bounding box center [1498, 475] width 15 height 15
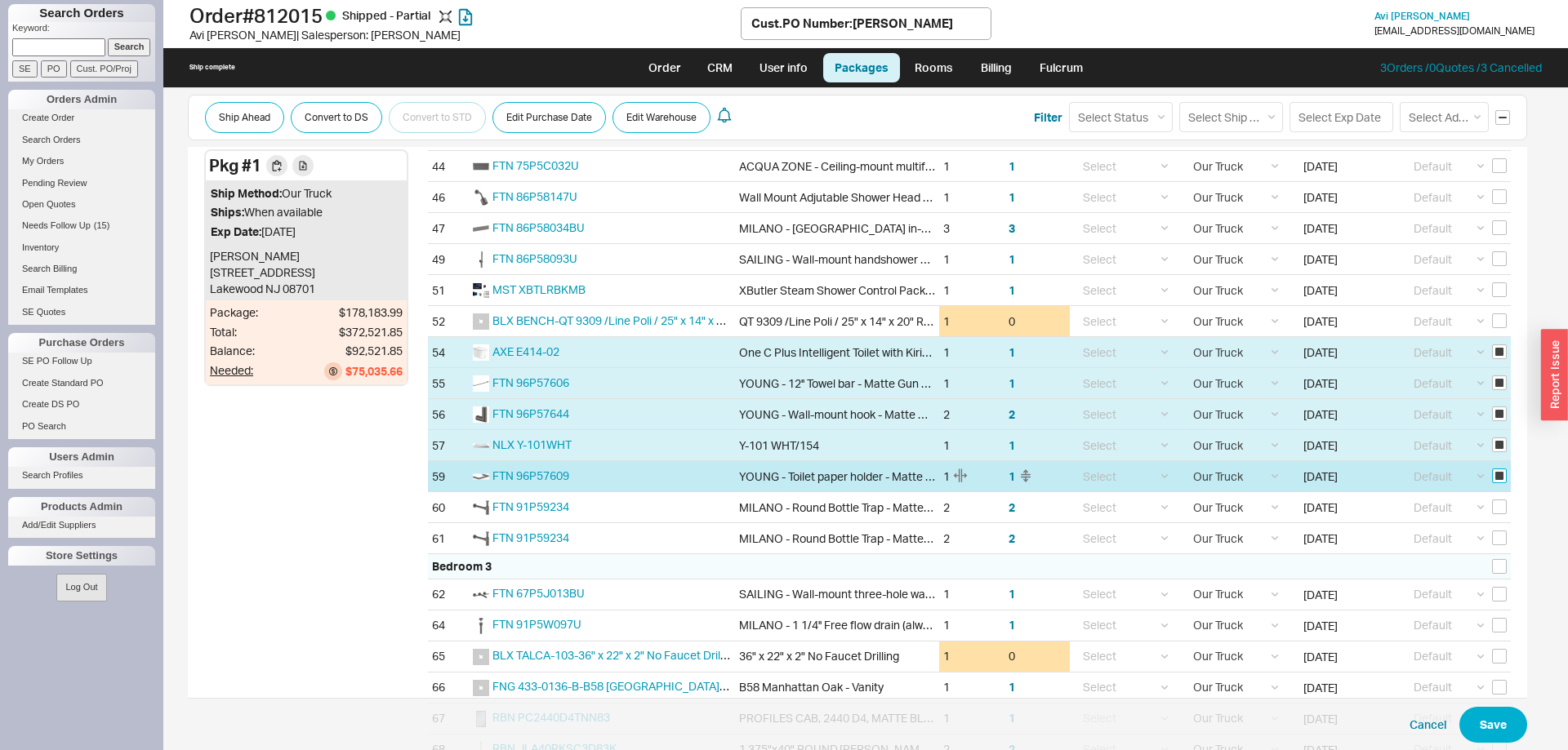
checkbox input "true"
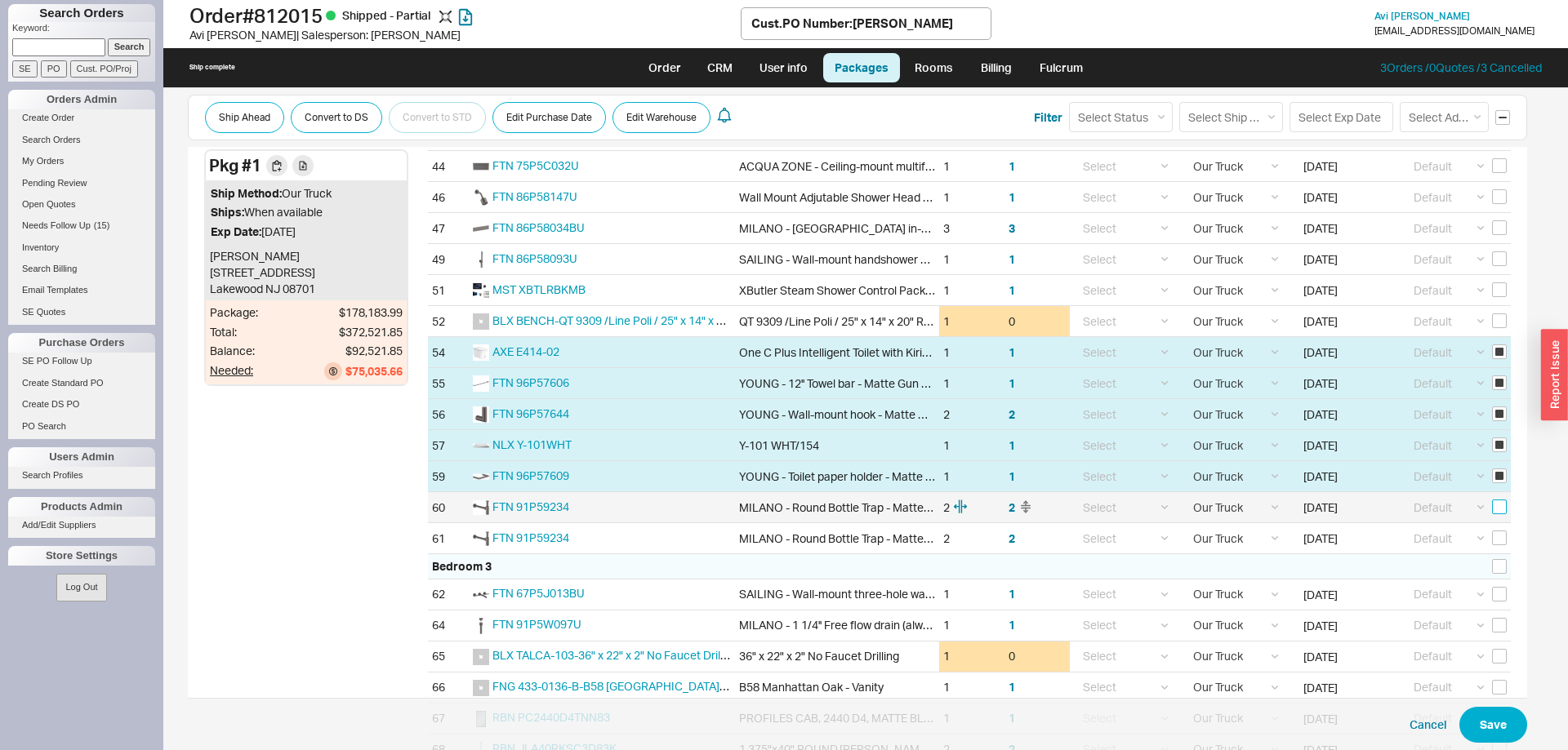
click at [1500, 513] on input "checkbox" at bounding box center [1498, 506] width 15 height 15
checkbox input "true"
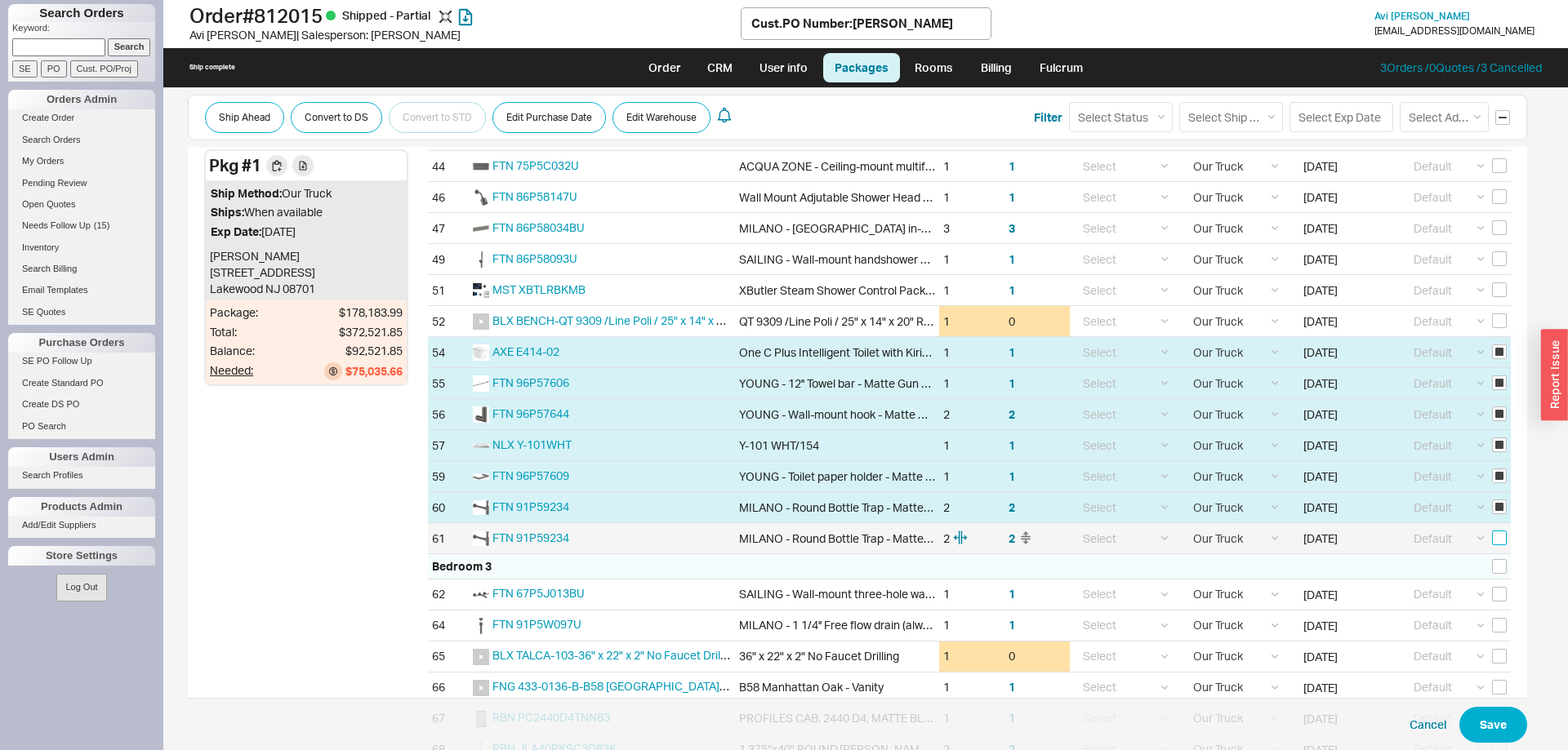
click at [1504, 534] on input "checkbox" at bounding box center [1498, 537] width 15 height 15
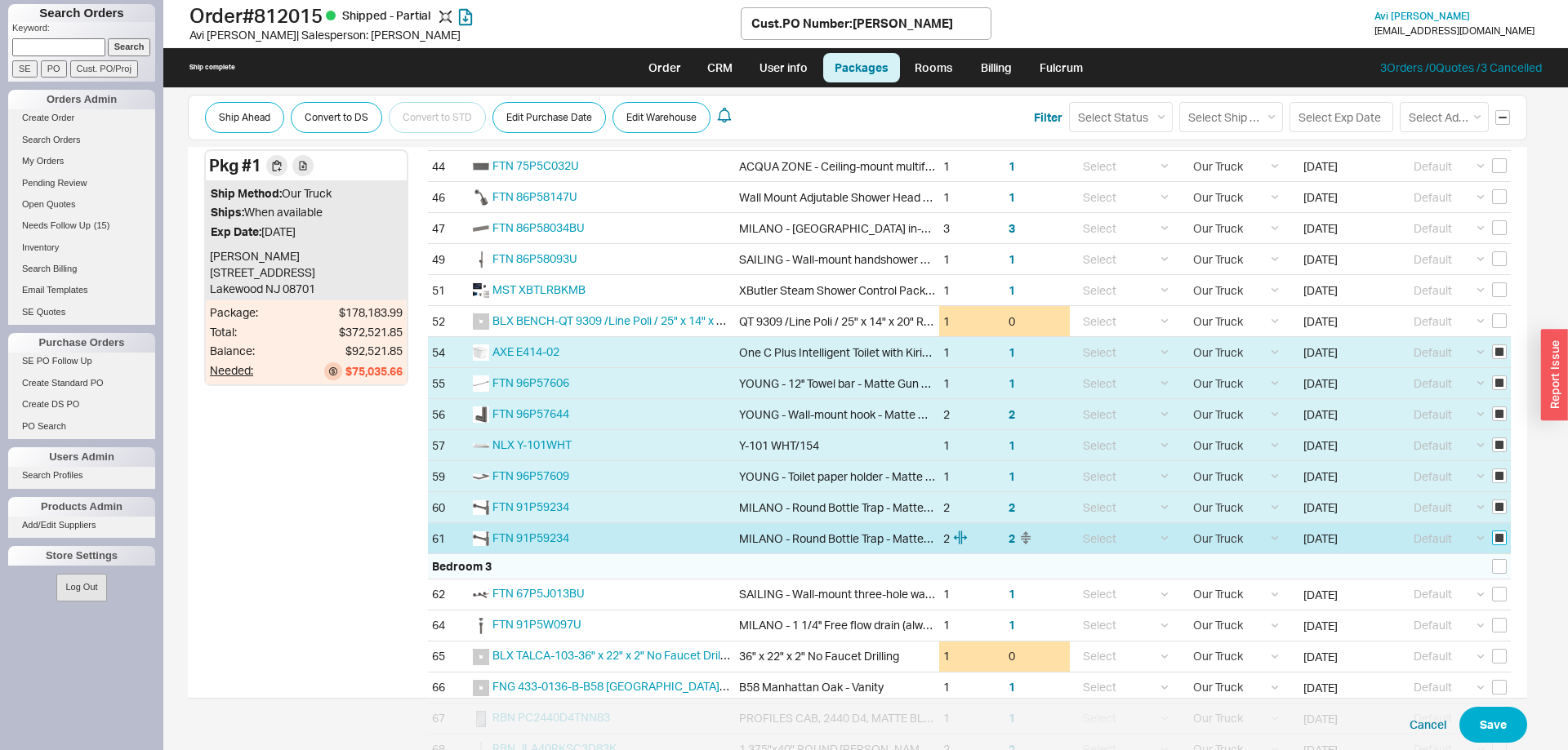
click at [1498, 539] on input "checkbox" at bounding box center [1498, 537] width 15 height 15
checkbox input "false"
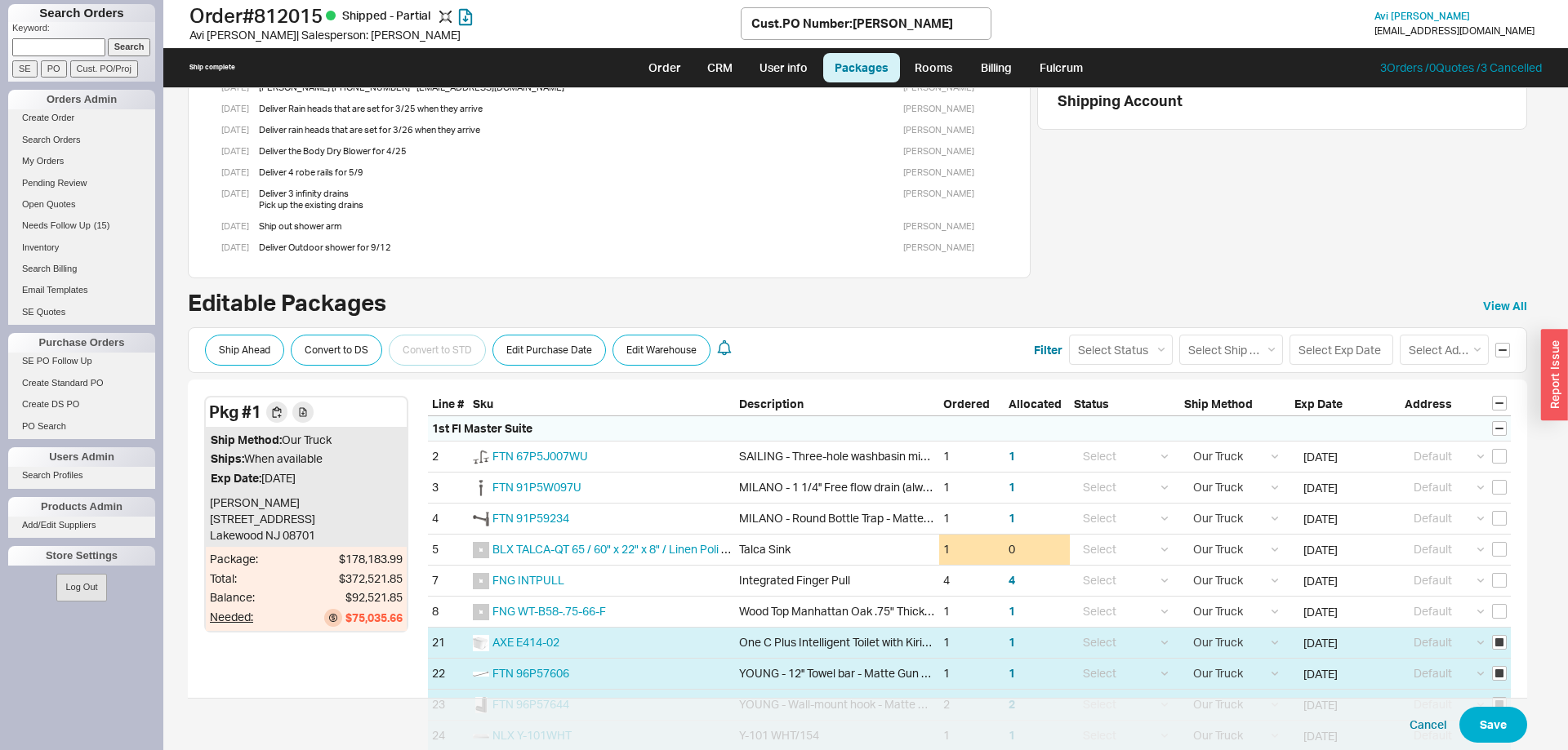
scroll to position [83, 0]
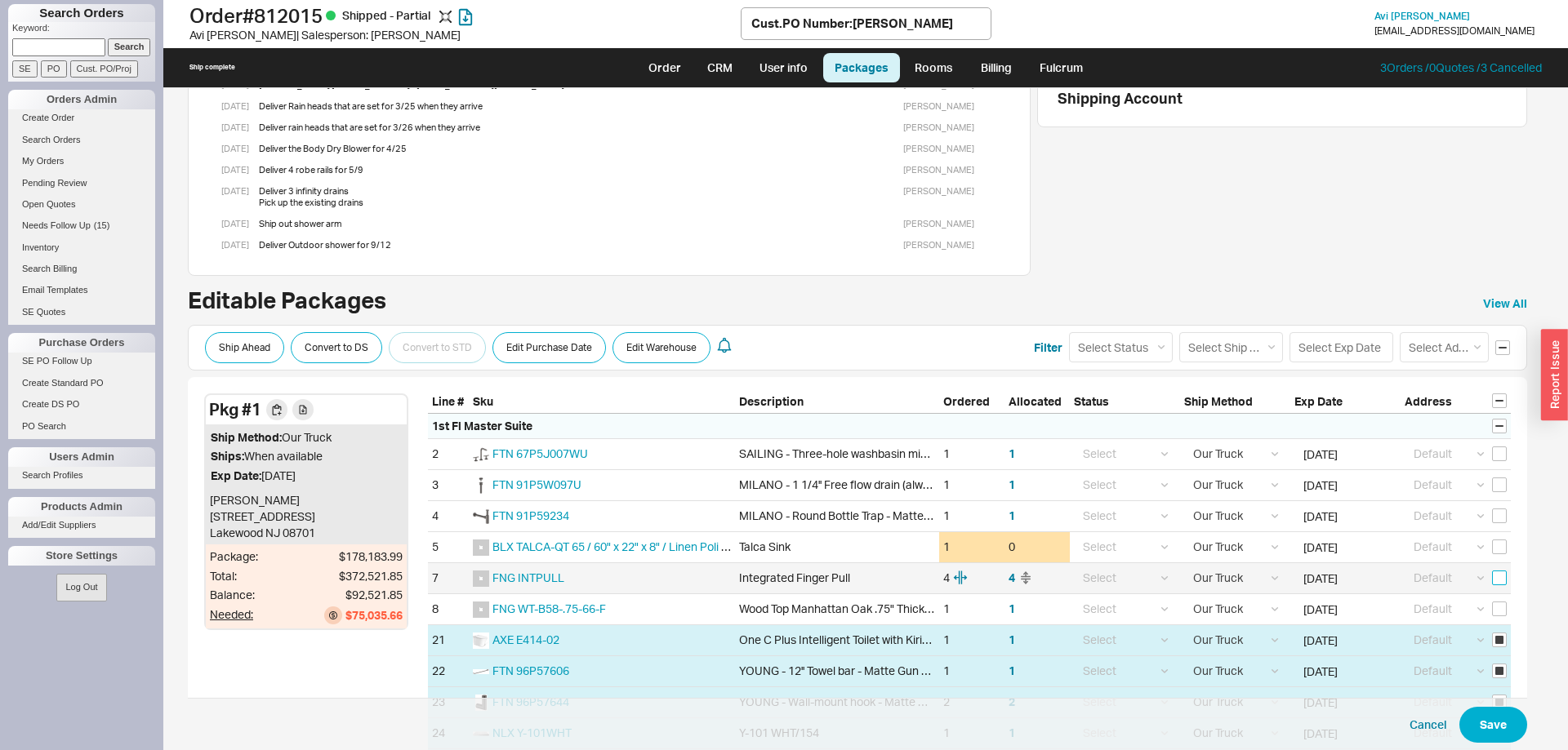
click at [1504, 582] on input "checkbox" at bounding box center [1498, 577] width 15 height 15
checkbox input "true"
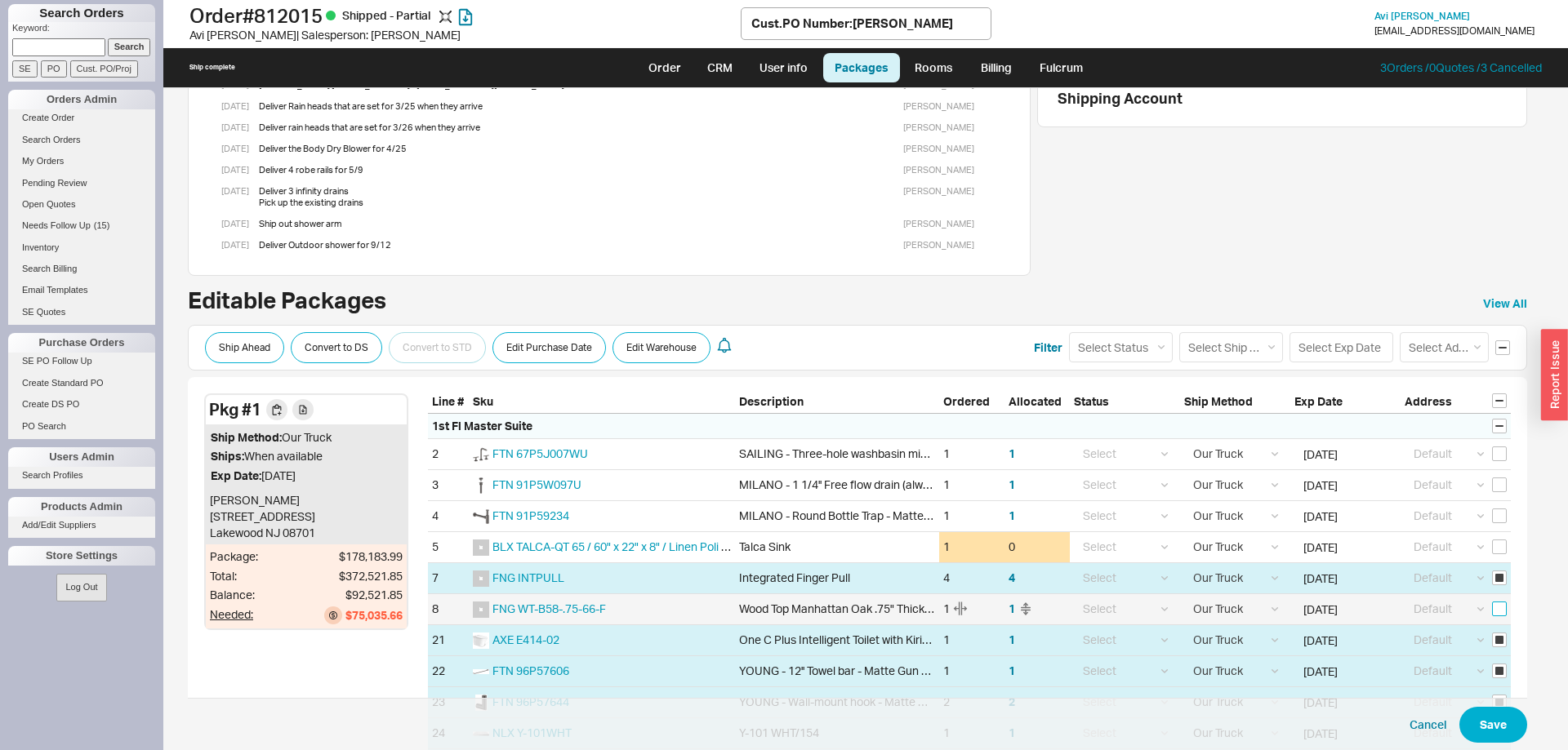
click at [1504, 611] on input "checkbox" at bounding box center [1498, 608] width 15 height 15
checkbox input "true"
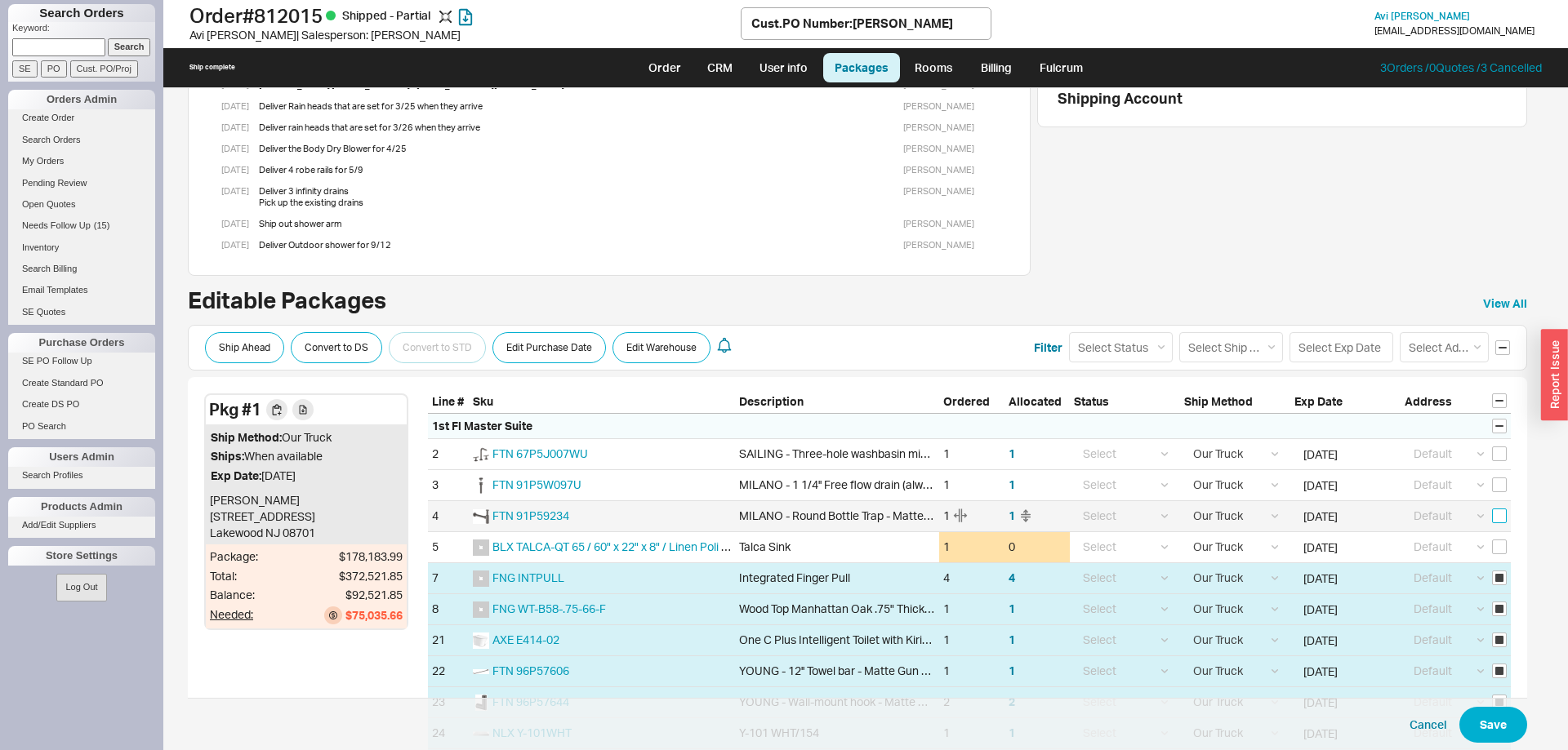
click at [1502, 517] on input "checkbox" at bounding box center [1498, 515] width 15 height 15
checkbox input "true"
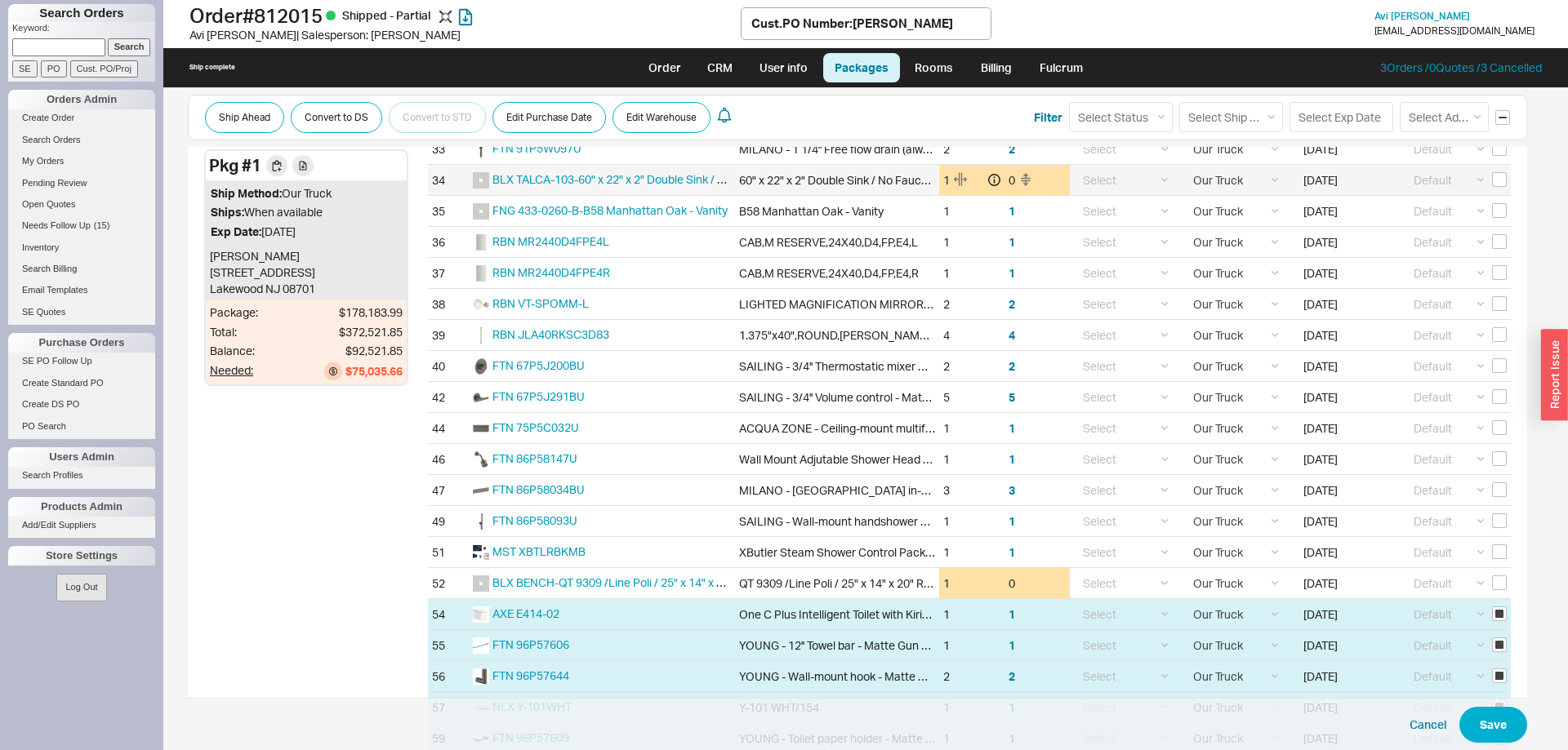
scroll to position [999, 0]
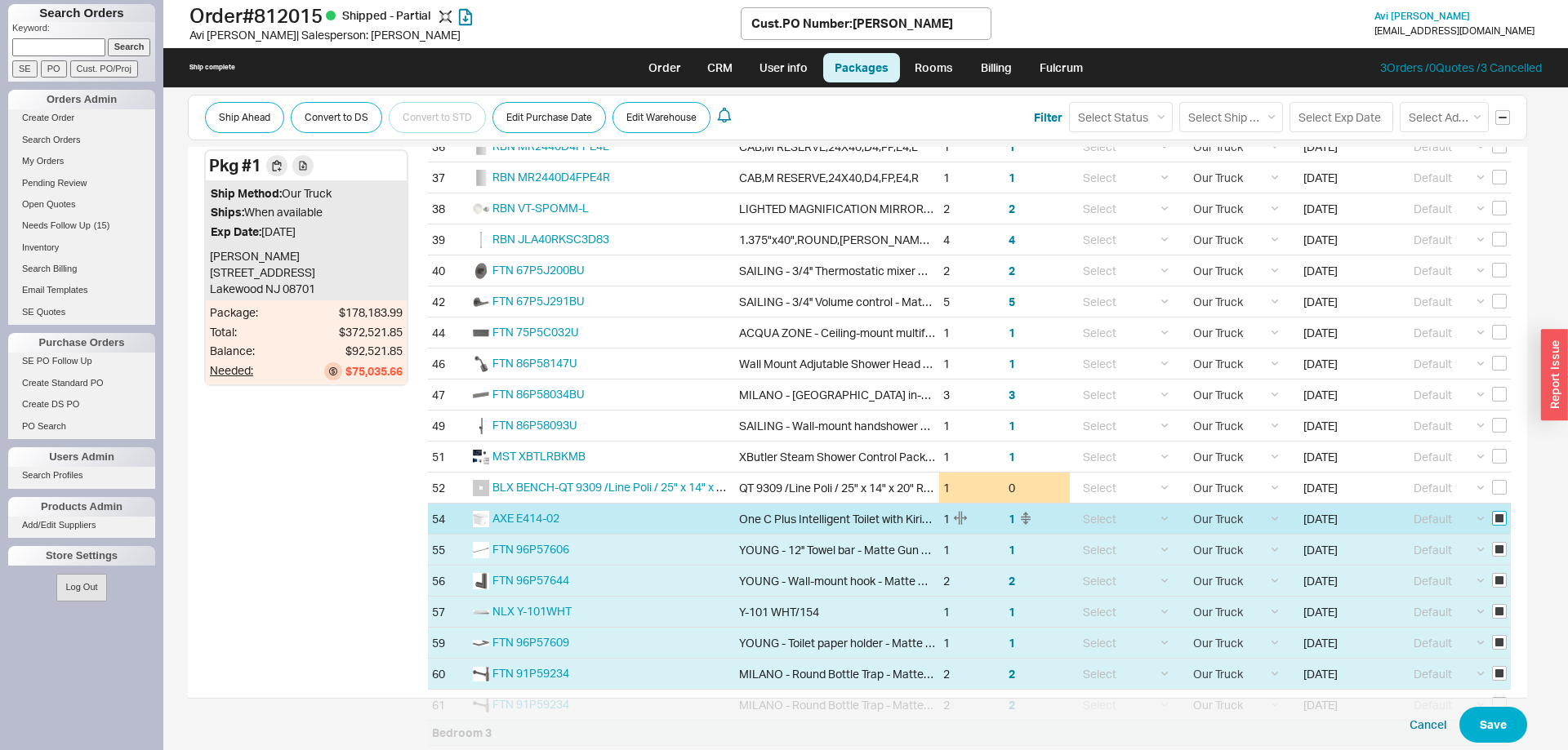
click at [1504, 516] on input "checkbox" at bounding box center [1498, 518] width 15 height 15
checkbox input "false"
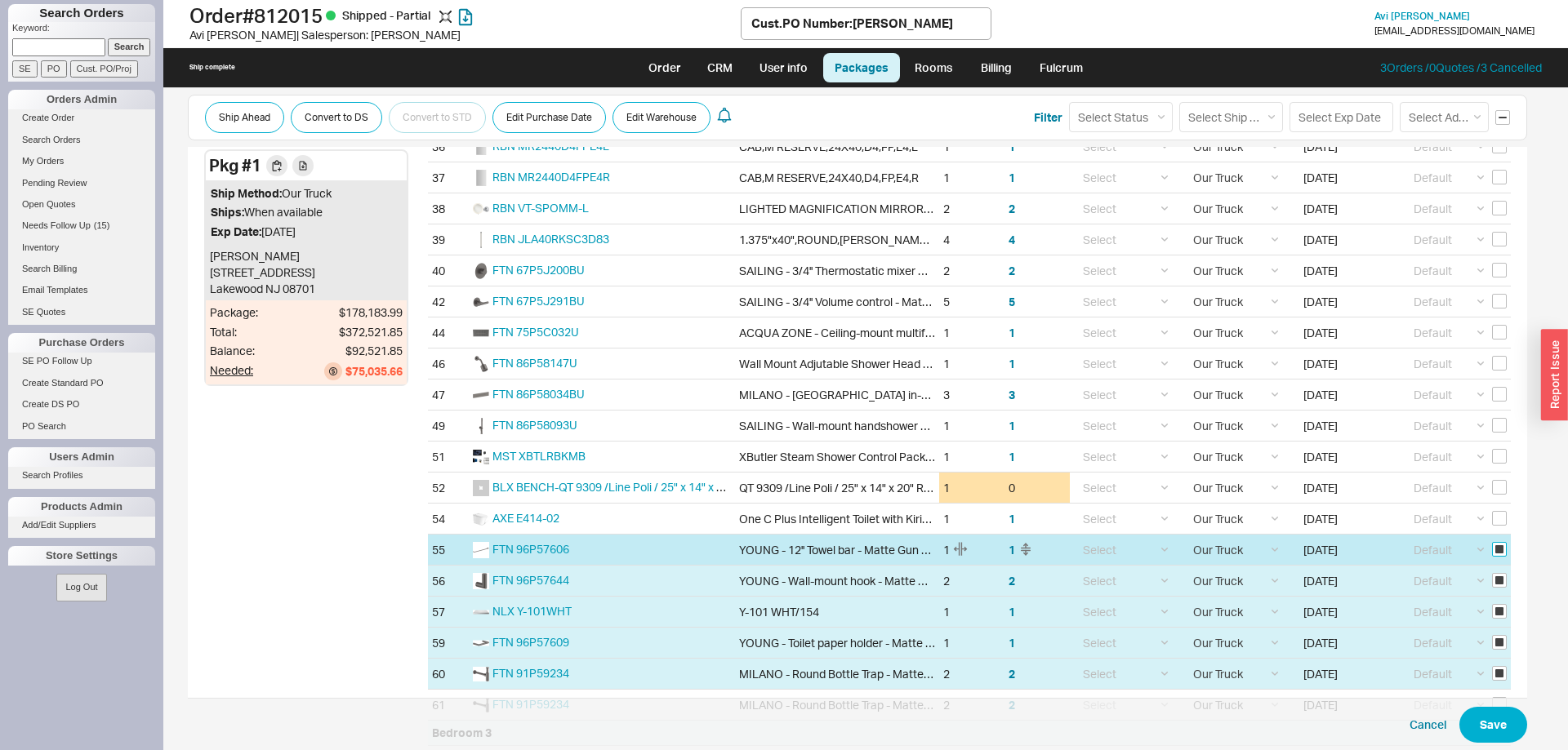
click at [1497, 548] on input "checkbox" at bounding box center [1498, 549] width 15 height 15
checkbox input "false"
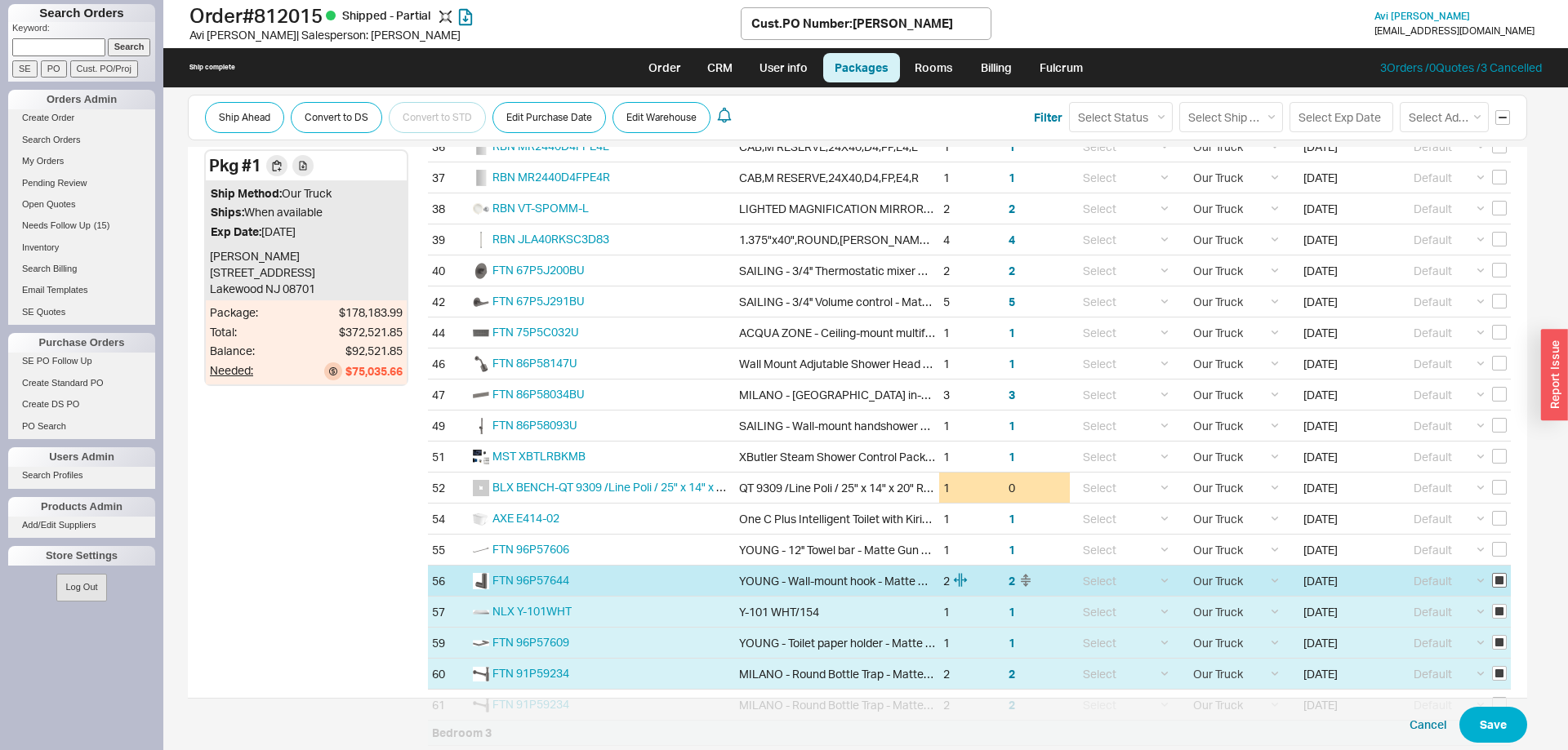
drag, startPoint x: 1496, startPoint y: 573, endPoint x: 1499, endPoint y: 582, distance: 9.5
click at [1497, 576] on div "Default Gluck Plumbing (Gluck Plumbing ) └ 1750 Oak St Lakewood NJ 08701 ----- …" at bounding box center [1455, 580] width 110 height 30
click at [1500, 580] on input "checkbox" at bounding box center [1498, 580] width 15 height 15
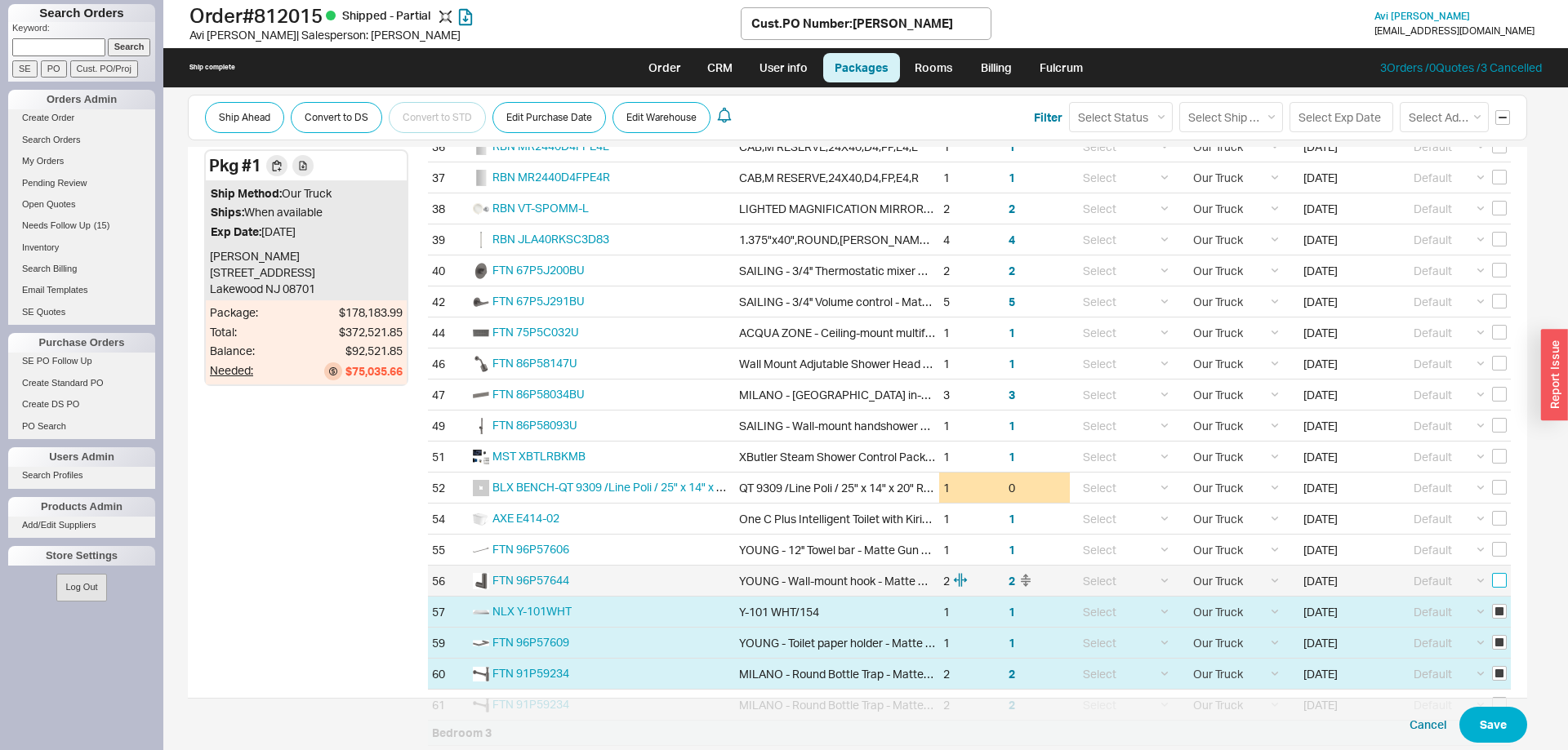
checkbox input "false"
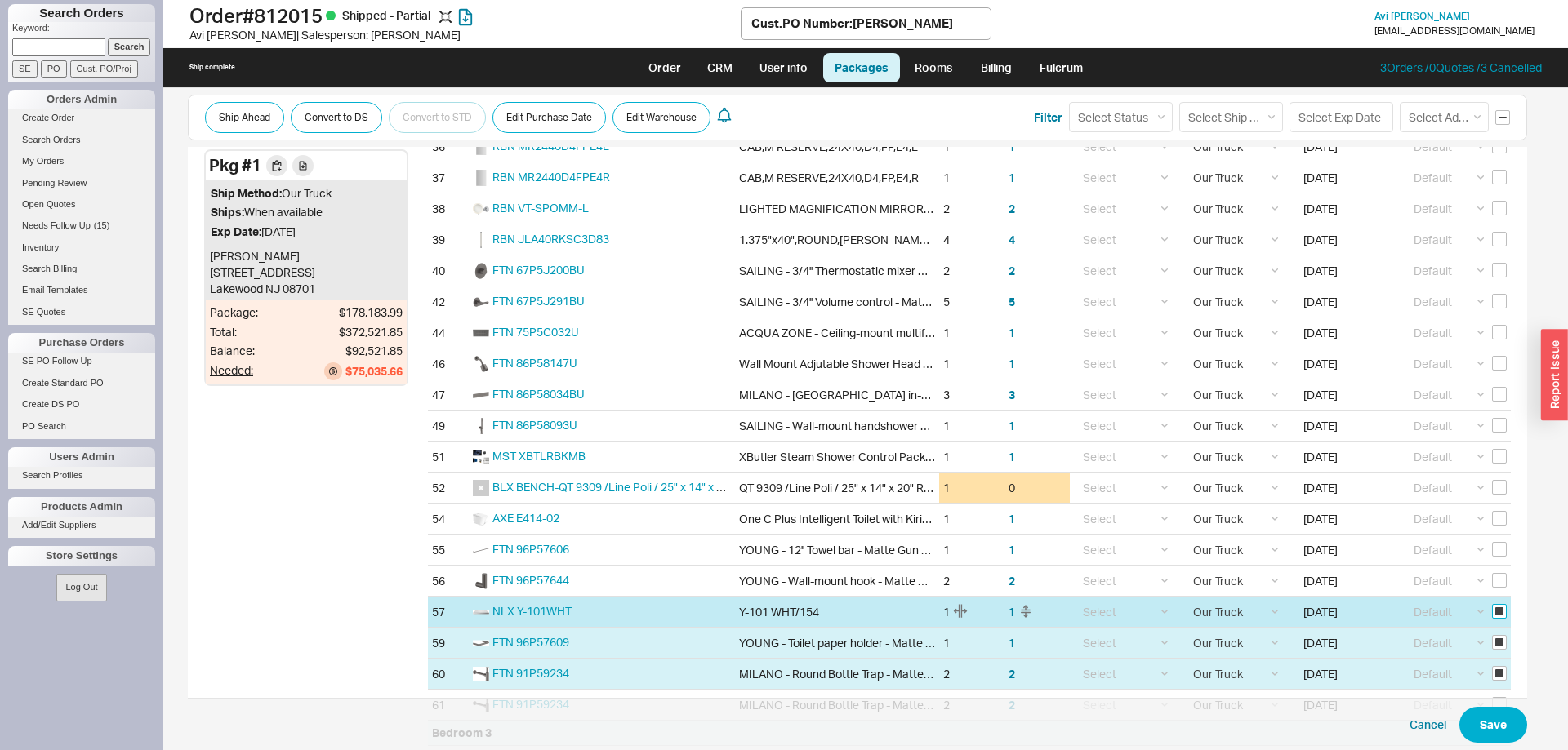
click at [1500, 612] on input "checkbox" at bounding box center [1498, 611] width 15 height 15
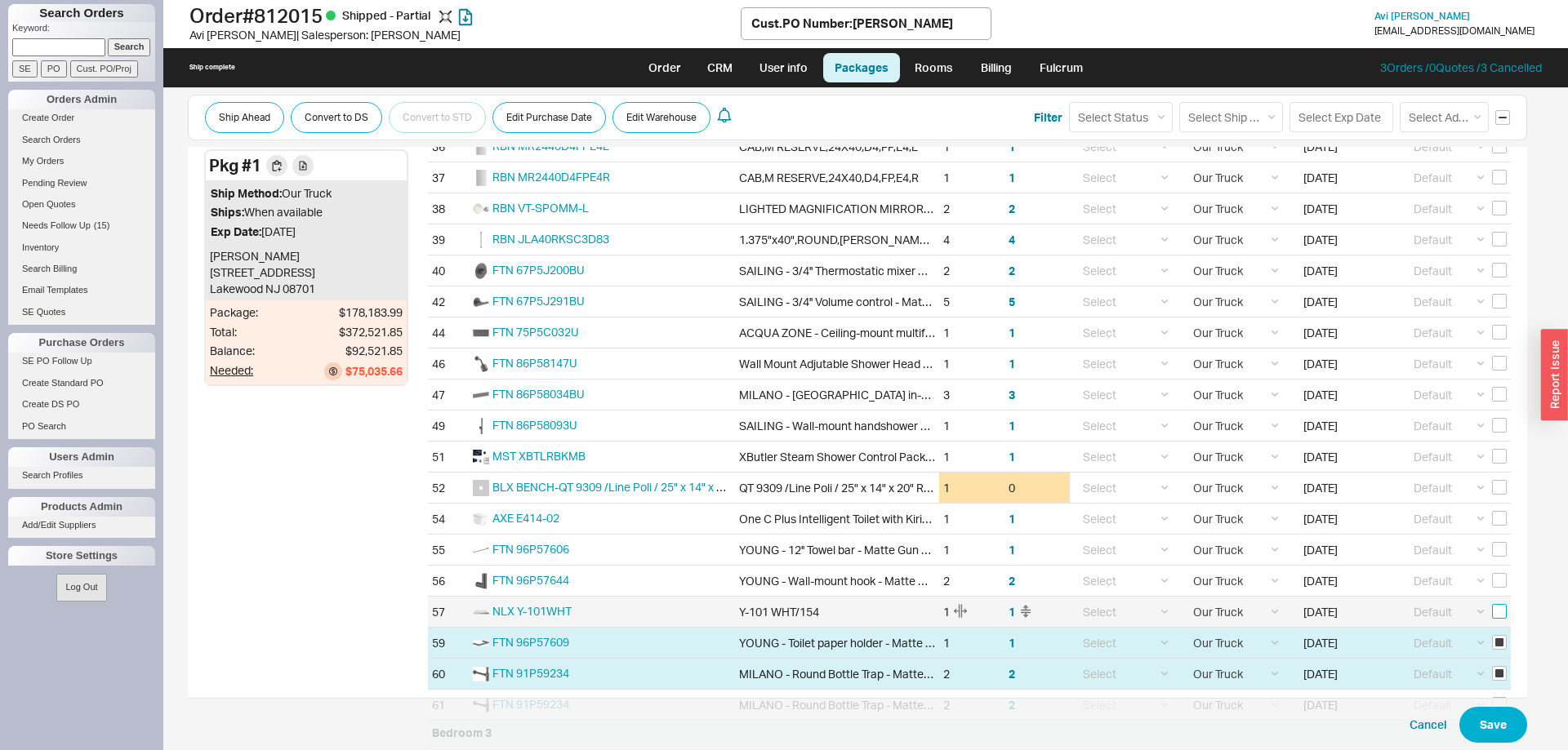
checkbox input "false"
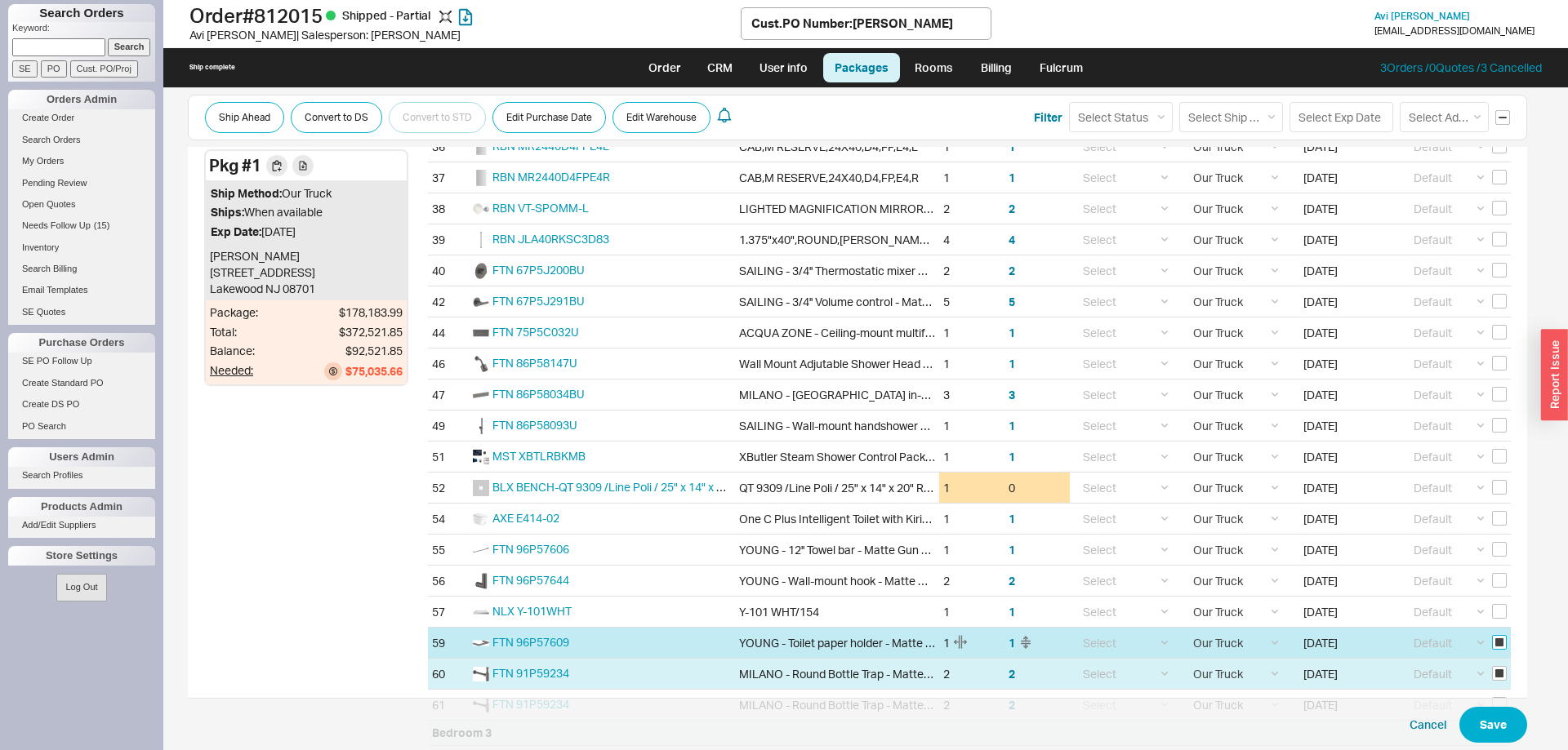
click at [1501, 643] on input "checkbox" at bounding box center [1498, 642] width 15 height 15
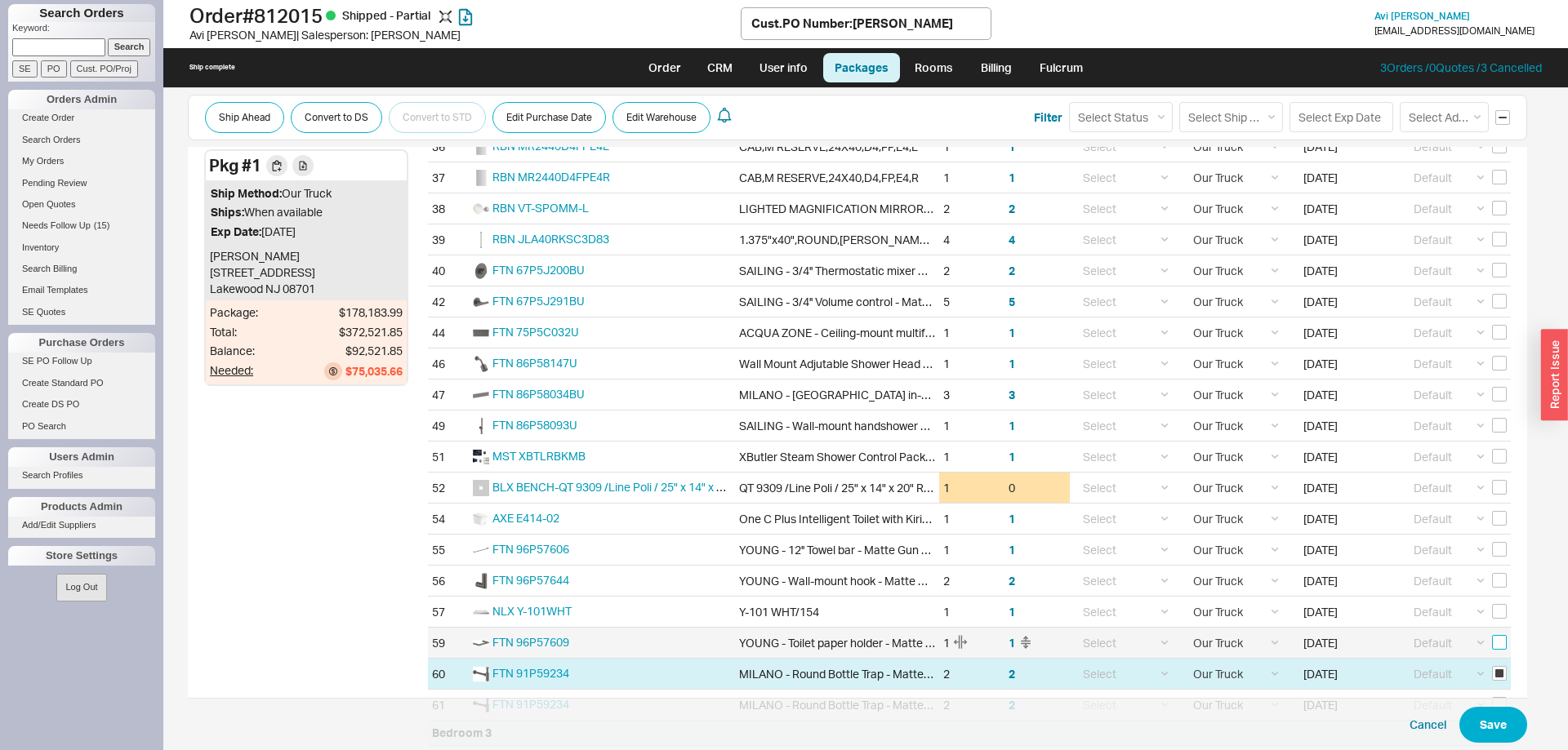
checkbox input "false"
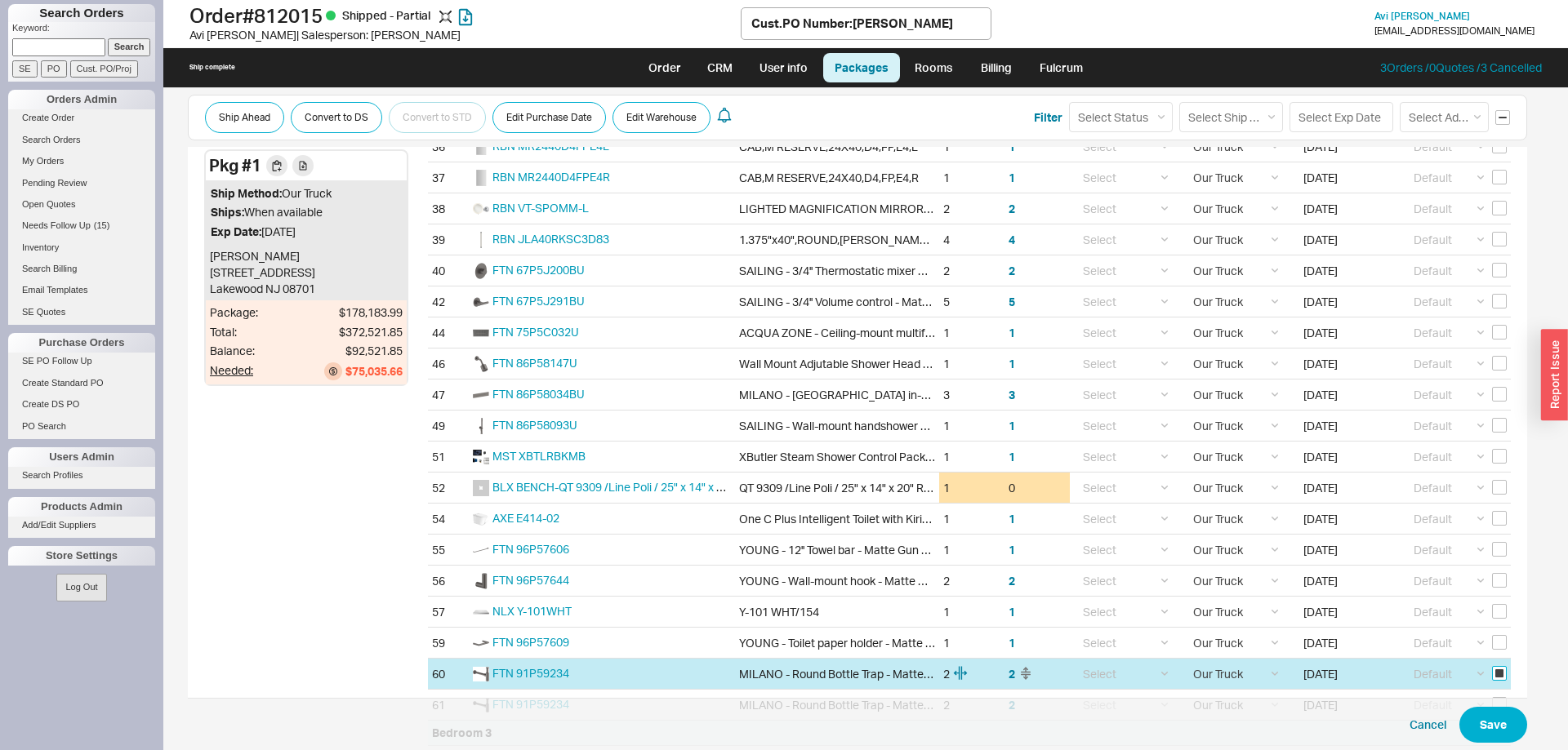
click at [1503, 676] on input "checkbox" at bounding box center [1498, 673] width 15 height 15
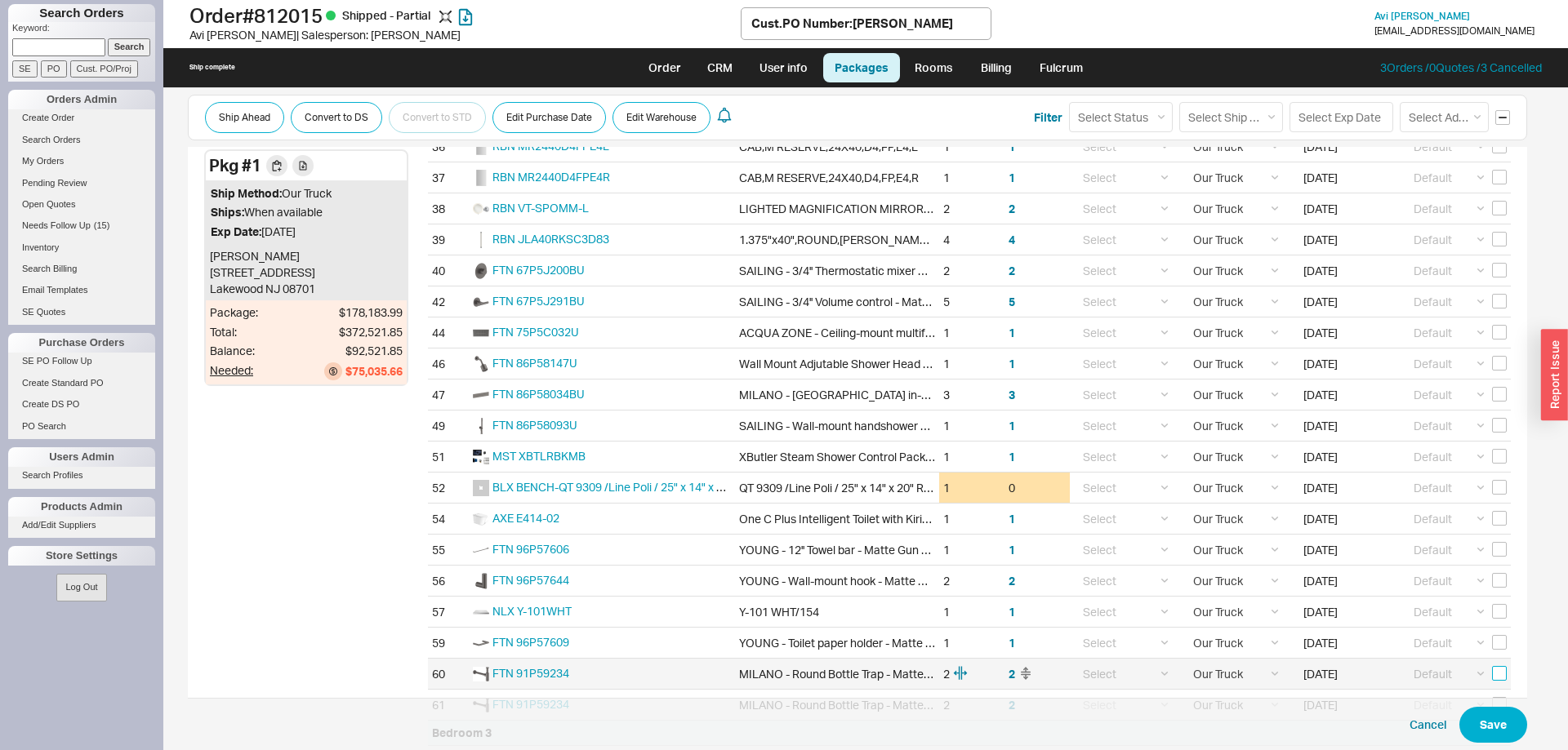
checkbox input "false"
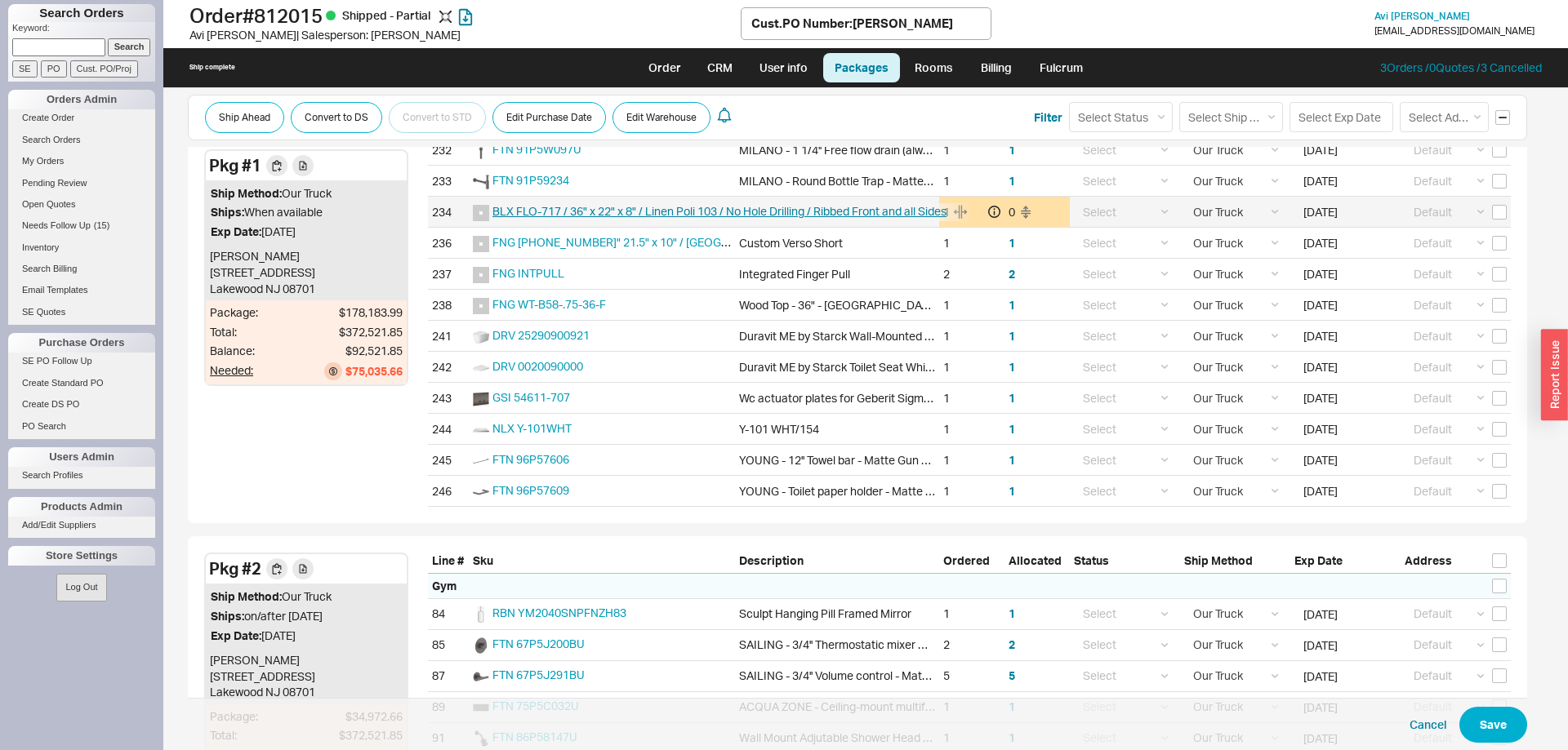
scroll to position [3997, 0]
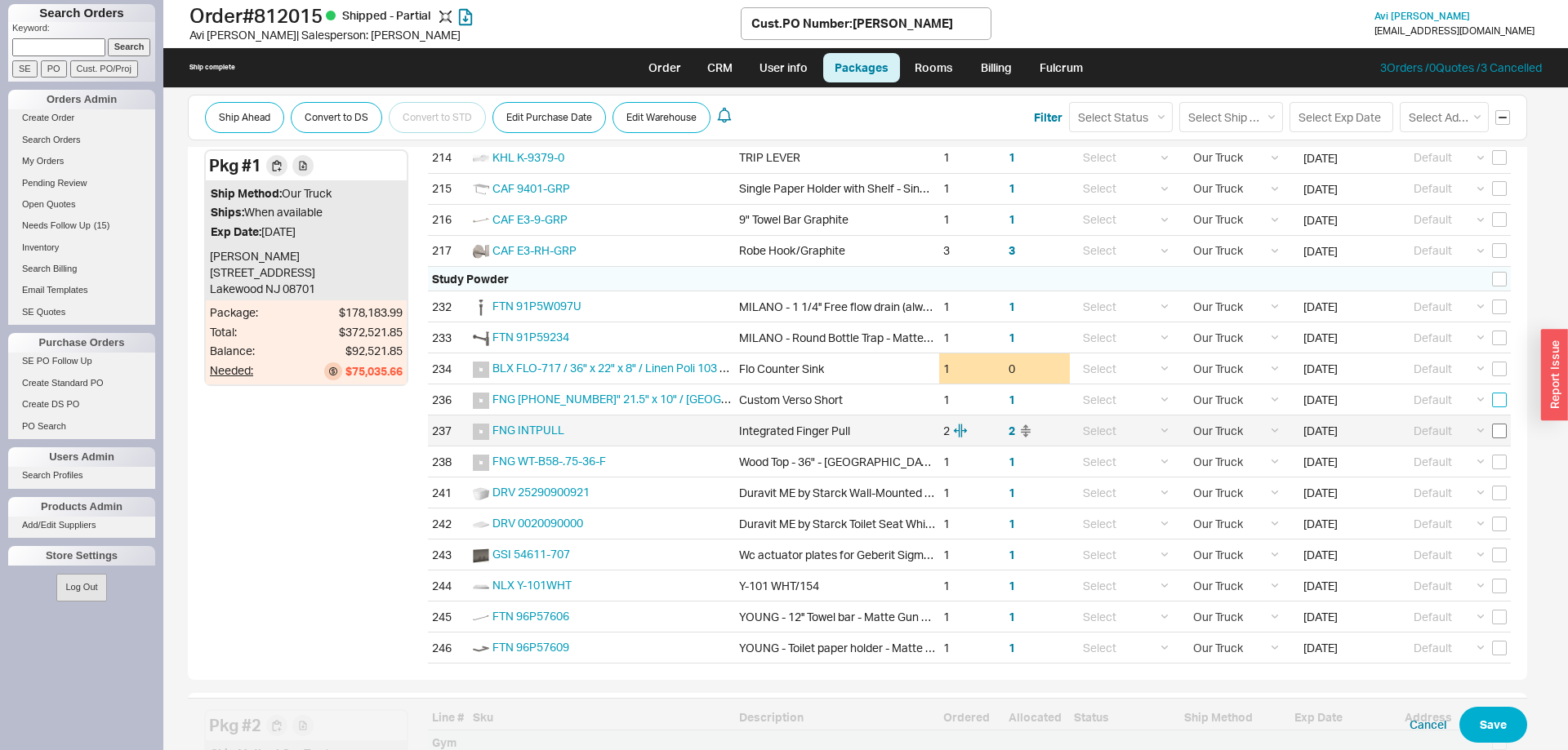
drag, startPoint x: 1501, startPoint y: 399, endPoint x: 1498, endPoint y: 425, distance: 26.2
click at [1501, 399] on input "checkbox" at bounding box center [1498, 399] width 15 height 15
checkbox input "true"
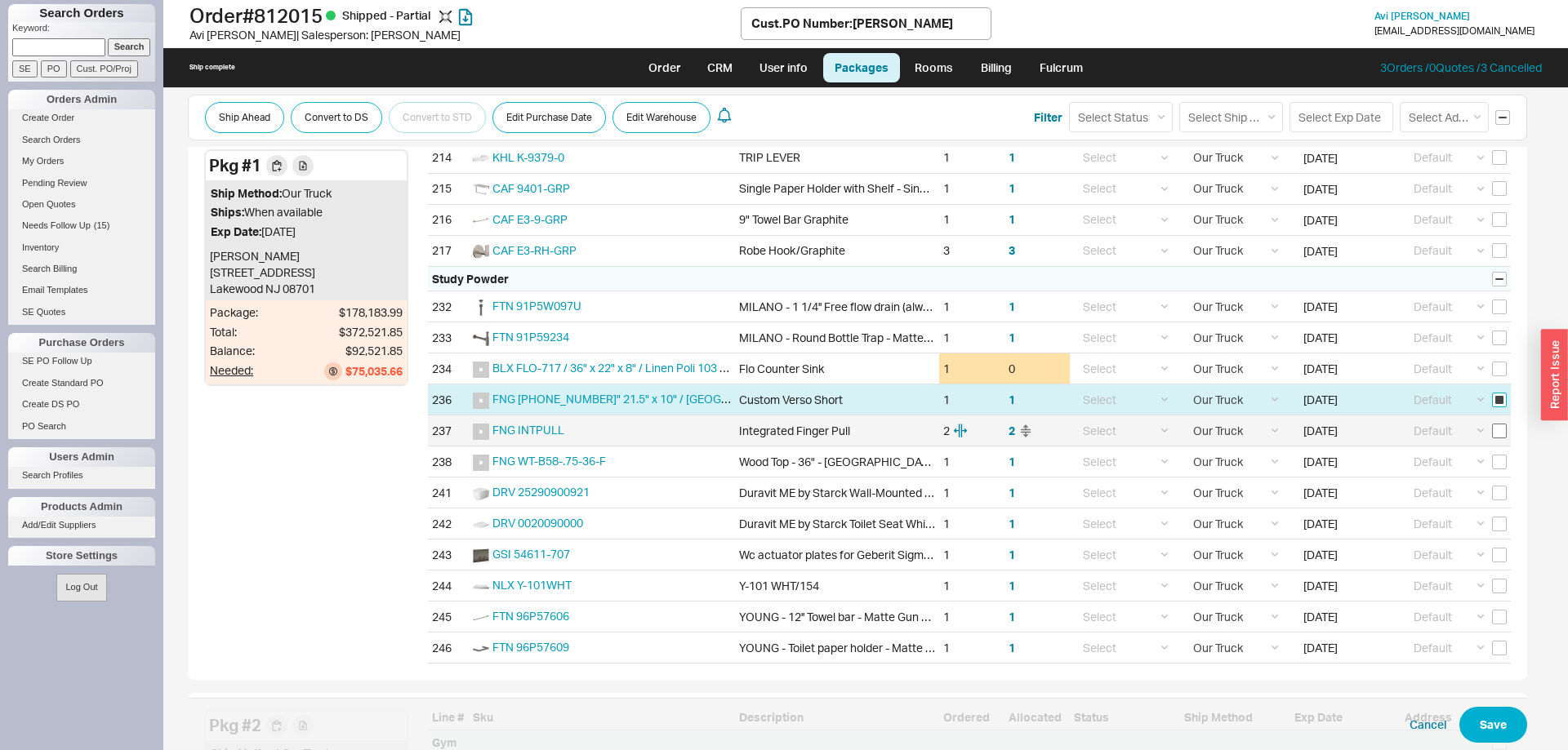
checkbox input "true"
click at [1498, 428] on input "checkbox" at bounding box center [1498, 430] width 15 height 15
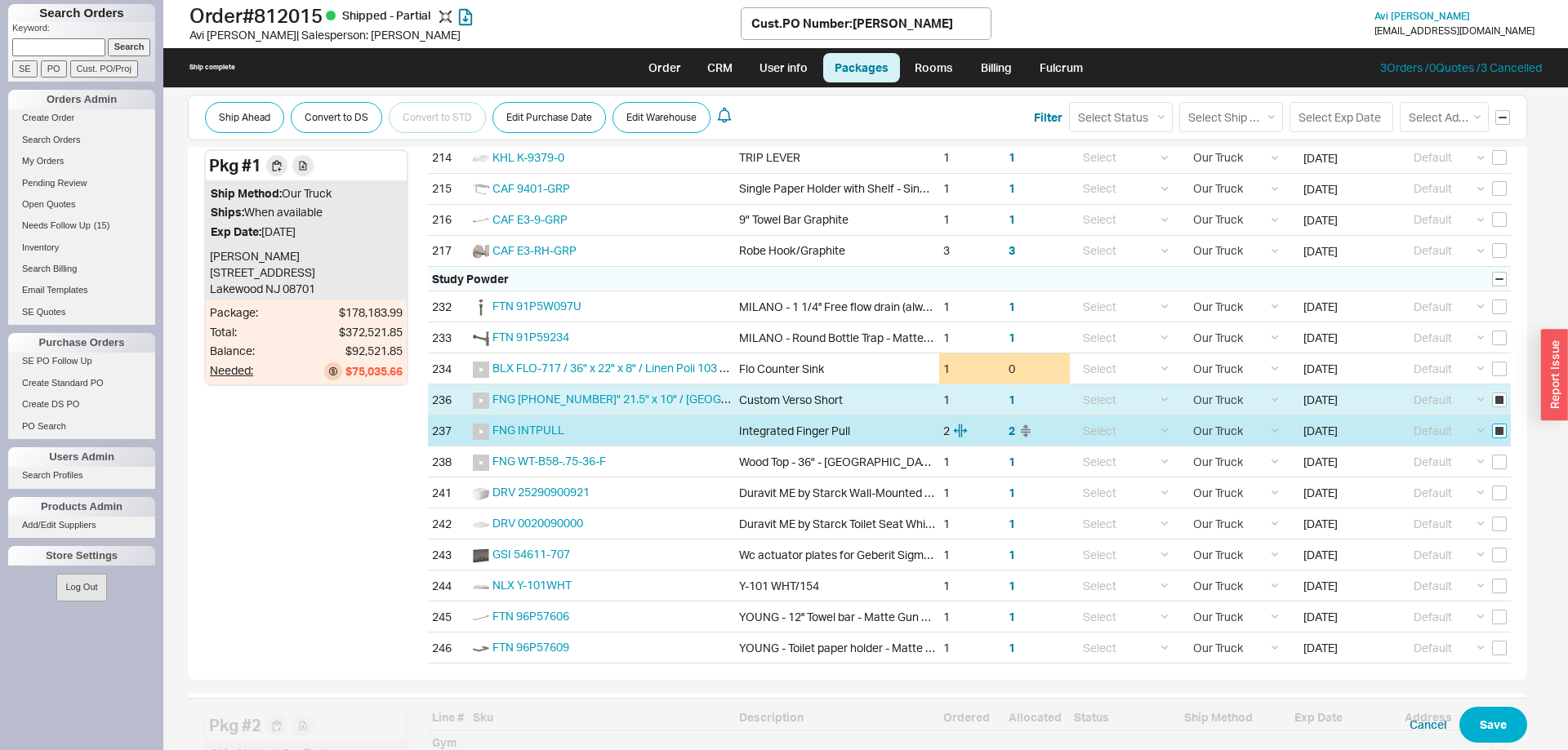
checkbox input "true"
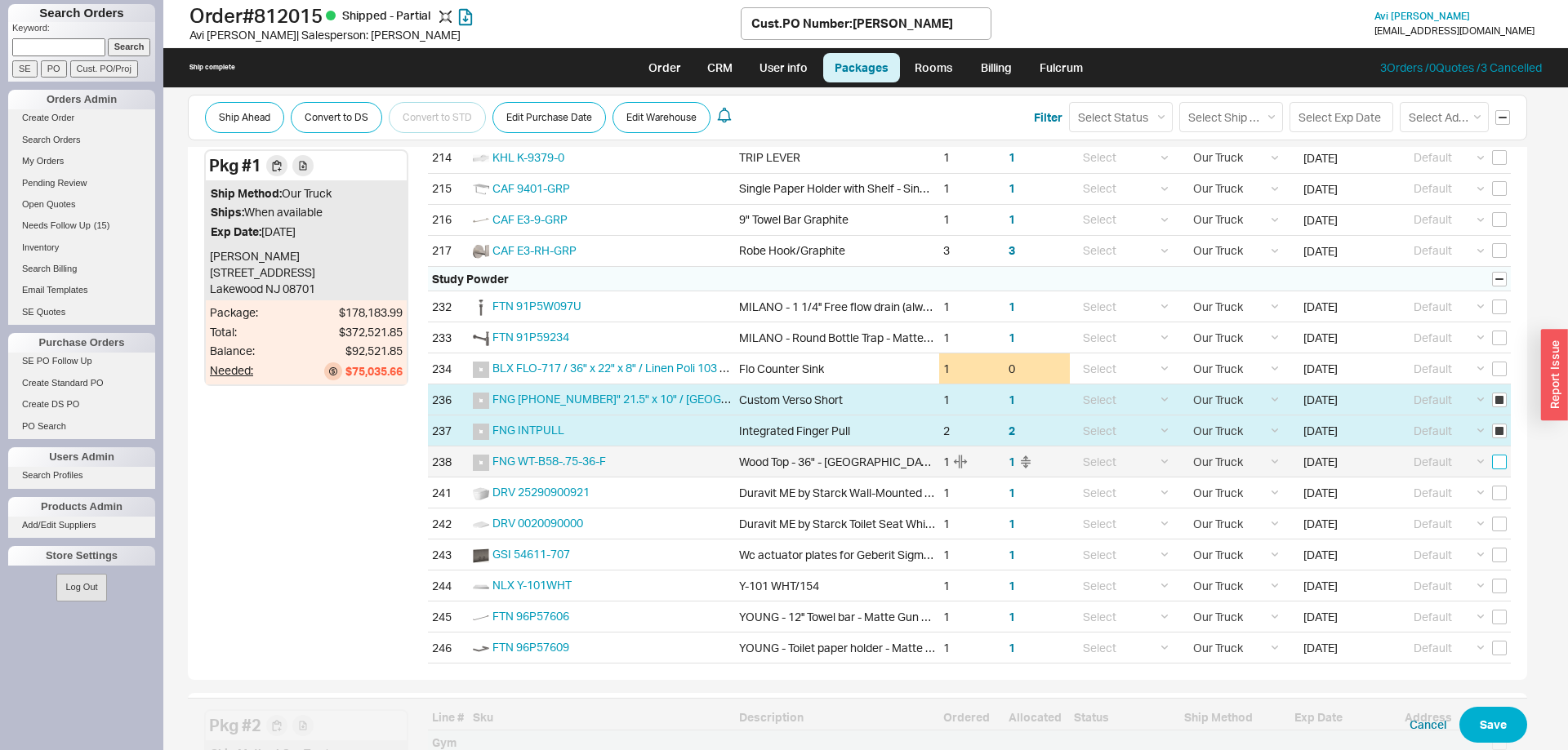
click at [1503, 466] on input "checkbox" at bounding box center [1498, 461] width 15 height 15
checkbox input "true"
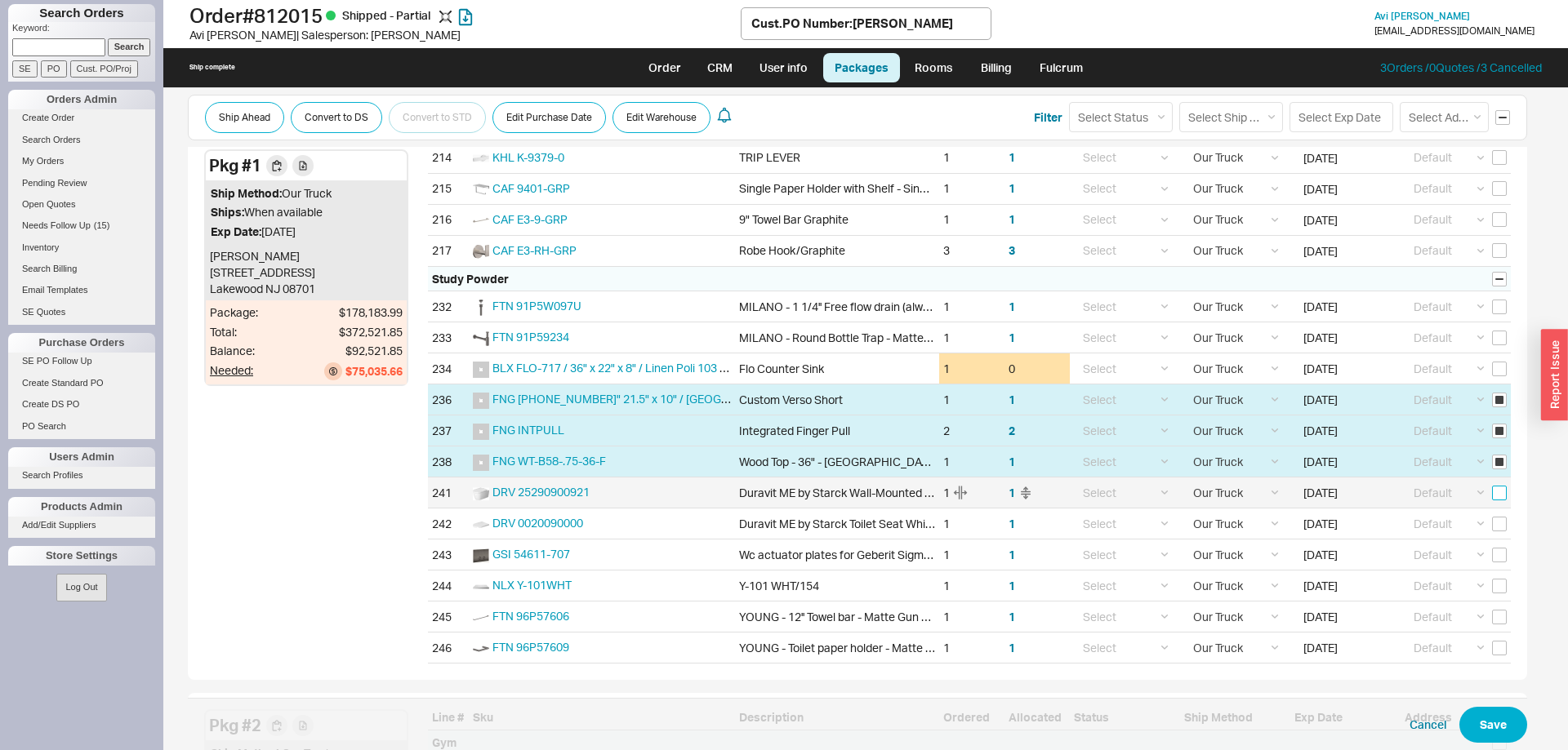
click at [1502, 497] on input "checkbox" at bounding box center [1498, 492] width 15 height 15
checkbox input "true"
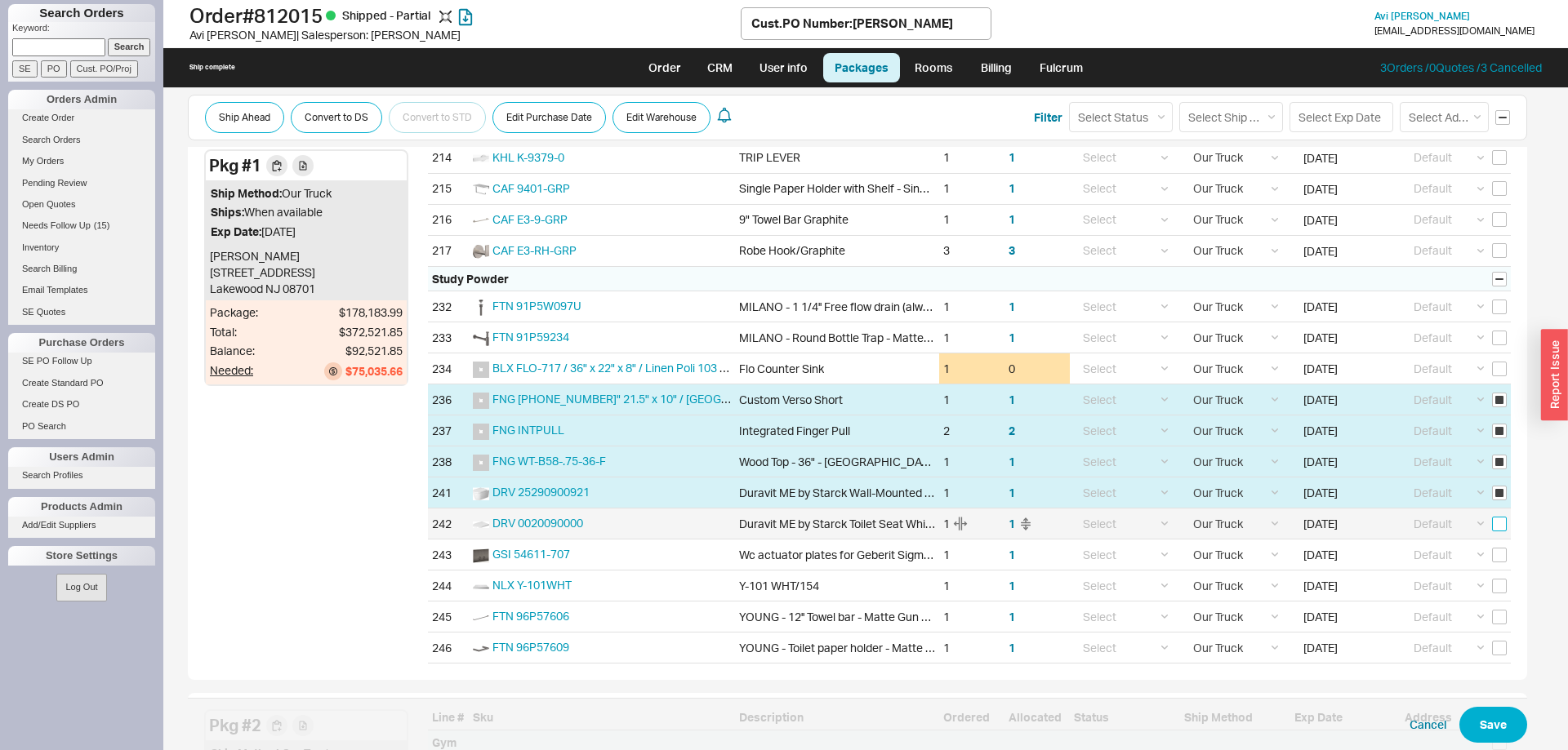
click at [1495, 528] on input "checkbox" at bounding box center [1498, 523] width 15 height 15
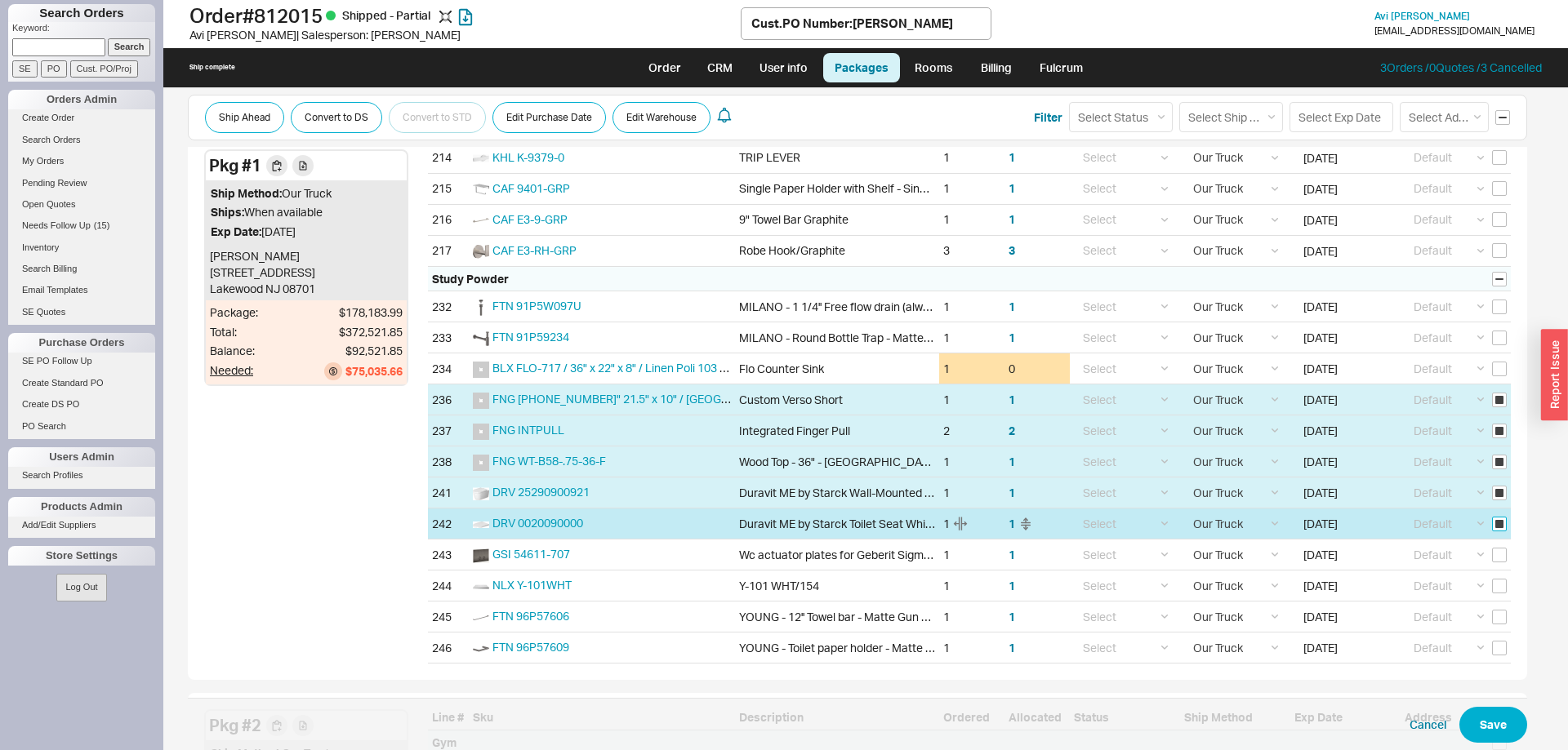
checkbox input "true"
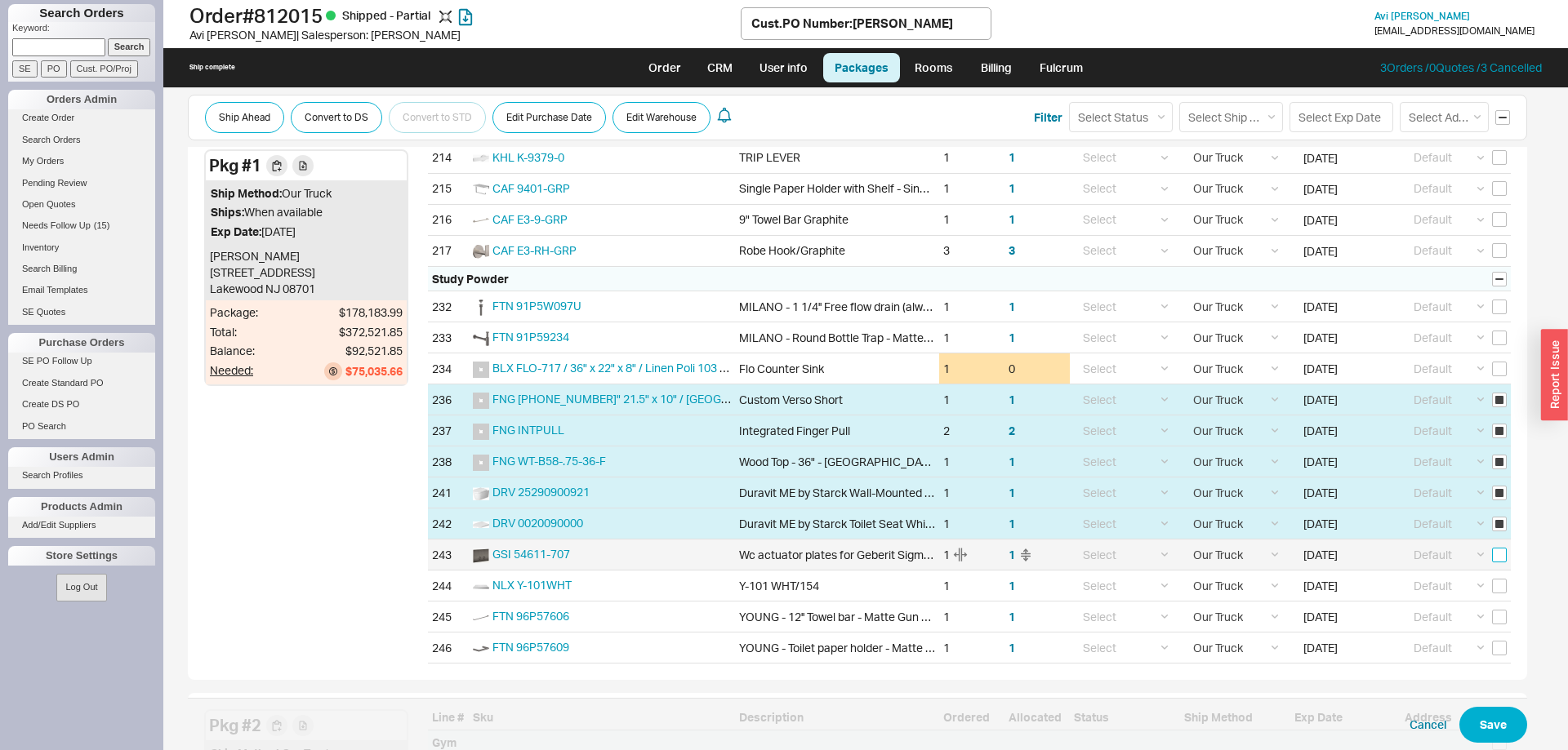
click at [1499, 559] on input "checkbox" at bounding box center [1498, 554] width 15 height 15
checkbox input "true"
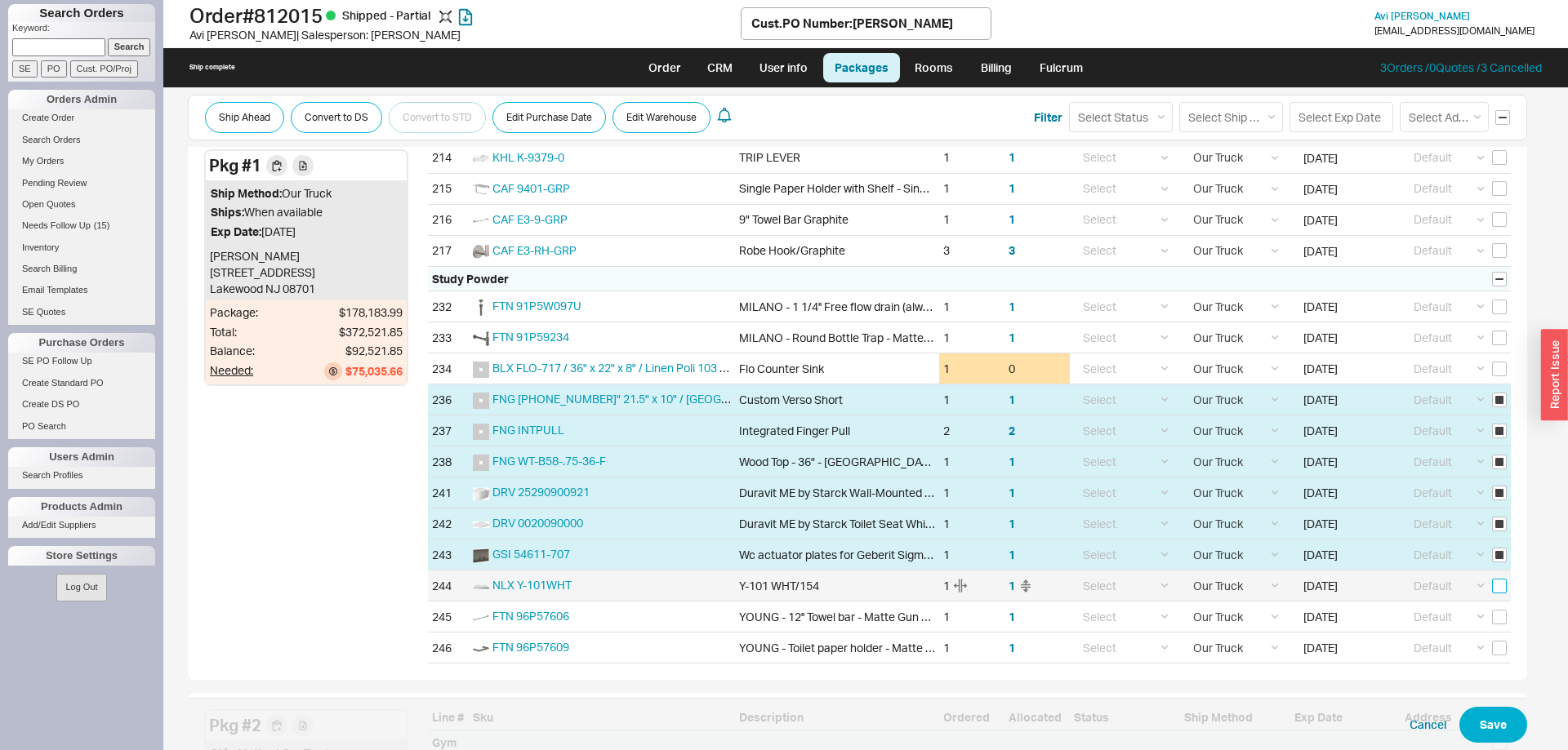
click at [1503, 584] on input "checkbox" at bounding box center [1498, 585] width 15 height 15
checkbox input "true"
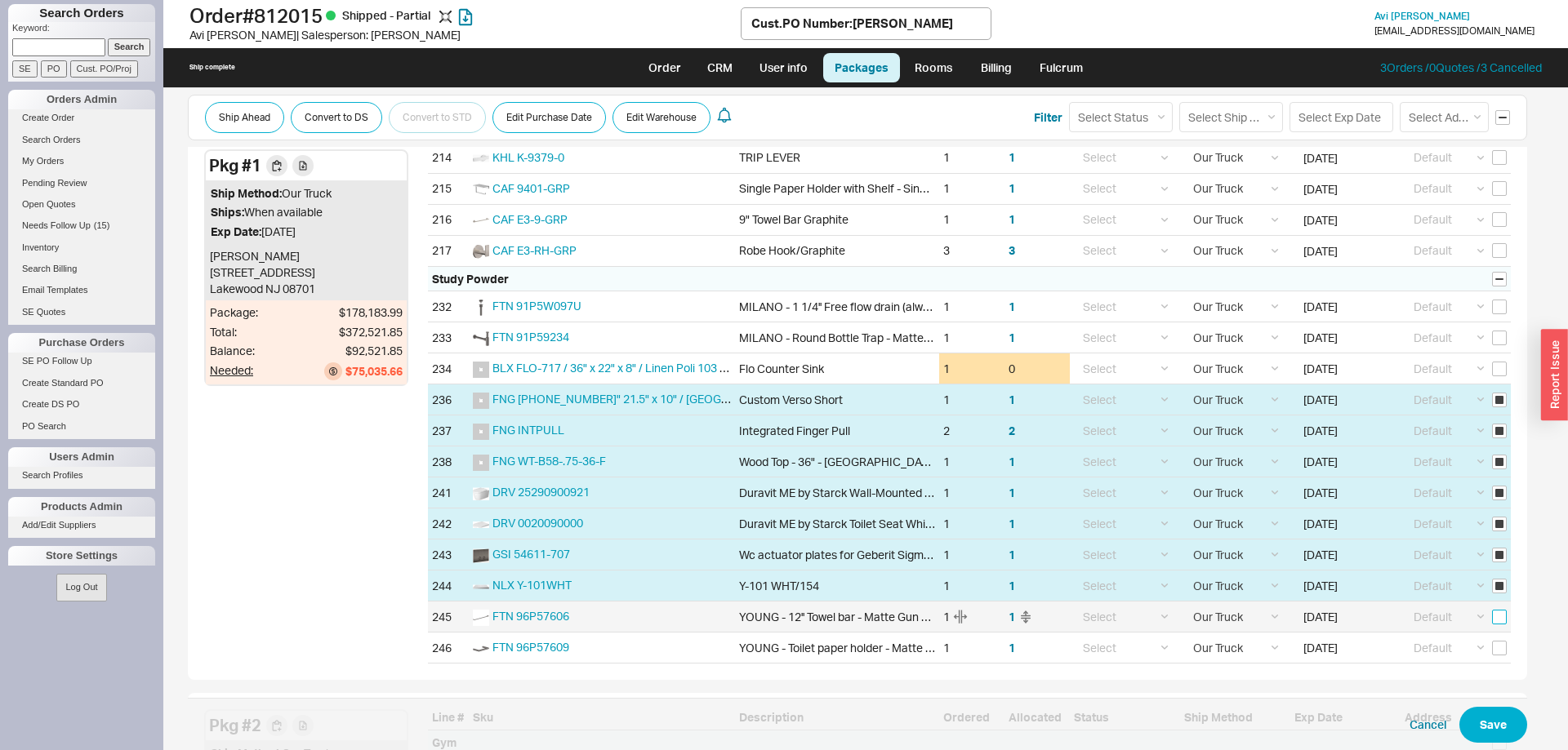
click at [1503, 613] on input "checkbox" at bounding box center [1498, 617] width 15 height 15
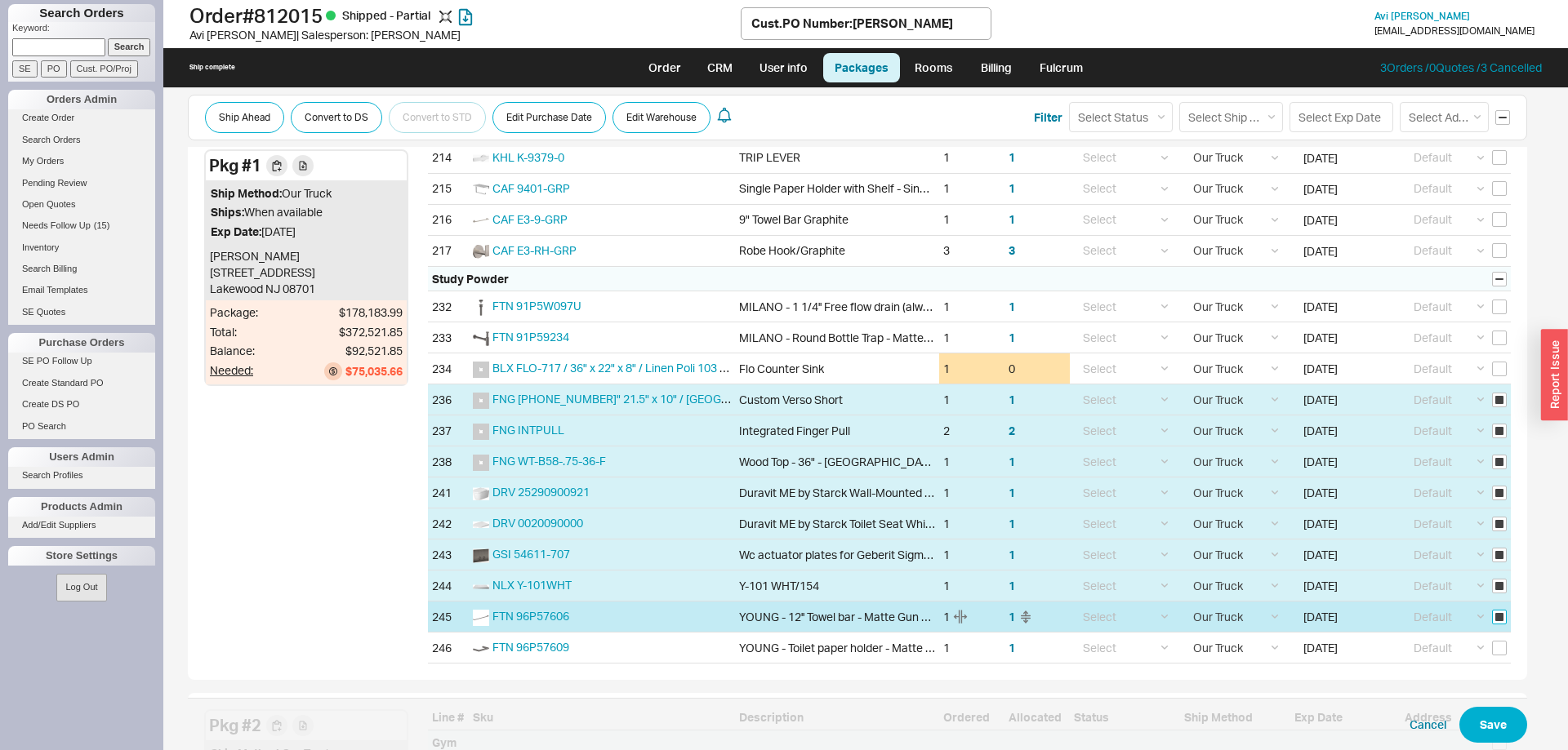
checkbox input "true"
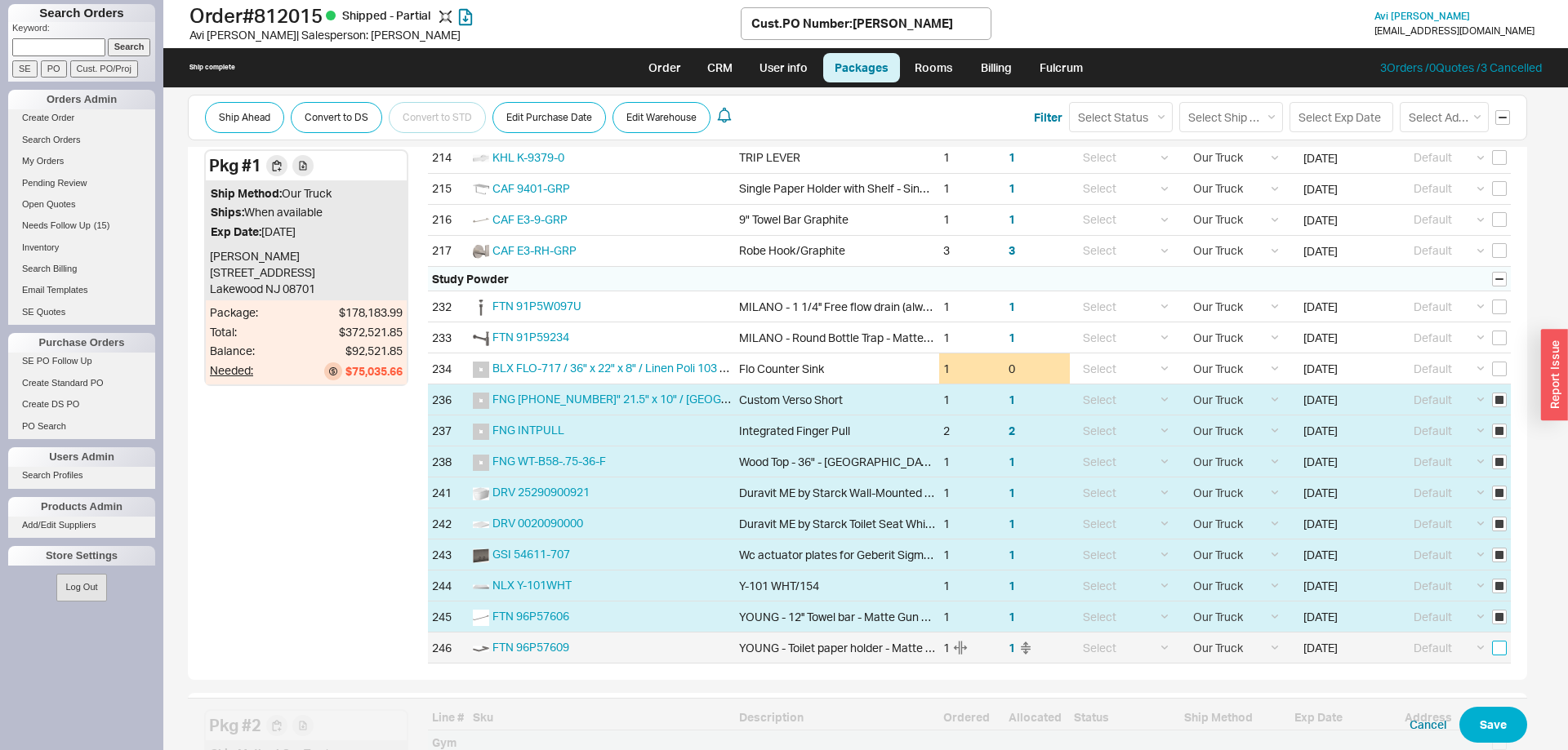
click at [1504, 649] on input "checkbox" at bounding box center [1498, 648] width 15 height 15
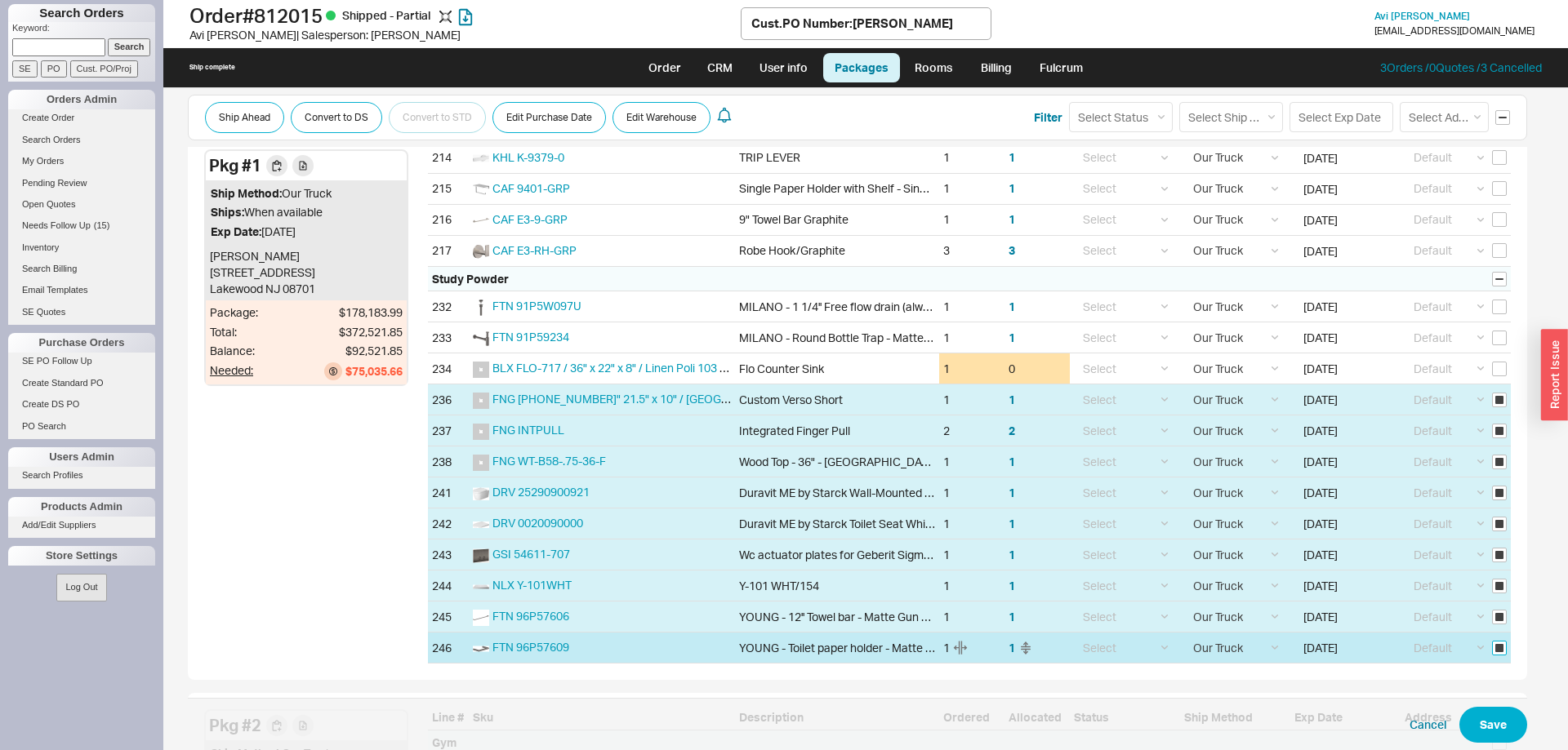
checkbox input "true"
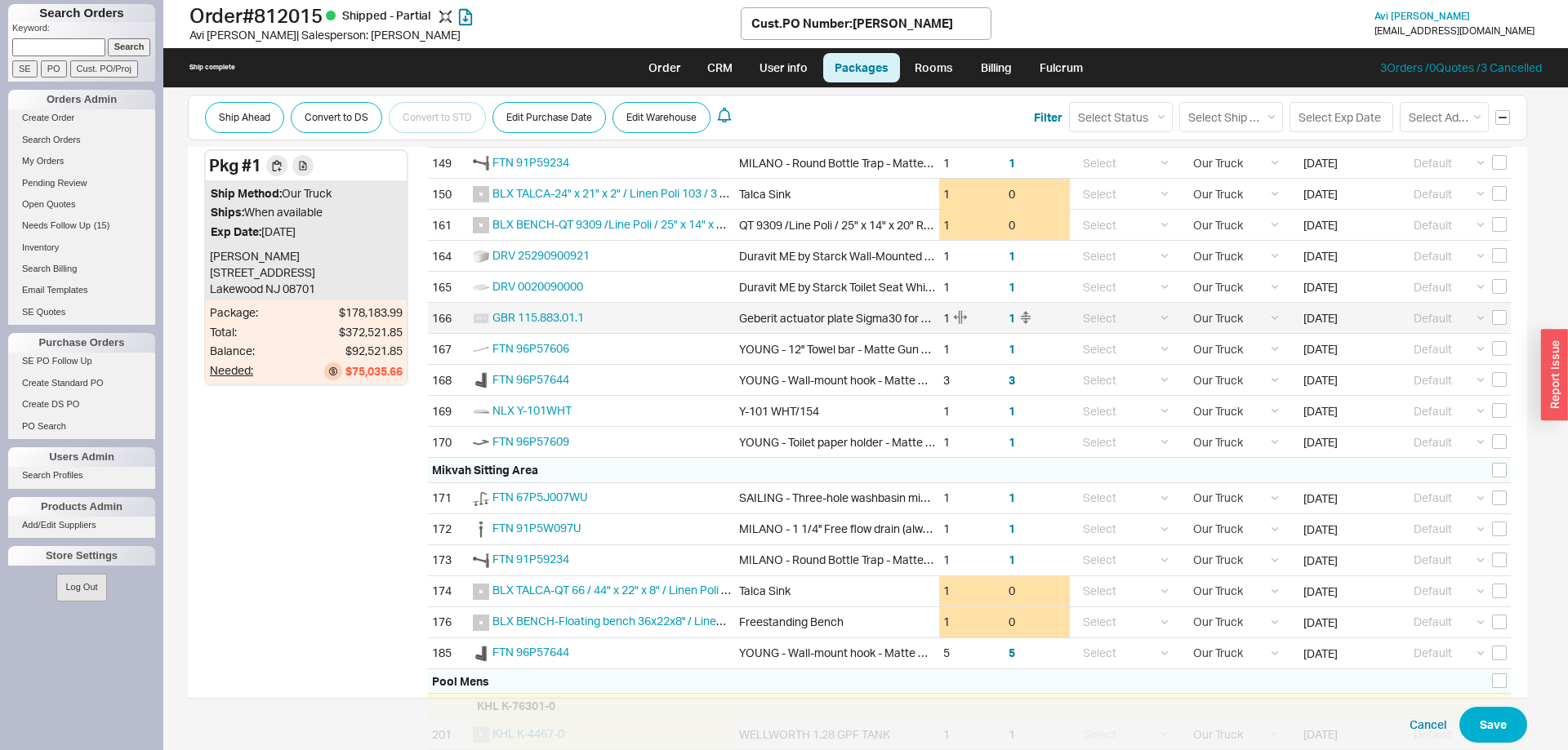
scroll to position [2913, 0]
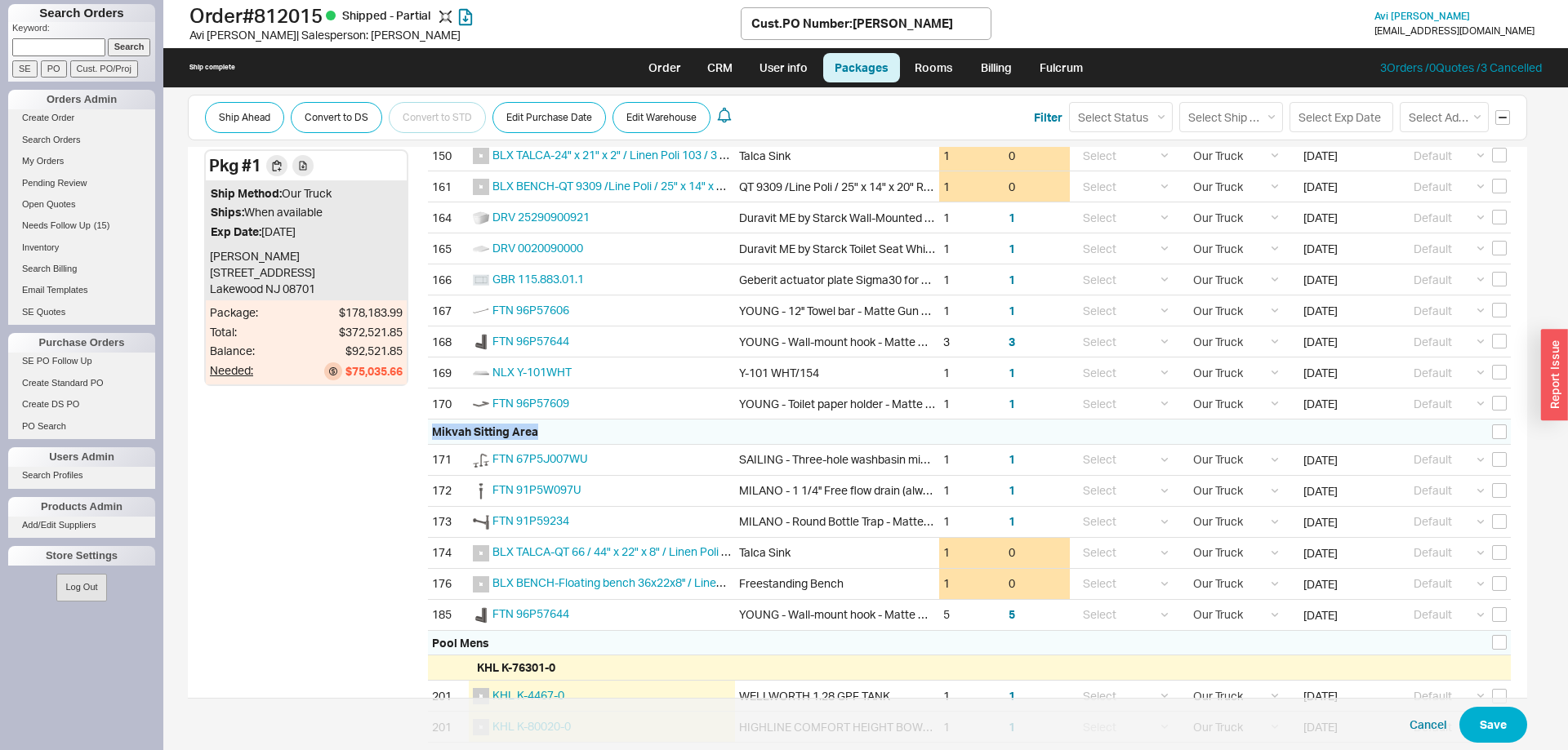
drag, startPoint x: 567, startPoint y: 428, endPoint x: 430, endPoint y: 433, distance: 137.1
click at [430, 433] on div "Mikvah Sitting Area" at bounding box center [969, 431] width 1082 height 25
drag, startPoint x: 432, startPoint y: 433, endPoint x: 1090, endPoint y: 637, distance: 688.9
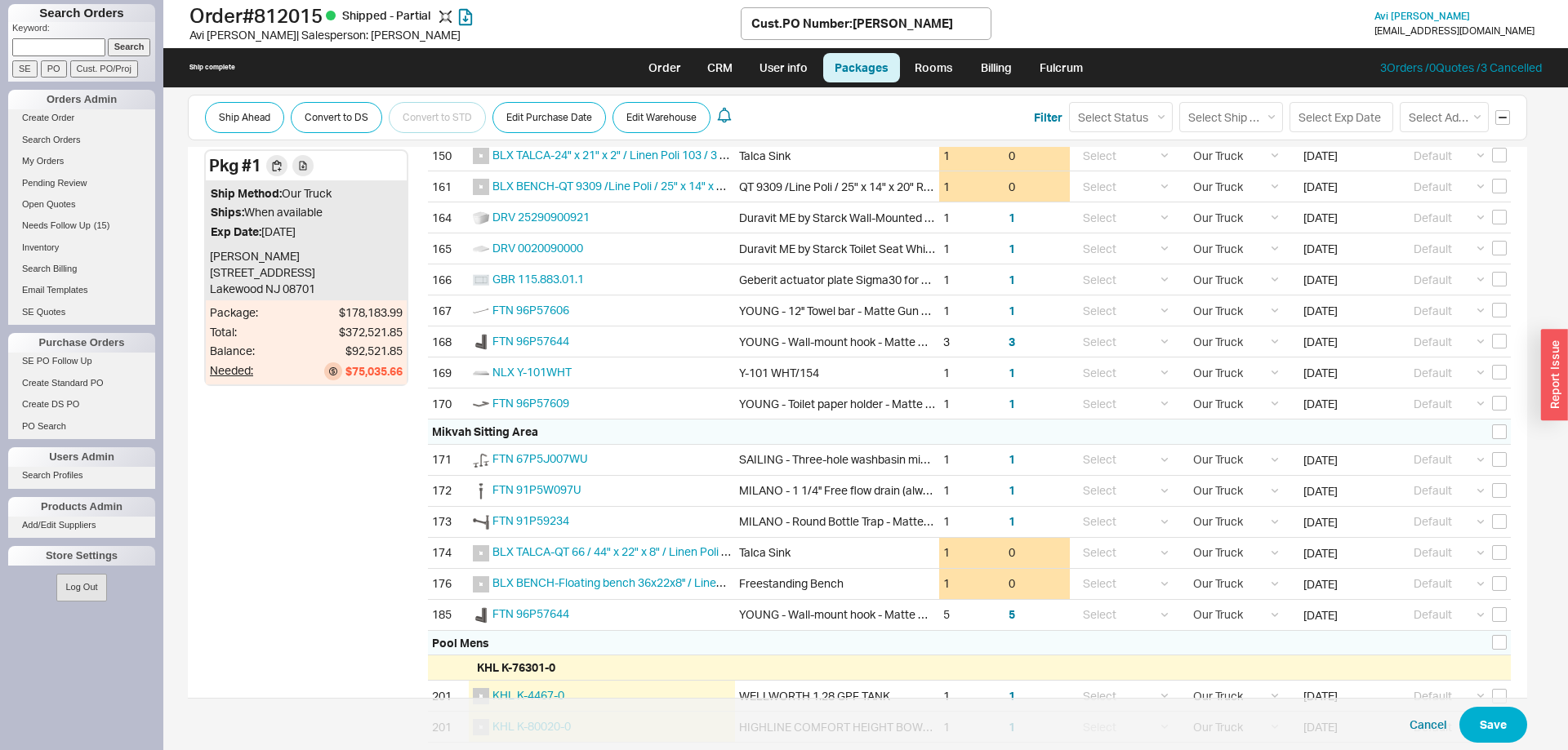
click at [1090, 637] on div "Pool Mens" at bounding box center [969, 643] width 1082 height 25
drag, startPoint x: 1103, startPoint y: 634, endPoint x: 399, endPoint y: 430, distance: 733.0
drag, startPoint x: 432, startPoint y: 431, endPoint x: 1034, endPoint y: 631, distance: 634.4
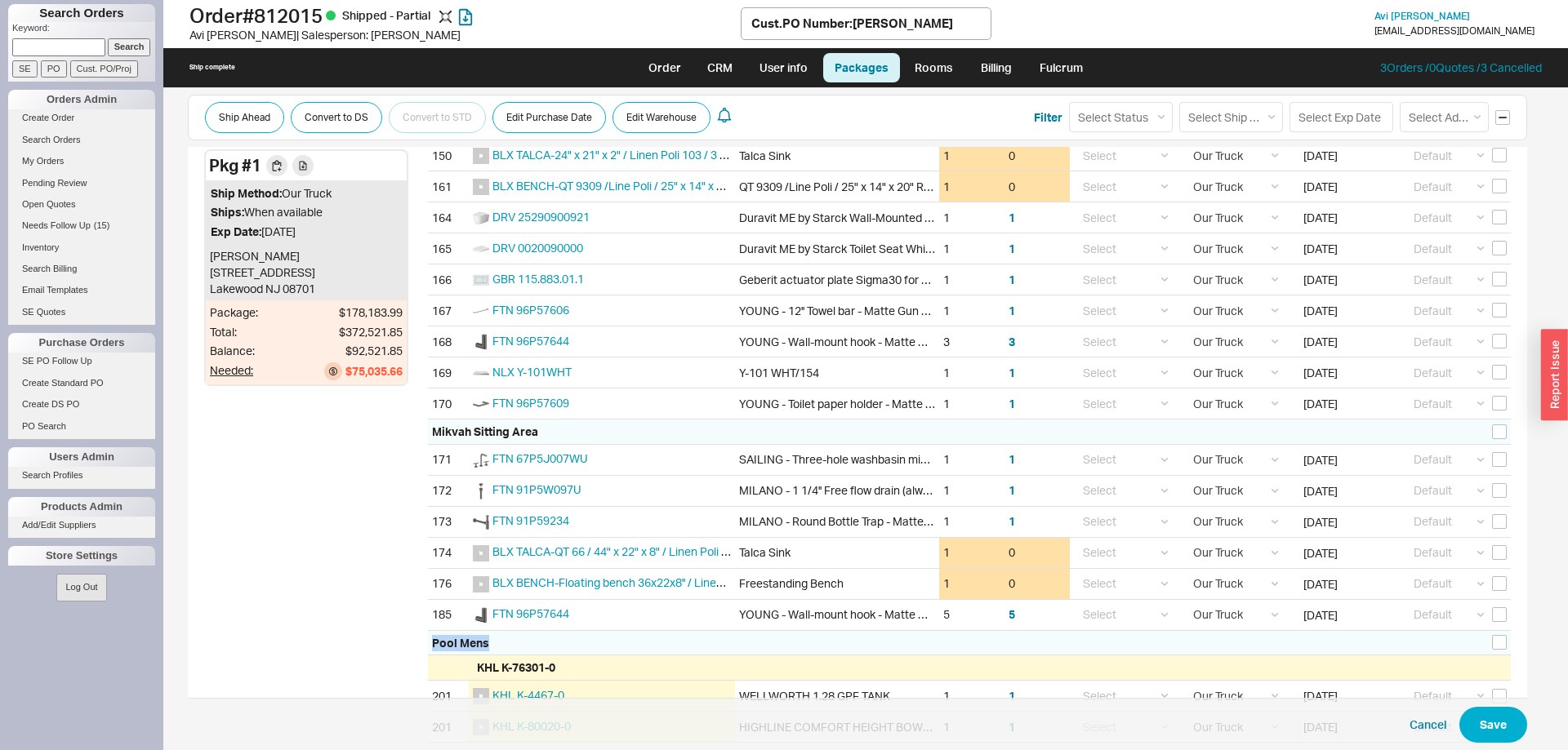
drag, startPoint x: 1034, startPoint y: 631, endPoint x: 1046, endPoint y: 631, distance: 12.0
click at [1033, 631] on div "Pool Mens" at bounding box center [969, 643] width 1082 height 25
drag, startPoint x: 1046, startPoint y: 629, endPoint x: 432, endPoint y: 431, distance: 645.1
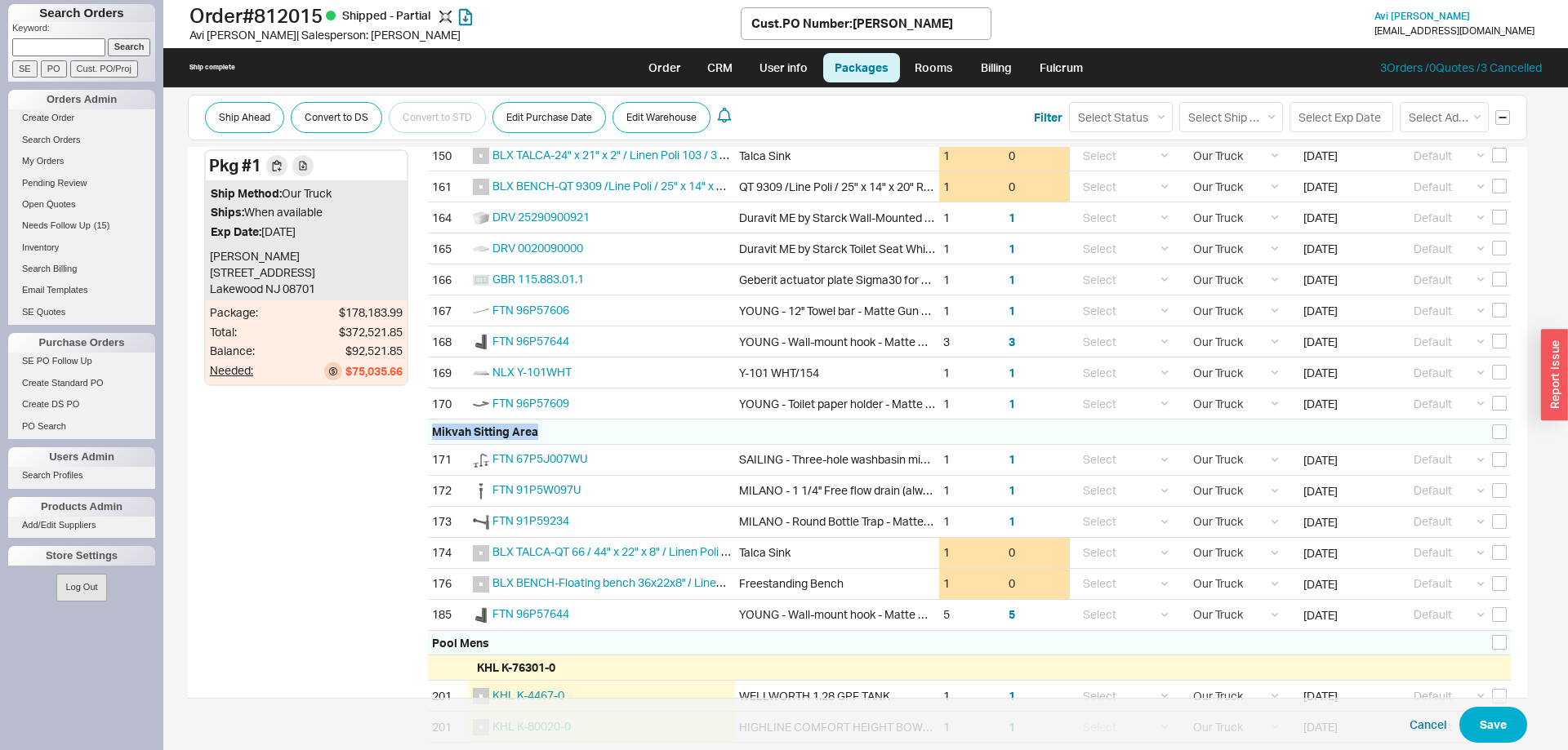
drag, startPoint x: 550, startPoint y: 436, endPoint x: 428, endPoint y: 428, distance: 122.3
click at [428, 428] on div "Mikvah Sitting Area" at bounding box center [969, 431] width 1082 height 25
drag, startPoint x: 431, startPoint y: 430, endPoint x: 544, endPoint y: 434, distance: 113.1
click at [544, 434] on div "Mikvah Sitting Area" at bounding box center [969, 431] width 1082 height 25
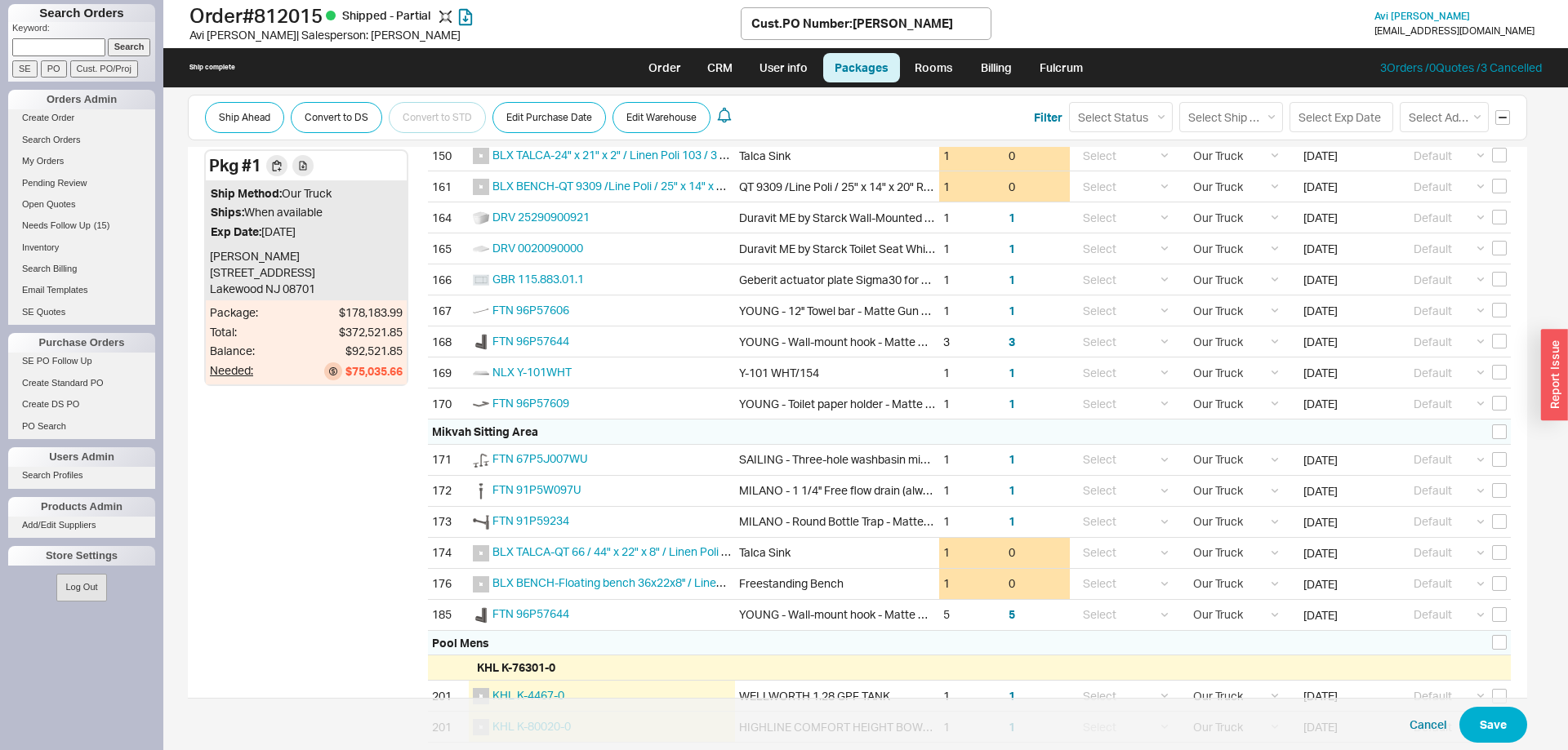
click at [544, 434] on div "Mikvah Sitting Area" at bounding box center [969, 431] width 1082 height 25
drag, startPoint x: 544, startPoint y: 434, endPoint x: 456, endPoint y: 431, distance: 88.1
click at [456, 431] on div "Mikvah Sitting Area" at bounding box center [969, 431] width 1082 height 25
click at [456, 431] on div "Mikvah Sitting Area" at bounding box center [484, 431] width 106 height 16
drag, startPoint x: 434, startPoint y: 433, endPoint x: 542, endPoint y: 431, distance: 108.0
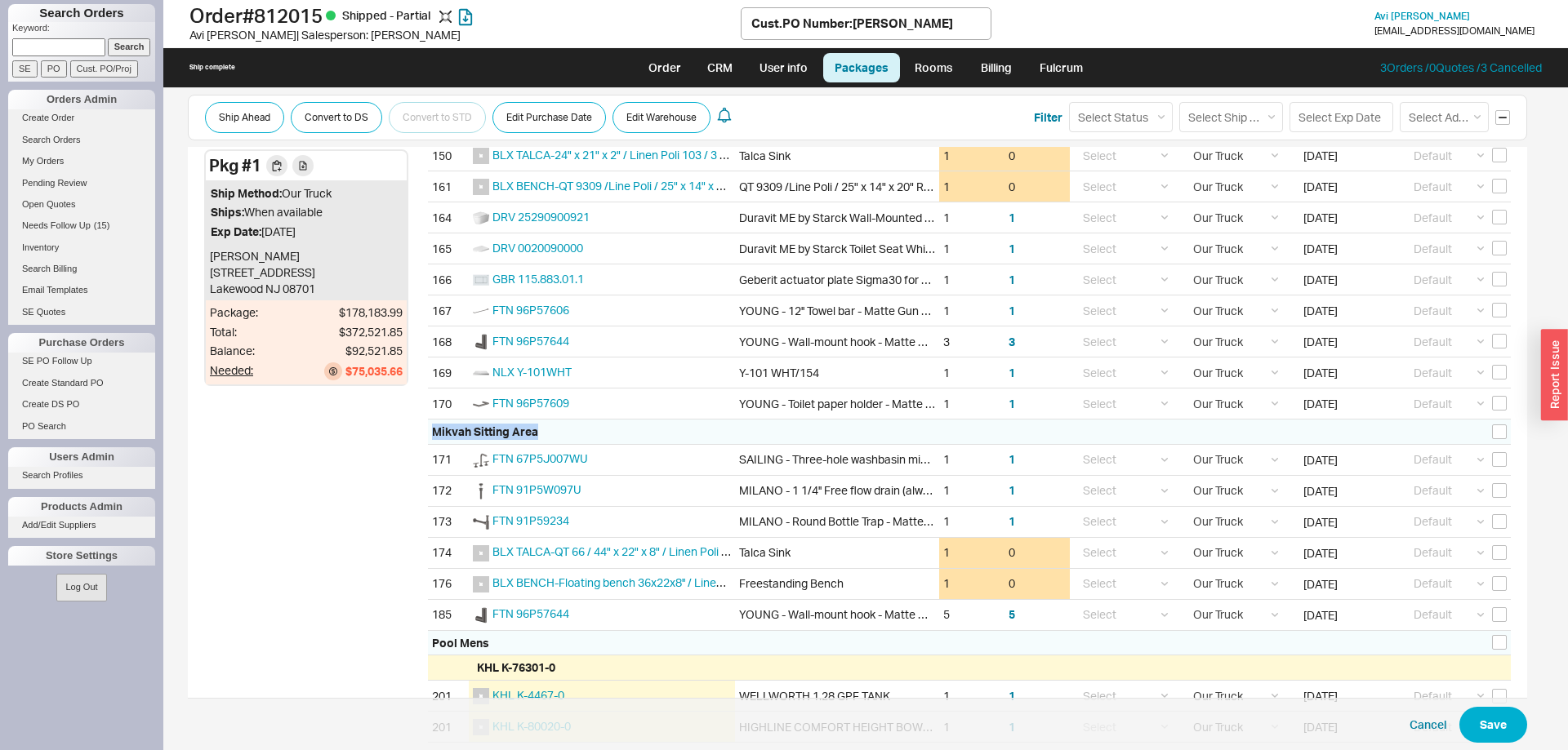
click at [542, 431] on div "Mikvah Sitting Area" at bounding box center [969, 431] width 1082 height 25
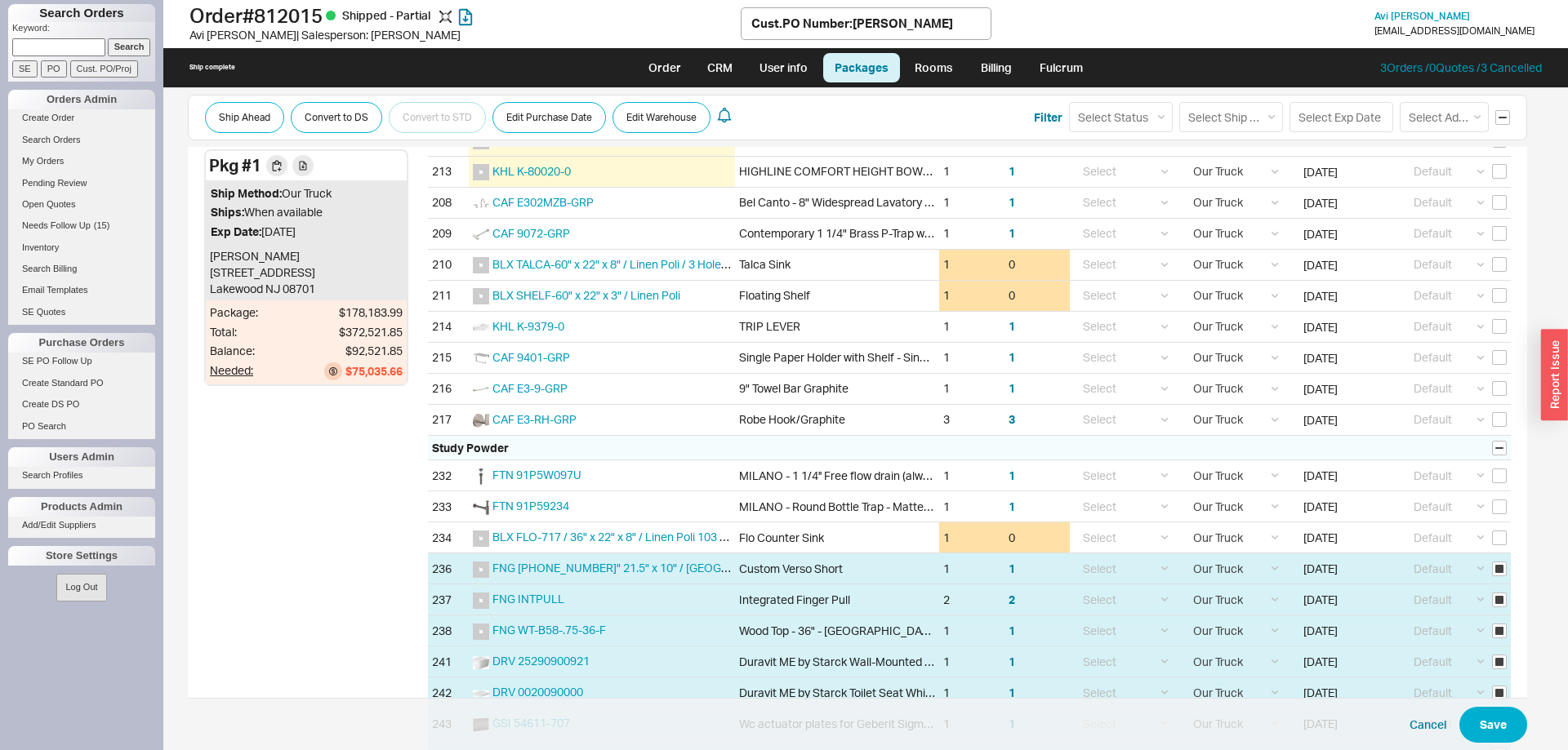
scroll to position [4078, 0]
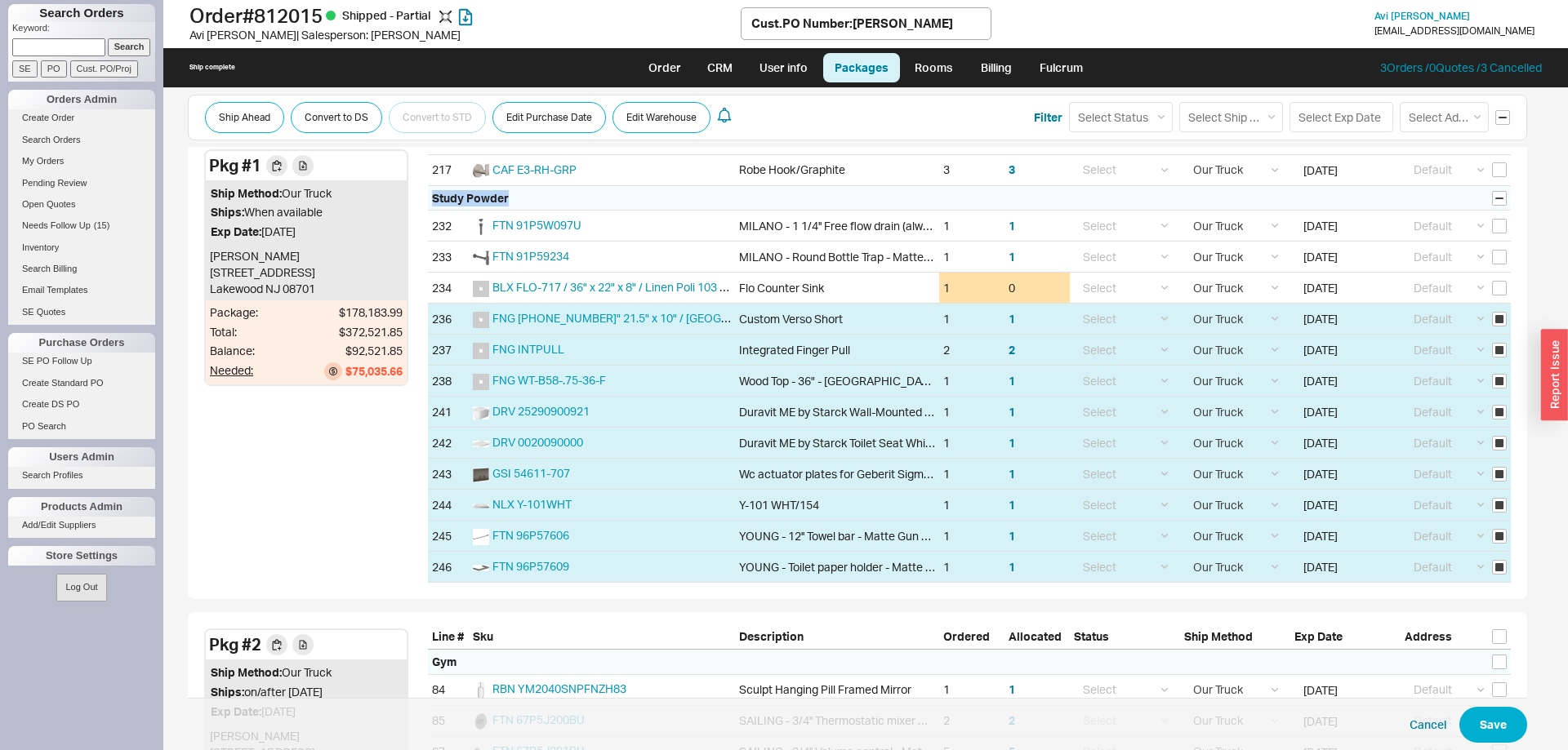
drag, startPoint x: 432, startPoint y: 196, endPoint x: 514, endPoint y: 194, distance: 82.0
click at [514, 194] on div "Study Powder" at bounding box center [969, 198] width 1082 height 25
drag, startPoint x: 473, startPoint y: 202, endPoint x: 208, endPoint y: 169, distance: 267.0
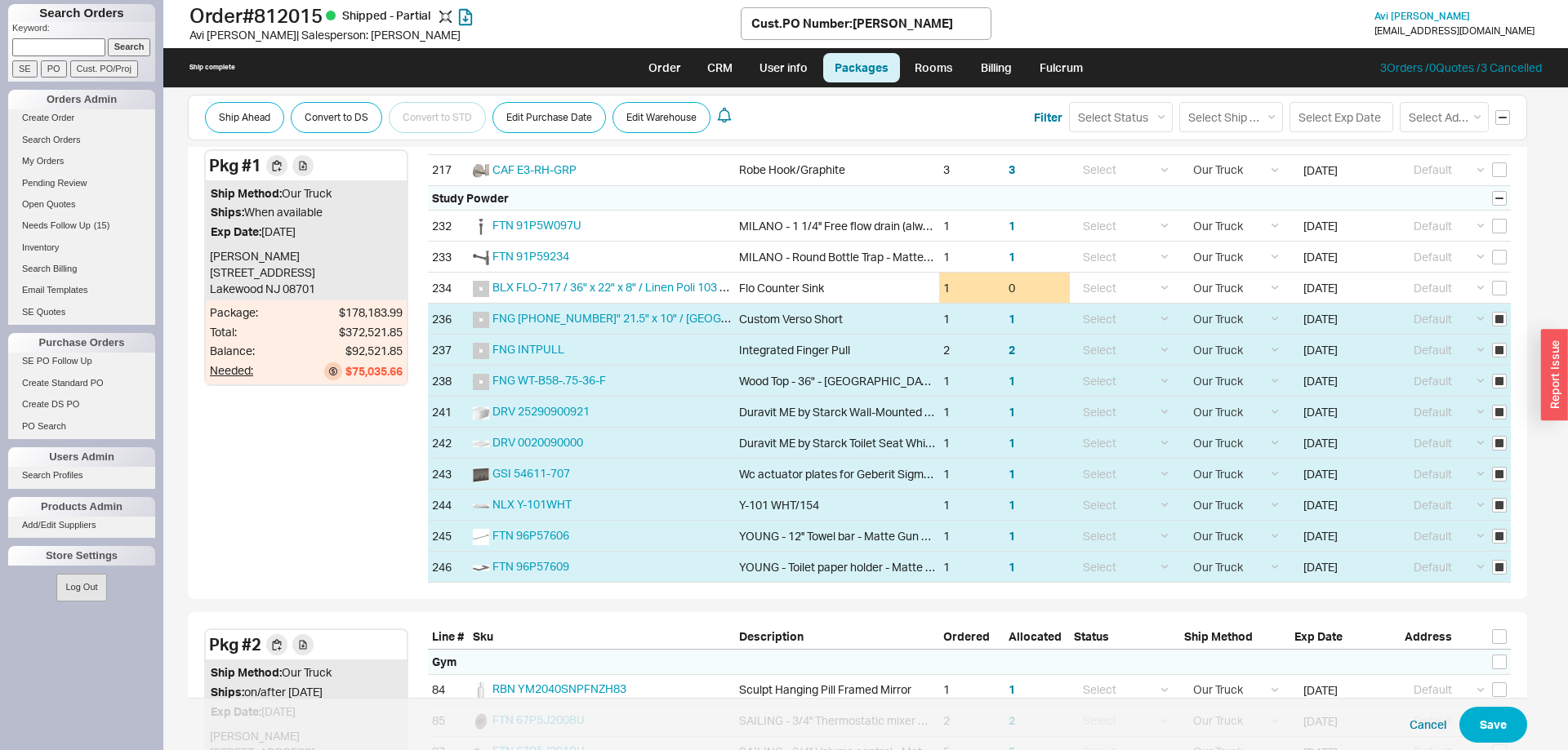
click at [208, 169] on div "Pkg # 1" at bounding box center [306, 166] width 201 height 29
drag, startPoint x: 211, startPoint y: 162, endPoint x: 523, endPoint y: 198, distance: 314.1
click at [523, 198] on div "Study Powder" at bounding box center [969, 198] width 1082 height 25
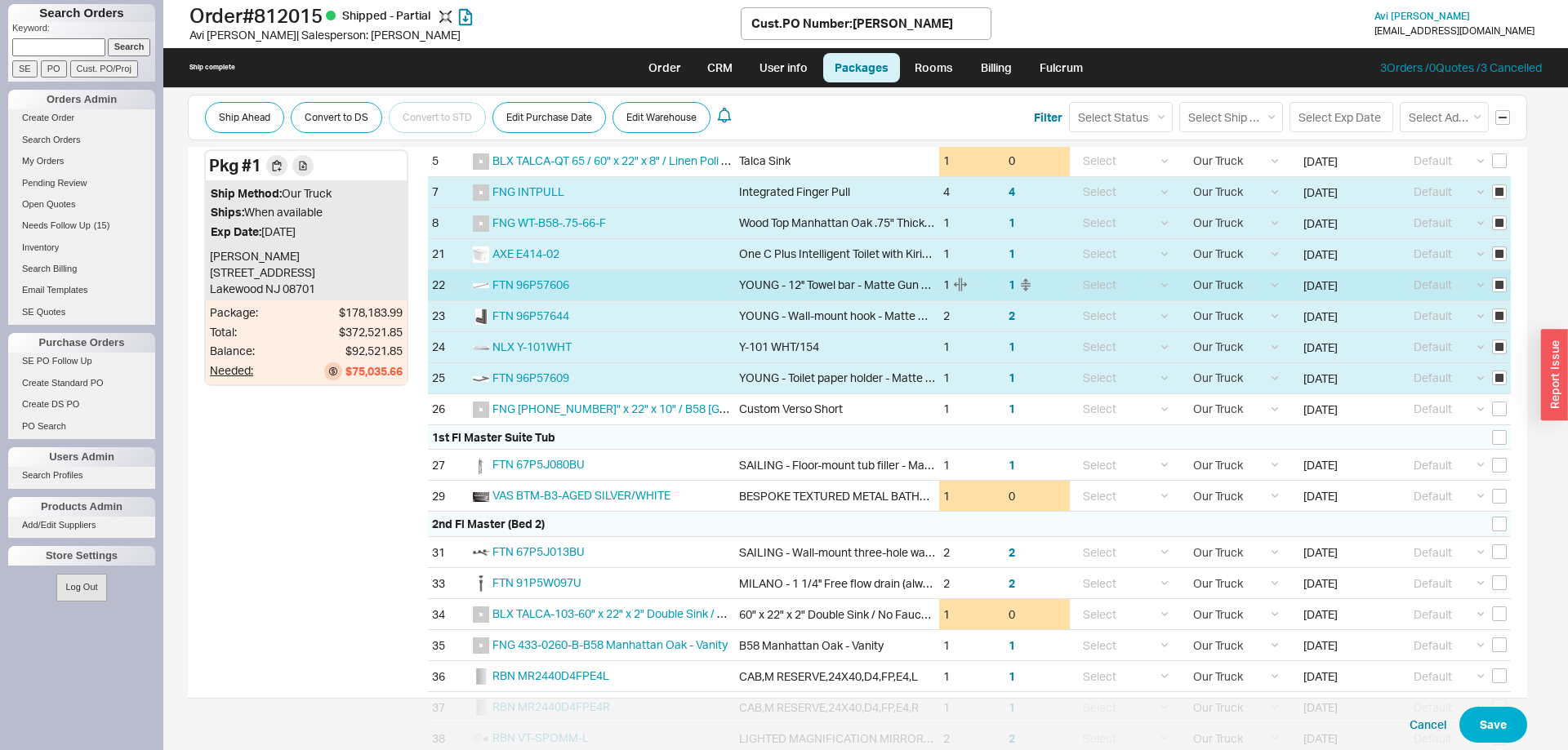
scroll to position [502, 0]
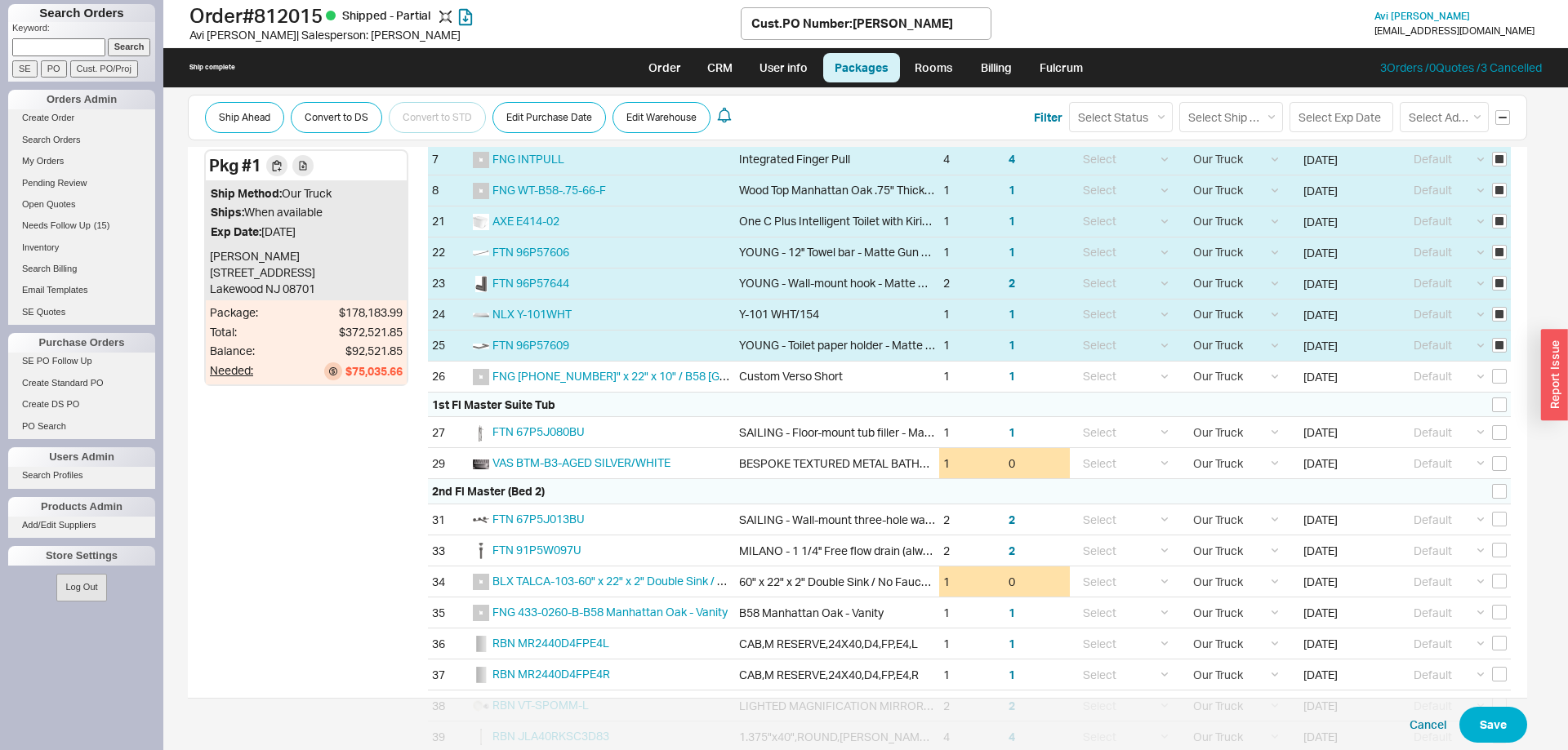
drag, startPoint x: 585, startPoint y: 400, endPoint x: 563, endPoint y: 407, distance: 23.1
click at [563, 407] on div "1st Fl Master Suite Tub" at bounding box center [969, 405] width 1082 height 25
drag, startPoint x: 563, startPoint y: 407, endPoint x: 498, endPoint y: 398, distance: 65.6
click at [559, 405] on div "1st Fl Master Suite Tub" at bounding box center [969, 405] width 1082 height 25
drag, startPoint x: 433, startPoint y: 404, endPoint x: 561, endPoint y: 412, distance: 128.2
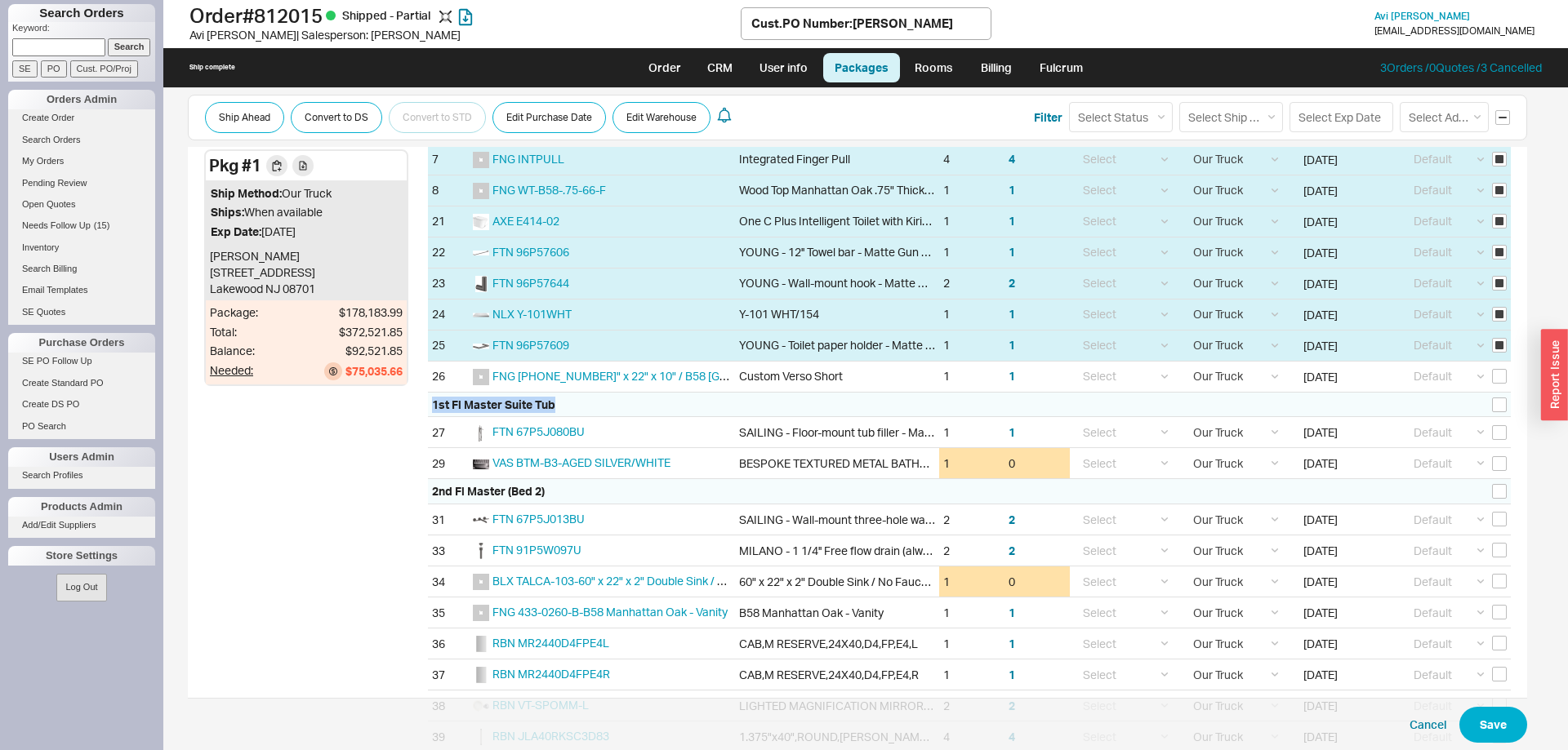
click at [561, 412] on div "1st Fl Master Suite Tub" at bounding box center [969, 405] width 1082 height 25
drag, startPoint x: 404, startPoint y: 370, endPoint x: 204, endPoint y: 163, distance: 287.8
click at [204, 163] on div "Pkg # 1 Ship Method: Our Truck Ships: When available Exp Date: 08/14/2025 Avi F…" at bounding box center [305, 267] width 204 height 236
click at [206, 161] on div "Pkg # 1" at bounding box center [306, 166] width 201 height 29
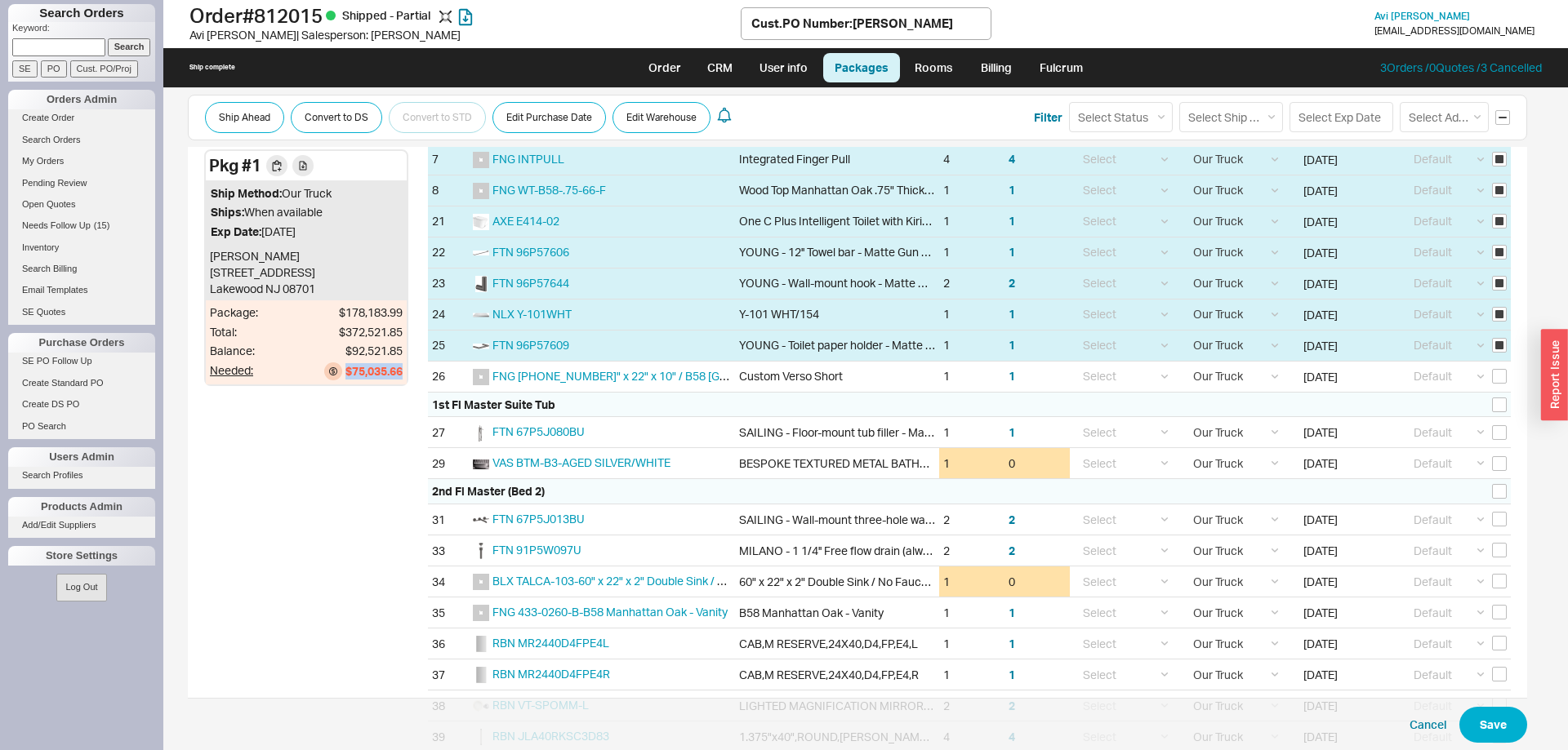
drag, startPoint x: 209, startPoint y: 162, endPoint x: 400, endPoint y: 374, distance: 285.4
click at [400, 374] on div "Pkg # 1 Ship Method: Our Truck Ships: When available Exp Date: 08/14/2025 Avi F…" at bounding box center [305, 267] width 204 height 236
click at [400, 374] on div "$75,035.66" at bounding box center [374, 371] width 57 height 16
drag, startPoint x: 400, startPoint y: 374, endPoint x: 210, endPoint y: 166, distance: 281.7
click at [210, 166] on div "Pkg # 1 Ship Method: Our Truck Ships: When available Exp Date: 08/14/2025 Avi F…" at bounding box center [305, 267] width 204 height 236
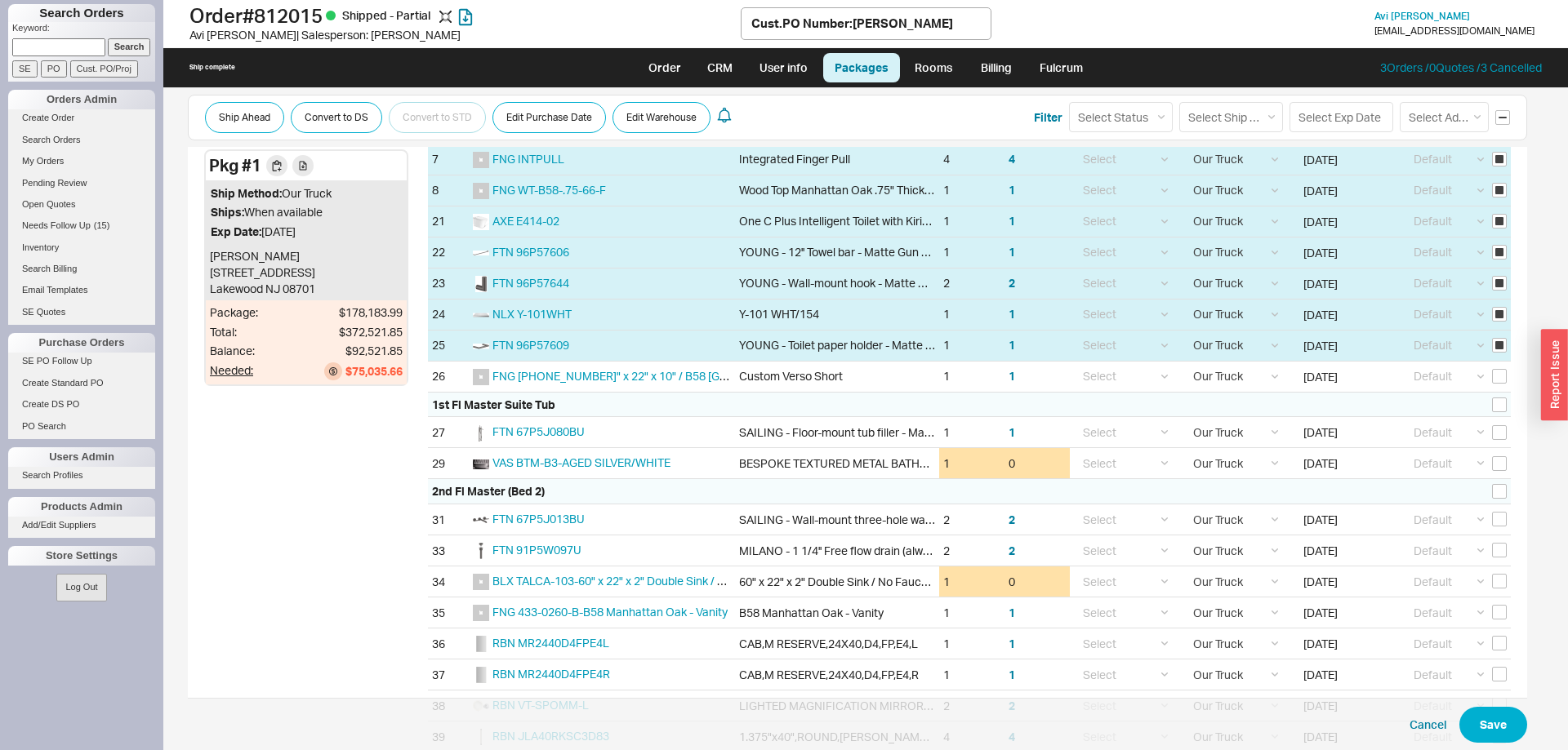
click at [210, 165] on div "Pkg # 1" at bounding box center [235, 166] width 52 height 23
drag, startPoint x: 213, startPoint y: 165, endPoint x: 401, endPoint y: 373, distance: 280.4
click at [401, 373] on div "Pkg # 1 Ship Method: Our Truck Ships: When available Exp Date: 08/14/2025 Avi F…" at bounding box center [305, 267] width 204 height 236
click at [401, 373] on div "$75,035.66" at bounding box center [374, 371] width 57 height 16
drag, startPoint x: 401, startPoint y: 373, endPoint x: 211, endPoint y: 165, distance: 281.7
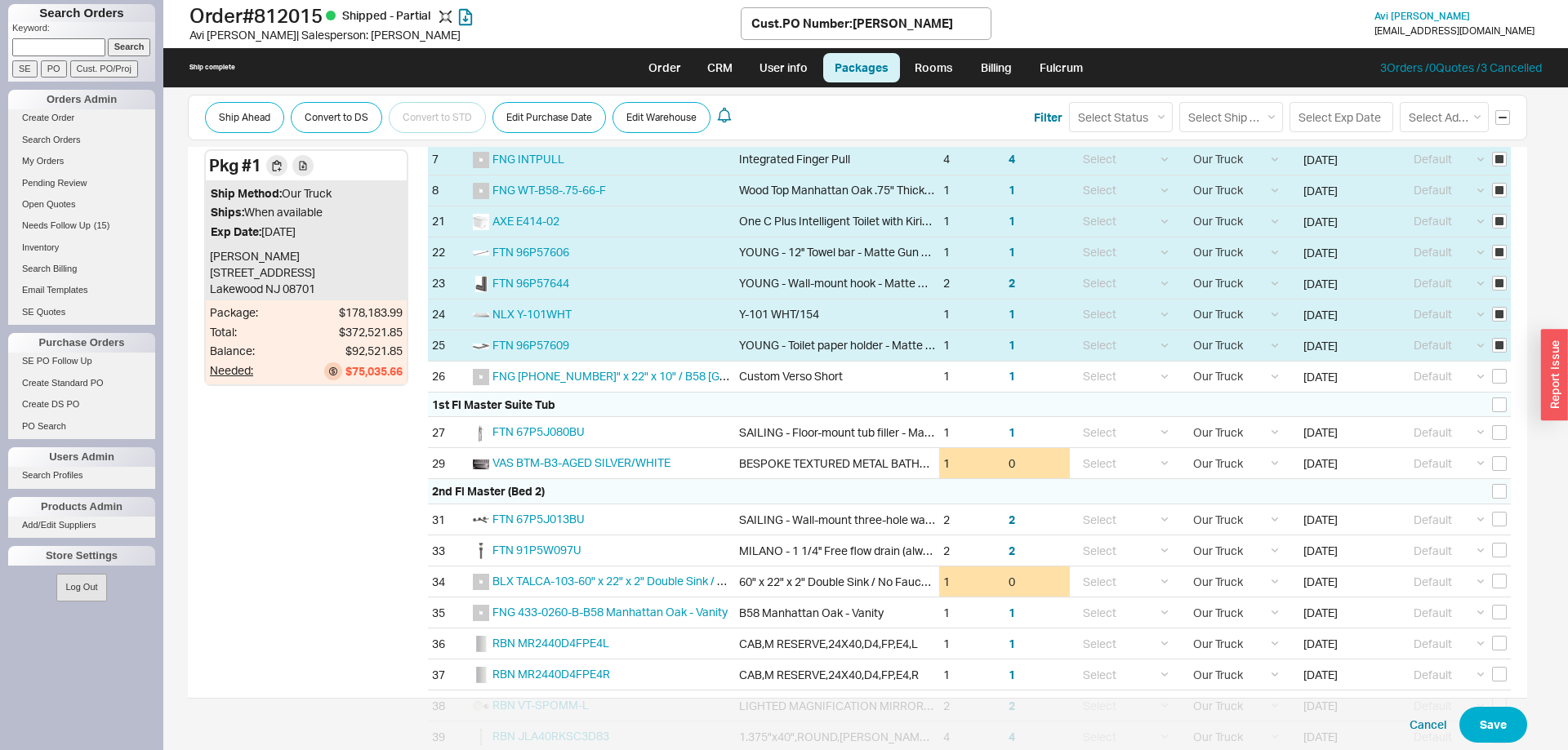
click at [211, 165] on div "Pkg # 1 Ship Method: Our Truck Ships: When available Exp Date: 08/14/2025 Avi F…" at bounding box center [305, 267] width 204 height 236
click at [211, 165] on div "Pkg # 1" at bounding box center [235, 166] width 52 height 23
drag, startPoint x: 209, startPoint y: 160, endPoint x: 406, endPoint y: 374, distance: 290.9
click at [406, 374] on div "Pkg # 1 Ship Method: Our Truck Ships: When available Exp Date: 08/14/2025 Avi F…" at bounding box center [305, 267] width 204 height 236
click at [406, 374] on div "Package: $178,183.99 Total: $372,521.85 Balance: $92,521.85 Needed: $75,035.66" at bounding box center [306, 343] width 201 height 84
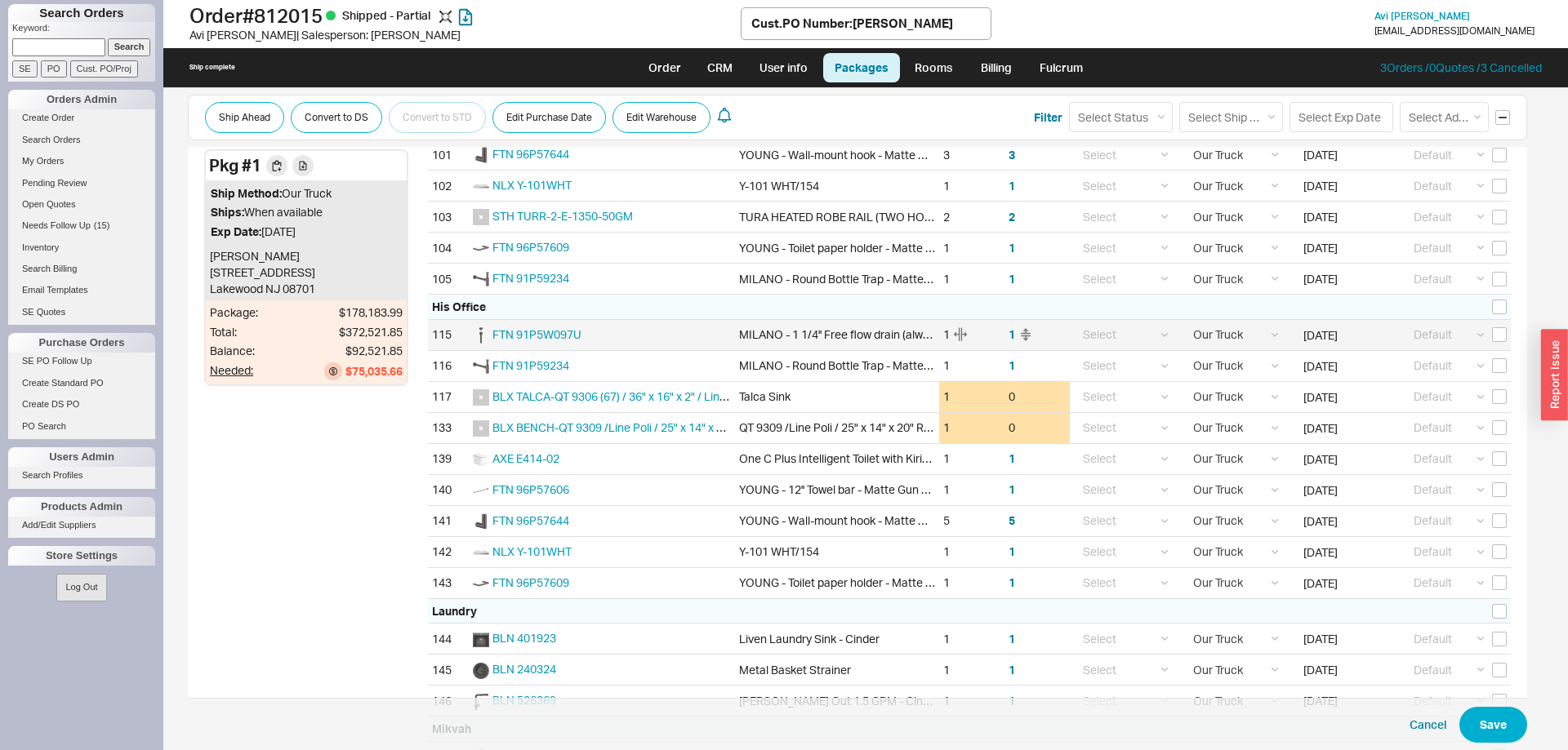
scroll to position [2333, 0]
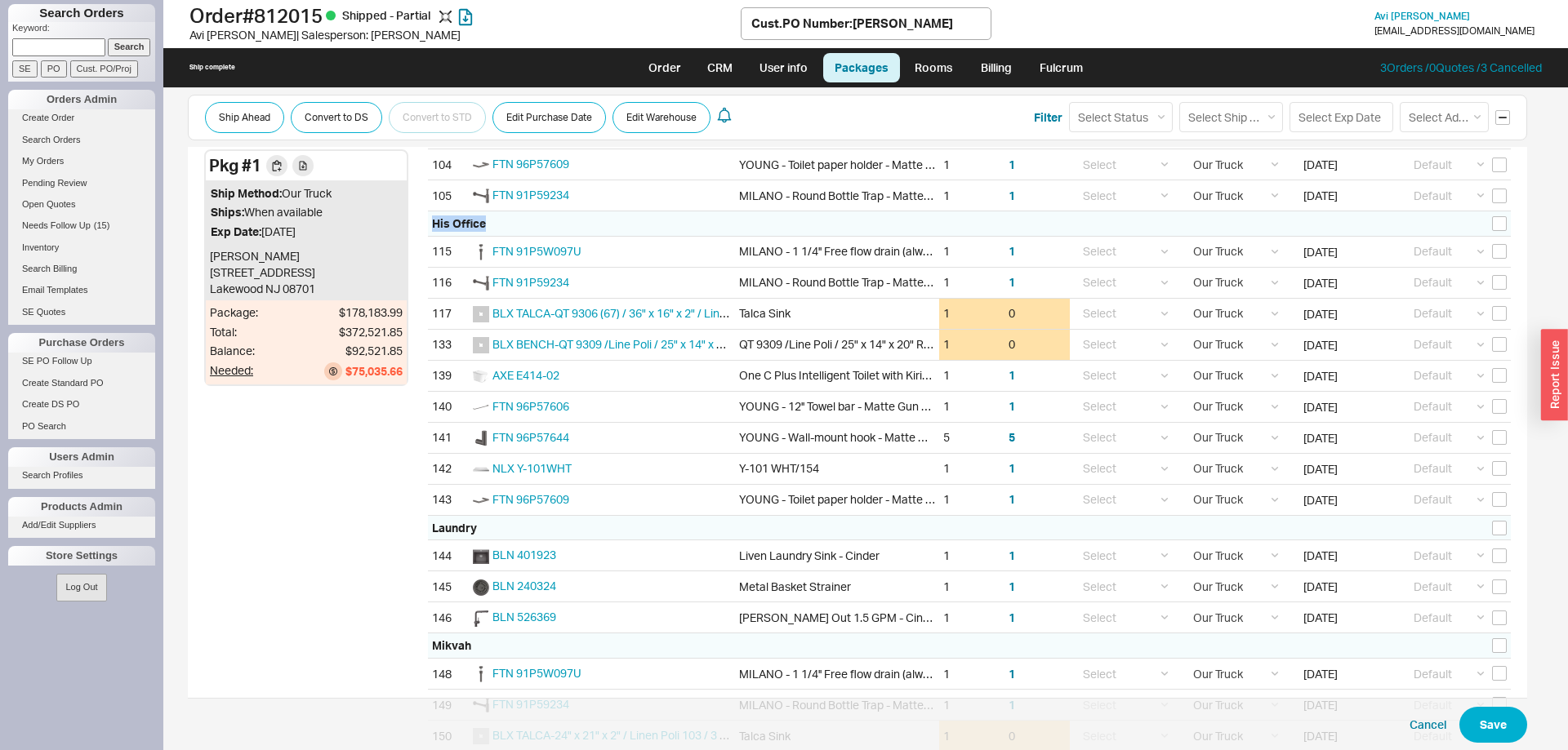
drag, startPoint x: 432, startPoint y: 229, endPoint x: 490, endPoint y: 223, distance: 58.3
click at [490, 223] on div "His Office" at bounding box center [969, 223] width 1082 height 25
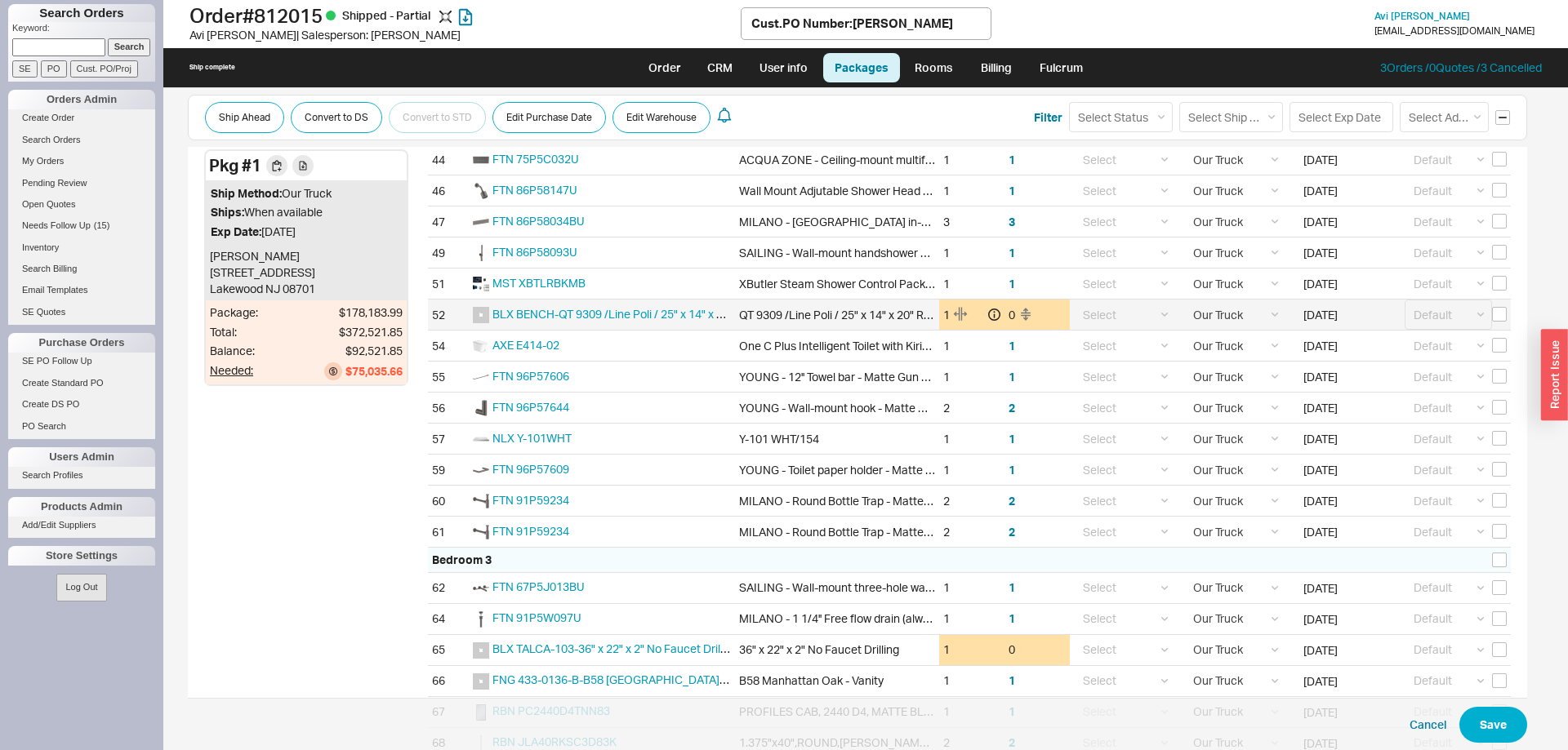
scroll to position [1168, 0]
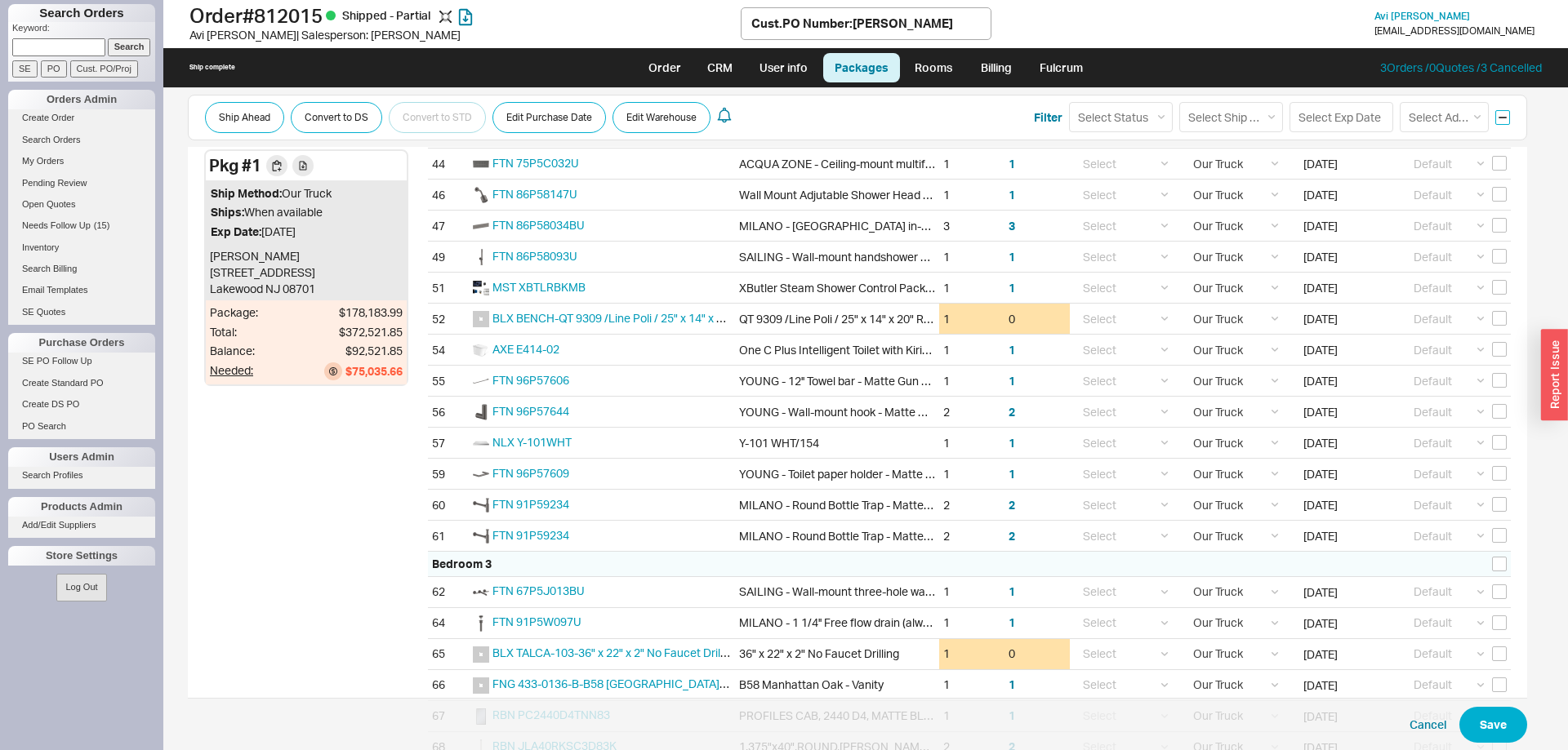
click at [1500, 122] on input "checkbox" at bounding box center [1502, 117] width 15 height 15
checkbox input "false"
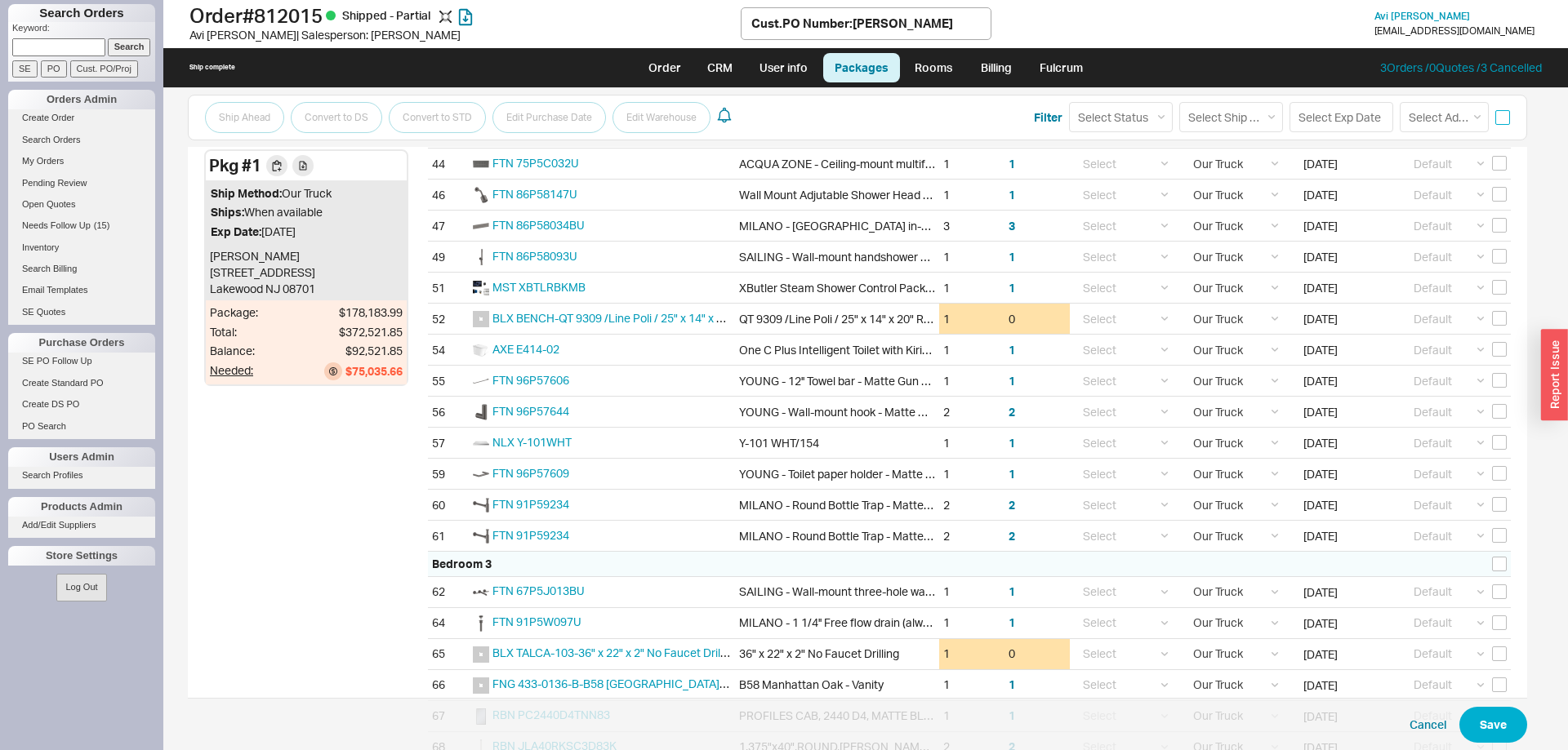
checkbox input "false"
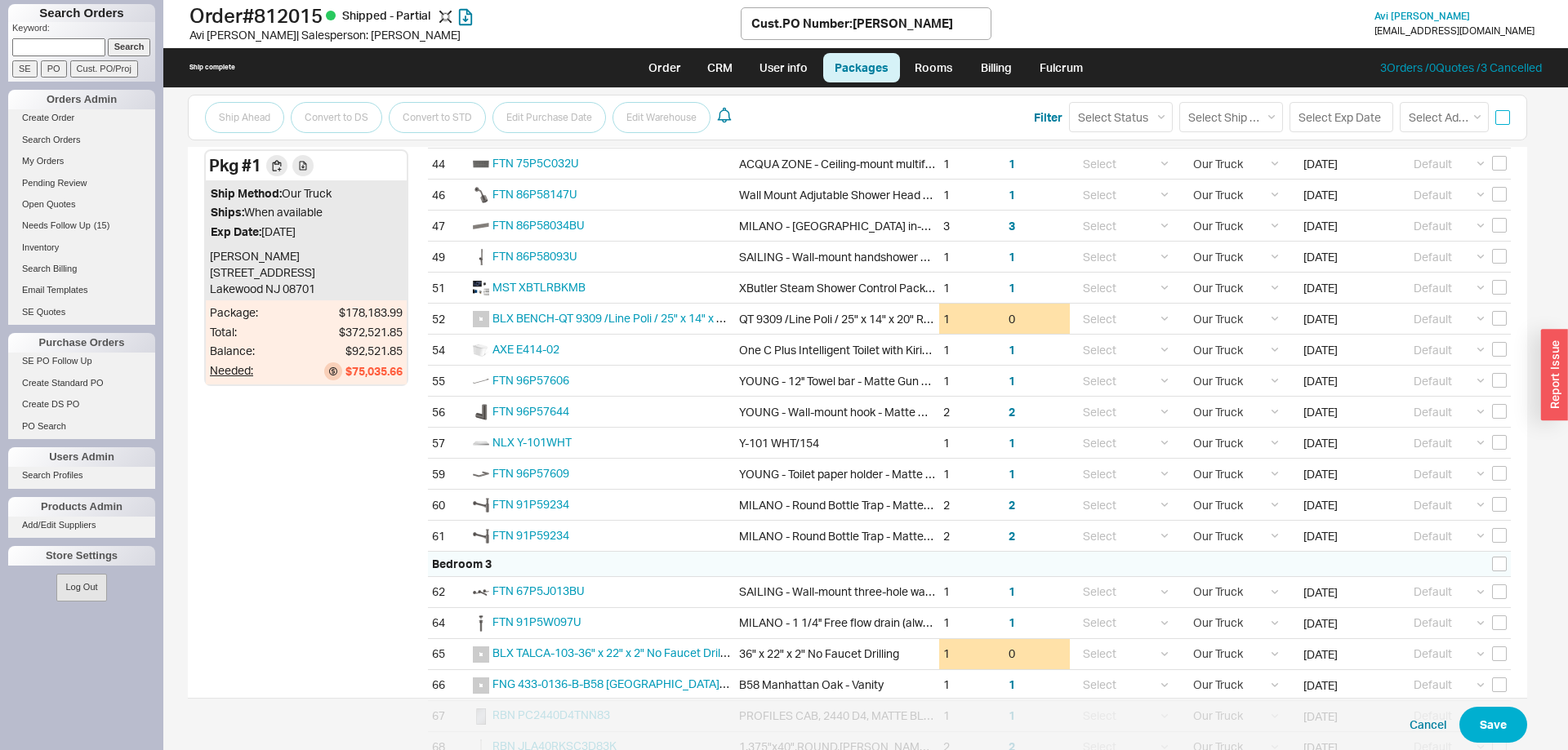
checkbox input "false"
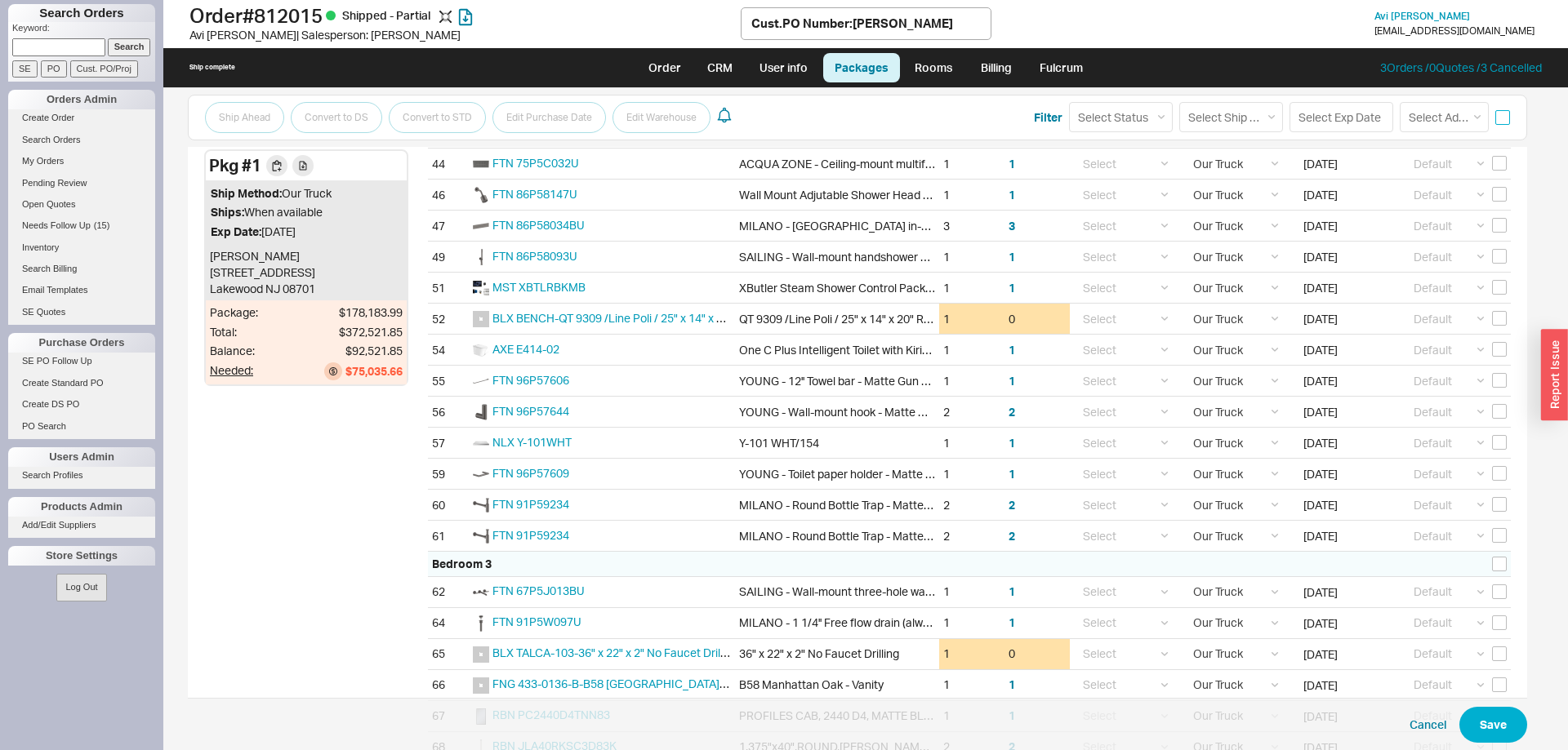
checkbox input "false"
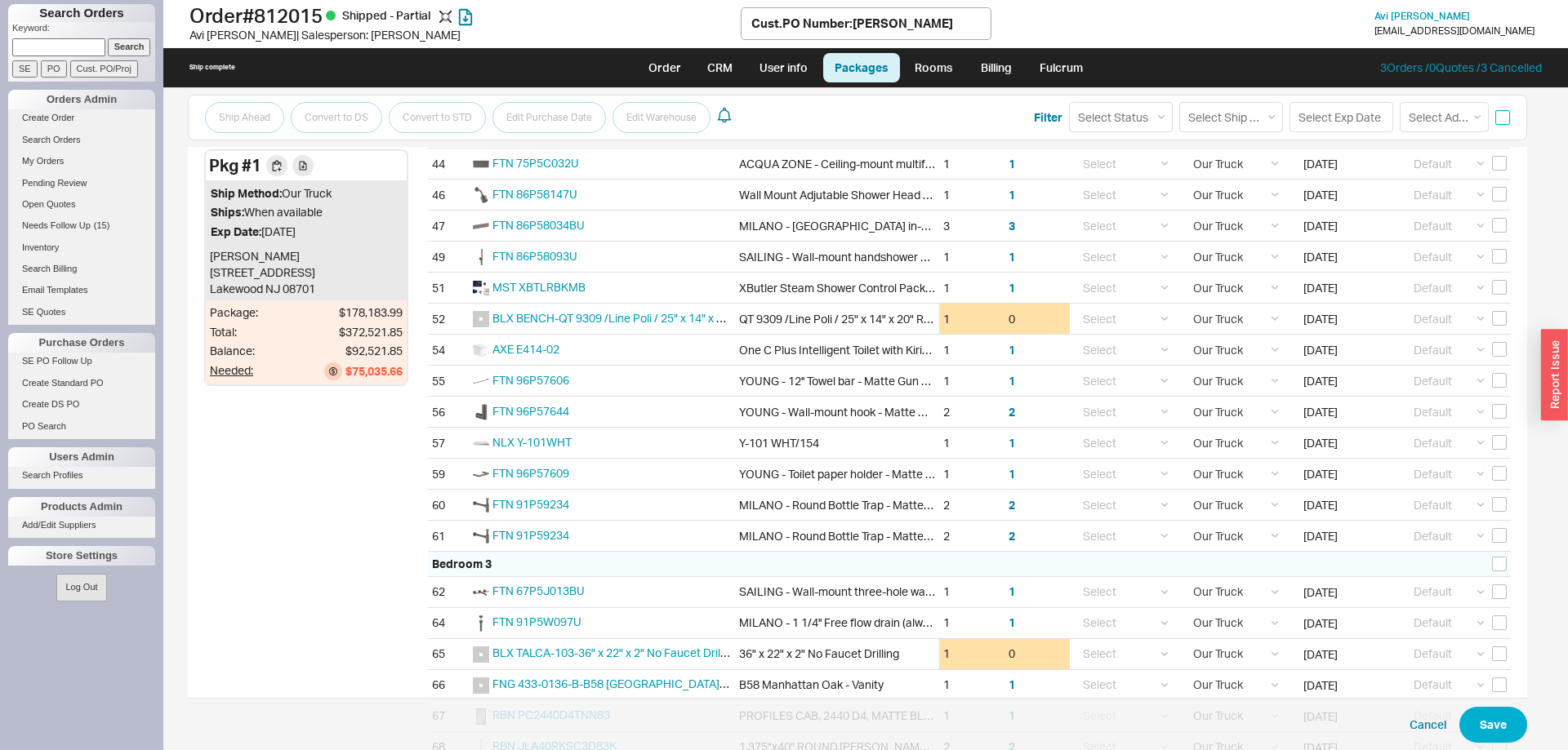
checkbox input "false"
click at [669, 64] on link "Order" at bounding box center [665, 68] width 56 height 29
select select "LOW"
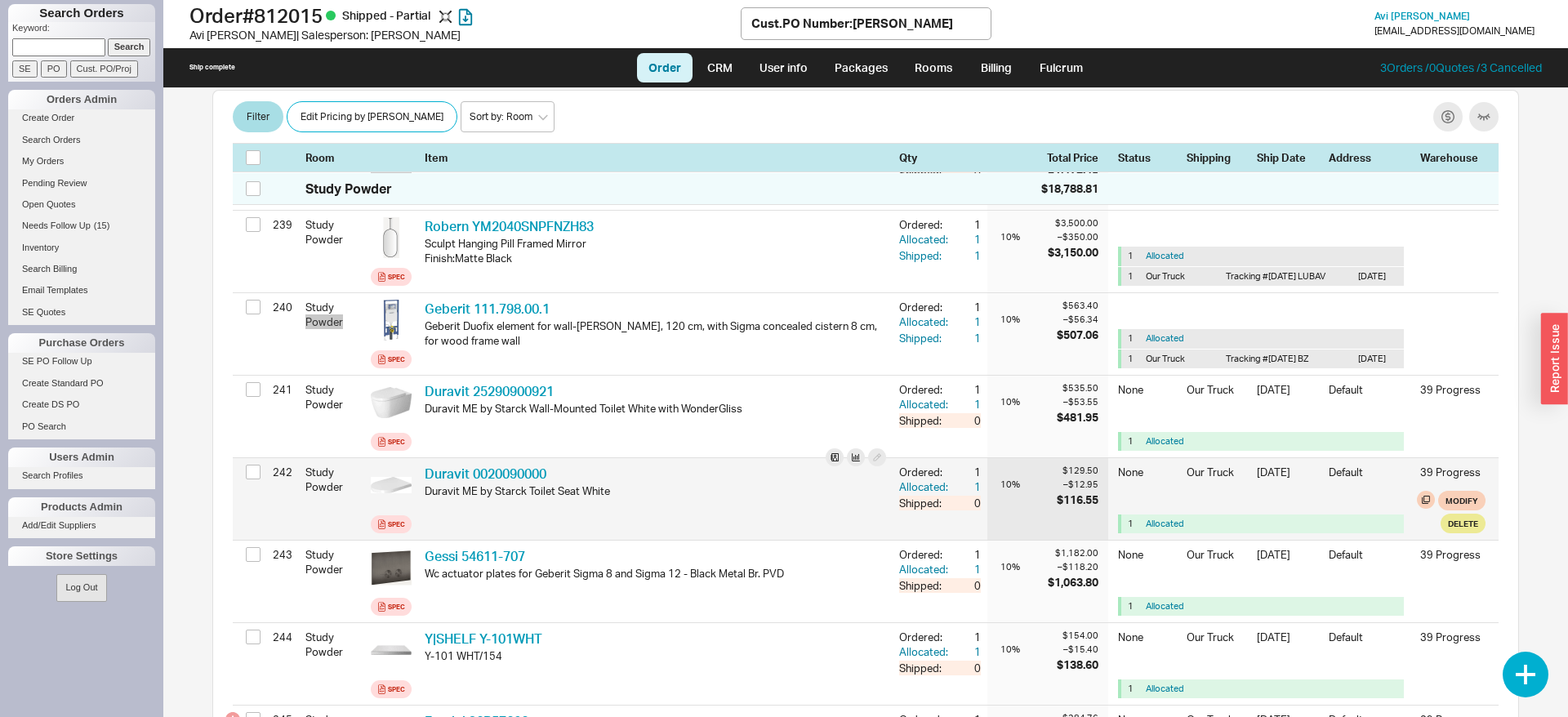
scroll to position [20369, 0]
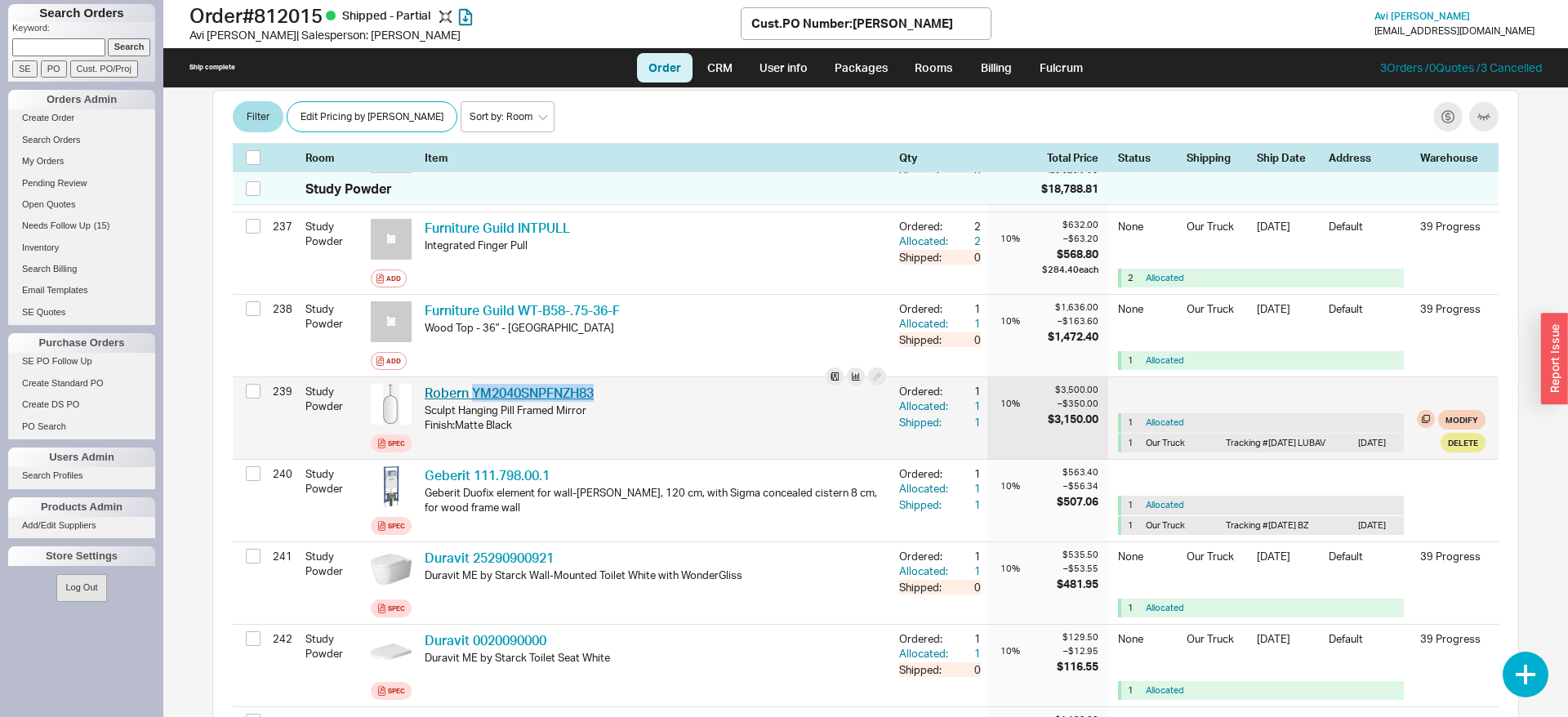
drag, startPoint x: 603, startPoint y: 382, endPoint x: 471, endPoint y: 386, distance: 132.1
click at [471, 386] on div "Robern YM2040SNPFNZH83 RBN YM2040SNPFNZH83" at bounding box center [655, 392] width 462 height 18
copy link "YM2040SNPFNZH83"
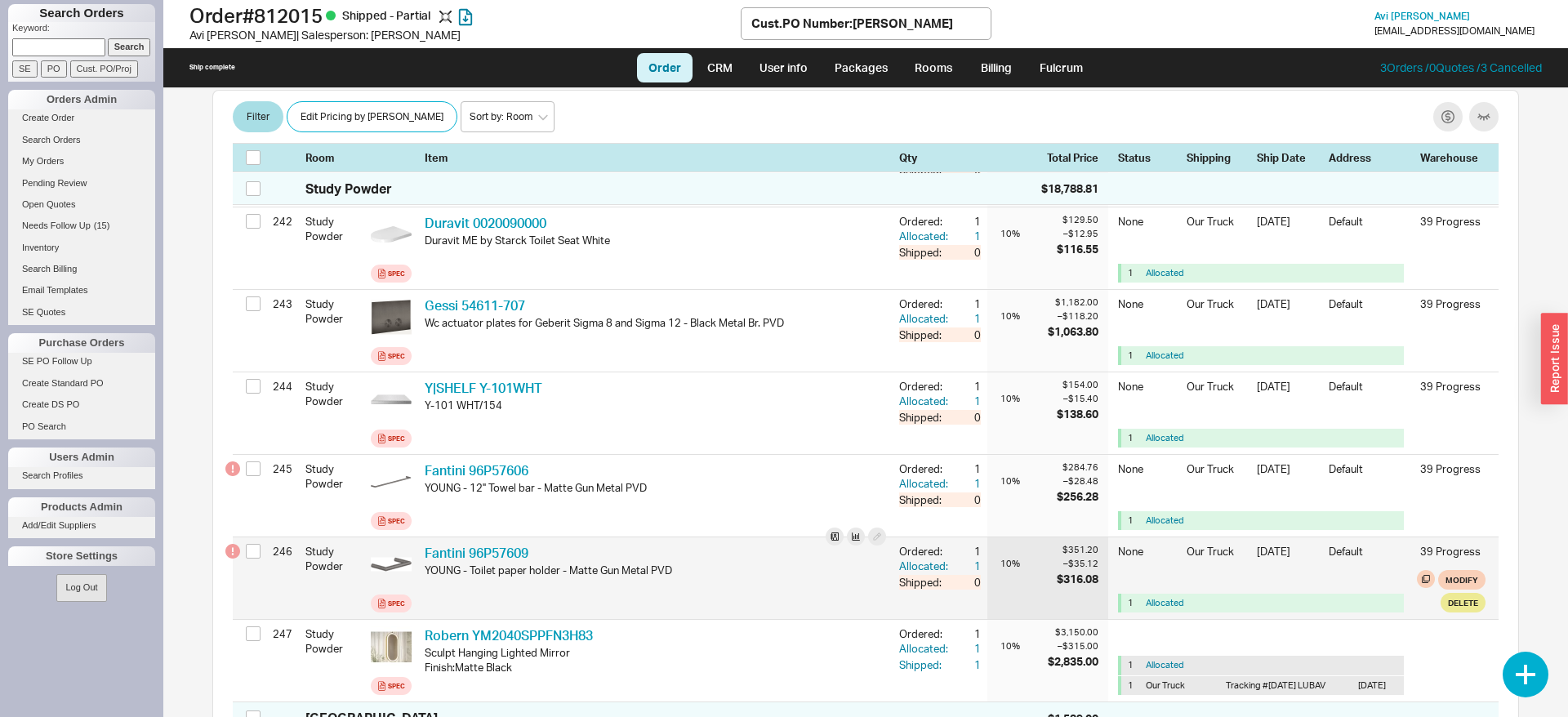
scroll to position [20771, 0]
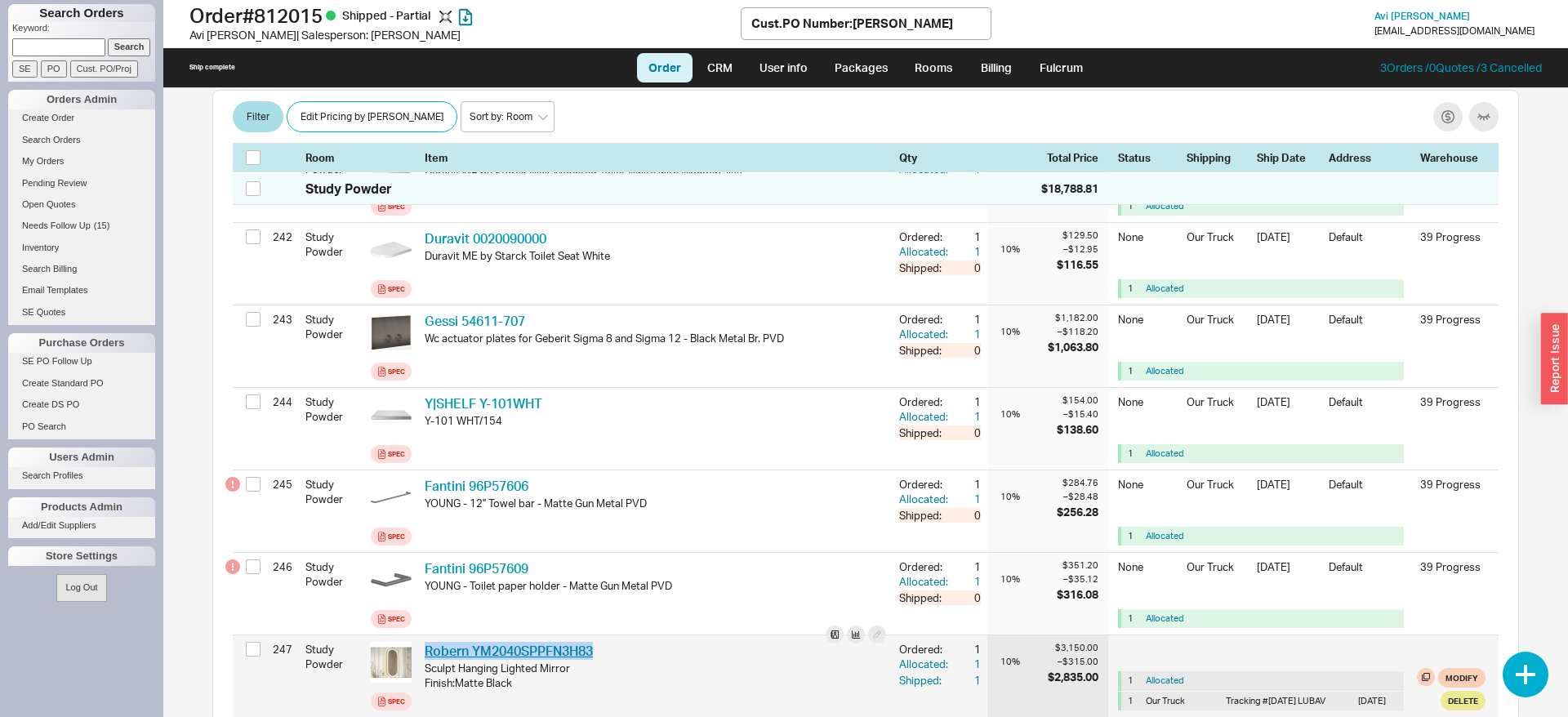
drag, startPoint x: 609, startPoint y: 638, endPoint x: 426, endPoint y: 645, distance: 183.1
click at [426, 645] on div "Robern YM2040SPPFN3H83 RBN YM2040SPPFN3H83" at bounding box center [655, 651] width 462 height 18
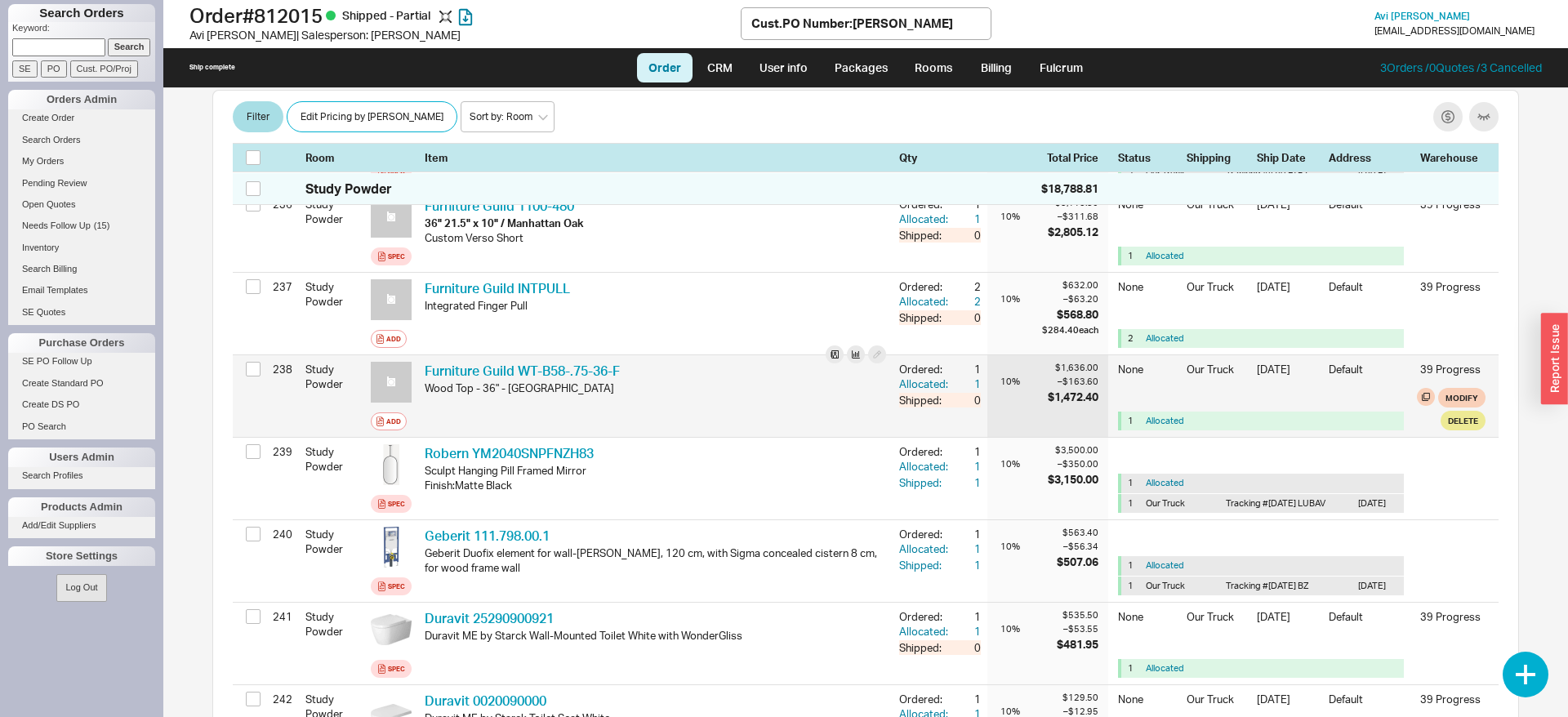
scroll to position [20271, 0]
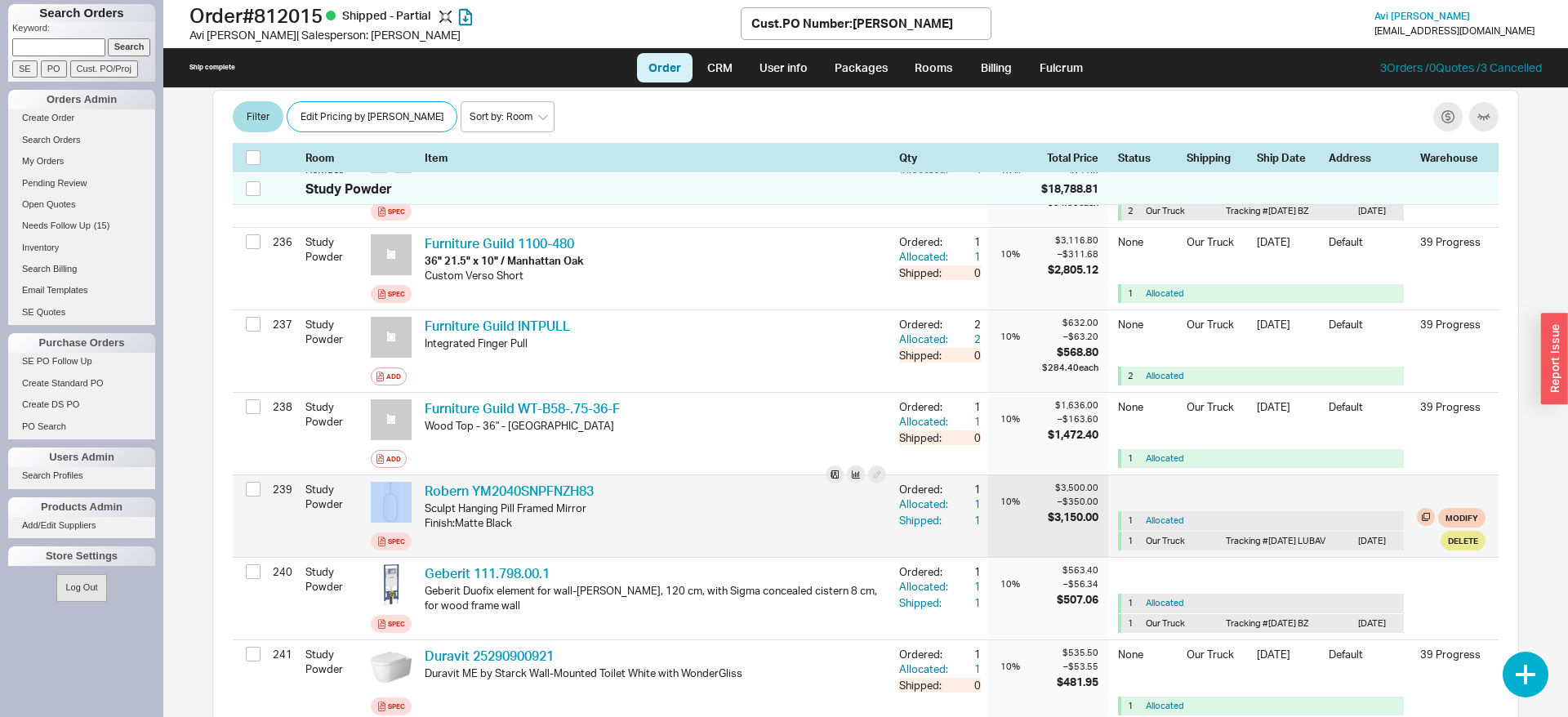
drag, startPoint x: 617, startPoint y: 478, endPoint x: 413, endPoint y: 483, distance: 204.1
click at [413, 483] on div "239 Study Powder Spec Robern YM2040SNPFNZH83 RBN YM2040SNPFNZH83 Sculpt Hanging…" at bounding box center [866, 516] width 1265 height 82
click at [614, 481] on div "Robern YM2040SNPFNZH83 RBN YM2040SNPFNZH83" at bounding box center [655, 490] width 462 height 18
click at [389, 536] on div "Spec" at bounding box center [396, 541] width 17 height 13
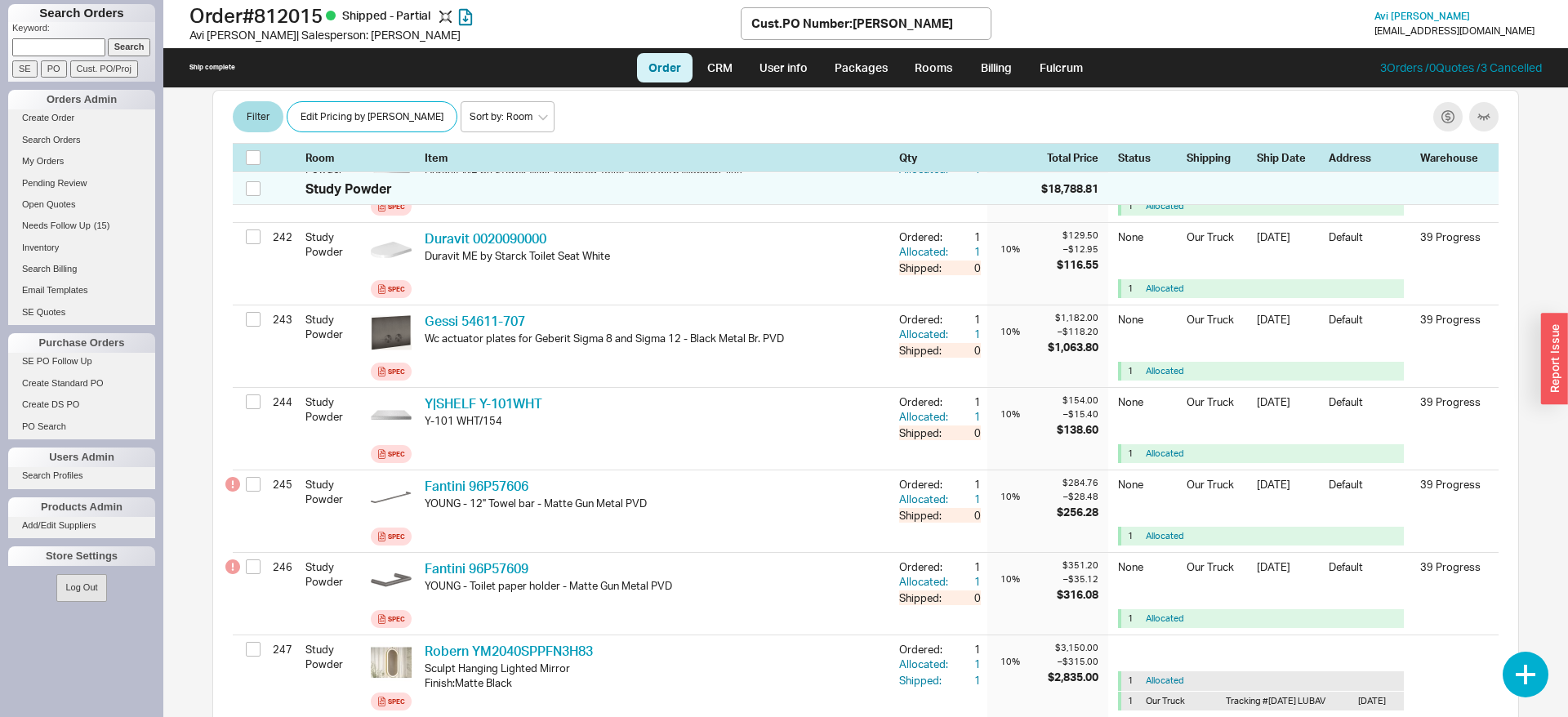
scroll to position [21104, 0]
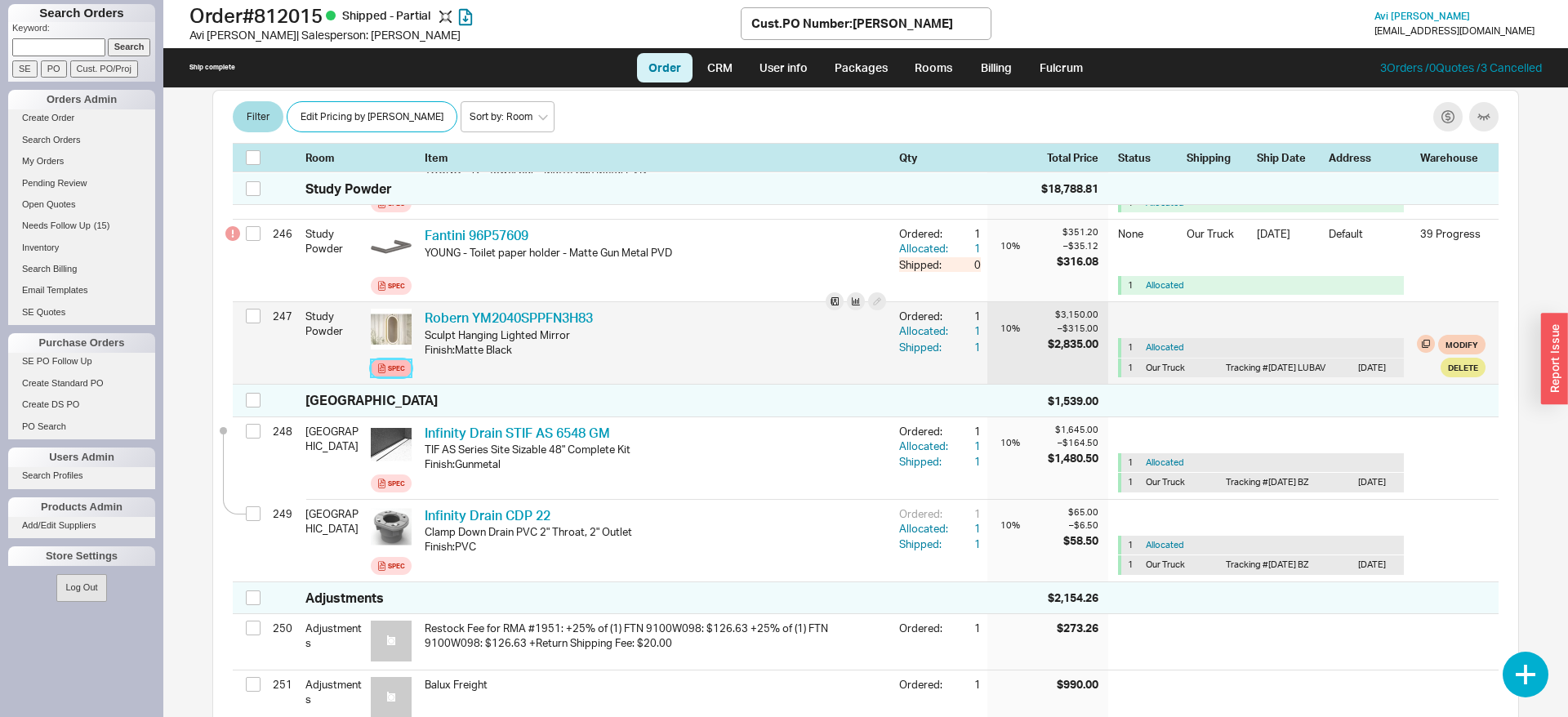
click at [399, 366] on div "Spec" at bounding box center [396, 368] width 17 height 13
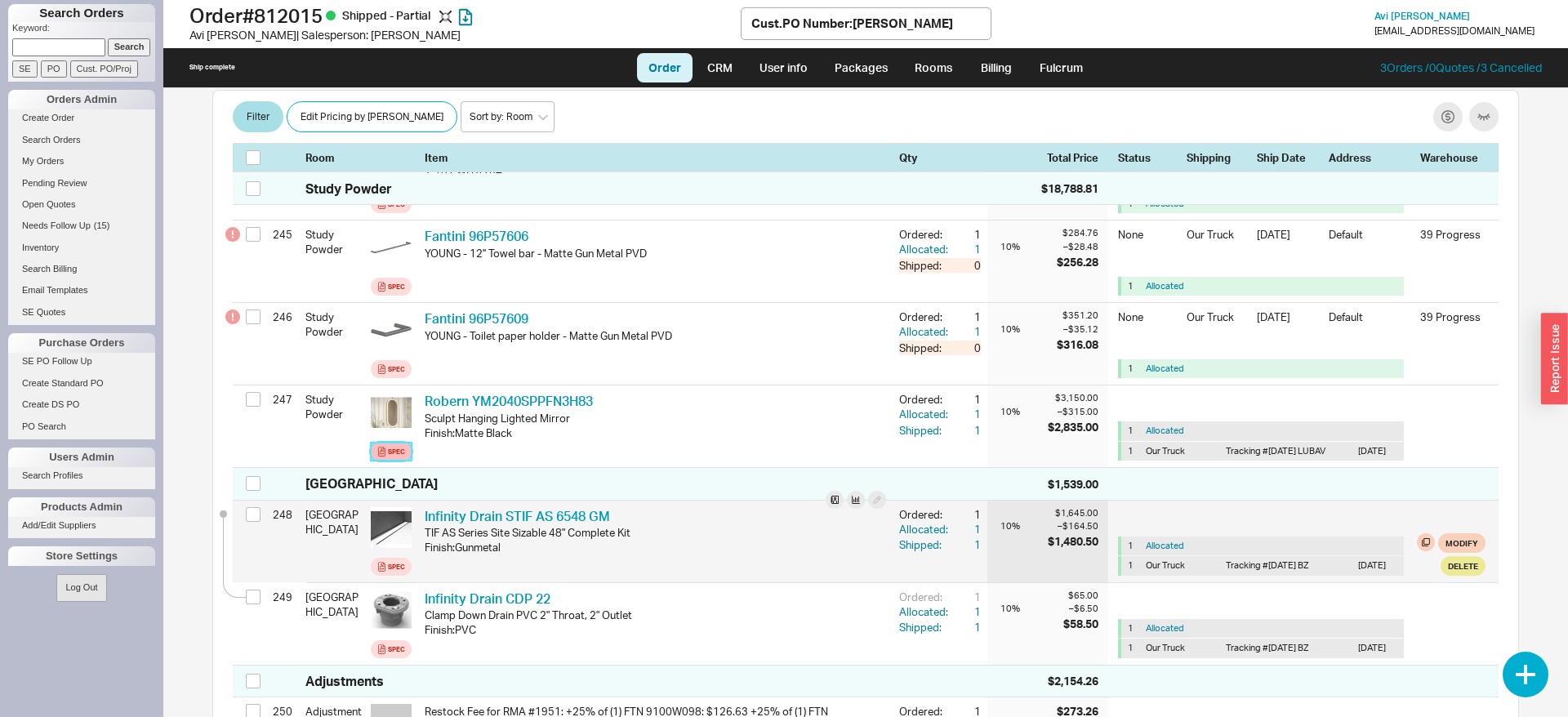
scroll to position [20937, 0]
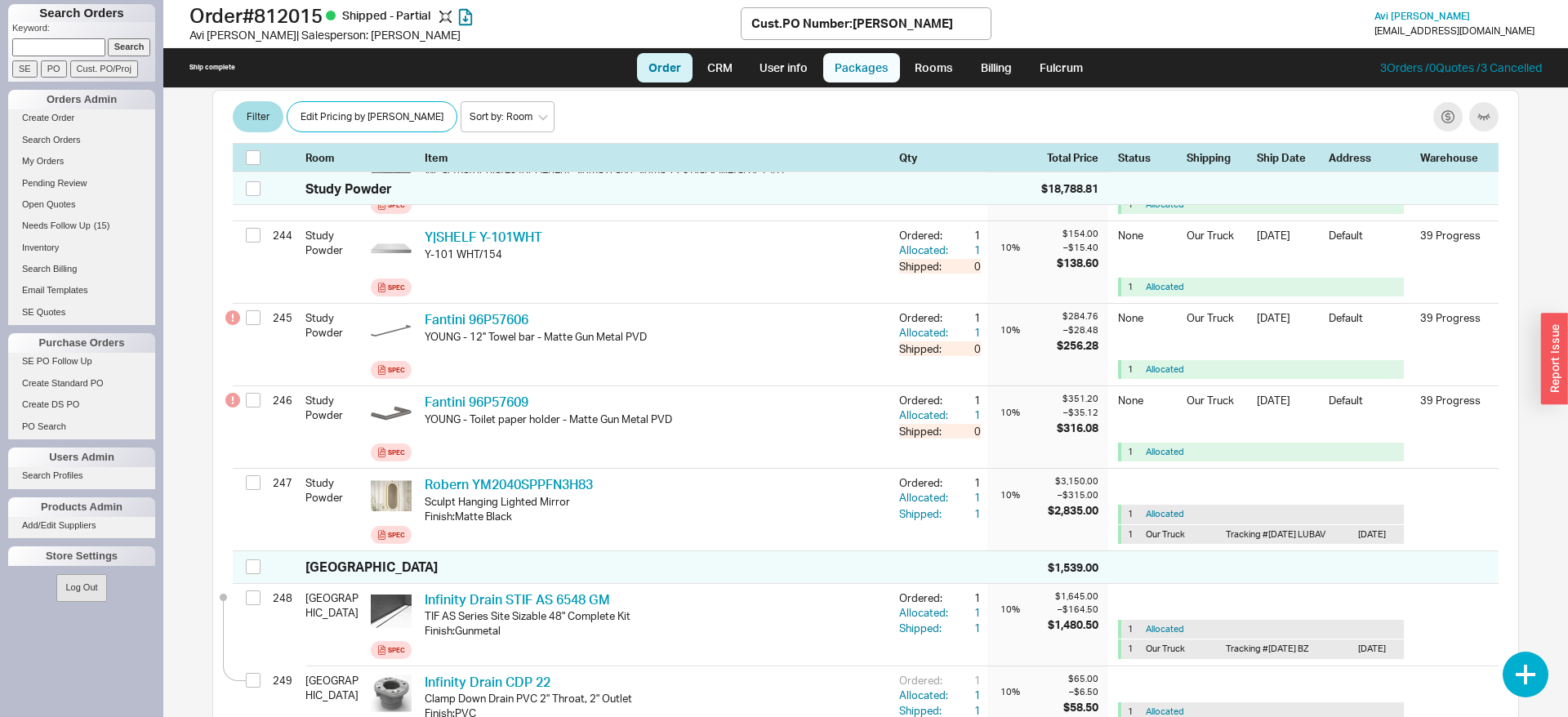
click at [855, 63] on link "Packages" at bounding box center [861, 68] width 77 height 29
select select "8"
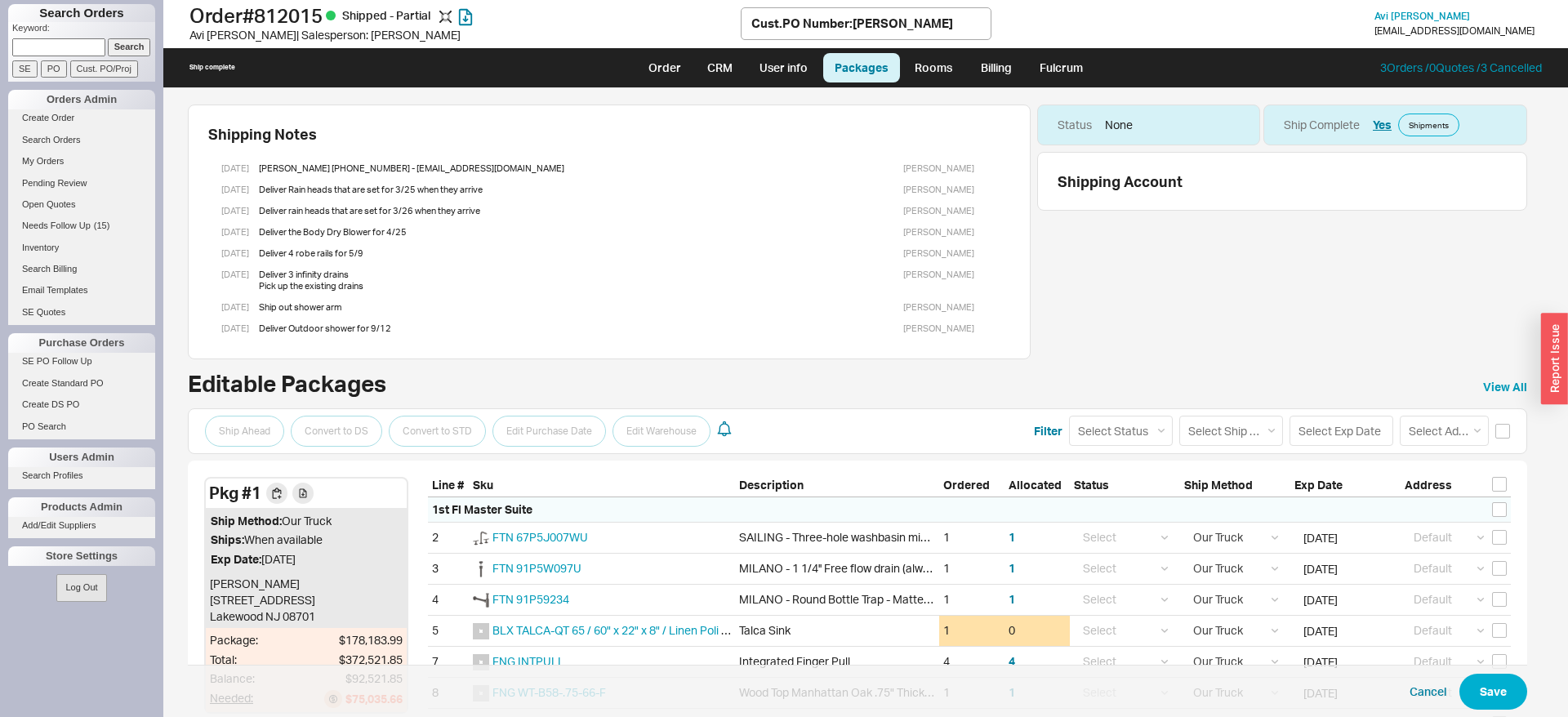
drag, startPoint x: 205, startPoint y: 136, endPoint x: 179, endPoint y: 112, distance: 35.4
click at [179, 112] on div "Shipping Notes 3/10/25 Shlomo Hamburger 718-490-8117 - shlomohamburger15@gmail.…" at bounding box center [866, 402] width 1405 height 628
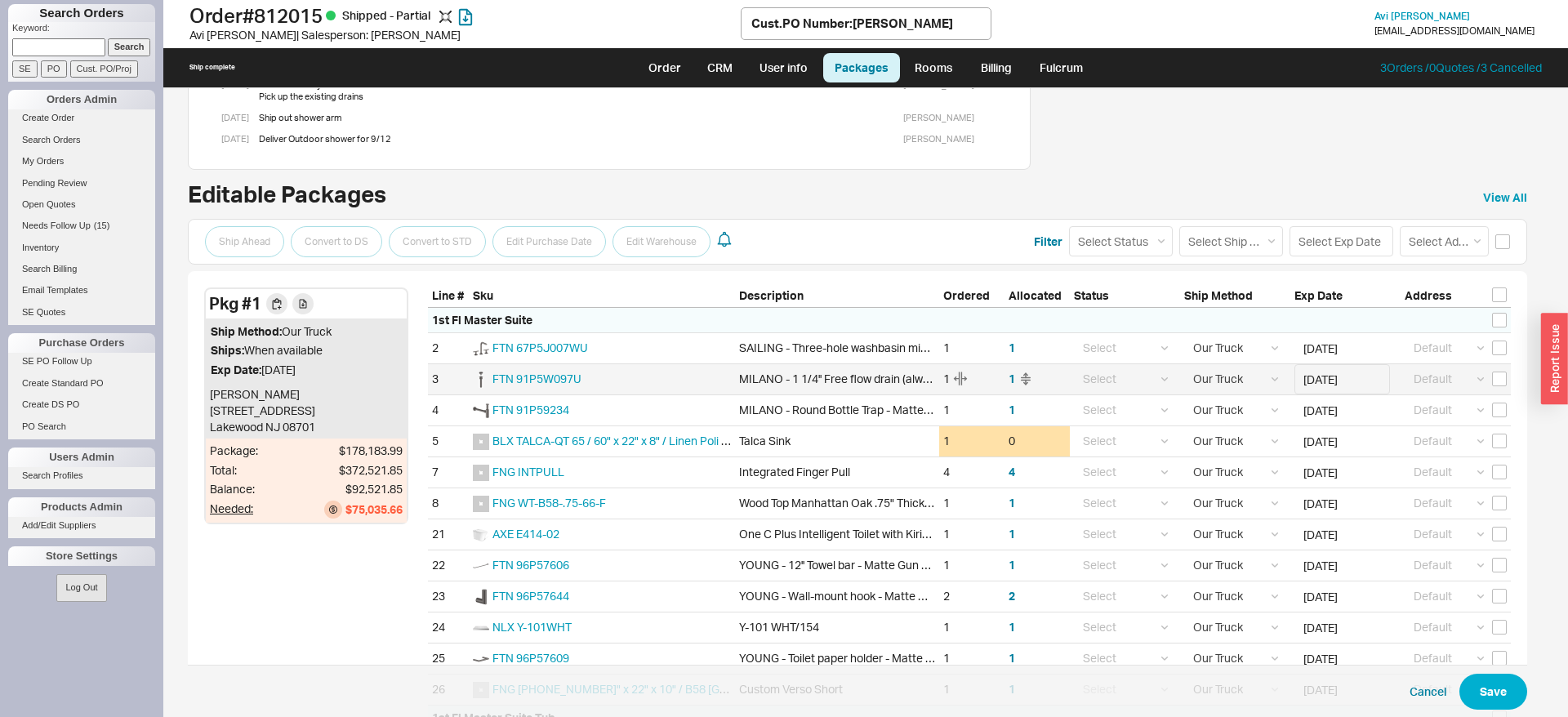
scroll to position [250, 0]
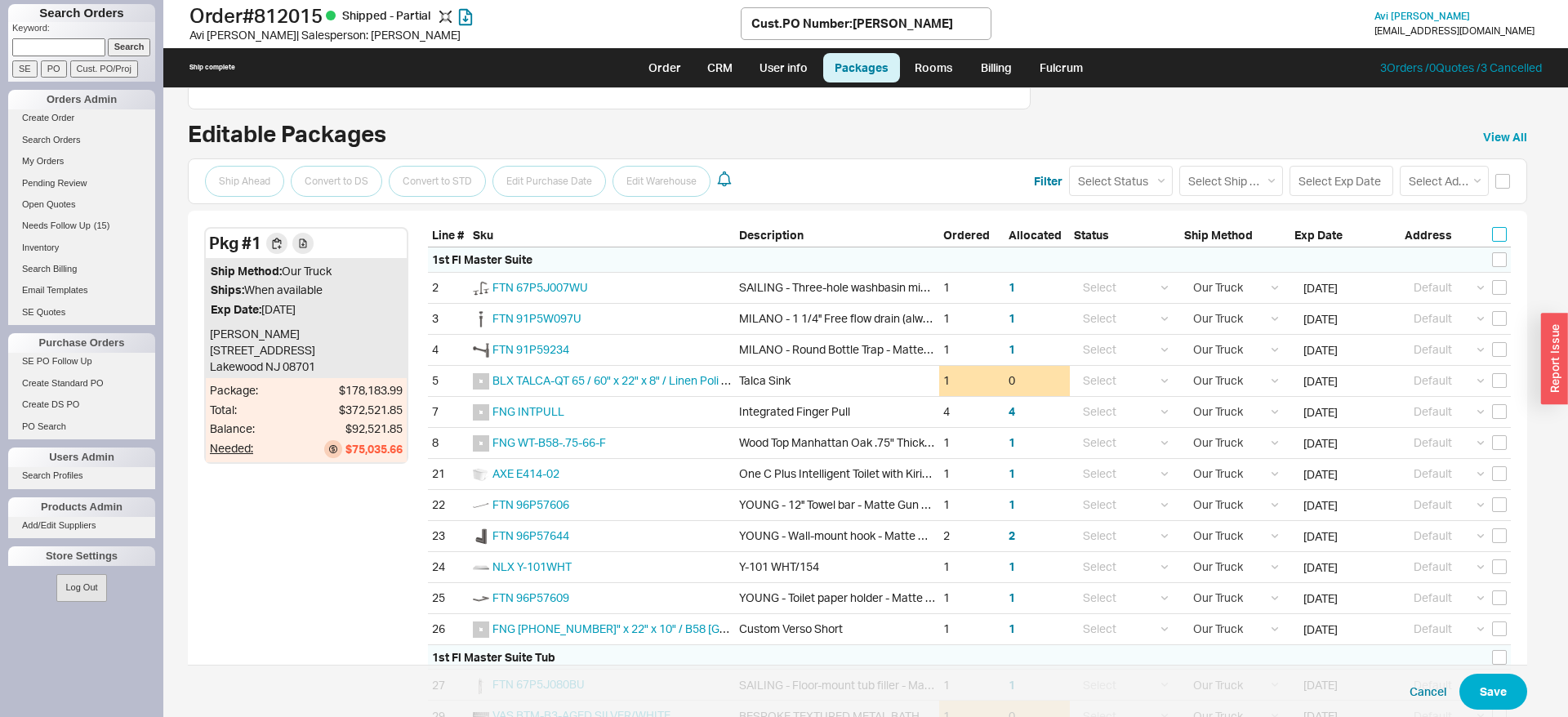
click at [1500, 236] on input "checkbox" at bounding box center [1498, 234] width 15 height 15
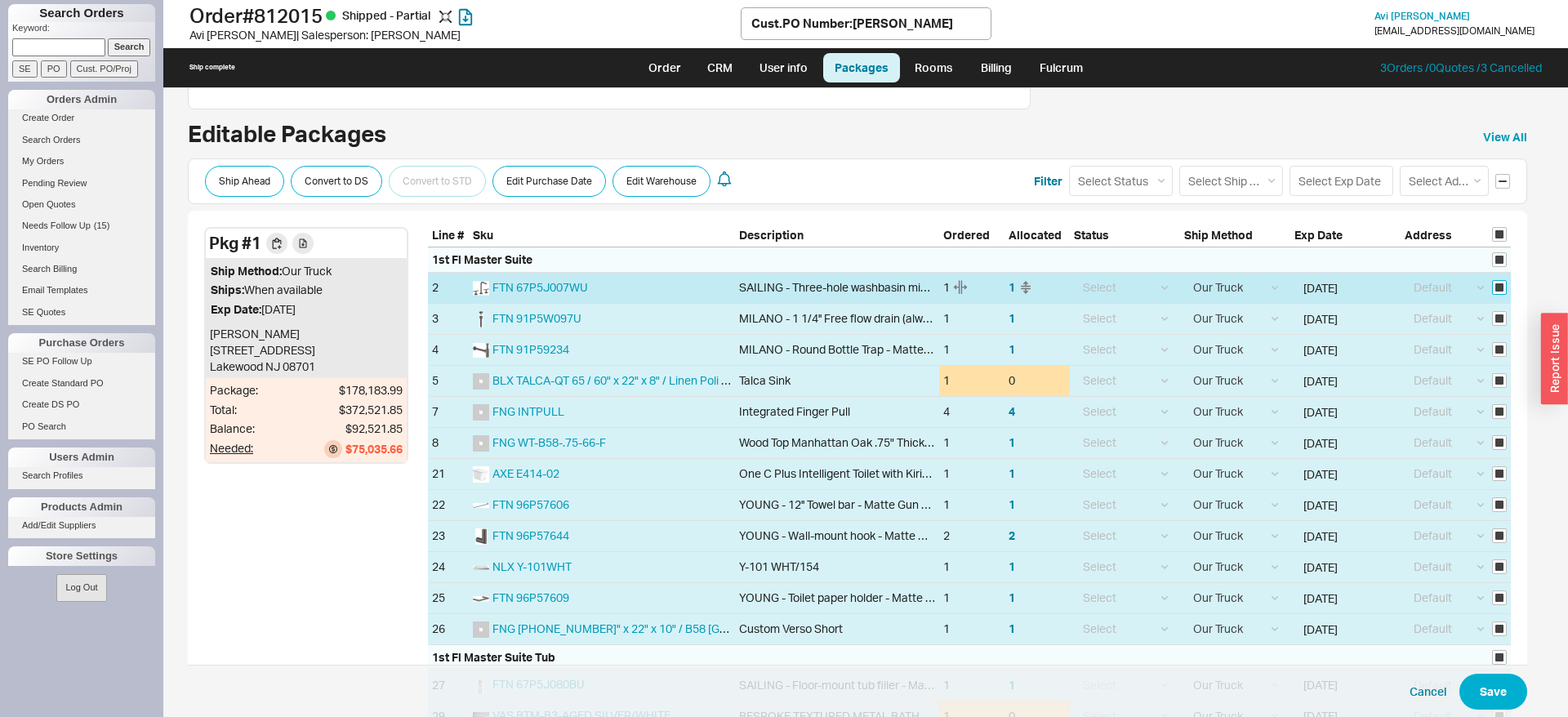
click at [1498, 285] on input "checkbox" at bounding box center [1498, 287] width 15 height 15
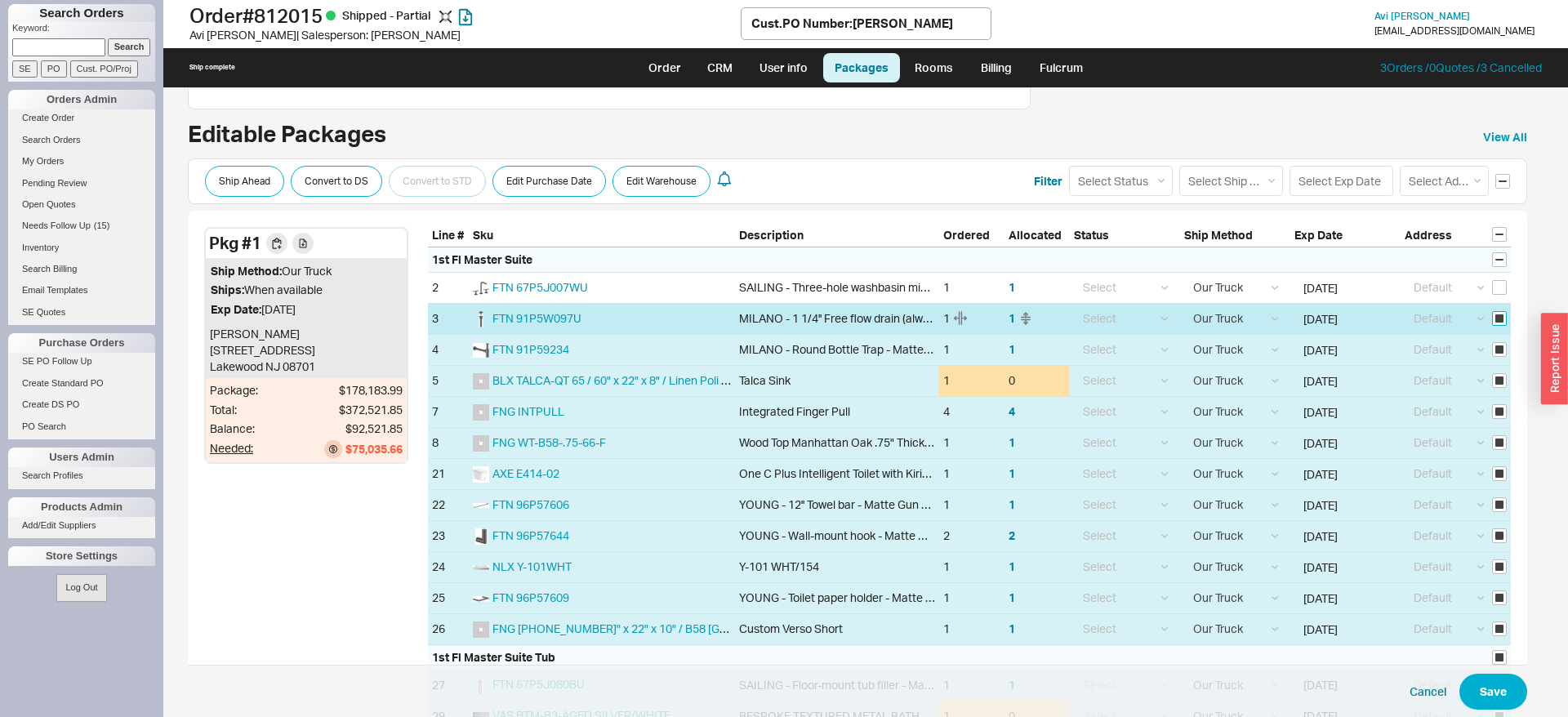
click at [1497, 317] on input "checkbox" at bounding box center [1498, 318] width 15 height 15
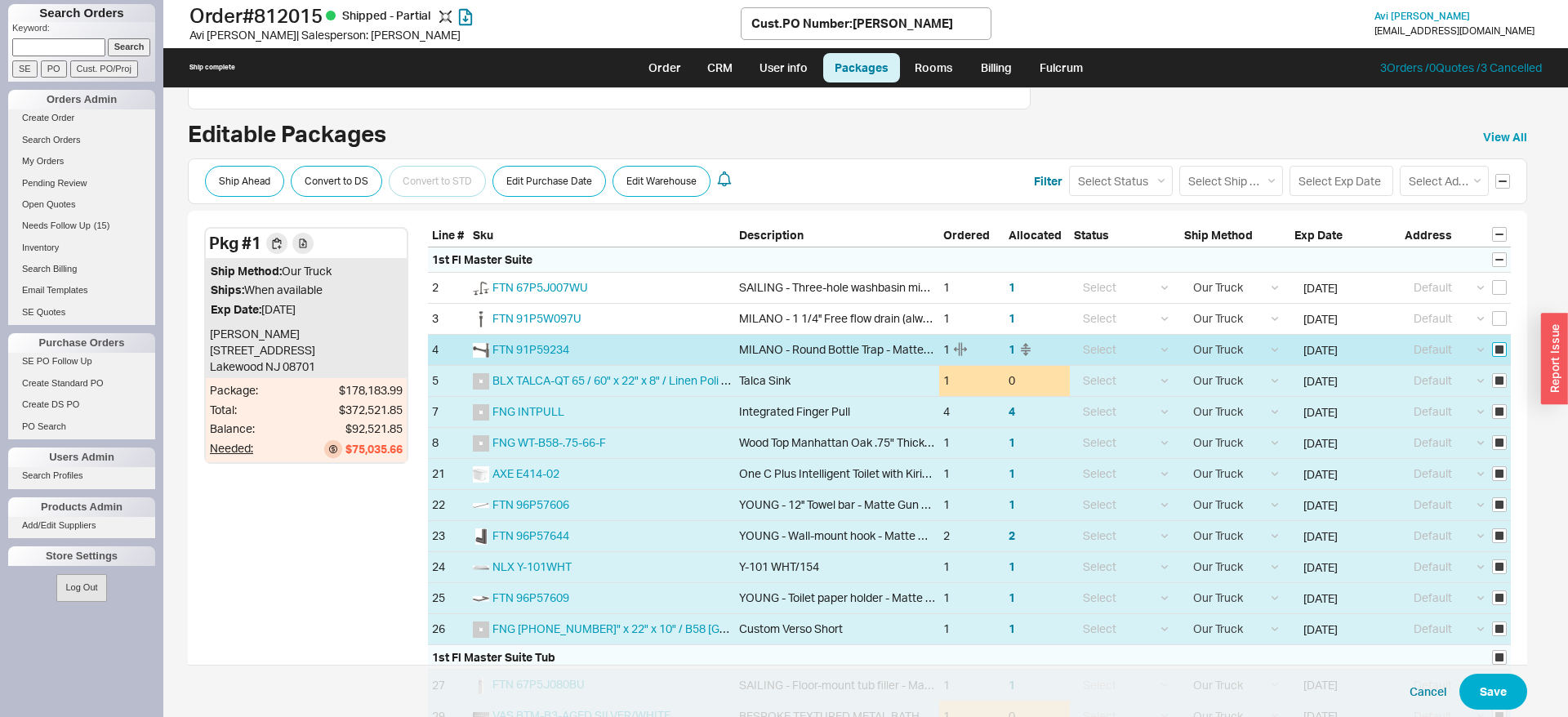
click at [1498, 349] on input "checkbox" at bounding box center [1498, 349] width 15 height 15
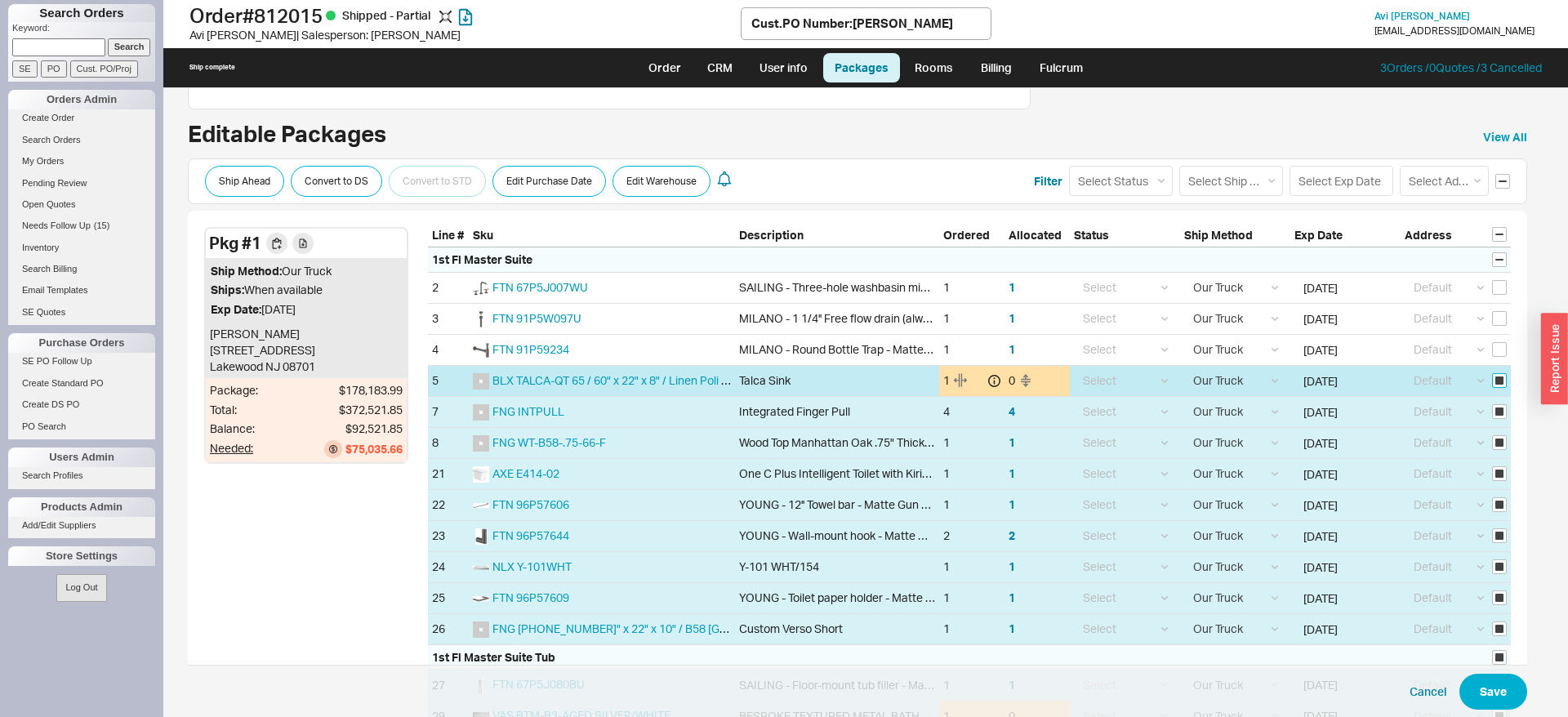
click at [1498, 380] on input "checkbox" at bounding box center [1498, 380] width 15 height 15
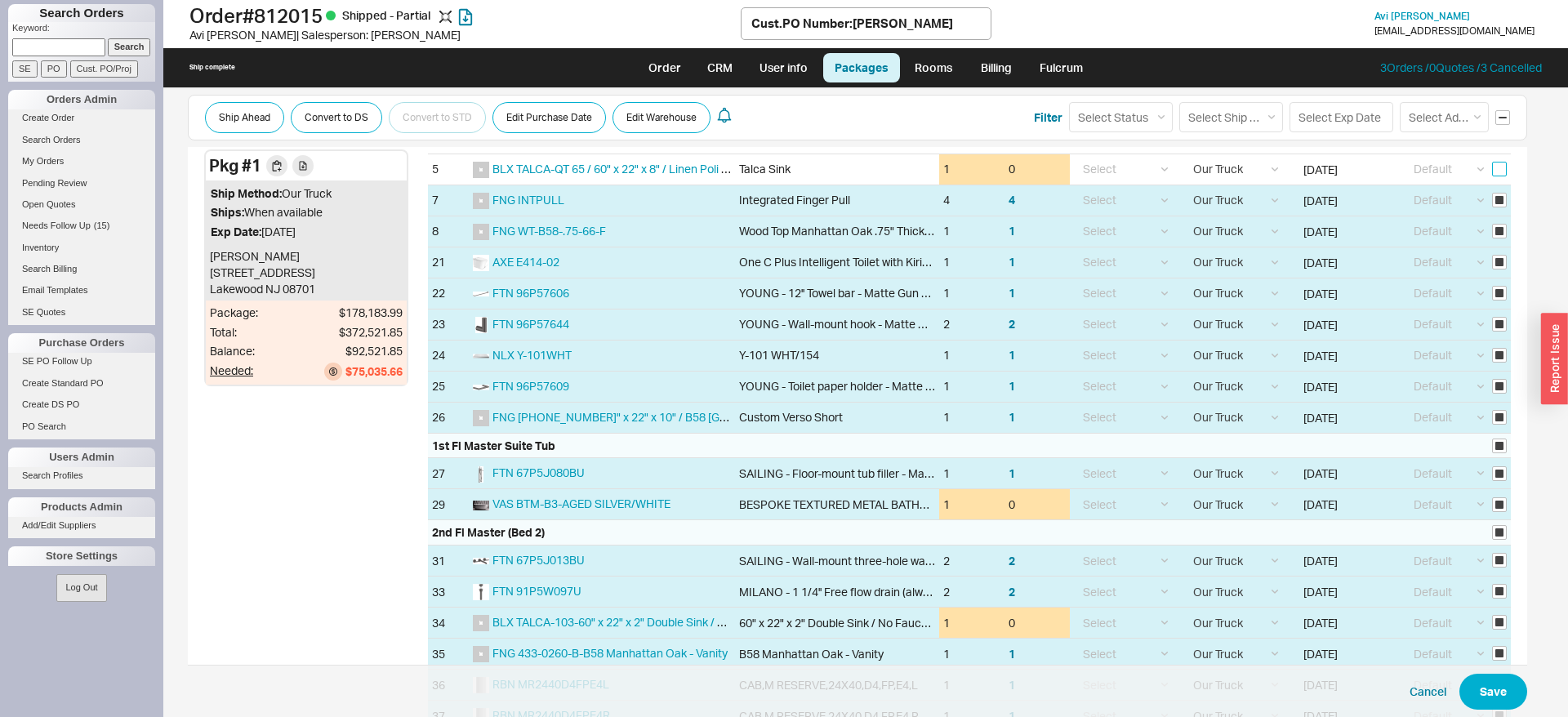
scroll to position [499, 0]
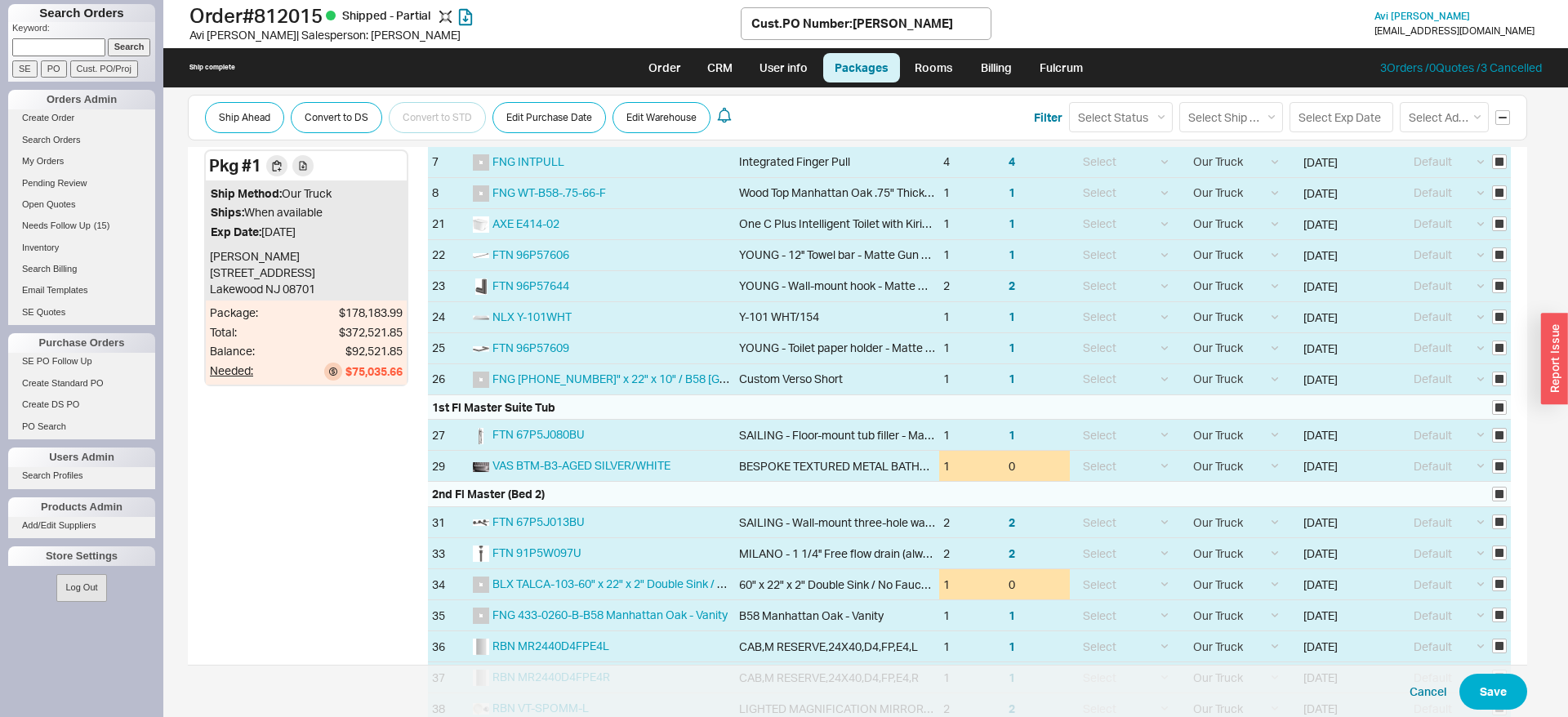
click at [1506, 403] on div "1st Fl Master Suite Tub" at bounding box center [969, 408] width 1082 height 25
click at [1499, 403] on input "checkbox" at bounding box center [1498, 407] width 15 height 15
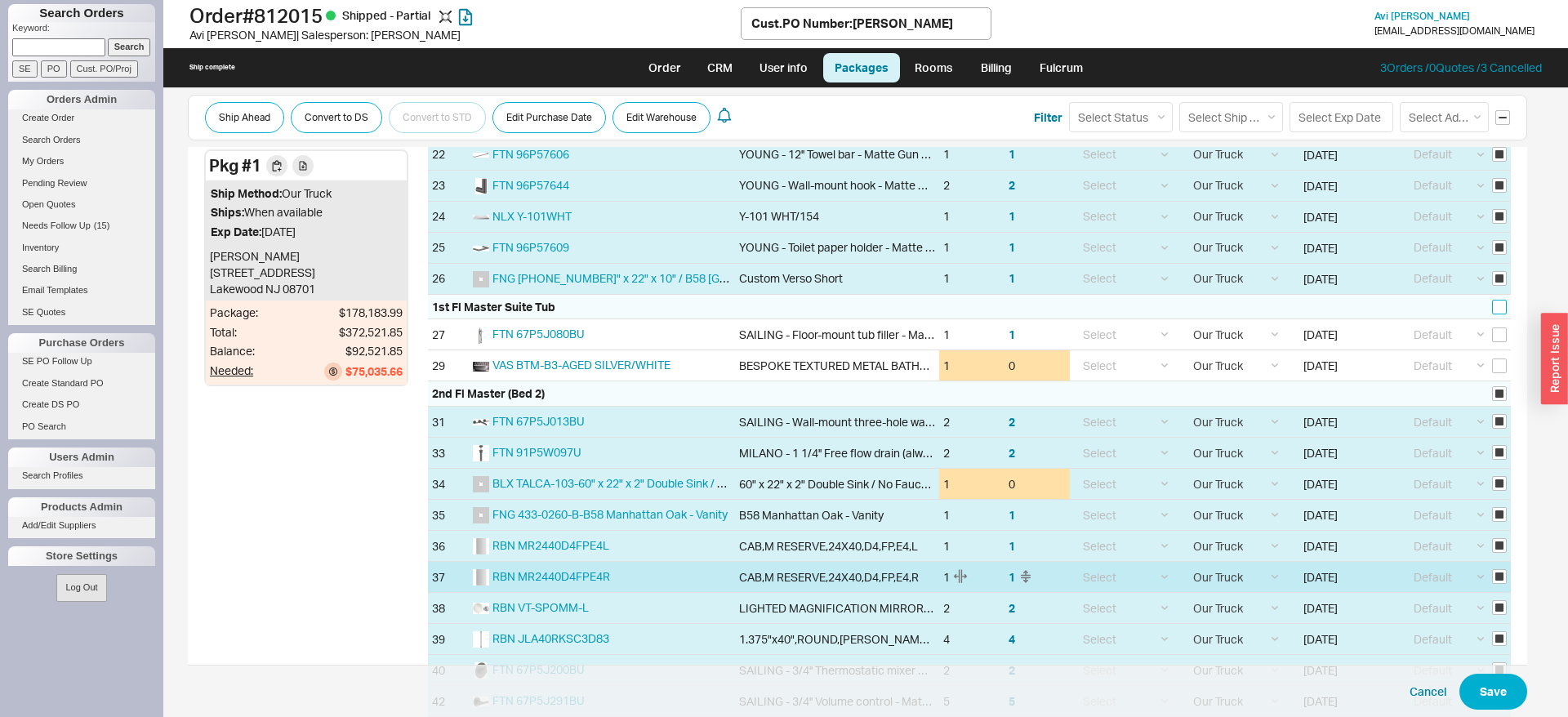
scroll to position [666, 0]
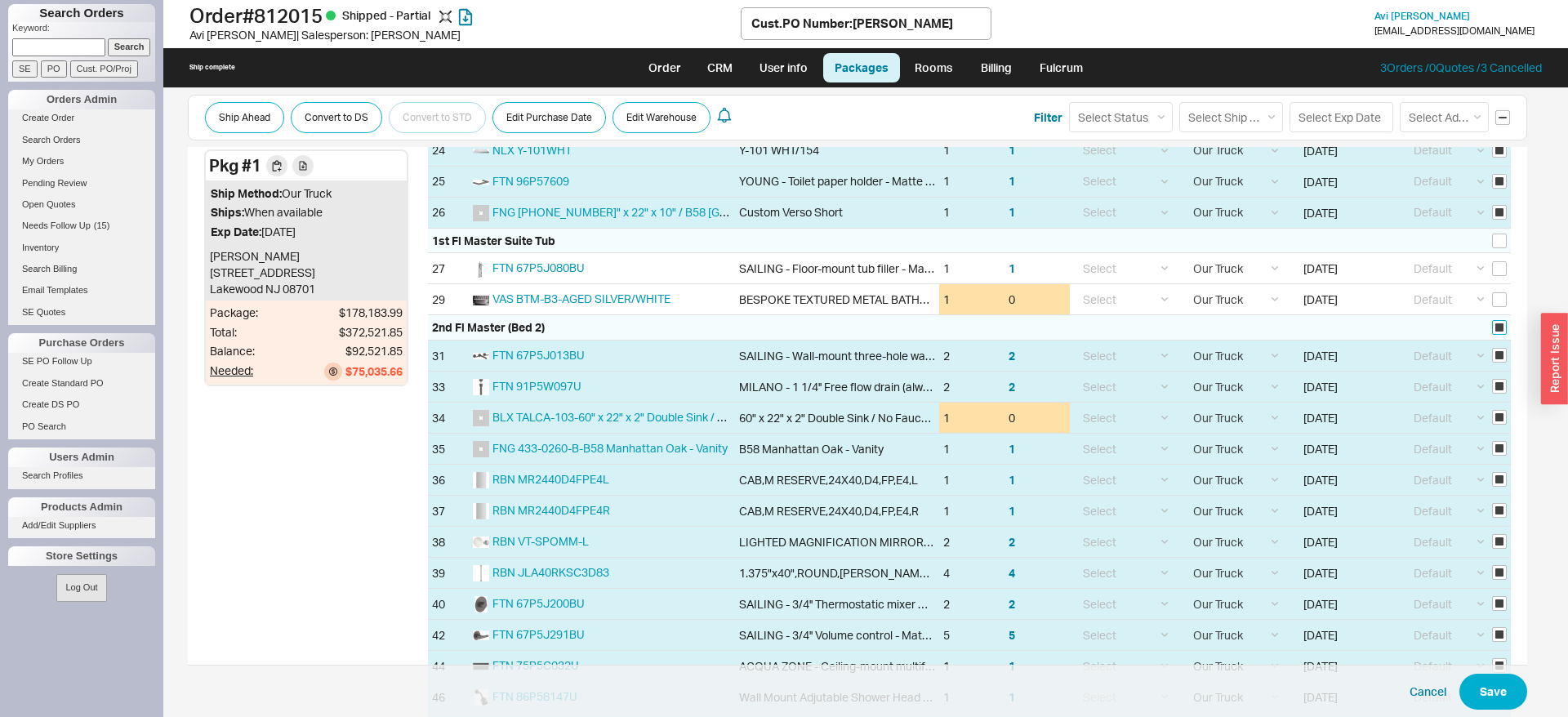
click at [1502, 324] on input "checkbox" at bounding box center [1498, 327] width 15 height 15
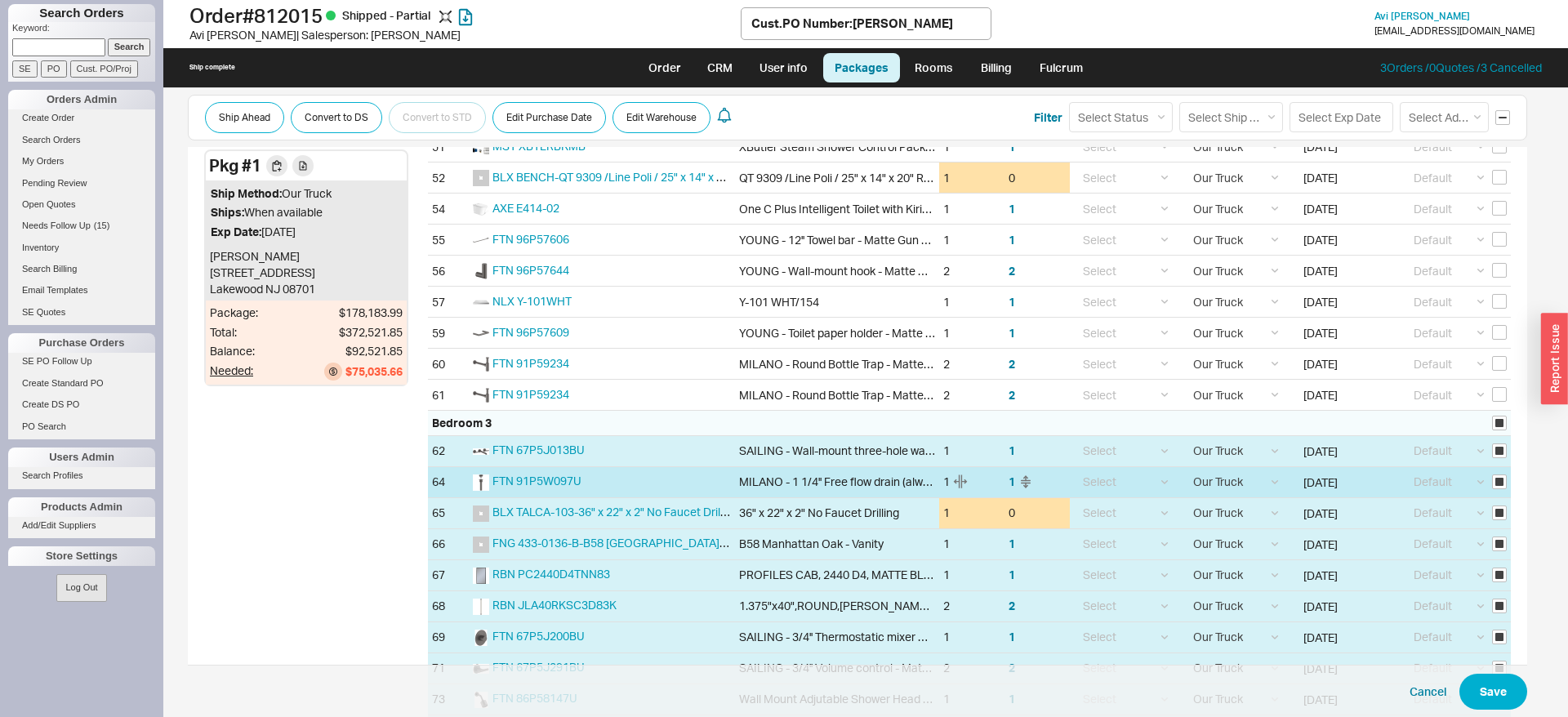
scroll to position [1333, 0]
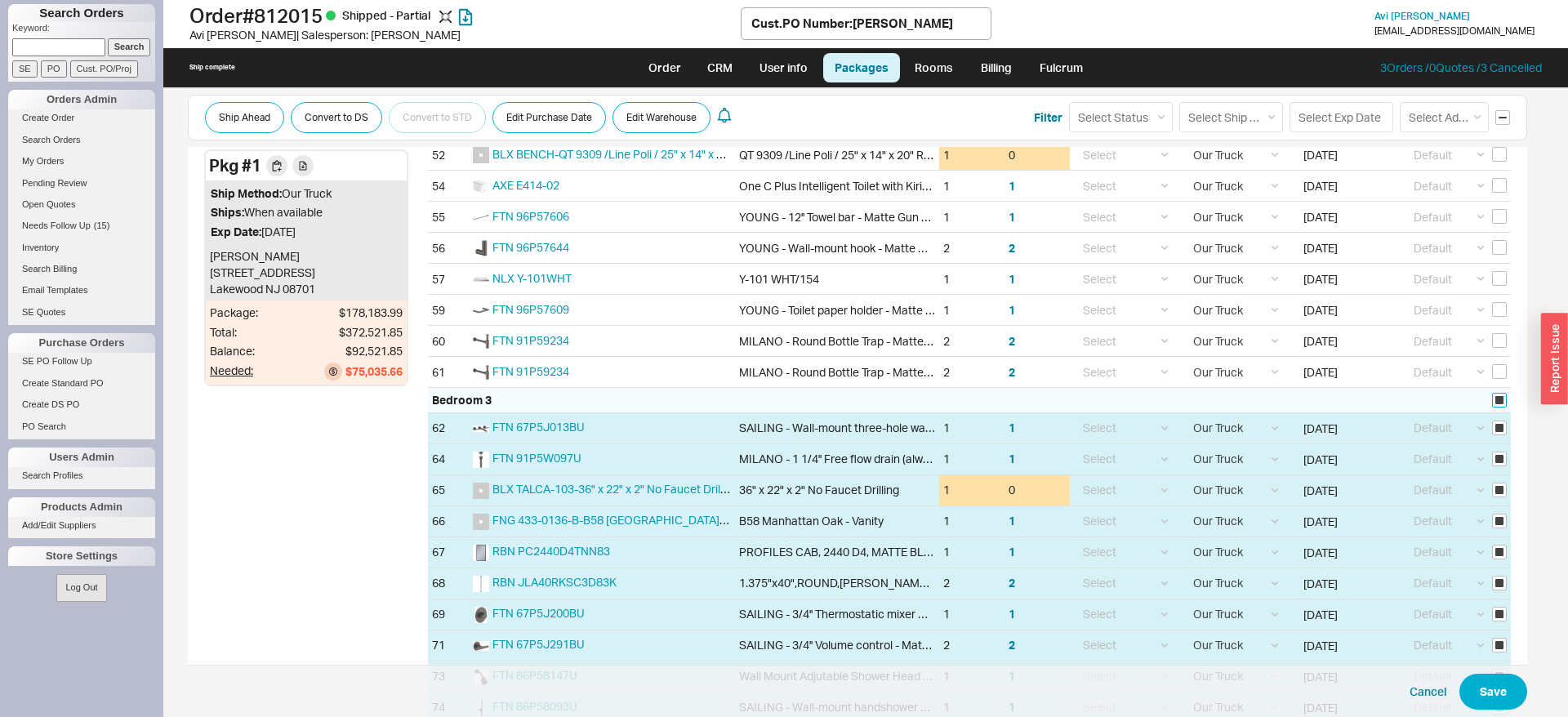
click at [1502, 395] on input "checkbox" at bounding box center [1498, 400] width 15 height 15
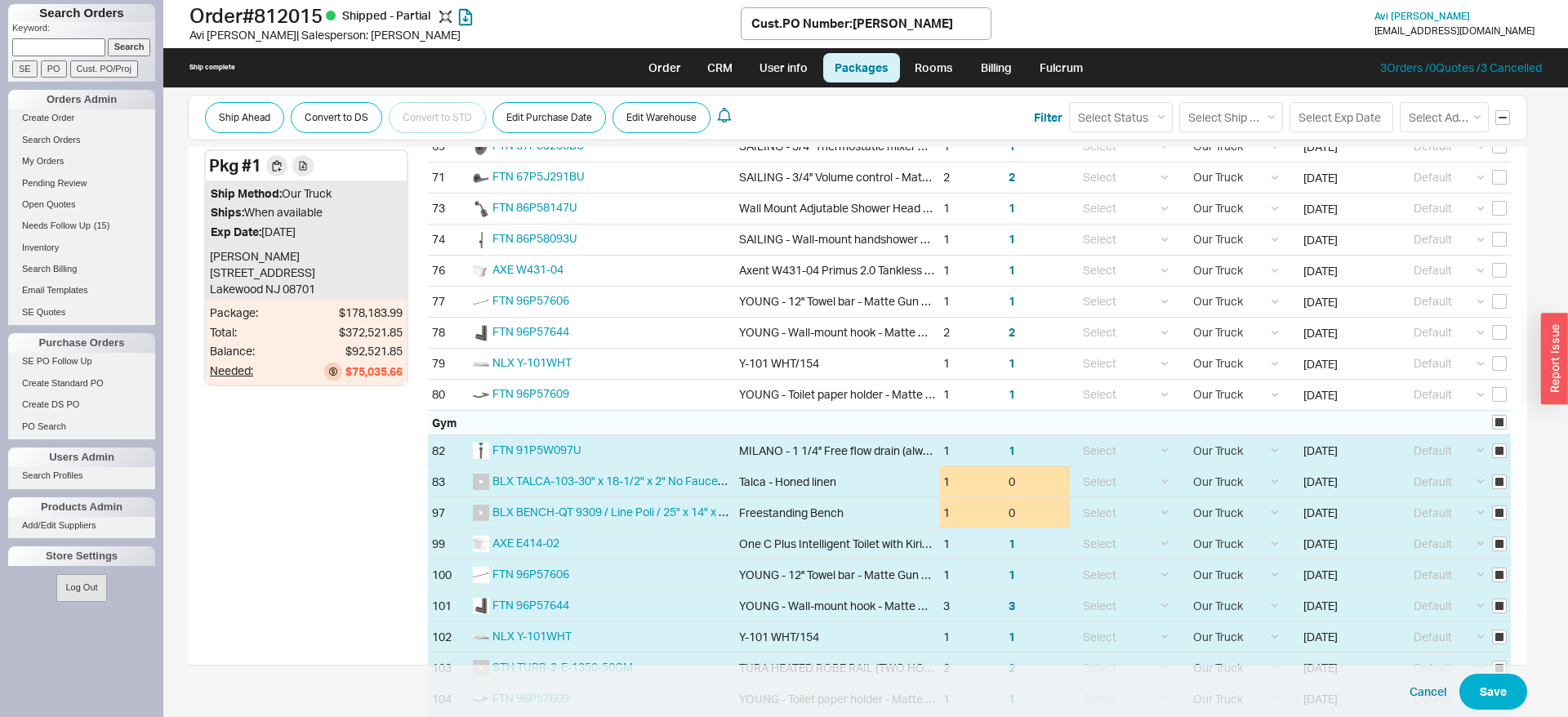
scroll to position [1832, 0]
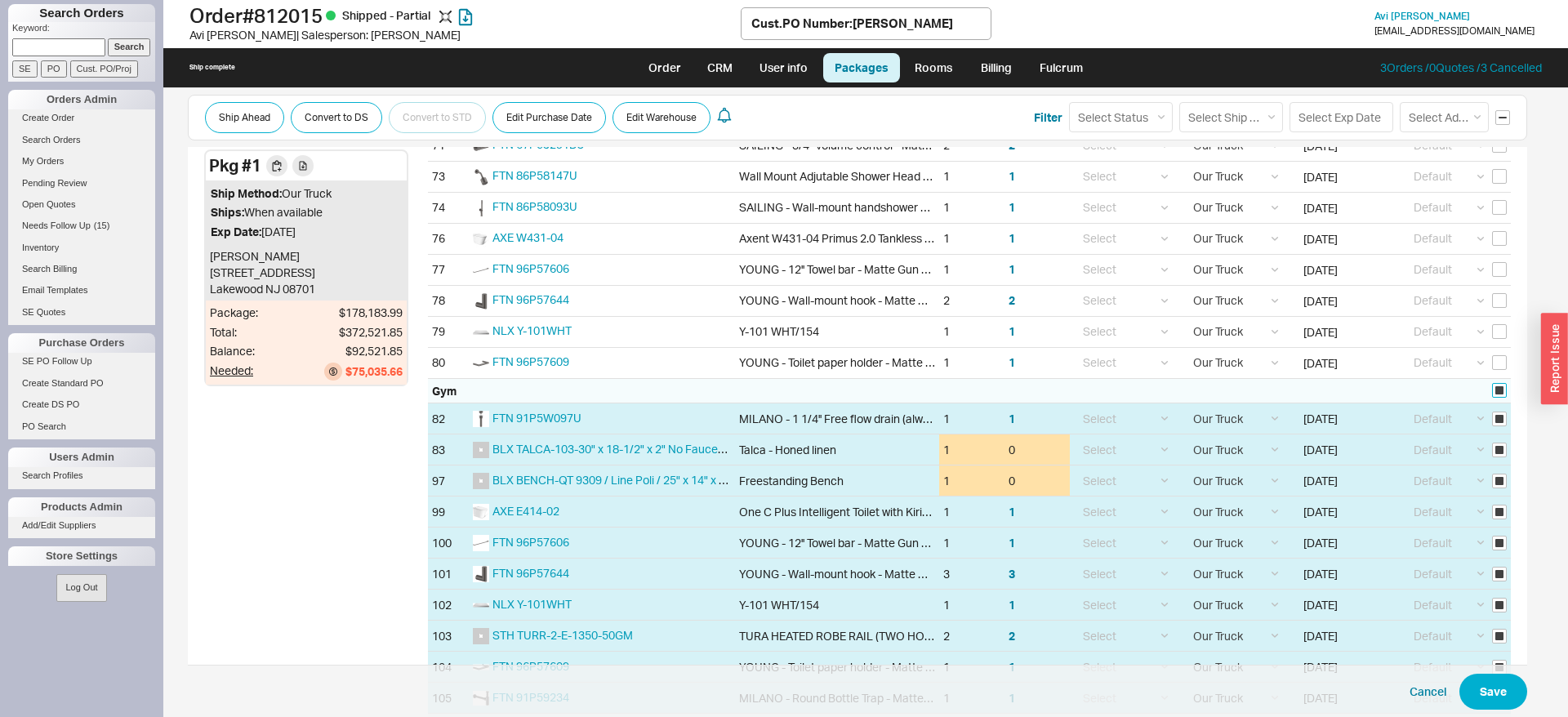
click at [1504, 391] on input "checkbox" at bounding box center [1498, 389] width 15 height 15
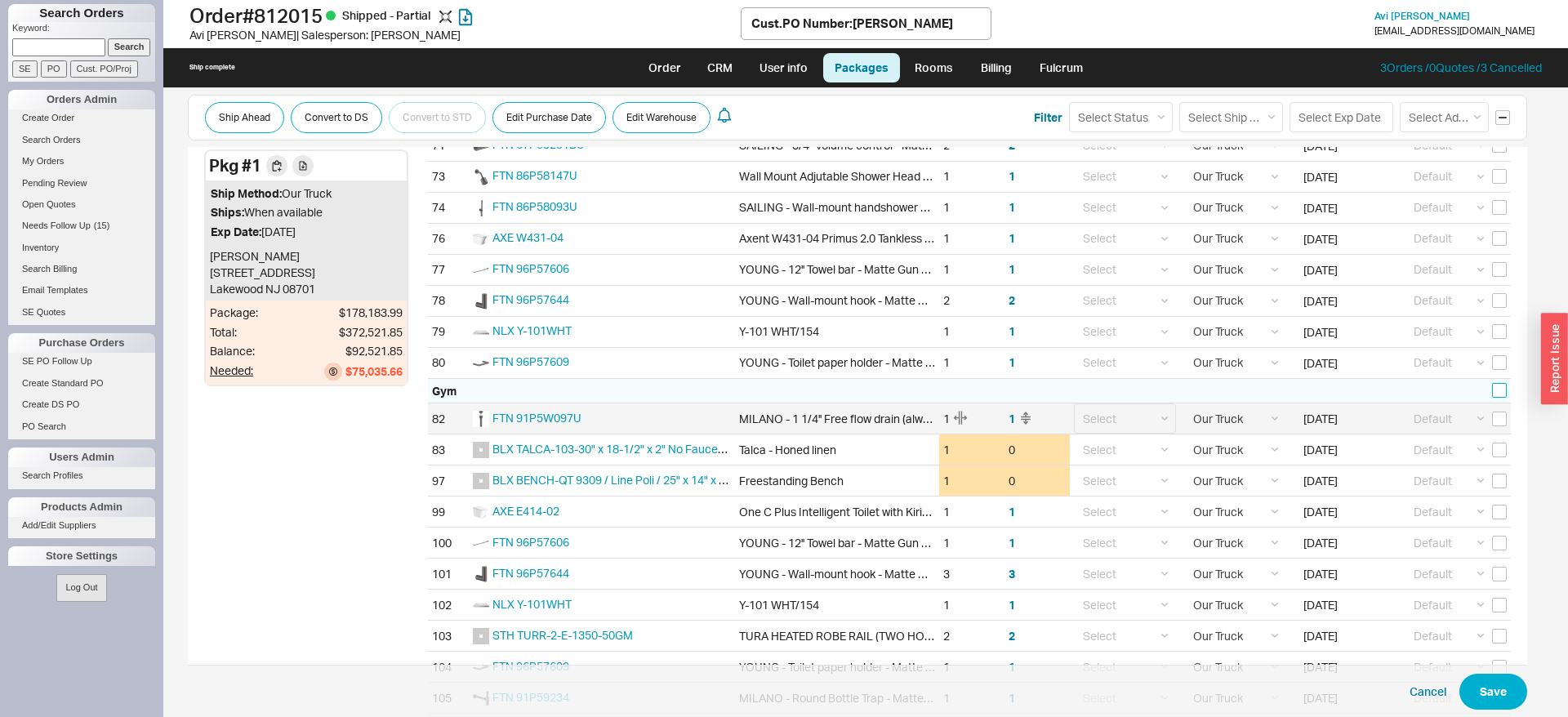
scroll to position [2332, 0]
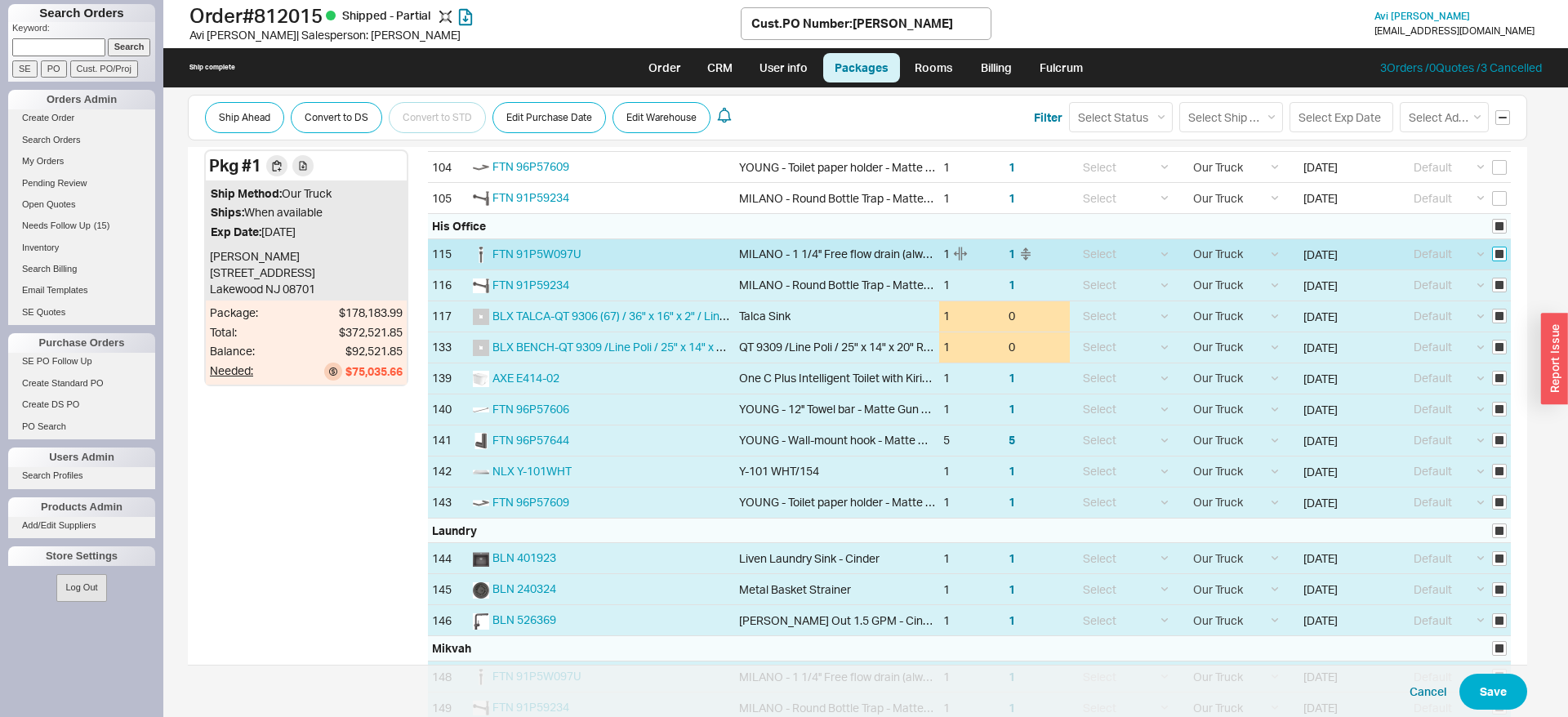
click at [1498, 252] on input "checkbox" at bounding box center [1498, 254] width 15 height 15
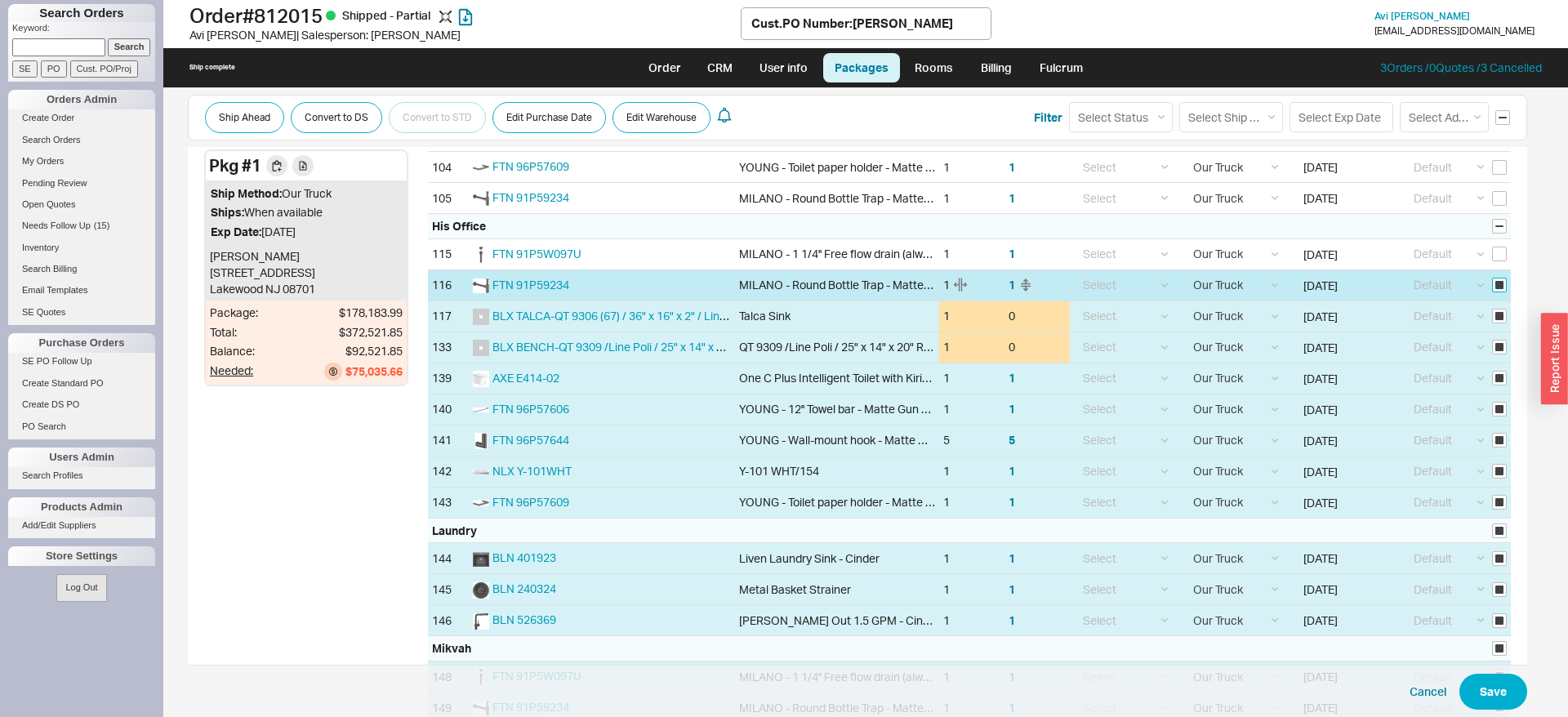
click at [1498, 281] on input "checkbox" at bounding box center [1498, 285] width 15 height 15
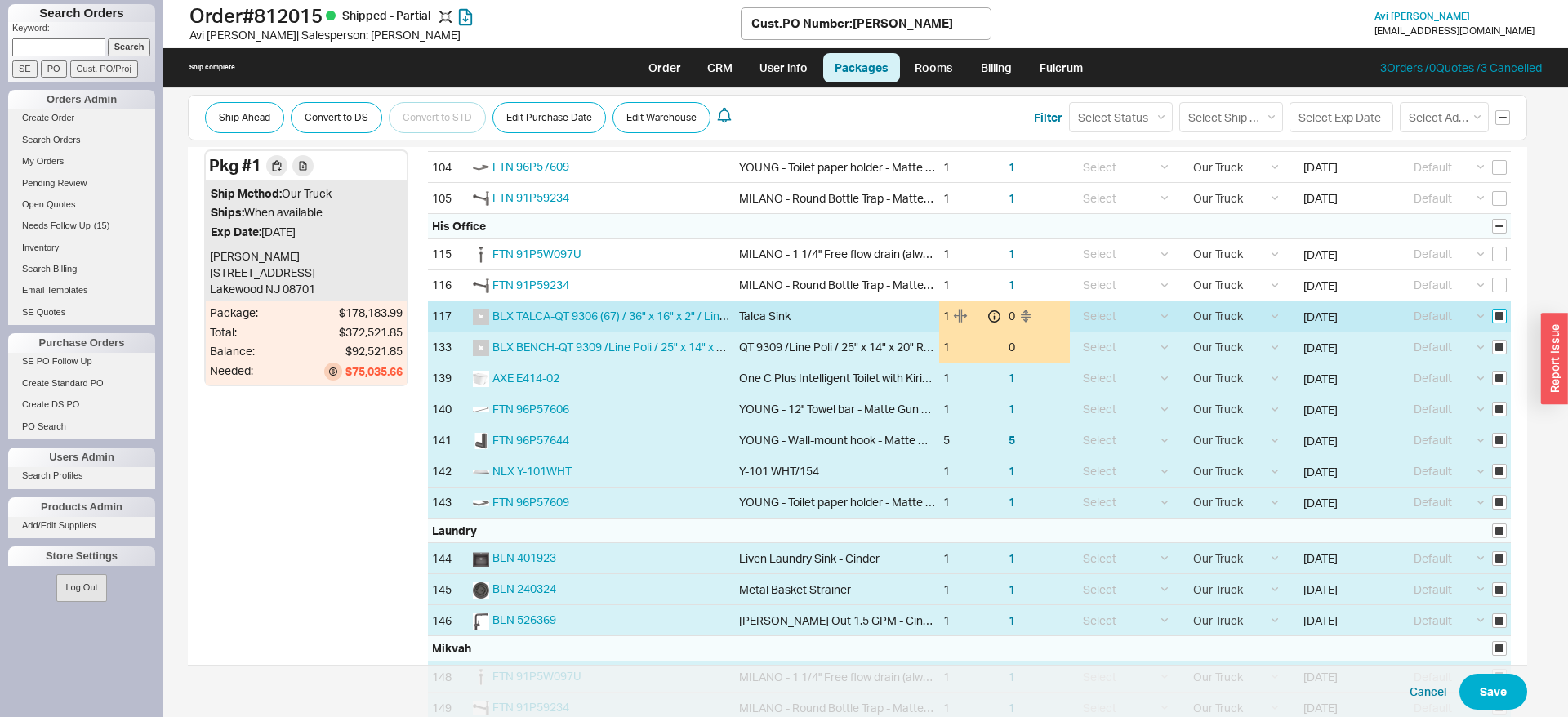
click at [1501, 312] on input "checkbox" at bounding box center [1498, 316] width 15 height 15
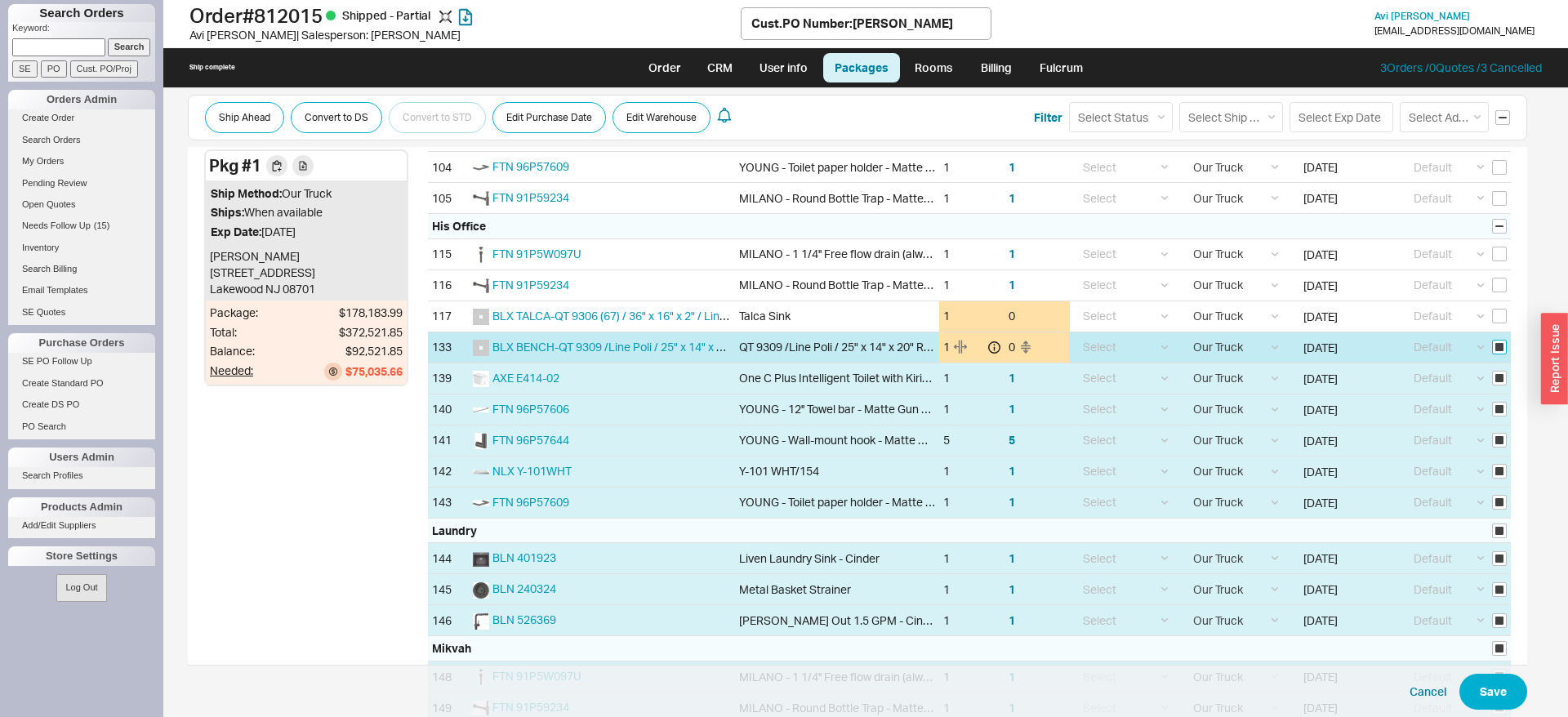
click at [1502, 348] on input "checkbox" at bounding box center [1498, 346] width 15 height 15
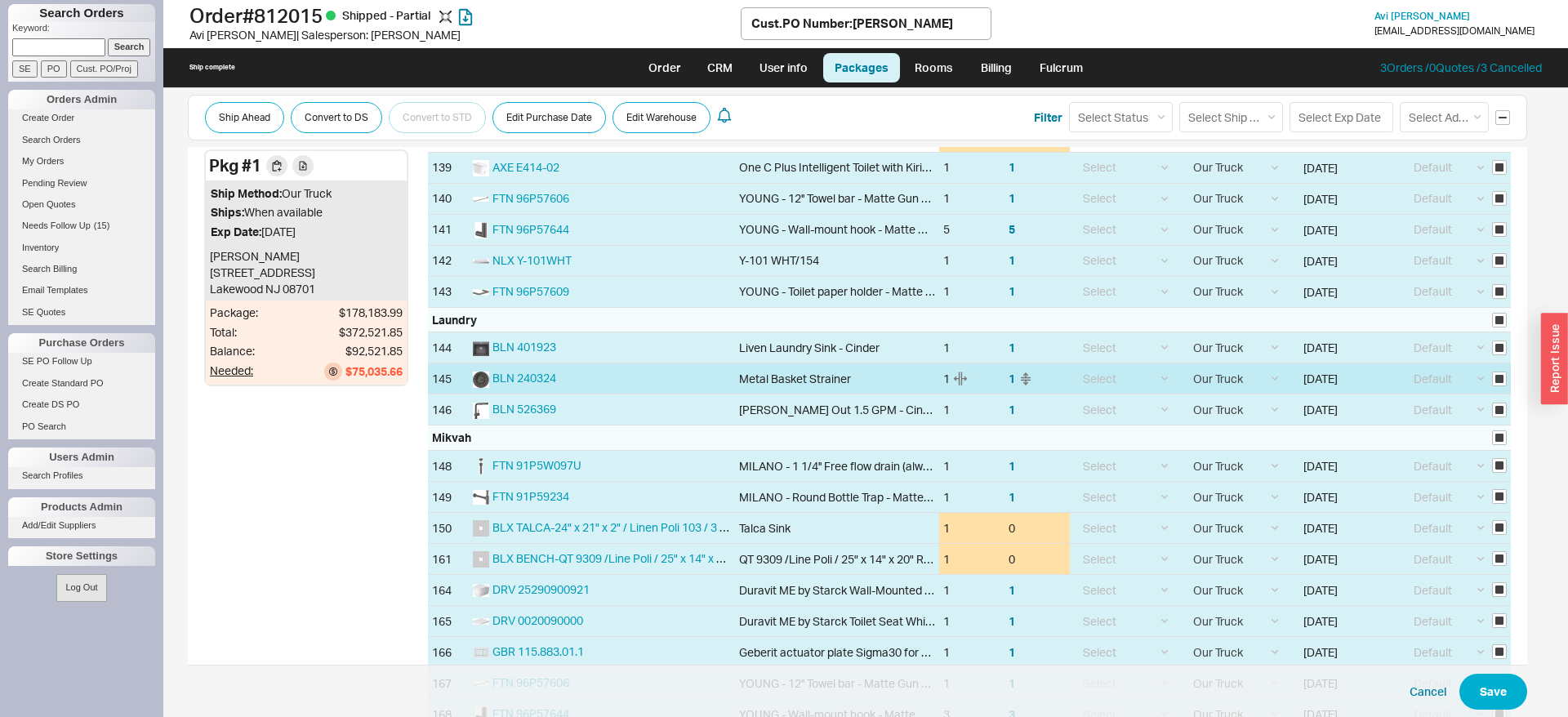
scroll to position [2582, 0]
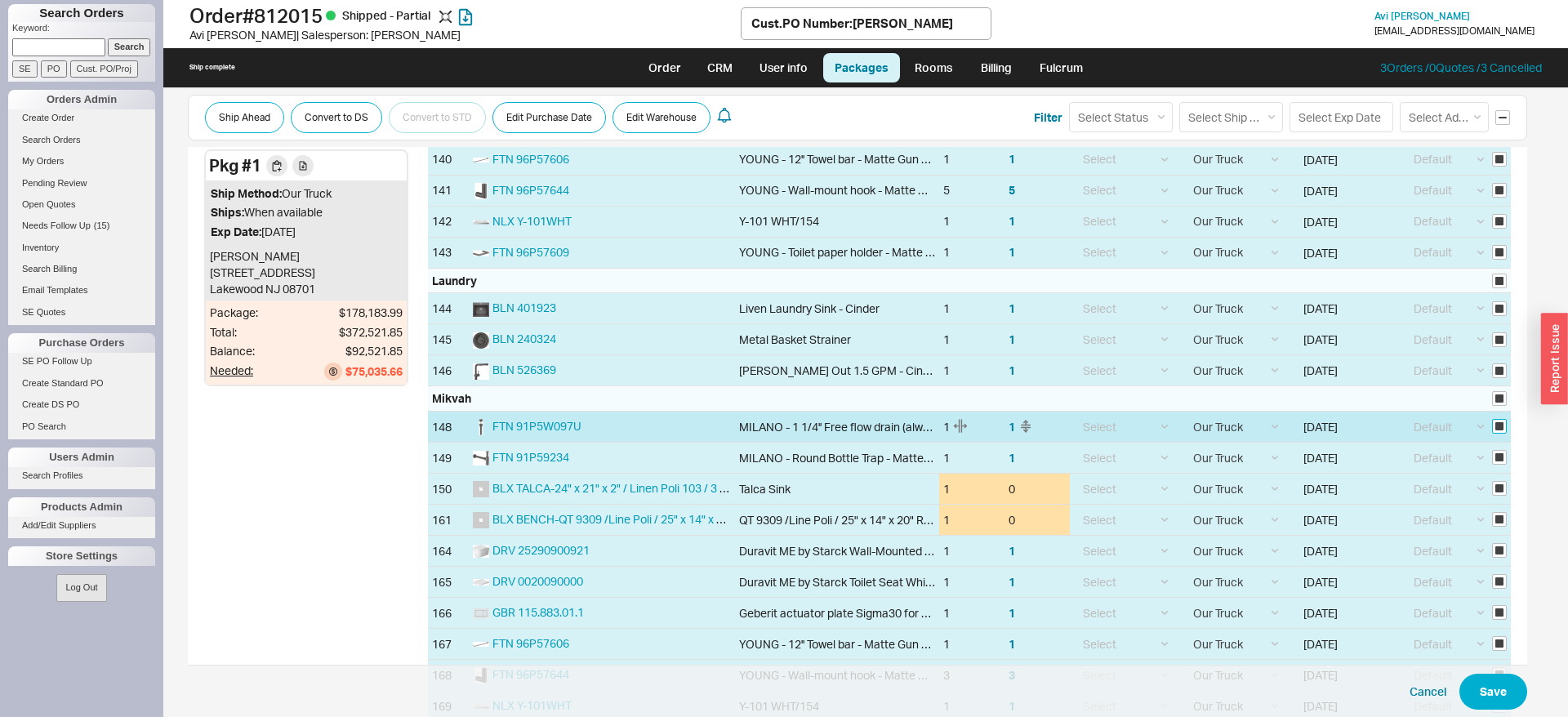
click at [1494, 423] on input "checkbox" at bounding box center [1498, 426] width 15 height 15
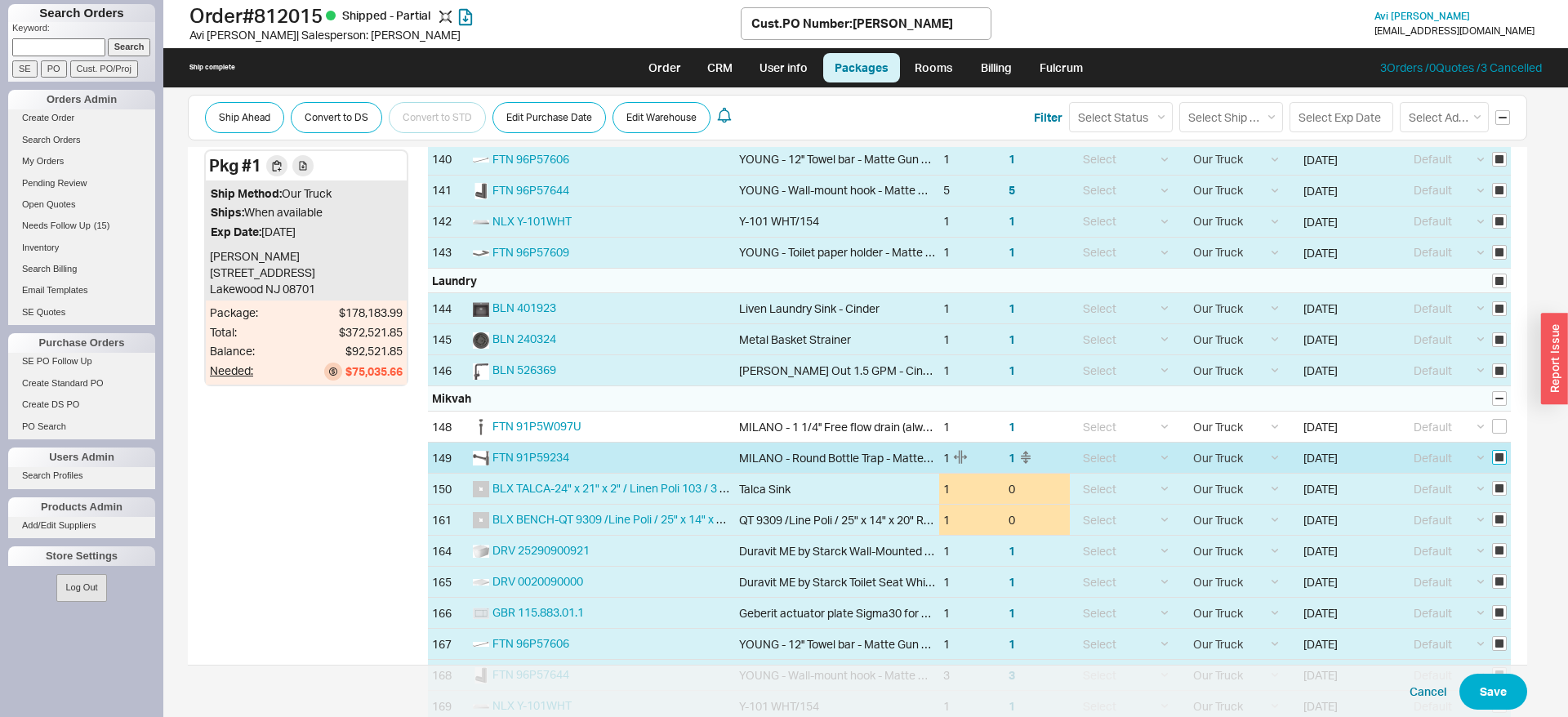
click at [1503, 463] on input "checkbox" at bounding box center [1498, 457] width 15 height 15
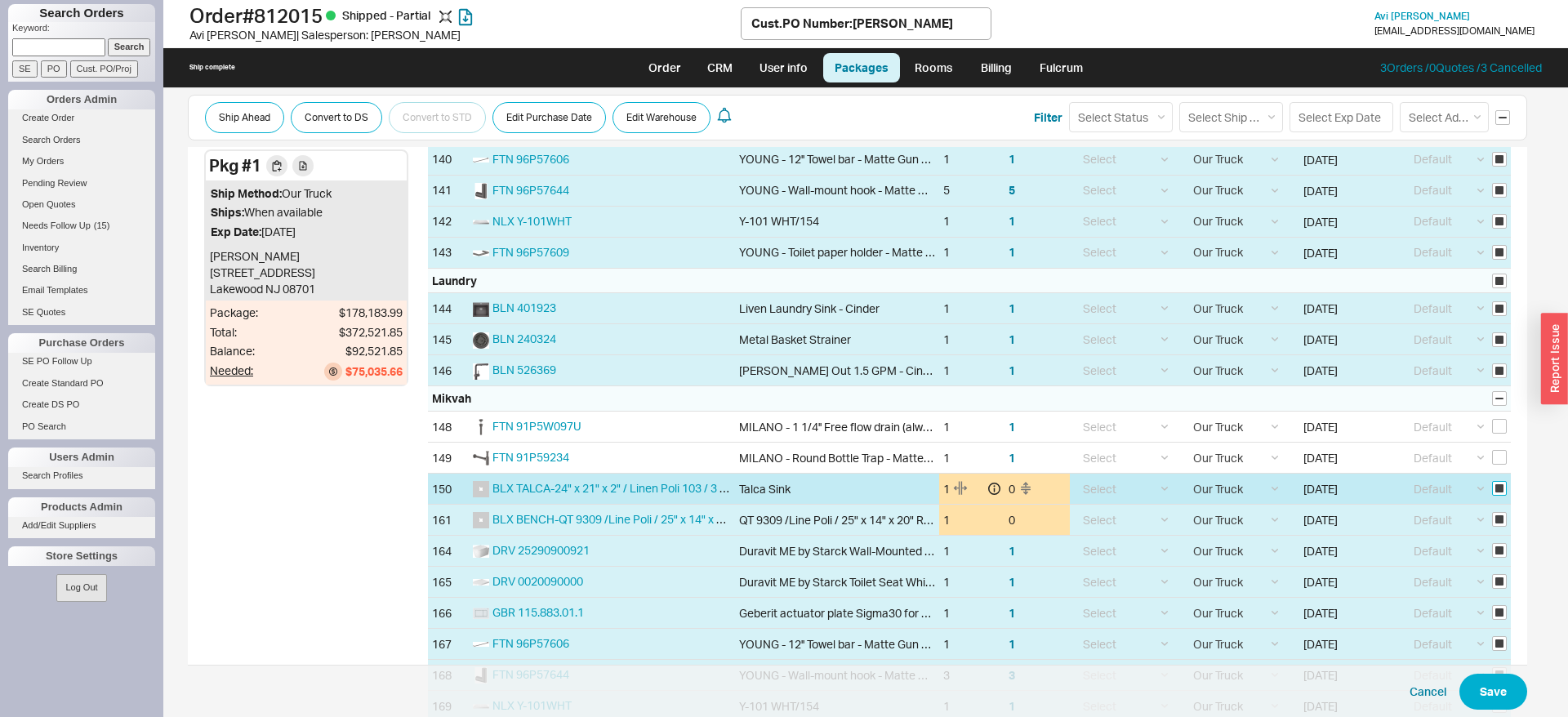
click at [1502, 491] on input "checkbox" at bounding box center [1498, 487] width 15 height 15
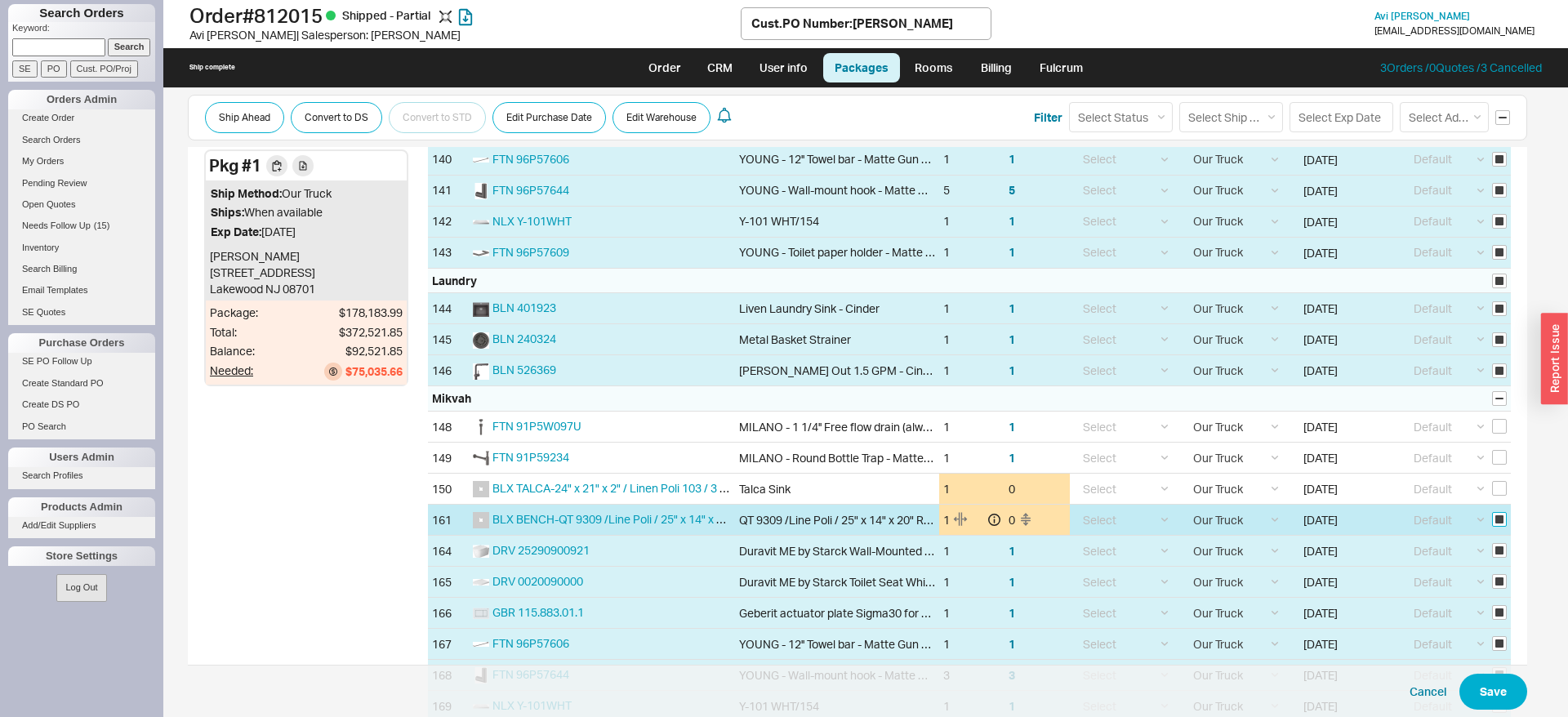
click at [1500, 525] on input "checkbox" at bounding box center [1498, 519] width 15 height 15
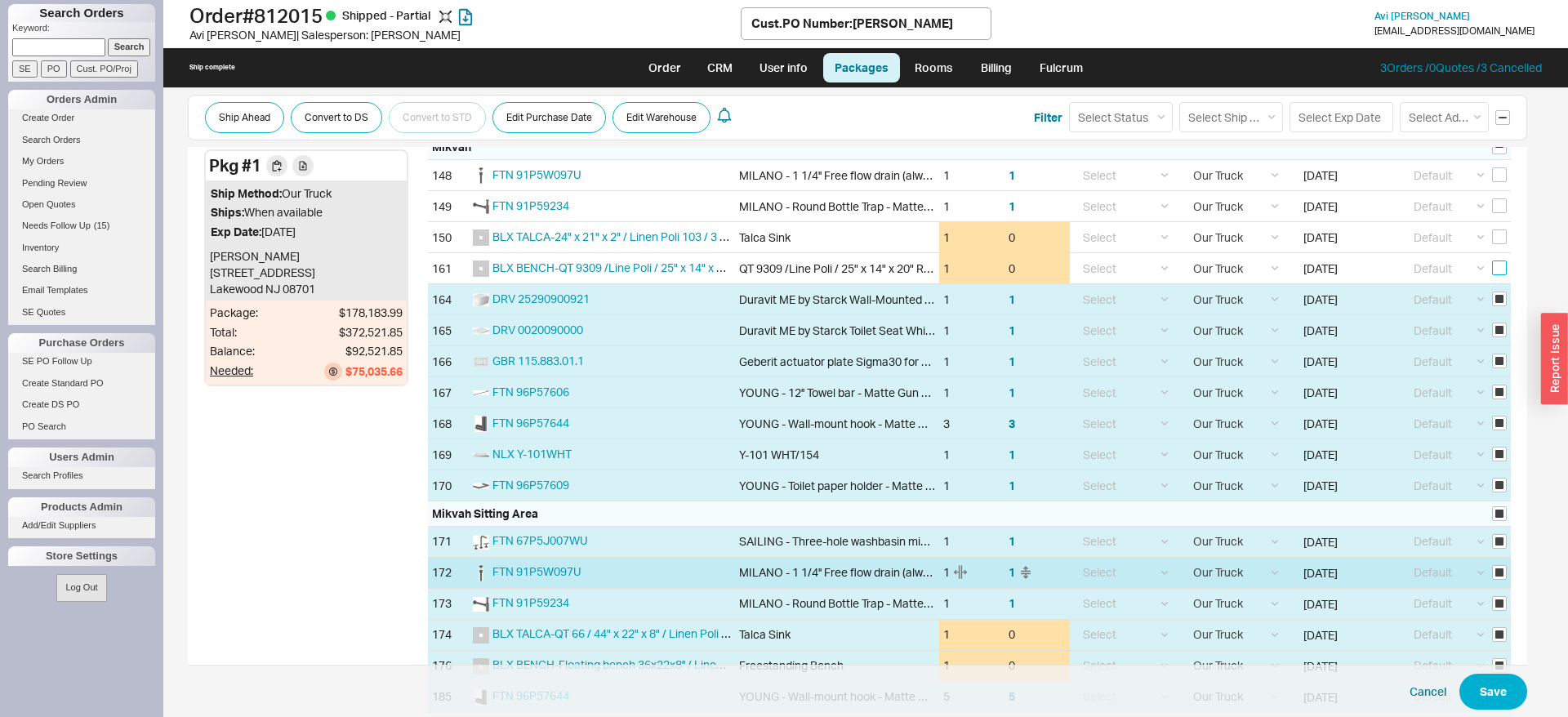
scroll to position [2915, 0]
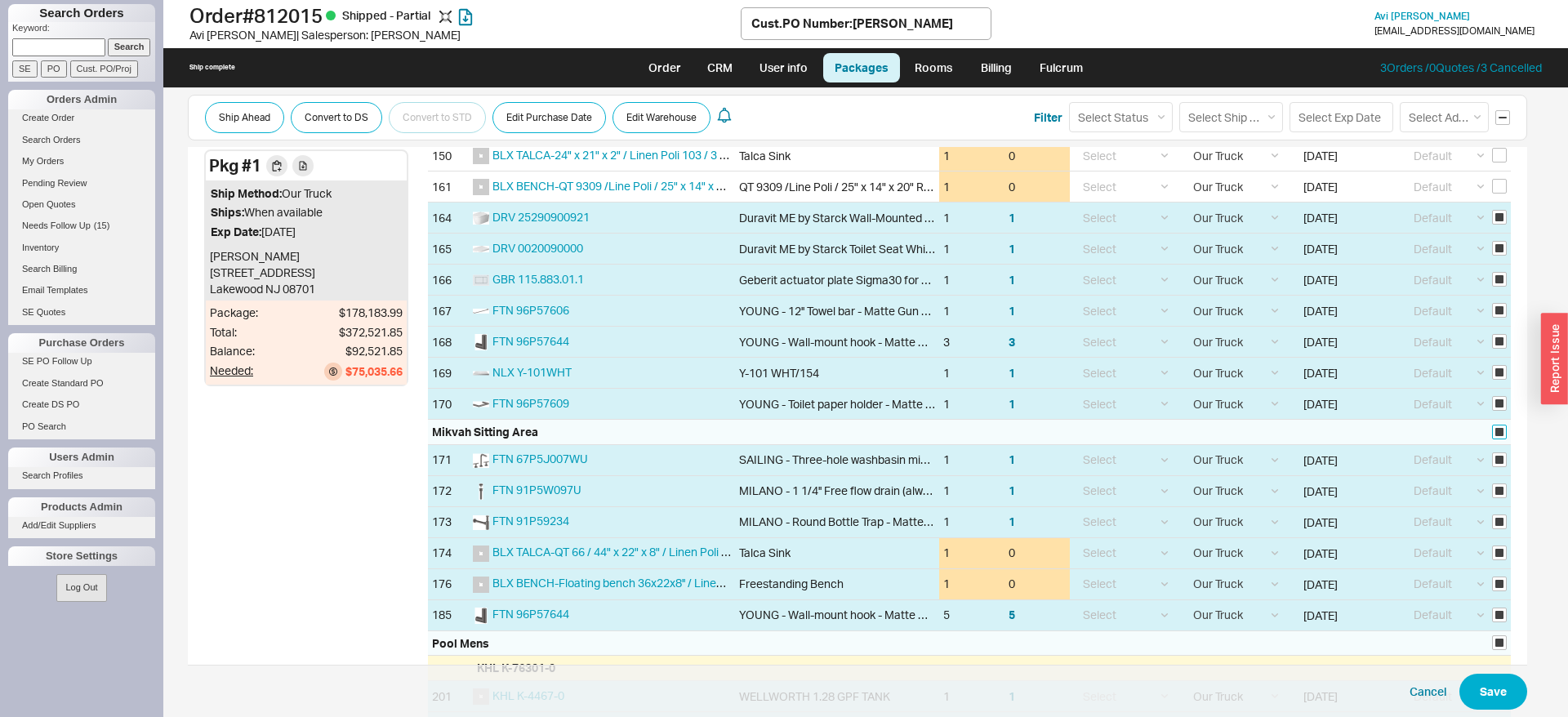
click at [1504, 432] on input "checkbox" at bounding box center [1498, 432] width 15 height 15
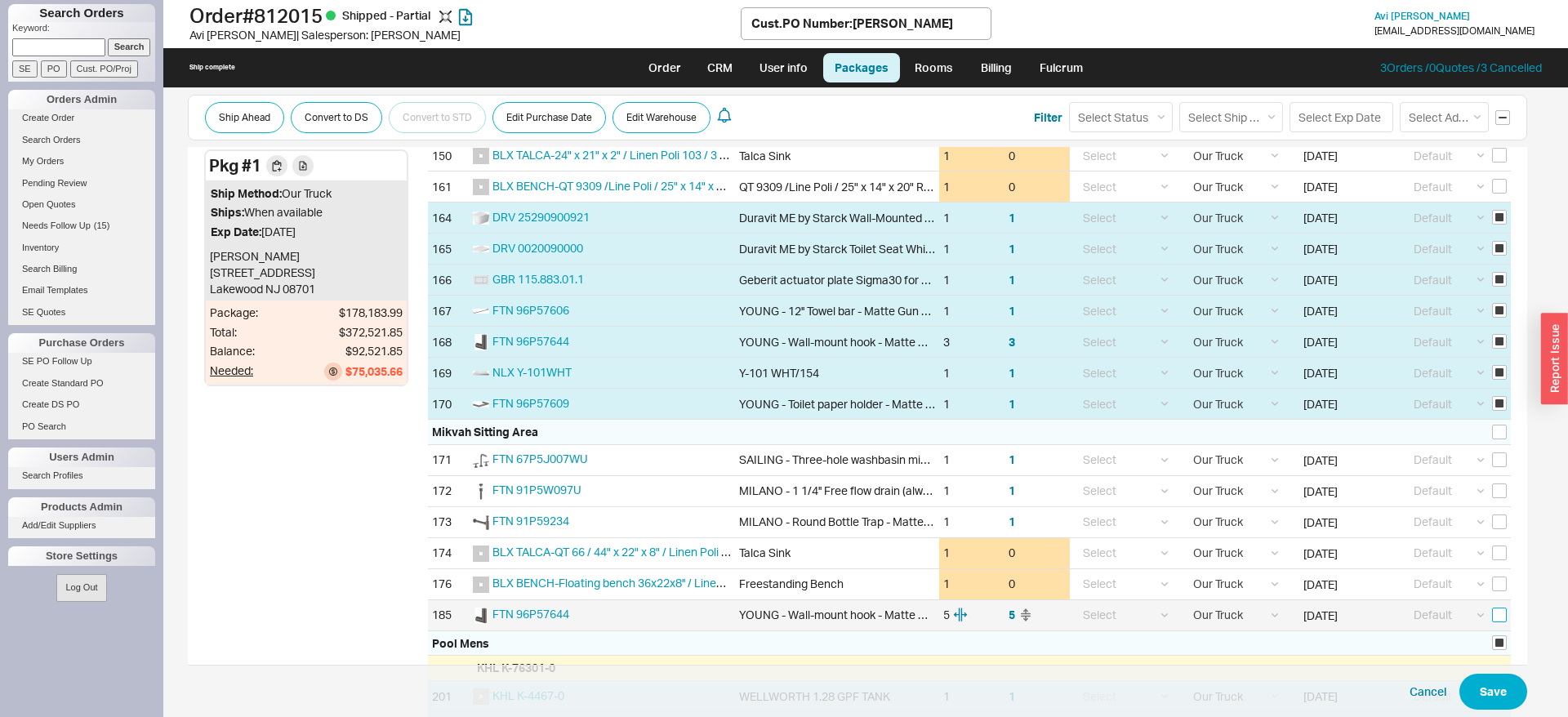
click at [1496, 612] on input "checkbox" at bounding box center [1498, 615] width 15 height 15
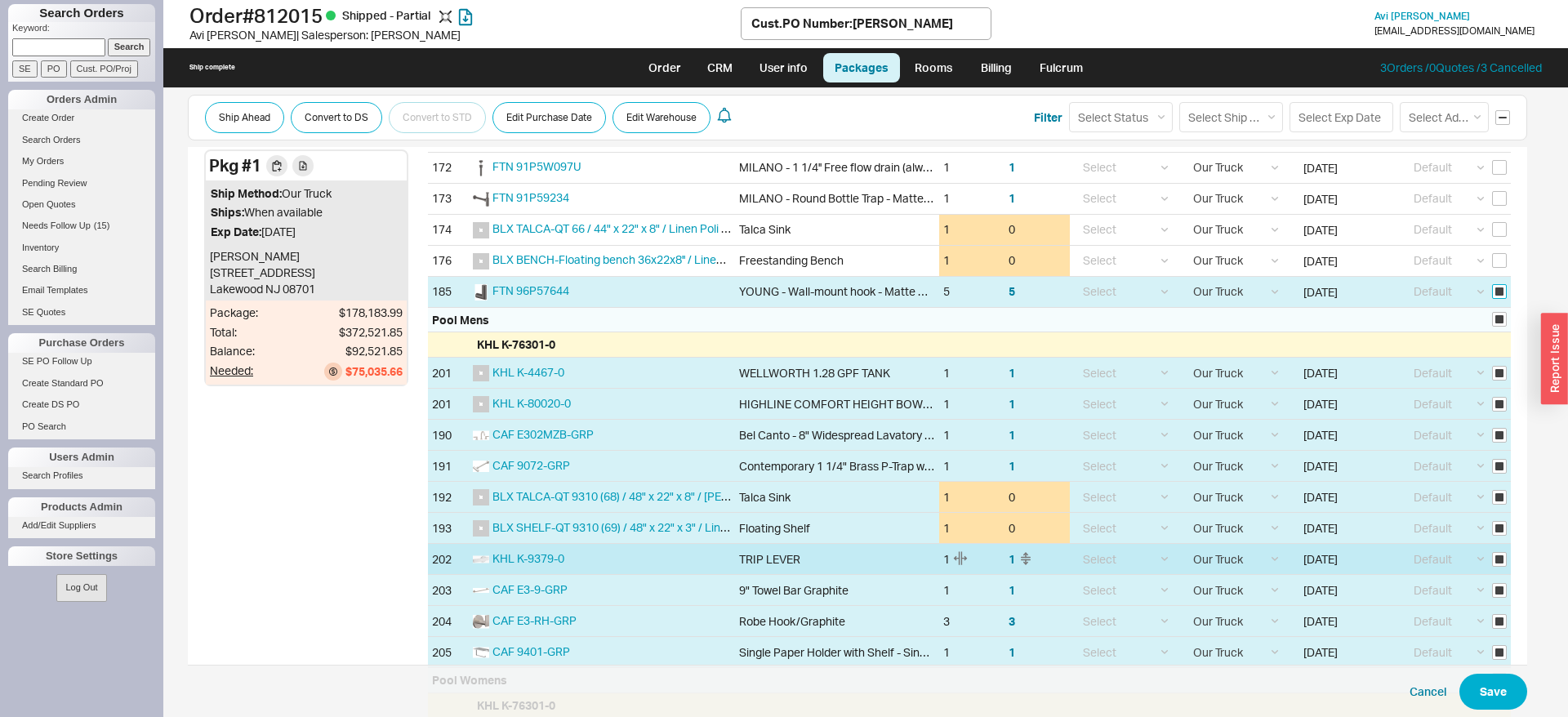
scroll to position [3331, 0]
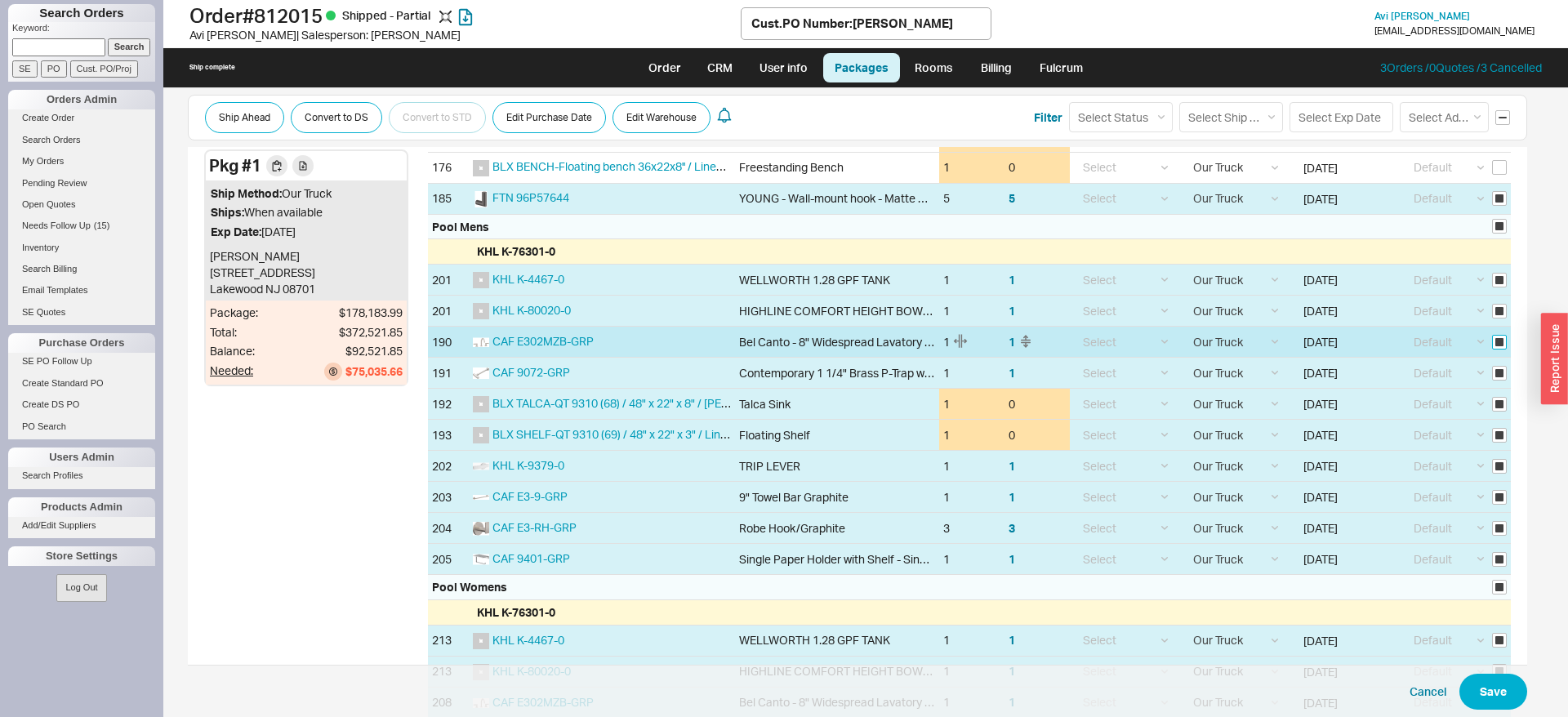
click at [1497, 345] on input "checkbox" at bounding box center [1498, 341] width 15 height 15
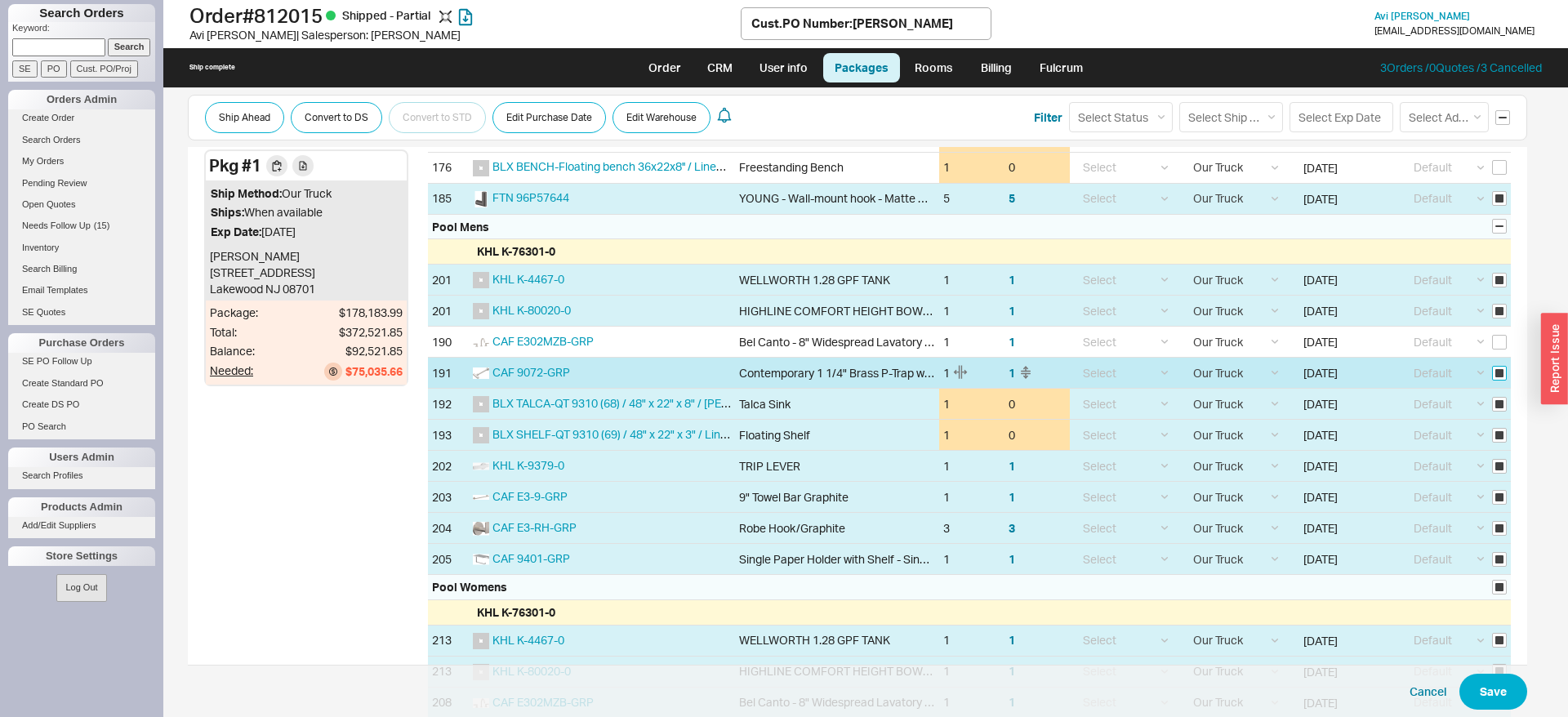
click at [1503, 368] on input "checkbox" at bounding box center [1498, 373] width 15 height 15
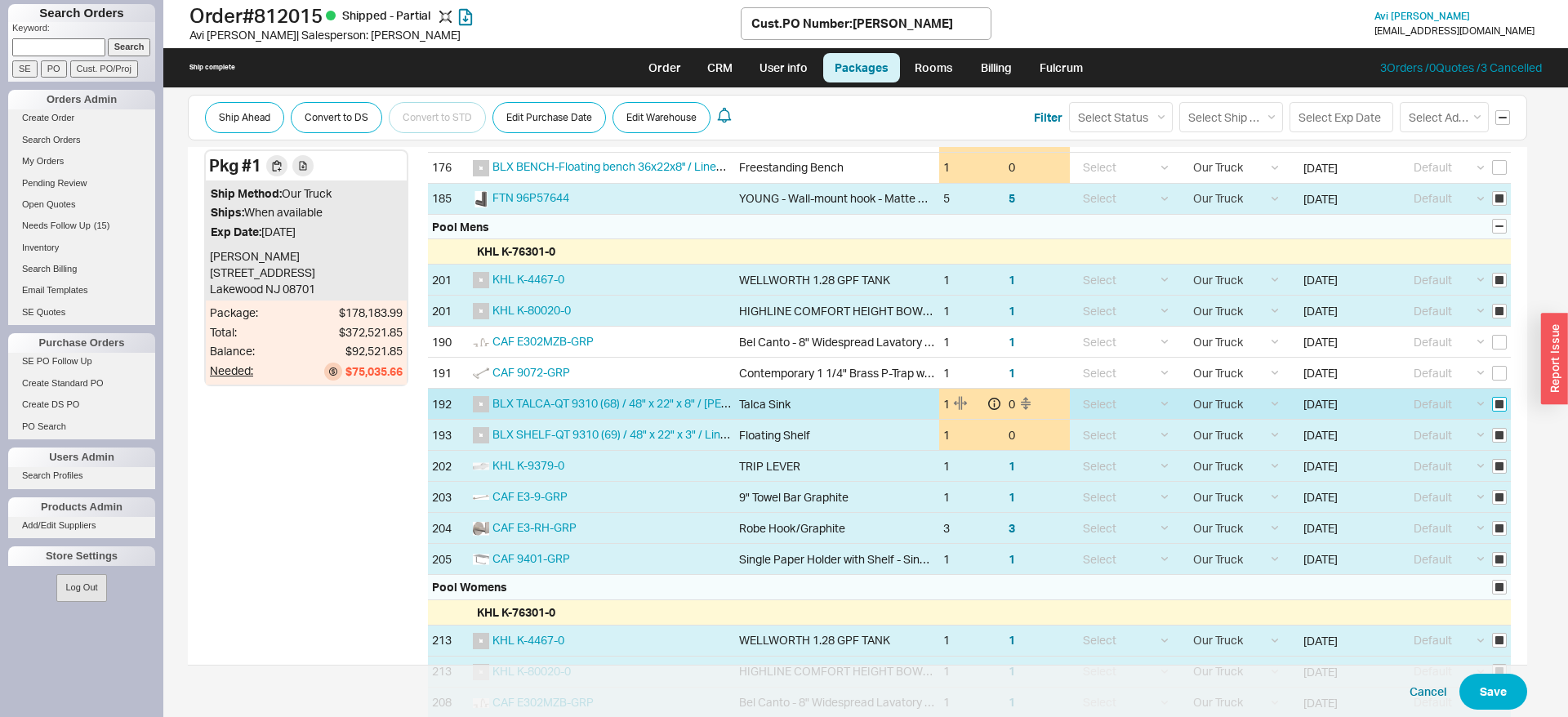
click at [1501, 403] on input "checkbox" at bounding box center [1498, 404] width 15 height 15
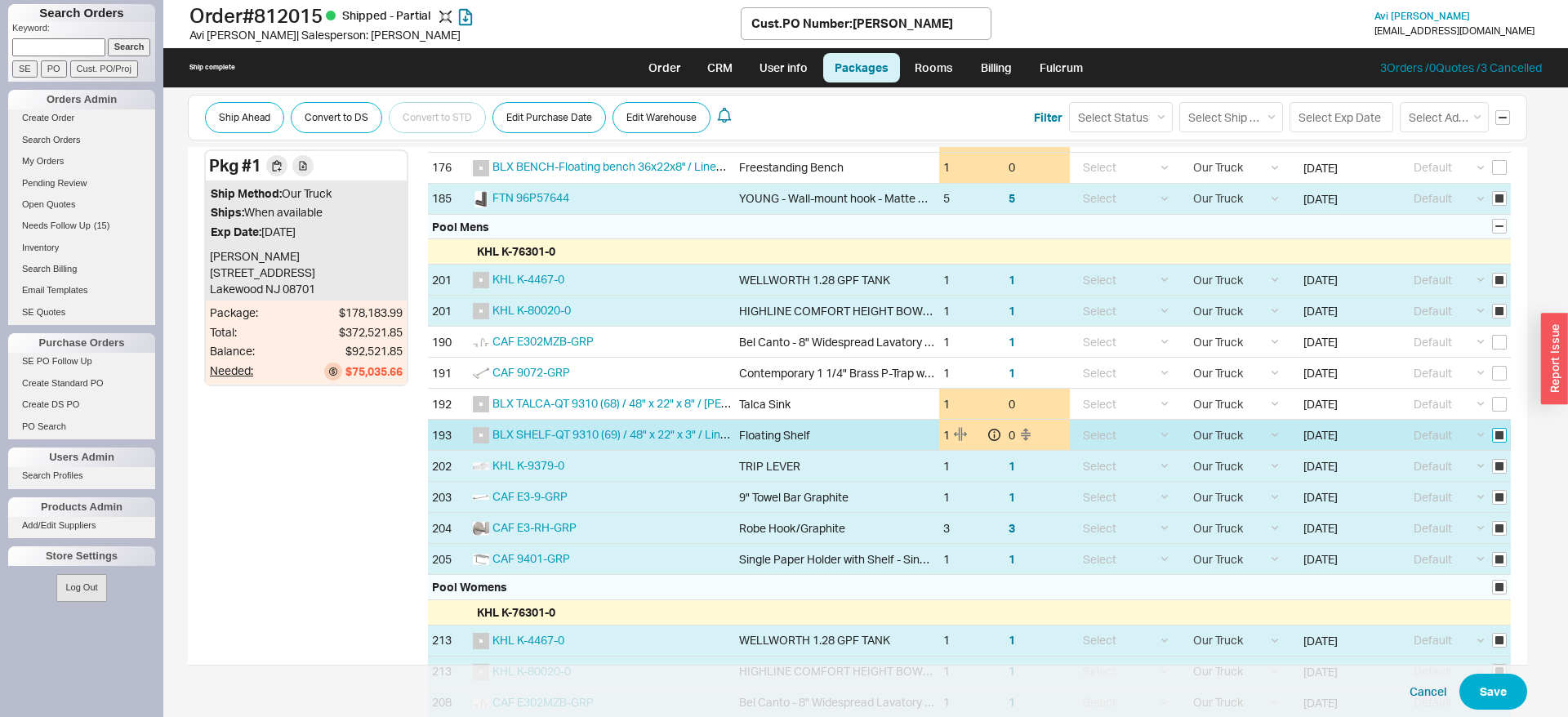
click at [1501, 432] on input "checkbox" at bounding box center [1498, 435] width 15 height 15
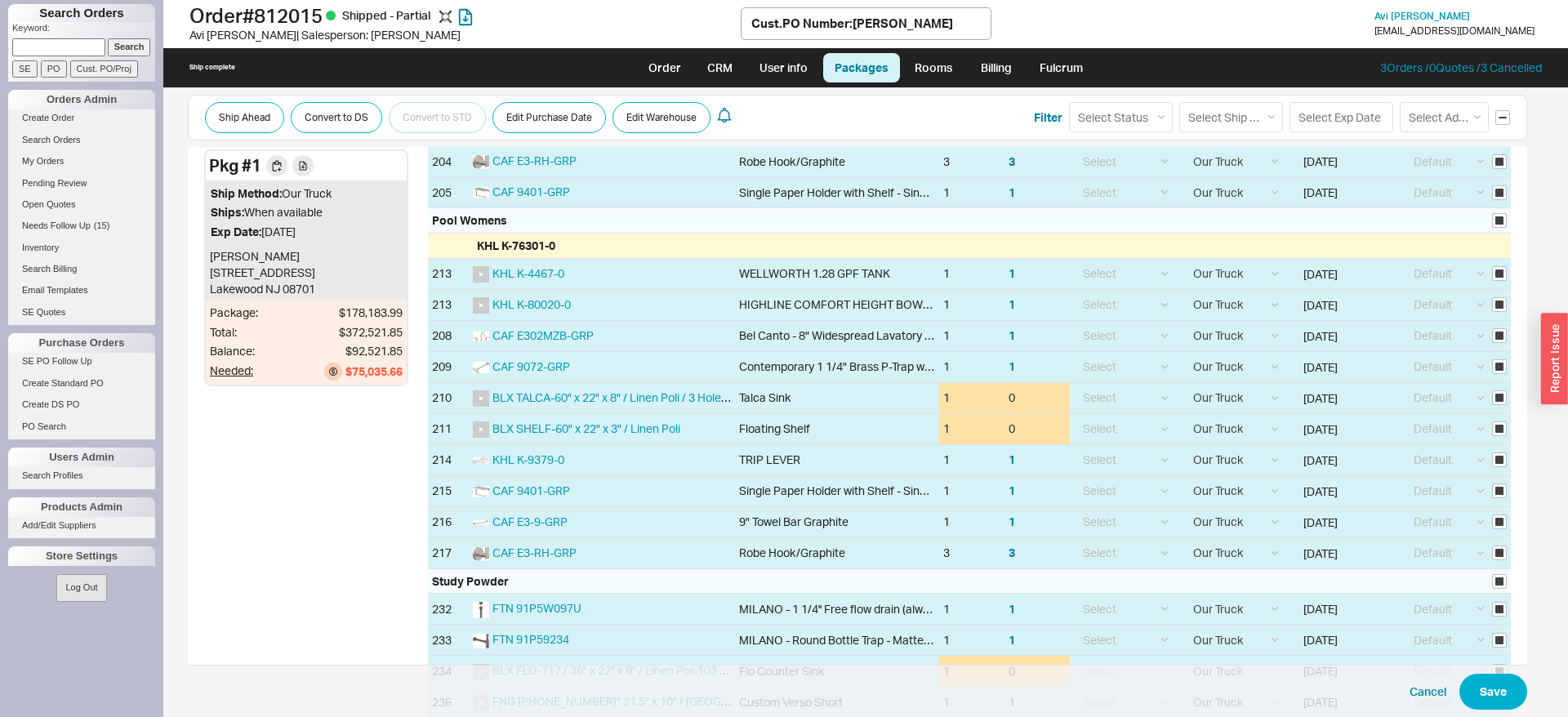
scroll to position [3748, 0]
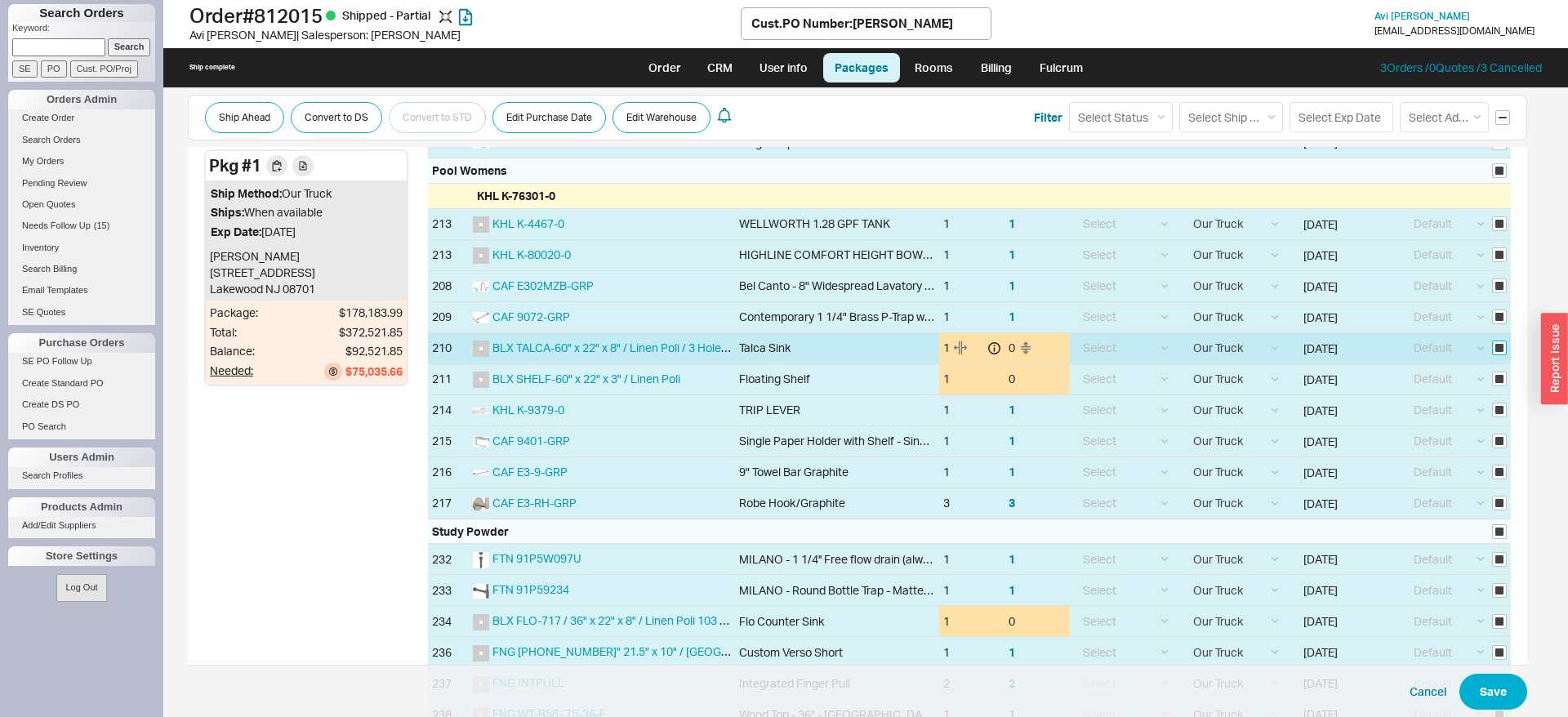
click at [1504, 350] on input "checkbox" at bounding box center [1498, 347] width 15 height 15
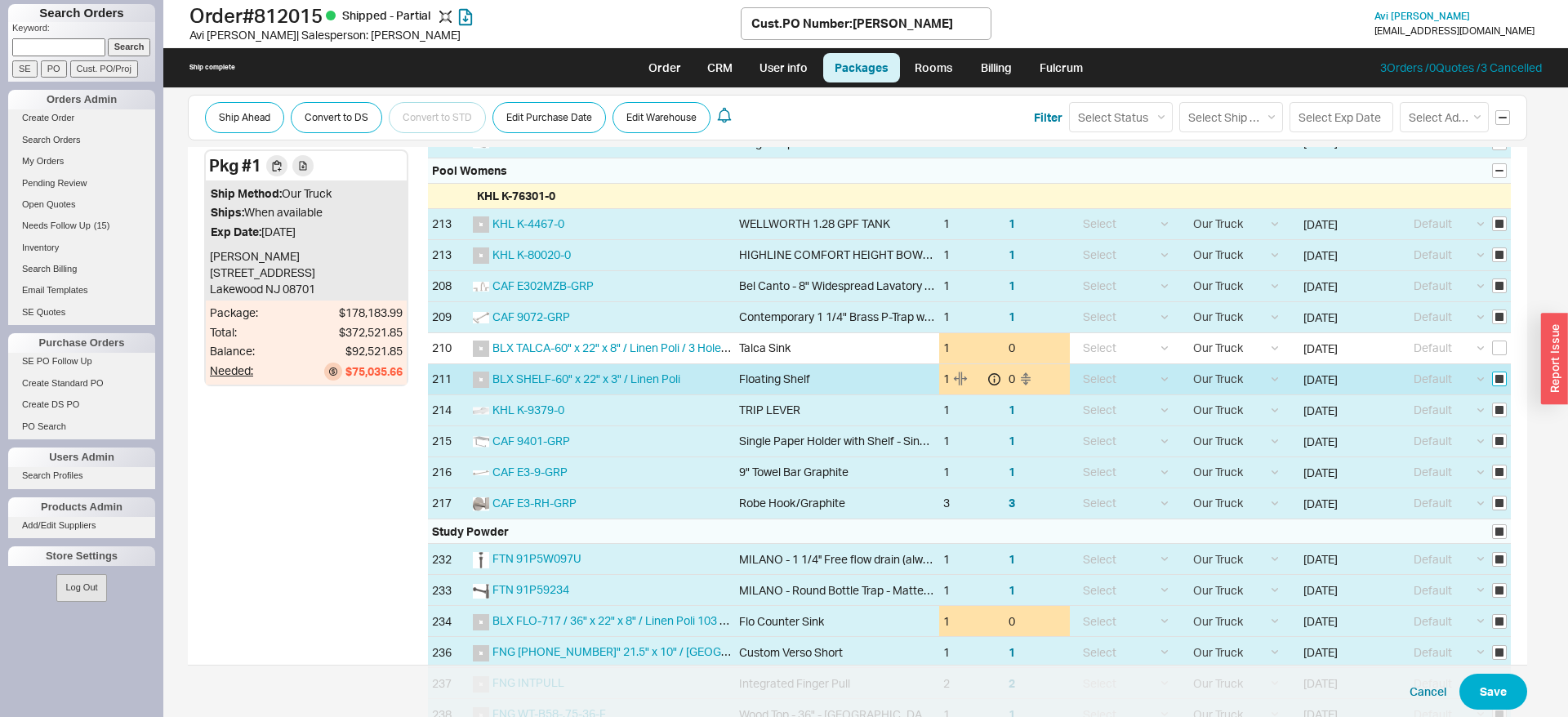
click at [1503, 377] on input "checkbox" at bounding box center [1498, 378] width 15 height 15
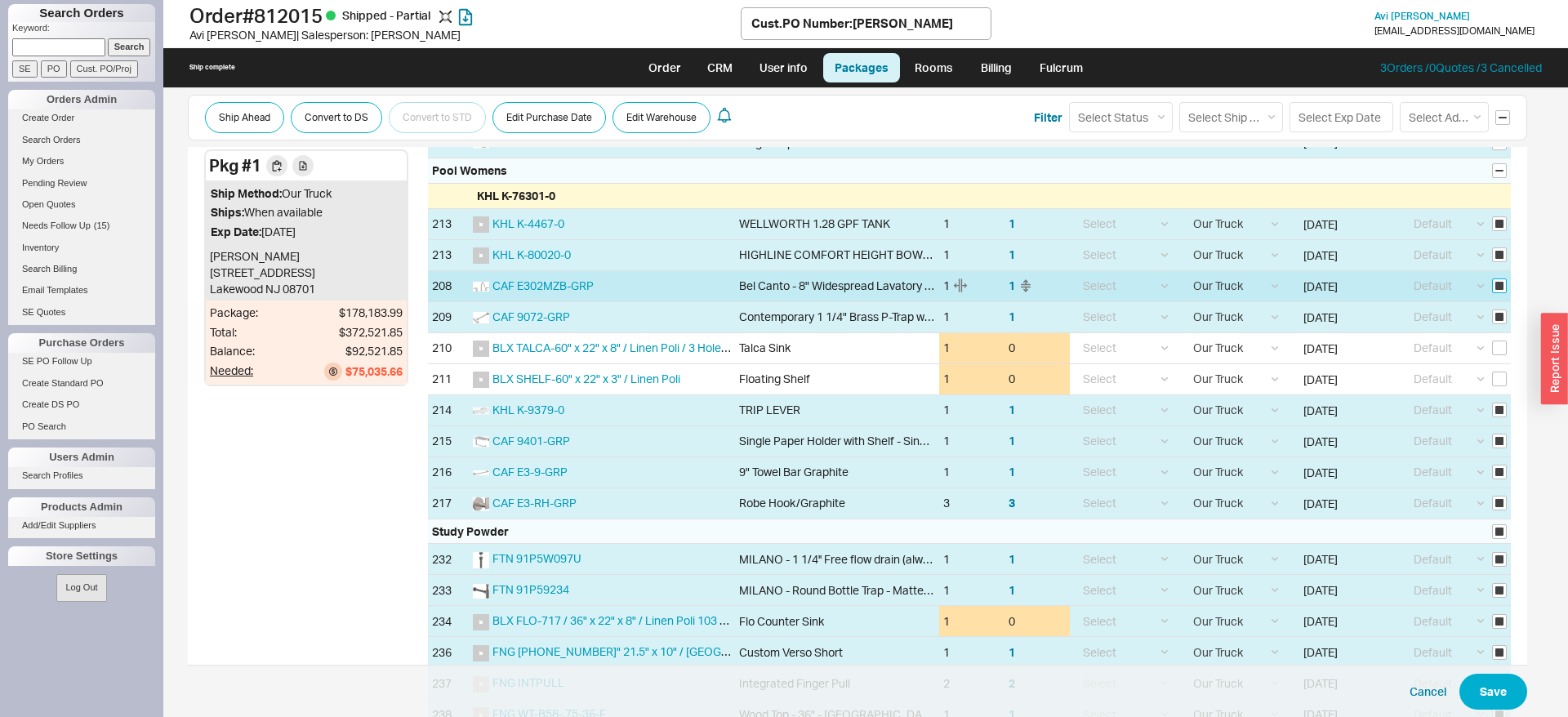
click at [1498, 283] on input "checkbox" at bounding box center [1498, 285] width 15 height 15
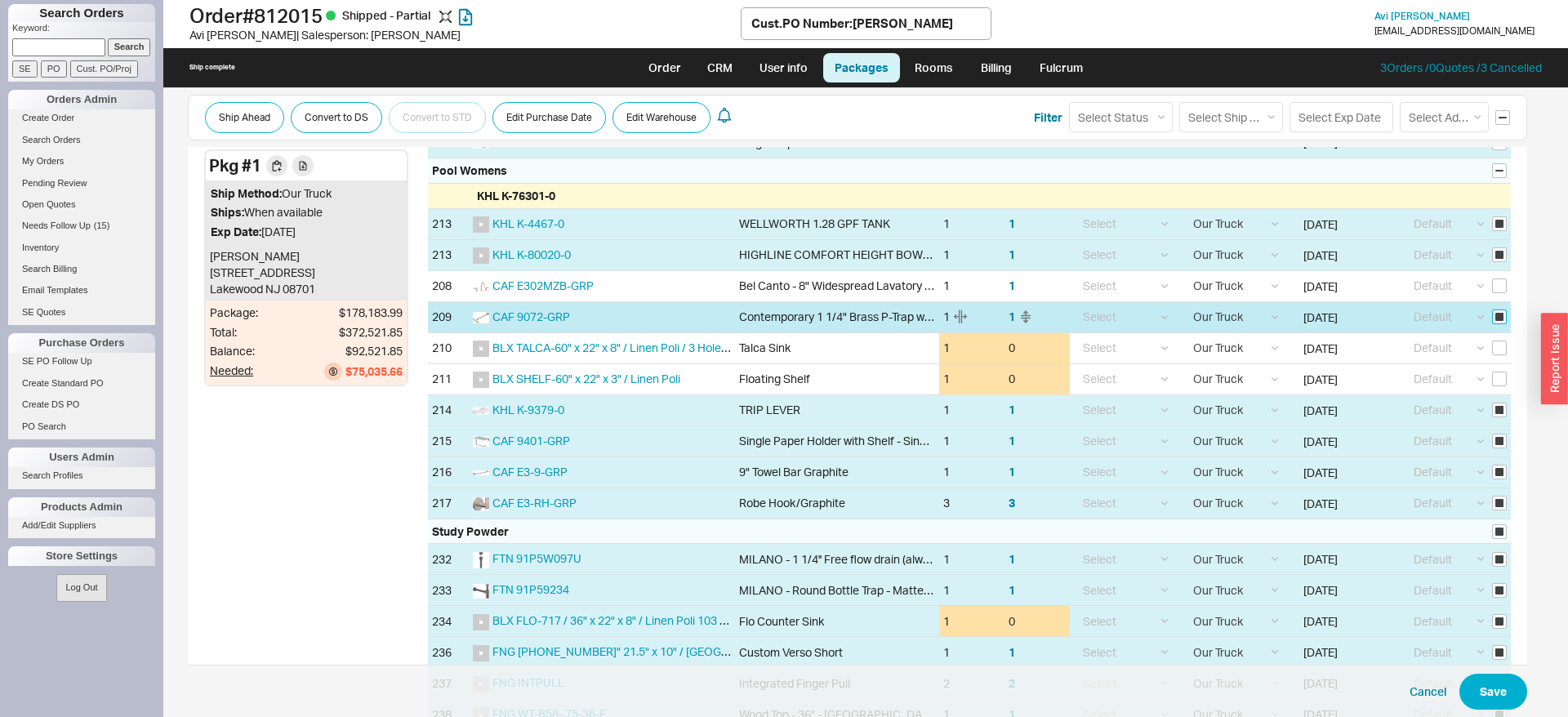
click at [1504, 313] on input "checkbox" at bounding box center [1498, 316] width 15 height 15
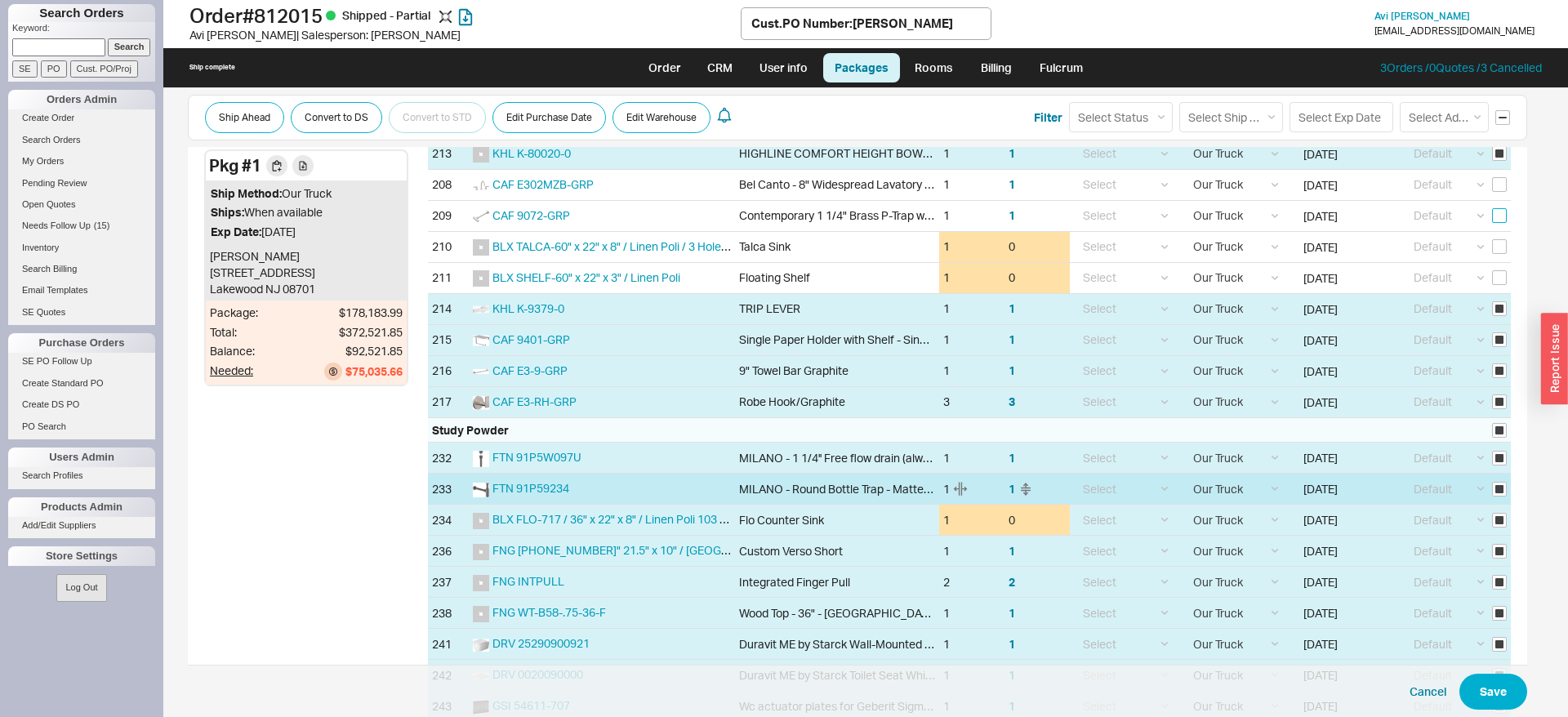
scroll to position [3915, 0]
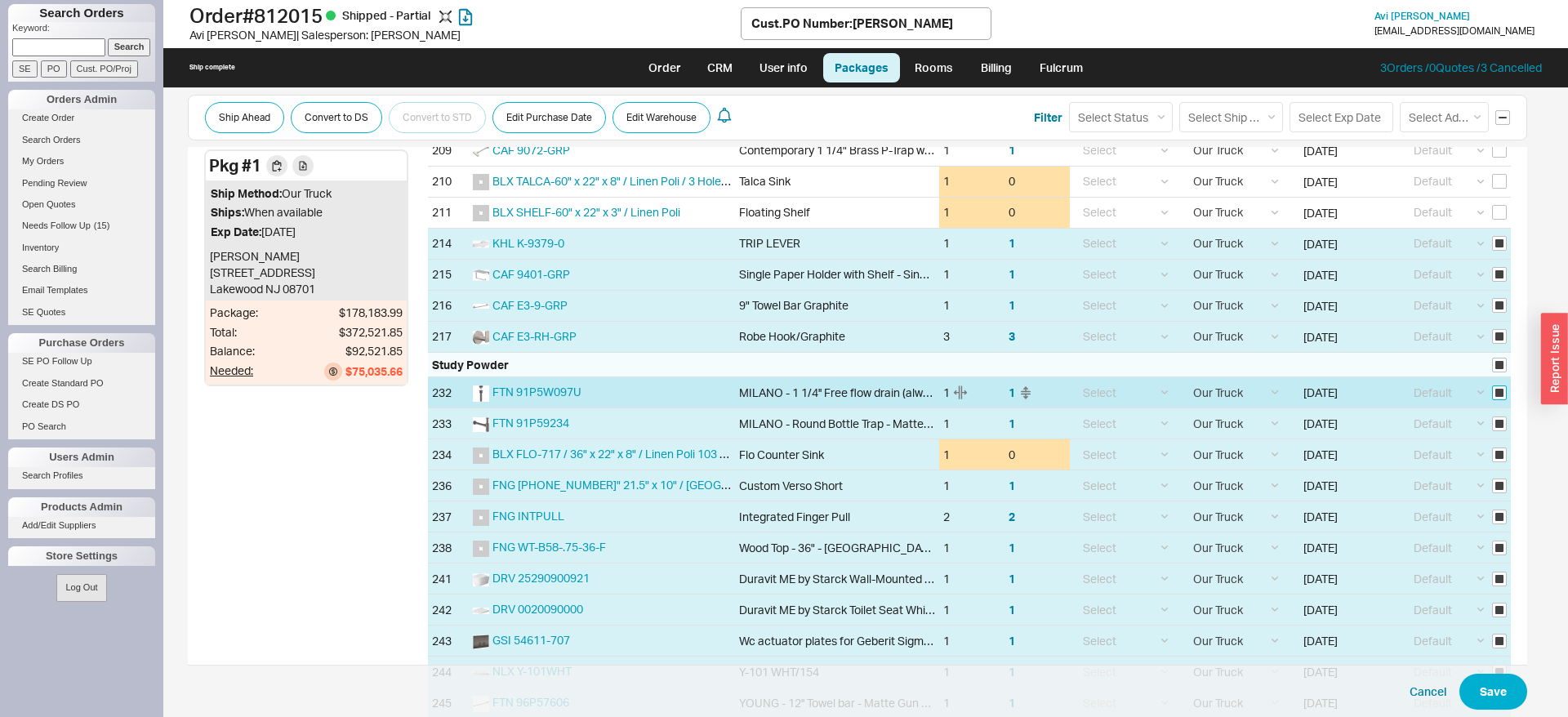
click at [1498, 390] on input "checkbox" at bounding box center [1498, 392] width 15 height 15
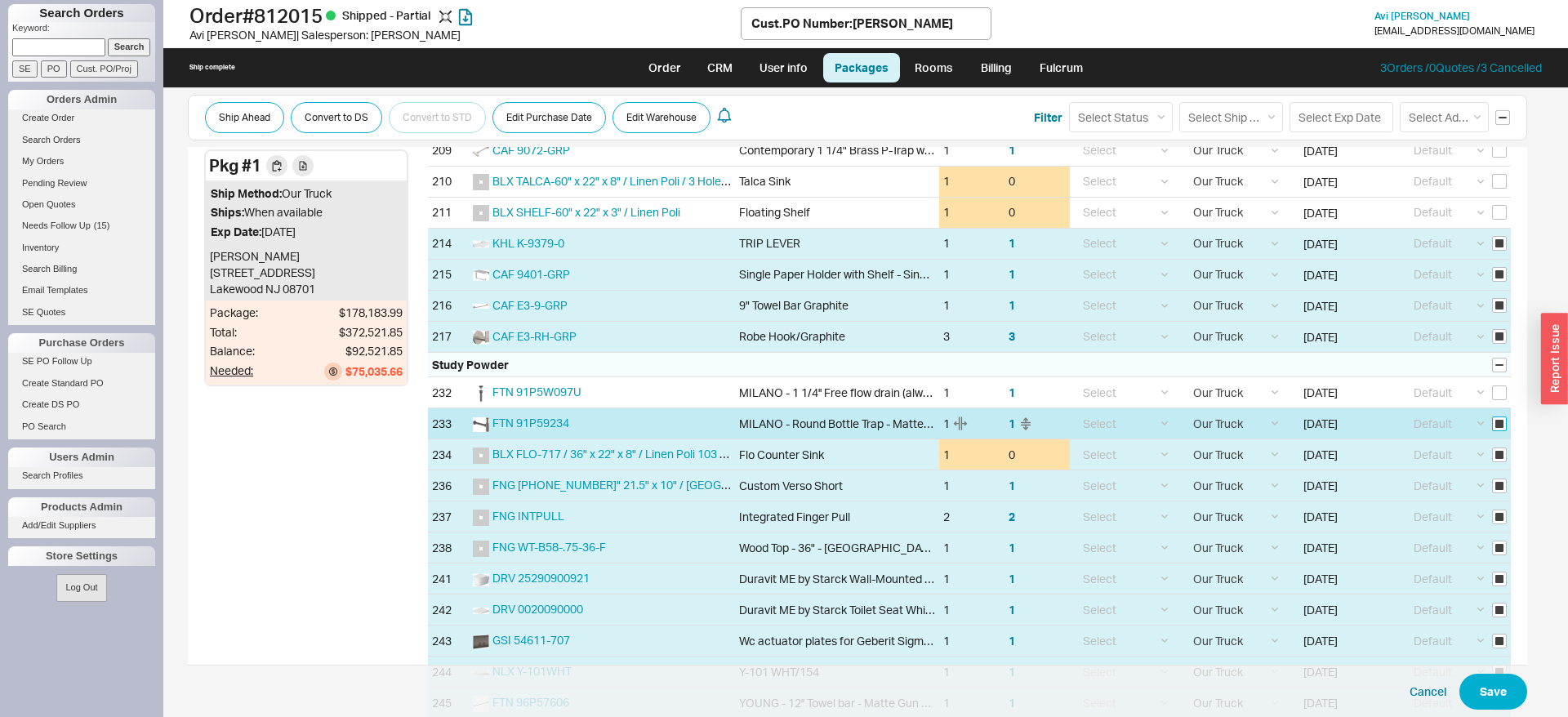
click at [1503, 418] on input "checkbox" at bounding box center [1498, 423] width 15 height 15
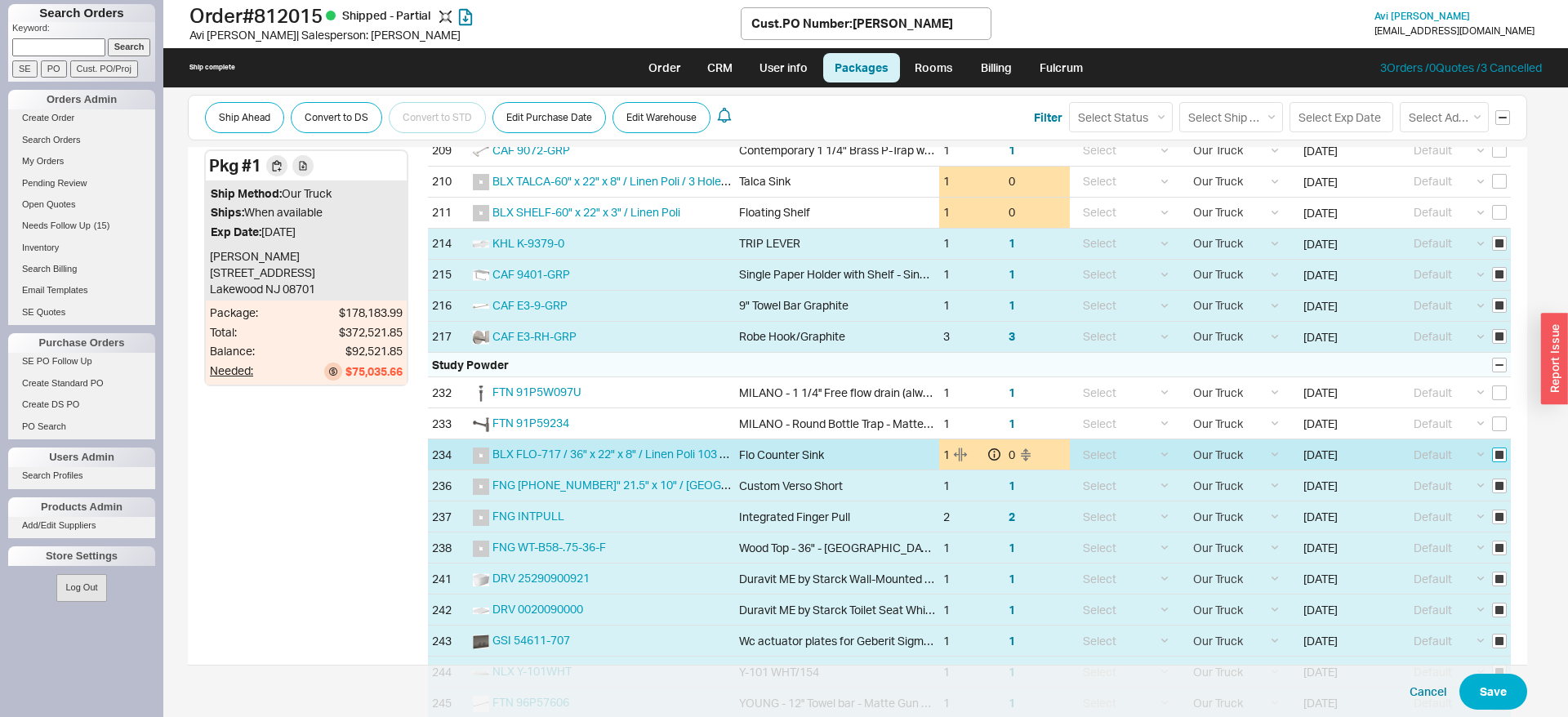
click at [1498, 450] on input "checkbox" at bounding box center [1498, 455] width 15 height 15
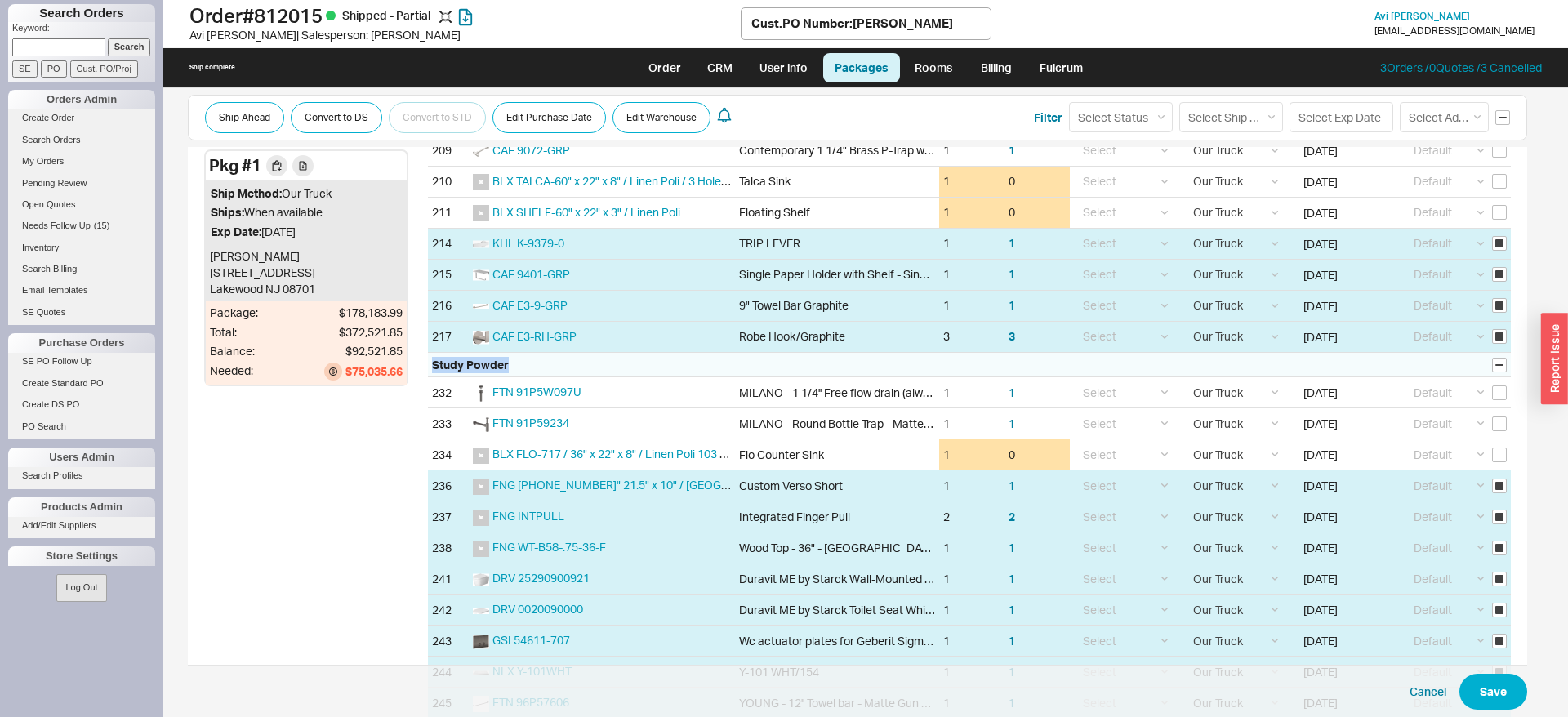
drag, startPoint x: 432, startPoint y: 369, endPoint x: 522, endPoint y: 366, distance: 90.0
click at [522, 366] on div "Study Powder" at bounding box center [969, 365] width 1082 height 25
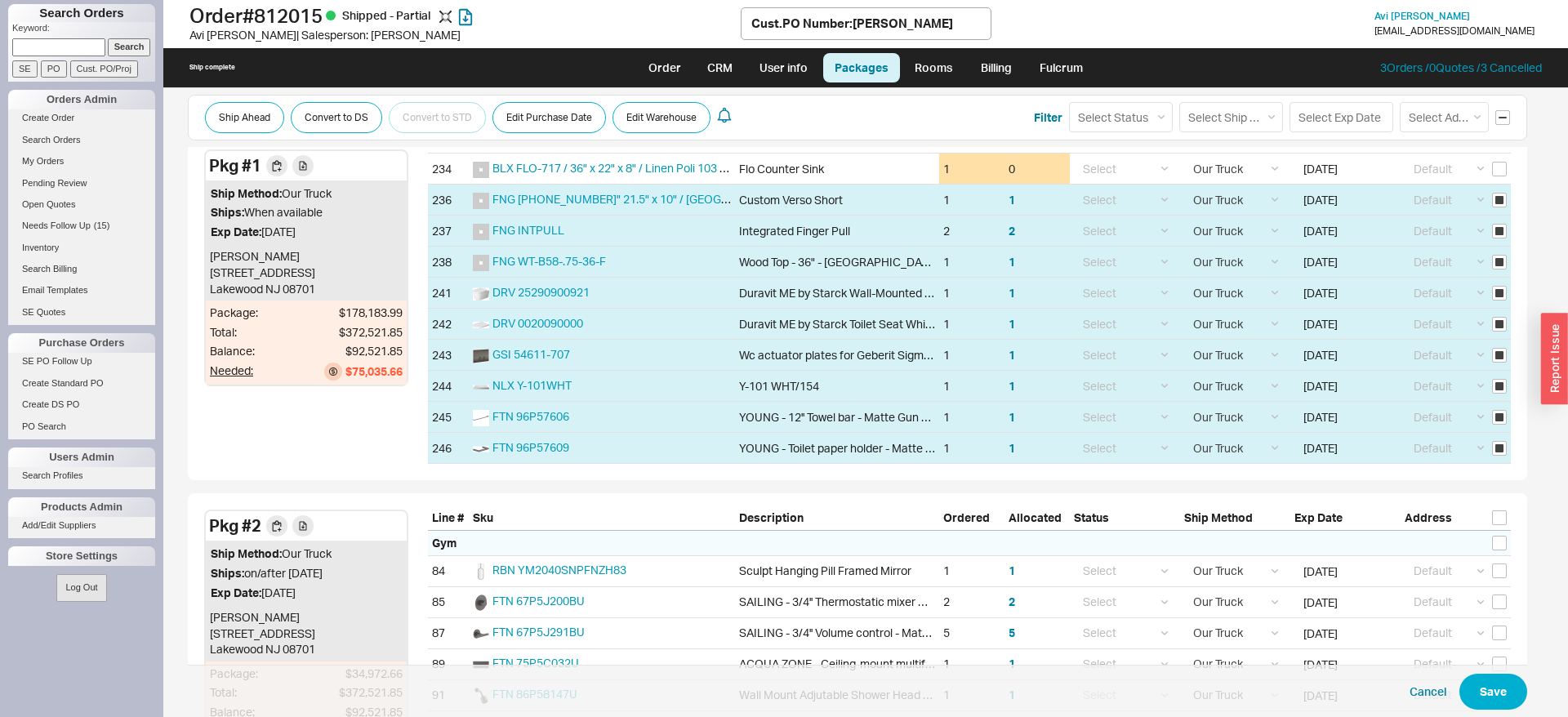
scroll to position [3867, 0]
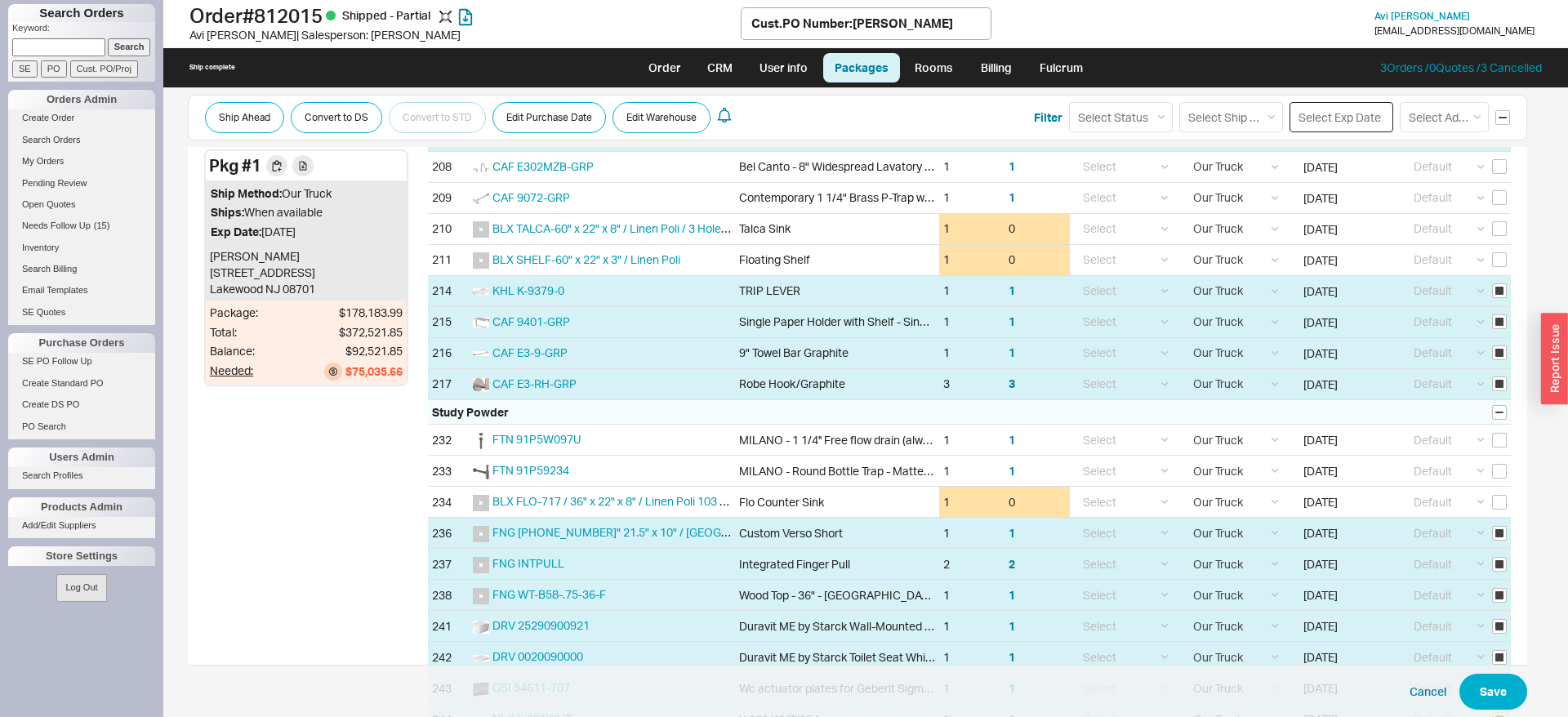
click at [1319, 120] on input at bounding box center [1341, 117] width 104 height 30
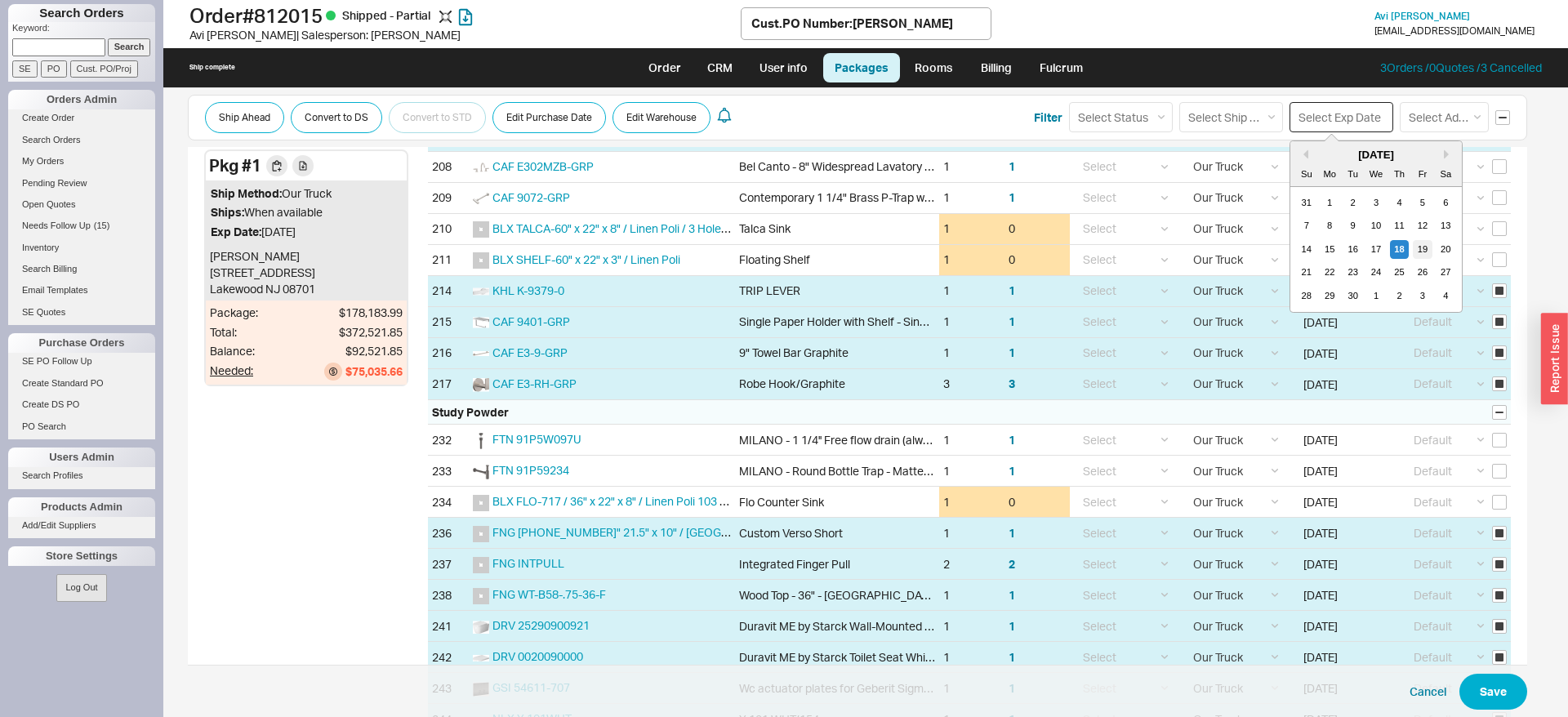
click at [1419, 244] on div "19" at bounding box center [1422, 249] width 20 height 20
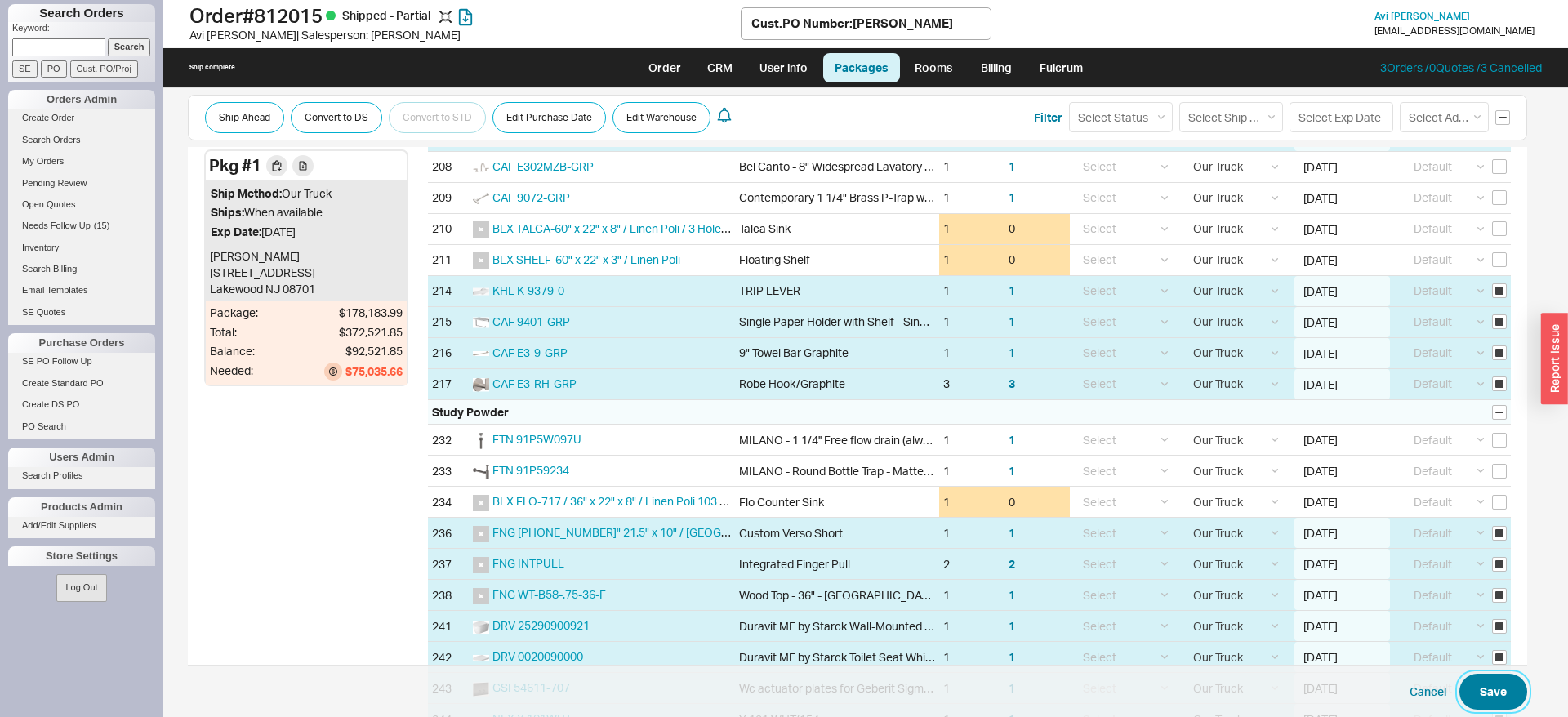
click at [1510, 685] on button "Save" at bounding box center [1492, 692] width 68 height 36
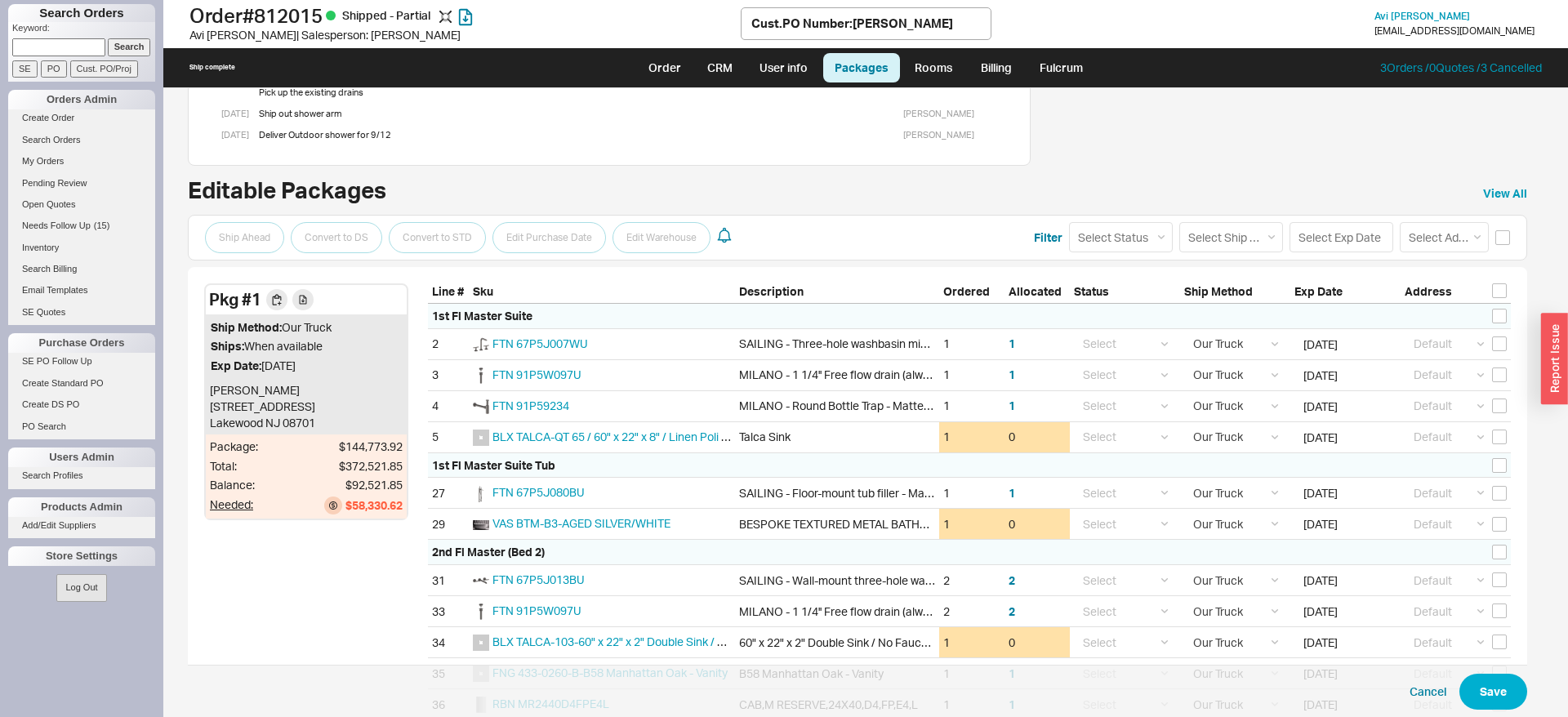
scroll to position [167, 0]
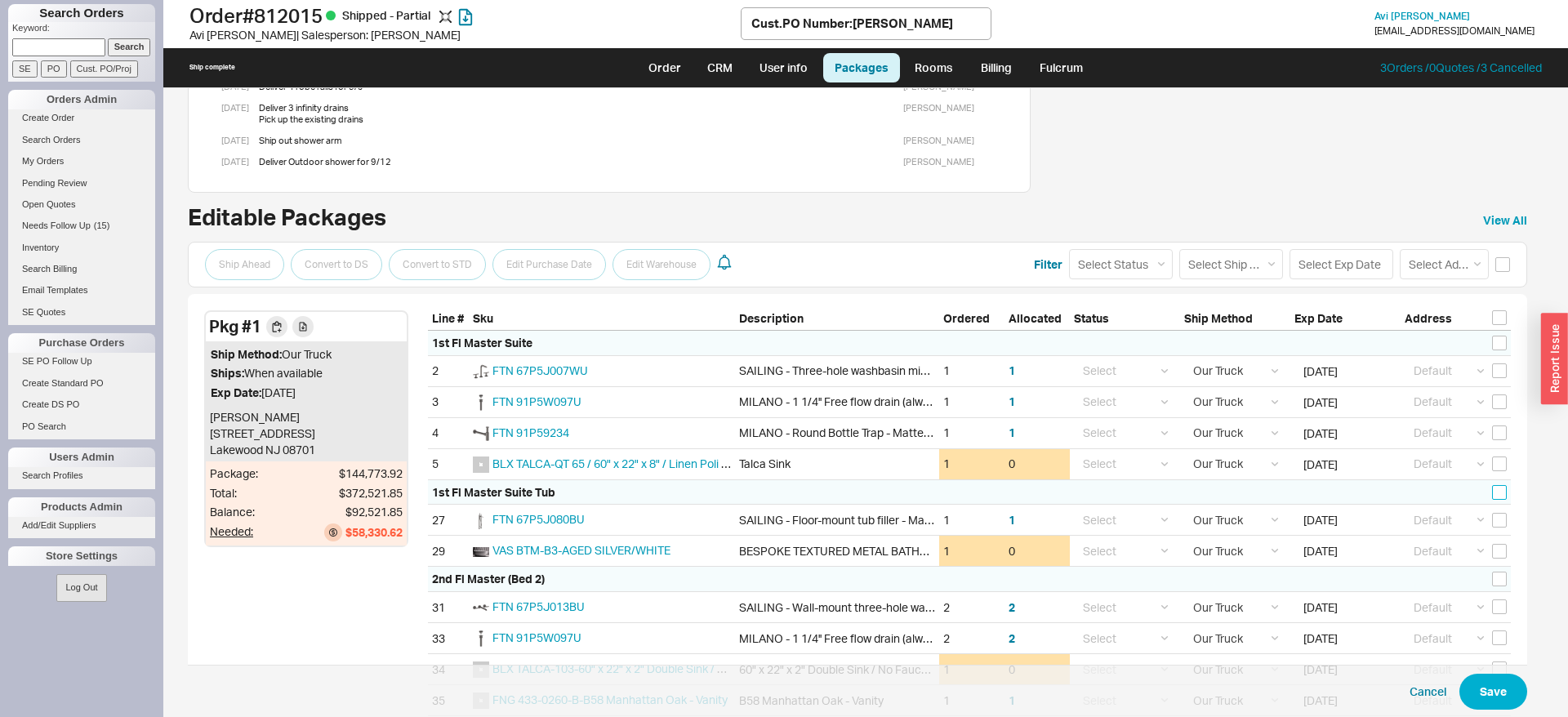
click at [1498, 498] on input "checkbox" at bounding box center [1498, 492] width 15 height 15
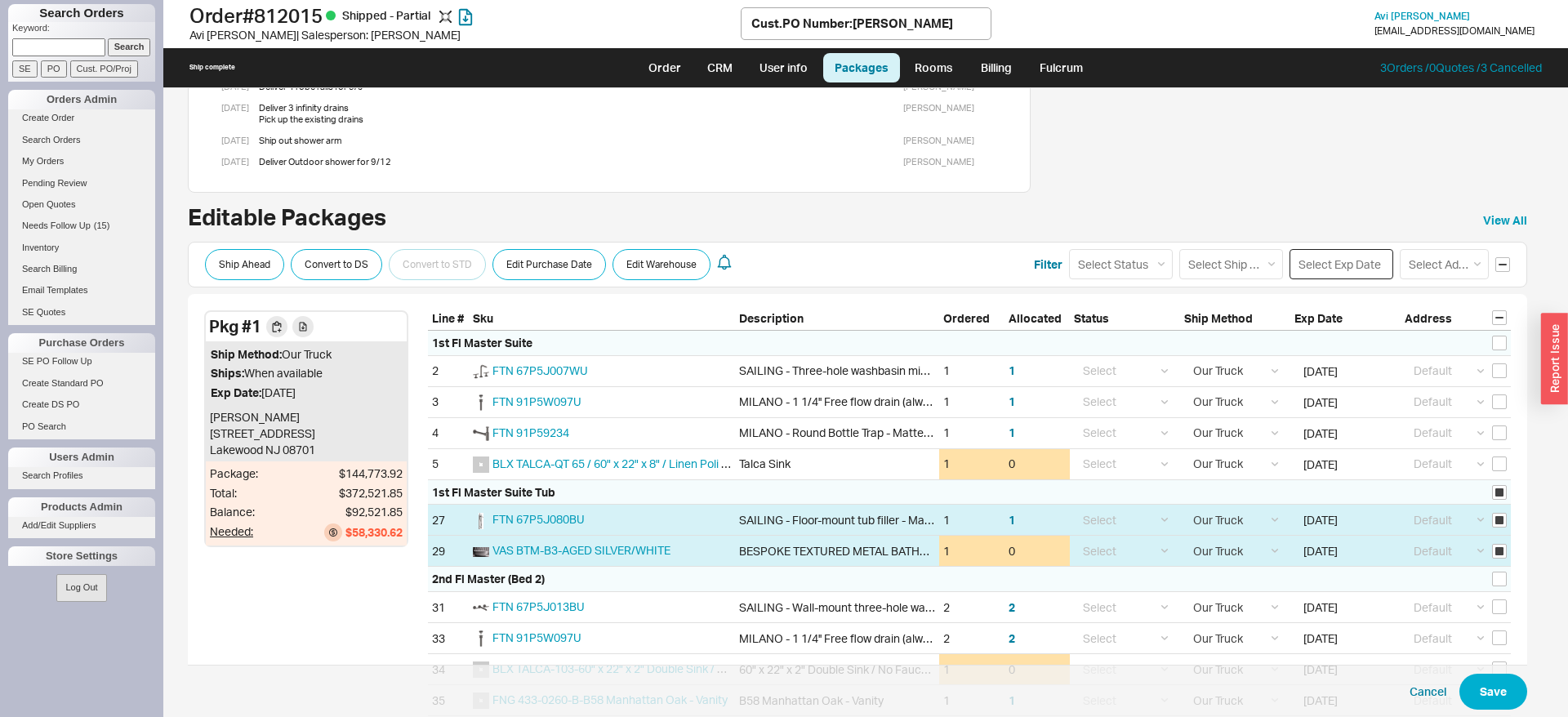
click at [1360, 270] on input at bounding box center [1341, 264] width 104 height 30
click at [1353, 349] on div "2" at bounding box center [1352, 350] width 20 height 20
click at [1484, 681] on button "Save" at bounding box center [1492, 692] width 68 height 36
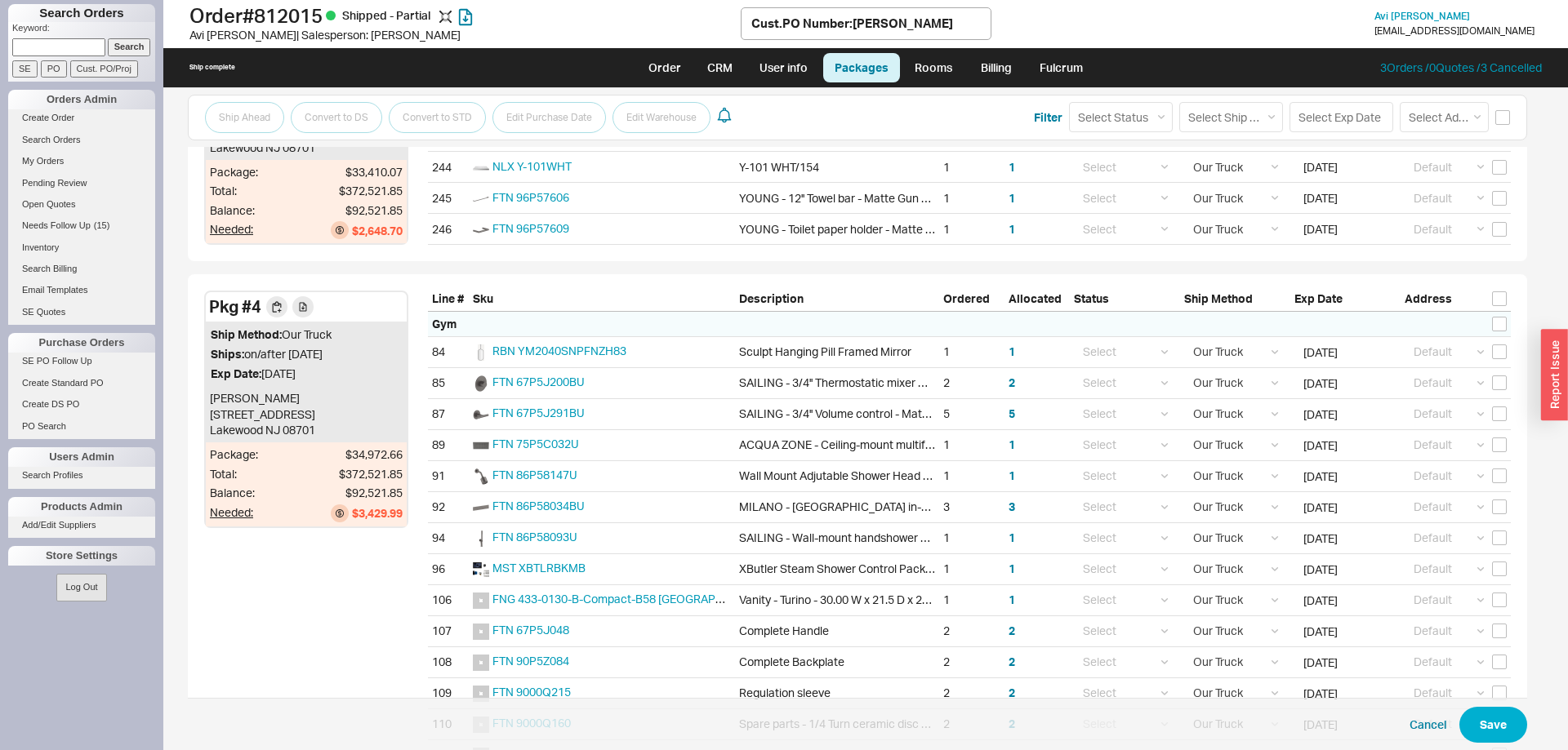
scroll to position [4849, 0]
click at [1498, 323] on input "checkbox" at bounding box center [1498, 326] width 15 height 15
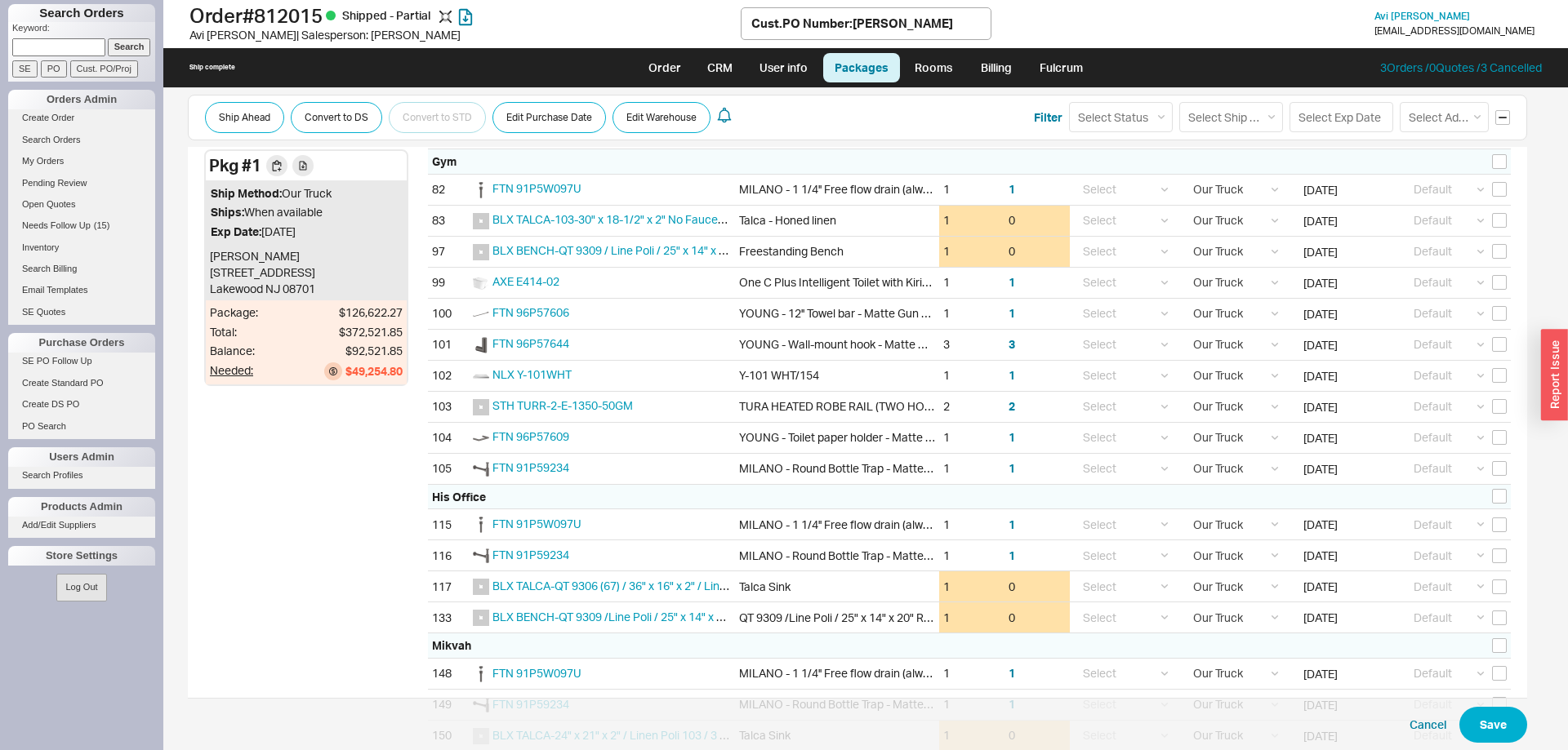
scroll to position [1686, 0]
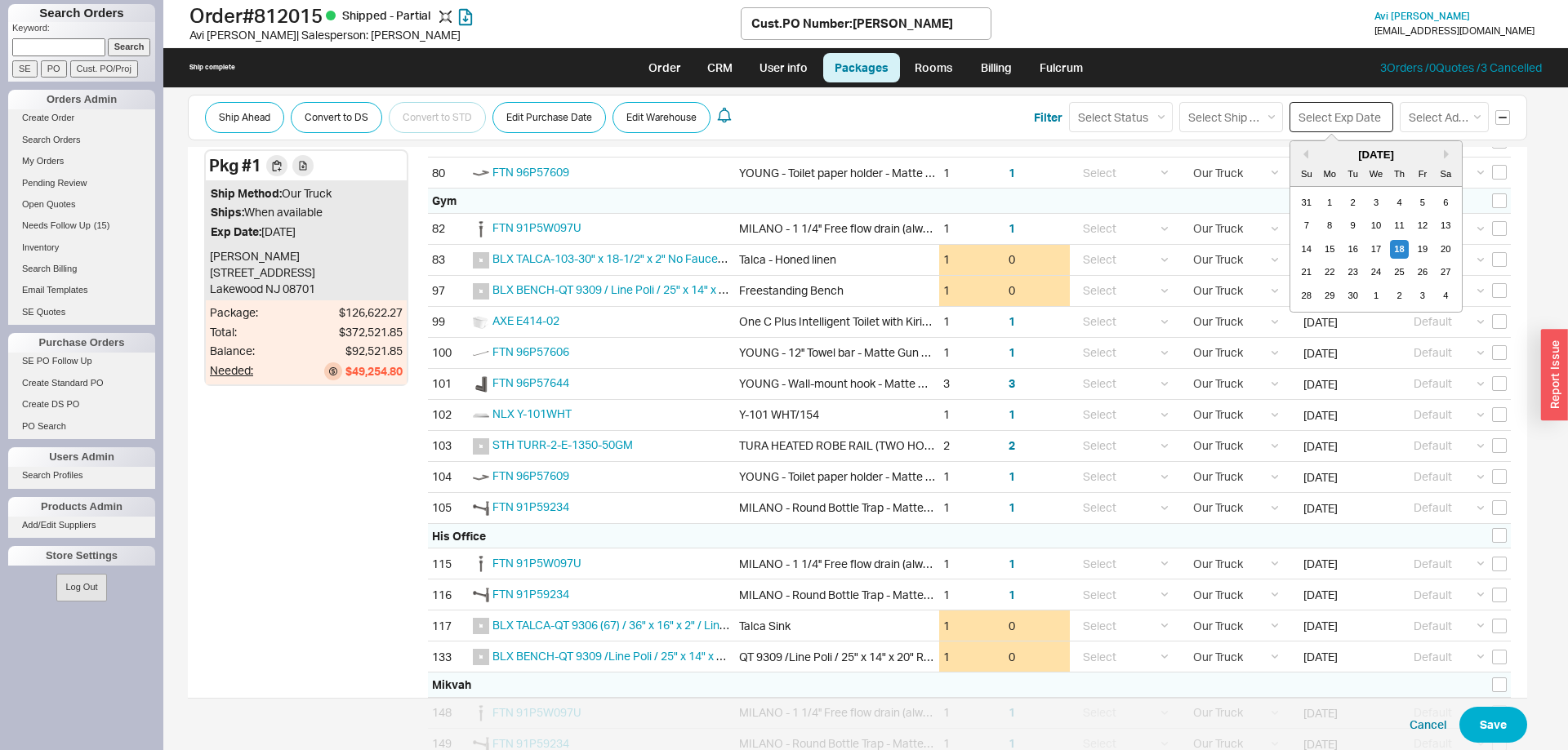
click at [1320, 125] on input at bounding box center [1341, 117] width 104 height 30
click at [1308, 157] on button "Previous Month" at bounding box center [1302, 154] width 9 height 9
click at [1403, 251] on div "14" at bounding box center [1400, 249] width 20 height 20
click at [1481, 715] on button "Save" at bounding box center [1492, 725] width 68 height 36
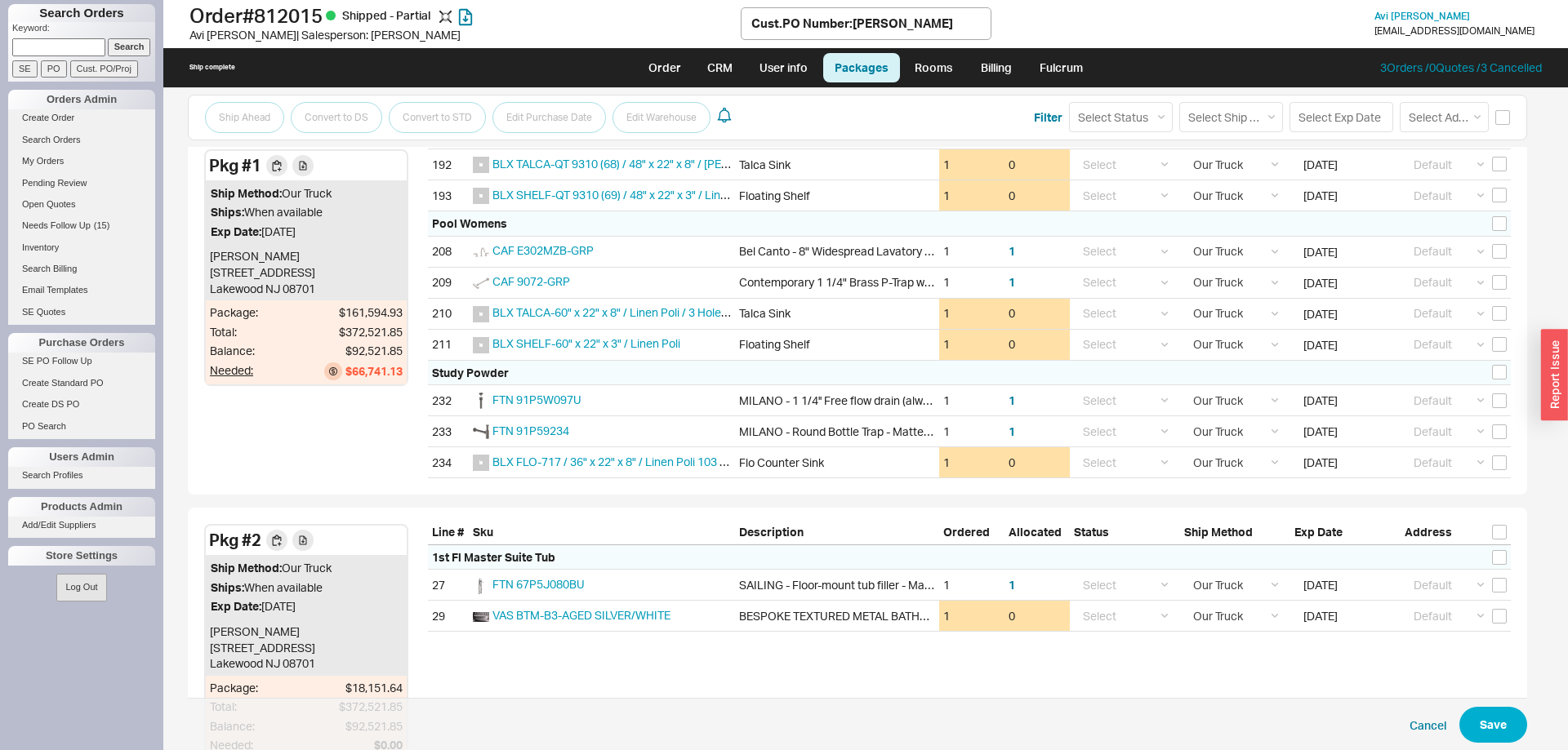
scroll to position [3176, 0]
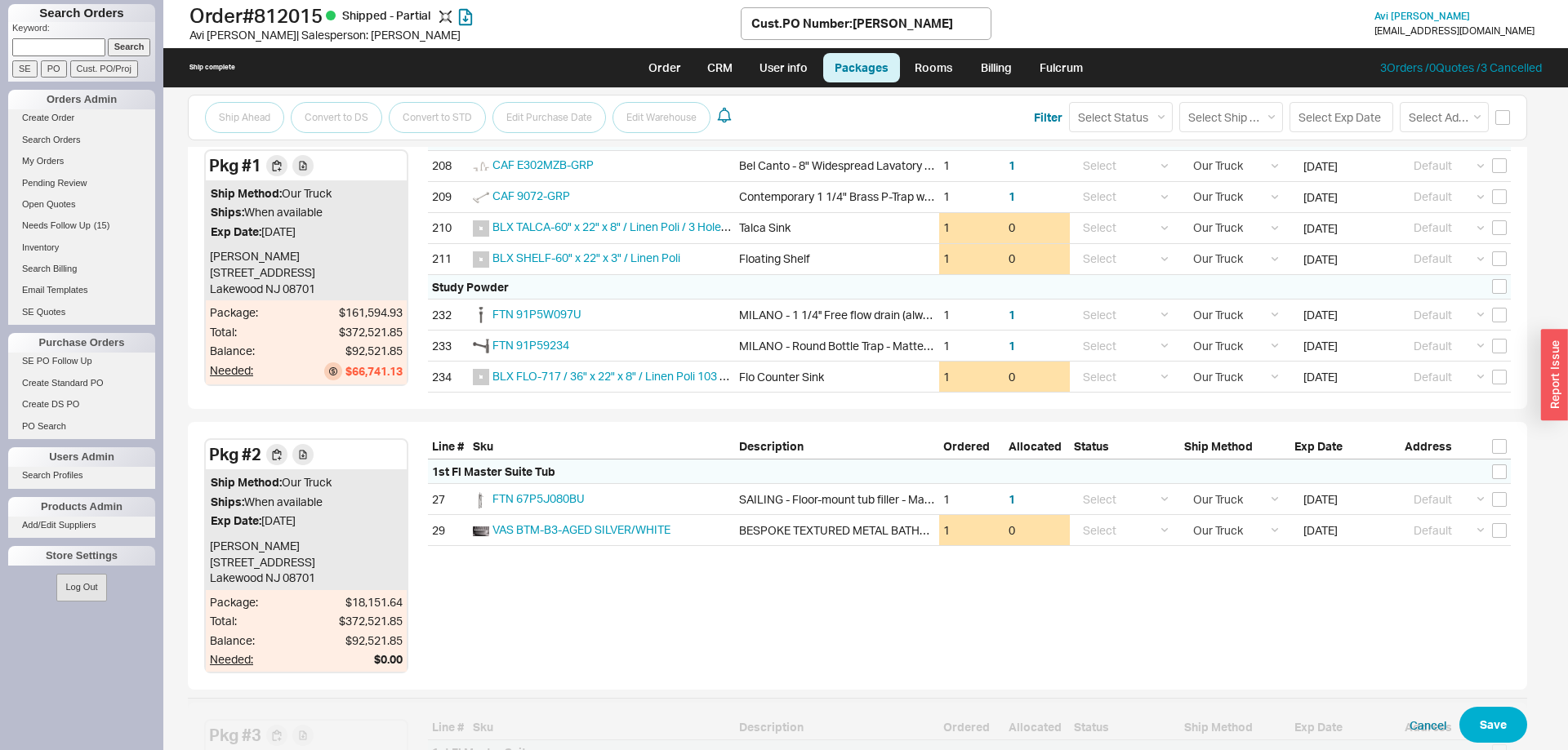
drag, startPoint x: 212, startPoint y: 454, endPoint x: 903, endPoint y: 629, distance: 712.8
click at [903, 629] on div "Pkg # 2 Ship Method: Our Truck Ships: When available Exp Date: 09/02/2025 Avi F…" at bounding box center [857, 556] width 1339 height 268
click at [903, 628] on div "Pkg # 2 Ship Method: Our Truck Ships: When available Exp Date: 09/02/2025 Avi F…" at bounding box center [857, 556] width 1339 height 268
drag, startPoint x: 549, startPoint y: 502, endPoint x: 213, endPoint y: 447, distance: 340.5
click at [213, 447] on div "Pkg # 2 Ship Method: Our Truck Ships: When available Exp Date: 09/02/2025 Avi F…" at bounding box center [857, 556] width 1339 height 268
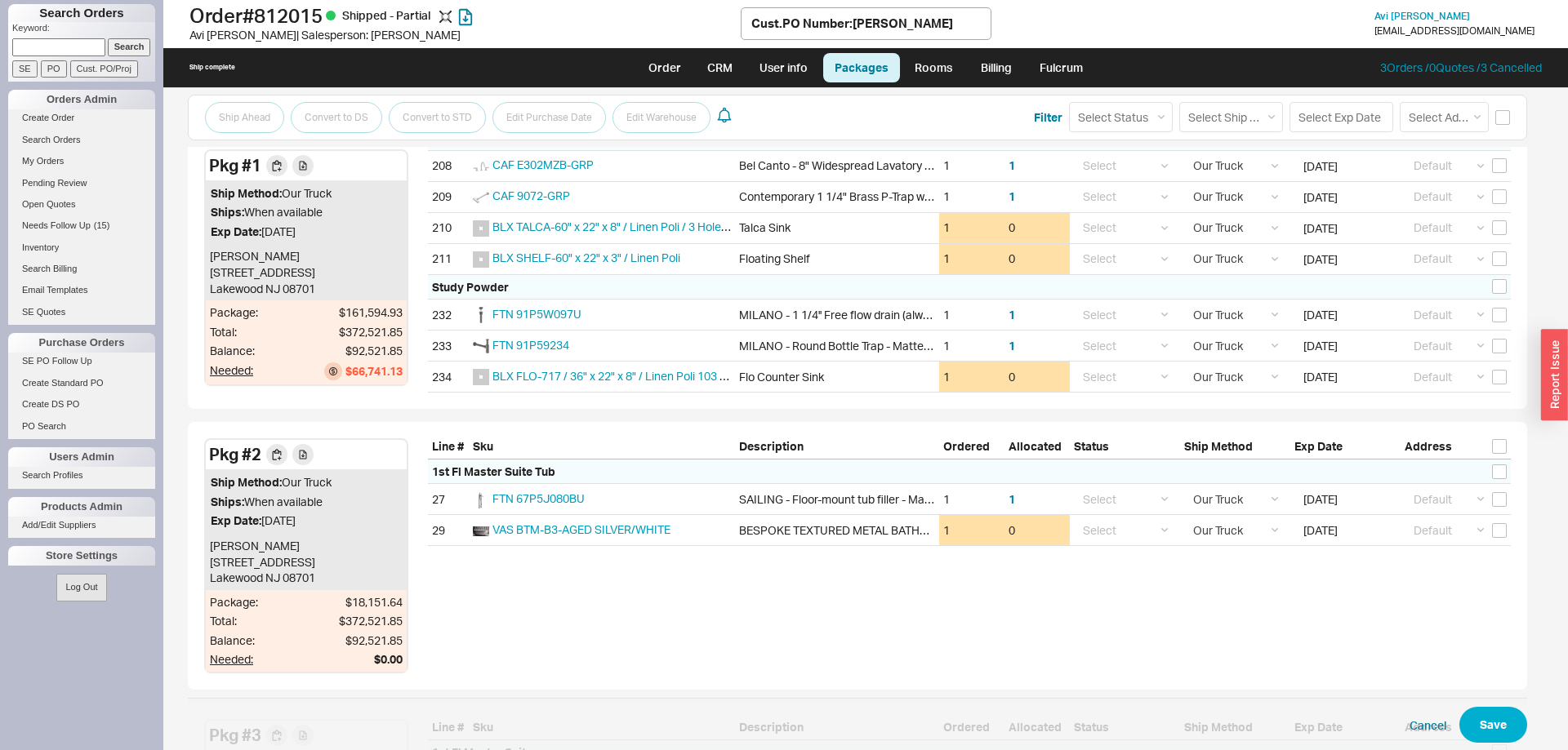
click at [211, 447] on div "Pkg # 2" at bounding box center [235, 454] width 52 height 23
drag, startPoint x: 211, startPoint y: 455, endPoint x: 780, endPoint y: 589, distance: 584.6
click at [780, 589] on div "Pkg # 2 Ship Method: Our Truck Ships: When available Exp Date: 09/02/2025 Avi F…" at bounding box center [857, 556] width 1339 height 268
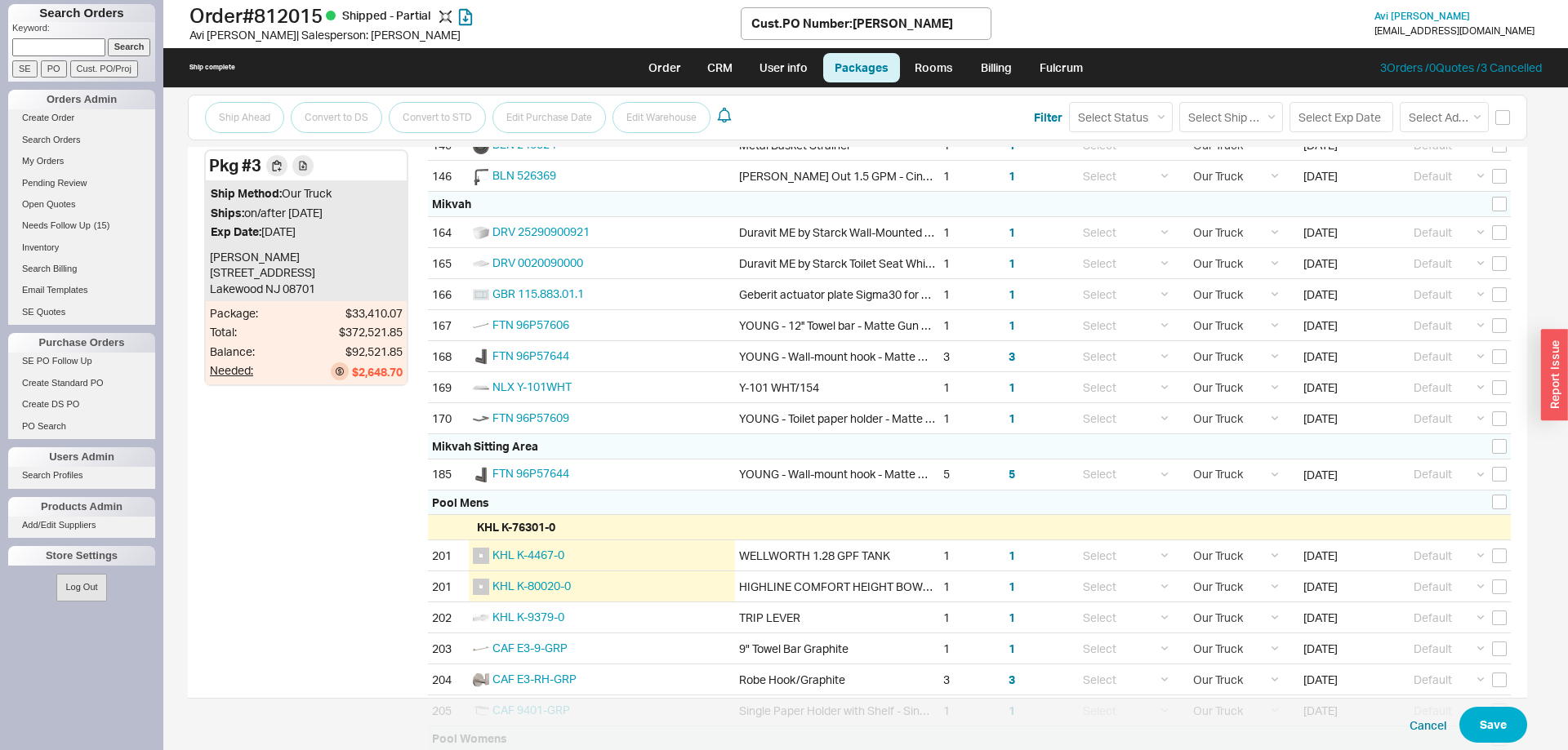
scroll to position [4258, 0]
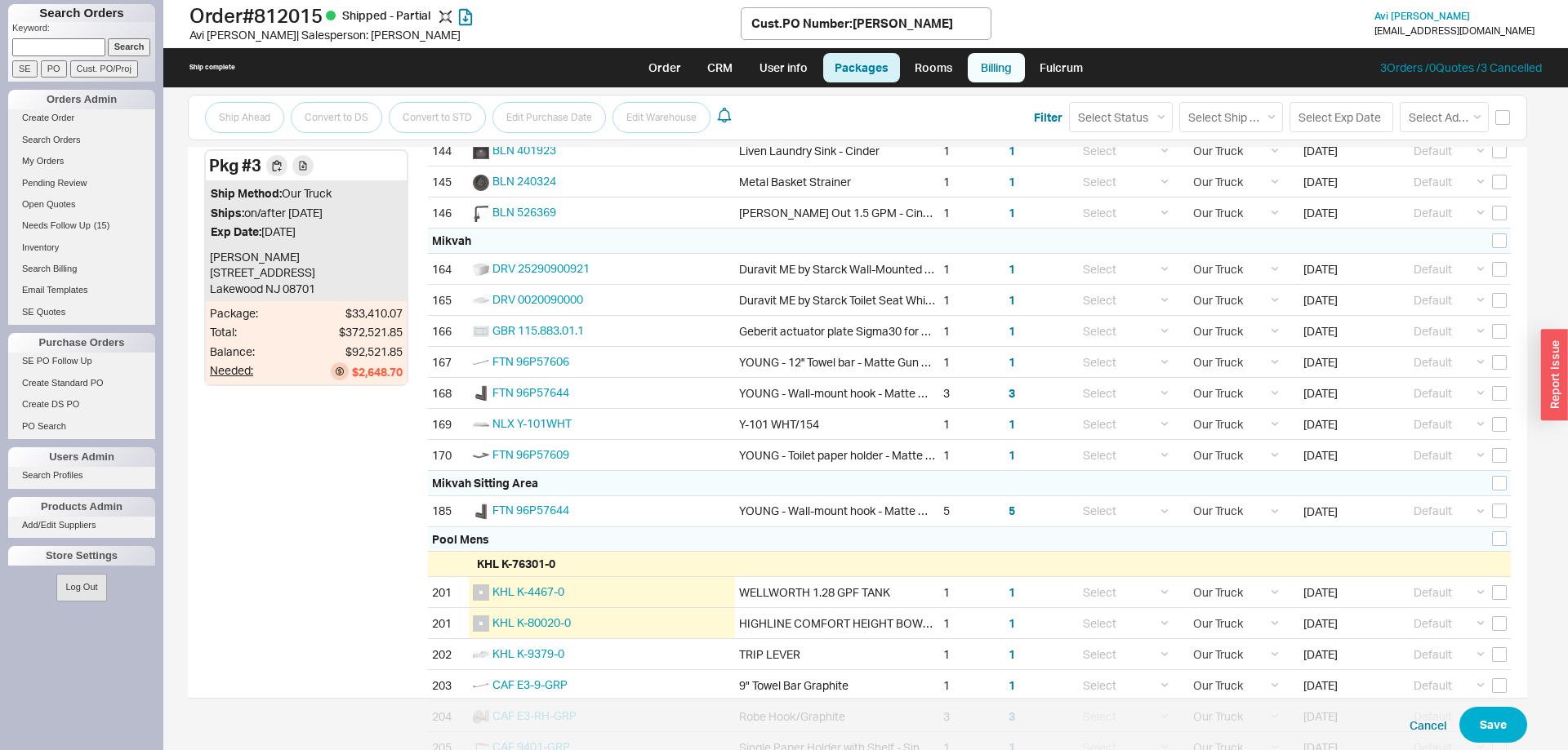
click at [973, 66] on link "Billing" at bounding box center [996, 68] width 57 height 29
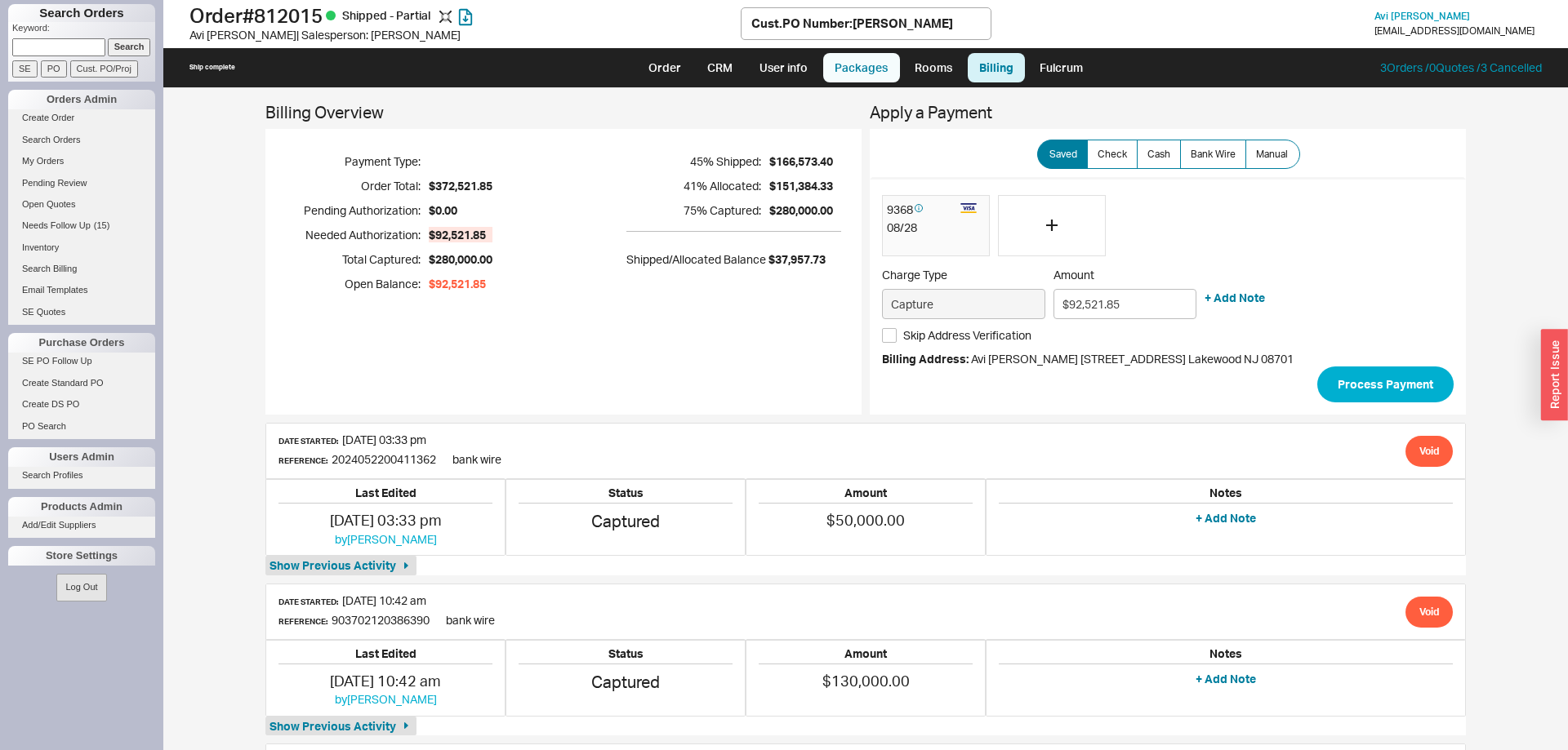
click at [867, 68] on link "Packages" at bounding box center [861, 68] width 77 height 29
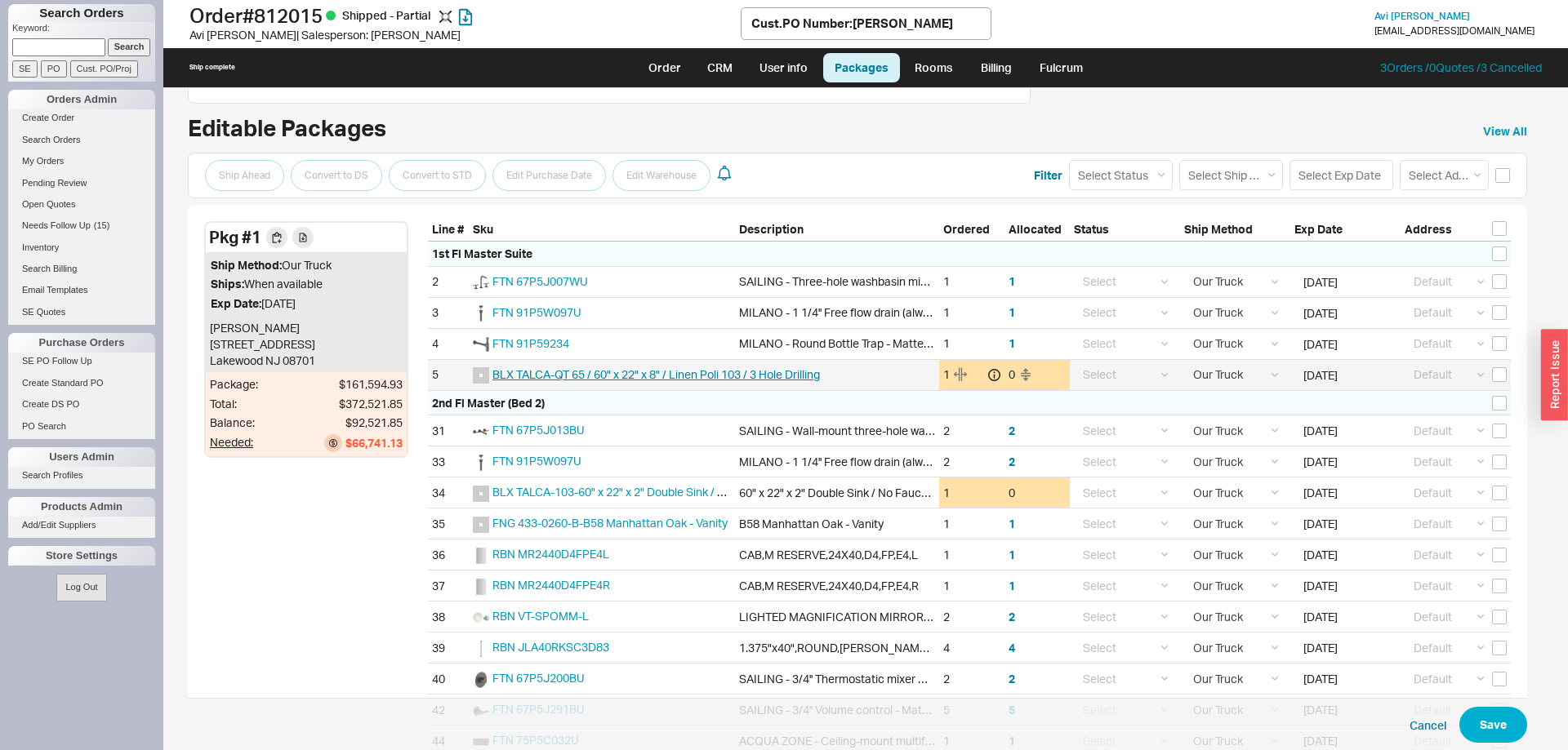
scroll to position [250, 0]
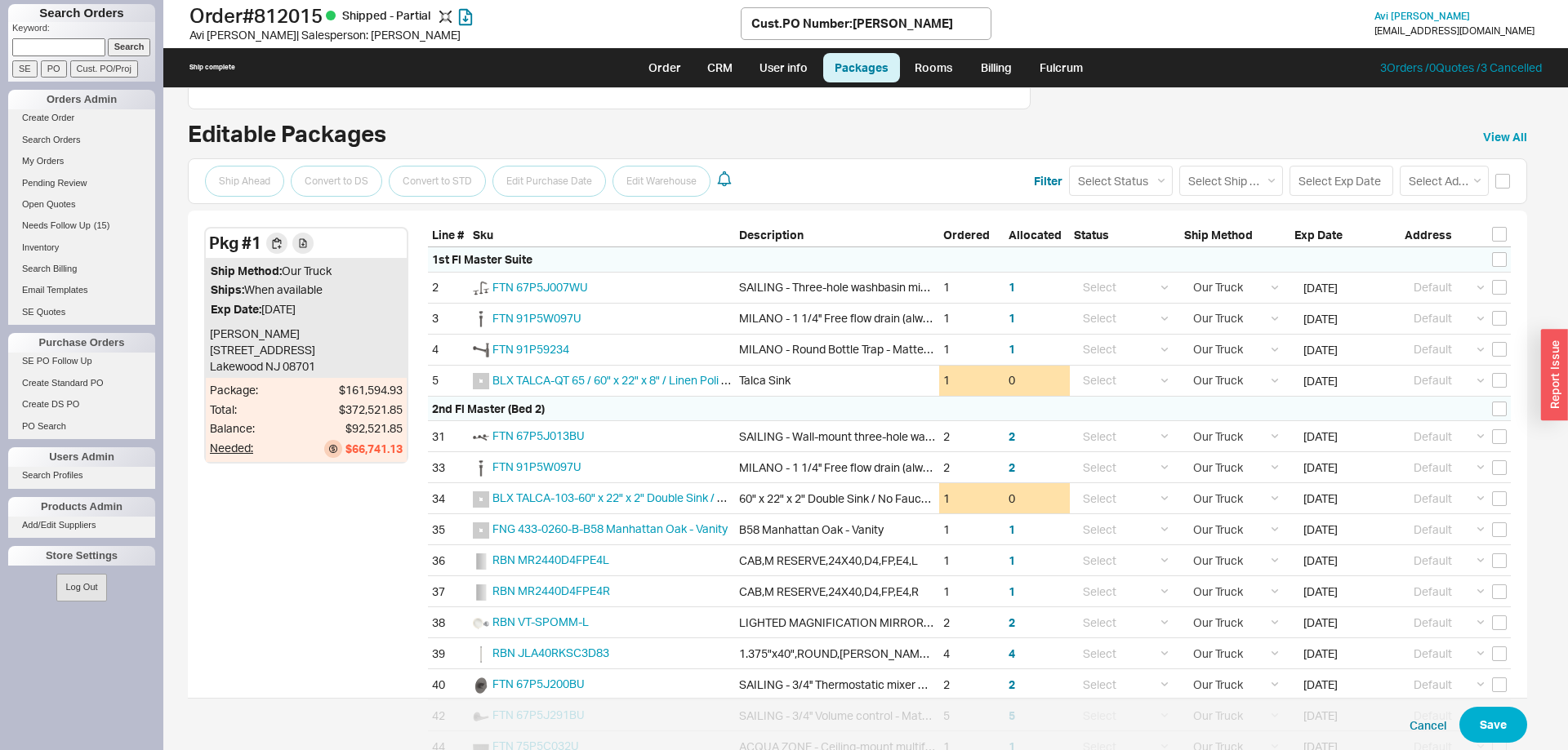
drag, startPoint x: 211, startPoint y: 243, endPoint x: 1540, endPoint y: 670, distance: 1395.9
click at [1540, 670] on div "Shipping Notes 3/10/25 Shlomo Hamburger 718-490-8117 - shlomohamburger15@gmail.…" at bounding box center [866, 419] width 1405 height 662
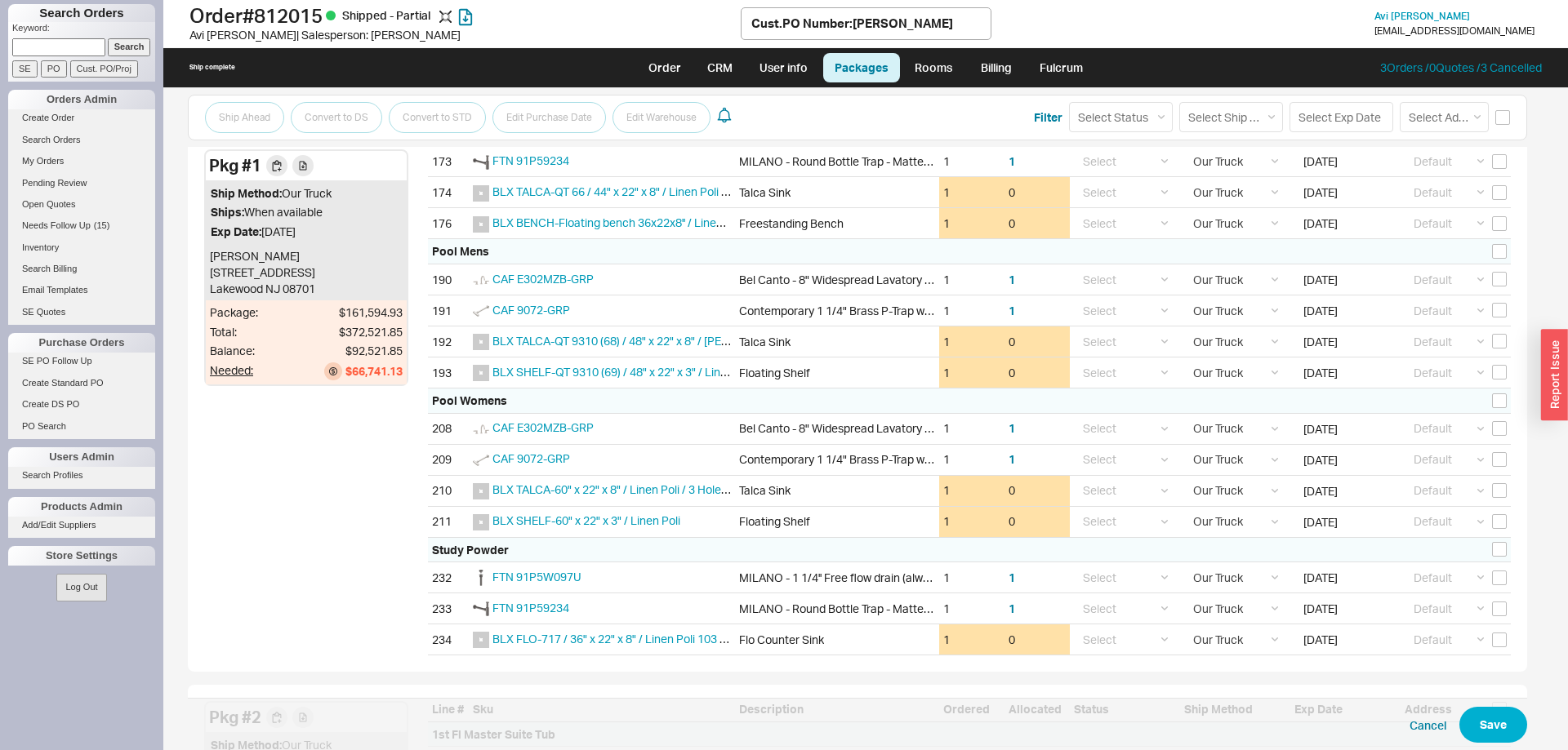
scroll to position [3412, 0]
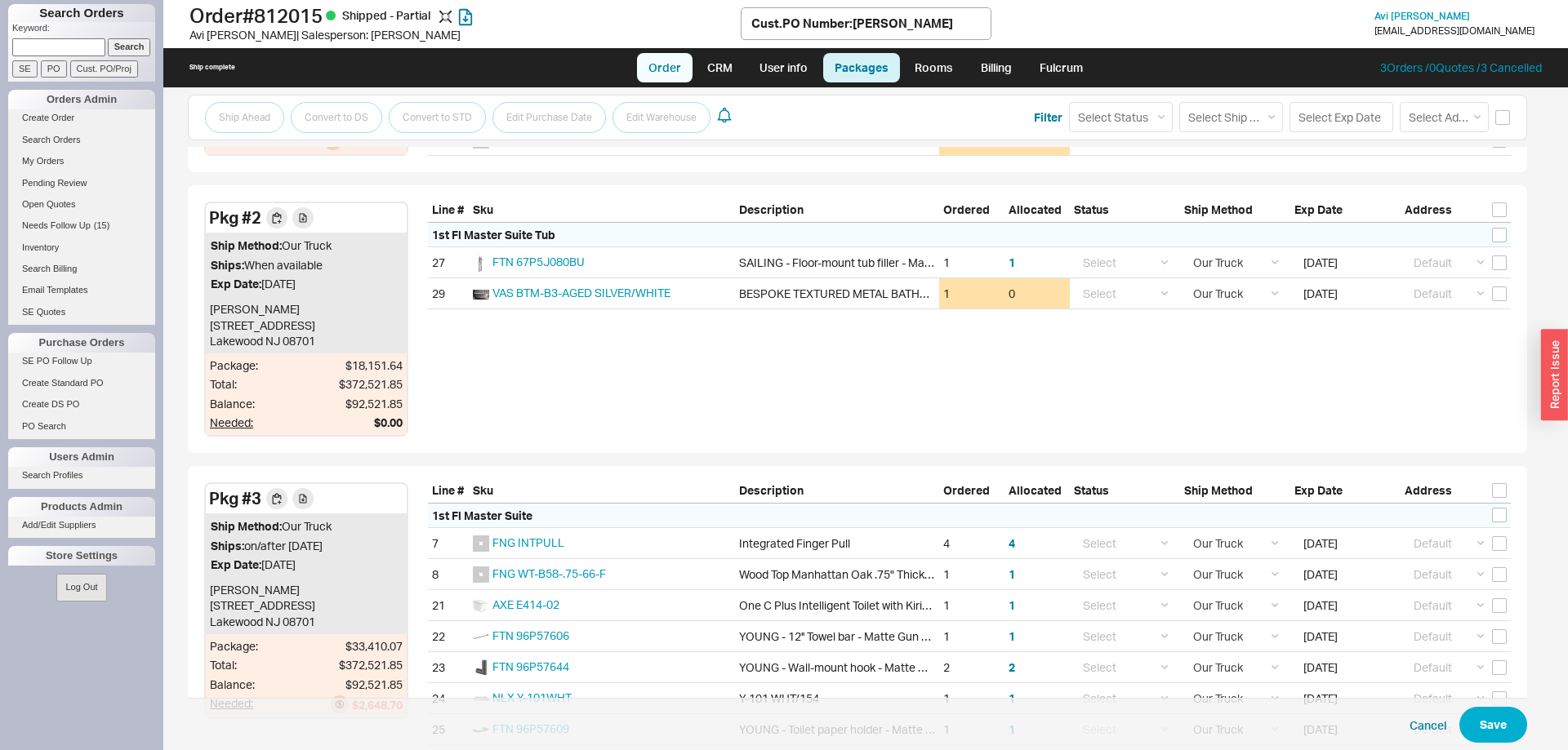
click at [647, 70] on link "Order" at bounding box center [665, 68] width 56 height 29
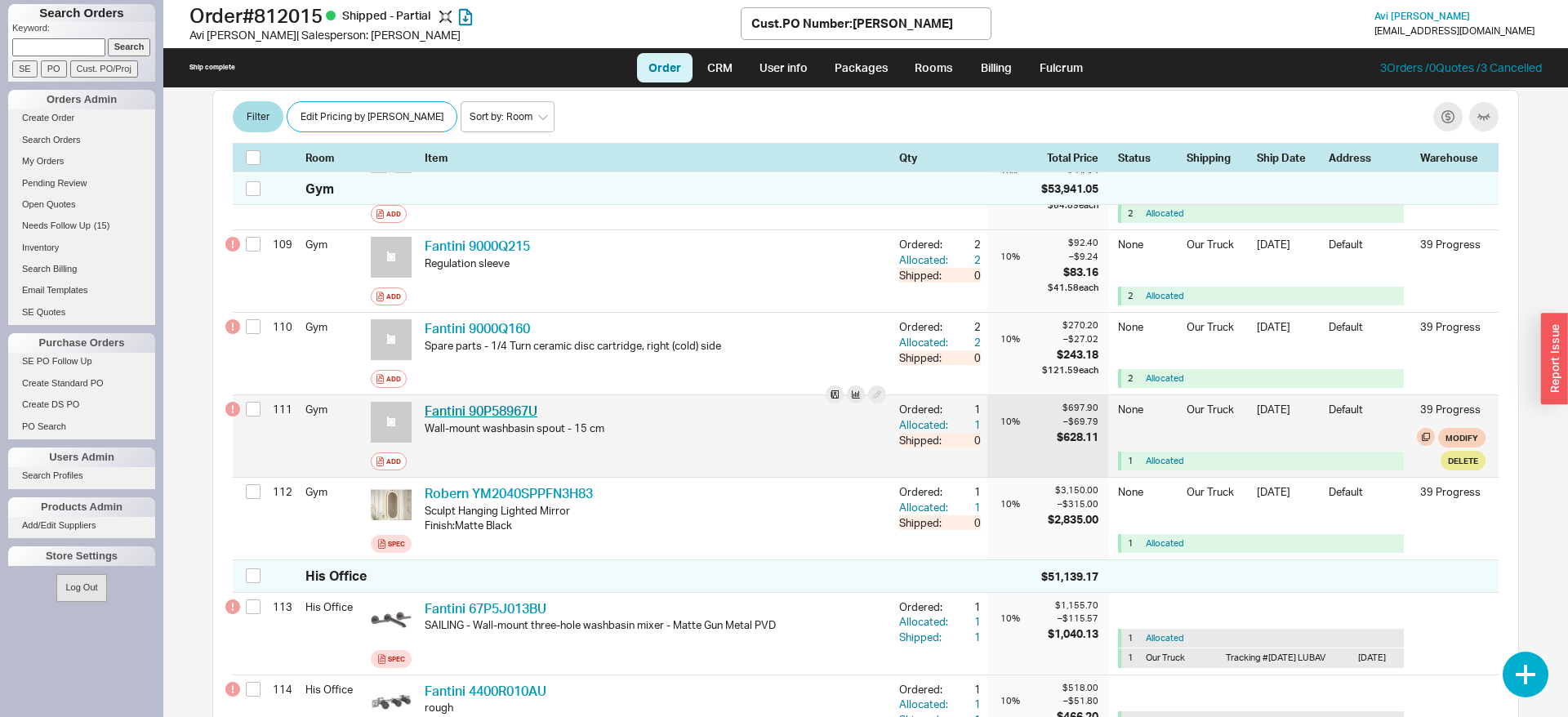
scroll to position [9418, 0]
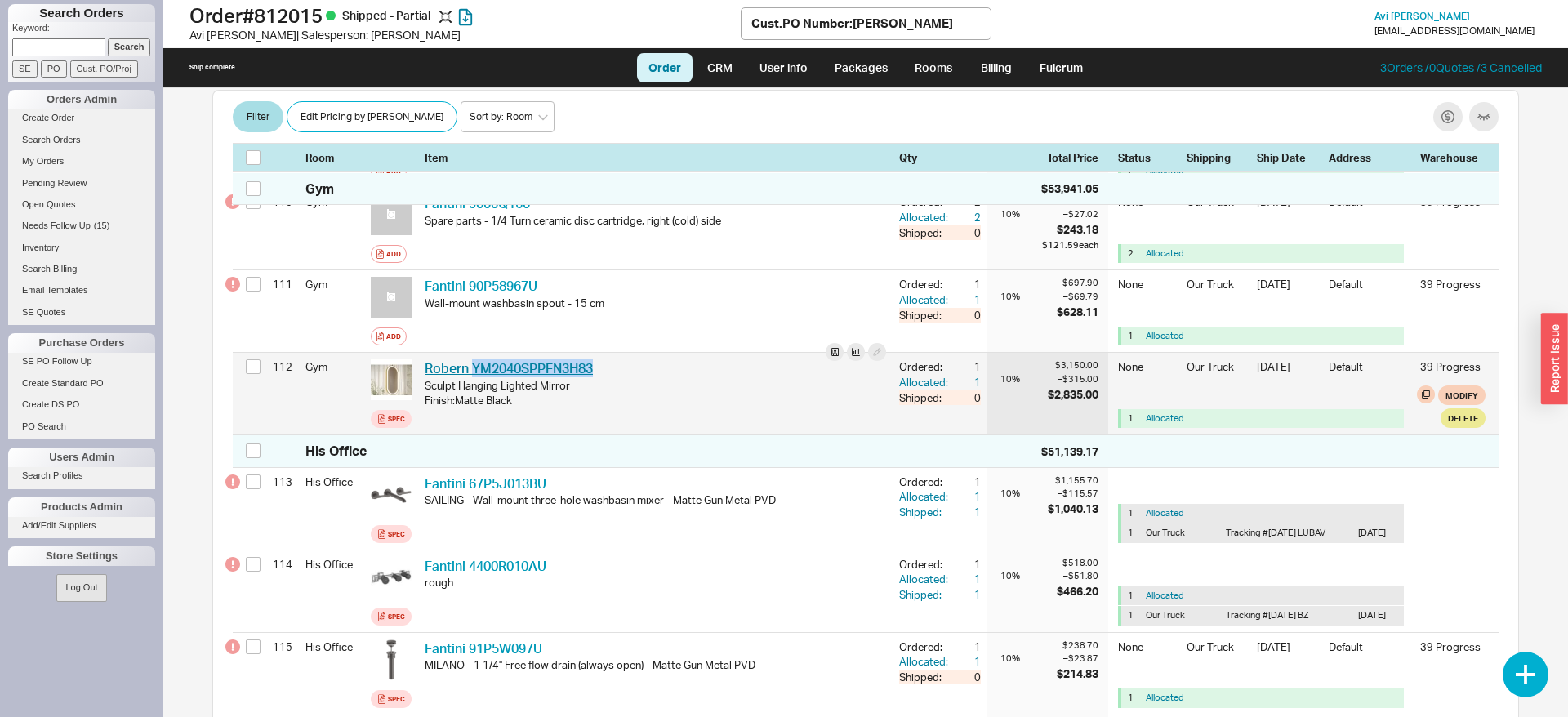
drag, startPoint x: 620, startPoint y: 360, endPoint x: 475, endPoint y: 362, distance: 145.0
click at [475, 362] on div "Robern YM2040SPPFN3H83 RBN YM2040SPPFN3H83" at bounding box center [655, 368] width 462 height 18
copy link "YM2040SPPFN3H83"
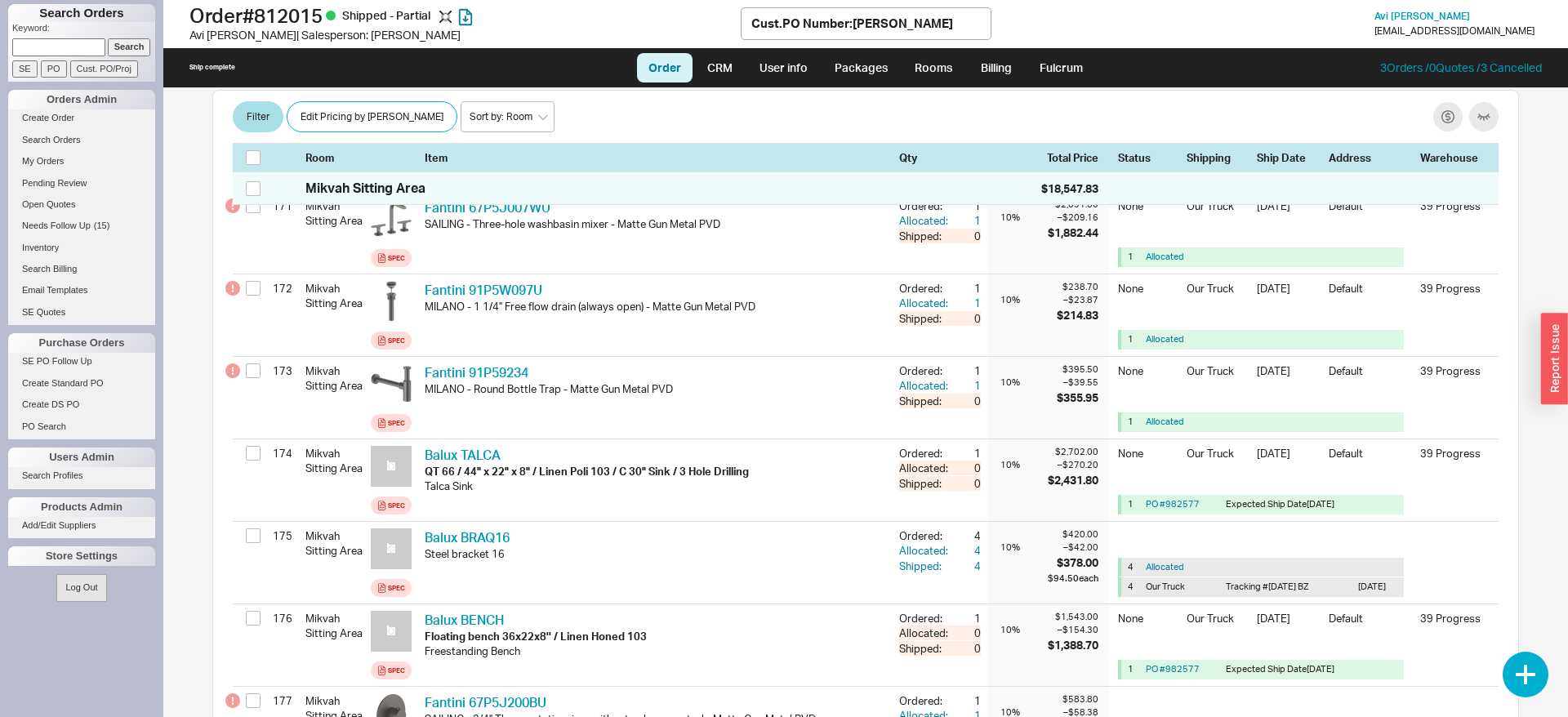
scroll to position [21700, 0]
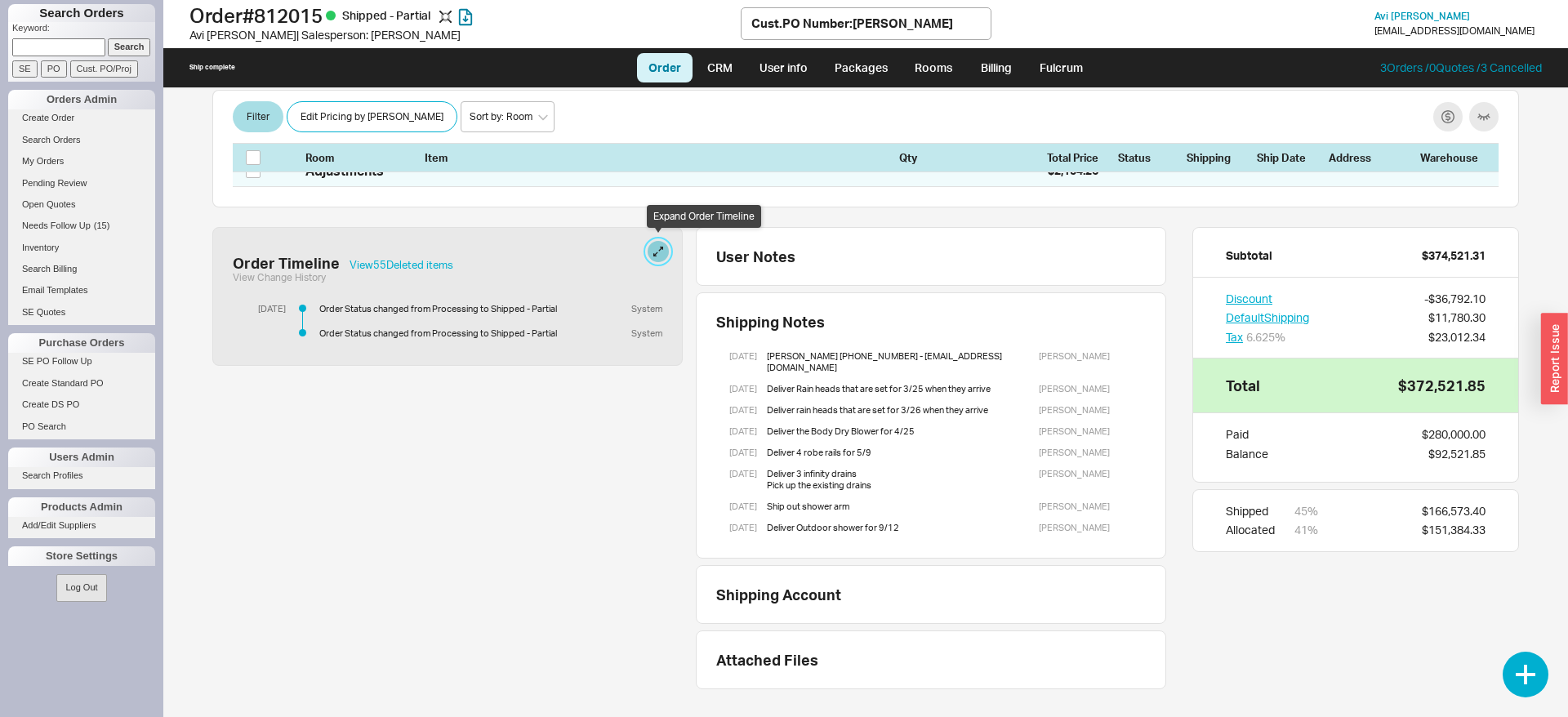
click at [663, 251] on button at bounding box center [658, 251] width 21 height 21
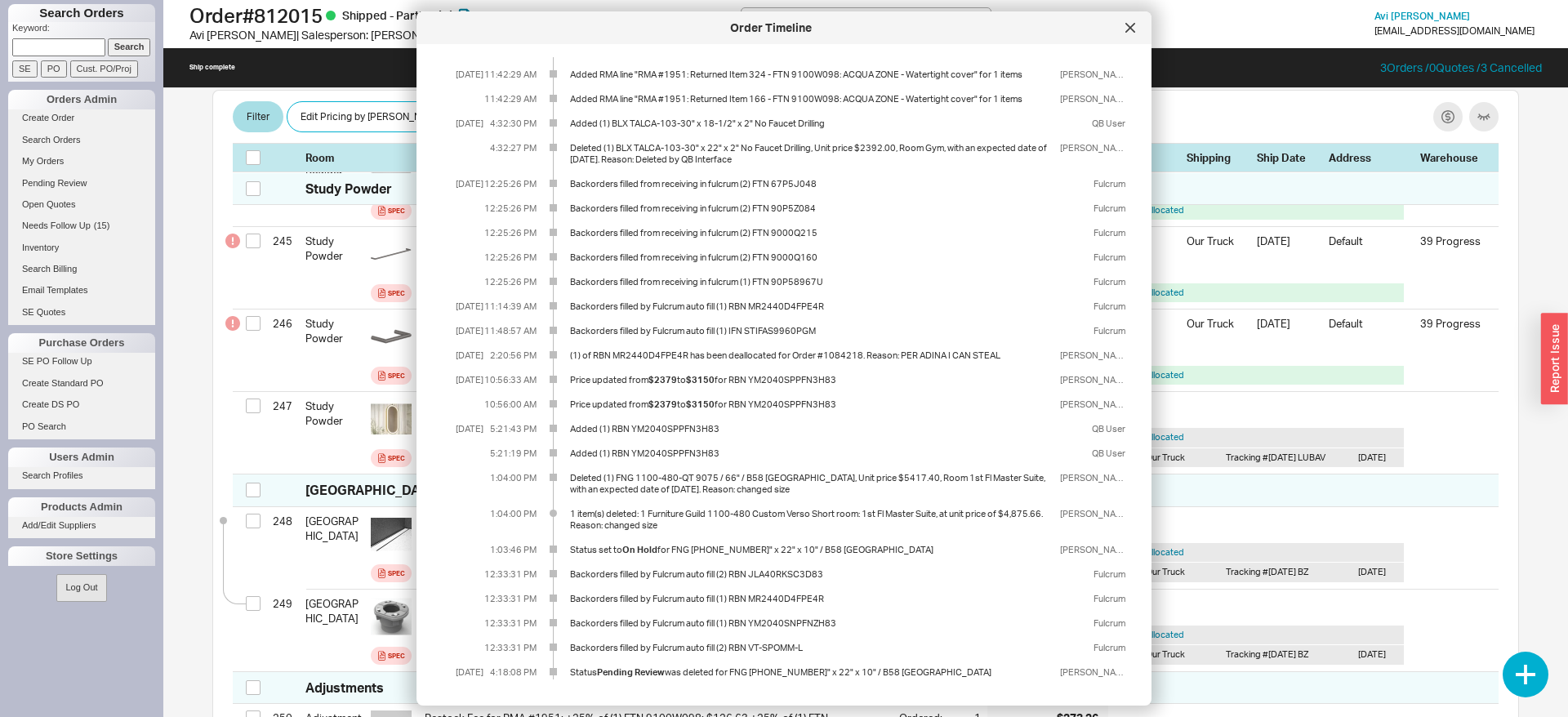
scroll to position [0, 0]
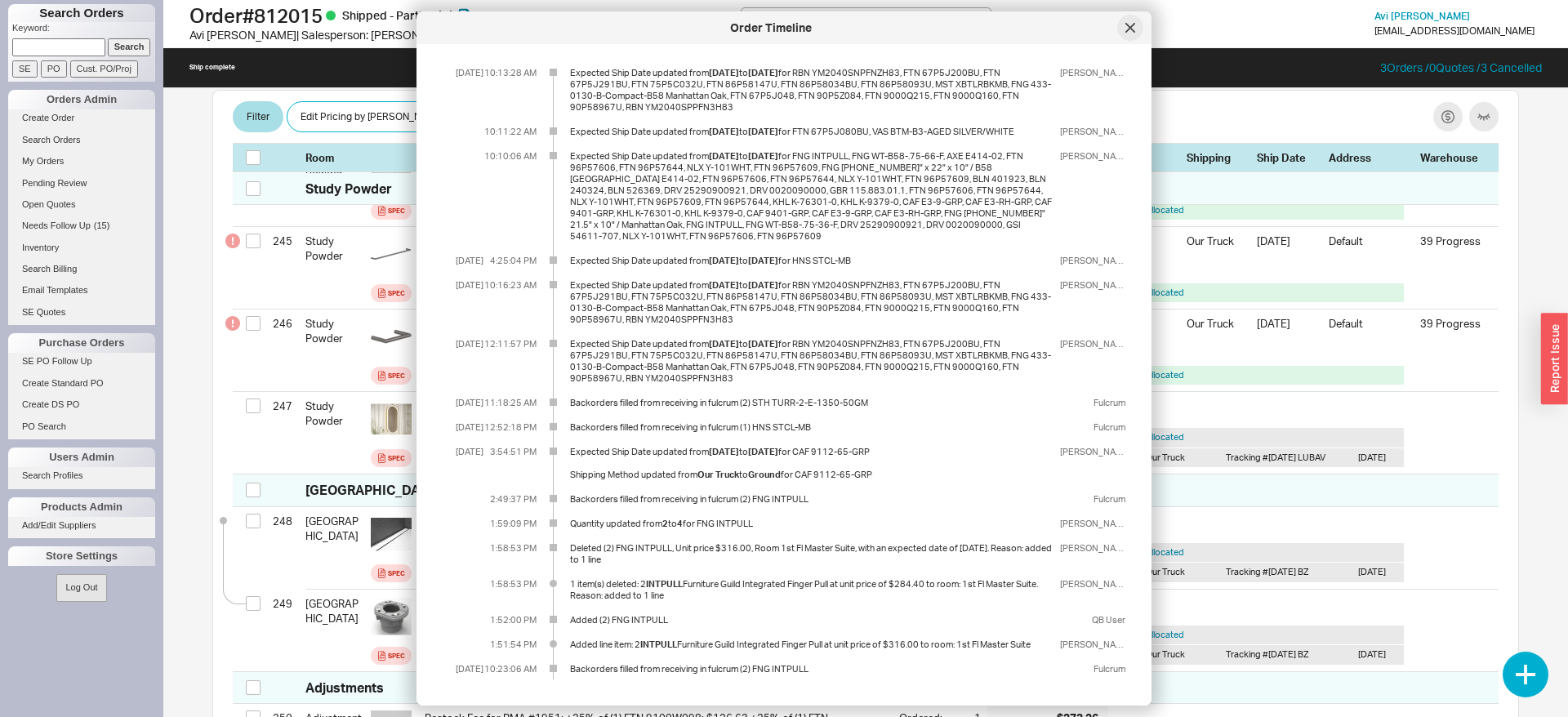
click at [1125, 23] on icon at bounding box center [1130, 28] width 9 height 9
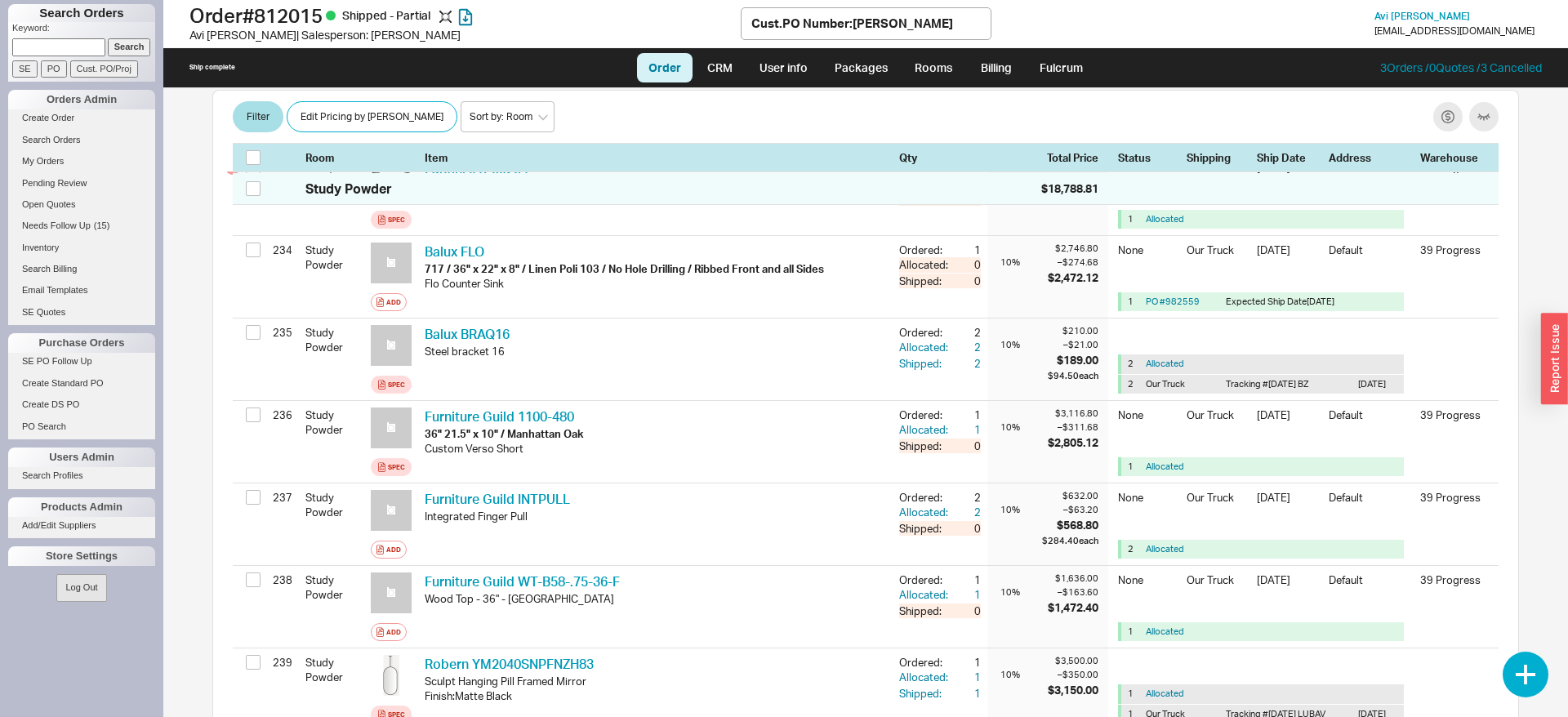
scroll to position [20181, 0]
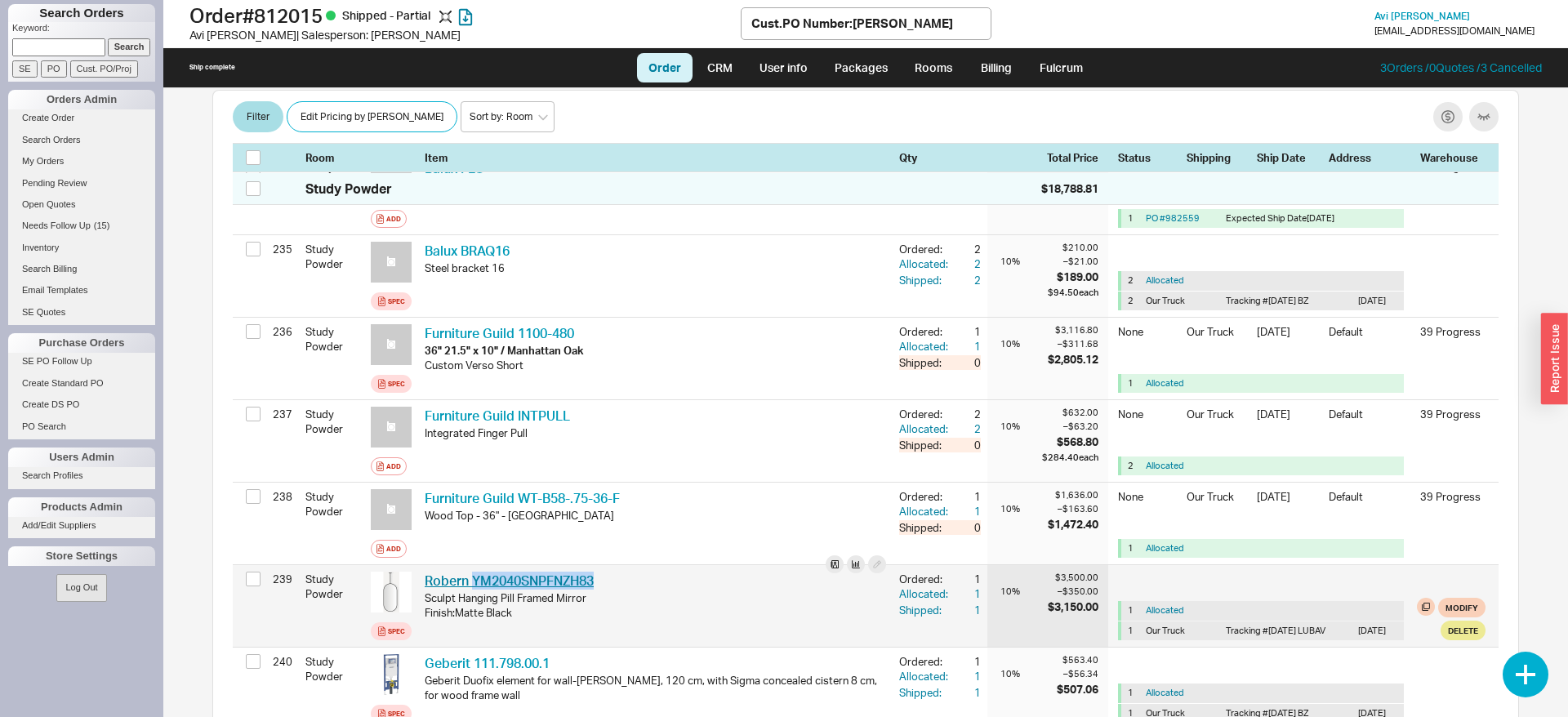
drag, startPoint x: 608, startPoint y: 577, endPoint x: 471, endPoint y: 572, distance: 137.1
click at [471, 572] on div "Robern YM2040SNPFNZH83 RBN YM2040SNPFNZH83" at bounding box center [655, 580] width 462 height 18
copy link "YM2040SNPFNZH83"
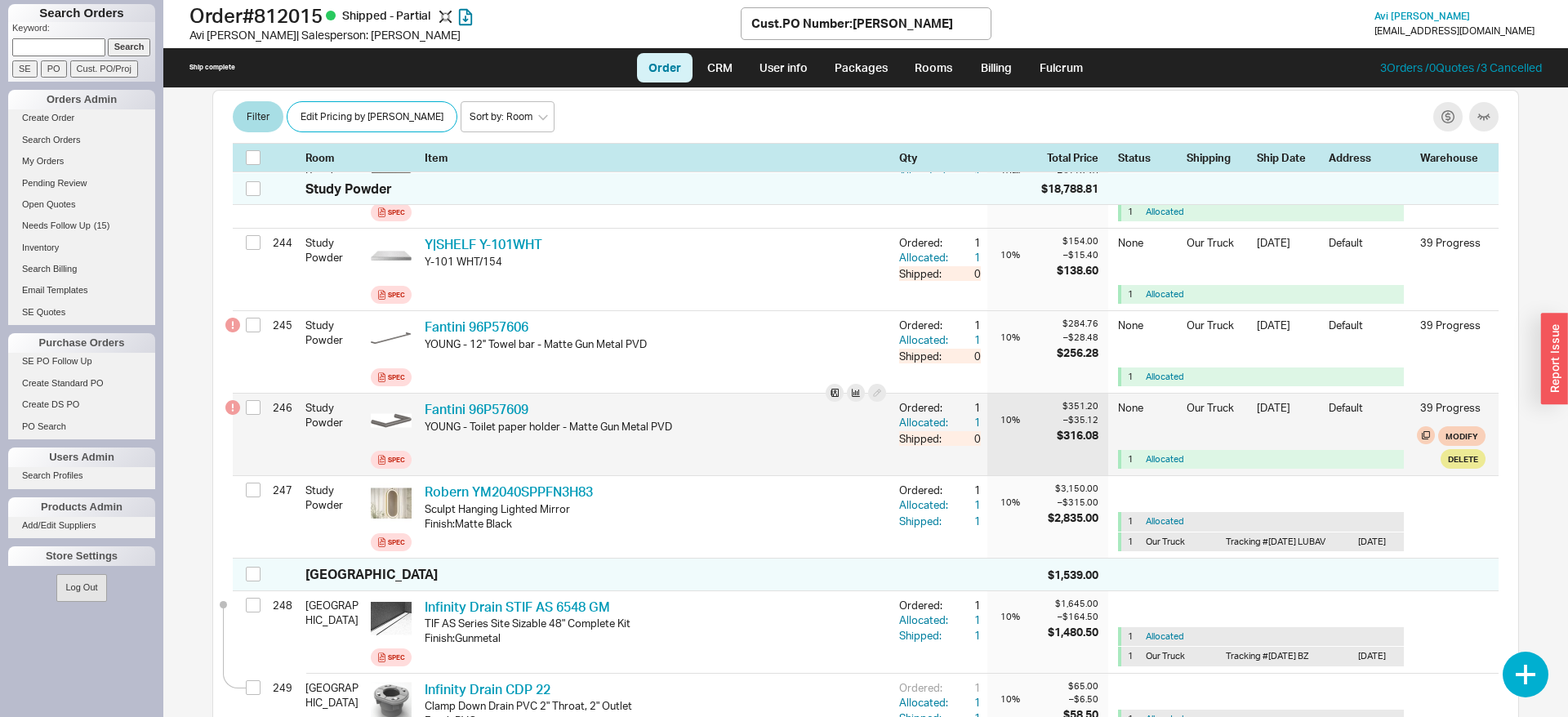
scroll to position [21014, 0]
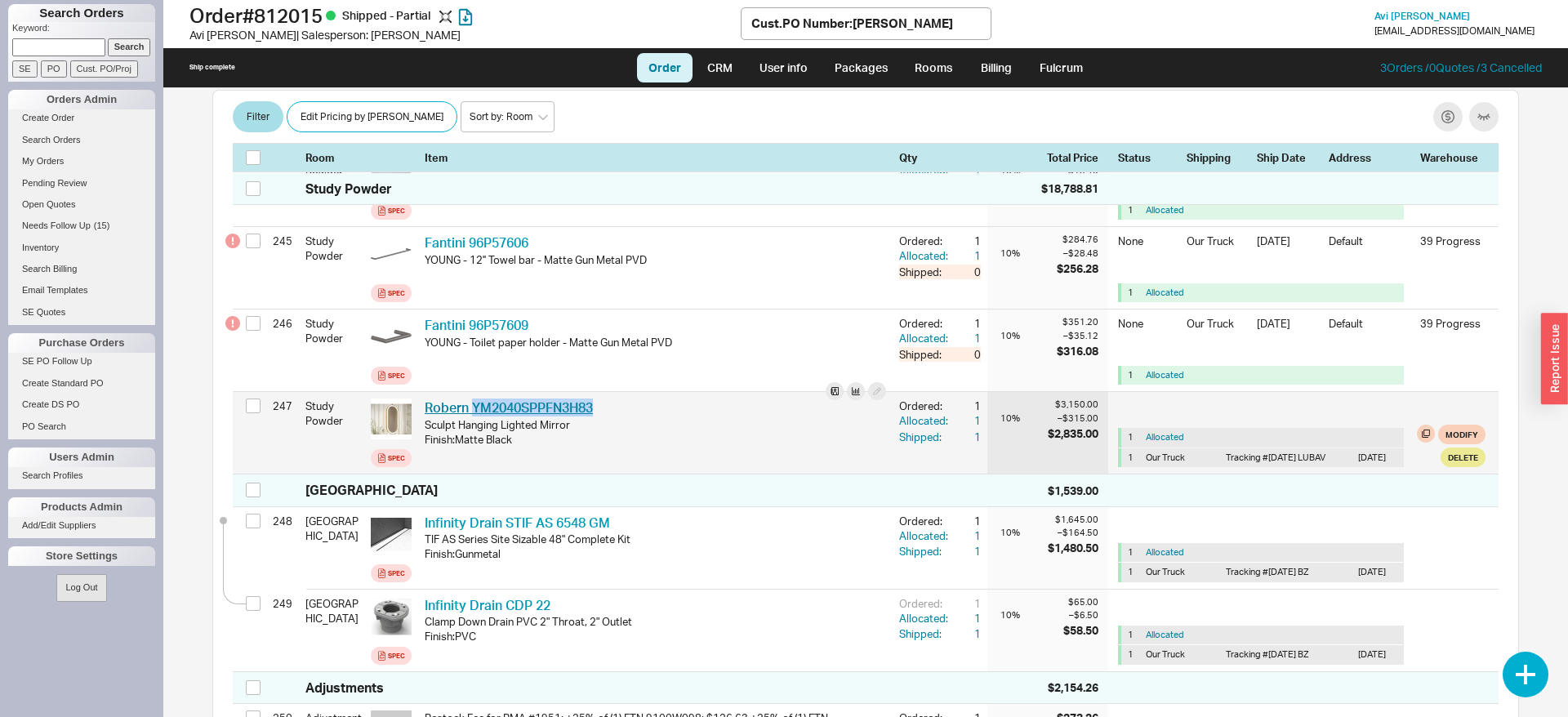
drag, startPoint x: 610, startPoint y: 401, endPoint x: 473, endPoint y: 400, distance: 137.0
click at [473, 400] on div "Robern YM2040SPPFN3H83 RBN YM2040SPPFN3H83" at bounding box center [655, 408] width 462 height 18
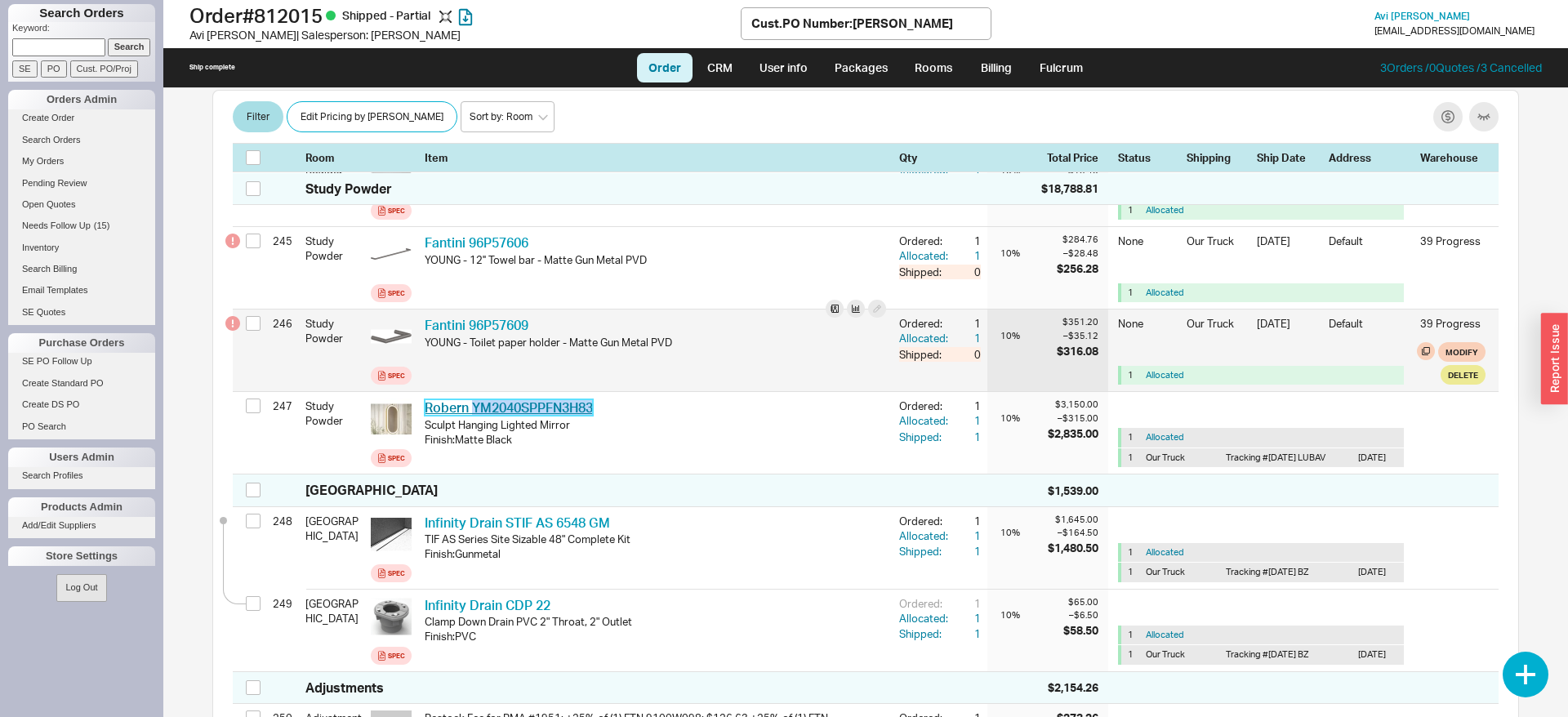
copy link "YM2040SPPFN3H83"
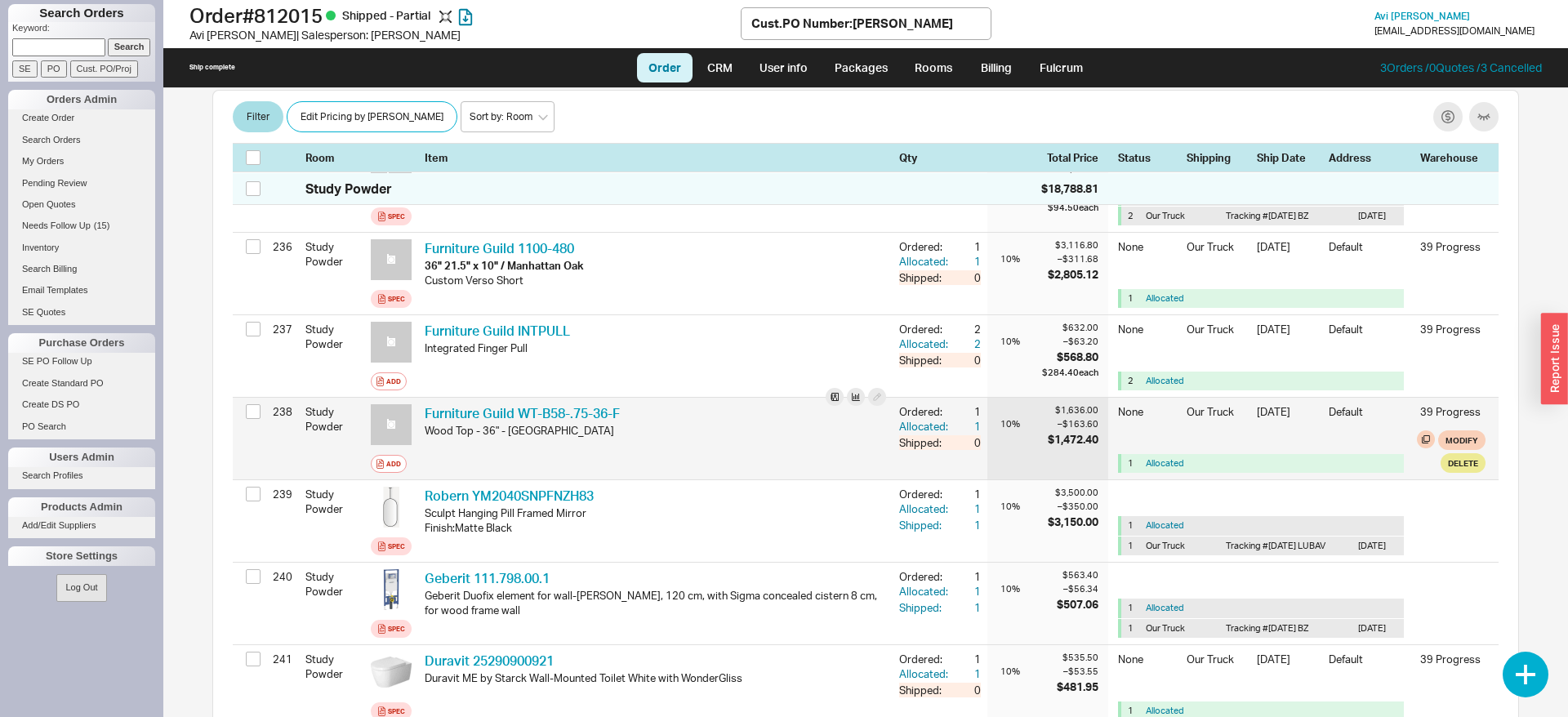
scroll to position [20264, 0]
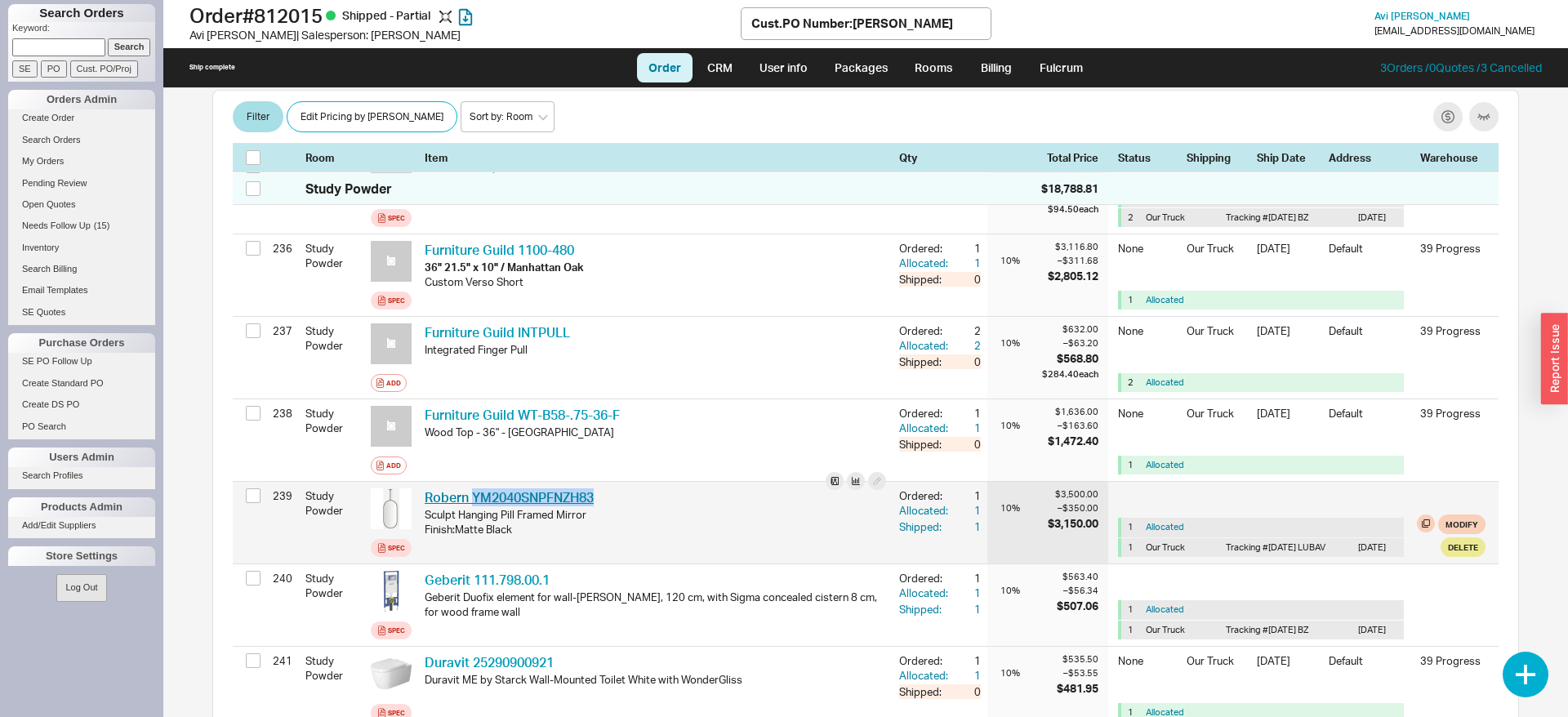
drag, startPoint x: 591, startPoint y: 489, endPoint x: 474, endPoint y: 490, distance: 117.0
click at [473, 491] on div "Robern YM2040SNPFNZH83 RBN YM2040SNPFNZH83" at bounding box center [655, 497] width 462 height 18
copy link "YM2040SNPFNZH83"
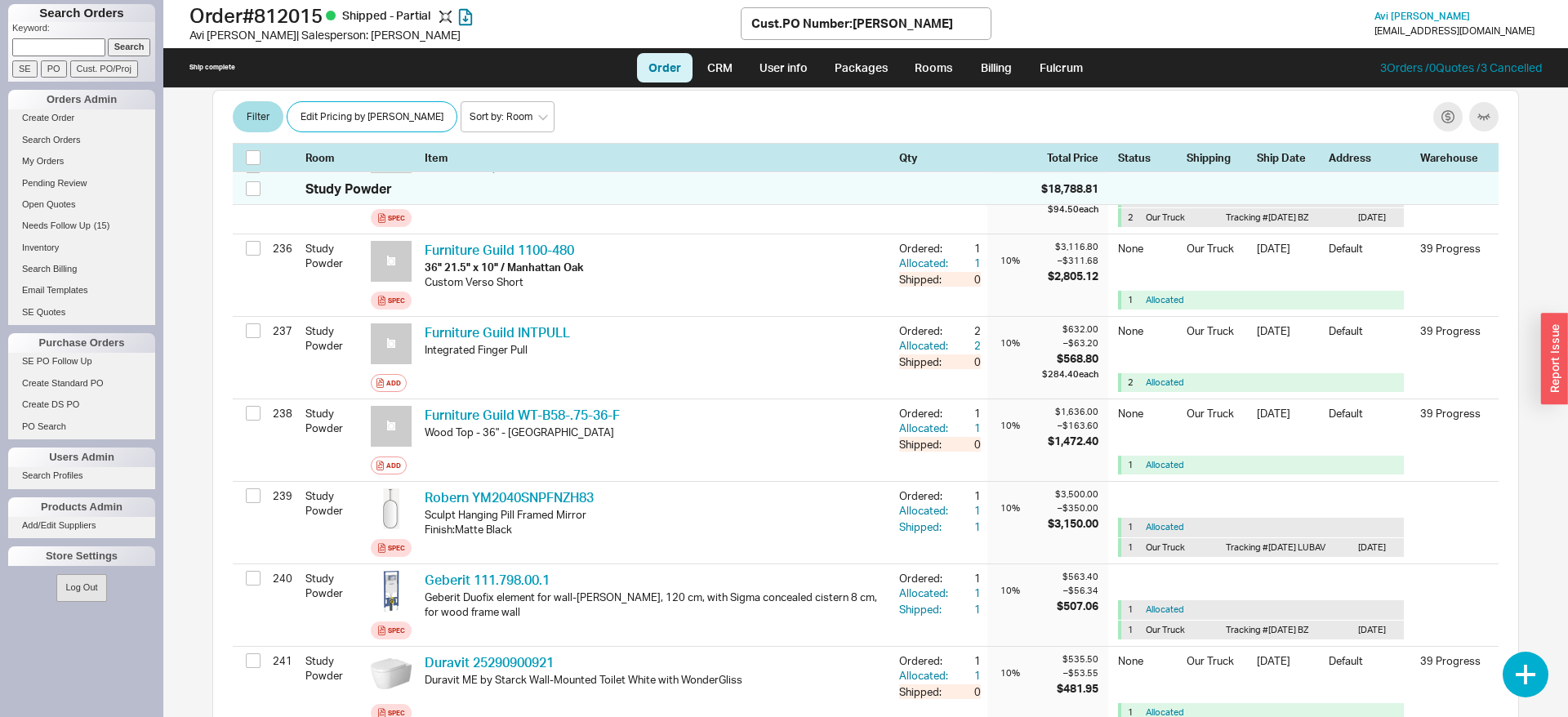
scroll to position [7070, 0]
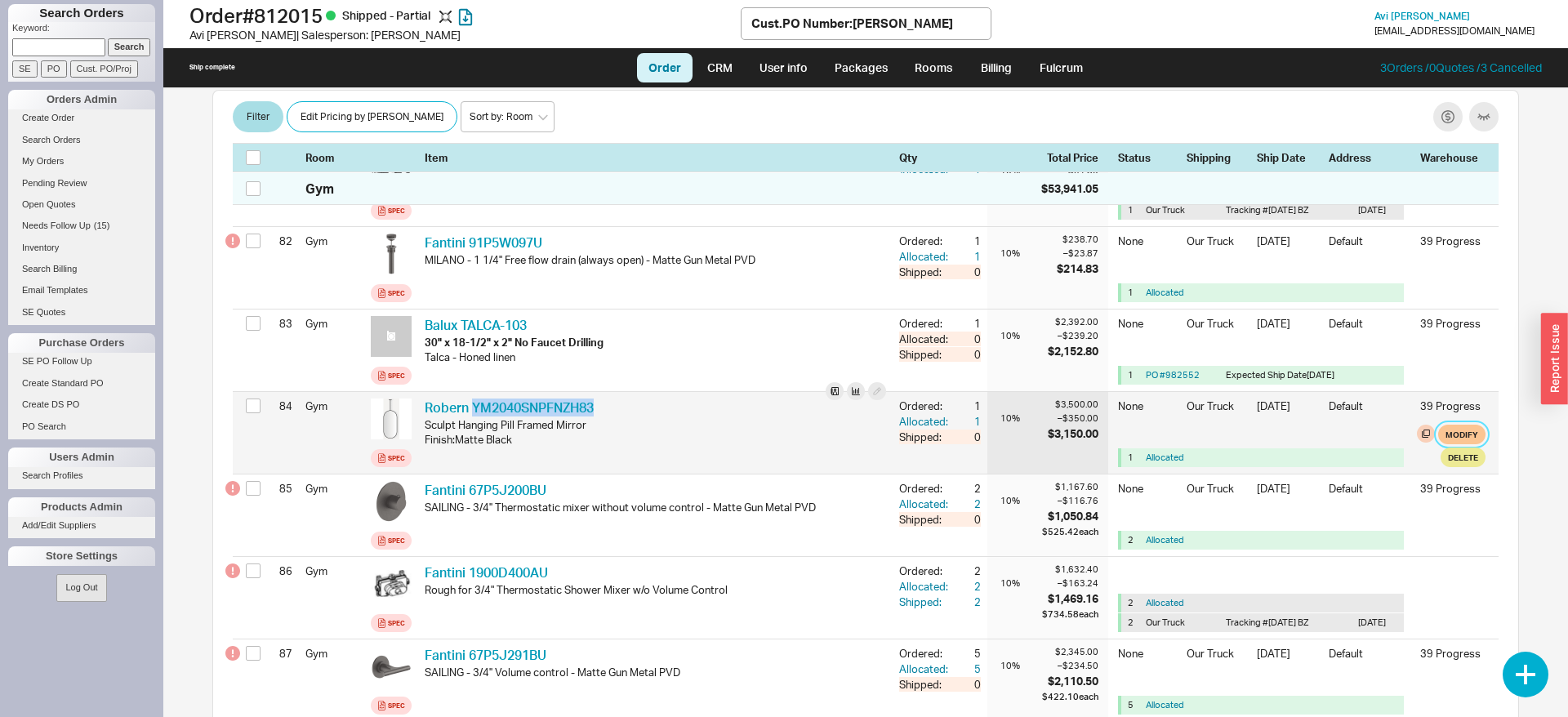
click at [1463, 429] on button "Modify" at bounding box center [1461, 434] width 47 height 20
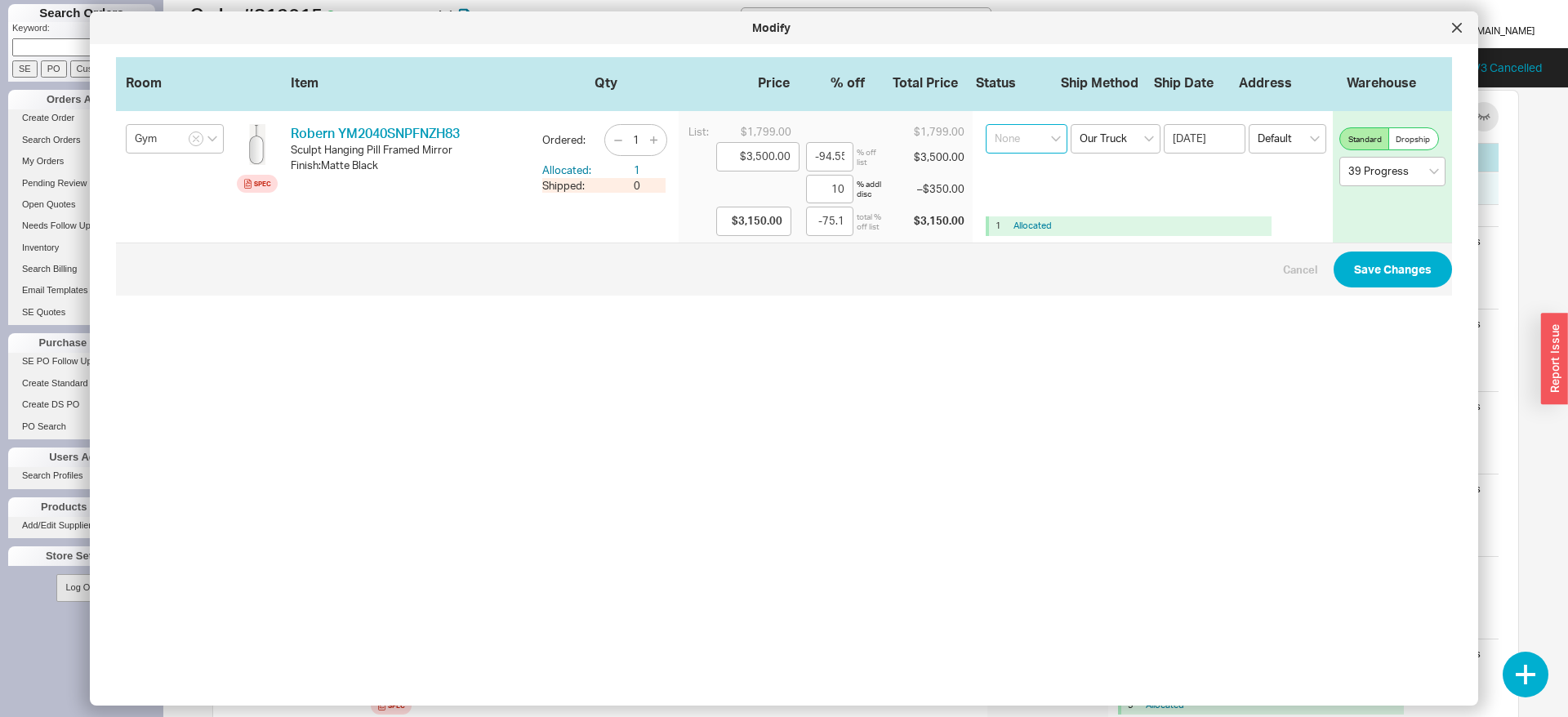
click at [985, 124] on select "None On Hold Call Before Ship Hold for Balance Wait For Cust. Call Waiting for …" at bounding box center [1026, 138] width 82 height 29
click option "On Hold" at bounding box center [0, 0] width 0 height 0
drag, startPoint x: 1383, startPoint y: 268, endPoint x: 1356, endPoint y: 285, distance: 31.9
click at [1383, 268] on button "Save Changes" at bounding box center [1393, 270] width 119 height 36
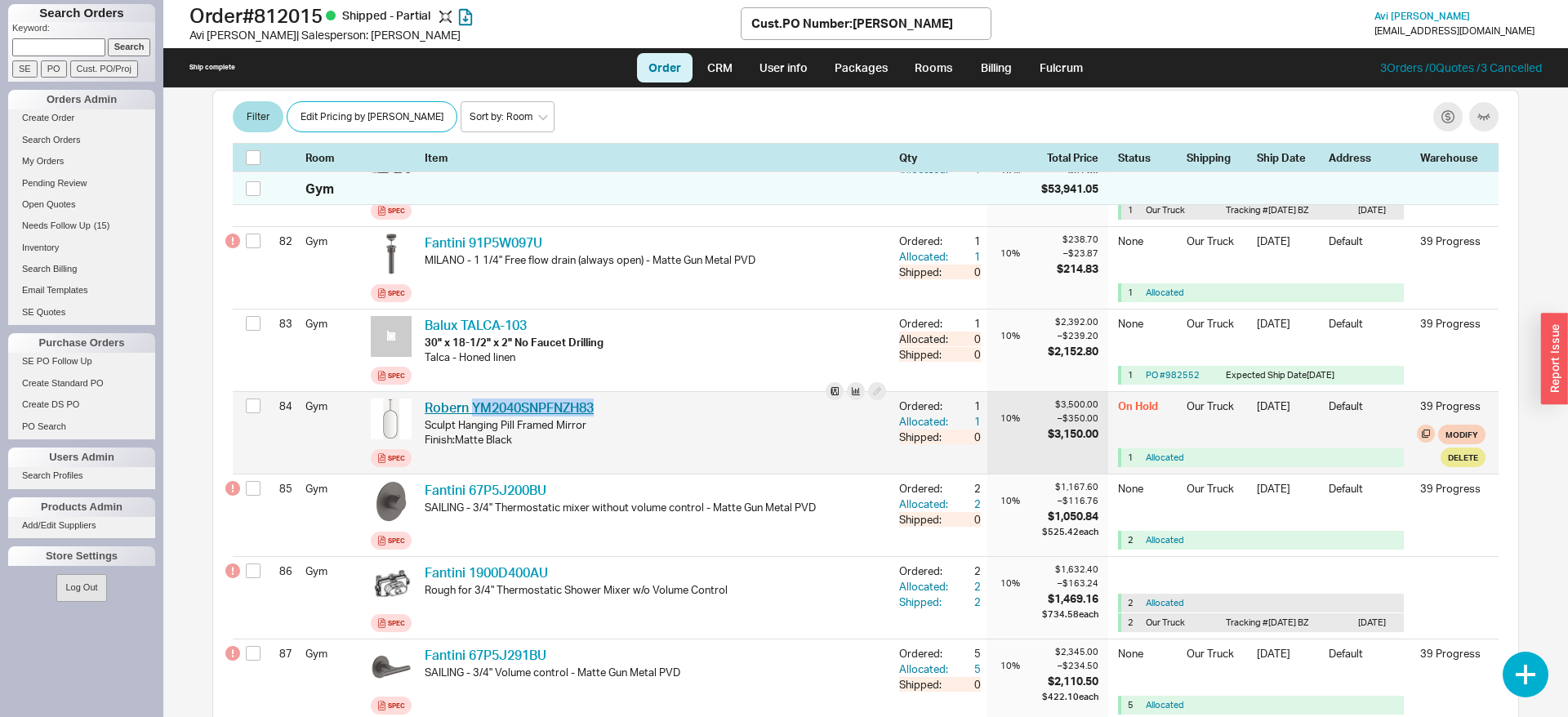
drag, startPoint x: 616, startPoint y: 399, endPoint x: 472, endPoint y: 399, distance: 144.0
click at [472, 399] on div "Robern YM2040SNPFNZH83 RBN YM2040SNPFNZH83" at bounding box center [655, 408] width 462 height 18
copy link "YM2040SNPFNZH83"
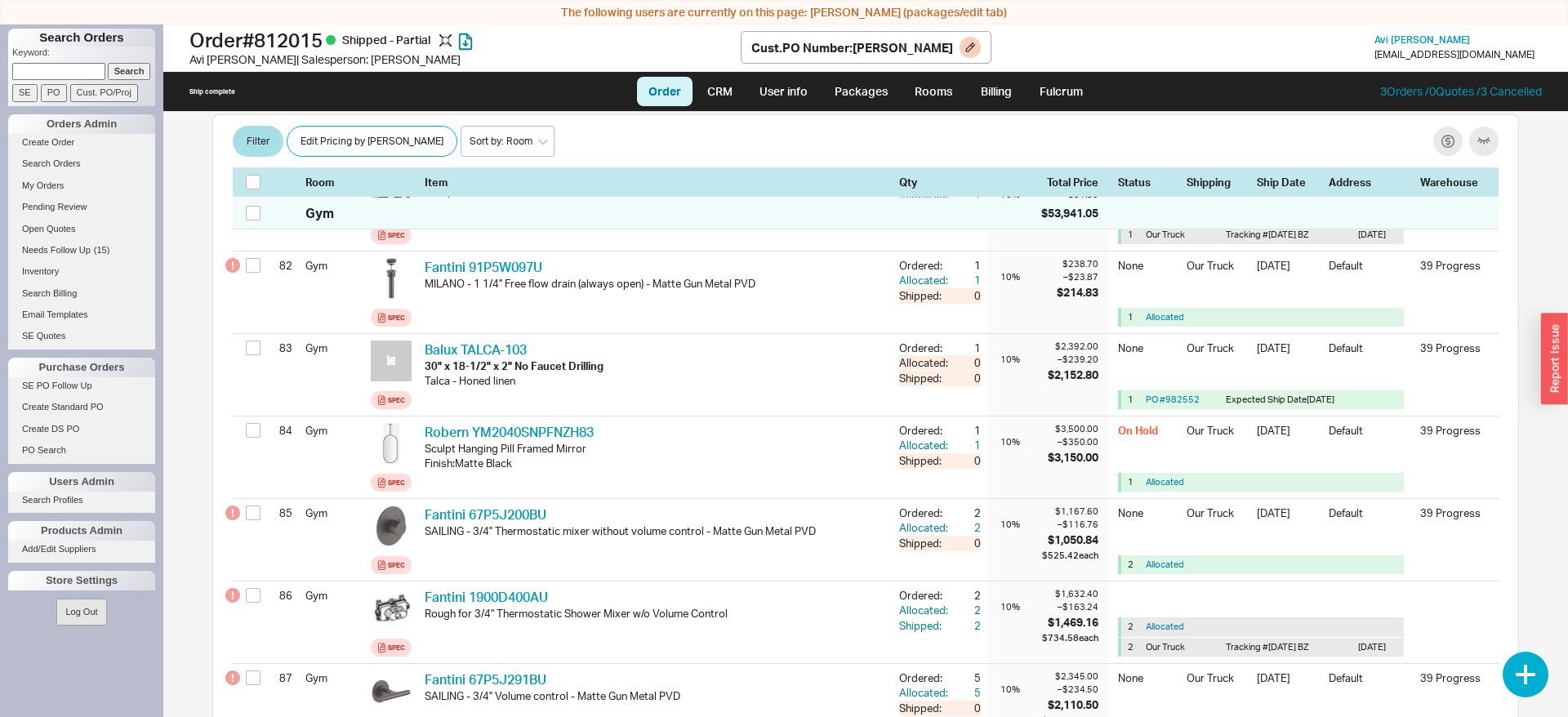
click at [303, 36] on h1 "Order # 812015 Shipped - Partial" at bounding box center [464, 40] width 551 height 23
copy h1 "812015"
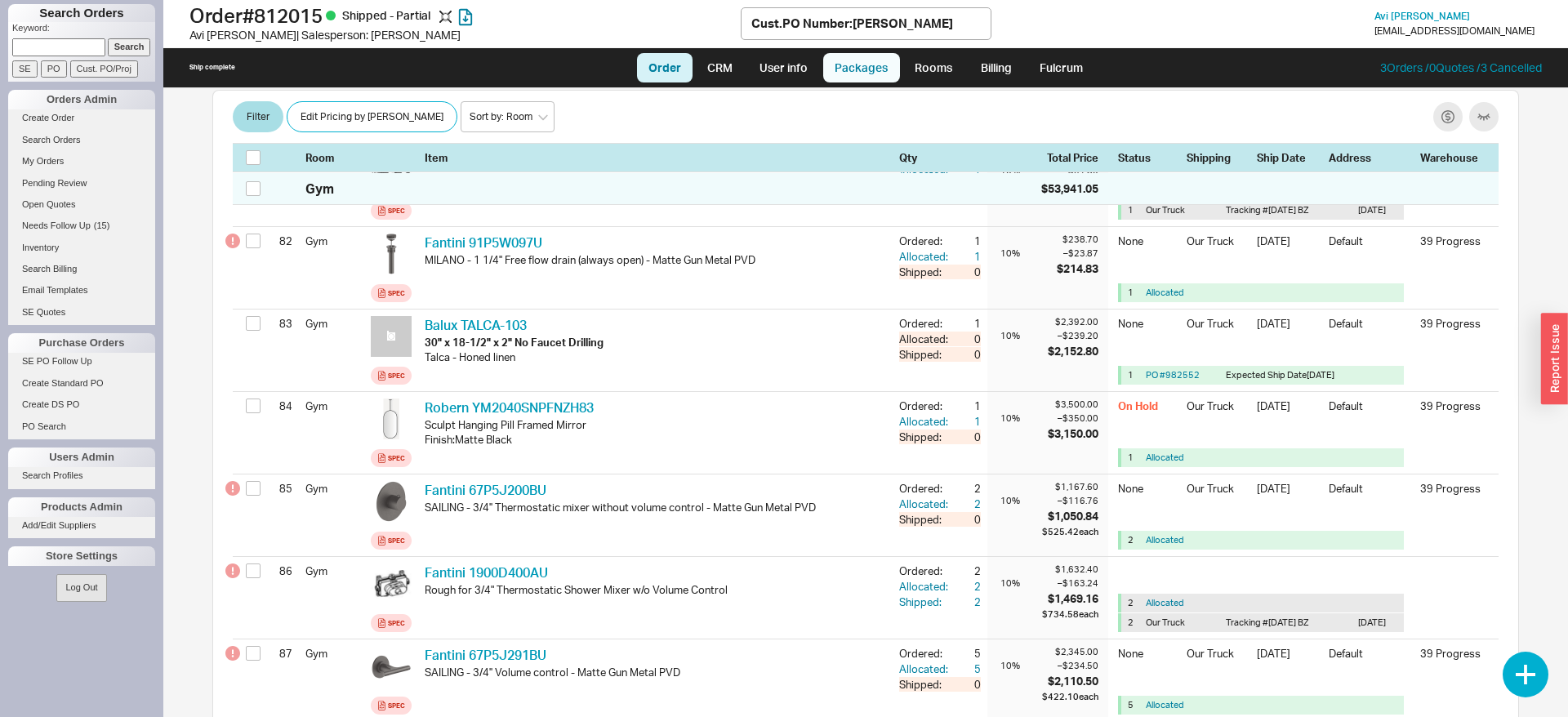
click at [845, 71] on link "Packages" at bounding box center [861, 68] width 77 height 29
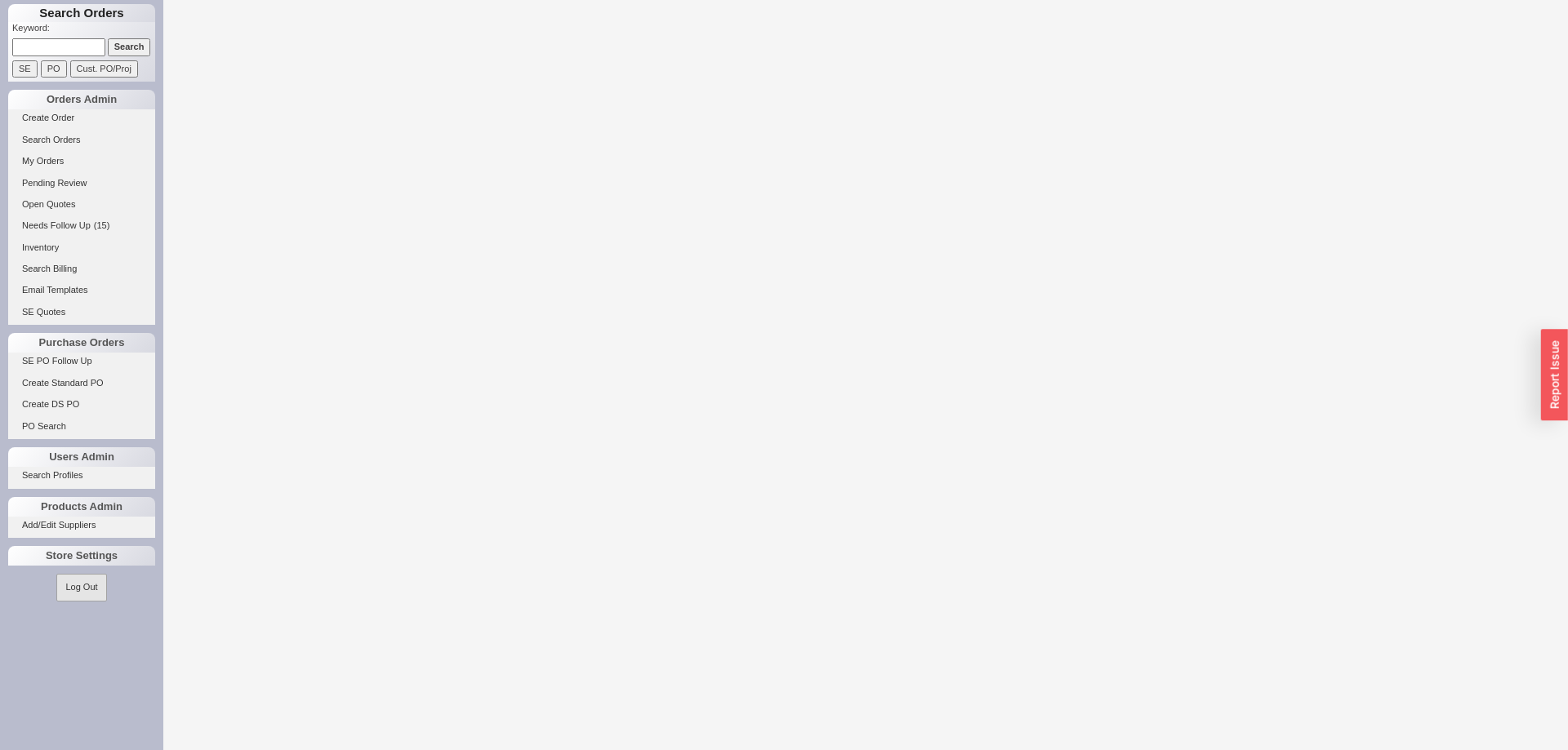
select select "LOW"
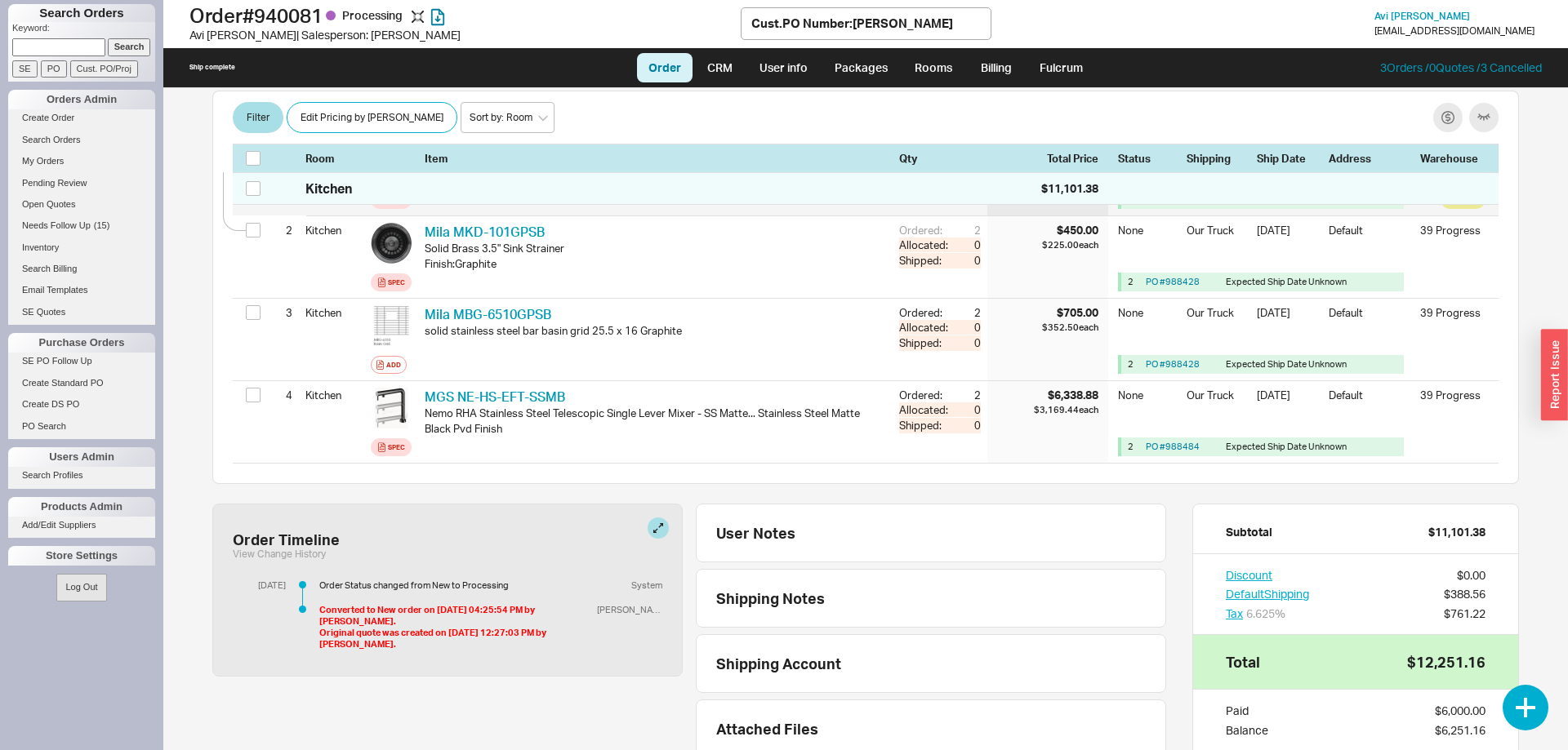
scroll to position [416, 0]
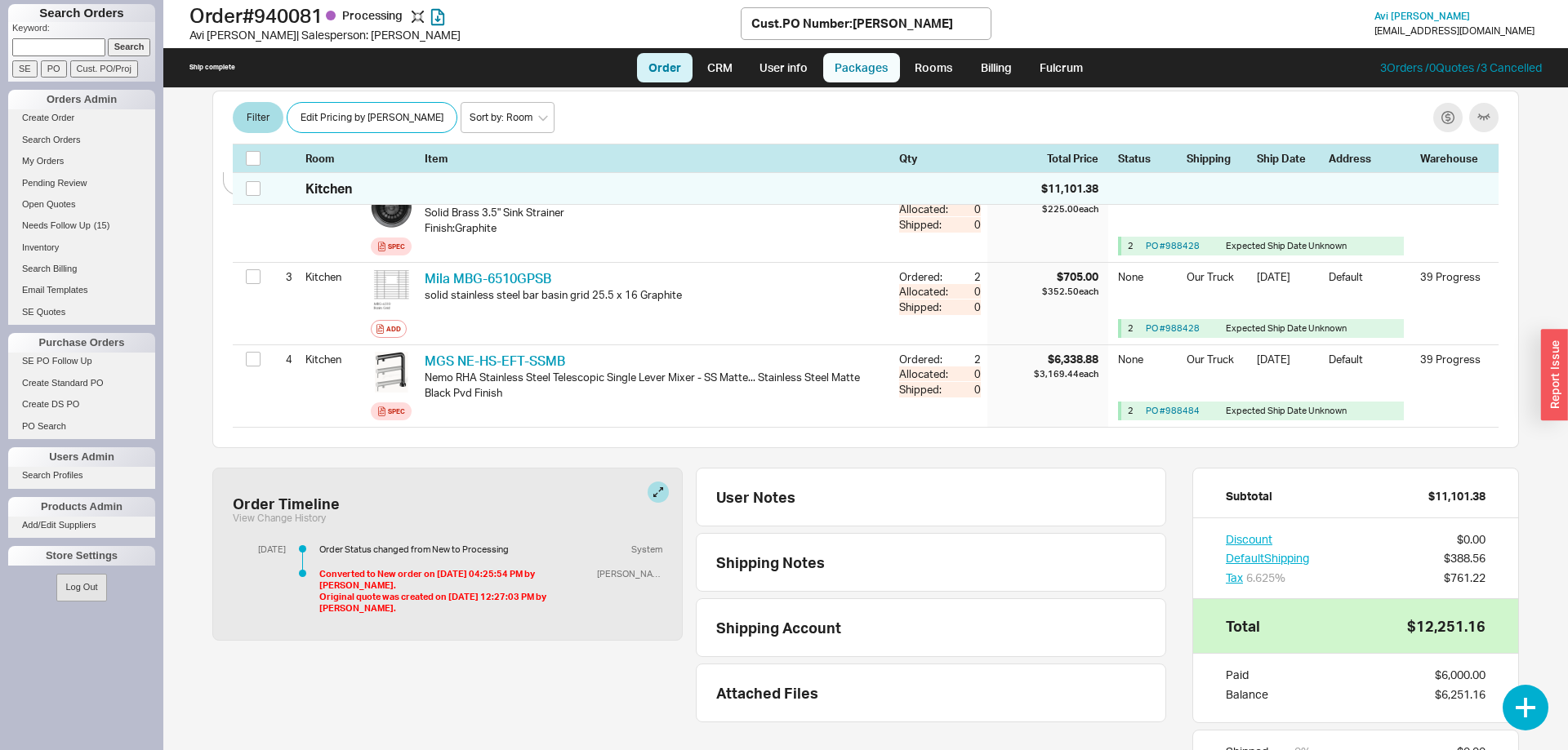
click at [862, 66] on link "Packages" at bounding box center [861, 68] width 77 height 29
select select "8"
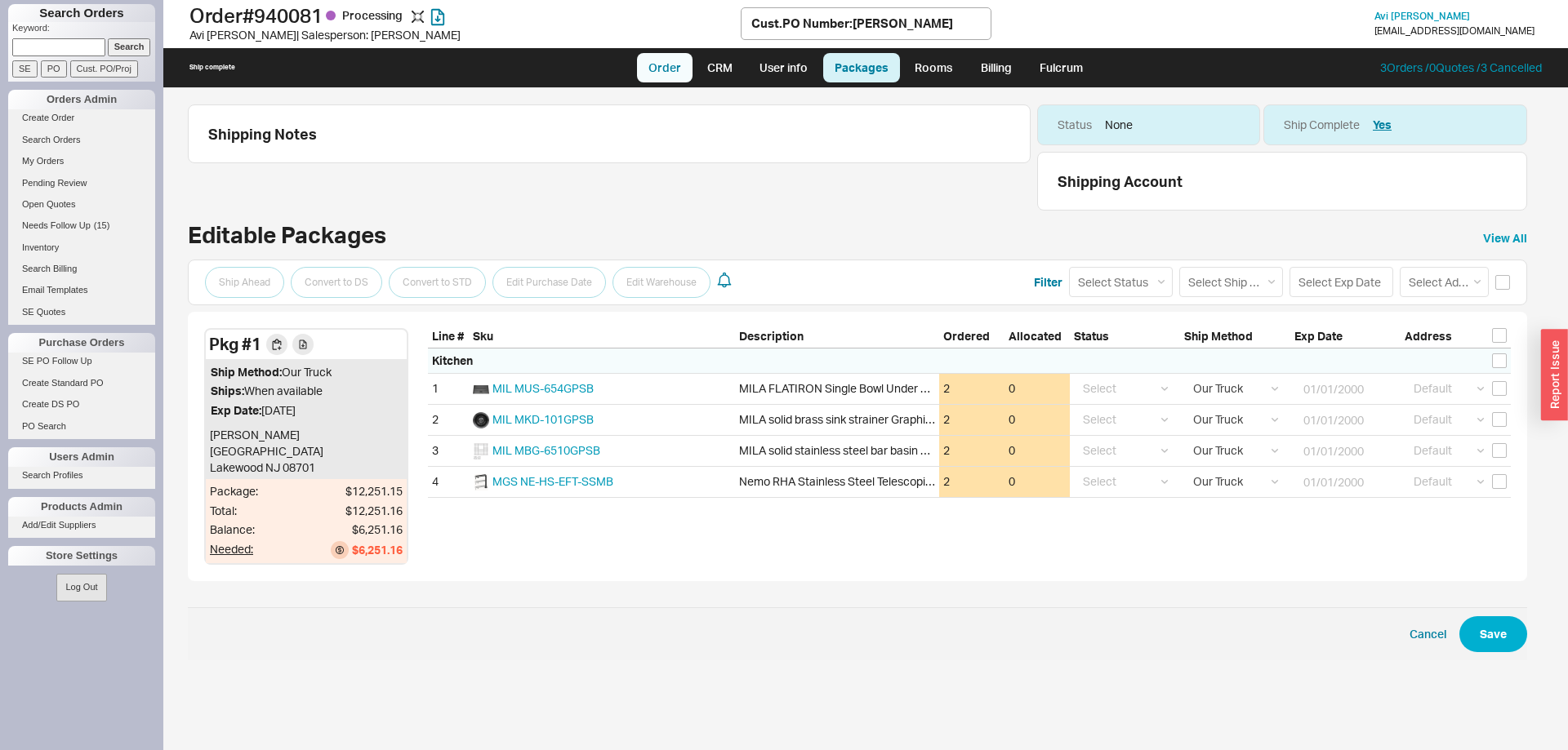
click at [661, 73] on link "Order" at bounding box center [665, 68] width 56 height 29
select select "LOW"
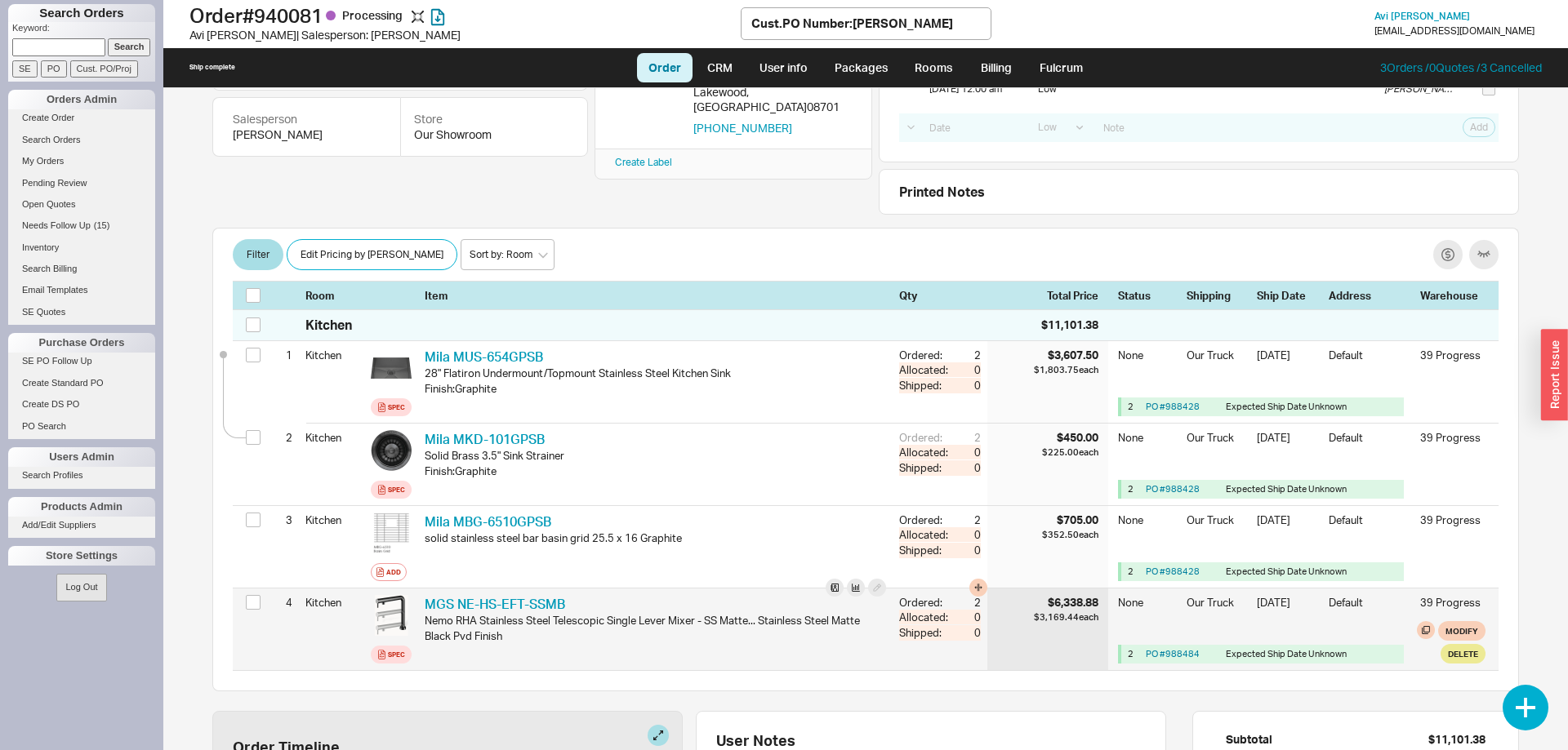
scroll to position [167, 0]
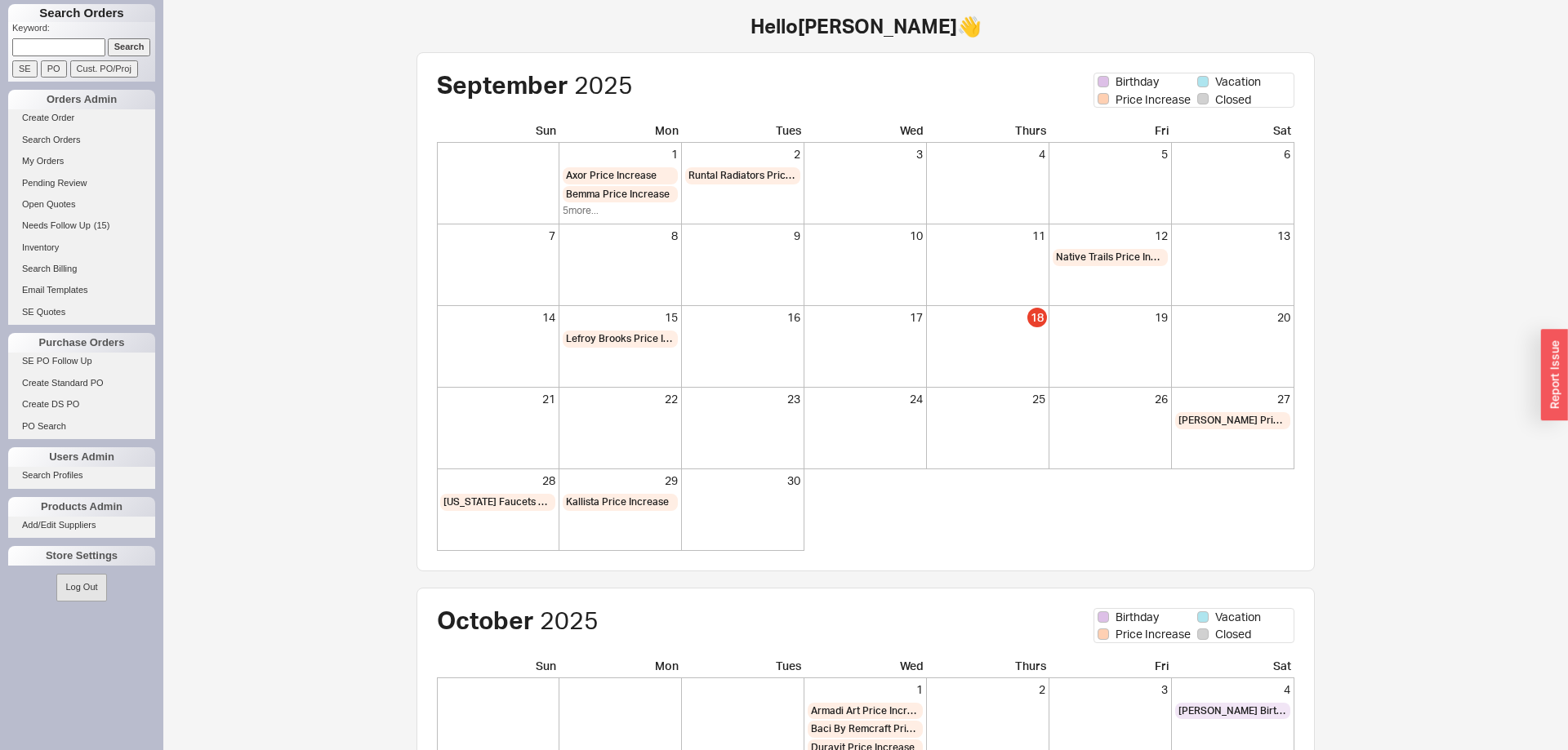
click at [230, 168] on div "Hello [PERSON_NAME] 👋 [DEMOGRAPHIC_DATA] Birthday Vacation Price Increase Close…" at bounding box center [866, 561] width 1405 height 1123
click at [53, 46] on input at bounding box center [58, 47] width 93 height 17
paste input "940711"
type input "940711"
click at [128, 43] on input "Search" at bounding box center [129, 47] width 43 height 17
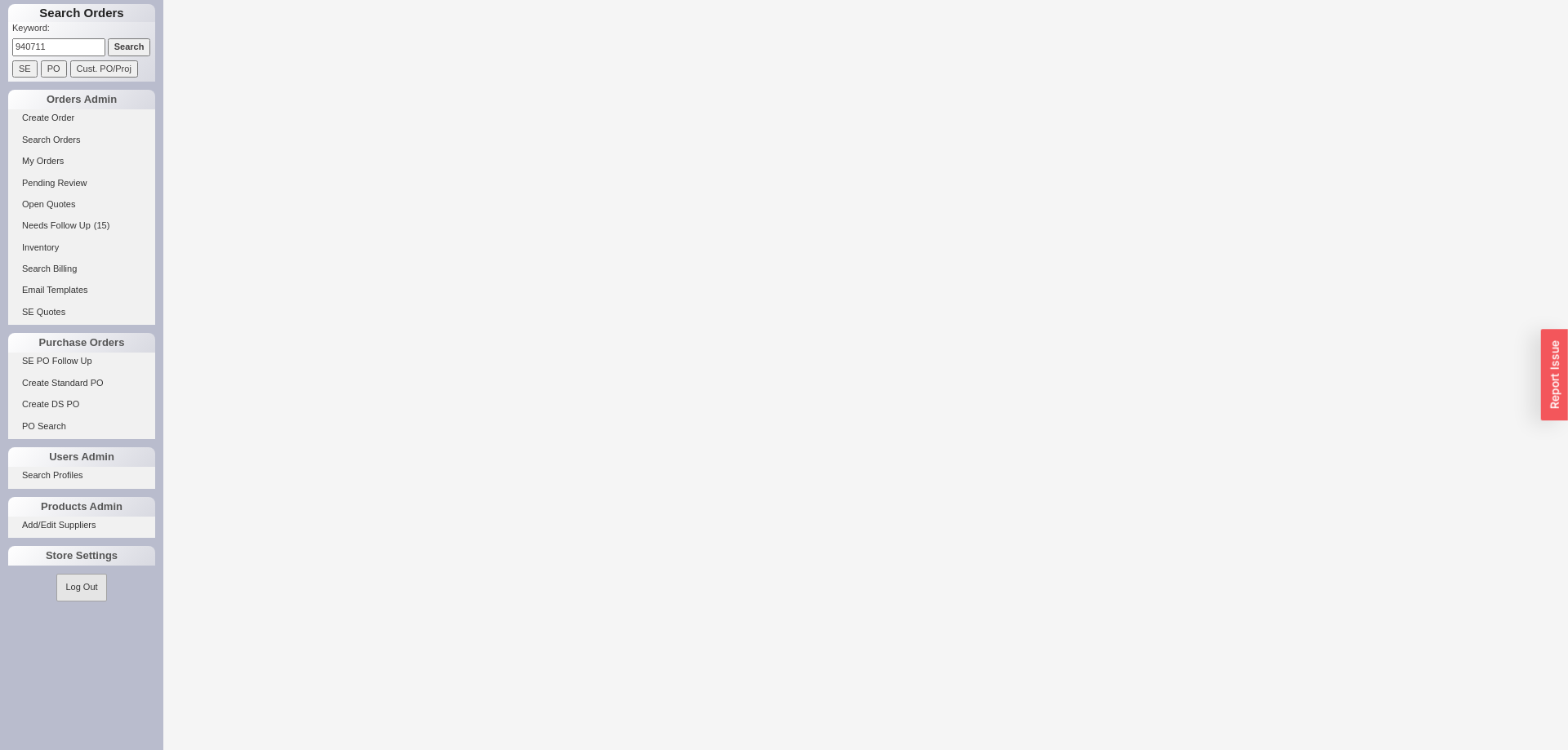
select select "LOW"
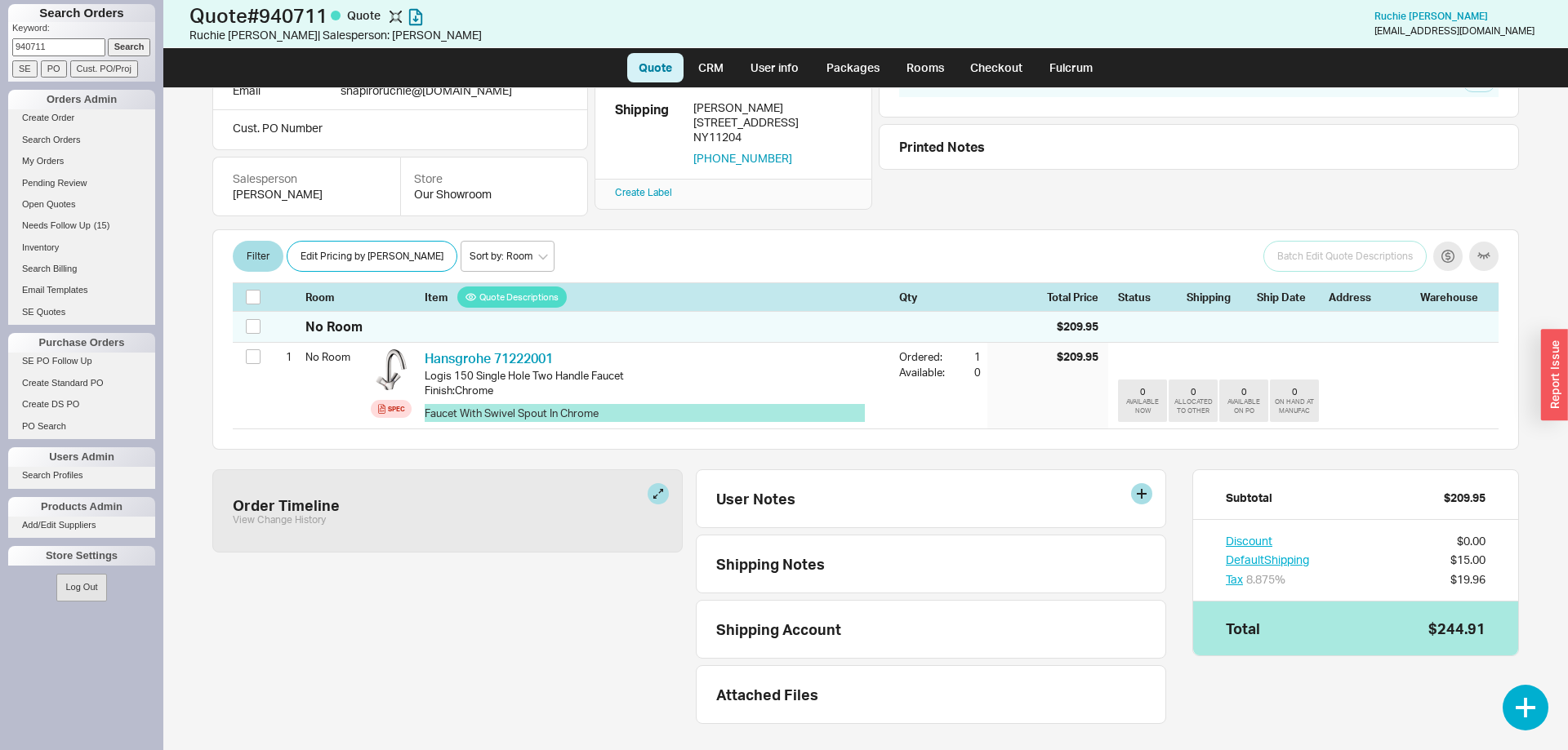
scroll to position [120, 0]
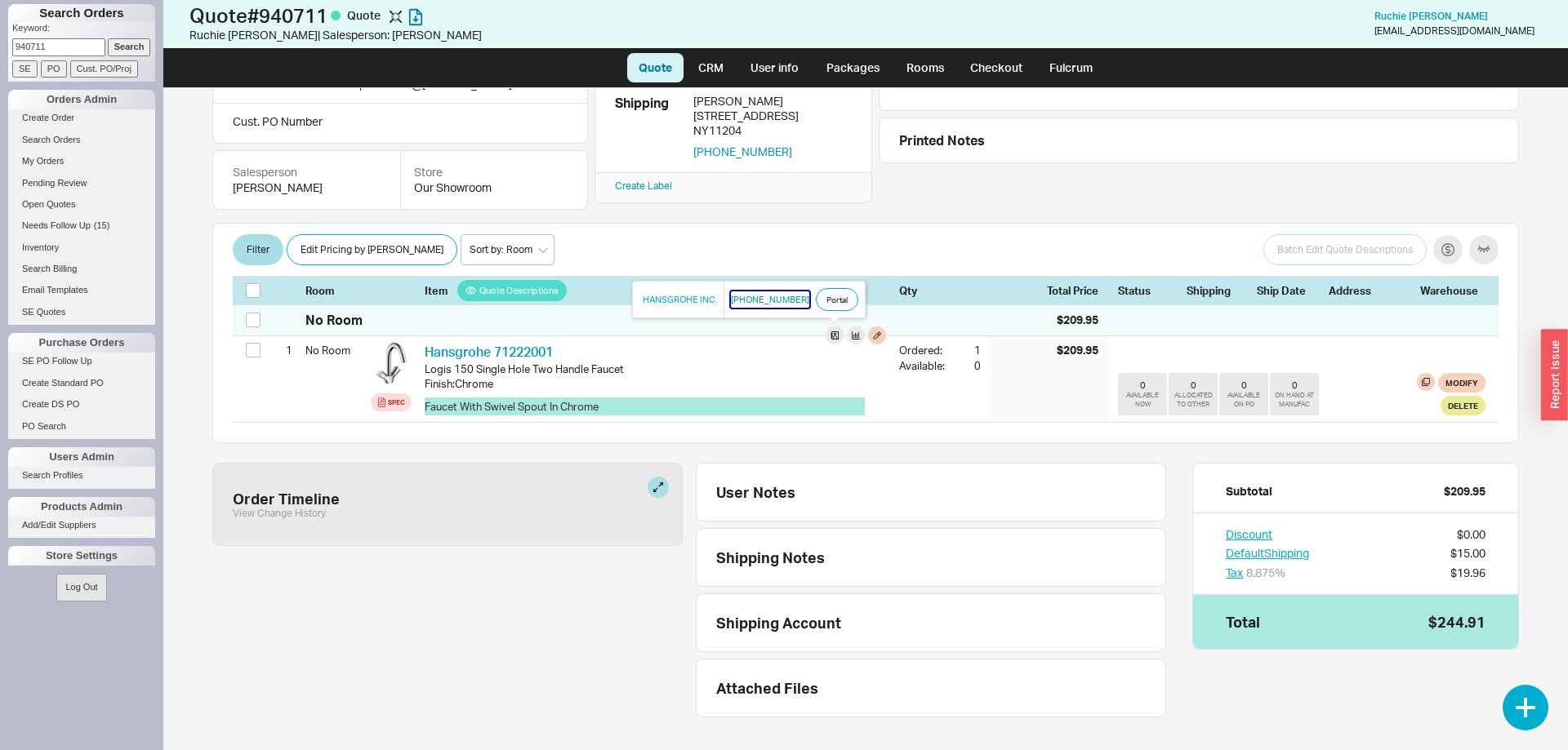
click at [769, 301] on button "[PHONE_NUMBER]" at bounding box center [769, 299] width 78 height 16
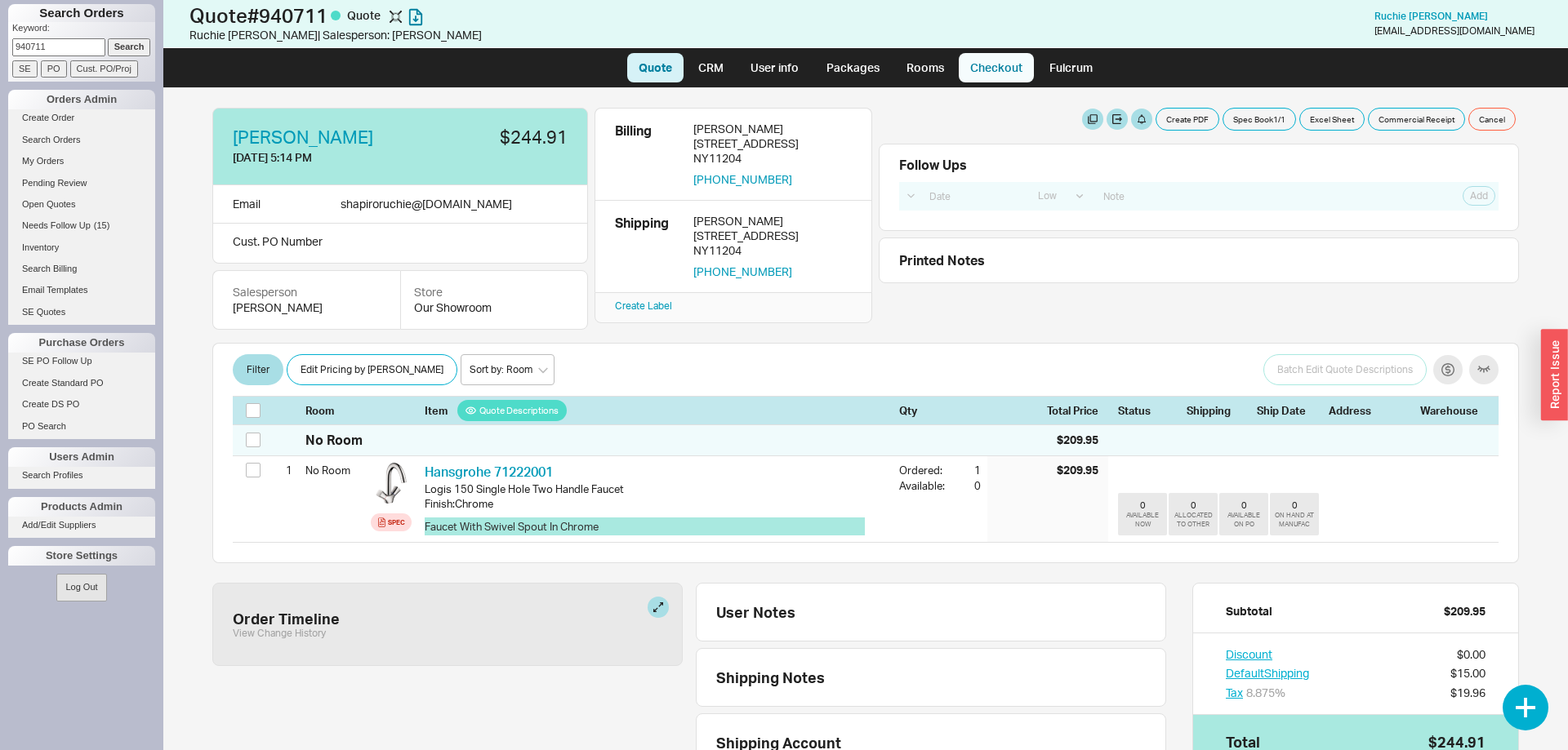
click at [989, 77] on link "Checkout" at bounding box center [995, 68] width 75 height 29
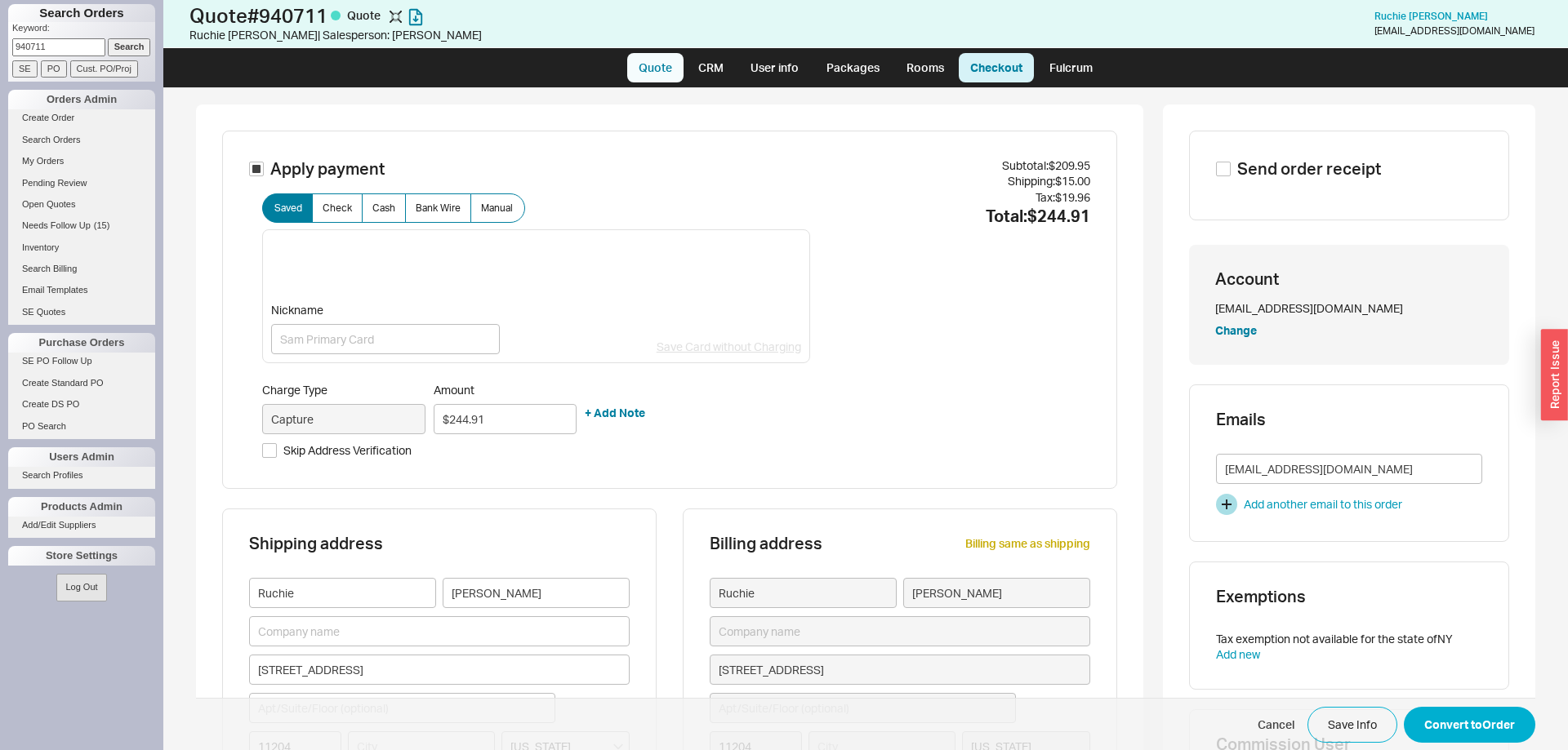
click at [672, 66] on link "Quote" at bounding box center [655, 68] width 57 height 29
select select "LOW"
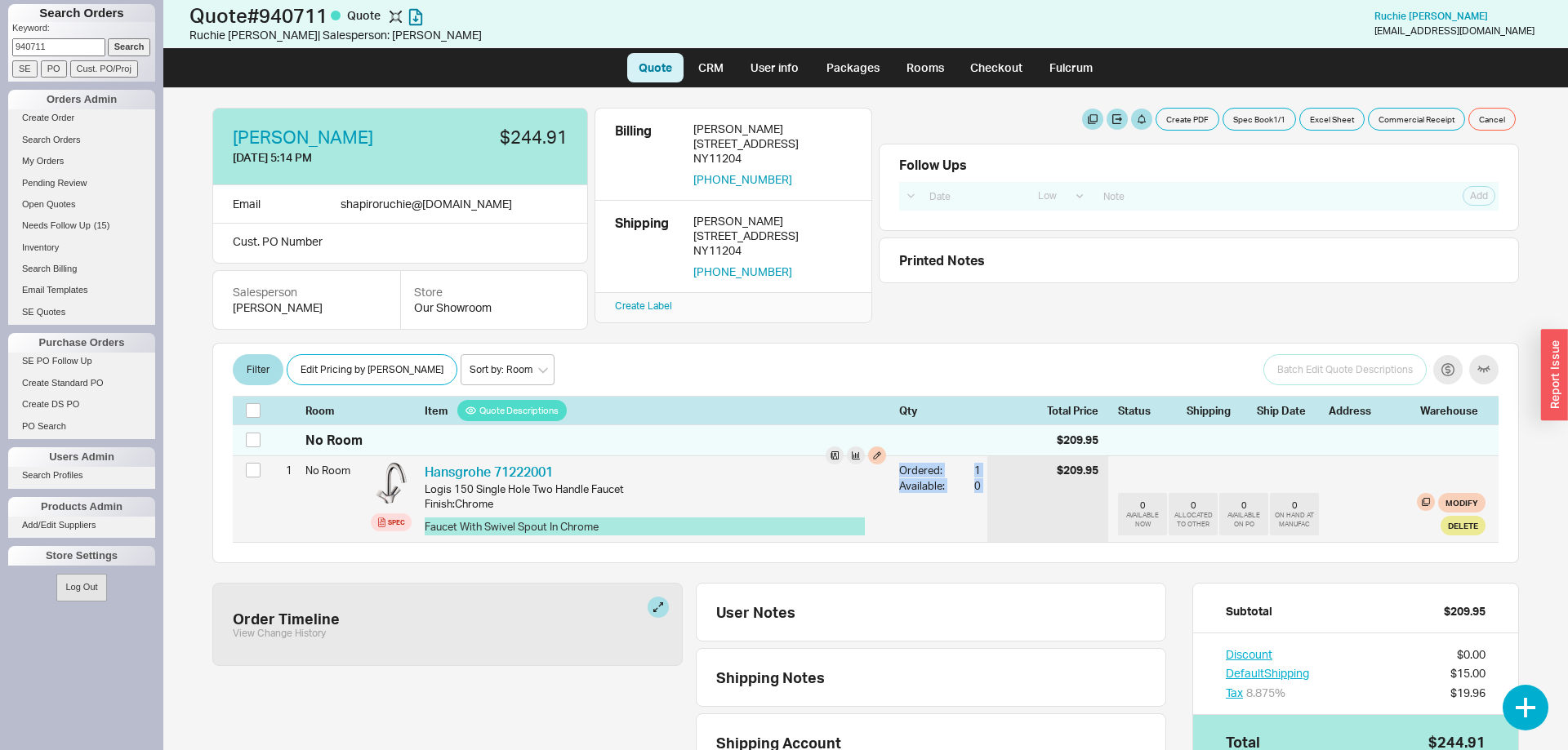
drag, startPoint x: 300, startPoint y: 400, endPoint x: 1001, endPoint y: 538, distance: 714.5
click at [1001, 538] on div "Filter Edit Pricing by Brand Sort by: Room Sort by: Brand Sort by: Date Batch E…" at bounding box center [866, 451] width 1307 height 223
click at [1001, 538] on div "$209.95" at bounding box center [1047, 499] width 121 height 86
click at [389, 480] on icon at bounding box center [391, 484] width 12 height 12
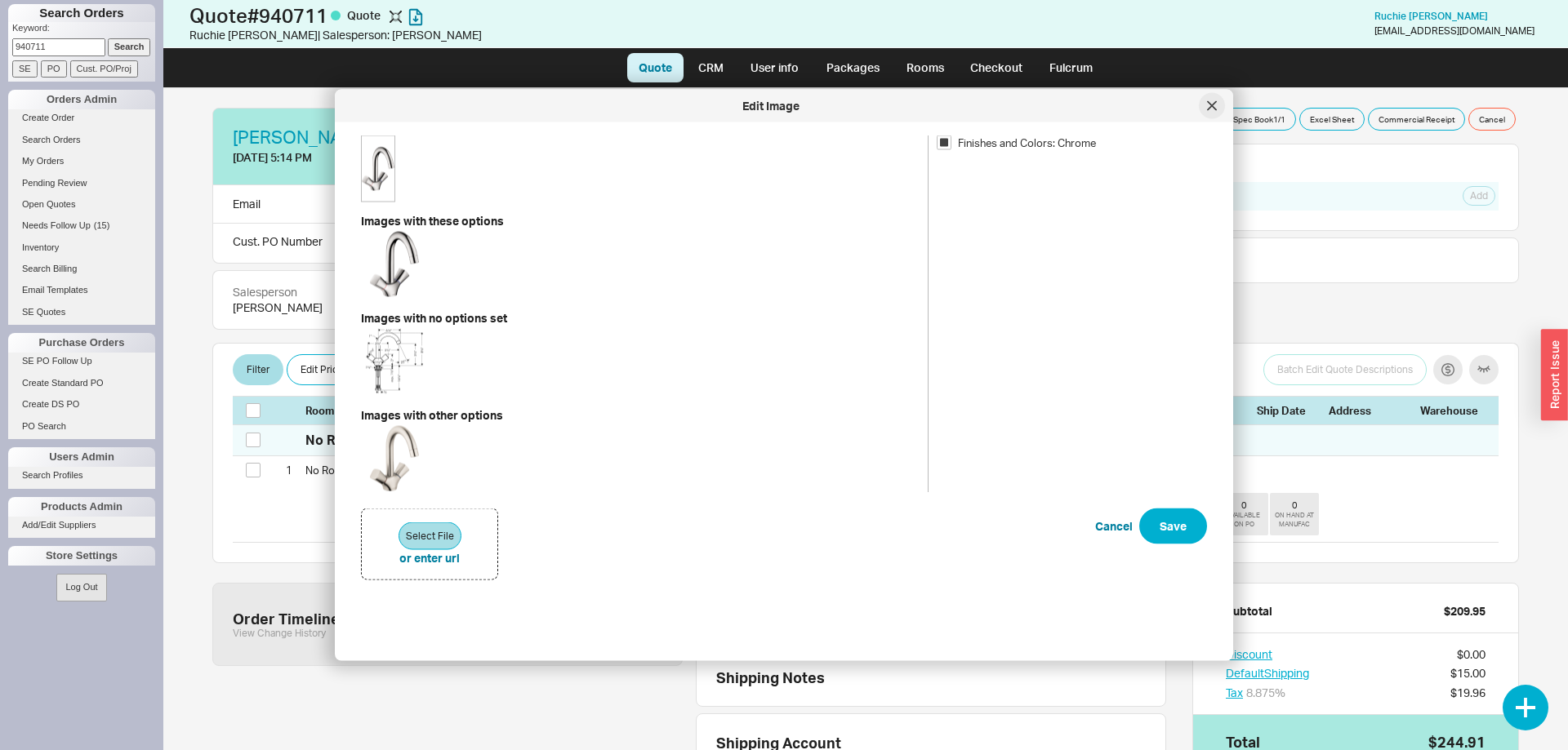
click at [1213, 107] on icon at bounding box center [1211, 105] width 8 height 8
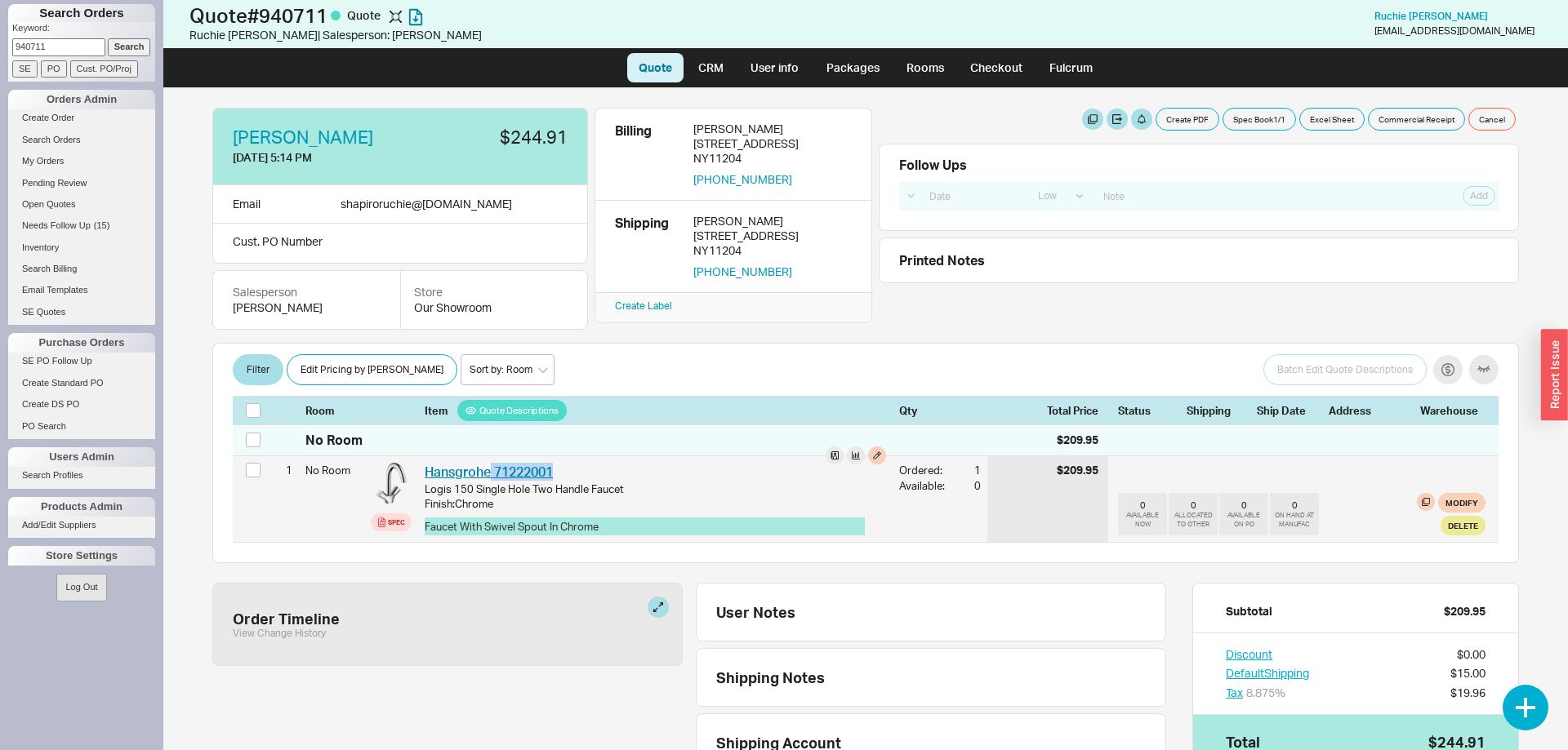
drag, startPoint x: 567, startPoint y: 466, endPoint x: 491, endPoint y: 473, distance: 76.3
click at [491, 473] on div "Hansgrohe 71222001 HGR 71222001" at bounding box center [655, 472] width 462 height 18
copy link "71222001"
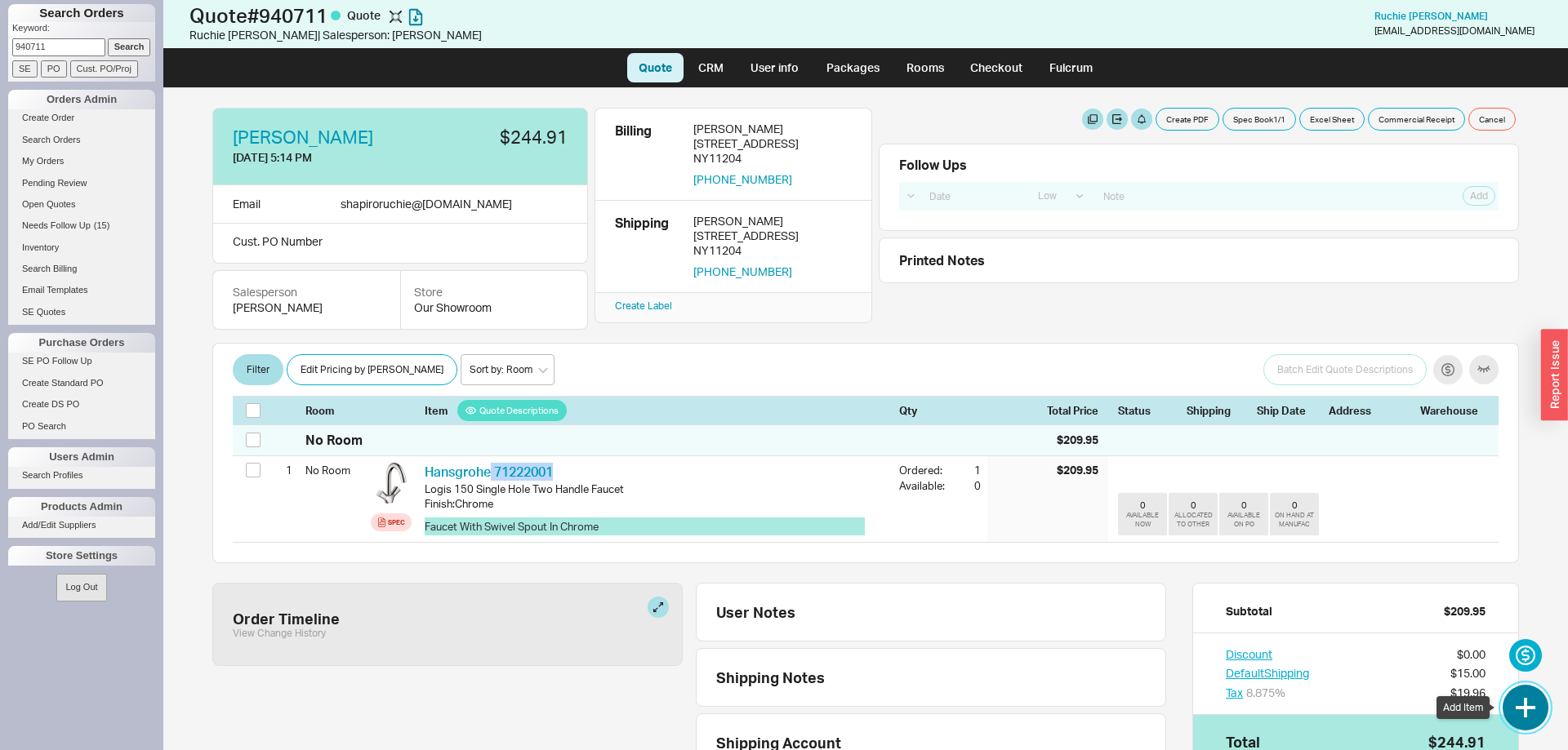
click at [1515, 710] on button "button" at bounding box center [1525, 707] width 46 height 46
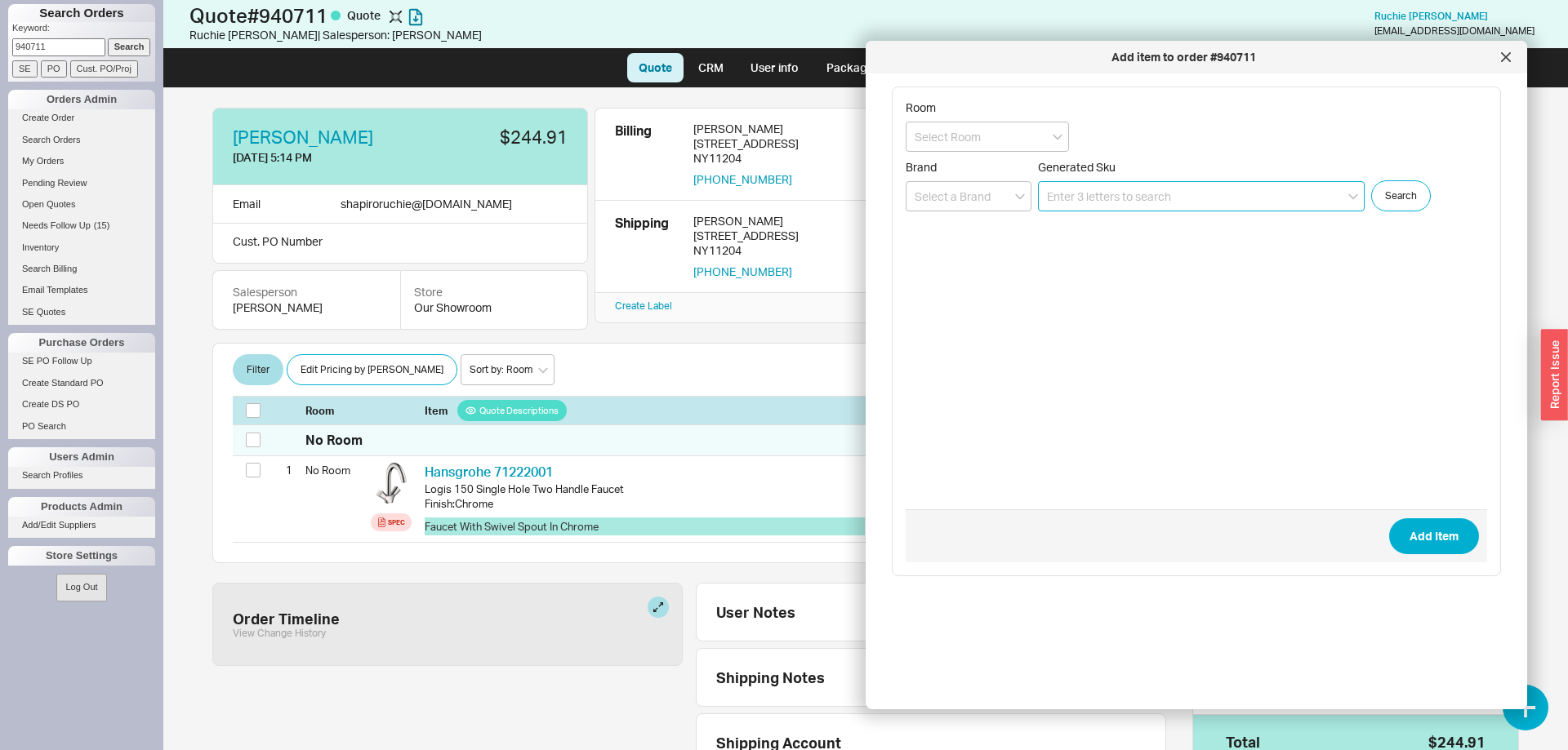
paste input "71222001"
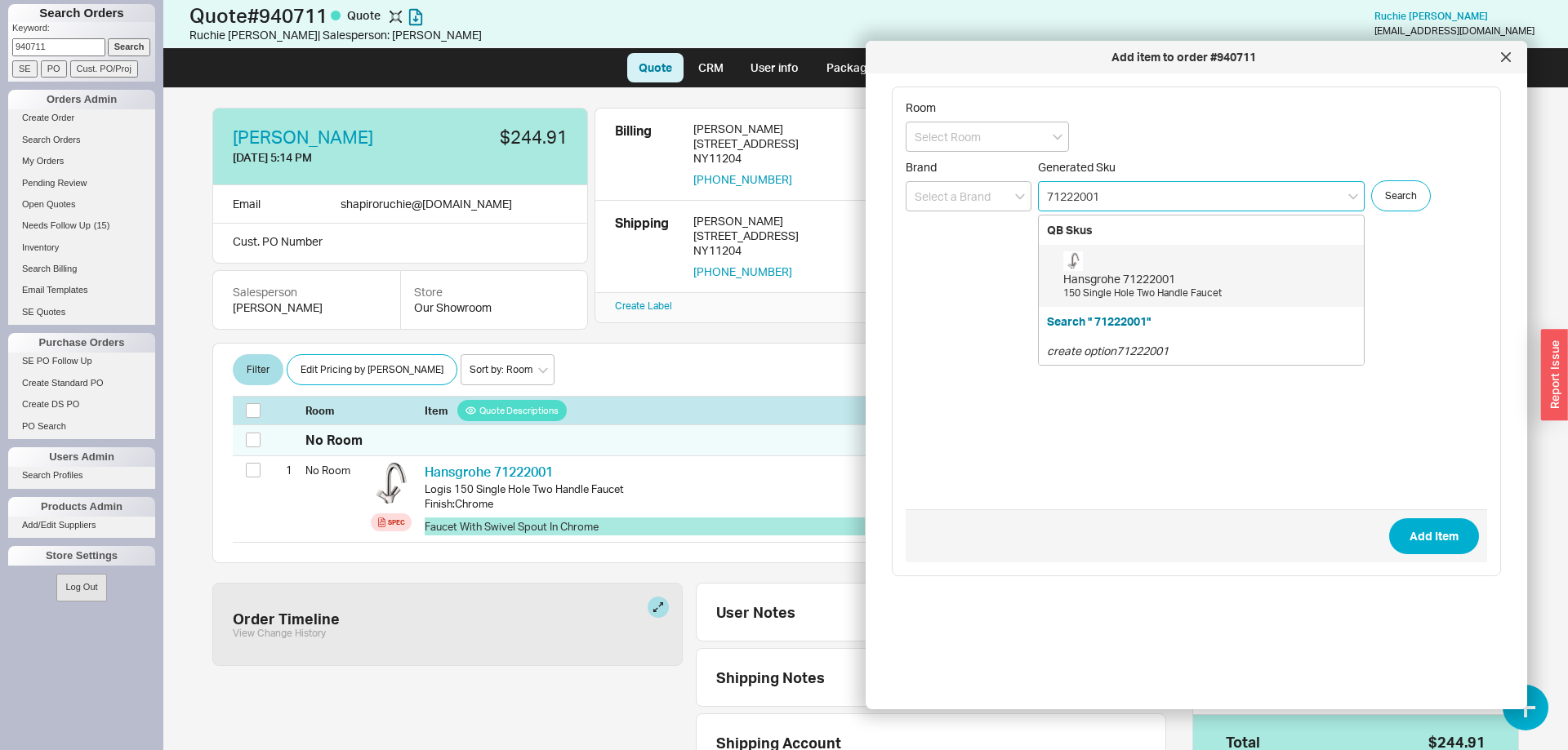
click at [1210, 290] on div "150 Single Hole Two Handle Faucet" at bounding box center [1210, 293] width 292 height 14
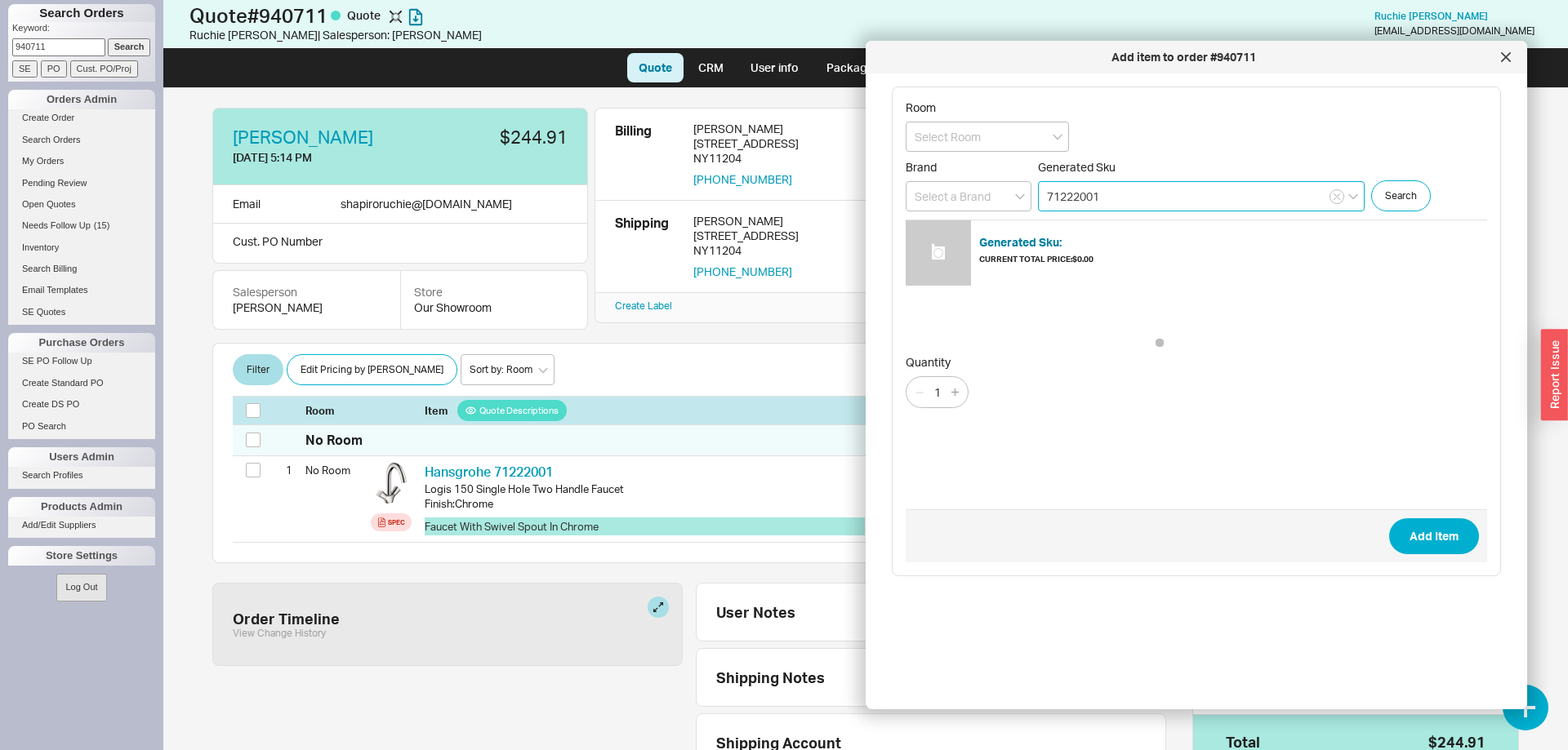
type input "71222001"
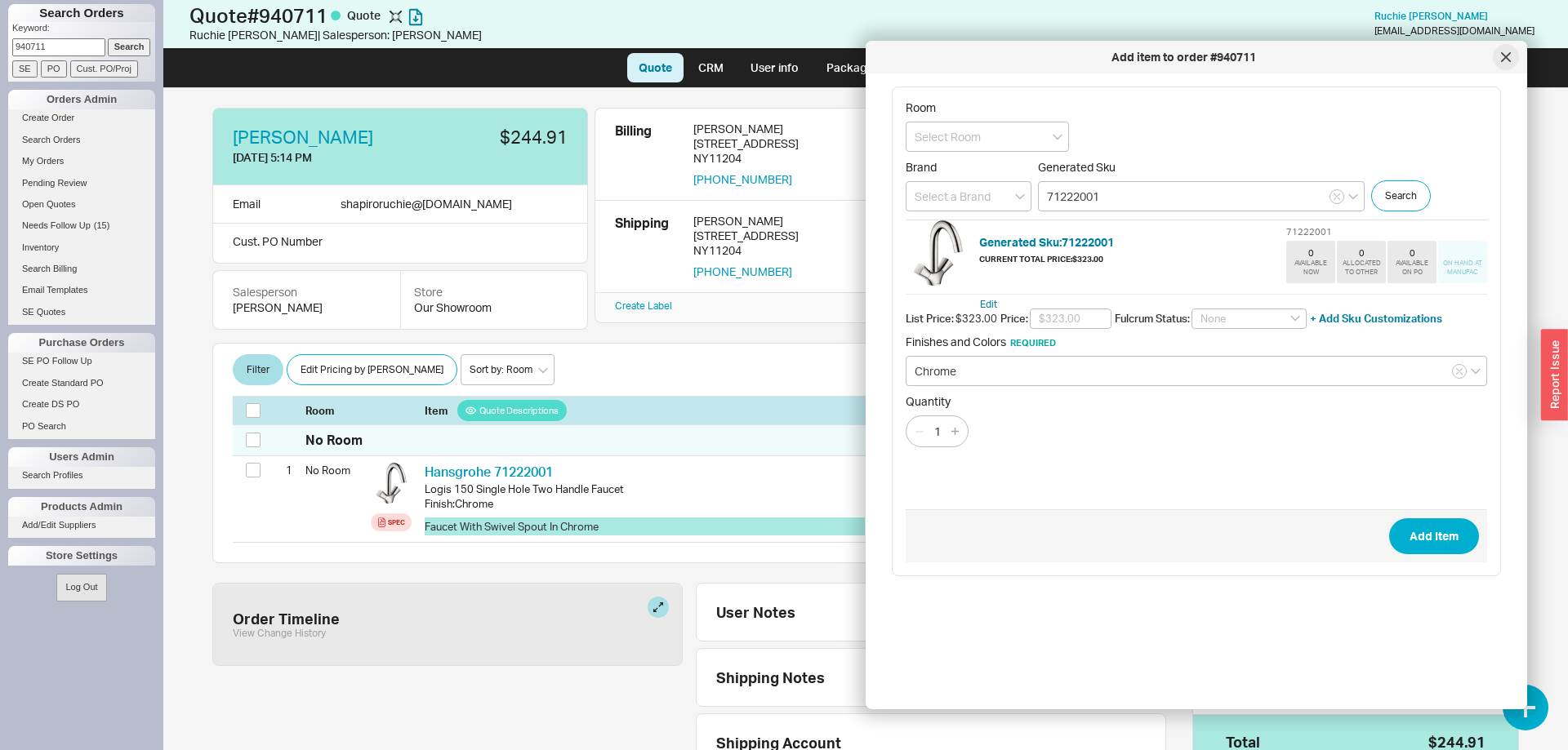
click at [1504, 57] on icon at bounding box center [1505, 57] width 9 height 9
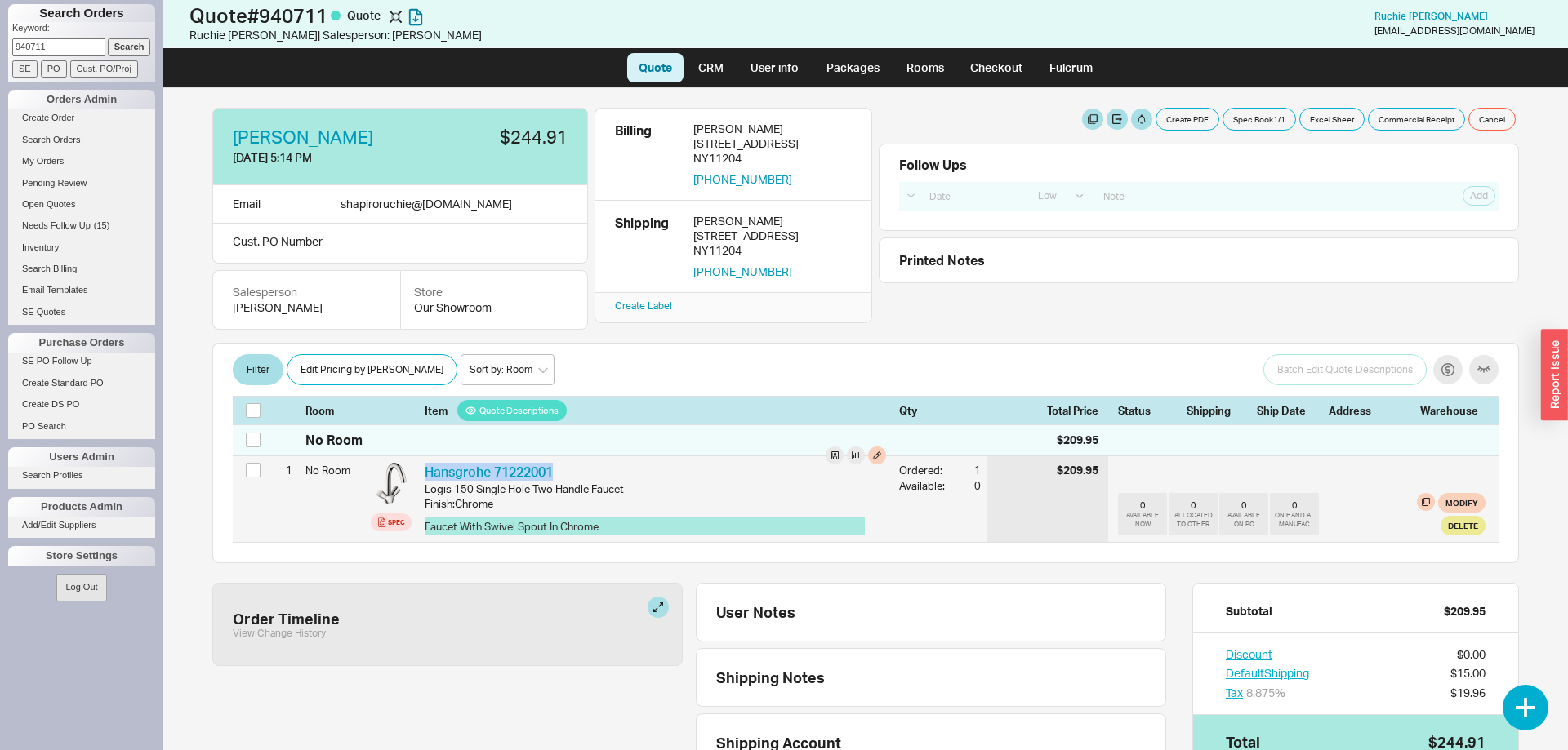
drag, startPoint x: 573, startPoint y: 478, endPoint x: 426, endPoint y: 463, distance: 147.8
click at [426, 463] on div "Hansgrohe 71222001 HGR 71222001 Logis 150 Single Hole Two Handle Faucet Finish …" at bounding box center [655, 499] width 475 height 86
click at [585, 466] on div "Hansgrohe 71222001 HGR 71222001" at bounding box center [655, 472] width 462 height 18
drag, startPoint x: 577, startPoint y: 469, endPoint x: 494, endPoint y: 473, distance: 83.1
click at [494, 473] on div "Hansgrohe 71222001 HGR 71222001" at bounding box center [655, 472] width 462 height 18
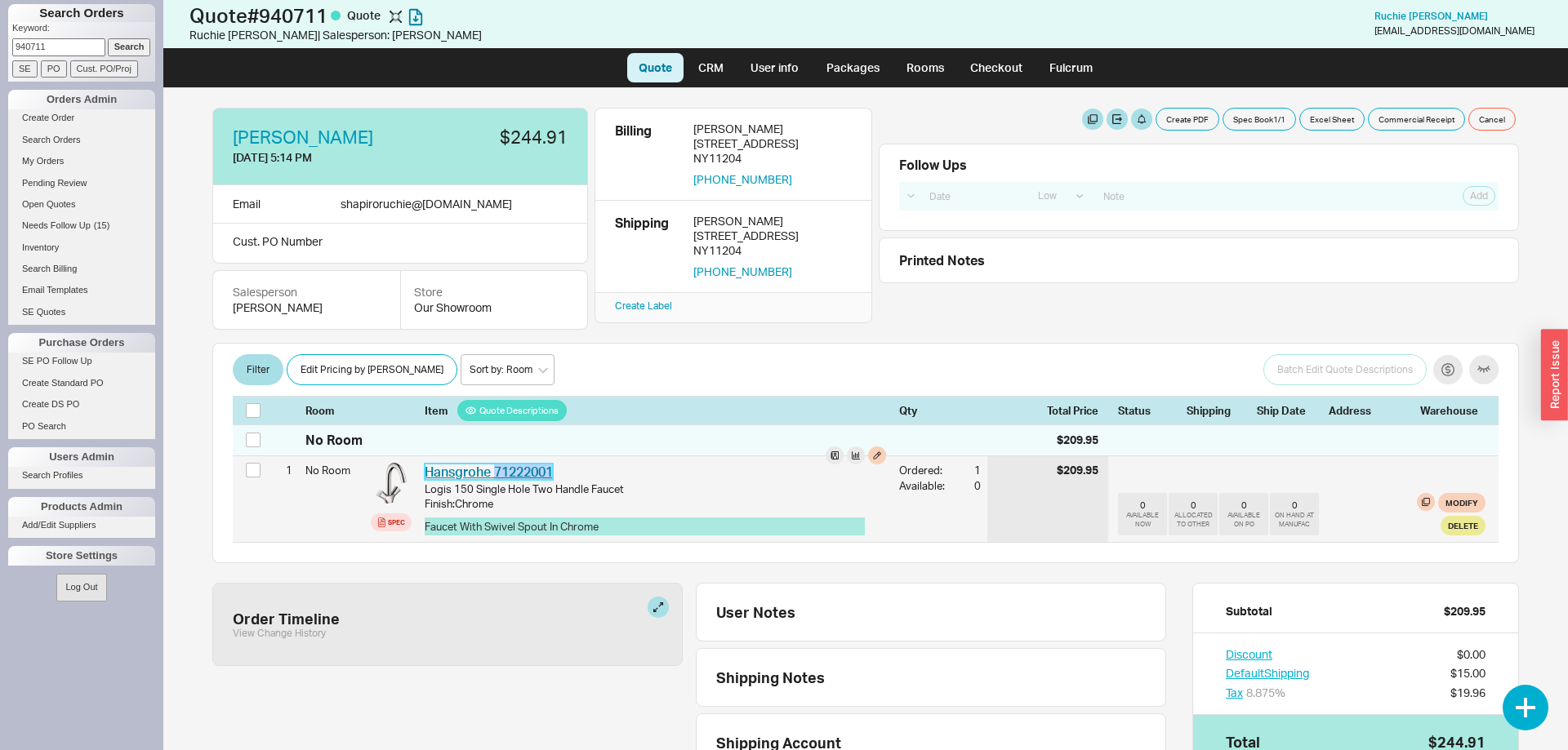
copy link "71222001"
